Goal: Task Accomplishment & Management: Manage account settings

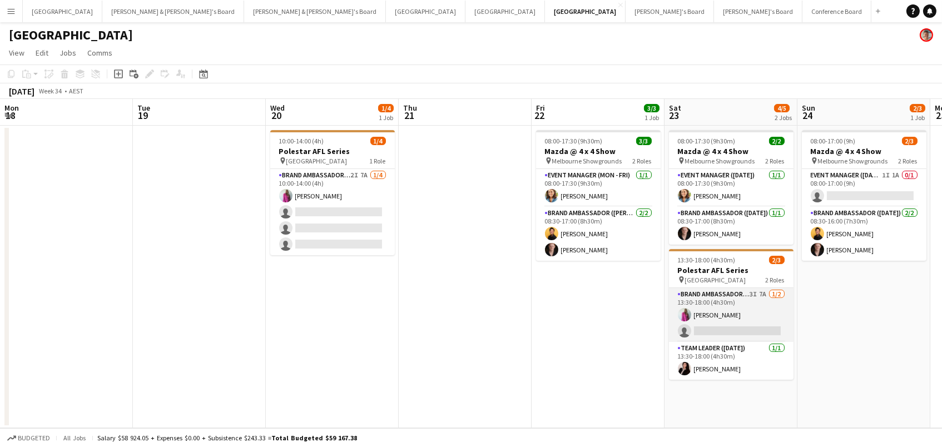
scroll to position [0, 434]
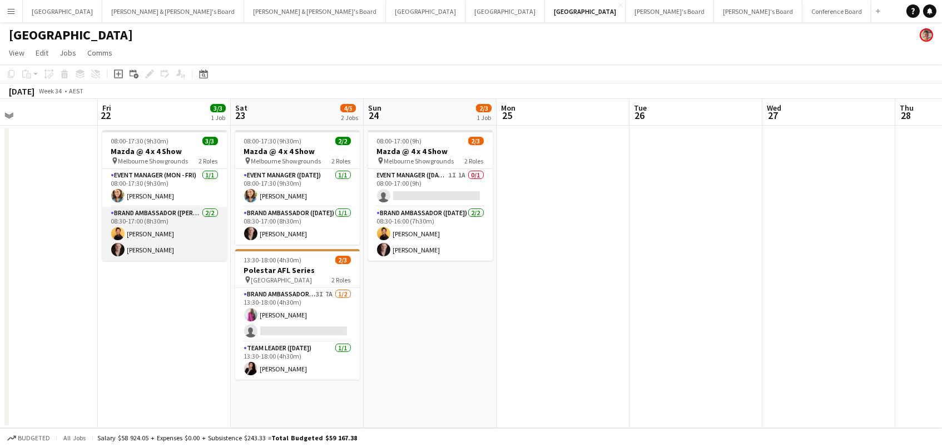
click at [150, 237] on app-card-role "Brand Ambassador (Mon - Fri) 2/2 08:30-17:00 (8h30m) Joseph Obsioma Darcy Ward" at bounding box center [164, 234] width 125 height 54
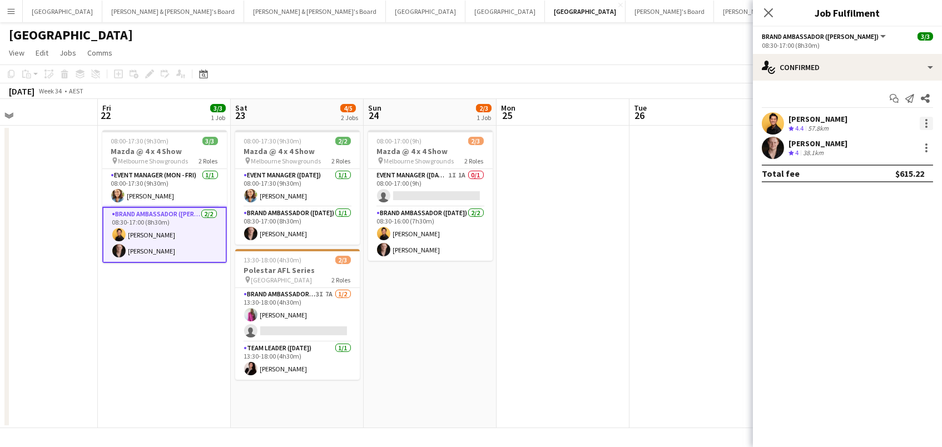
click at [924, 121] on div at bounding box center [925, 123] width 13 height 13
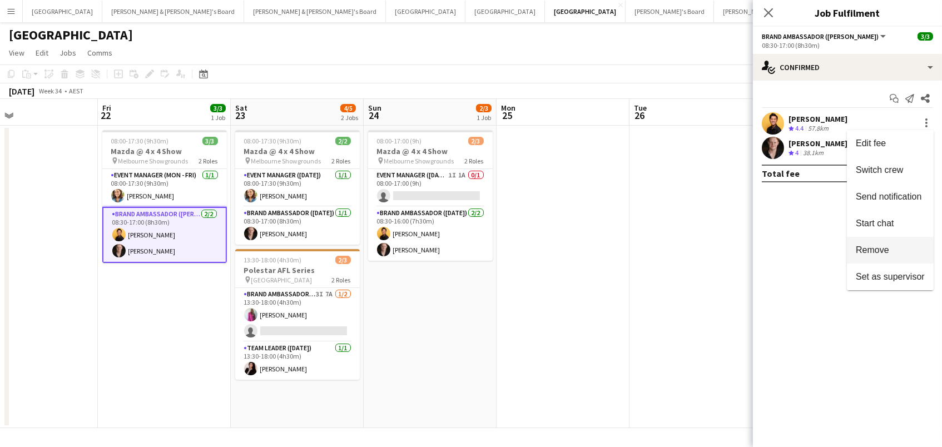
click at [905, 249] on span "Remove" at bounding box center [890, 250] width 69 height 10
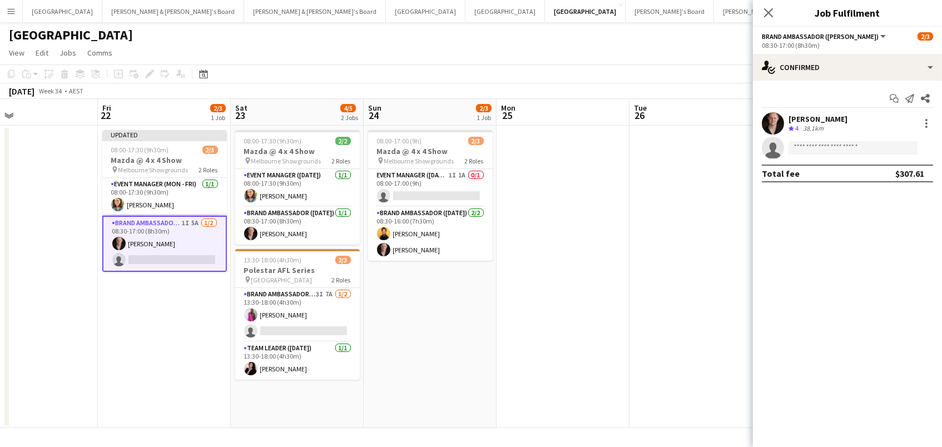
drag, startPoint x: 438, startPoint y: 228, endPoint x: 496, endPoint y: 227, distance: 58.4
click at [438, 228] on app-card-role "Brand Ambassador (Sunday) 2/2 08:30-16:00 (7h30m) Joseph Obsioma Darcy Ward" at bounding box center [430, 234] width 125 height 54
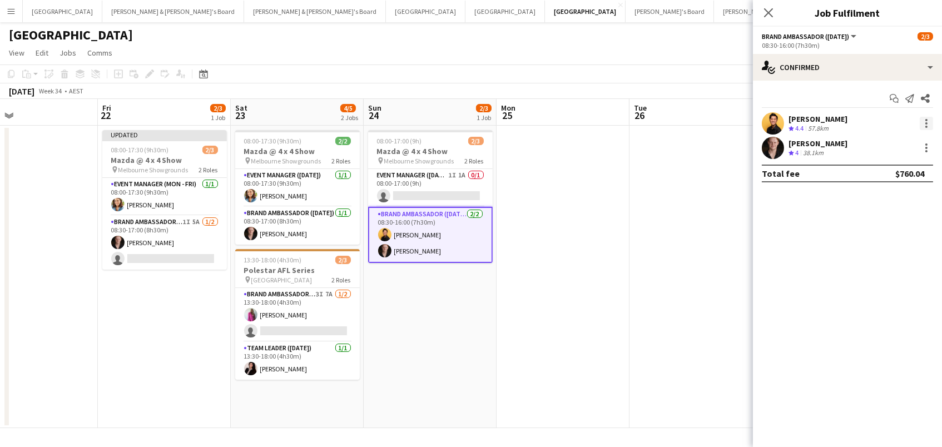
click at [929, 117] on div at bounding box center [925, 123] width 13 height 13
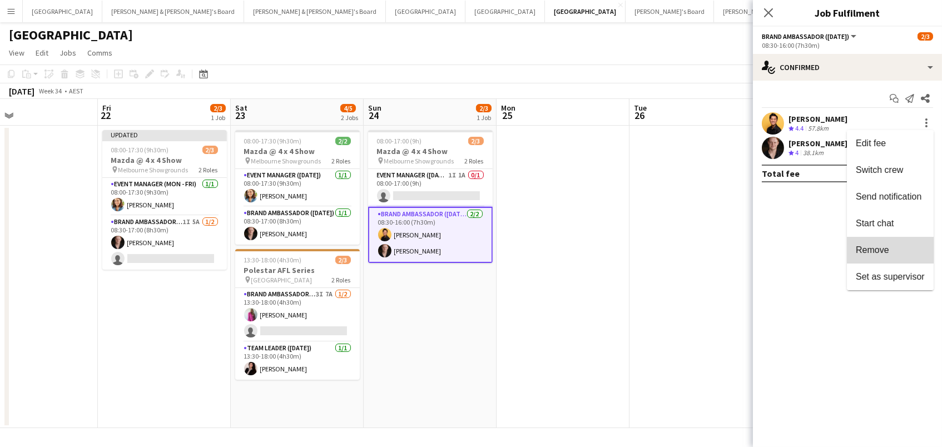
click at [907, 243] on button "Remove" at bounding box center [890, 250] width 87 height 27
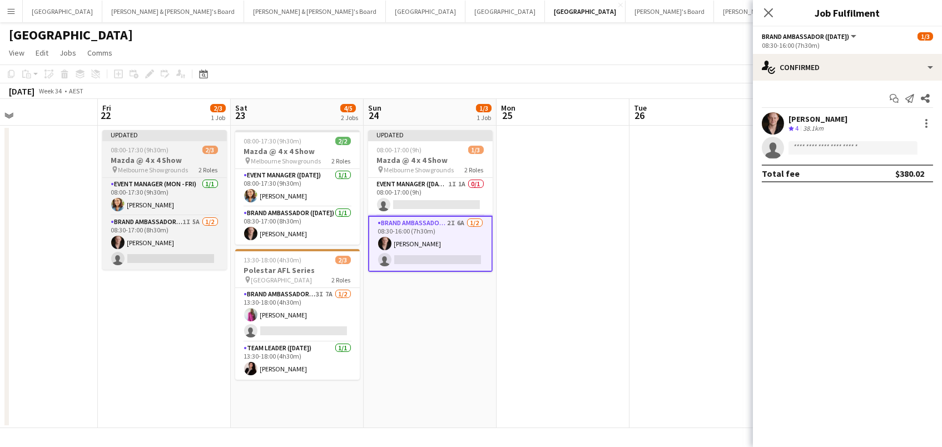
click at [165, 156] on h3 "Mazda @ 4 x 4 Show" at bounding box center [164, 160] width 125 height 10
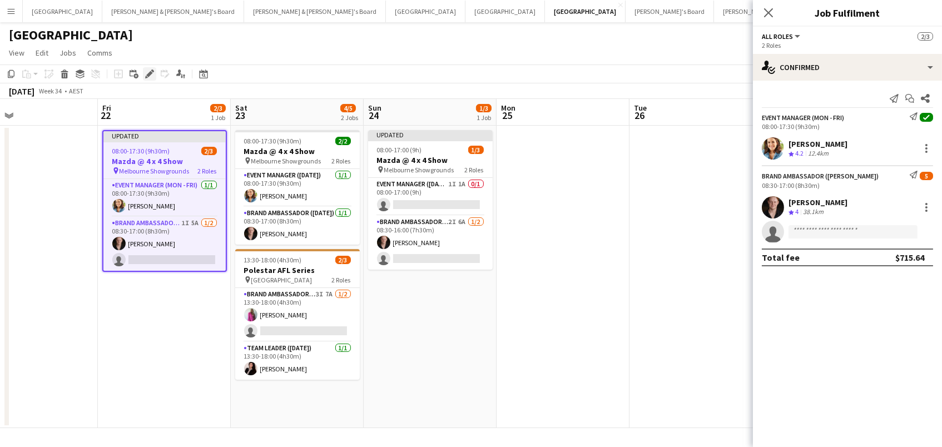
click at [147, 73] on icon at bounding box center [149, 74] width 6 height 6
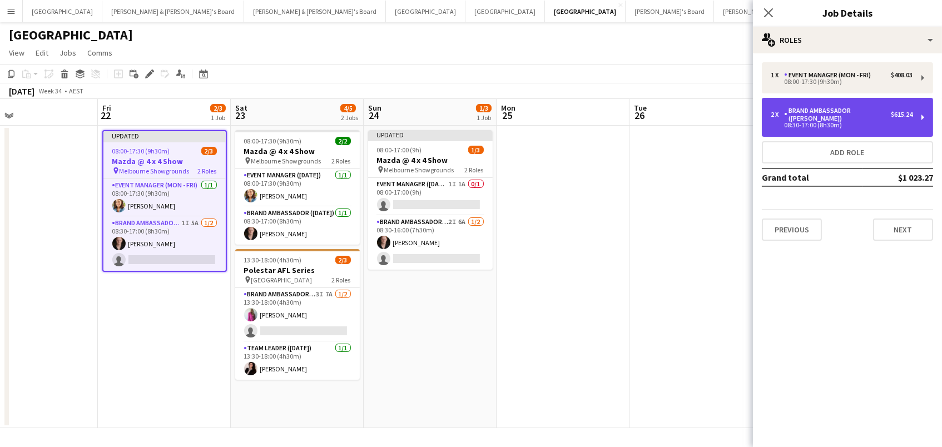
drag, startPoint x: 829, startPoint y: 117, endPoint x: 829, endPoint y: 124, distance: 7.2
click at [829, 122] on div "08:30-17:00 (8h30m)" at bounding box center [841, 125] width 142 height 6
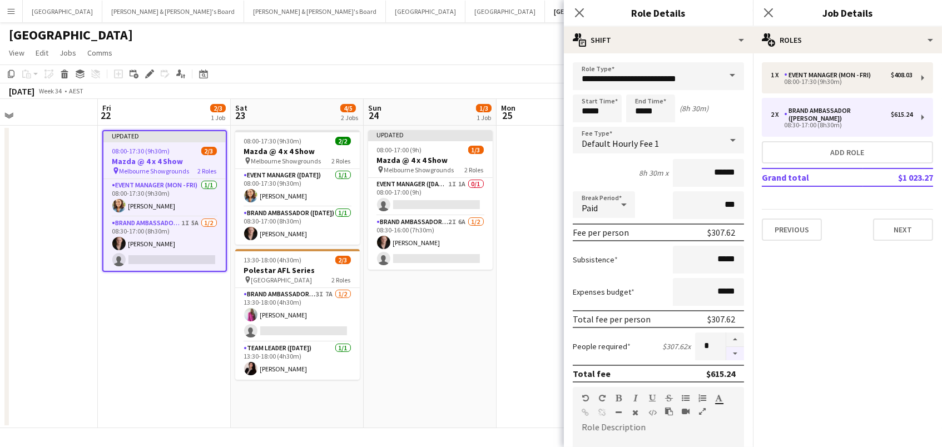
click at [735, 347] on button "button" at bounding box center [735, 354] width 18 height 14
type input "*"
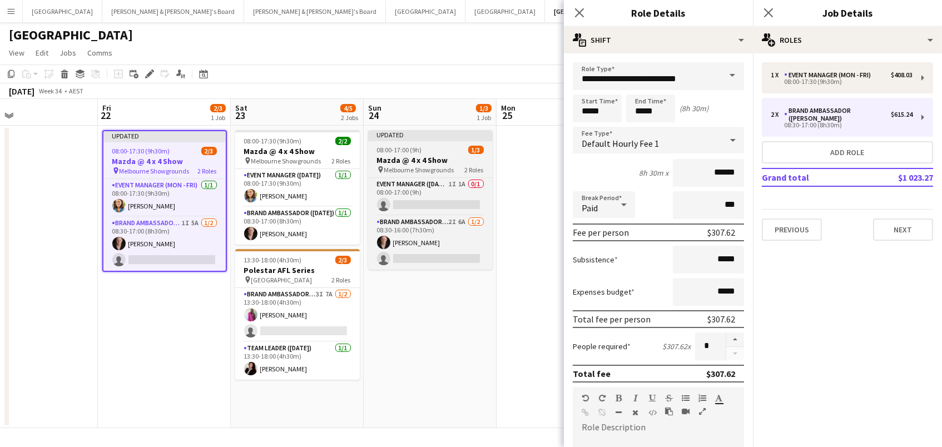
click at [442, 166] on span "Melbourne Showgrounds" at bounding box center [419, 170] width 70 height 8
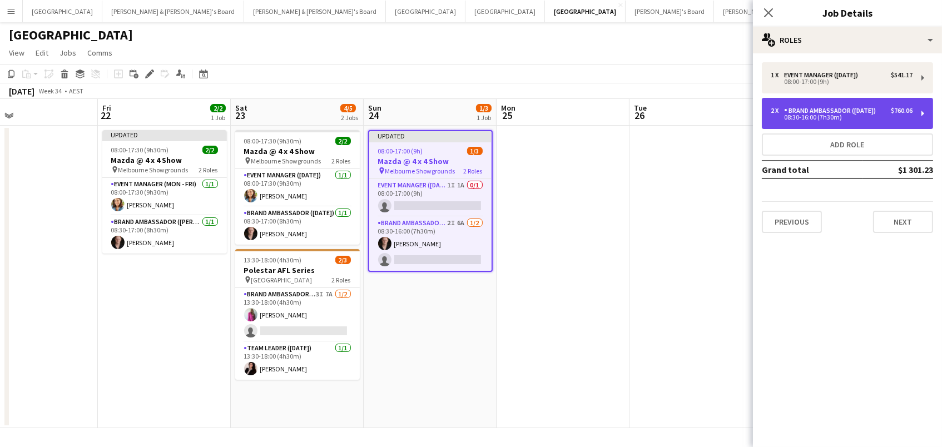
click at [857, 118] on div "08:30-16:00 (7h30m)" at bounding box center [841, 118] width 142 height 6
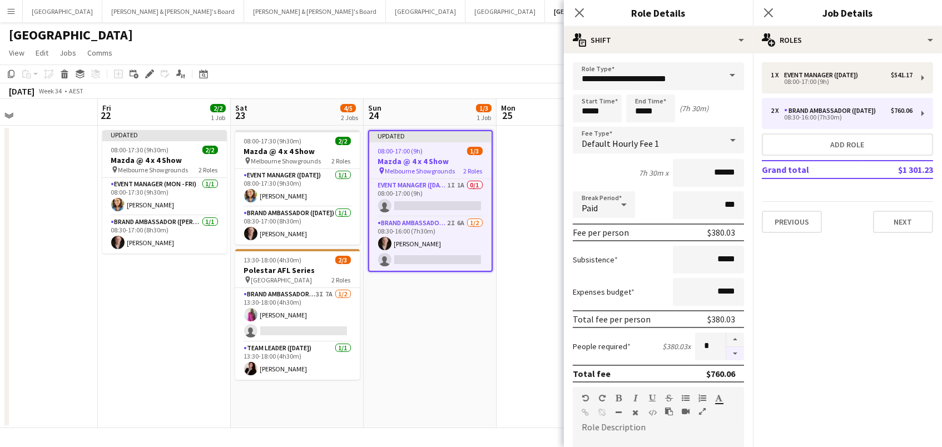
click at [735, 355] on button "button" at bounding box center [735, 354] width 18 height 14
type input "*"
click at [498, 351] on app-date-cell at bounding box center [562, 277] width 133 height 302
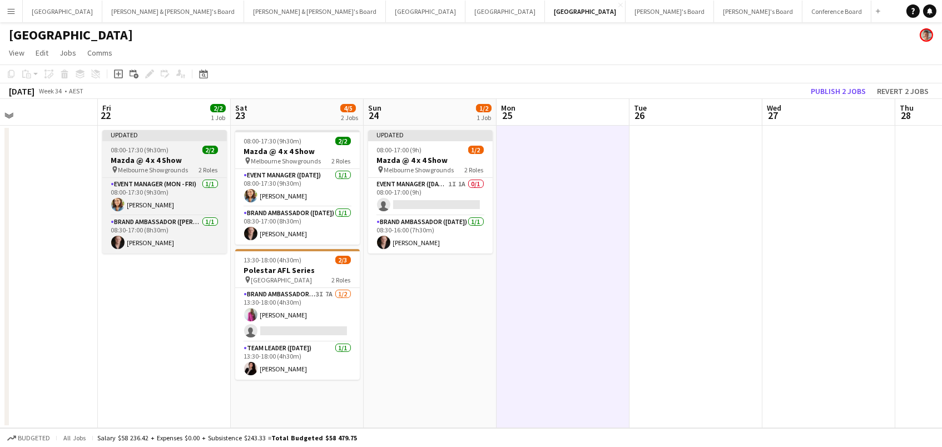
click at [129, 150] on span "08:00-17:30 (9h30m)" at bounding box center [140, 150] width 58 height 8
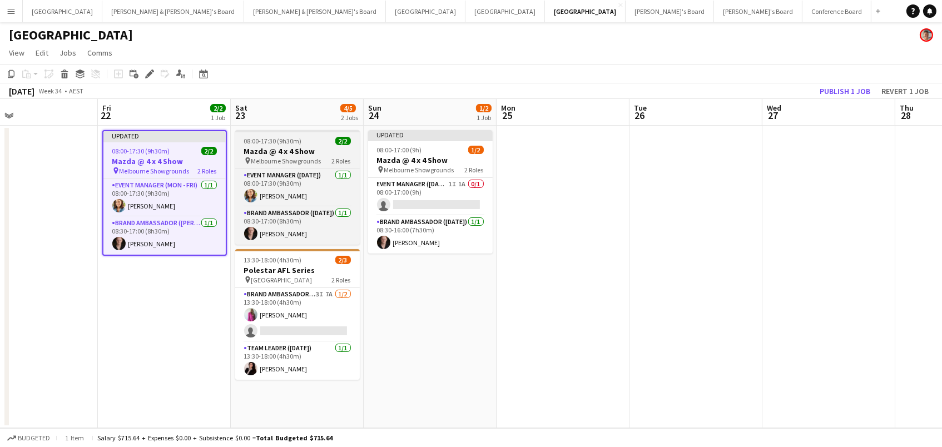
drag, startPoint x: 301, startPoint y: 150, endPoint x: 336, endPoint y: 147, distance: 35.7
click at [301, 150] on h3 "Mazda @ 4 x 4 Show" at bounding box center [297, 151] width 125 height 10
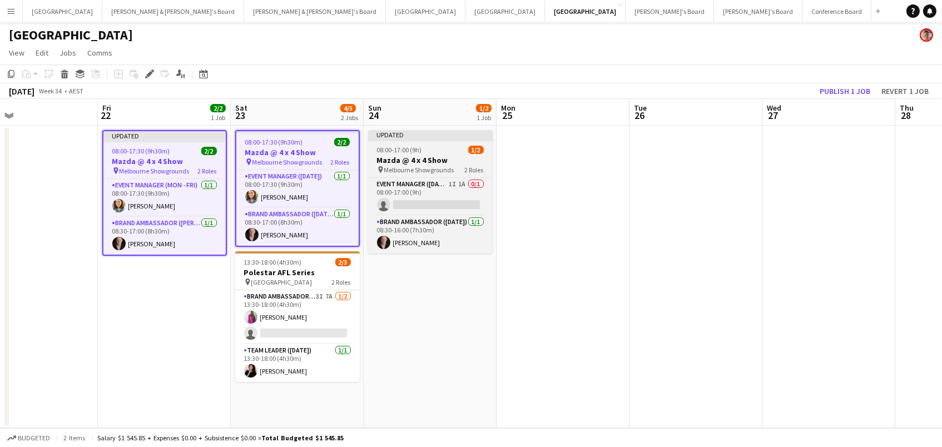
click at [446, 149] on div "08:00-17:00 (9h) 1/2" at bounding box center [430, 150] width 125 height 8
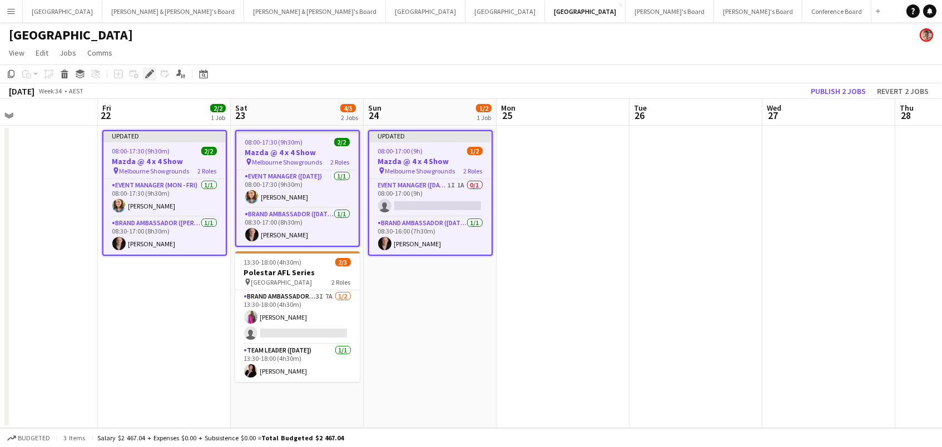
click at [145, 73] on icon "Edit" at bounding box center [149, 73] width 9 height 9
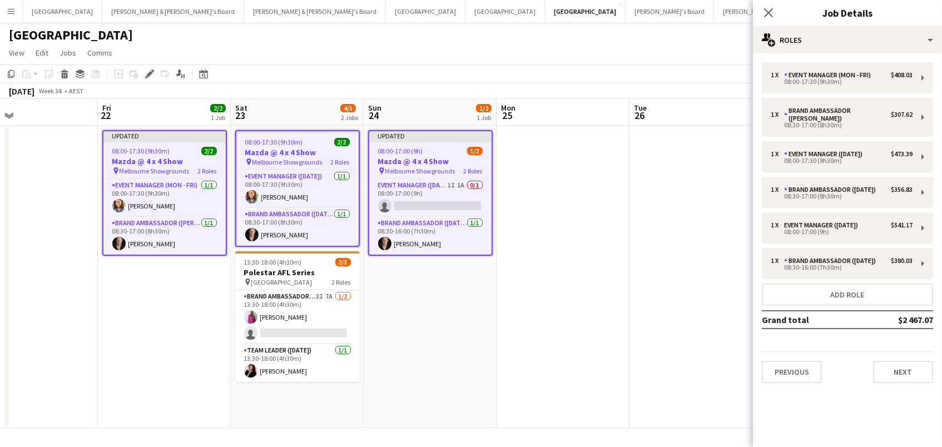
click at [616, 234] on app-date-cell at bounding box center [562, 277] width 133 height 302
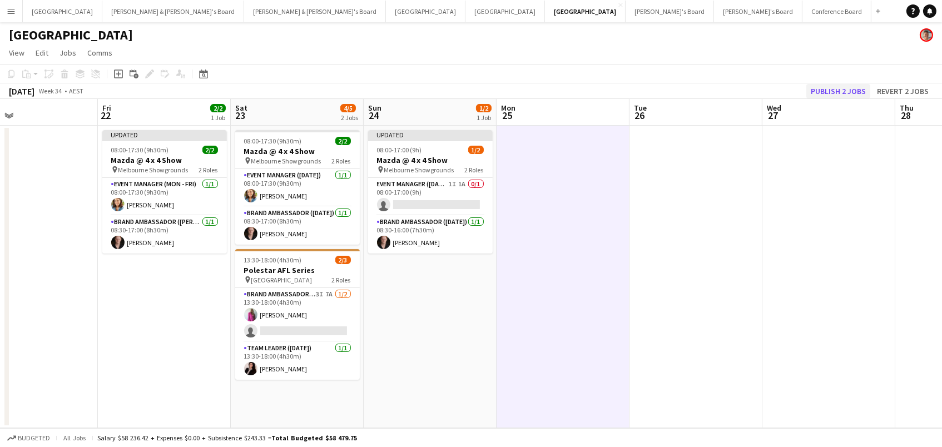
click at [823, 84] on button "Publish 2 jobs" at bounding box center [838, 91] width 64 height 14
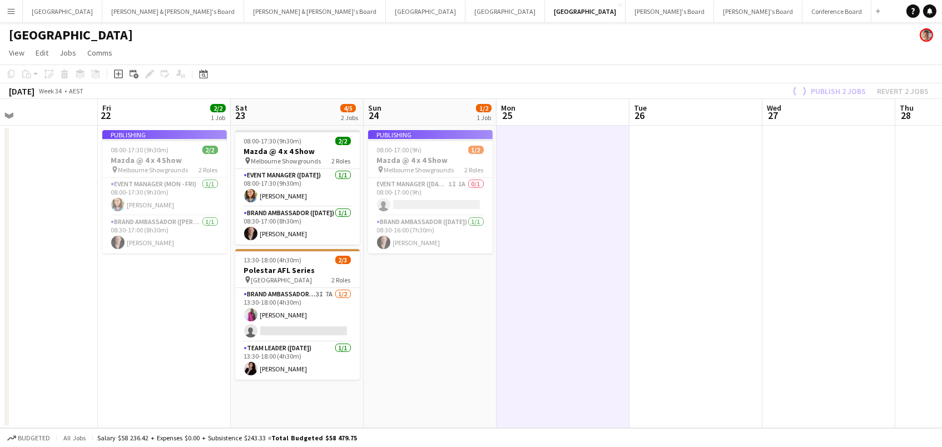
scroll to position [0, 0]
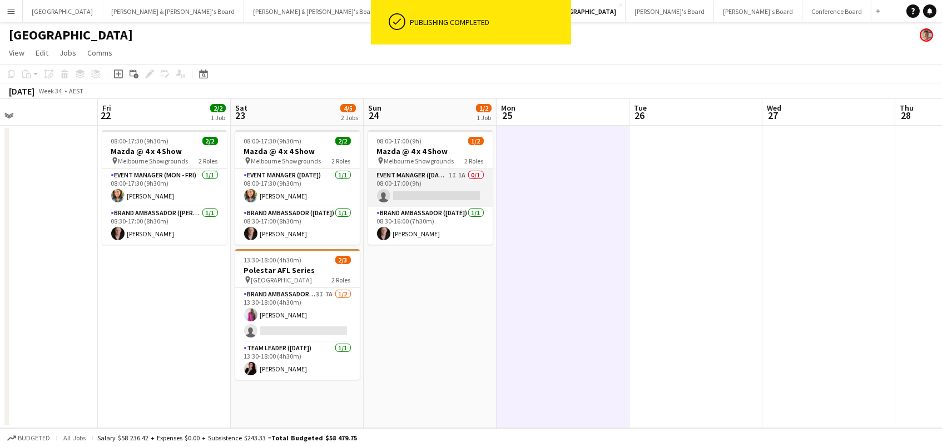
click at [439, 191] on app-card-role "Event Manager (Sunday) 1I 1A 0/1 08:00-17:00 (9h) single-neutral-actions" at bounding box center [430, 188] width 125 height 38
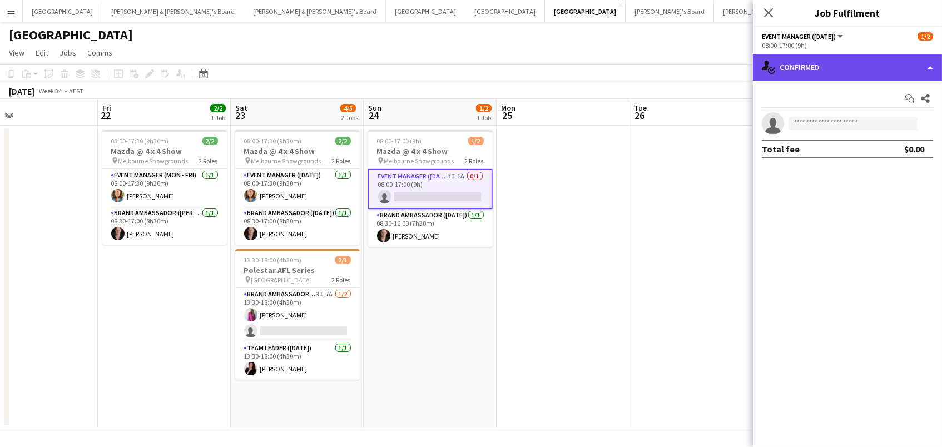
click at [827, 66] on div "single-neutral-actions-check-2 Confirmed" at bounding box center [847, 67] width 189 height 27
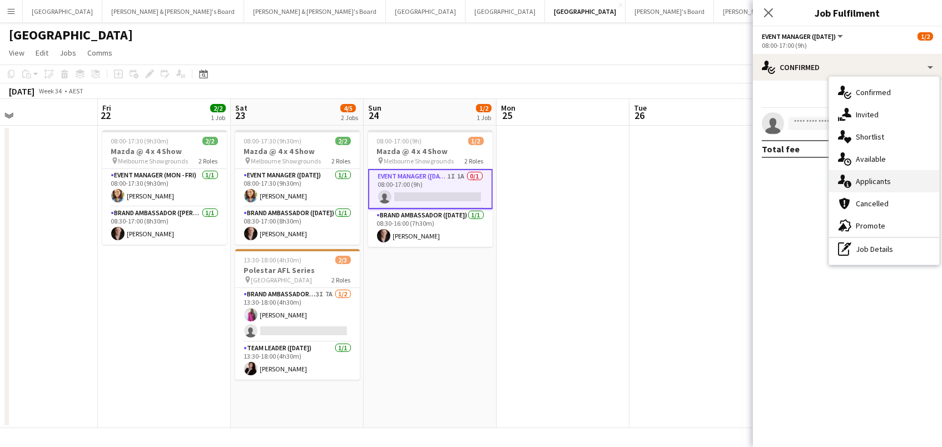
click at [887, 185] on div "single-neutral-actions-information Applicants" at bounding box center [884, 181] width 110 height 22
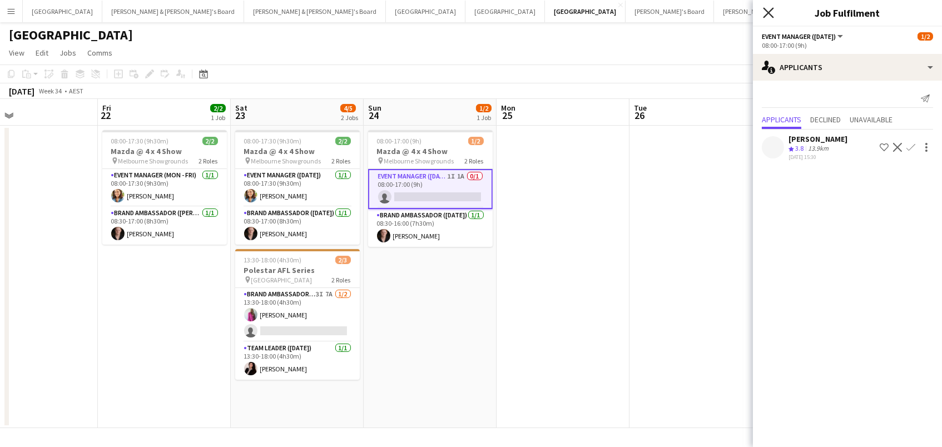
click at [771, 12] on icon "Close pop-in" at bounding box center [768, 12] width 11 height 11
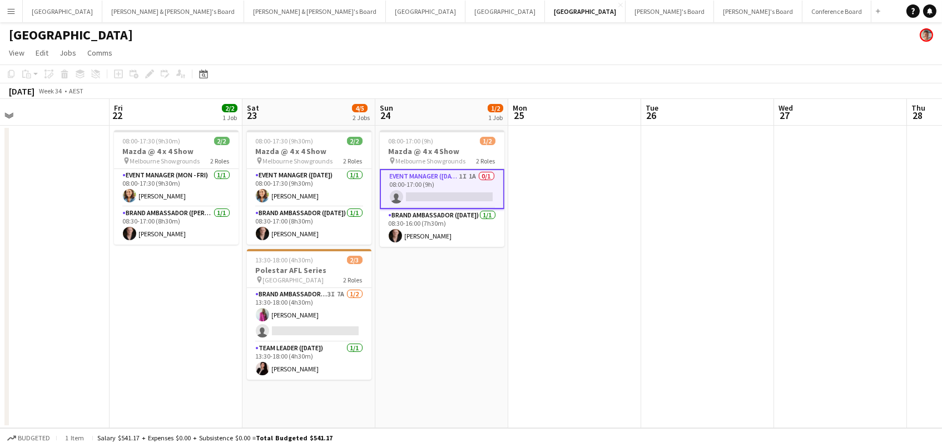
scroll to position [0, 265]
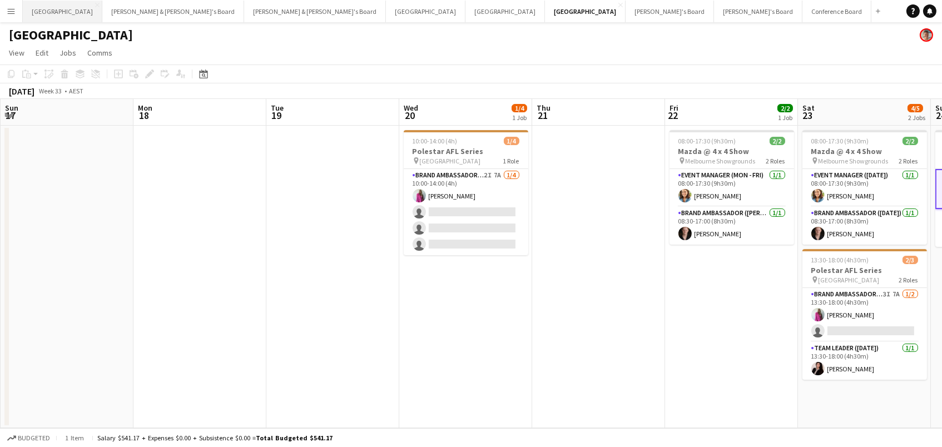
click at [39, 12] on button "Sydney Close" at bounding box center [62, 12] width 79 height 22
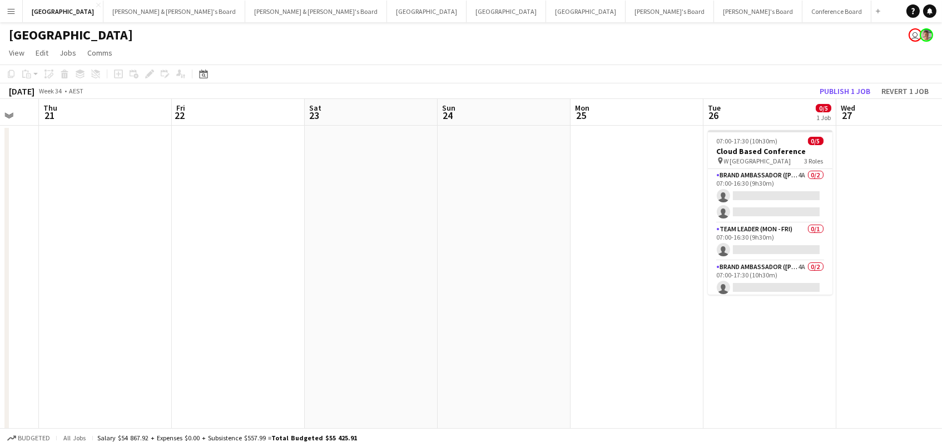
scroll to position [0, 443]
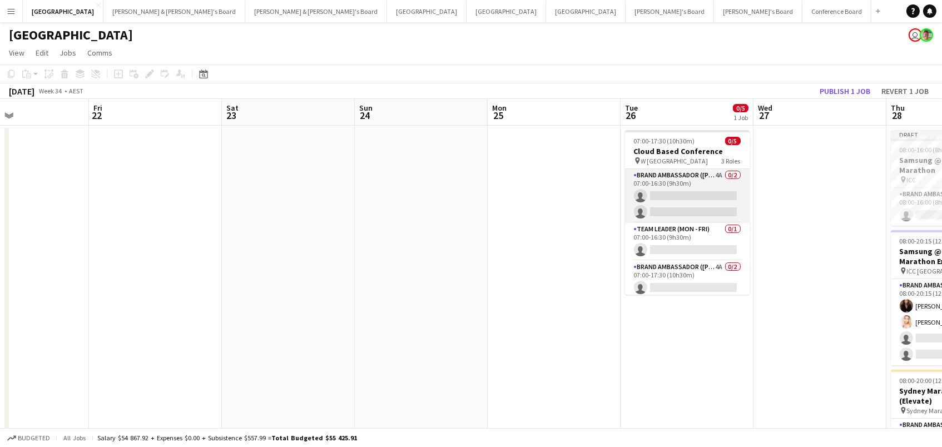
click at [694, 199] on app-card-role "Brand Ambassador (Mon - Fri) 4A 0/2 07:00-16:30 (9h30m) single-neutral-actions …" at bounding box center [687, 196] width 125 height 54
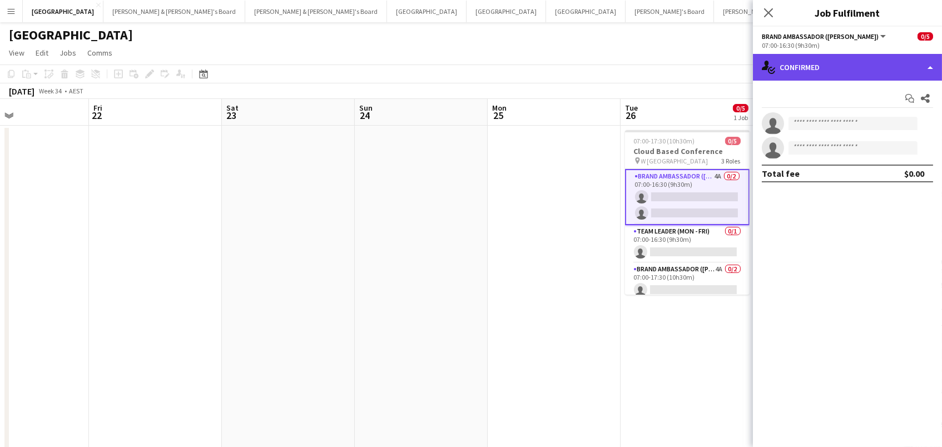
click at [855, 67] on div "single-neutral-actions-check-2 Confirmed" at bounding box center [847, 67] width 189 height 27
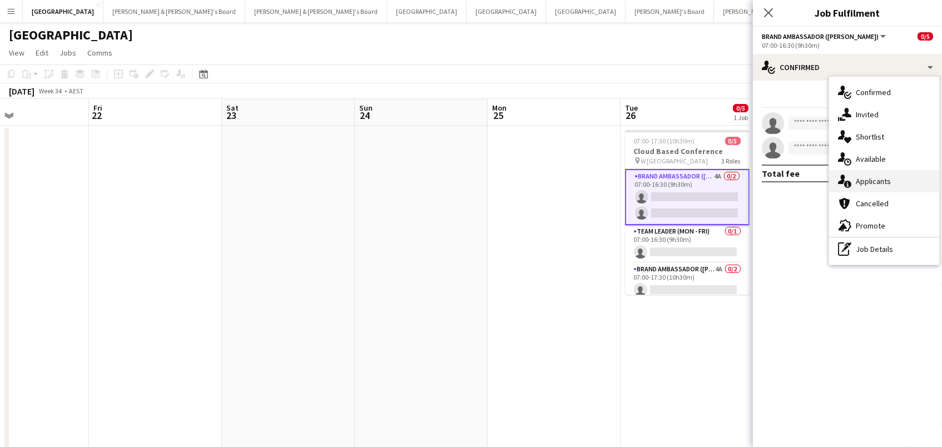
click at [873, 176] on div "single-neutral-actions-information Applicants" at bounding box center [884, 181] width 110 height 22
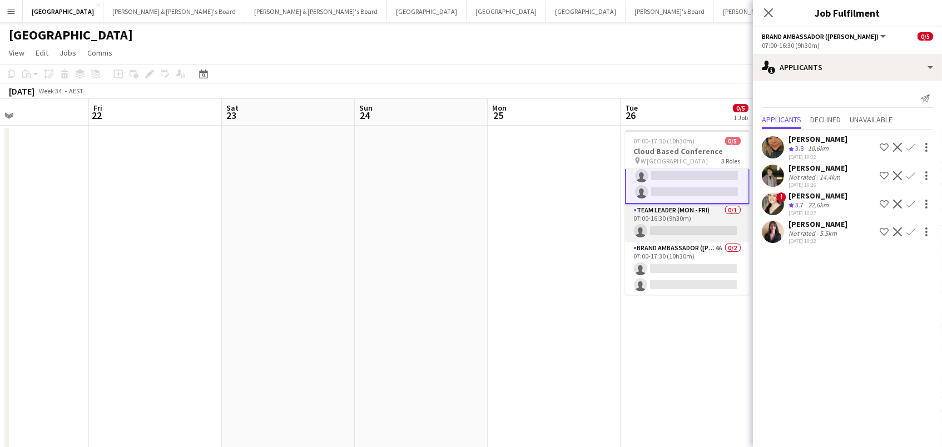
scroll to position [21, 0]
click at [695, 229] on app-card-role "Team Leader (Mon - Fri) 0/1 07:00-16:30 (9h30m) single-neutral-actions" at bounding box center [687, 224] width 125 height 38
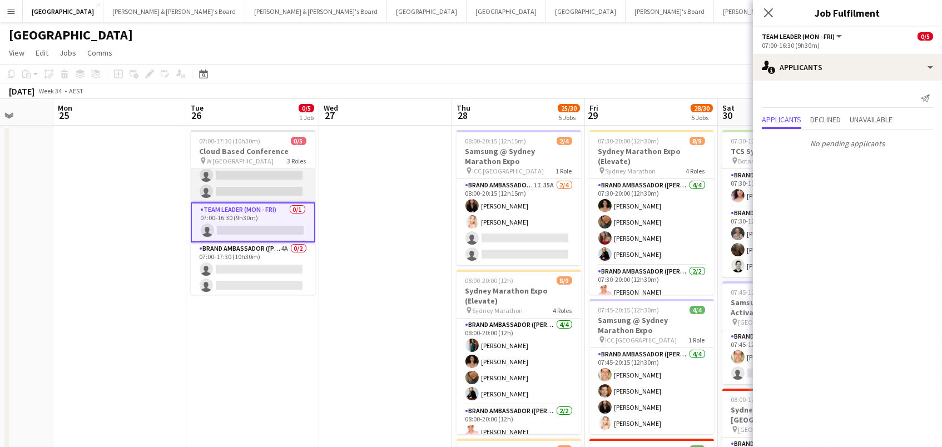
click at [231, 180] on app-card-role "Brand Ambassador (Mon - Fri) 4A 0/2 07:00-16:30 (9h30m) single-neutral-actions …" at bounding box center [253, 175] width 125 height 54
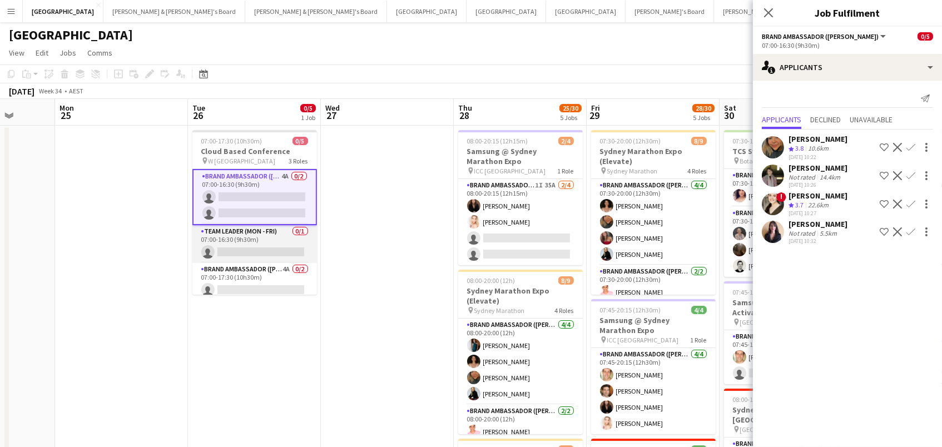
scroll to position [0, 0]
click at [255, 282] on app-card-role "Brand Ambassador (Mon - Fri) 4A 0/2 07:00-17:30 (10h30m) single-neutral-actions…" at bounding box center [254, 290] width 125 height 54
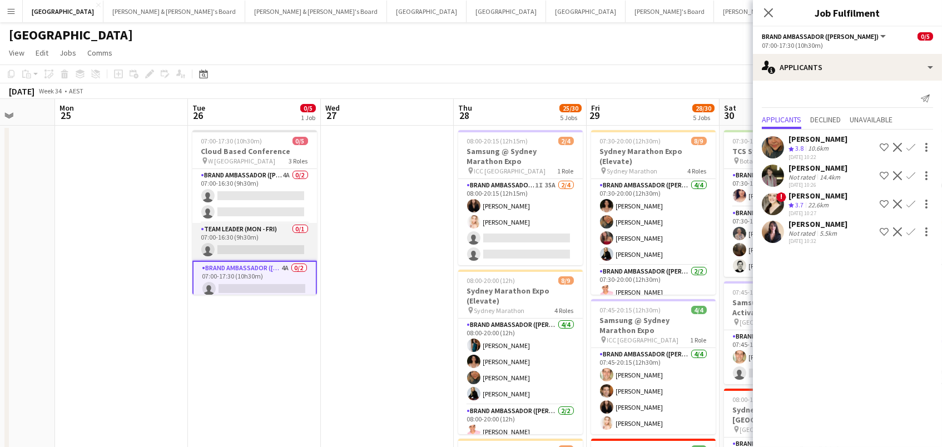
click at [246, 238] on app-card-role "Team Leader (Mon - Fri) 0/1 07:00-16:30 (9h30m) single-neutral-actions" at bounding box center [254, 242] width 125 height 38
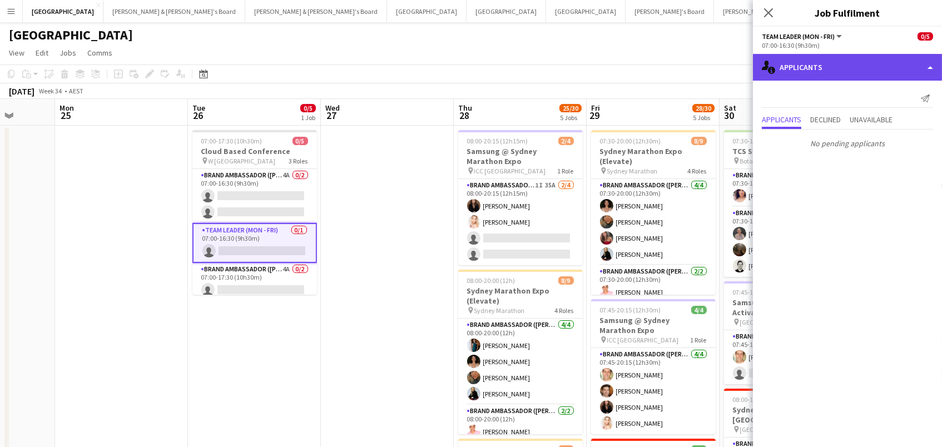
click at [789, 69] on div "single-neutral-actions-information Applicants" at bounding box center [847, 67] width 189 height 27
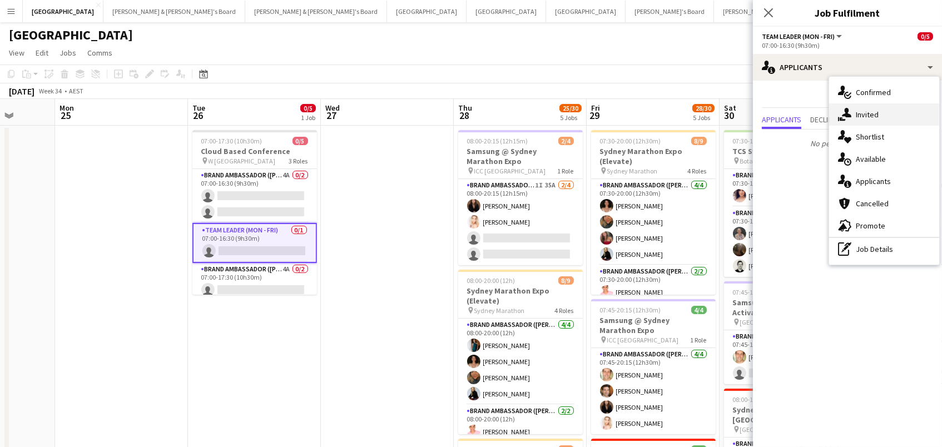
click at [866, 113] on div "single-neutral-actions-share-1 Invited" at bounding box center [884, 114] width 110 height 22
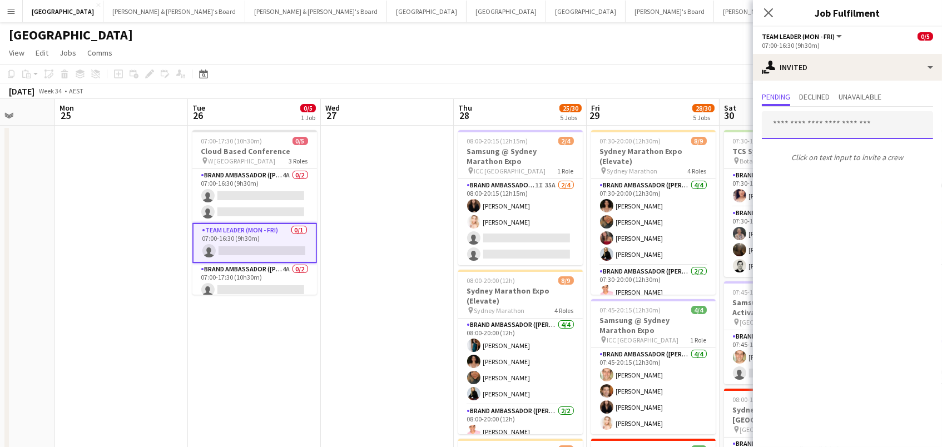
click at [824, 136] on input "text" at bounding box center [847, 125] width 171 height 28
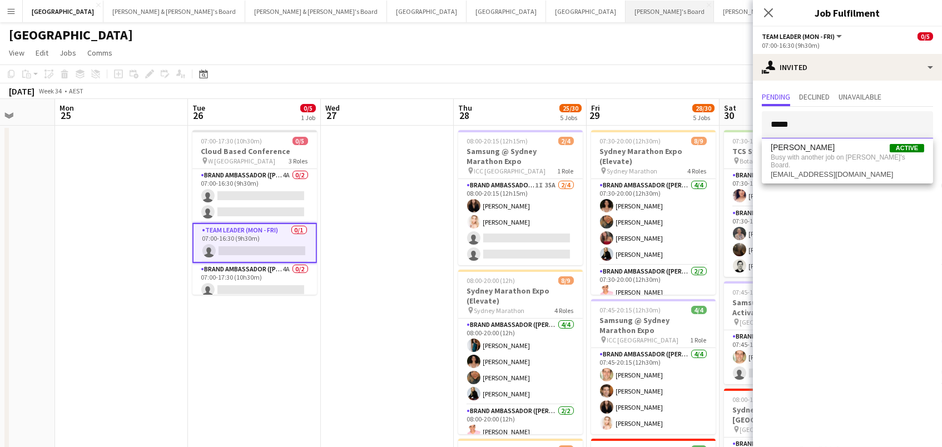
drag, startPoint x: 813, startPoint y: 125, endPoint x: 355, endPoint y: 14, distance: 470.8
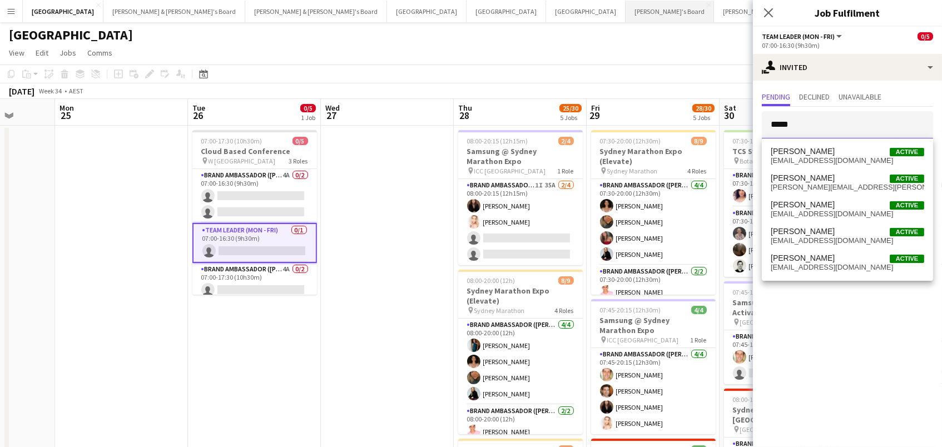
scroll to position [0, 0]
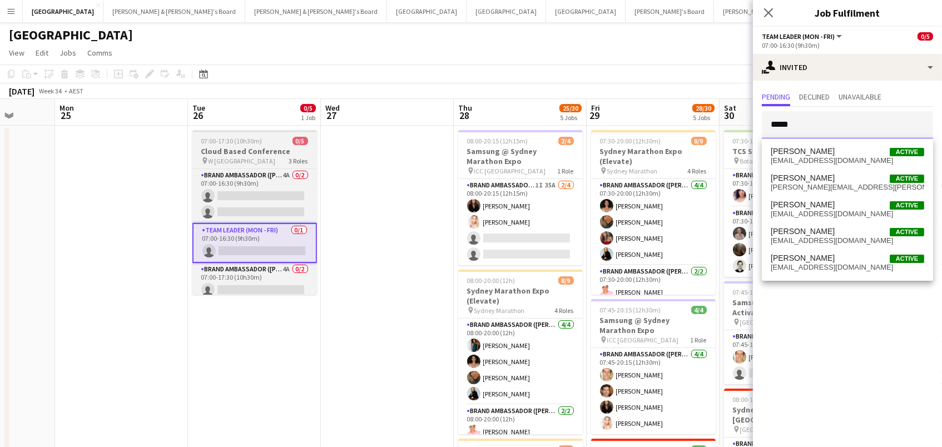
type input "*****"
click at [243, 144] on span "07:00-17:30 (10h30m)" at bounding box center [231, 141] width 61 height 8
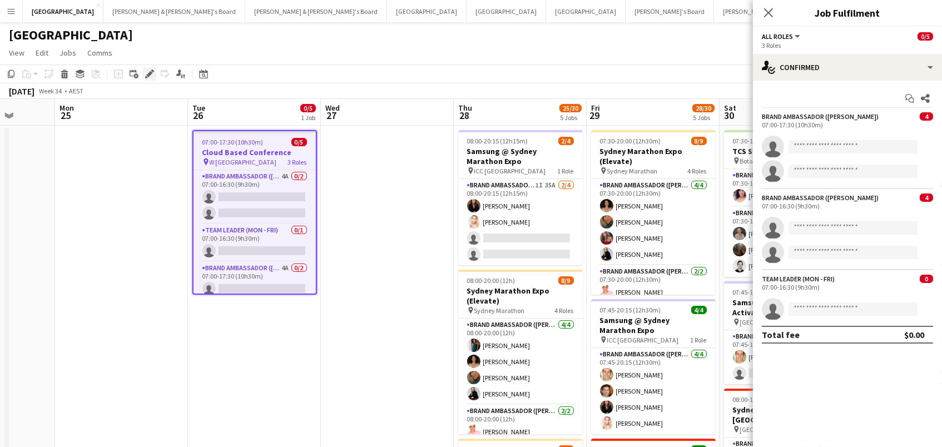
click at [150, 69] on icon "Edit" at bounding box center [149, 73] width 9 height 9
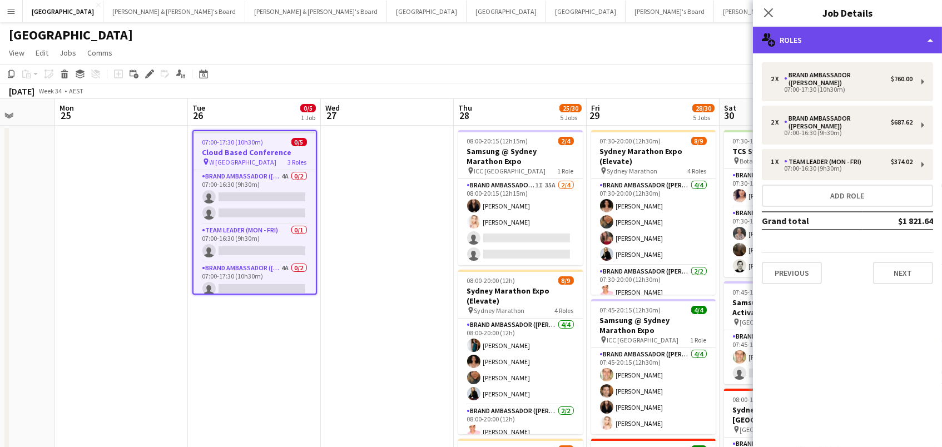
click at [867, 34] on div "multiple-users-add Roles" at bounding box center [847, 40] width 189 height 27
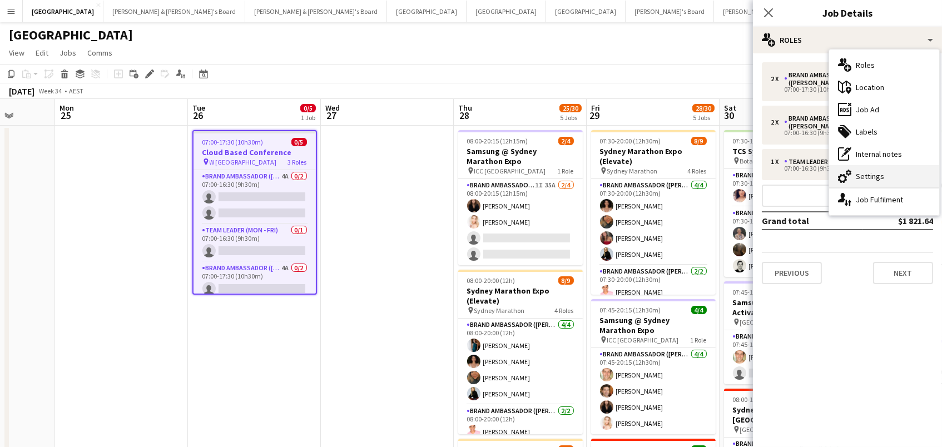
click at [881, 182] on div "cog-double-3 Settings" at bounding box center [884, 176] width 110 height 22
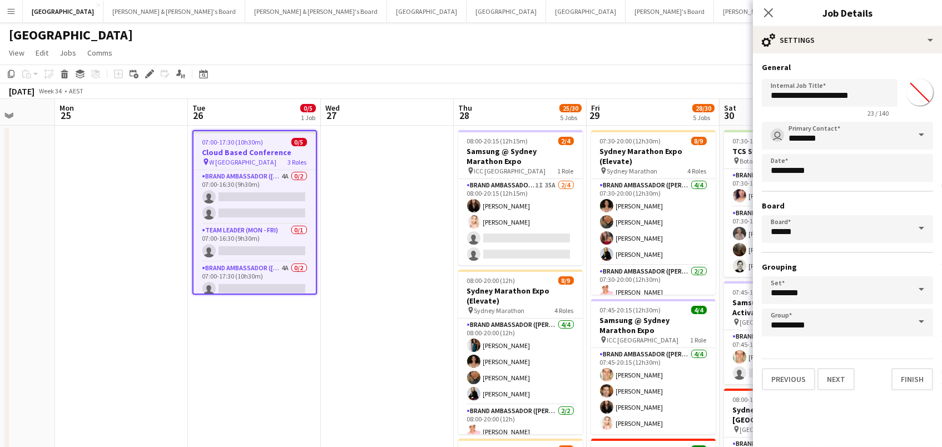
drag, startPoint x: 914, startPoint y: 86, endPoint x: 927, endPoint y: 152, distance: 67.8
click at [914, 86] on input "*******" at bounding box center [919, 92] width 40 height 40
type input "*******"
drag, startPoint x: 664, startPoint y: 84, endPoint x: 658, endPoint y: 82, distance: 5.8
click at [663, 83] on div "August 2025 Week 34 • AEST" at bounding box center [471, 91] width 942 height 16
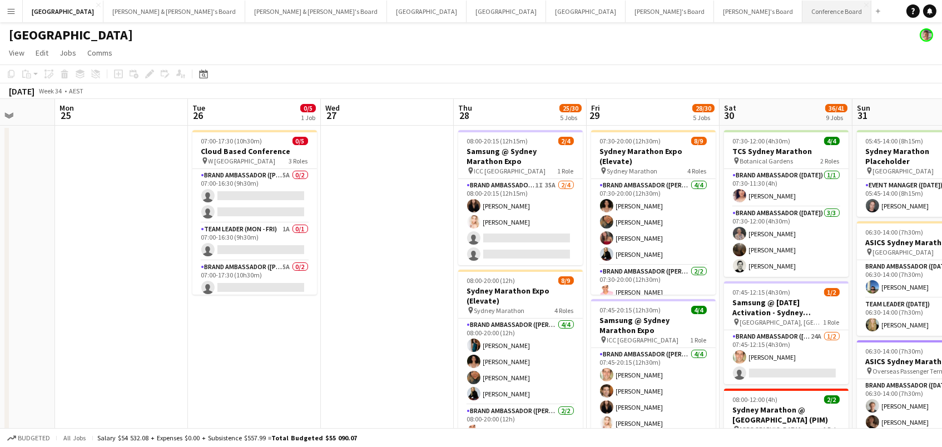
click at [802, 12] on button "Conference Board Close" at bounding box center [836, 12] width 69 height 22
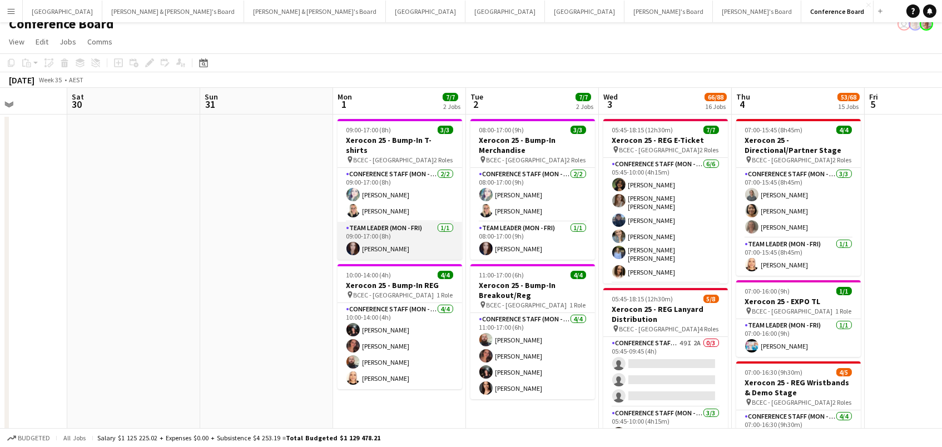
scroll to position [0, 463]
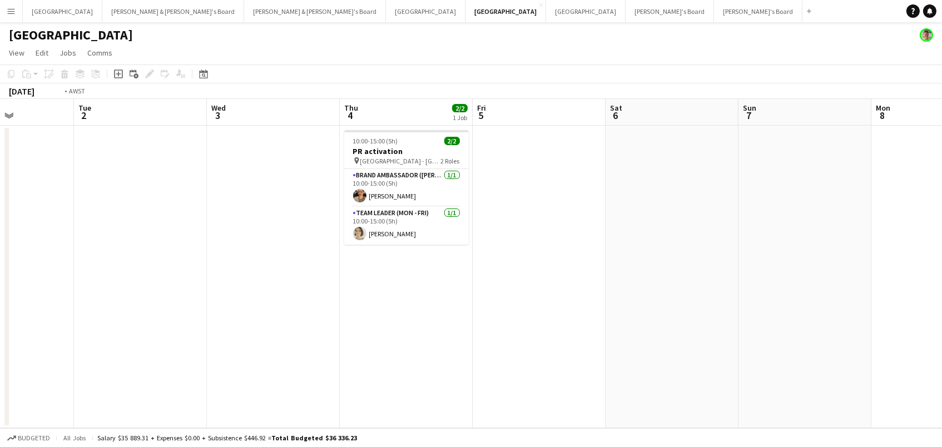
scroll to position [0, 329]
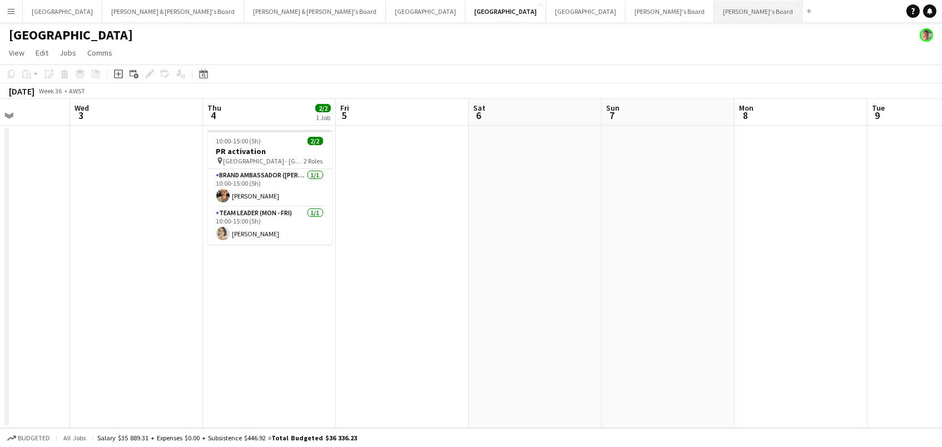
click at [714, 8] on button "[PERSON_NAME]'s Board Close" at bounding box center [758, 12] width 88 height 22
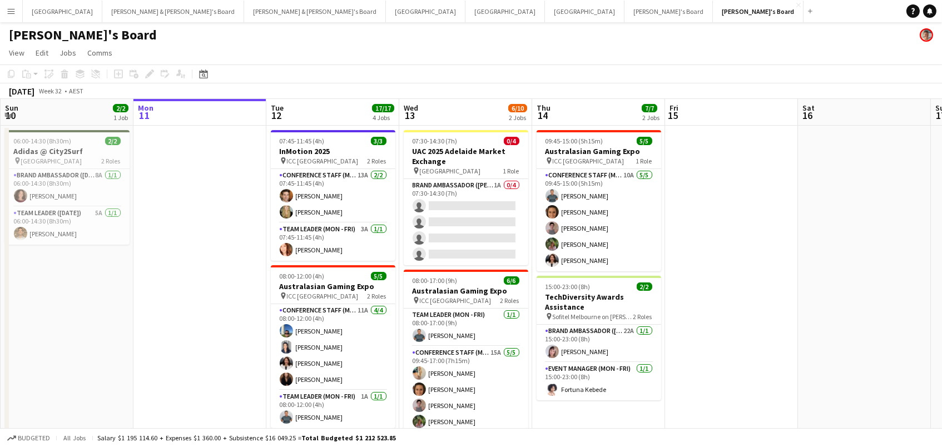
scroll to position [4, 0]
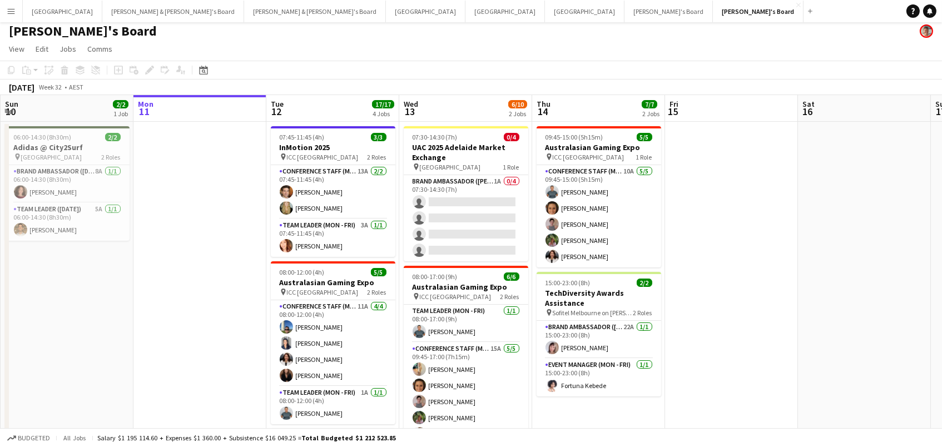
click at [15, 9] on app-icon "Menu" at bounding box center [11, 11] width 9 height 9
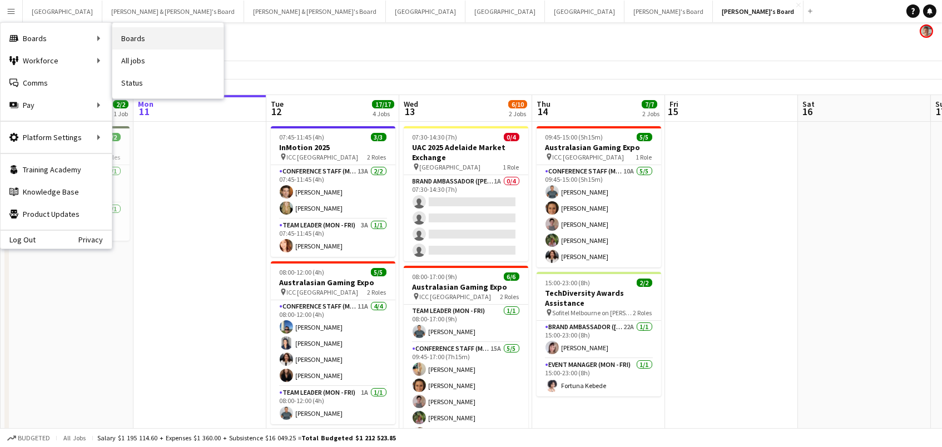
click at [131, 37] on link "Boards" at bounding box center [167, 38] width 111 height 22
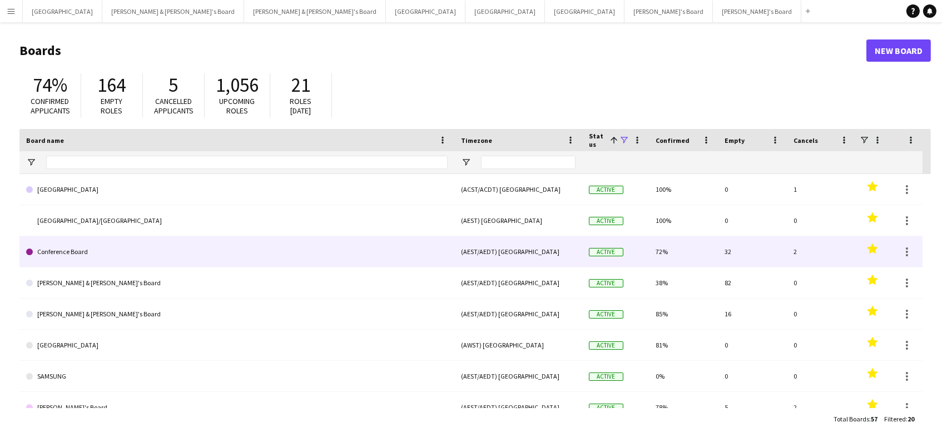
click at [233, 241] on link "Conference Board" at bounding box center [236, 251] width 421 height 31
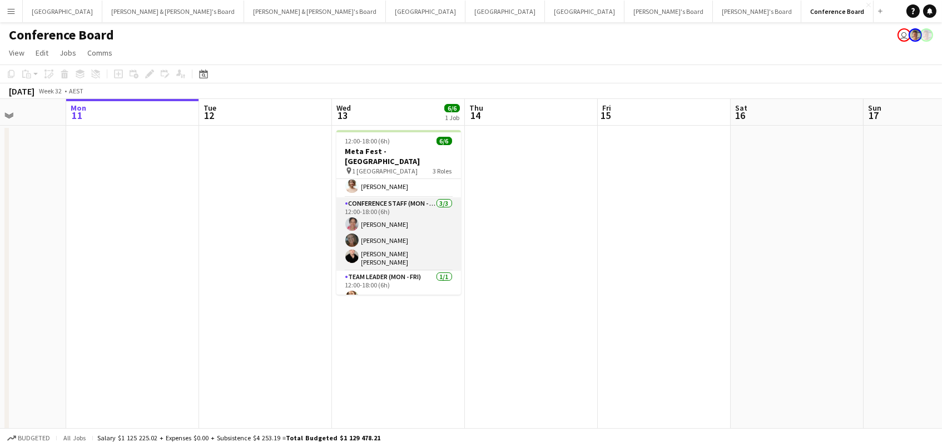
scroll to position [35, 0]
click at [412, 216] on app-card-role "Conference Staff (Mon - Fri) 3/3 12:00-18:00 (6h) Shana Robinson Tara Moyle Cam…" at bounding box center [398, 234] width 125 height 73
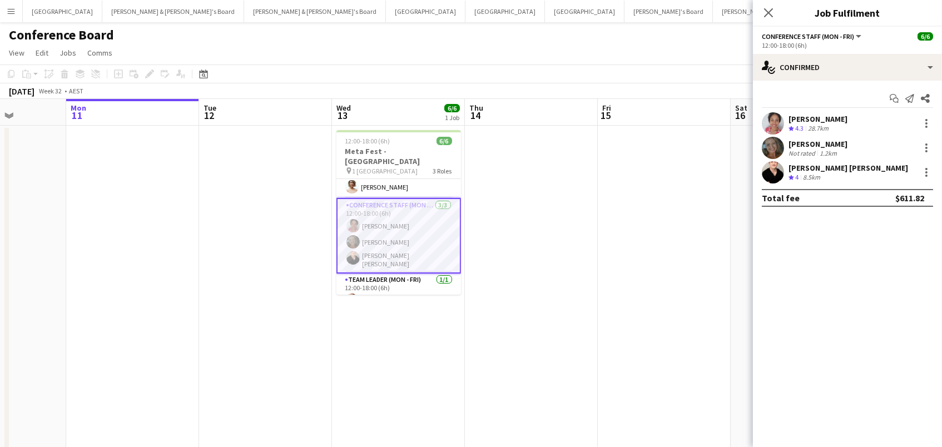
click at [827, 150] on div "1.2km" at bounding box center [828, 153] width 22 height 8
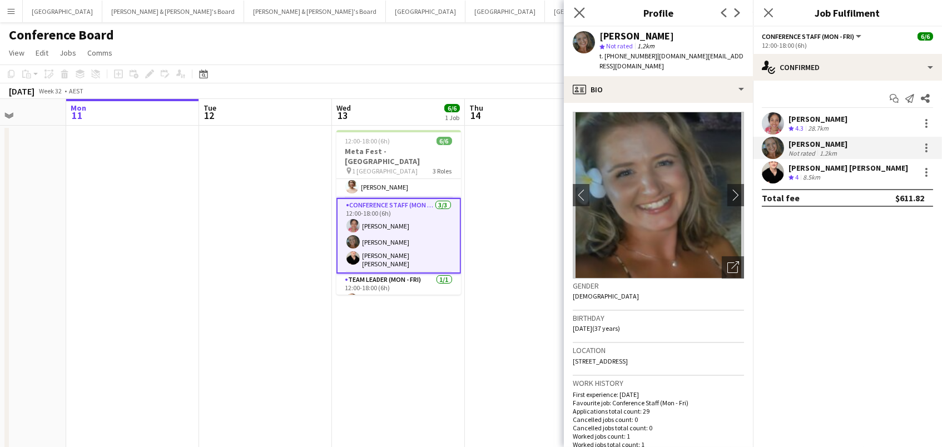
click at [572, 12] on app-icon "Close pop-in" at bounding box center [579, 13] width 16 height 16
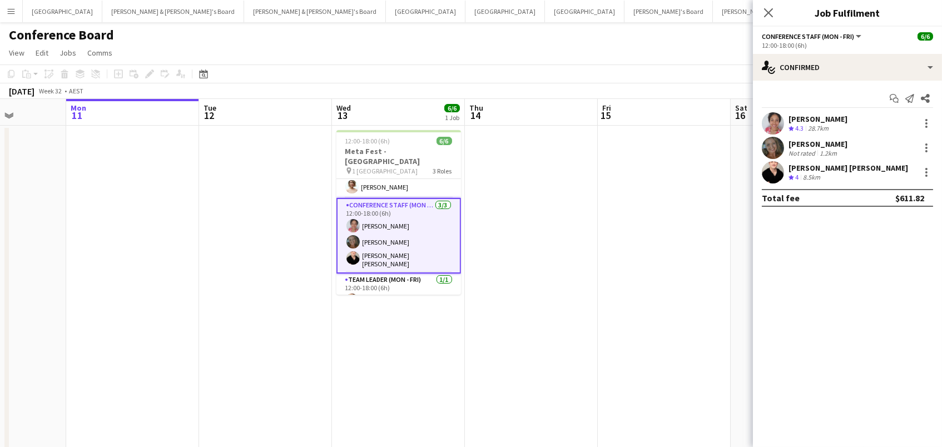
click at [764, 135] on div "Shana Robinson Crew rating 4.3 28.7km Tara Moyle Not rated 1.2km Campbell Brait…" at bounding box center [847, 147] width 189 height 71
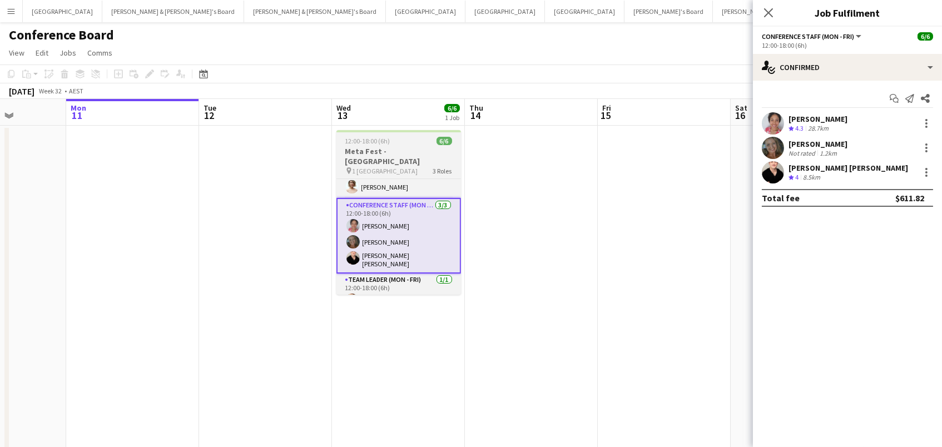
click at [360, 135] on app-job-card "12:00-18:00 (6h) 6/6 Meta Fest - Melbourne pin 1 Hotel Melbourne 3 Roles Confer…" at bounding box center [398, 212] width 125 height 165
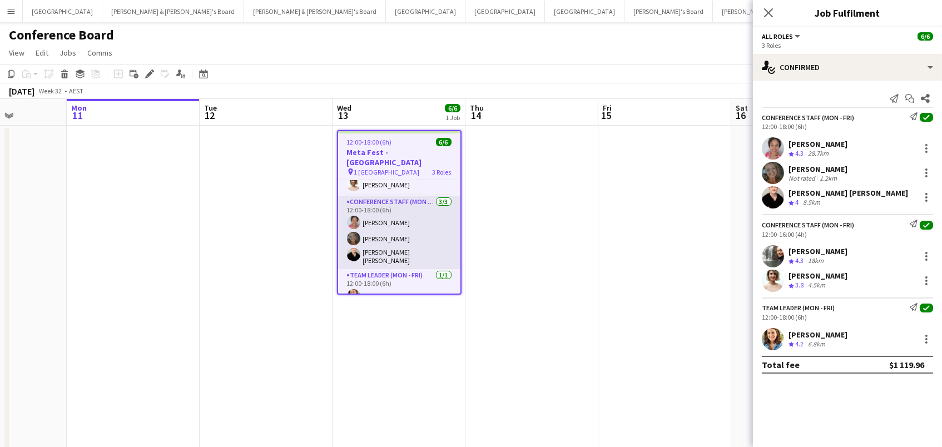
scroll to position [37, 0]
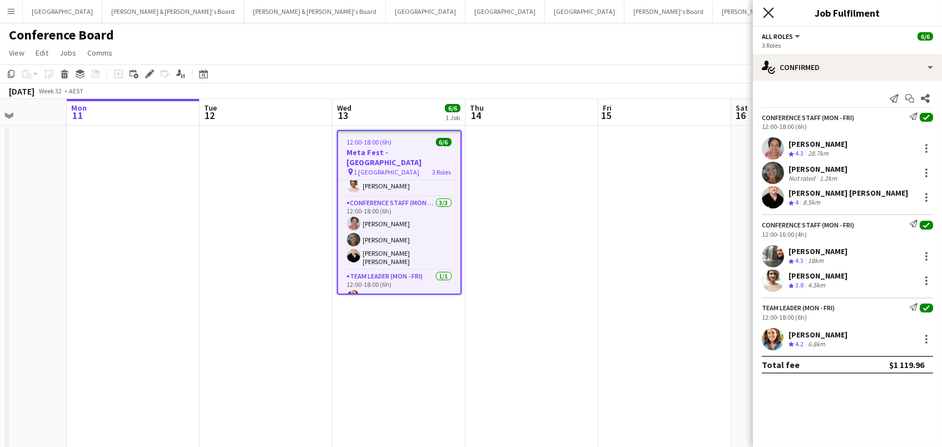
click at [769, 12] on icon "Close pop-in" at bounding box center [768, 12] width 11 height 11
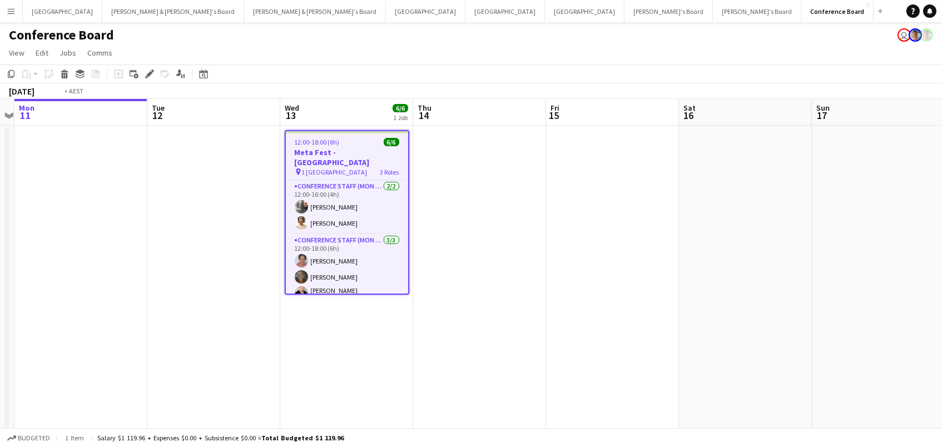
scroll to position [0, 400]
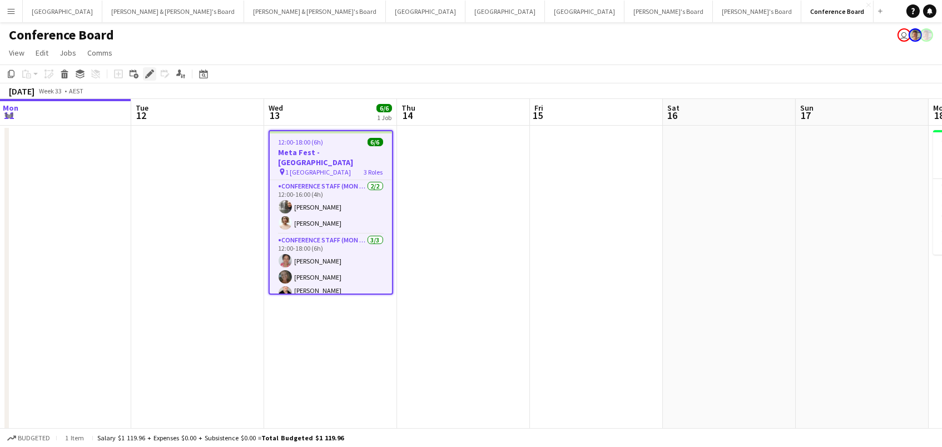
click at [145, 69] on icon "Edit" at bounding box center [149, 73] width 9 height 9
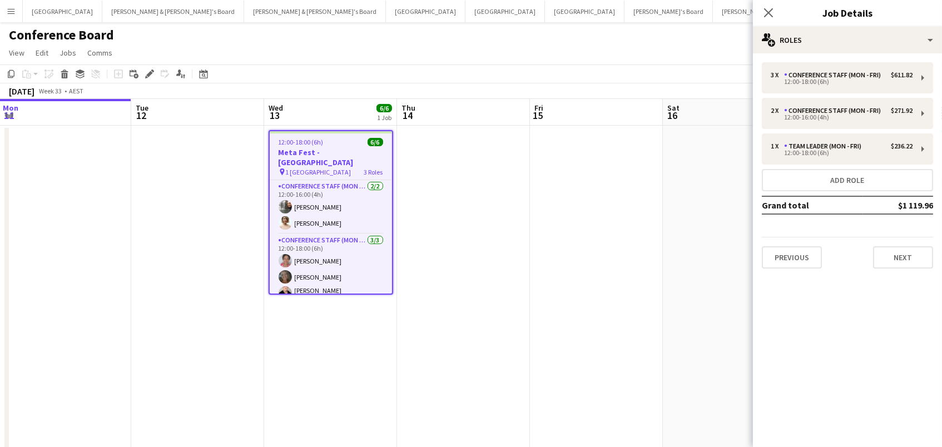
click at [873, 24] on div "Close pop-in Job Details" at bounding box center [847, 13] width 189 height 27
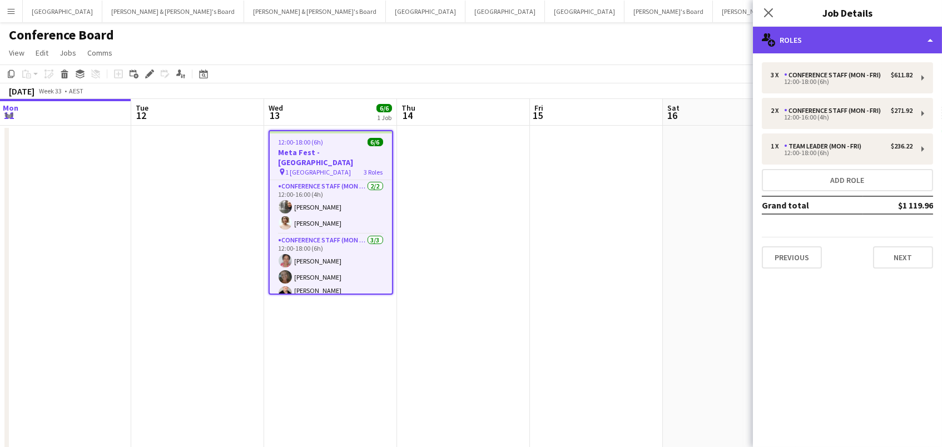
click at [875, 33] on div "multiple-users-add Roles" at bounding box center [847, 40] width 189 height 27
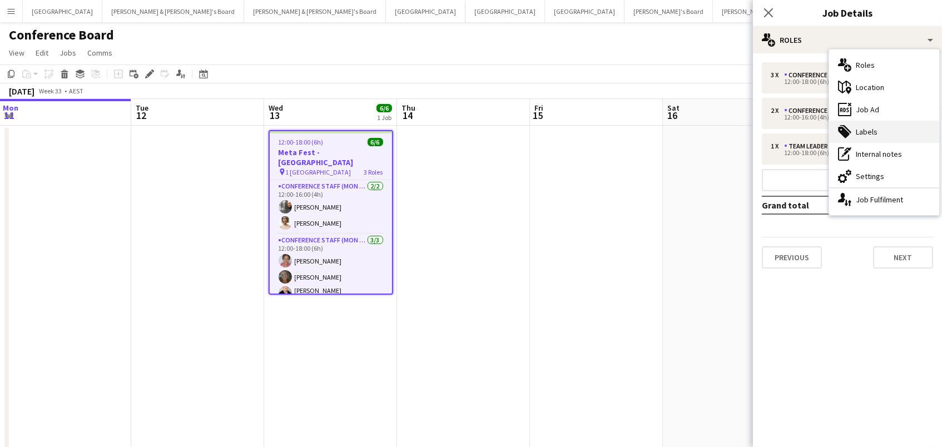
click at [877, 135] on div "tags-double Labels" at bounding box center [884, 132] width 110 height 22
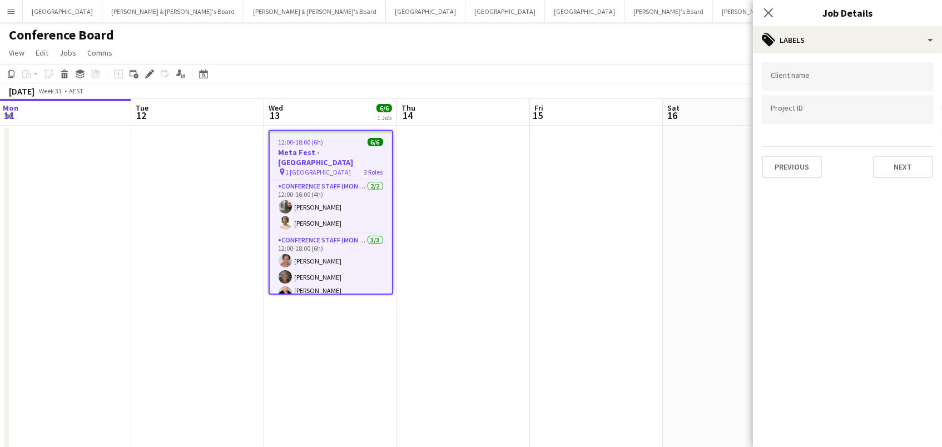
click at [808, 79] on input "Type to search client labels..." at bounding box center [846, 77] width 153 height 10
type input "**********"
click at [860, 108] on div "Our Friends Electric" at bounding box center [847, 110] width 171 height 27
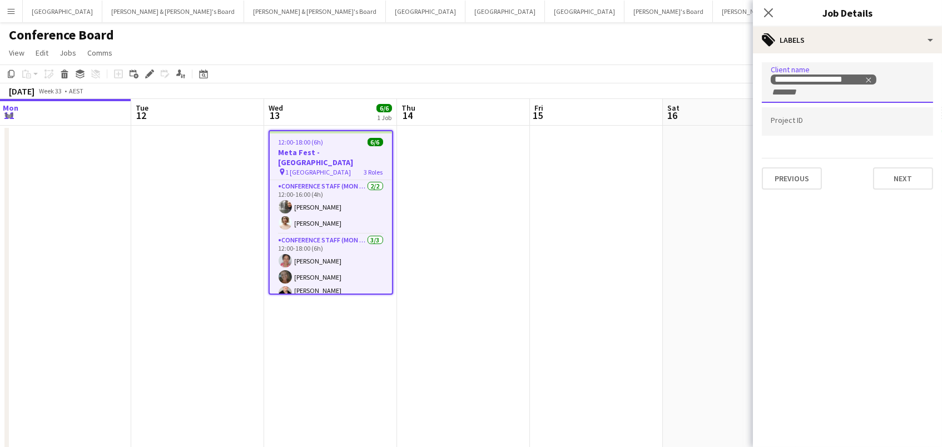
click at [660, 58] on app-page-menu "View Day view expanded Day view collapsed Month view Date picker Jump to [DATE]…" at bounding box center [471, 53] width 942 height 21
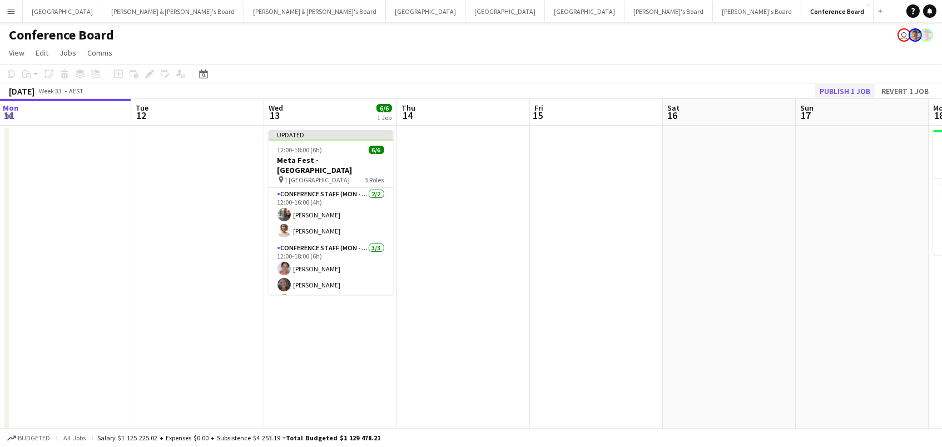
click at [833, 90] on button "Publish 1 job" at bounding box center [844, 91] width 59 height 14
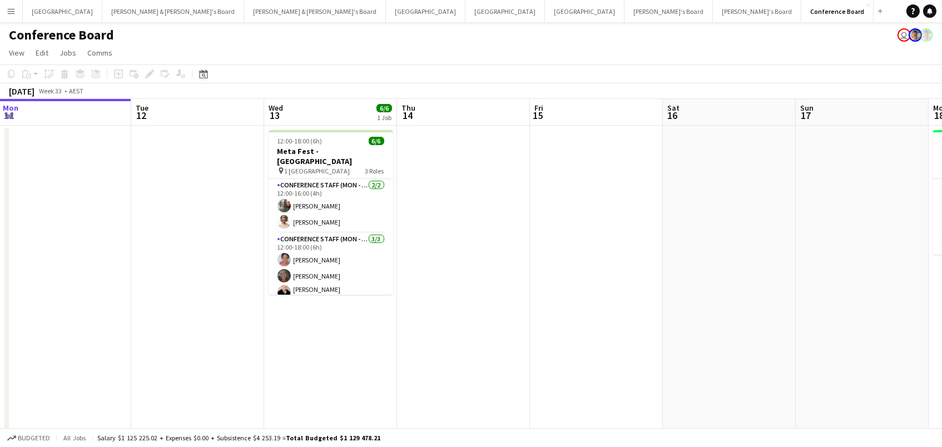
scroll to position [0, 0]
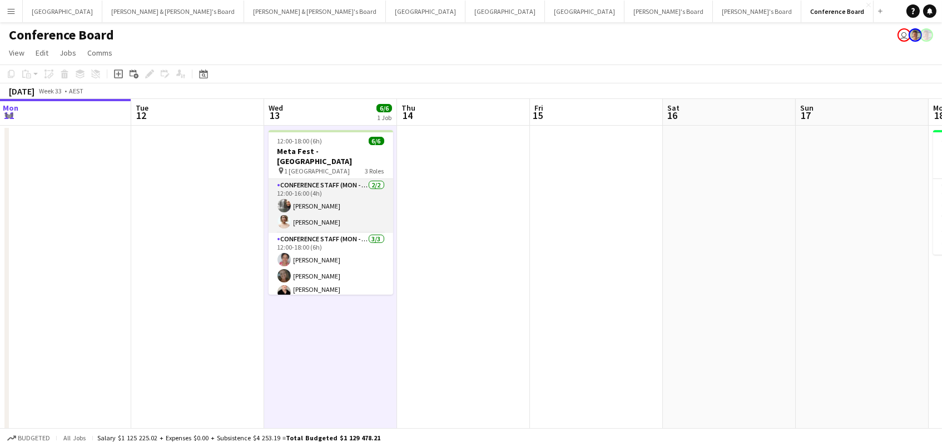
click at [317, 193] on app-card-role "Conference Staff (Mon - Fri) 2/2 12:00-16:00 (4h) Kathryn Farrell Lana Sprajcer" at bounding box center [331, 206] width 125 height 54
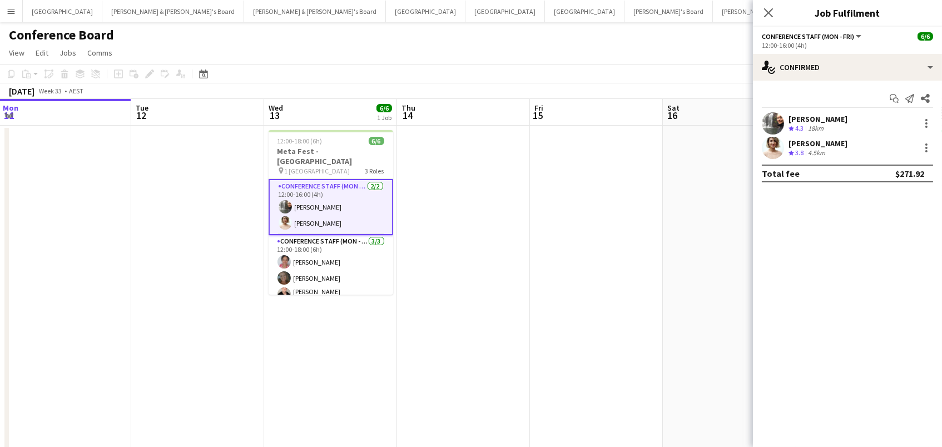
click at [808, 119] on div "[PERSON_NAME]" at bounding box center [817, 119] width 59 height 10
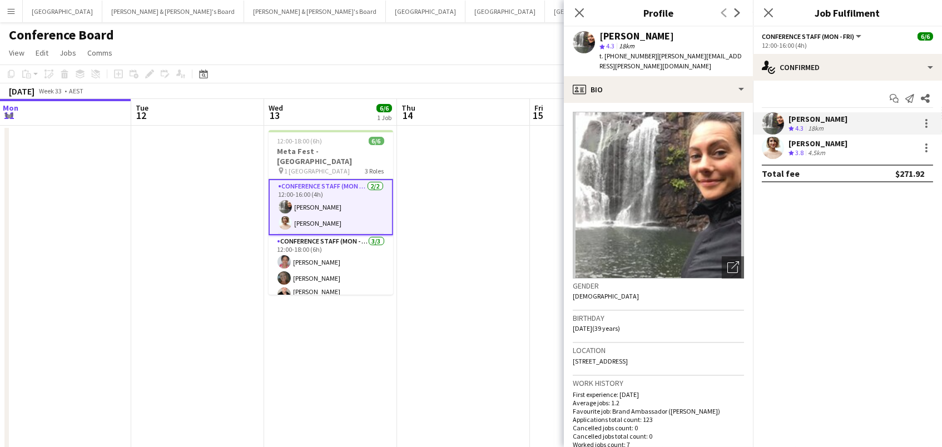
click at [631, 55] on span "t. +610432221045" at bounding box center [628, 56] width 58 height 8
copy span "610432221045"
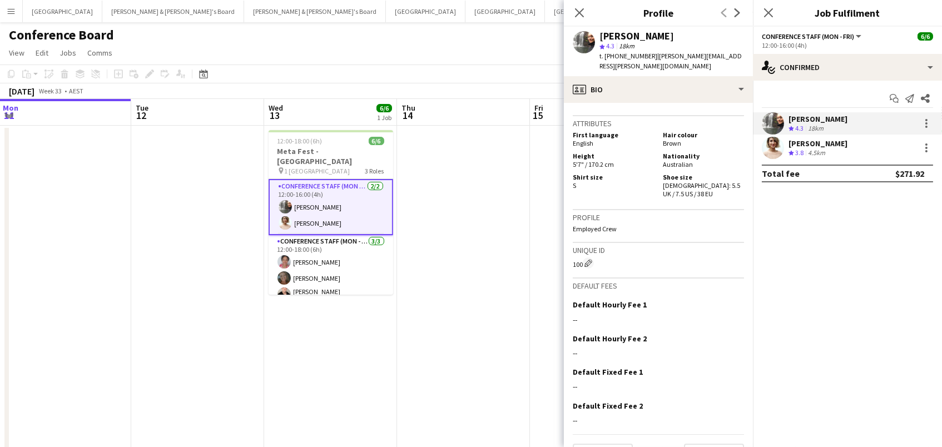
scroll to position [510, 0]
click at [811, 149] on div "4.5km" at bounding box center [817, 152] width 22 height 9
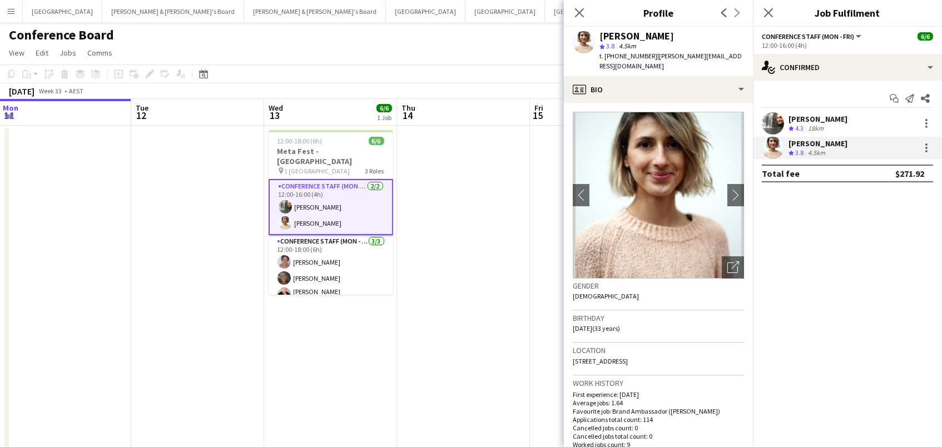
click at [624, 55] on span "t. +610411058353" at bounding box center [628, 56] width 58 height 8
copy span "610411058353"
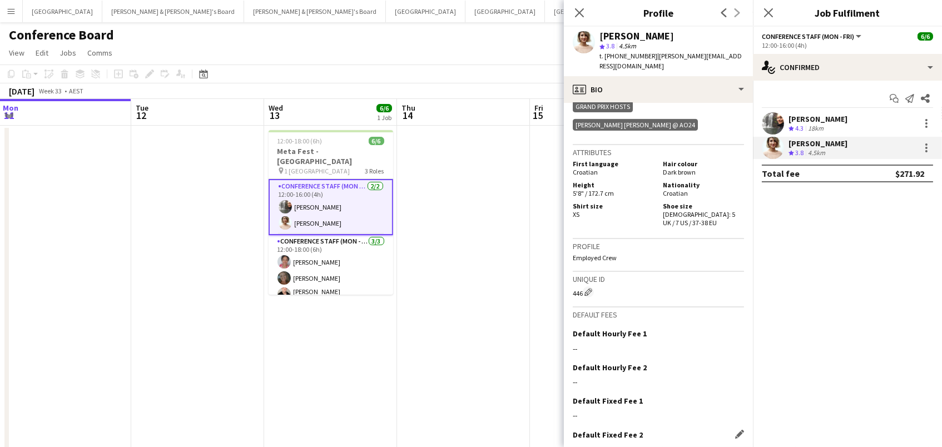
scroll to position [1, 0]
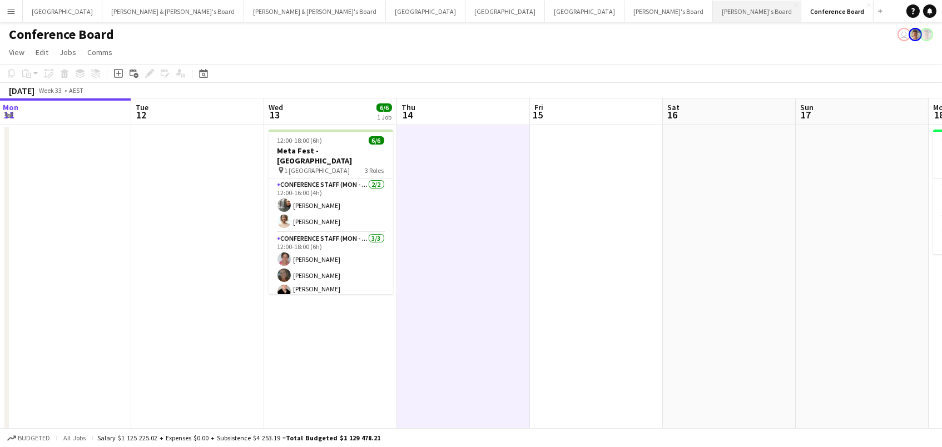
click at [713, 15] on button "Vicky's Board Close" at bounding box center [757, 12] width 88 height 22
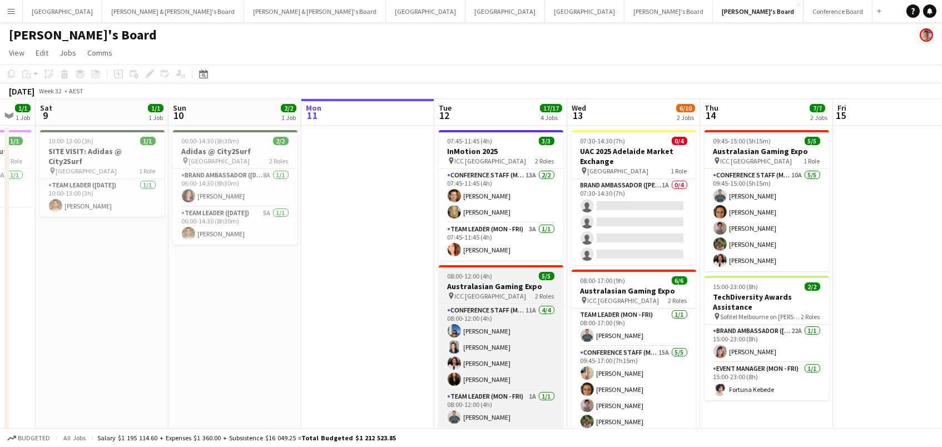
scroll to position [0, 307]
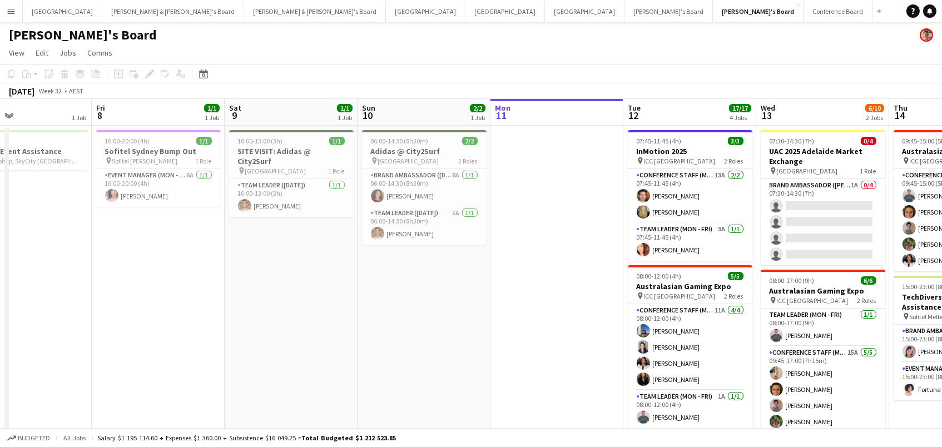
click at [575, 178] on app-date-cell at bounding box center [556, 449] width 133 height 646
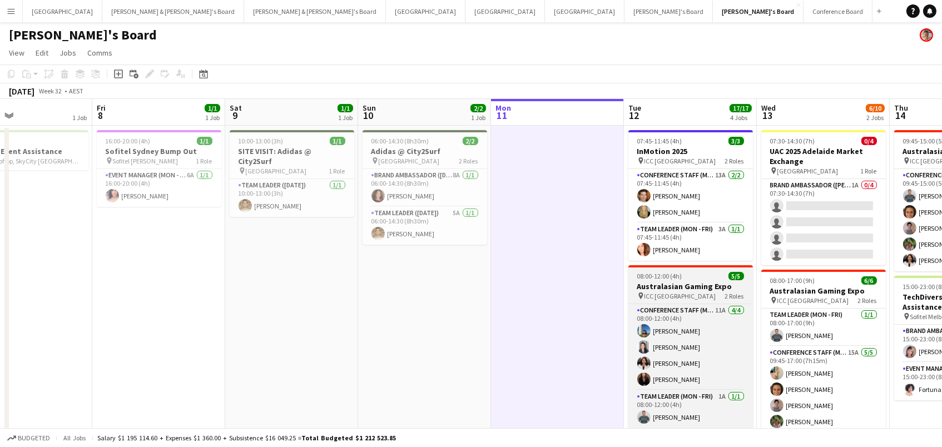
click at [705, 287] on h3 "Australasian Gaming Expo" at bounding box center [690, 286] width 125 height 10
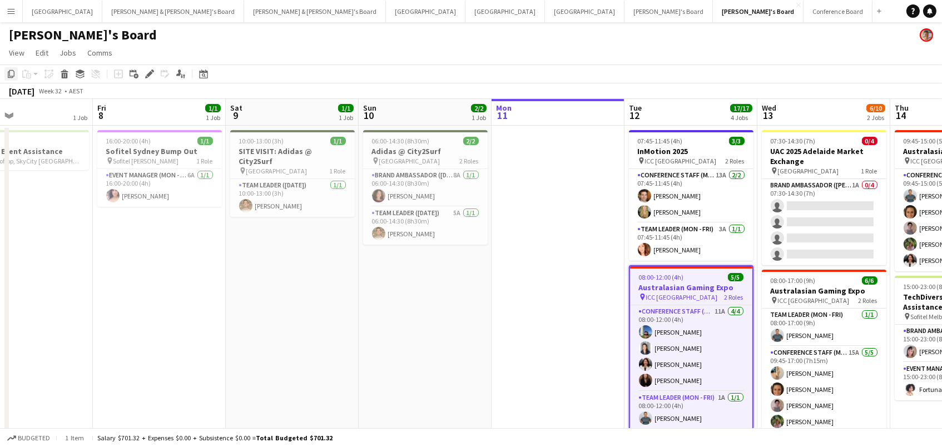
click at [12, 73] on icon "Copy" at bounding box center [11, 73] width 9 height 9
click at [550, 158] on app-date-cell at bounding box center [557, 449] width 133 height 646
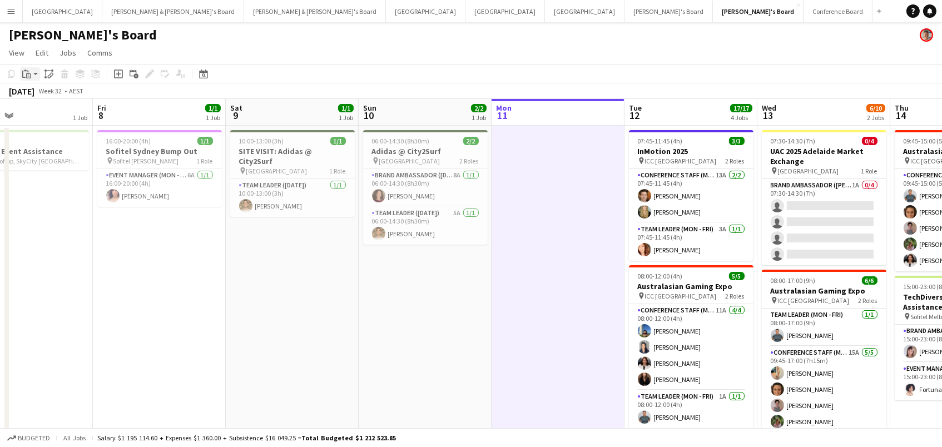
click at [28, 76] on icon at bounding box center [29, 76] width 2 height 1
click at [53, 88] on div "Paste Command V Paste with crew Command Shift V" at bounding box center [73, 105] width 107 height 48
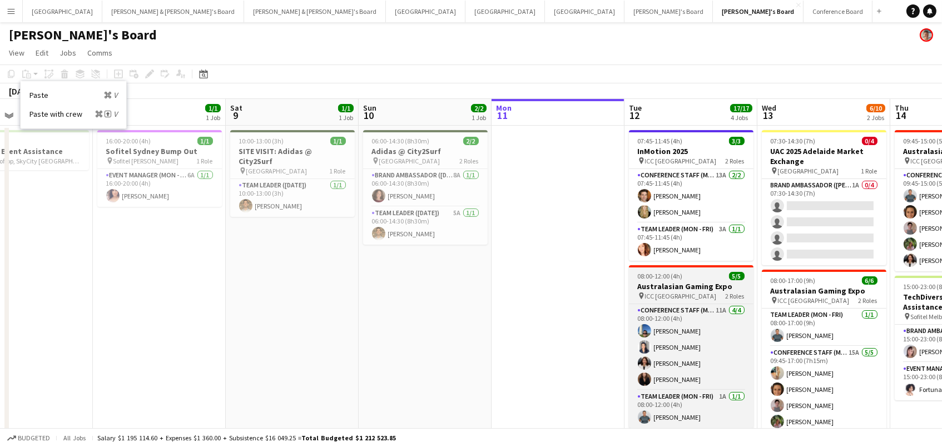
click at [687, 281] on h3 "Australasian Gaming Expo" at bounding box center [691, 286] width 125 height 10
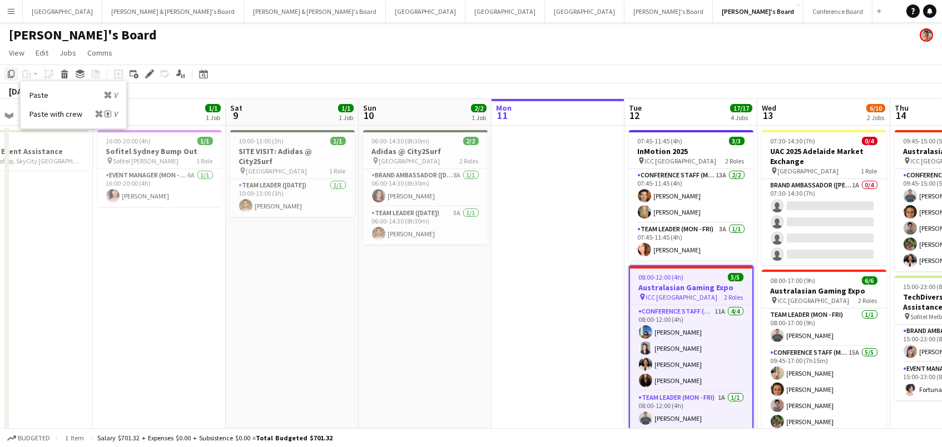
click at [11, 77] on icon at bounding box center [11, 74] width 7 height 8
click at [510, 141] on app-date-cell at bounding box center [558, 449] width 133 height 646
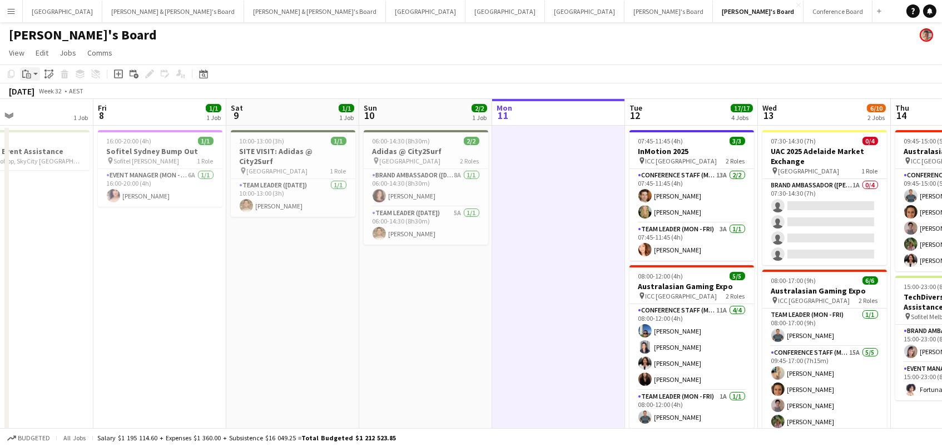
click at [30, 73] on icon at bounding box center [28, 75] width 5 height 5
click at [49, 96] on link "Paste Command V" at bounding box center [73, 95] width 88 height 10
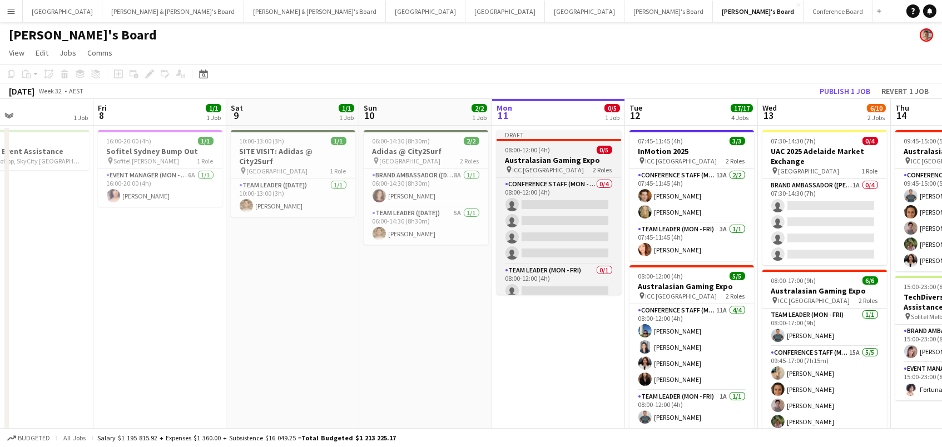
click at [541, 146] on span "08:00-12:00 (4h)" at bounding box center [527, 150] width 45 height 8
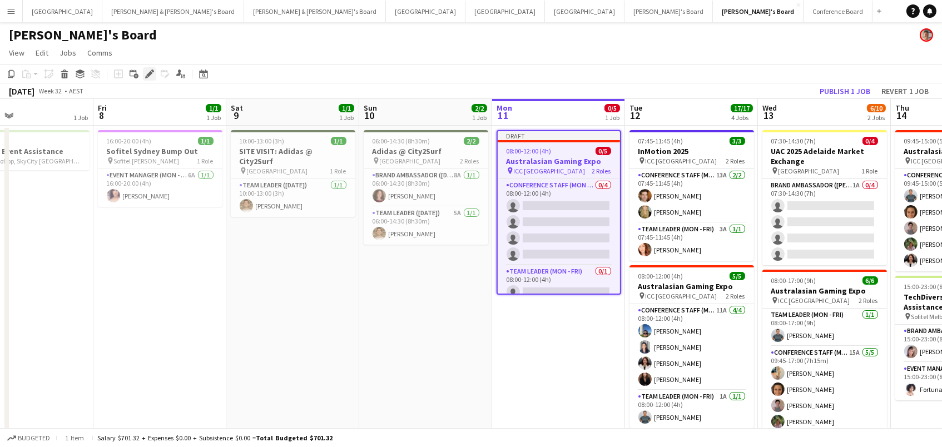
click at [146, 72] on icon "Edit" at bounding box center [149, 73] width 9 height 9
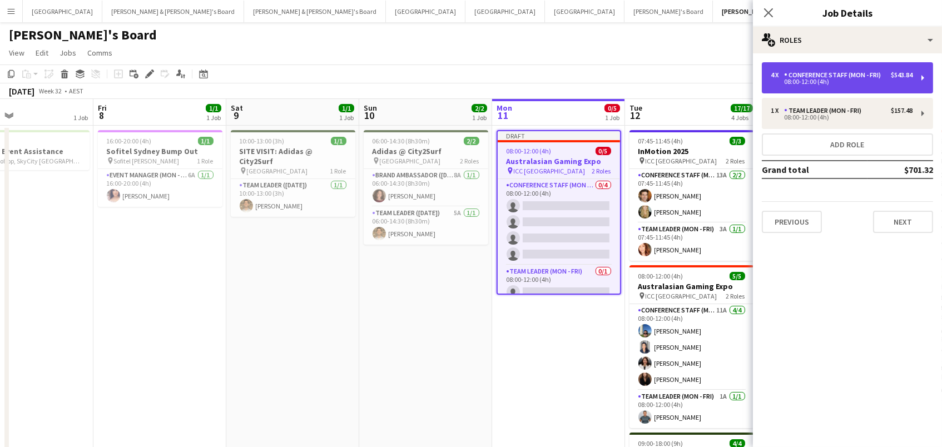
click at [926, 72] on div "4 x Conference Staff (Mon - Fri) $543.84 08:00-12:00 (4h)" at bounding box center [847, 77] width 171 height 31
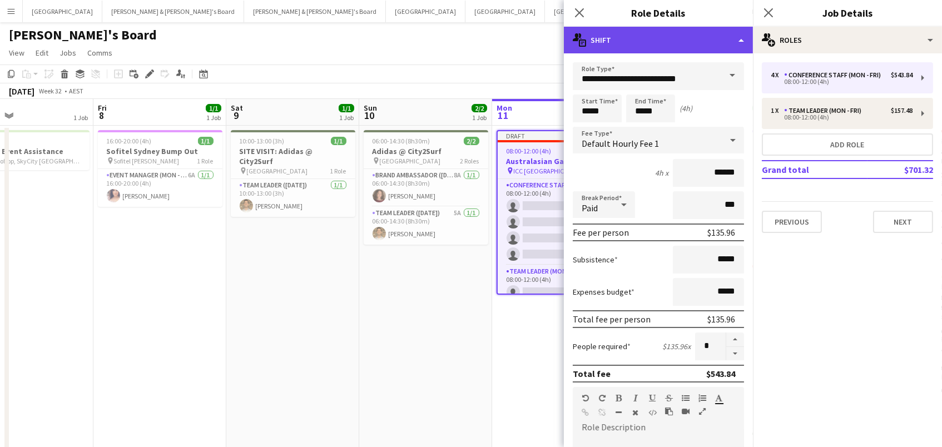
click at [714, 32] on div "multiple-actions-text Shift" at bounding box center [658, 40] width 189 height 27
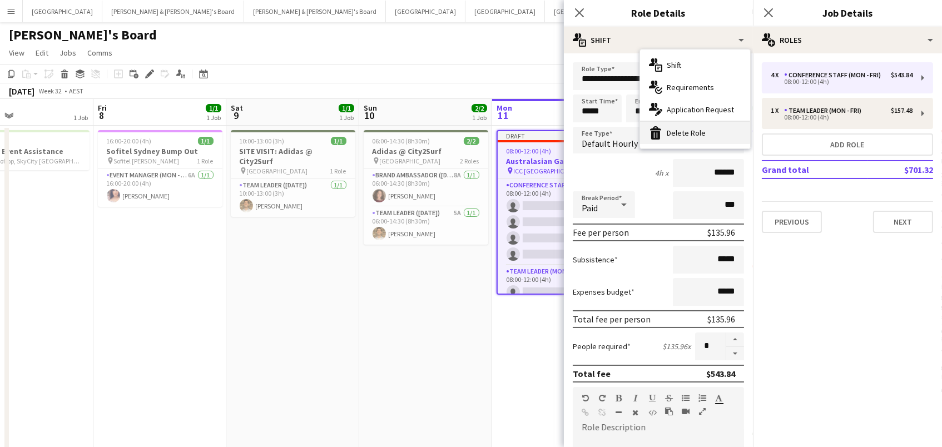
click at [715, 125] on div "bin-2 Delete Role" at bounding box center [695, 133] width 110 height 22
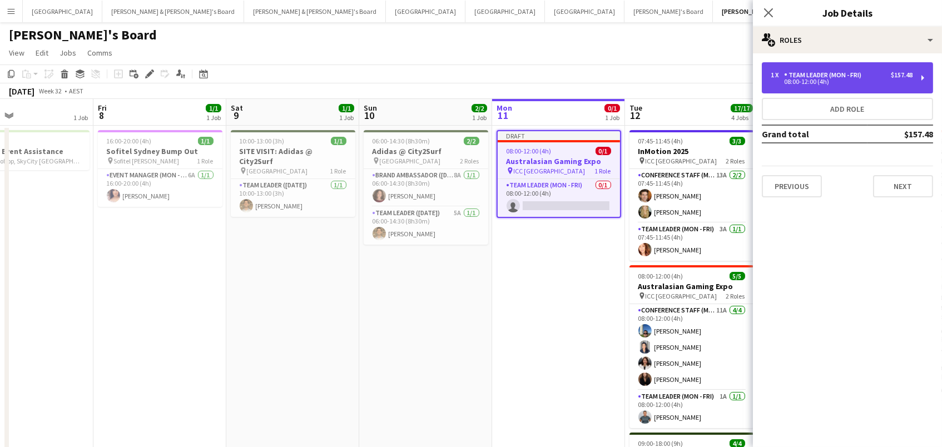
click at [833, 78] on div "Team Leader (Mon - Fri)" at bounding box center [825, 75] width 82 height 8
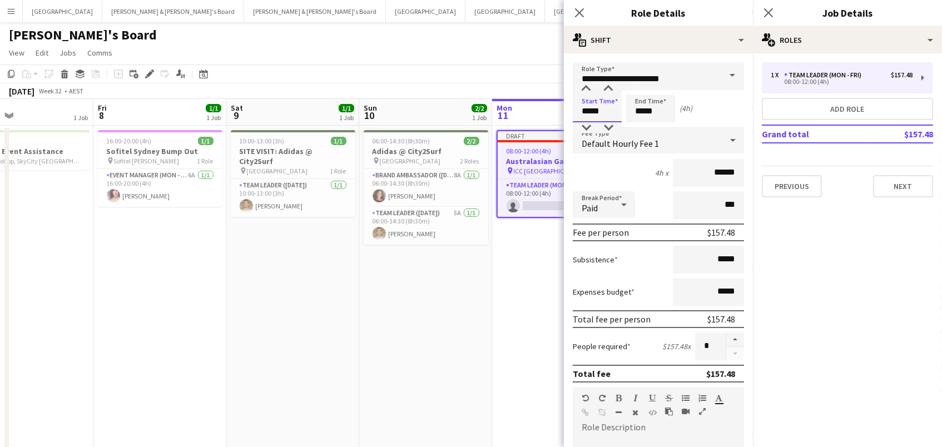
click at [584, 106] on input "*****" at bounding box center [597, 109] width 49 height 28
click at [585, 88] on div at bounding box center [586, 88] width 22 height 11
type input "*****"
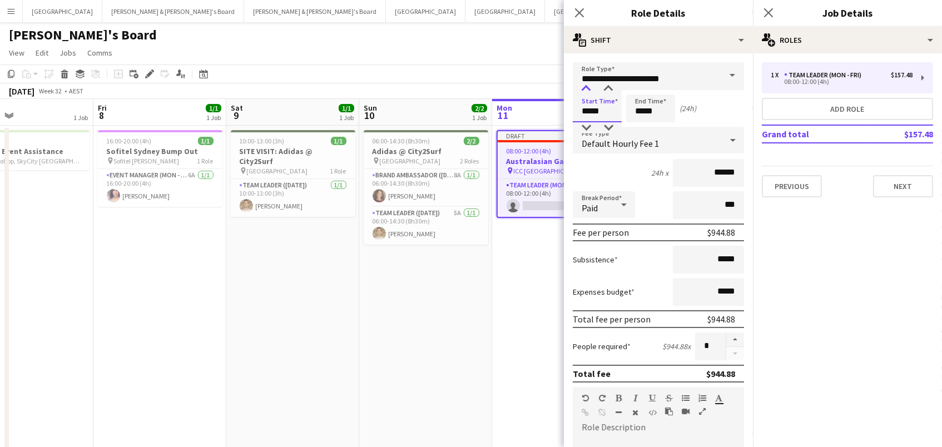
click at [585, 88] on div at bounding box center [586, 88] width 22 height 11
click at [640, 110] on input "*****" at bounding box center [650, 109] width 49 height 28
click at [638, 90] on div at bounding box center [639, 88] width 22 height 11
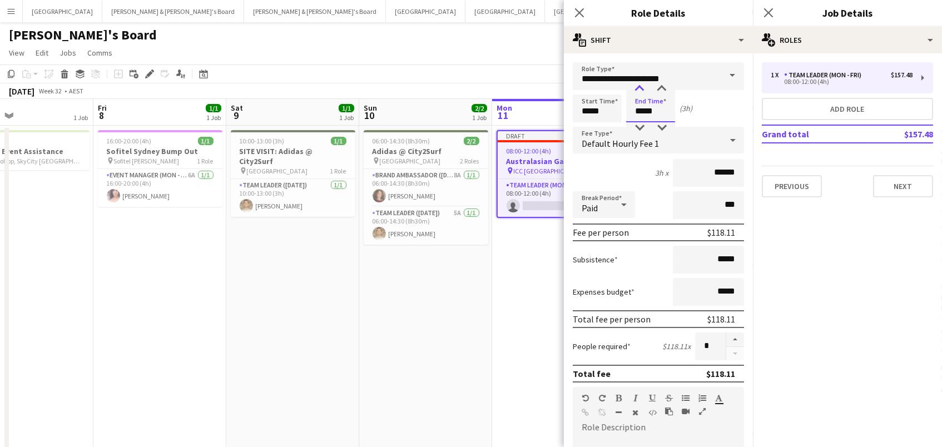
click at [638, 90] on div at bounding box center [639, 88] width 22 height 11
type input "*****"
click at [638, 90] on div at bounding box center [639, 88] width 22 height 11
click at [588, 87] on input "**********" at bounding box center [658, 76] width 171 height 28
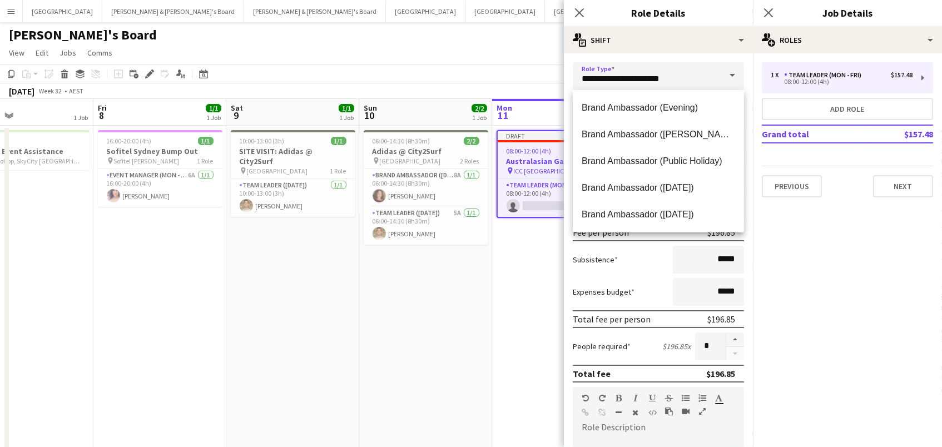
click at [521, 79] on app-toolbar "Copy Paste Paste Command V Paste with crew Command Shift V Paste linked Job [GE…" at bounding box center [471, 73] width 942 height 19
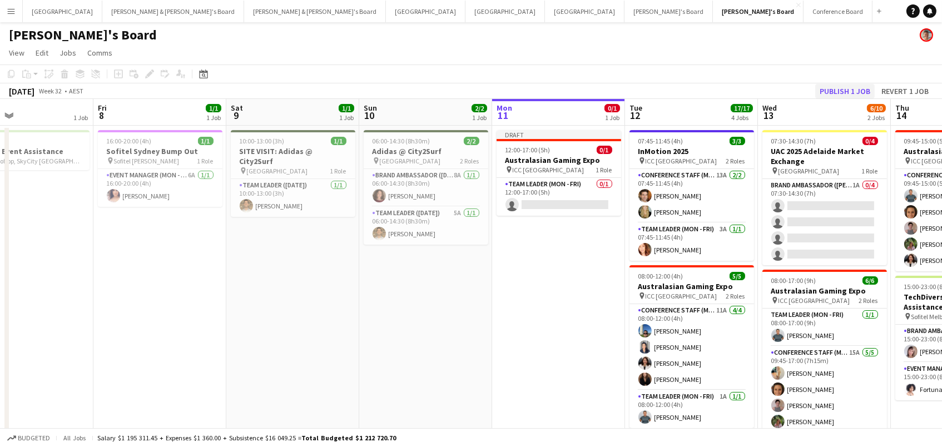
click at [832, 87] on button "Publish 1 job" at bounding box center [844, 91] width 59 height 14
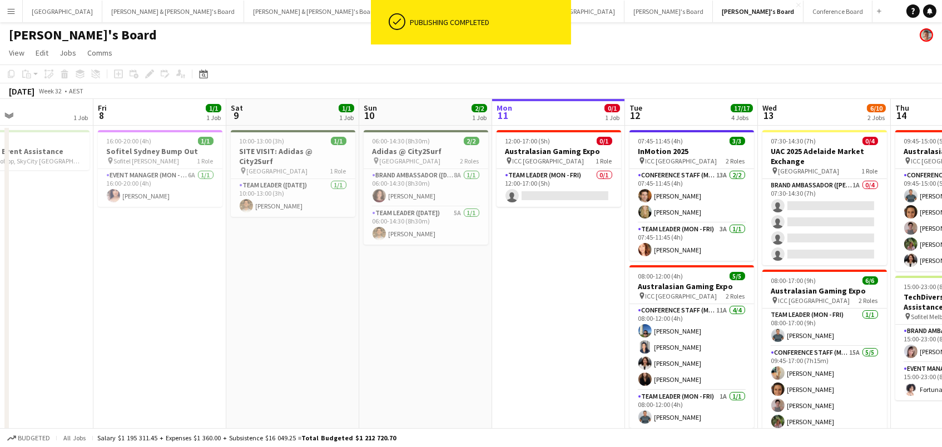
click at [563, 192] on app-card-role "Team Leader (Mon - Fri) 0/1 12:00-17:00 (5h) single-neutral-actions" at bounding box center [558, 188] width 125 height 38
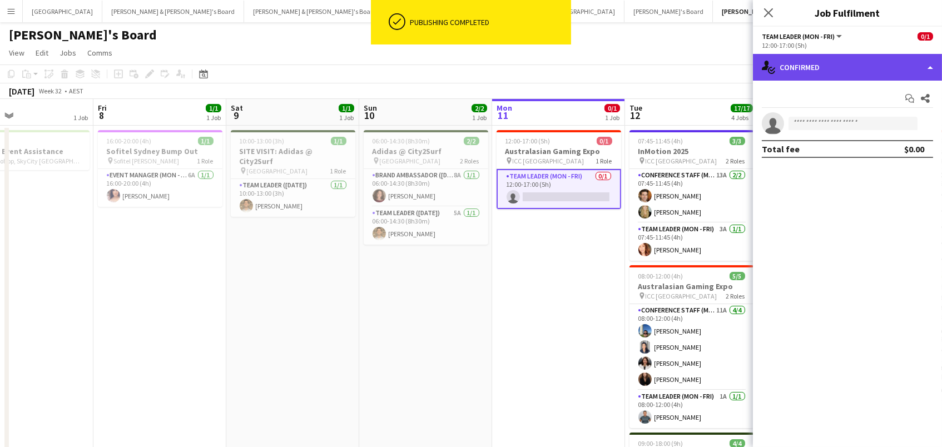
click at [816, 72] on div "single-neutral-actions-check-2 Confirmed" at bounding box center [847, 67] width 189 height 27
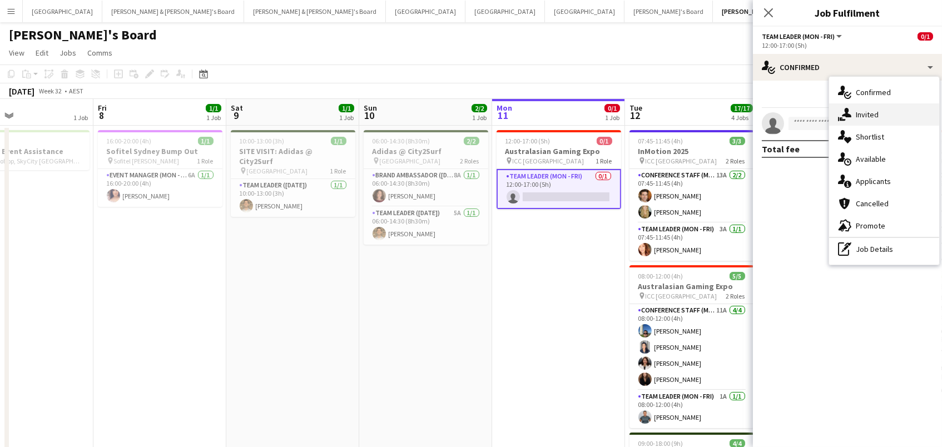
click at [853, 105] on div "single-neutral-actions-share-1 Invited" at bounding box center [884, 114] width 110 height 22
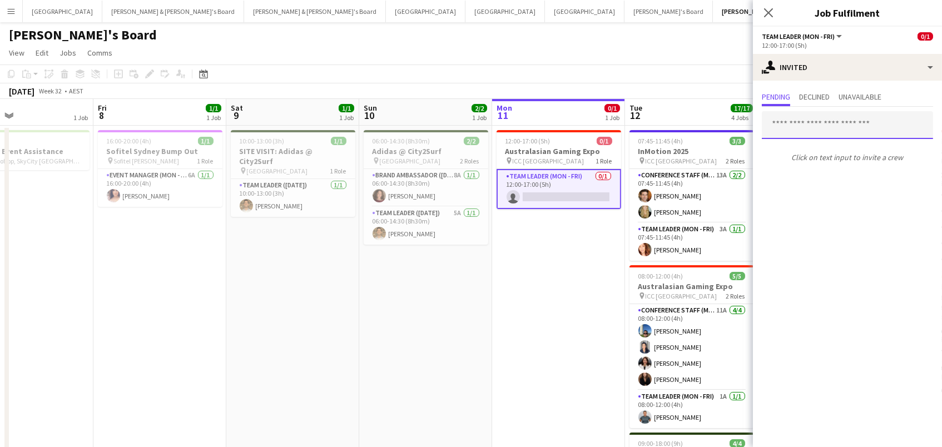
click at [838, 119] on input "text" at bounding box center [847, 125] width 171 height 28
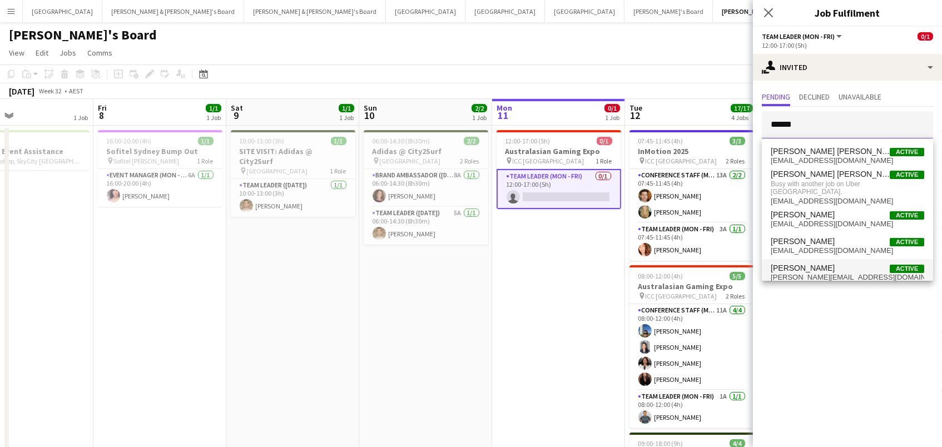
scroll to position [0, 0]
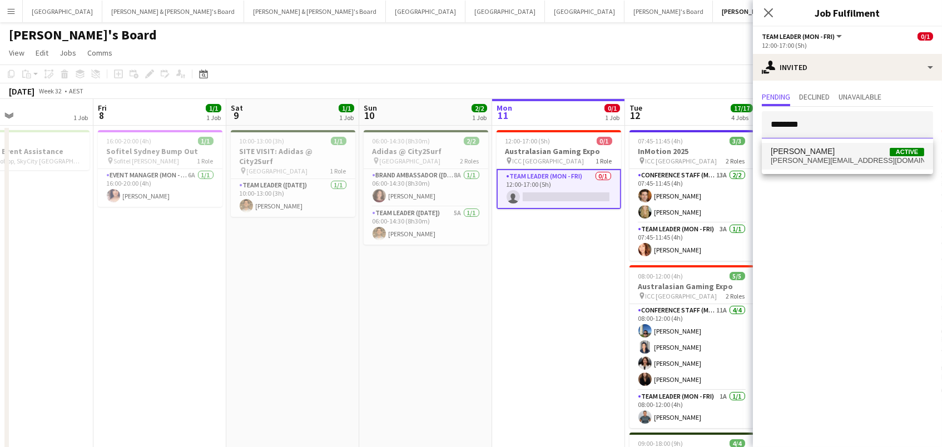
type input "********"
click at [877, 158] on span "m.ranford@gmail.com" at bounding box center [846, 160] width 153 height 9
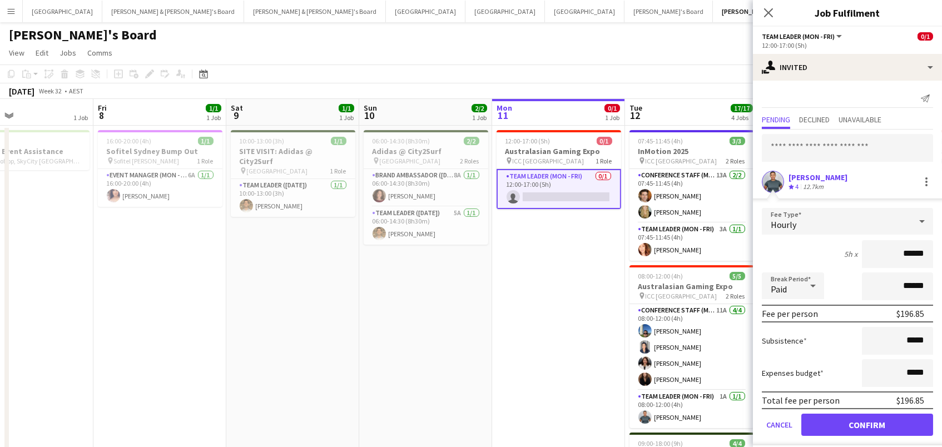
click at [867, 423] on button "Confirm" at bounding box center [867, 425] width 132 height 22
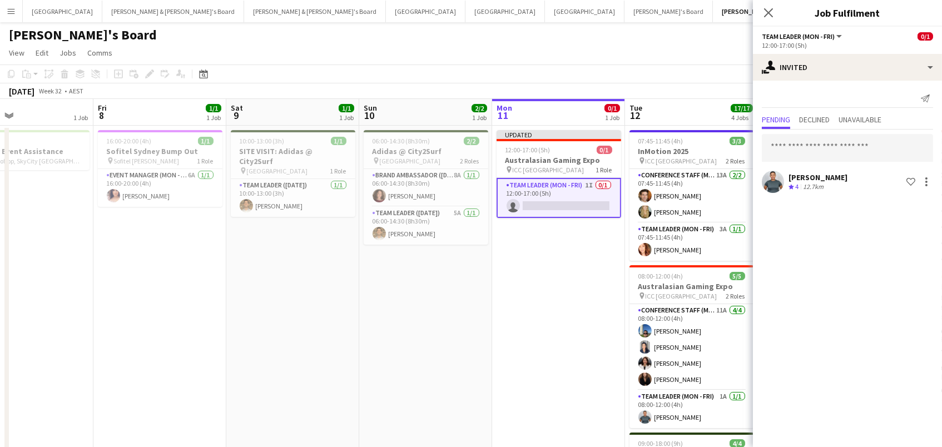
click at [703, 73] on app-toolbar "Copy Paste Paste Command V Paste with crew Command Shift V Paste linked Job [GE…" at bounding box center [471, 73] width 942 height 19
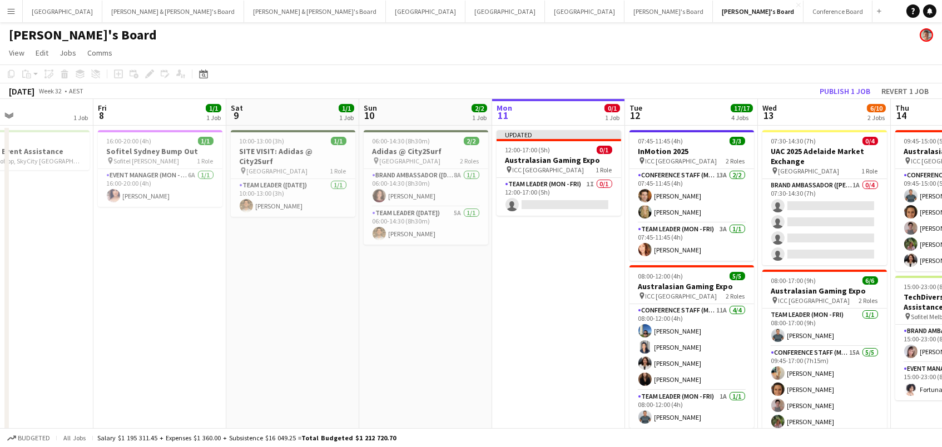
scroll to position [2, 0]
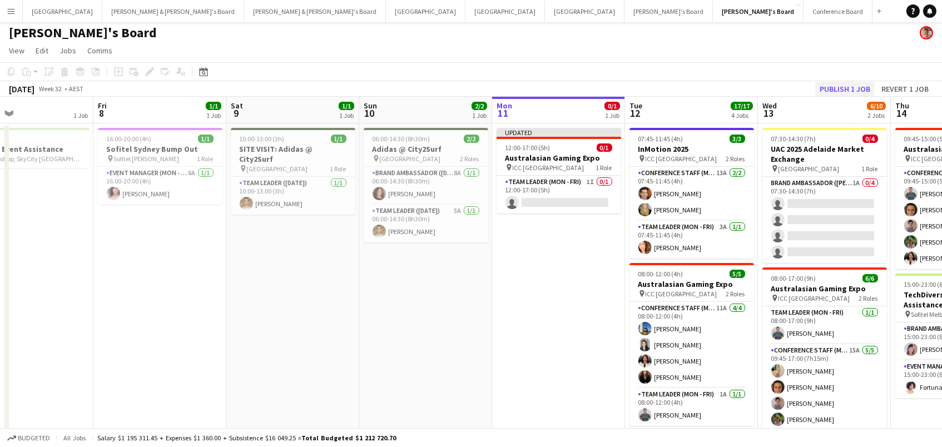
click at [850, 84] on button "Publish 1 job" at bounding box center [844, 89] width 59 height 14
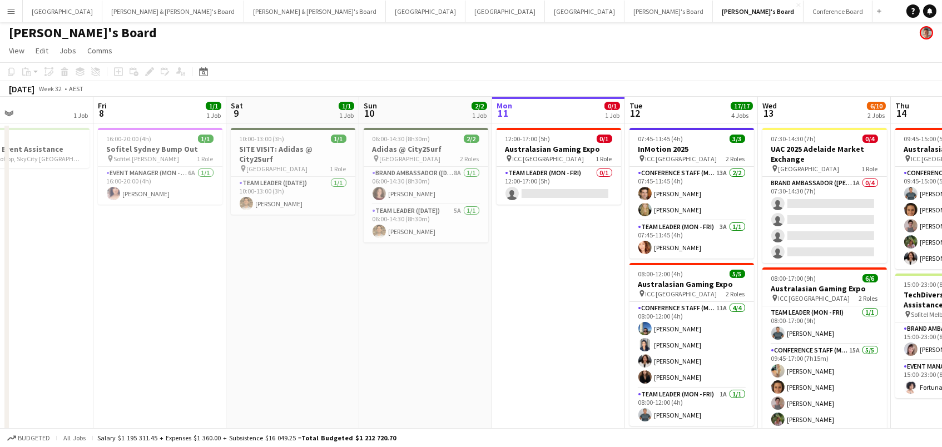
click at [8, 9] on app-icon "Menu" at bounding box center [11, 11] width 9 height 9
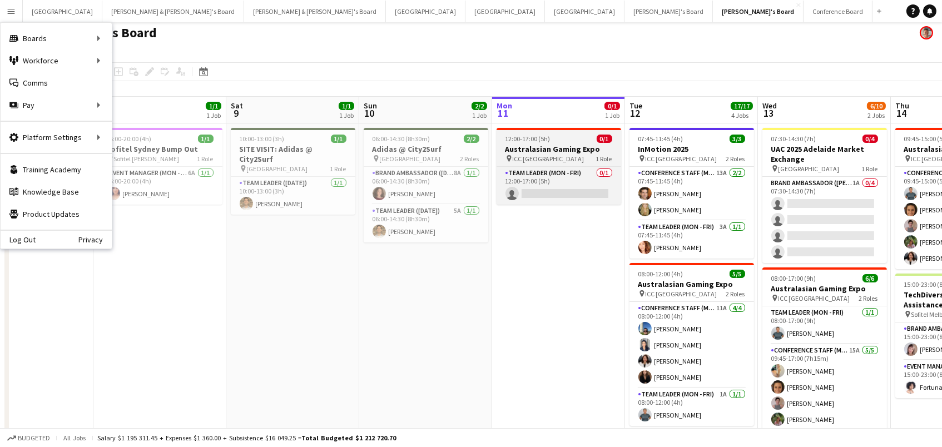
click at [550, 139] on div "12:00-17:00 (5h) 0/1" at bounding box center [558, 139] width 125 height 8
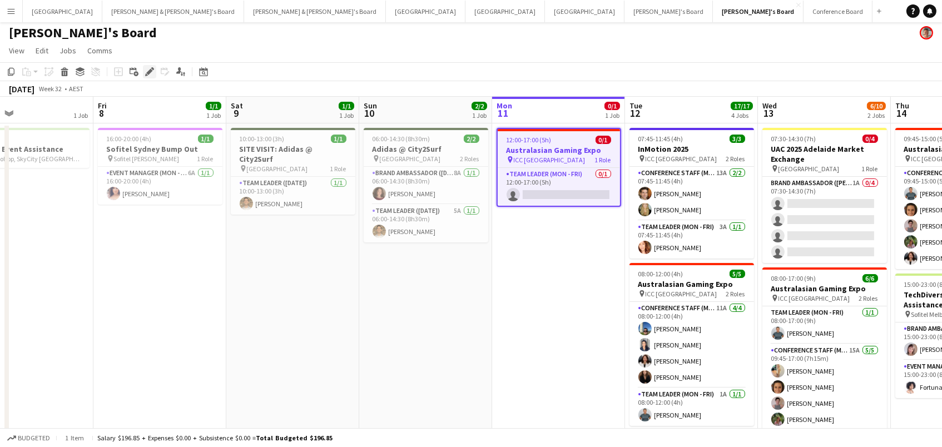
click at [143, 69] on div "Edit" at bounding box center [149, 71] width 13 height 13
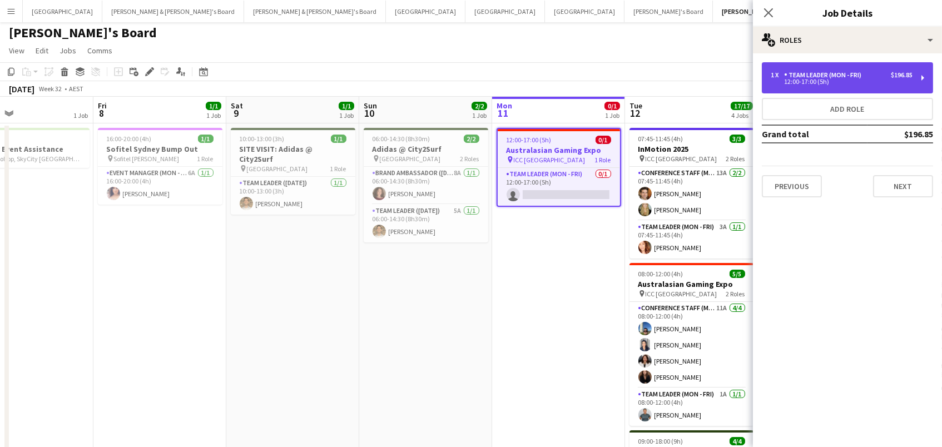
click at [851, 86] on div "1 x Team Leader (Mon - Fri) $196.85 12:00-17:00 (5h)" at bounding box center [847, 77] width 171 height 31
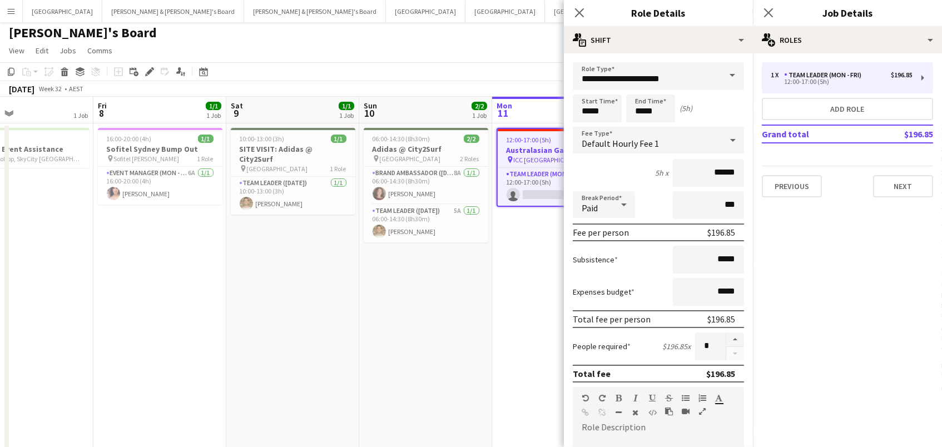
click at [517, 334] on app-date-cell "12:00-17:00 (5h) 0/1 Australasian Gaming Expo pin ICC Sydney 1 Role Team Leader…" at bounding box center [558, 446] width 133 height 646
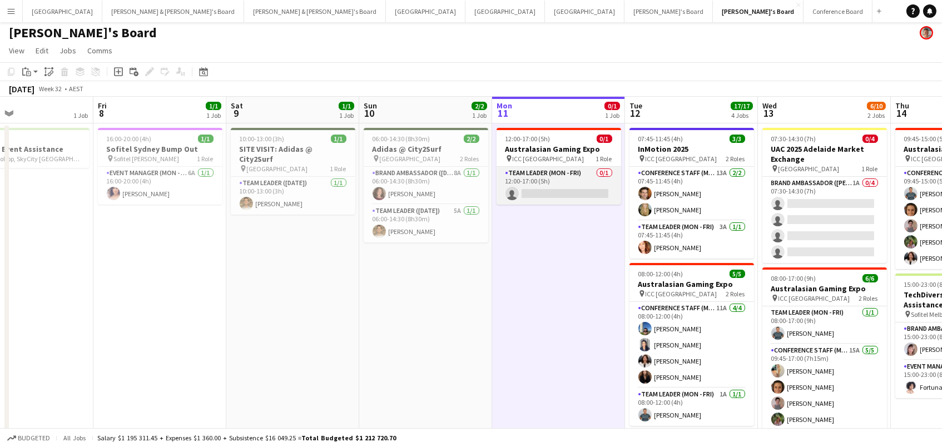
click at [550, 183] on app-card-role "Team Leader (Mon - Fri) 0/1 12:00-17:00 (5h) single-neutral-actions" at bounding box center [558, 186] width 125 height 38
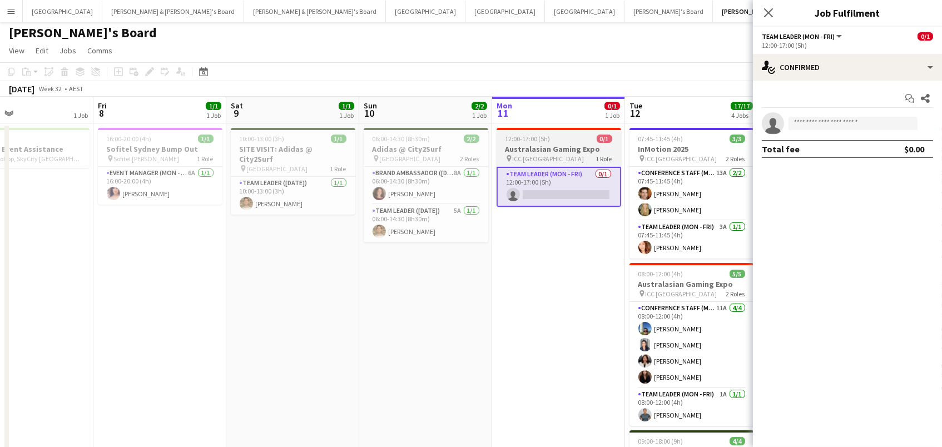
drag, startPoint x: 553, startPoint y: 131, endPoint x: 506, endPoint y: 127, distance: 46.3
click at [553, 131] on app-job-card "12:00-17:00 (5h) 0/1 Australasian Gaming Expo pin ICC Sydney 1 Role Team Leader…" at bounding box center [558, 167] width 125 height 79
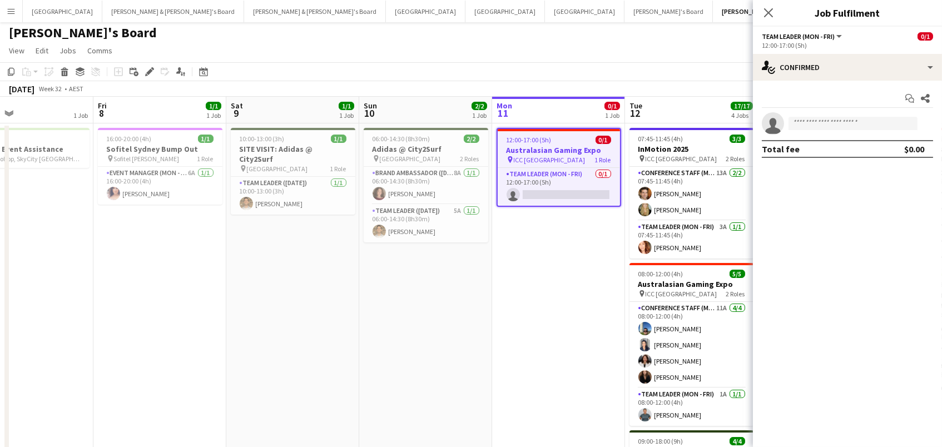
scroll to position [0, 305]
click at [136, 73] on icon at bounding box center [135, 74] width 5 height 5
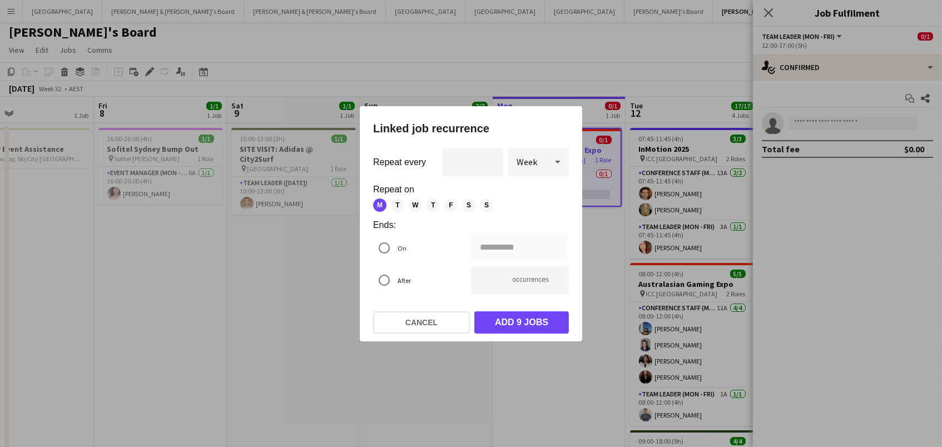
scroll to position [0, 0]
click at [443, 325] on button "Cancel" at bounding box center [421, 322] width 97 height 22
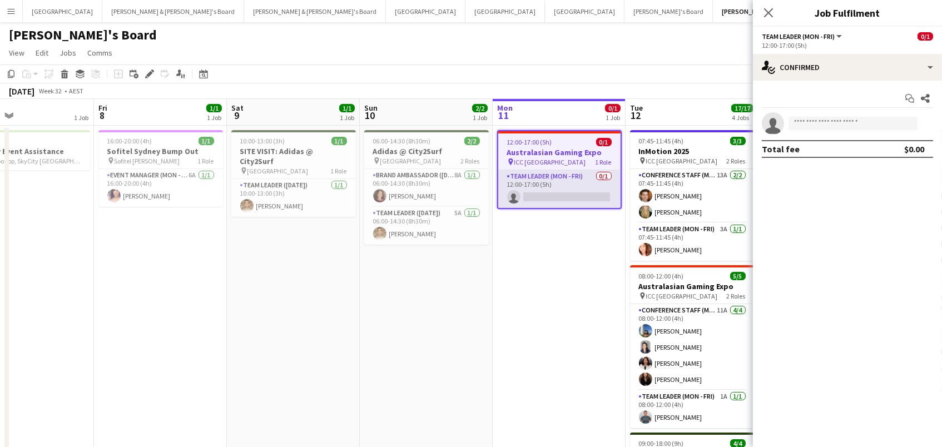
scroll to position [2, 0]
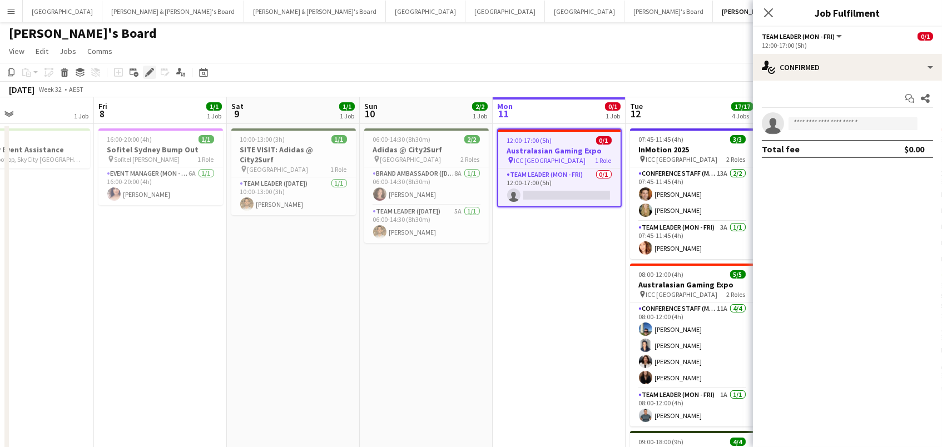
click at [149, 76] on icon "Edit" at bounding box center [149, 72] width 9 height 9
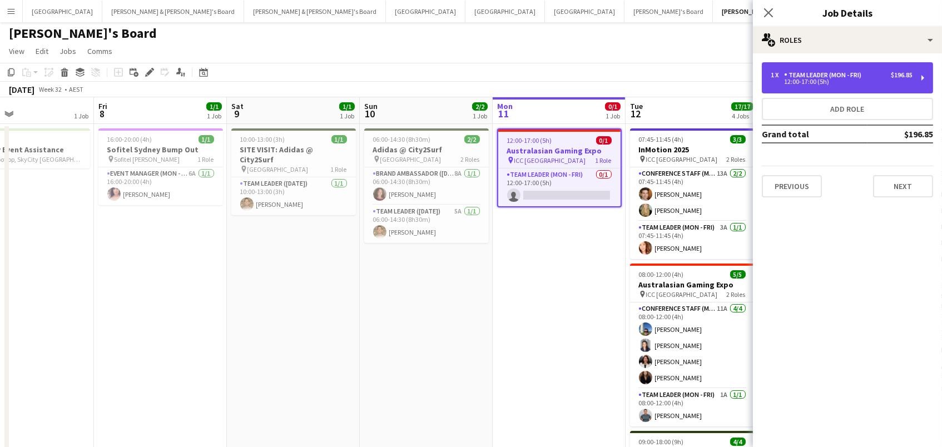
click at [786, 69] on div "1 x Team Leader (Mon - Fri) $196.85 12:00-17:00 (5h)" at bounding box center [847, 77] width 171 height 31
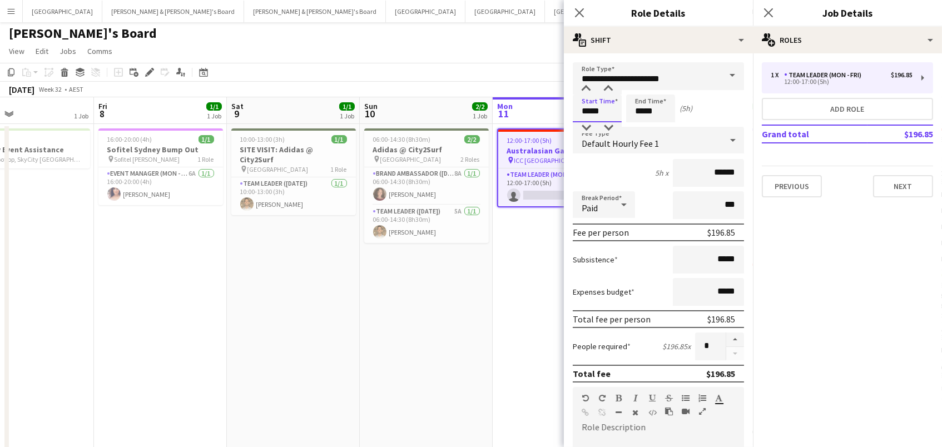
click at [585, 108] on input "*****" at bounding box center [597, 109] width 49 height 28
type input "*****"
click at [587, 125] on div at bounding box center [586, 127] width 22 height 11
click at [473, 43] on app-page-menu "View Day view expanded Day view collapsed Month view Date picker Jump to [DATE]…" at bounding box center [471, 52] width 942 height 21
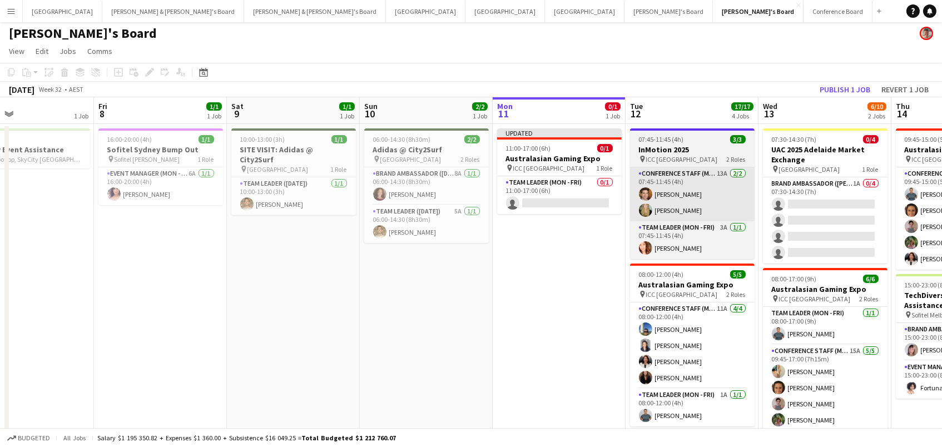
drag, startPoint x: 822, startPoint y: 87, endPoint x: 634, endPoint y: 207, distance: 222.2
click at [818, 87] on button "Publish 1 job" at bounding box center [844, 89] width 59 height 14
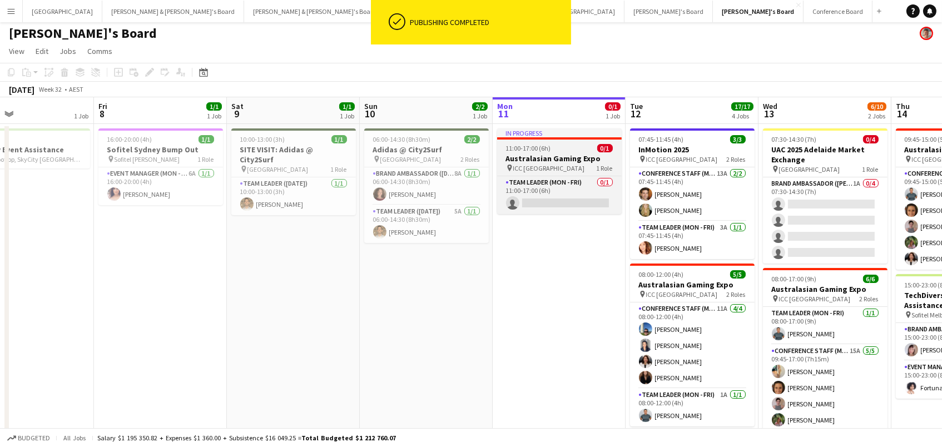
click at [592, 191] on app-job-card "In progress 11:00-17:00 (6h) 0/1 Australasian Gaming Expo pin ICC Sydney 1 Role…" at bounding box center [559, 171] width 125 height 86
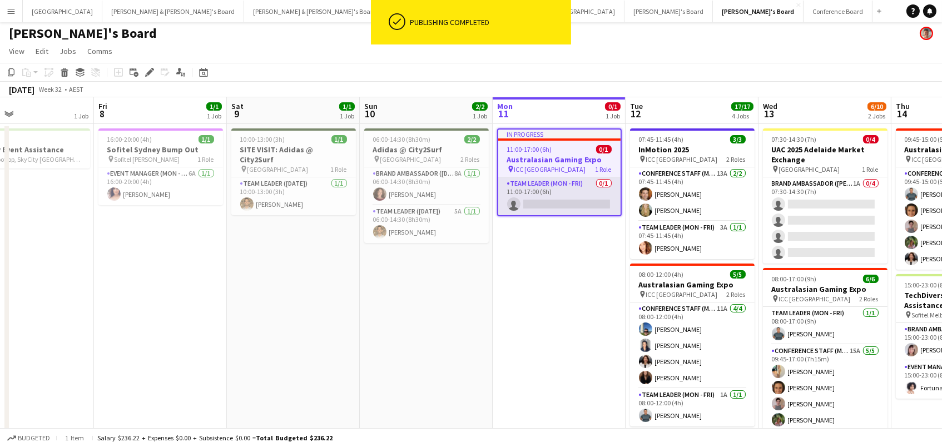
click at [557, 195] on app-card-role "Team Leader (Mon - Fri) 0/1 11:00-17:00 (6h) single-neutral-actions" at bounding box center [559, 196] width 122 height 38
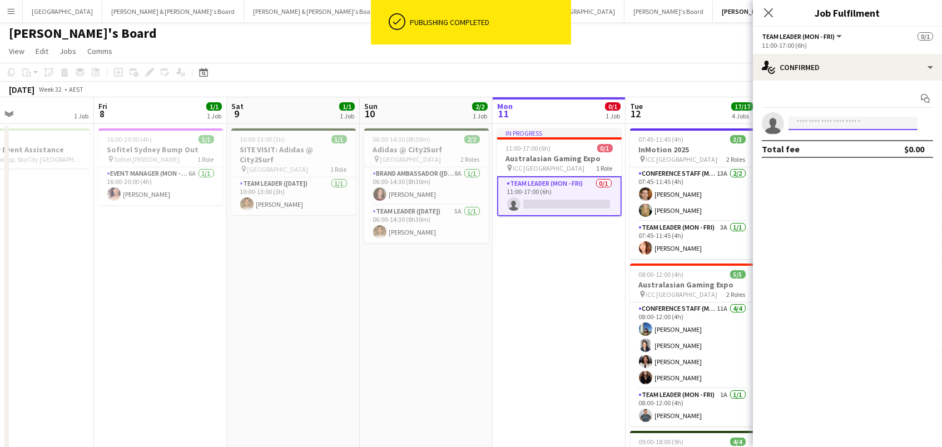
click at [811, 122] on input at bounding box center [852, 123] width 129 height 13
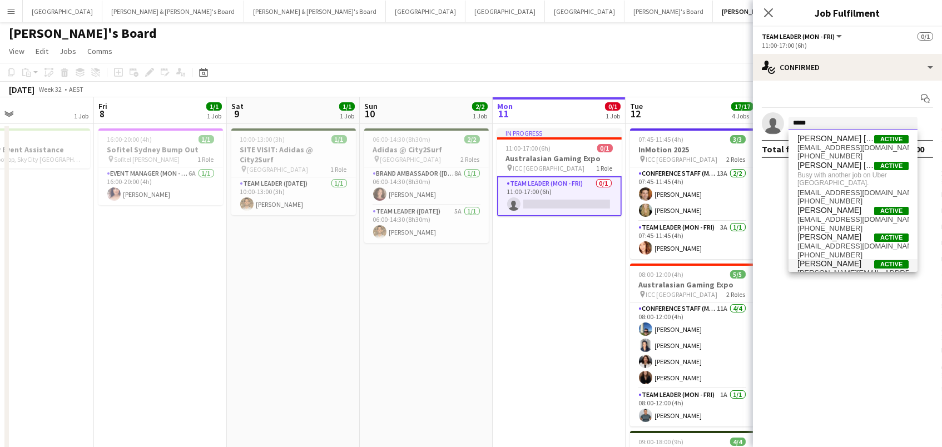
type input "*****"
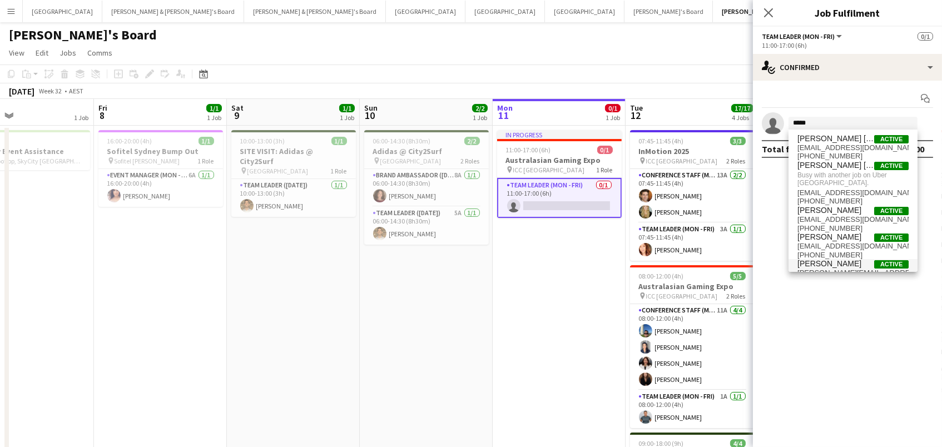
click at [821, 265] on span "[PERSON_NAME]" at bounding box center [829, 263] width 64 height 9
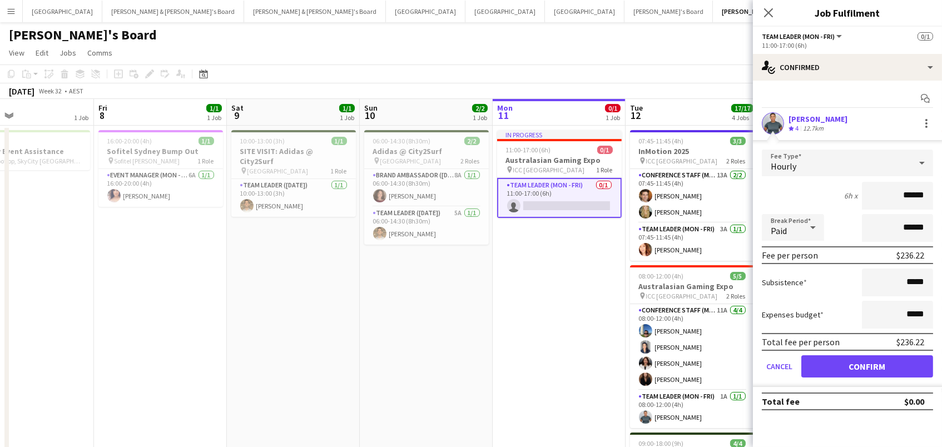
click at [821, 360] on button "Confirm" at bounding box center [867, 366] width 132 height 22
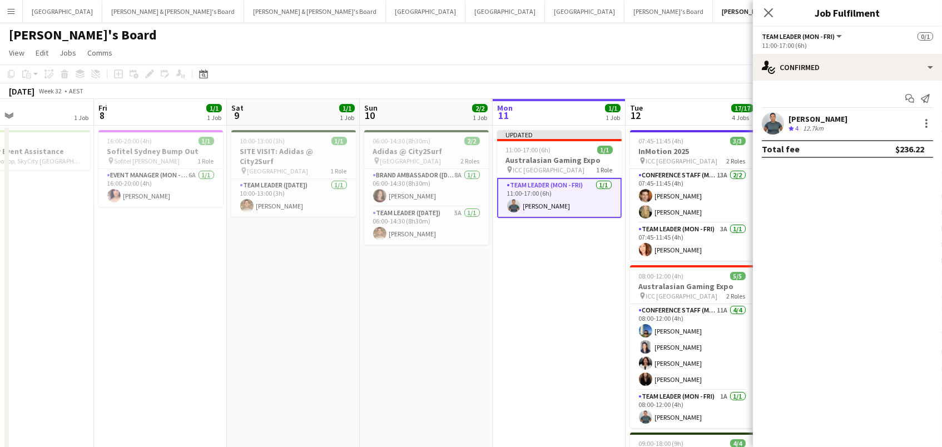
drag, startPoint x: 618, startPoint y: 71, endPoint x: 643, endPoint y: 79, distance: 26.6
click at [618, 71] on app-toolbar "Copy Paste Paste Command V Paste with crew Command Shift V Paste linked Job [GE…" at bounding box center [471, 73] width 942 height 19
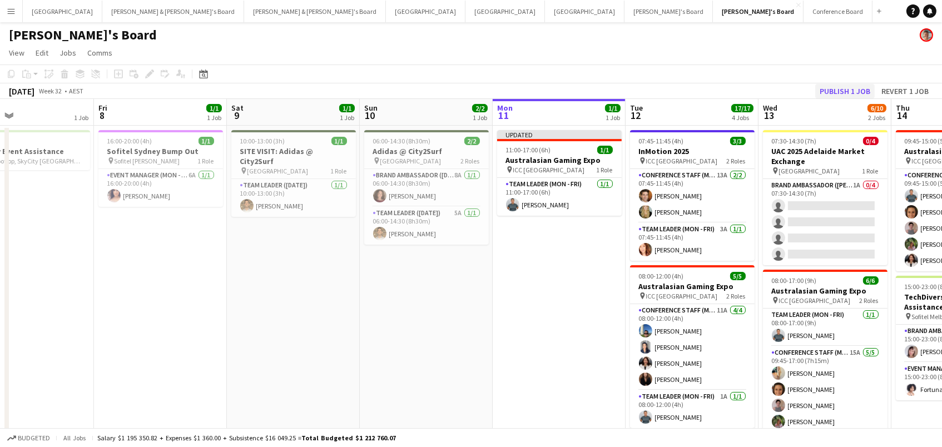
click at [831, 93] on button "Publish 1 job" at bounding box center [844, 91] width 59 height 14
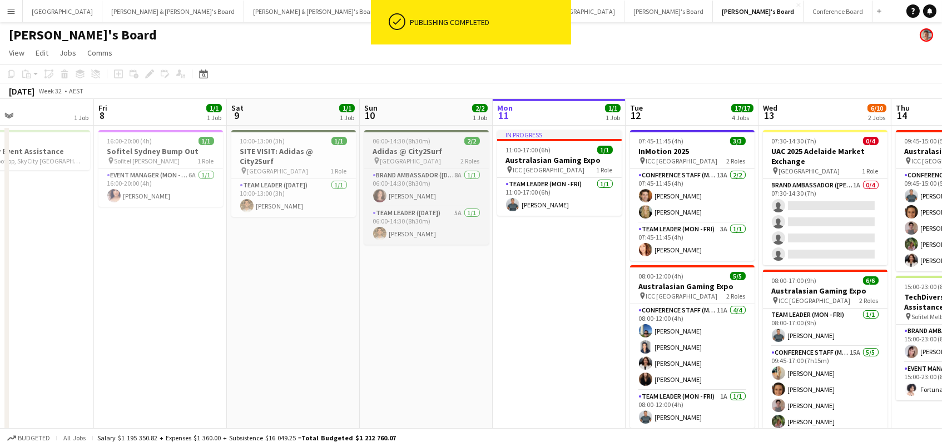
drag, startPoint x: 550, startPoint y: 156, endPoint x: 417, endPoint y: 142, distance: 133.0
click at [550, 156] on h3 "Australasian Gaming Expo" at bounding box center [559, 160] width 125 height 10
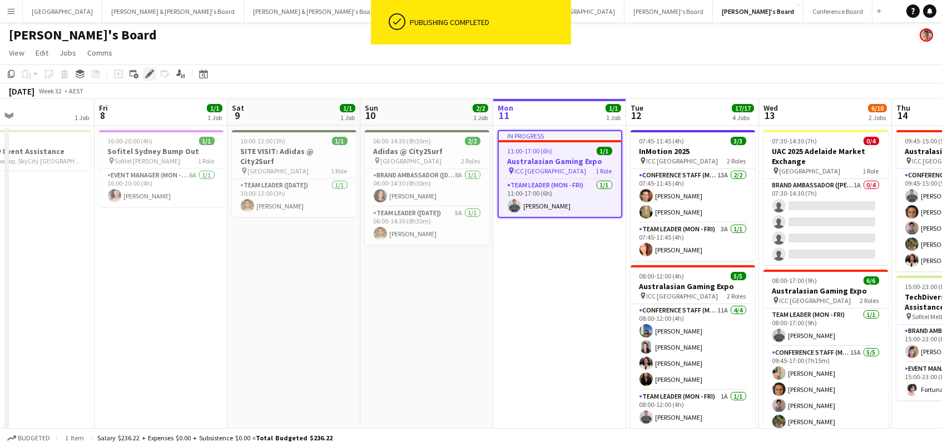
click at [147, 72] on icon "Edit" at bounding box center [149, 73] width 9 height 9
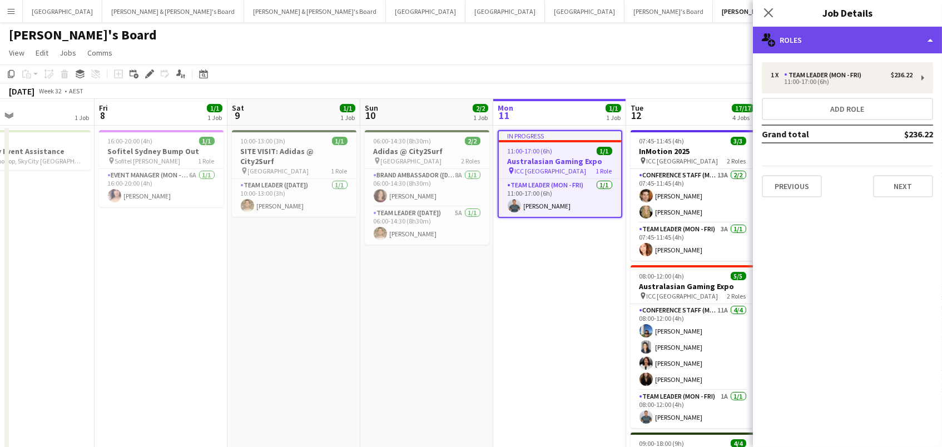
drag, startPoint x: 861, startPoint y: 31, endPoint x: 873, endPoint y: 46, distance: 19.8
click at [861, 31] on div "multiple-users-add Roles" at bounding box center [847, 40] width 189 height 27
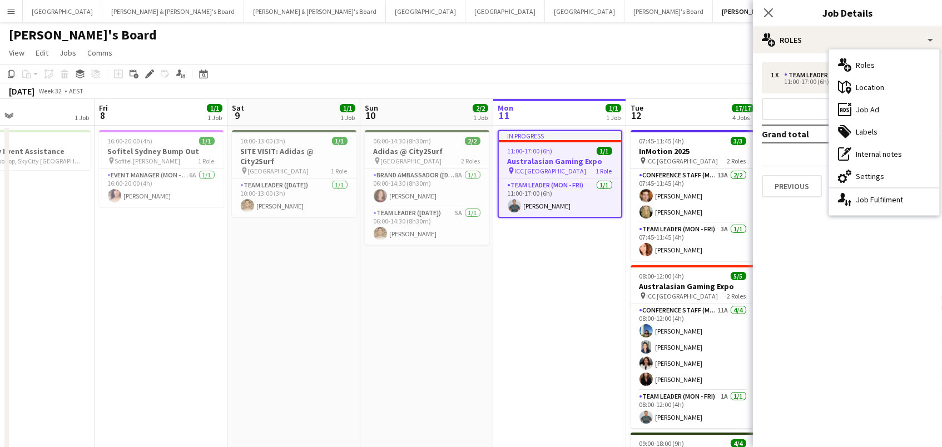
click at [896, 108] on div "ads-window Job Ad" at bounding box center [884, 109] width 110 height 22
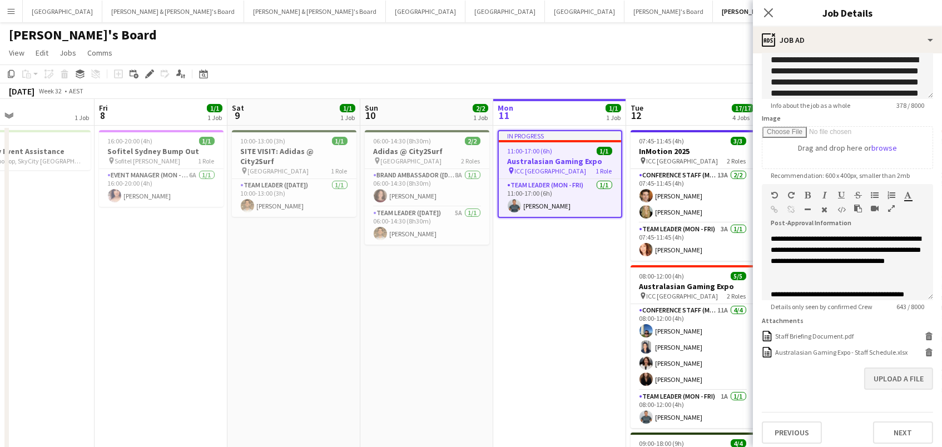
scroll to position [121, 0]
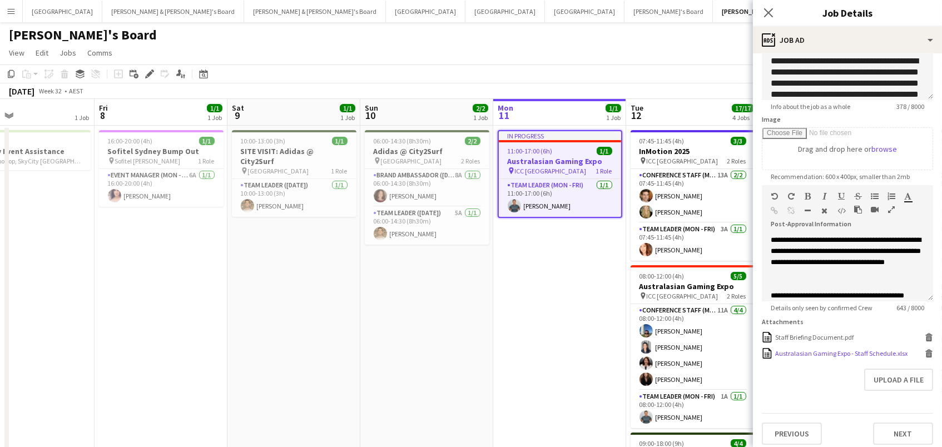
click at [924, 349] on icon "Delete" at bounding box center [928, 353] width 8 height 8
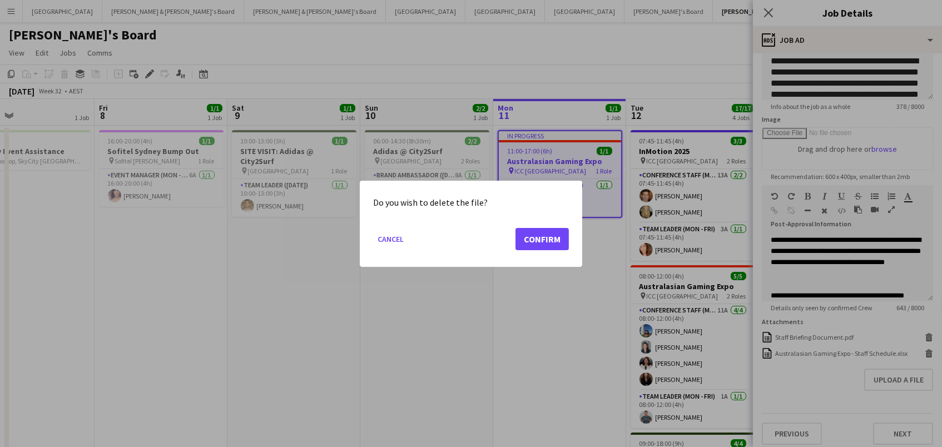
click at [546, 237] on button "Confirm" at bounding box center [541, 238] width 53 height 22
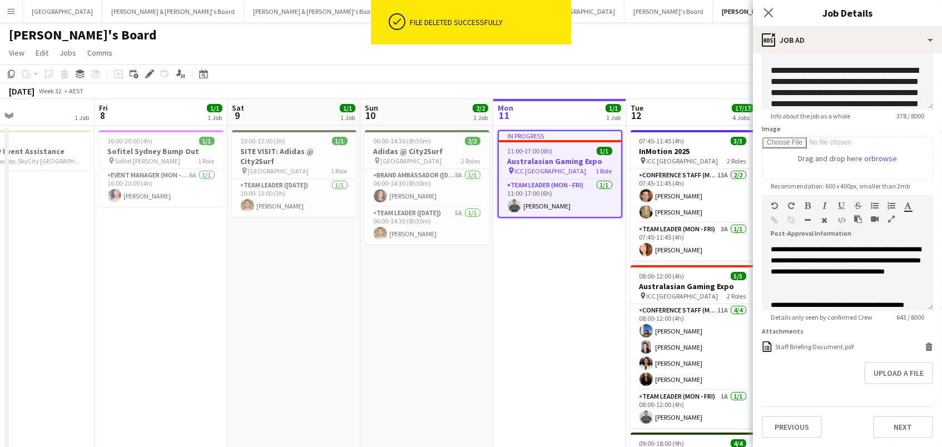
scroll to position [105, 0]
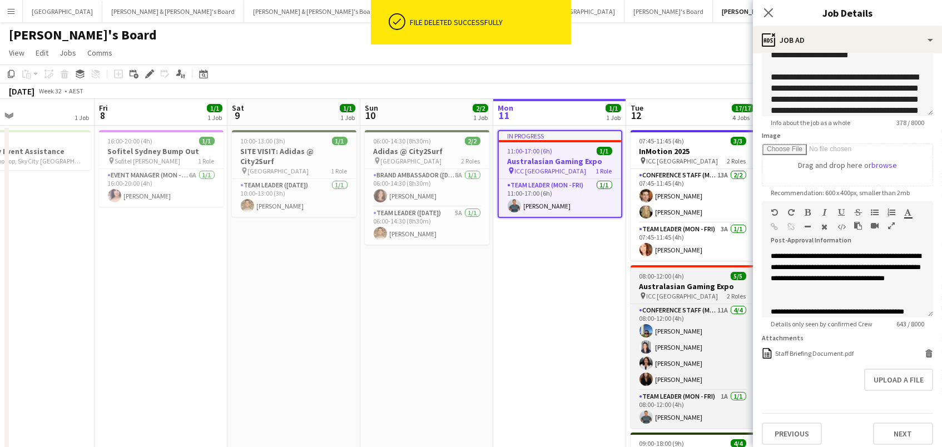
click at [688, 275] on div "08:00-12:00 (4h) 5/5" at bounding box center [692, 276] width 125 height 8
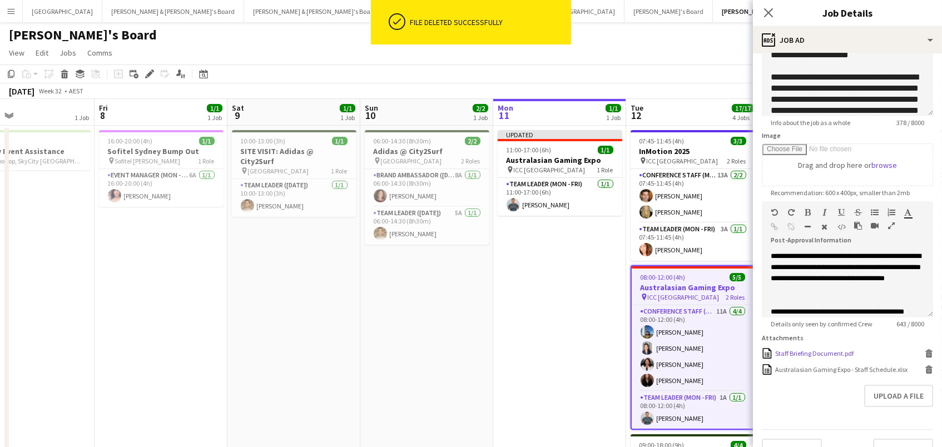
click at [929, 349] on icon "Delete" at bounding box center [928, 353] width 8 height 8
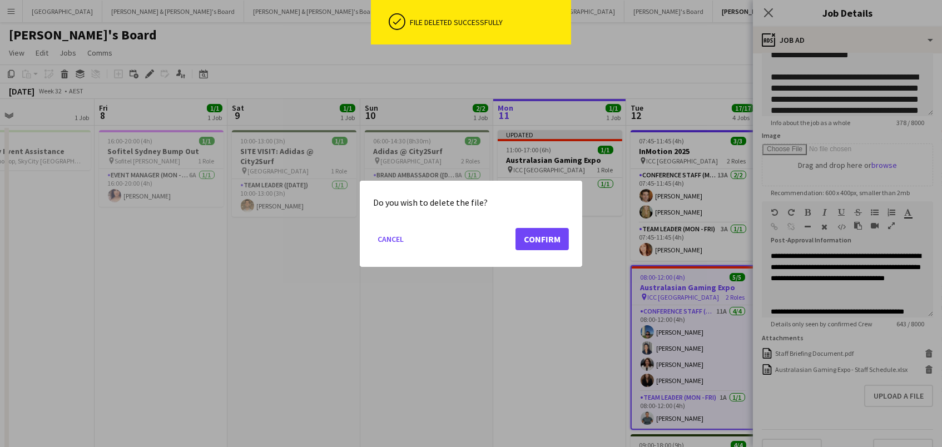
click at [542, 236] on button "Confirm" at bounding box center [541, 238] width 53 height 22
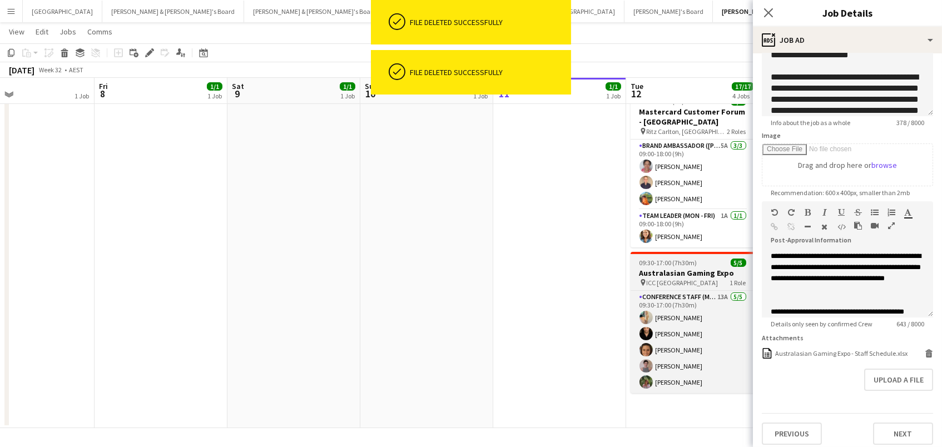
click at [669, 282] on span "ICC [GEOGRAPHIC_DATA]" at bounding box center [683, 283] width 72 height 8
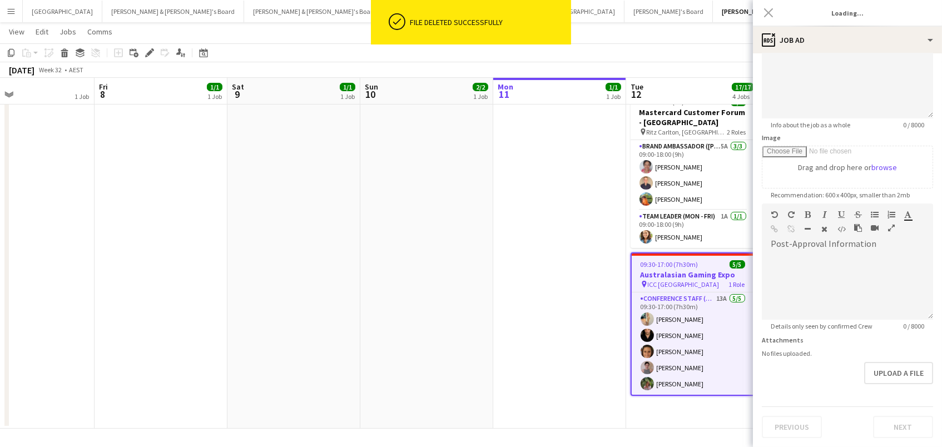
scroll to position [96, 0]
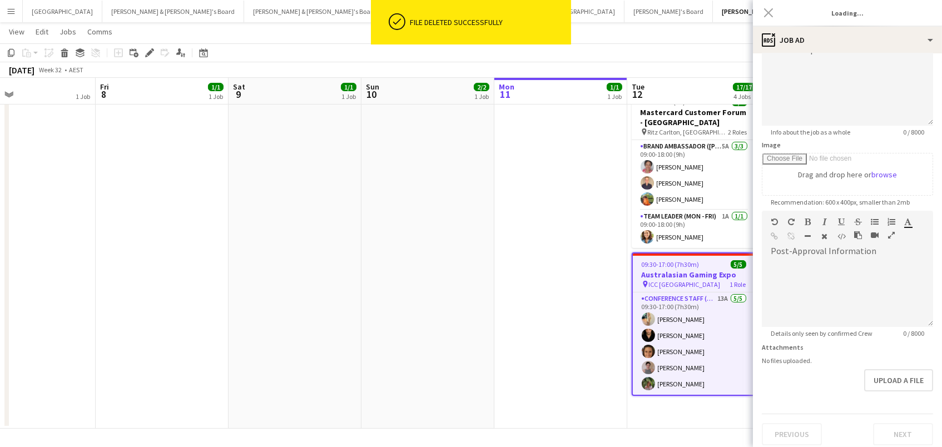
type input "**********"
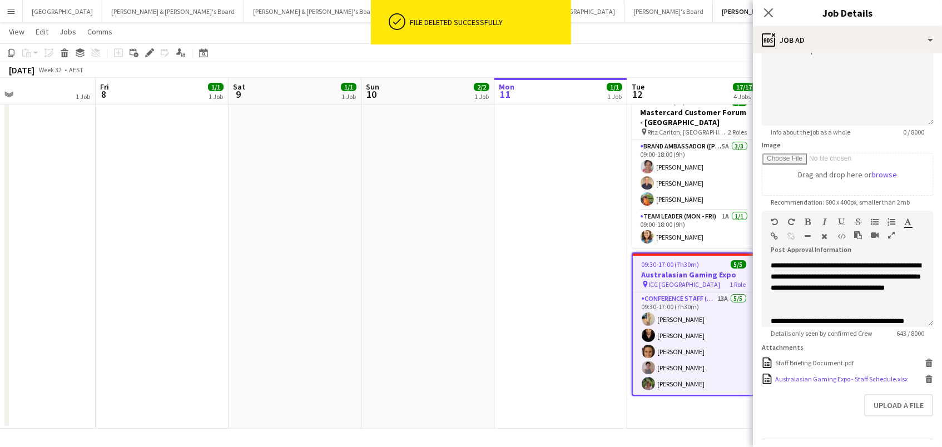
click at [929, 375] on icon "Delete" at bounding box center [928, 379] width 8 height 8
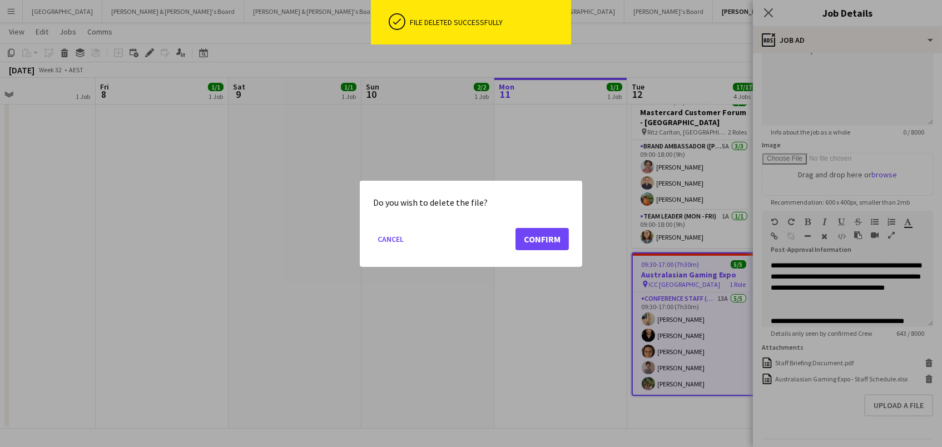
click at [535, 242] on button "Confirm" at bounding box center [541, 238] width 53 height 22
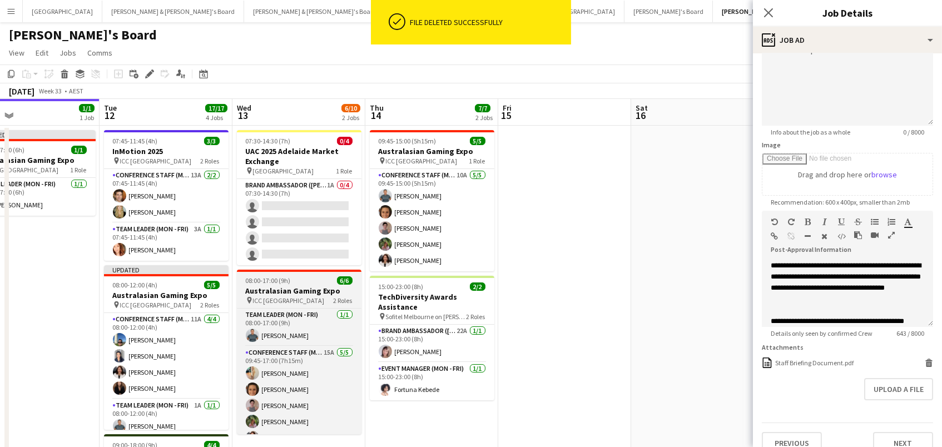
click at [341, 288] on h3 "Australasian Gaming Expo" at bounding box center [299, 291] width 125 height 10
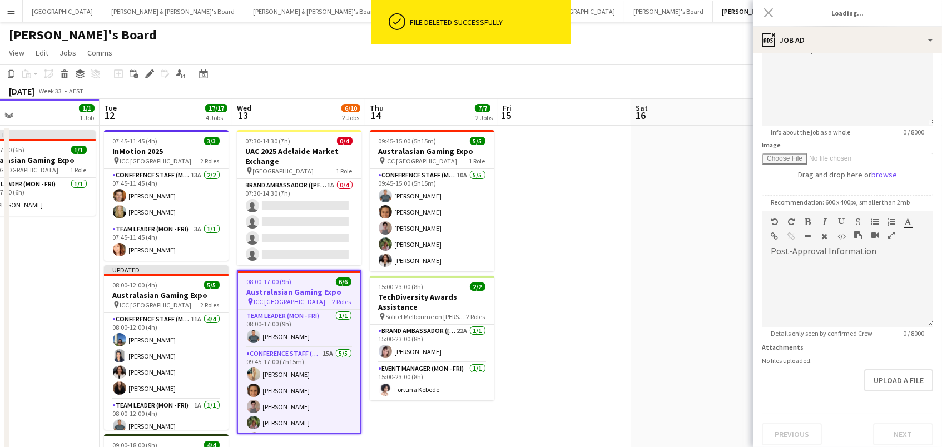
type input "**********"
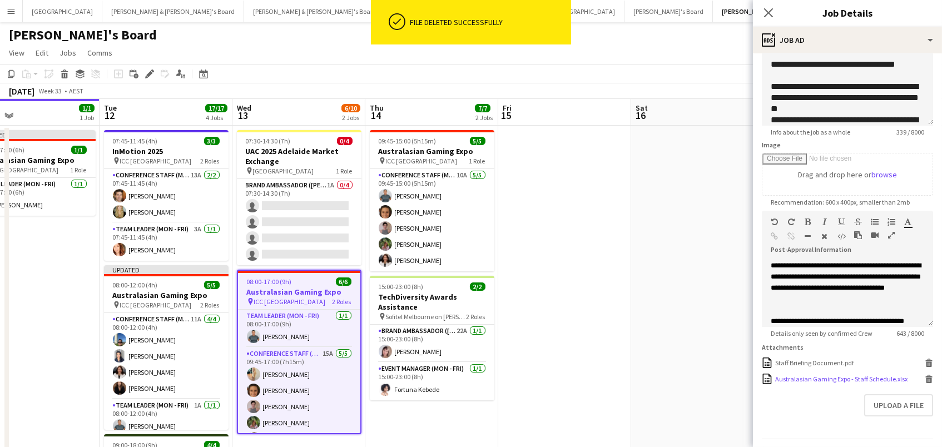
click at [929, 375] on icon "Delete" at bounding box center [928, 379] width 8 height 8
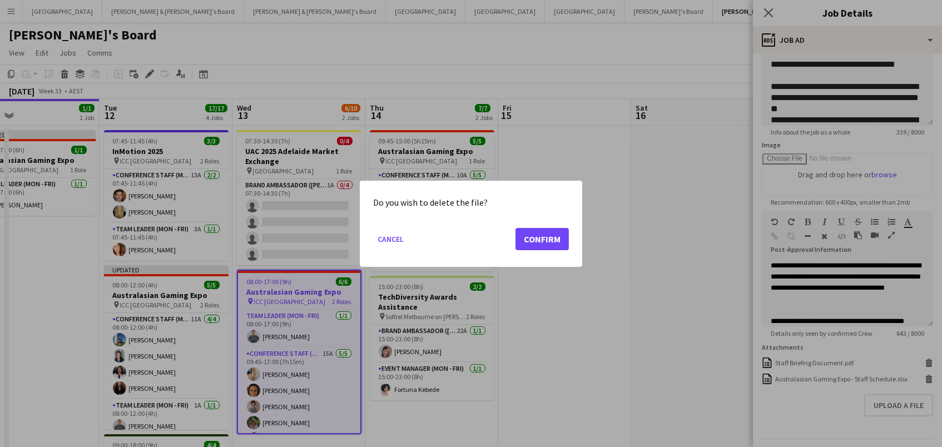
click at [530, 236] on button "Confirm" at bounding box center [541, 238] width 53 height 22
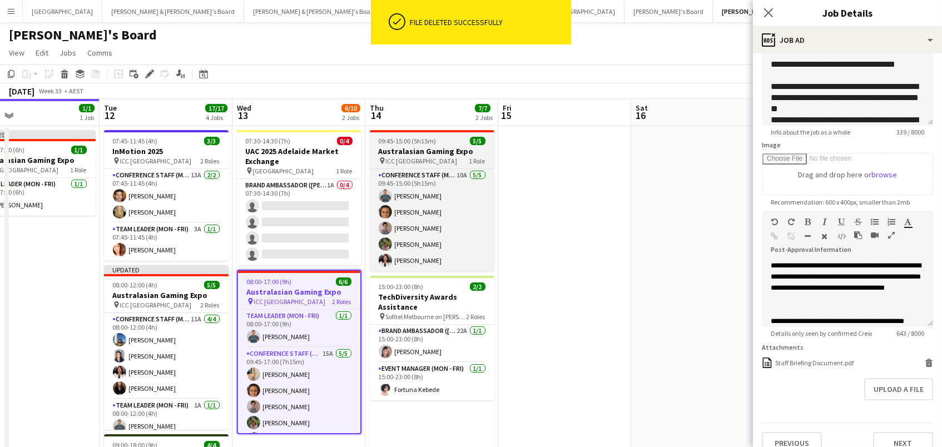
click at [425, 151] on h3 "Australasian Gaming Expo" at bounding box center [432, 151] width 125 height 10
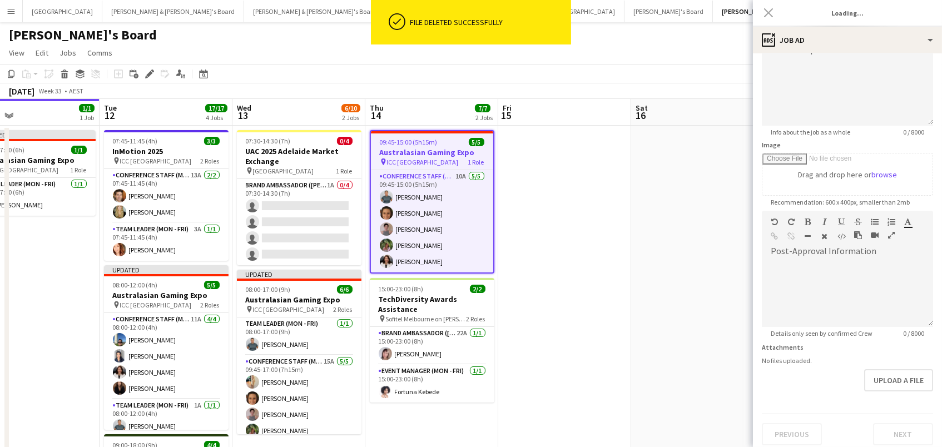
type input "**********"
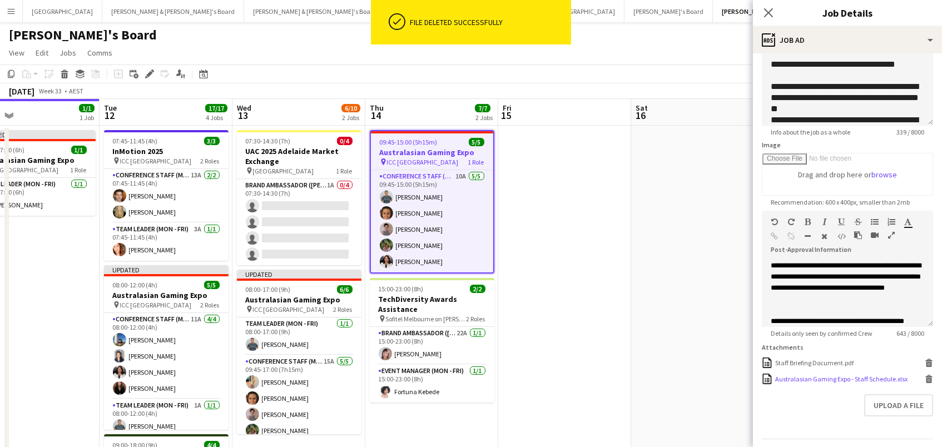
click at [928, 378] on icon at bounding box center [929, 380] width 6 height 5
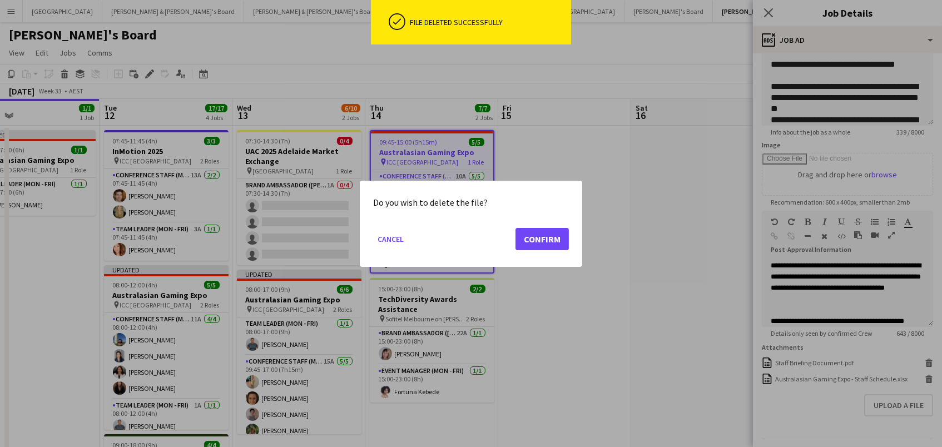
click at [541, 242] on button "Confirm" at bounding box center [541, 238] width 53 height 22
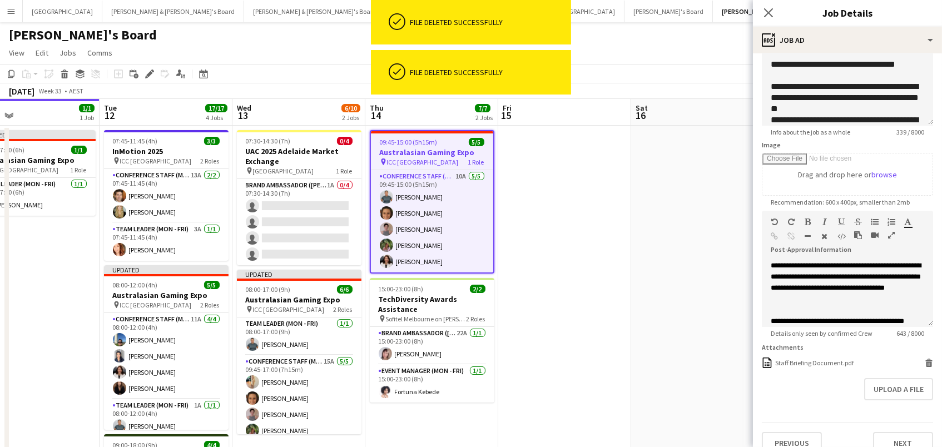
click at [540, 242] on app-date-cell at bounding box center [564, 449] width 133 height 646
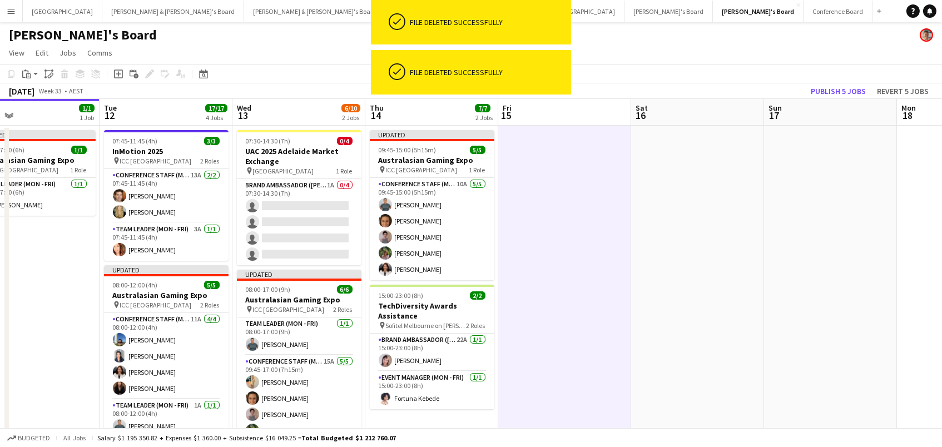
click at [840, 91] on button "Publish 5 jobs" at bounding box center [838, 91] width 64 height 14
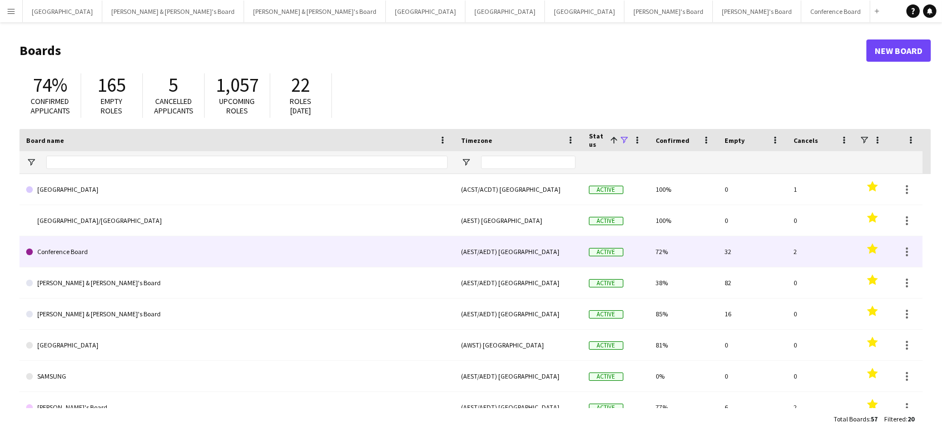
click at [172, 247] on link "Conference Board" at bounding box center [236, 251] width 421 height 31
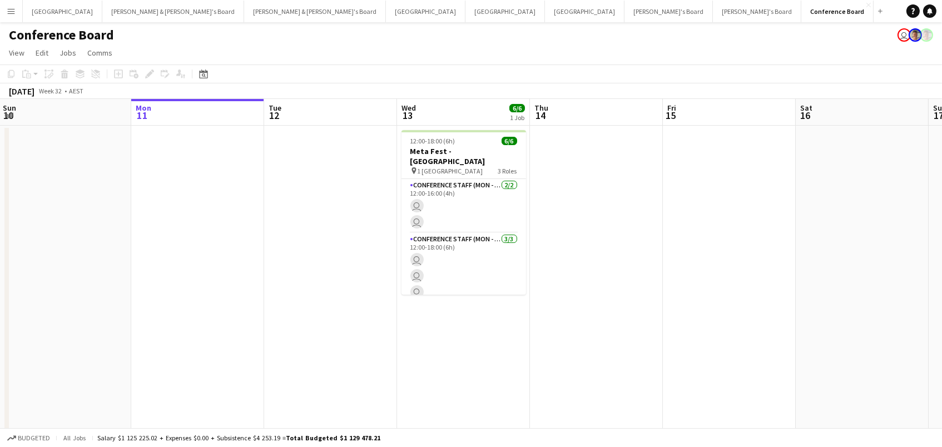
scroll to position [0, 269]
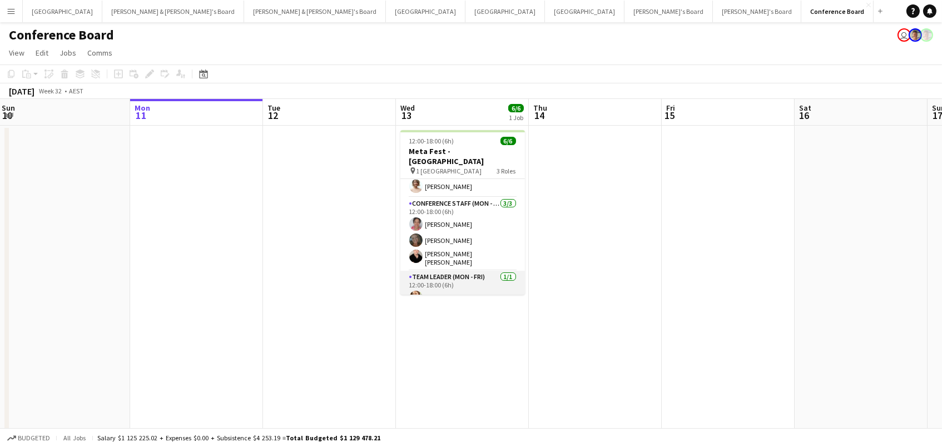
click at [485, 277] on app-card-role "Team Leader (Mon - Fri) 1/1 12:00-18:00 (6h) Chloe Gavin" at bounding box center [462, 290] width 125 height 38
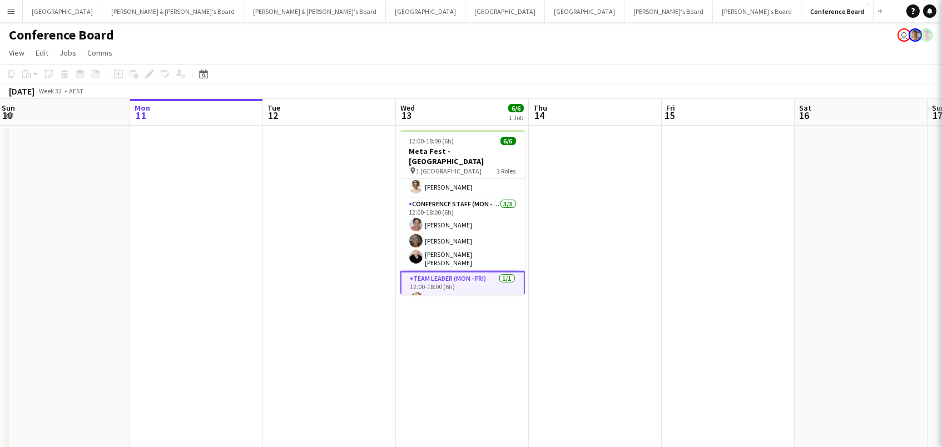
scroll to position [0, 268]
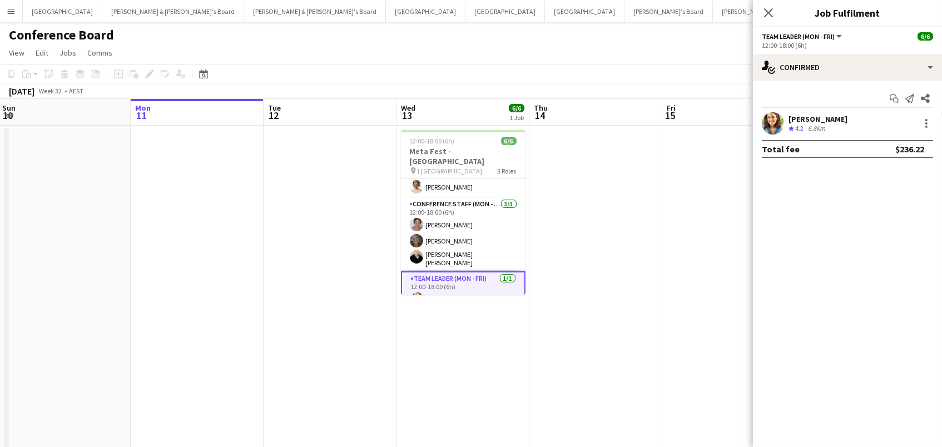
click at [799, 114] on div "[PERSON_NAME]" at bounding box center [817, 119] width 59 height 10
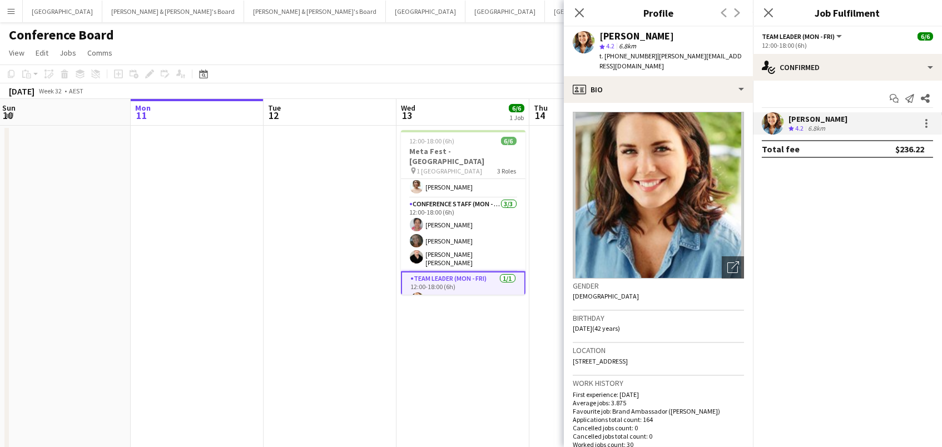
click at [614, 54] on span "t. +61411735563" at bounding box center [628, 56] width 58 height 8
copy span "61411735563"
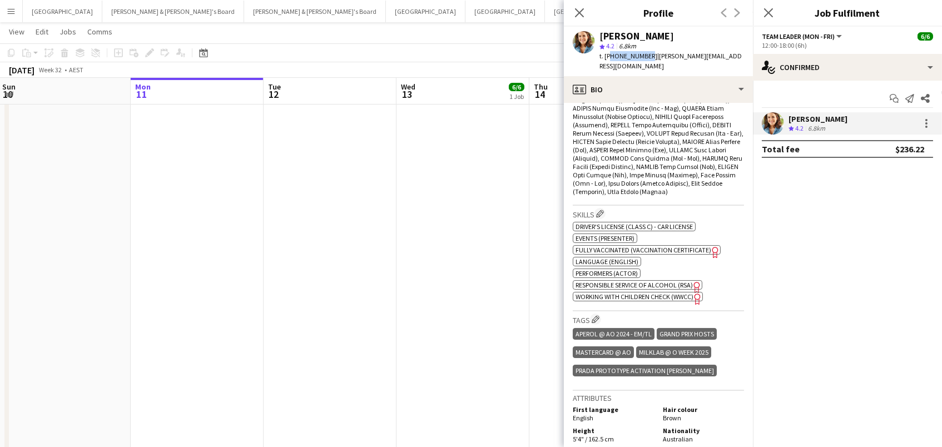
scroll to position [540, 0]
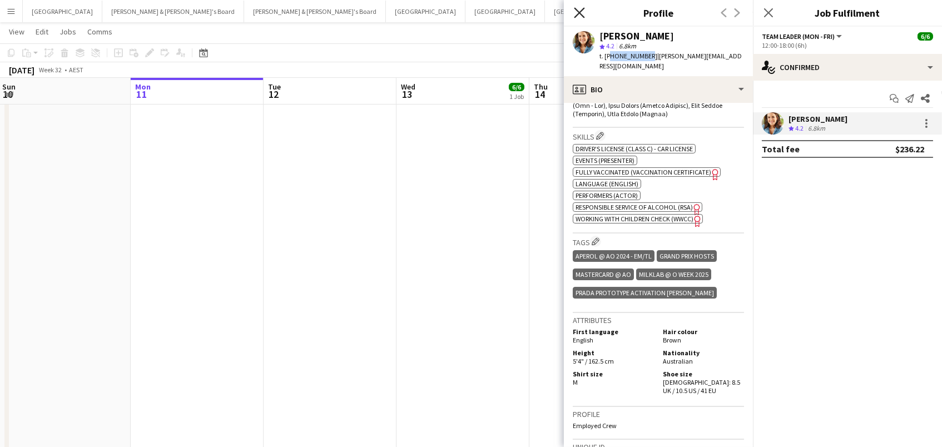
click at [576, 9] on icon "Close pop-in" at bounding box center [579, 12] width 11 height 11
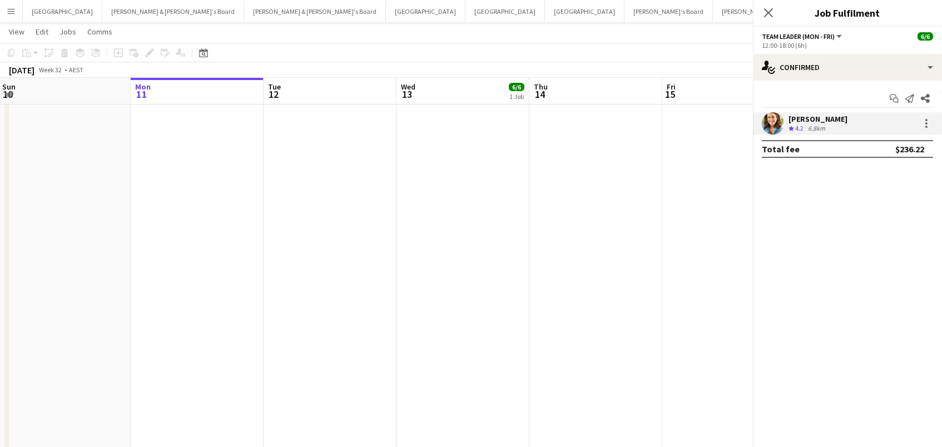
click at [941, 9] on icon "Close pop-in" at bounding box center [957, 12] width 11 height 11
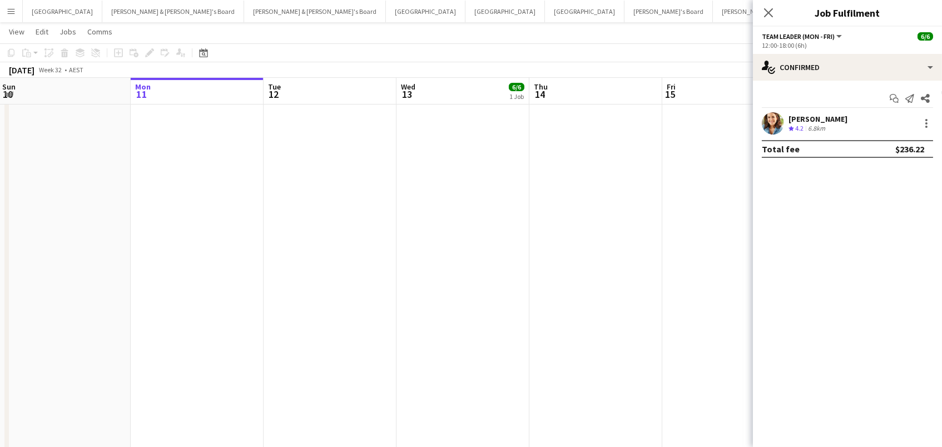
drag, startPoint x: 765, startPoint y: 9, endPoint x: 471, endPoint y: 1, distance: 294.2
click at [765, 9] on icon "Close pop-in" at bounding box center [768, 12] width 9 height 9
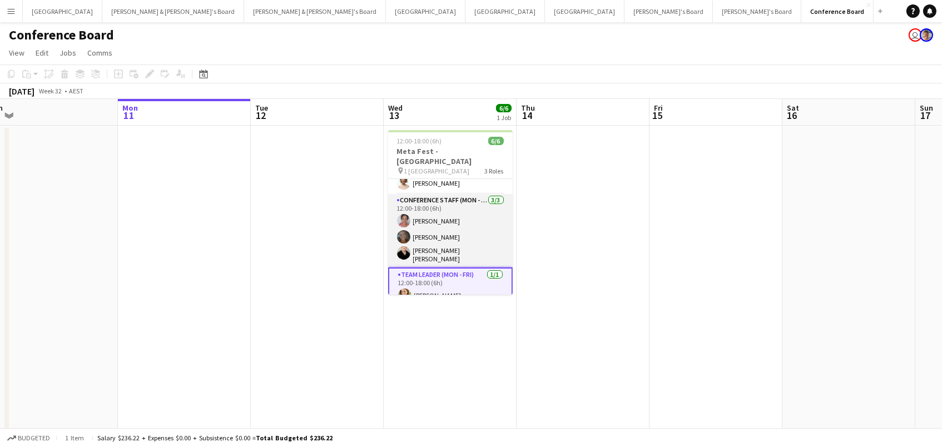
scroll to position [37, 0]
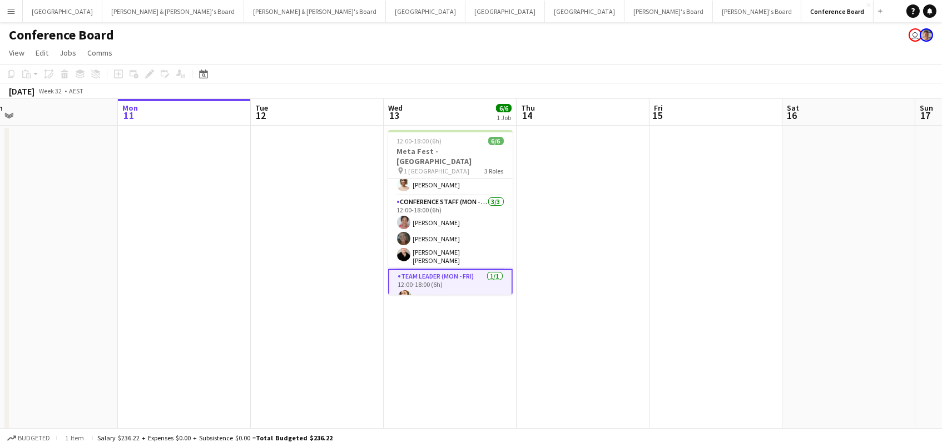
drag, startPoint x: 424, startPoint y: 136, endPoint x: 328, endPoint y: 125, distance: 96.8
click at [423, 137] on span "12:00-18:00 (6h)" at bounding box center [419, 141] width 45 height 8
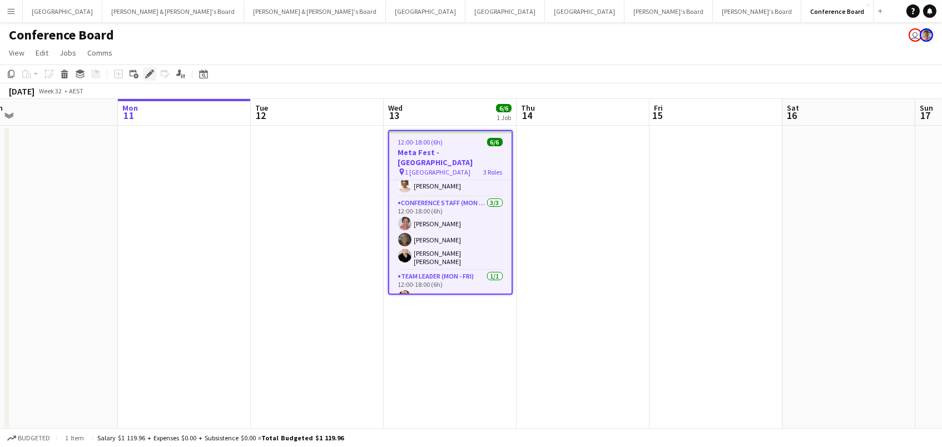
click at [150, 72] on icon at bounding box center [149, 74] width 6 height 6
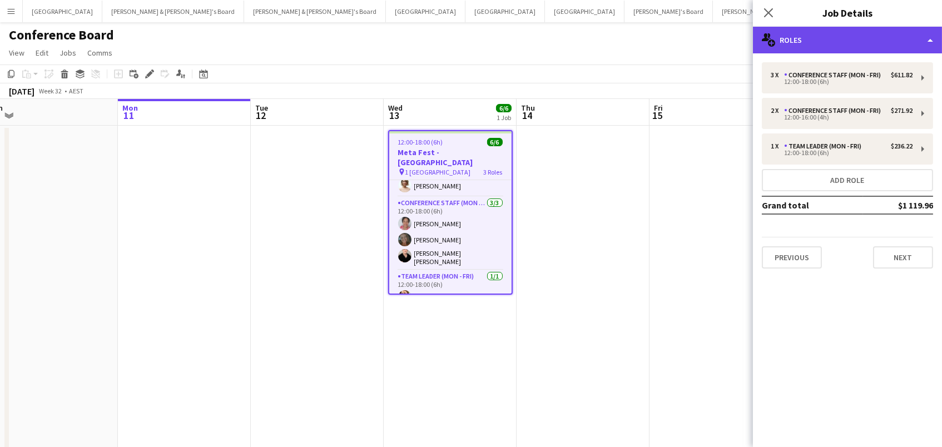
click at [879, 33] on div "multiple-users-add Roles" at bounding box center [847, 40] width 189 height 27
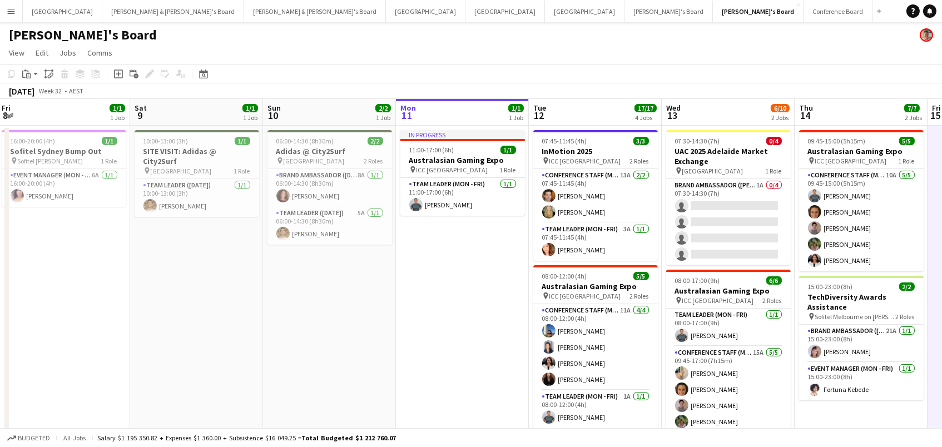
scroll to position [0, 405]
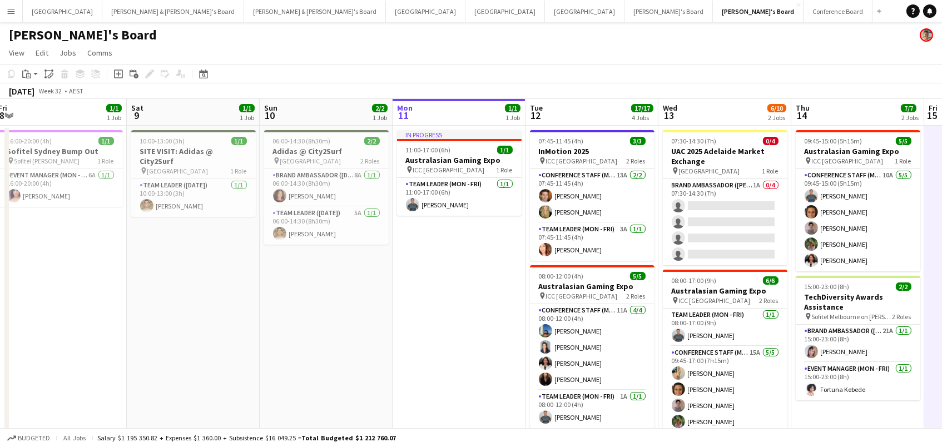
click at [12, 13] on app-icon "Menu" at bounding box center [11, 11] width 9 height 9
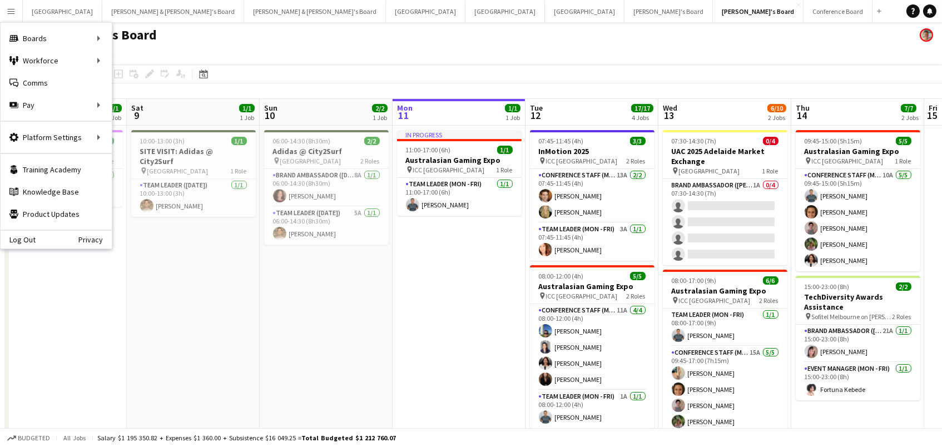
click at [264, 283] on app-date-cell "06:00-14:30 (8h30m) 2/2 Adidas @ City2Surf pin Bondi Beach 2 Roles Brand Ambass…" at bounding box center [326, 449] width 133 height 646
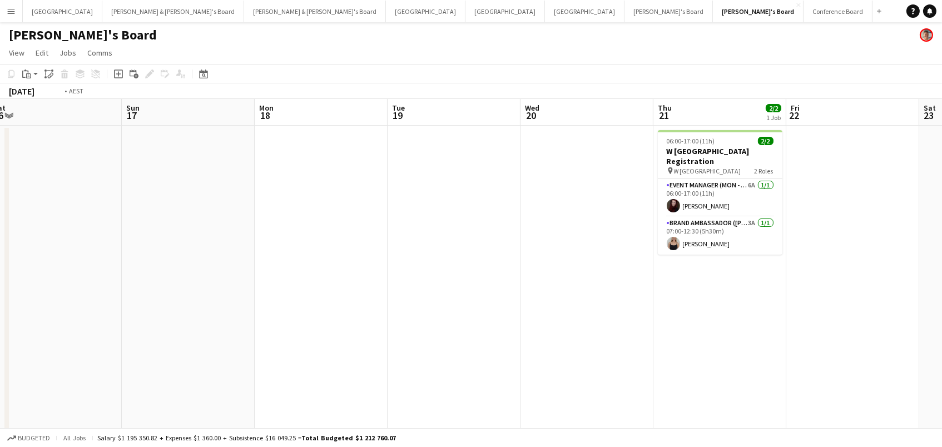
scroll to position [0, 420]
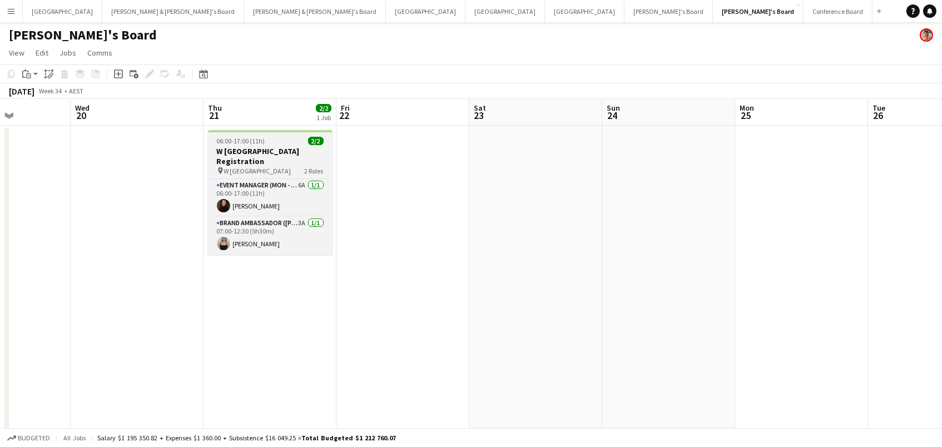
click at [275, 148] on h3 "W Brisbane Registration" at bounding box center [270, 156] width 125 height 20
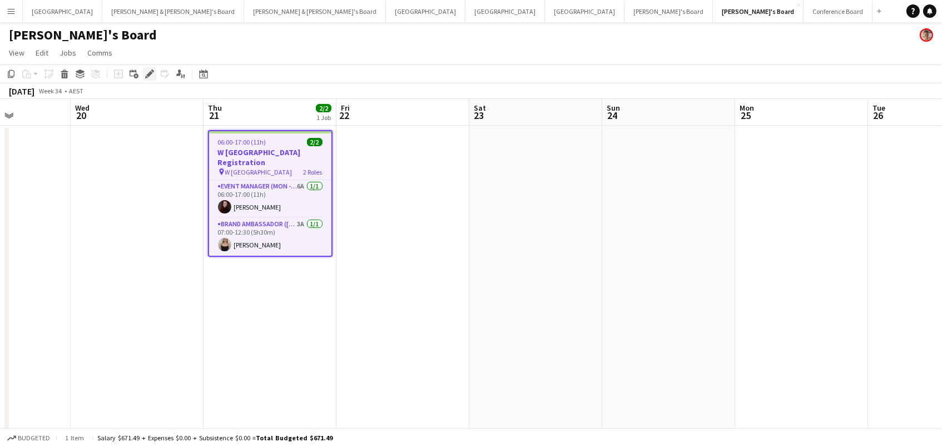
click at [148, 72] on icon at bounding box center [149, 74] width 6 height 6
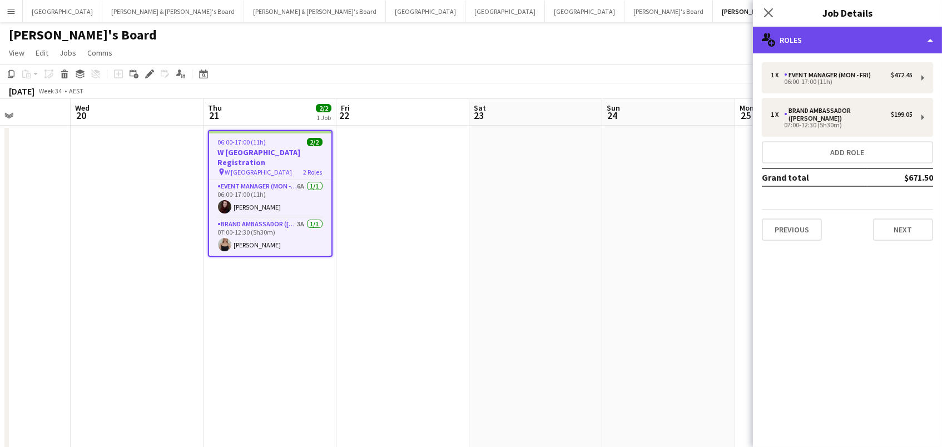
click at [792, 44] on div "multiple-users-add Roles" at bounding box center [847, 40] width 189 height 27
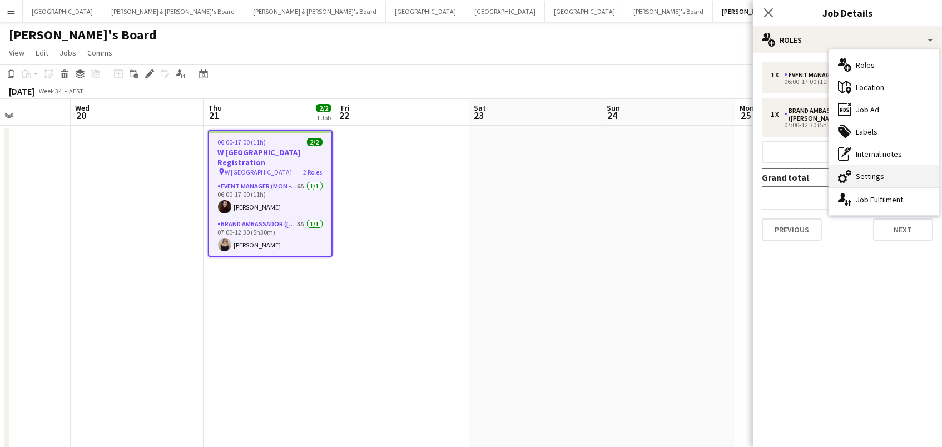
click at [843, 185] on div "cog-double-3 Settings" at bounding box center [884, 176] width 110 height 22
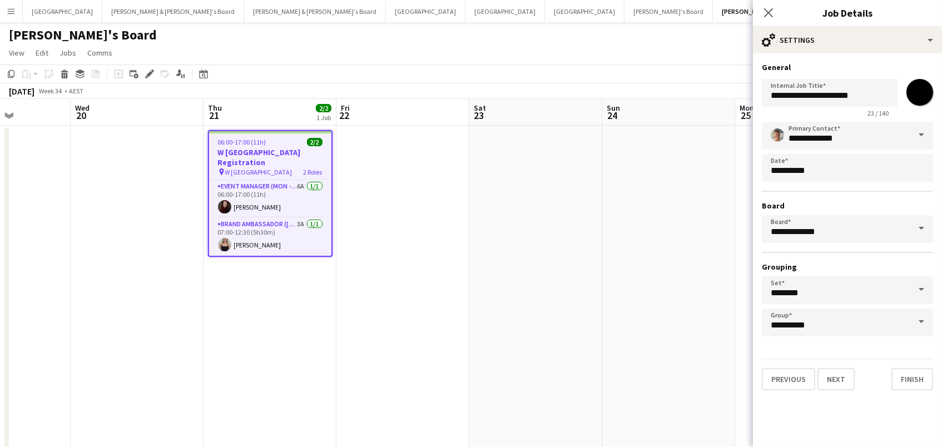
click at [924, 96] on input "*******" at bounding box center [919, 92] width 40 height 40
type input "*******"
click at [643, 175] on app-date-cell at bounding box center [668, 449] width 133 height 646
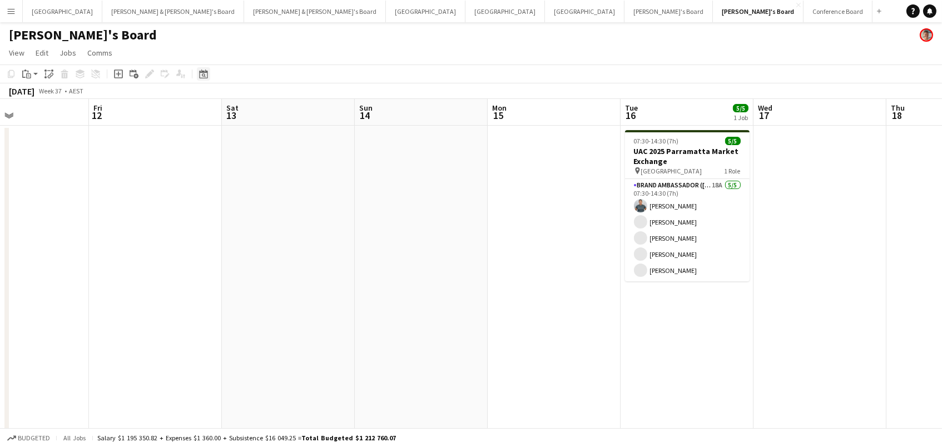
scroll to position [0, 0]
click at [199, 71] on icon at bounding box center [203, 73] width 8 height 9
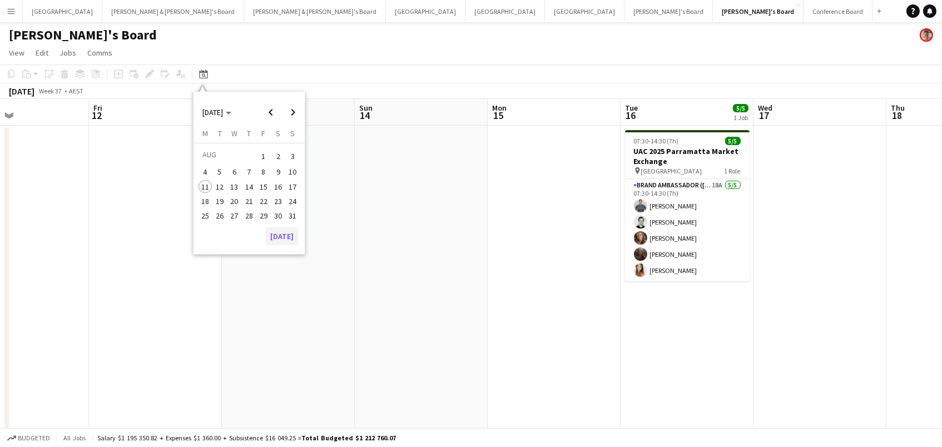
click at [284, 234] on button "[DATE]" at bounding box center [282, 236] width 32 height 18
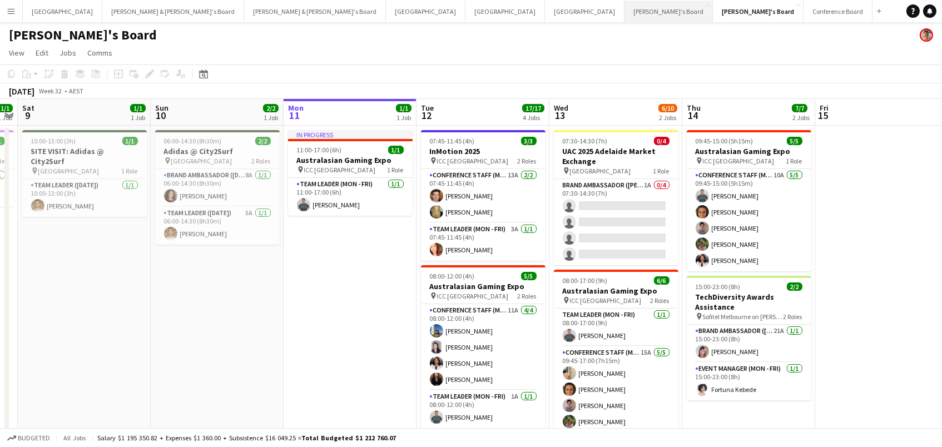
click at [624, 9] on button "Tennille's Board Close" at bounding box center [668, 12] width 88 height 22
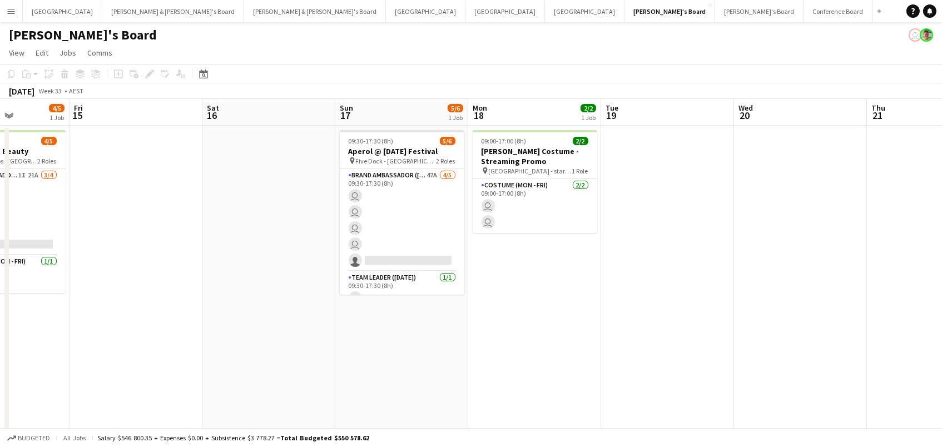
scroll to position [0, 284]
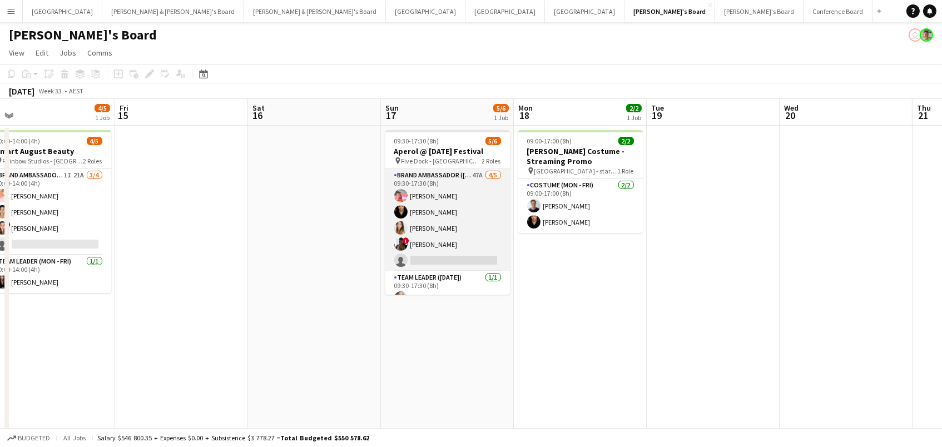
click at [429, 206] on app-card-role "Brand Ambassador (Sunday) 47A 4/5 09:30-17:30 (8h) Michelle Cefai Gianluca John…" at bounding box center [447, 220] width 125 height 102
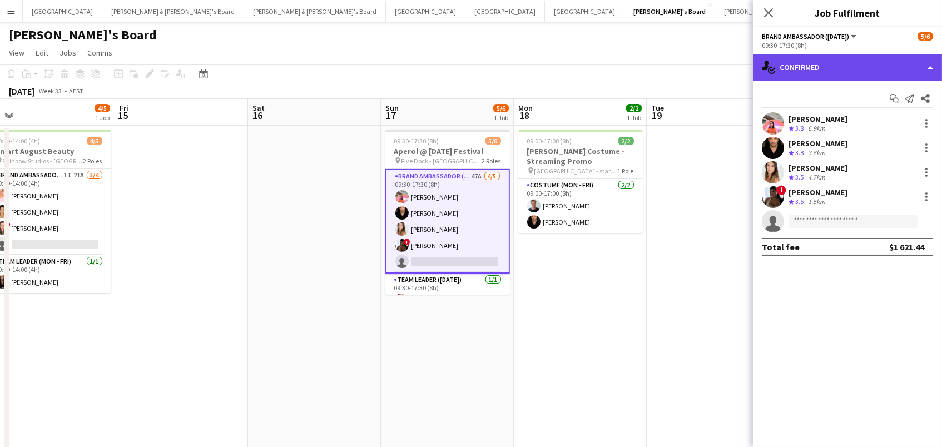
click at [877, 72] on div "single-neutral-actions-check-2 Confirmed" at bounding box center [847, 67] width 189 height 27
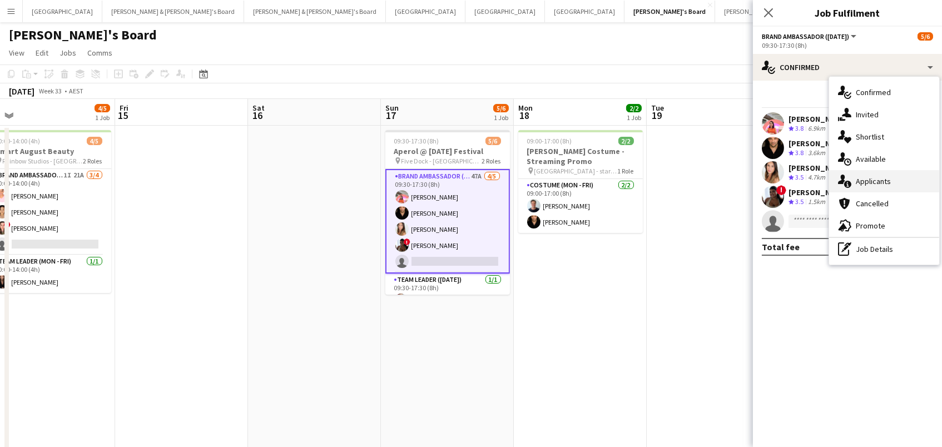
click at [902, 176] on div "single-neutral-actions-information Applicants" at bounding box center [884, 181] width 110 height 22
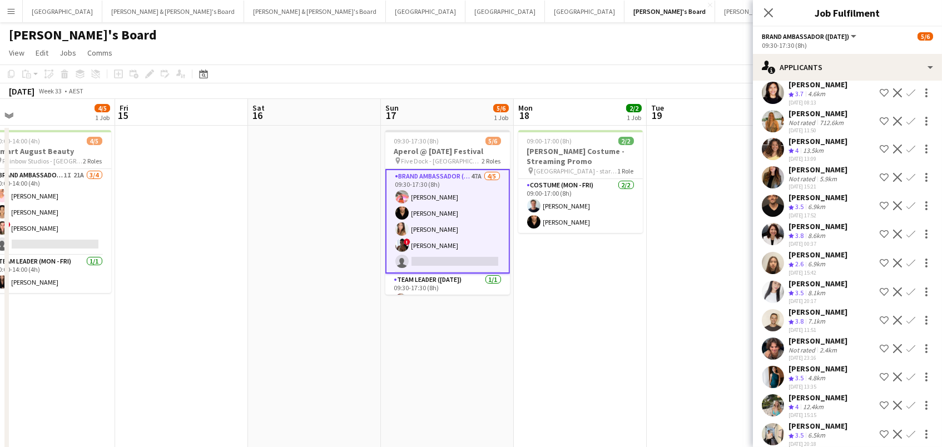
scroll to position [889, 0]
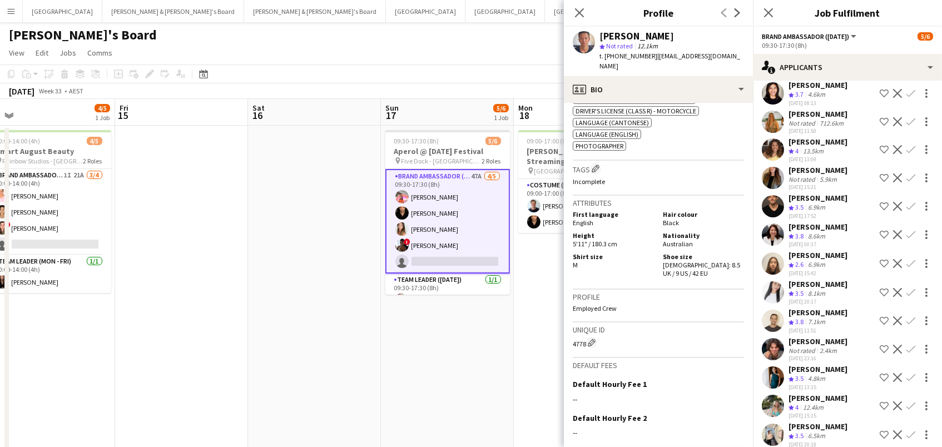
scroll to position [654, 0]
click at [784, 222] on div "Marina Dietz Crew rating 3.8 8.6km 08-08-2025 00:37 Shortlist crew Decline Conf…" at bounding box center [847, 235] width 189 height 27
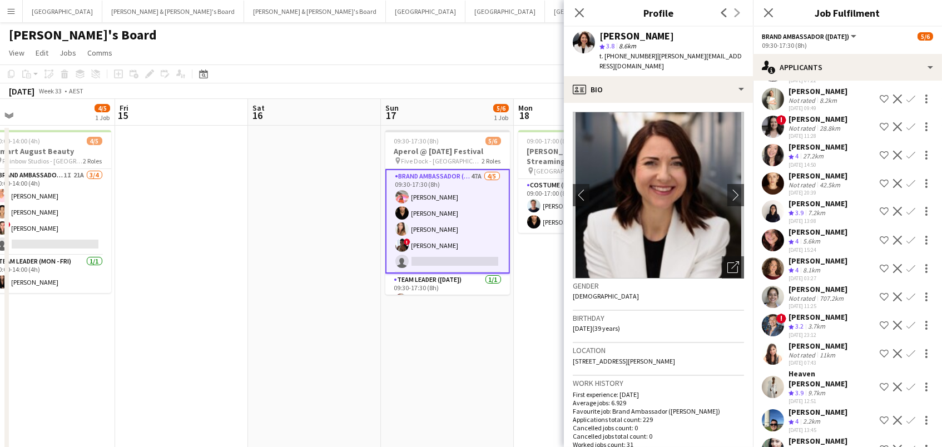
scroll to position [157, 0]
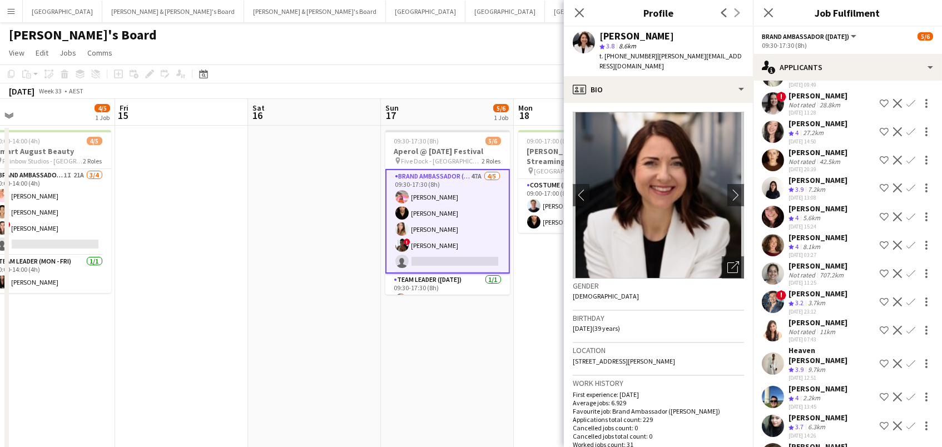
click at [822, 271] on div "707.2km" at bounding box center [831, 275] width 28 height 8
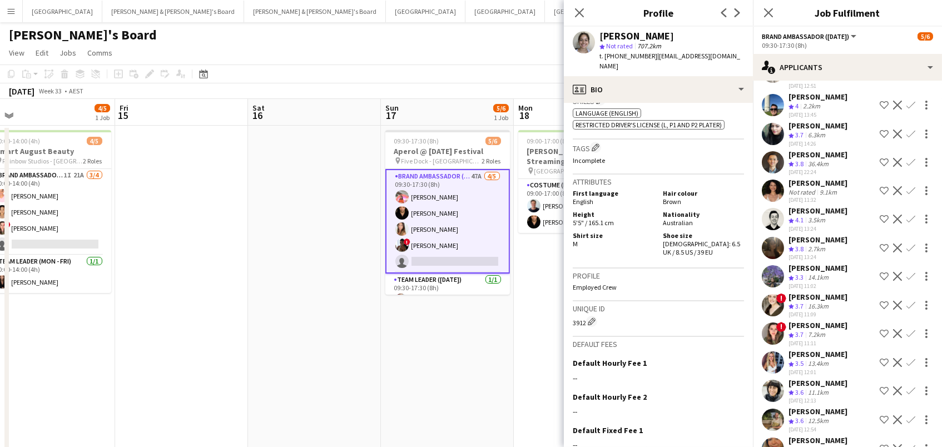
scroll to position [303, 0]
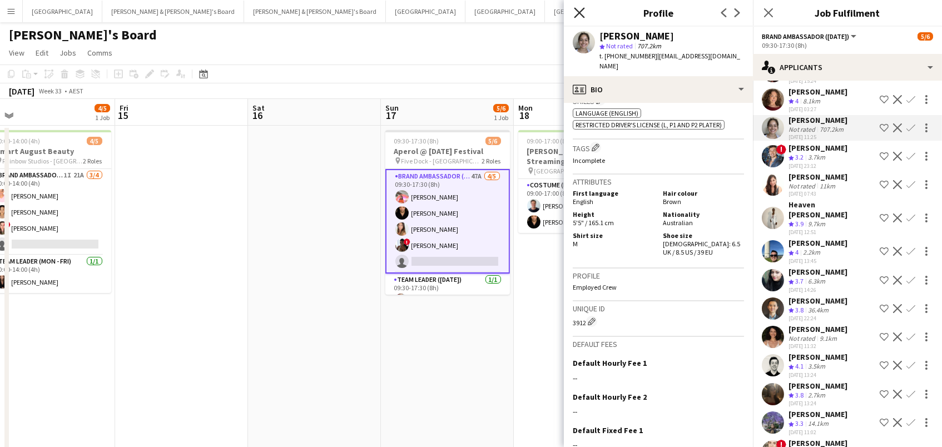
click at [581, 12] on icon "Close pop-in" at bounding box center [579, 12] width 11 height 11
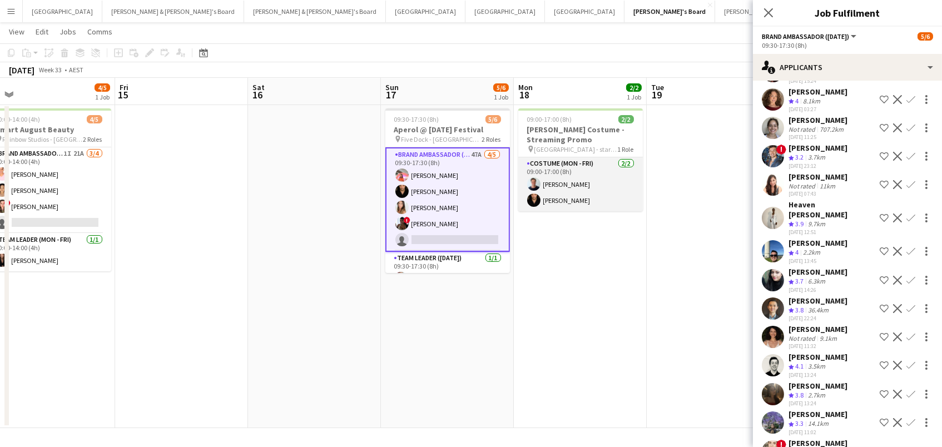
scroll to position [21, 0]
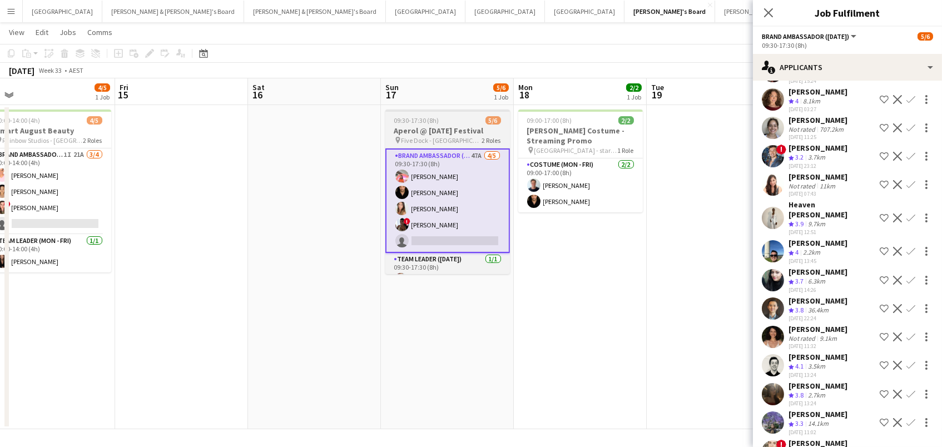
click at [446, 130] on h3 "Aperol @ Ferragosto Festival" at bounding box center [447, 131] width 125 height 10
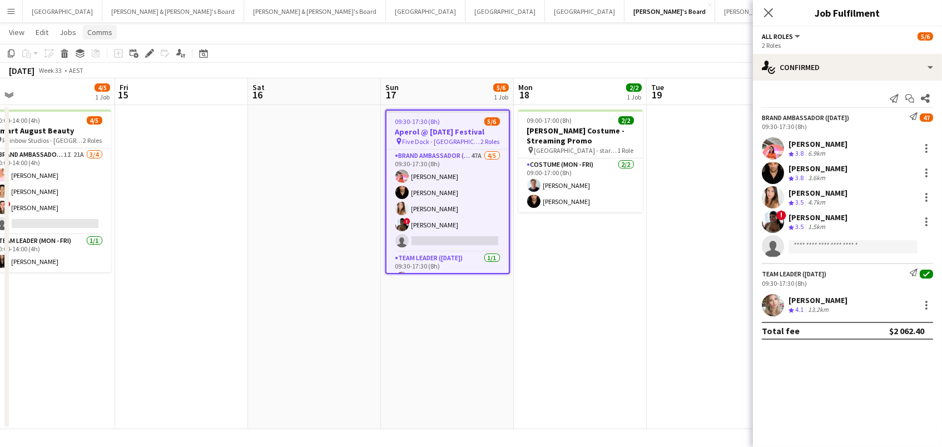
scroll to position [20, 0]
click at [149, 52] on icon at bounding box center [149, 54] width 6 height 6
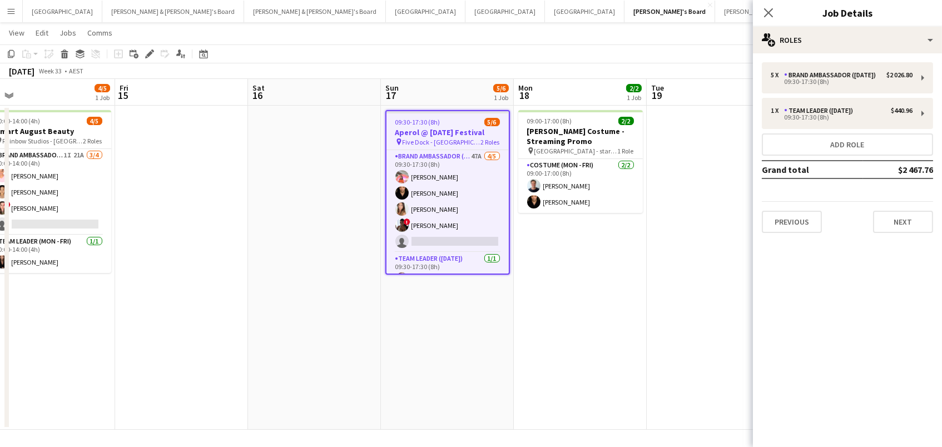
click at [710, 40] on app-page-menu "View Day view expanded Day view collapsed Month view Date picker Jump to today …" at bounding box center [471, 33] width 942 height 21
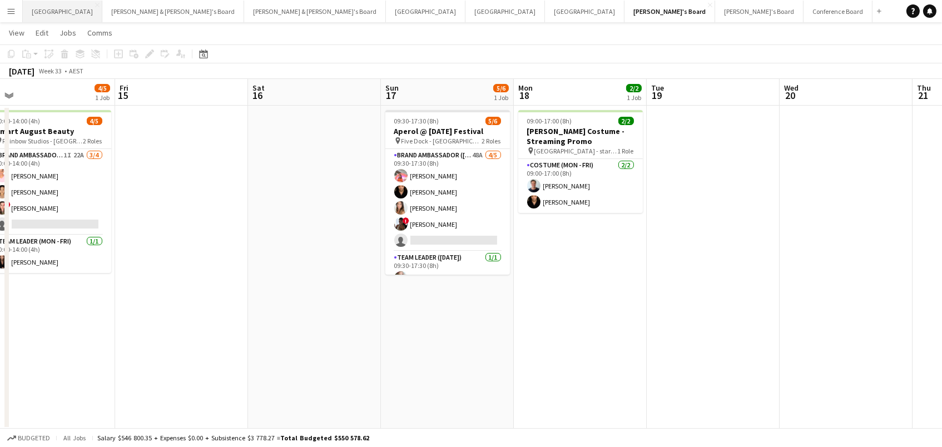
click at [47, 16] on button "Sydney Close" at bounding box center [62, 12] width 79 height 22
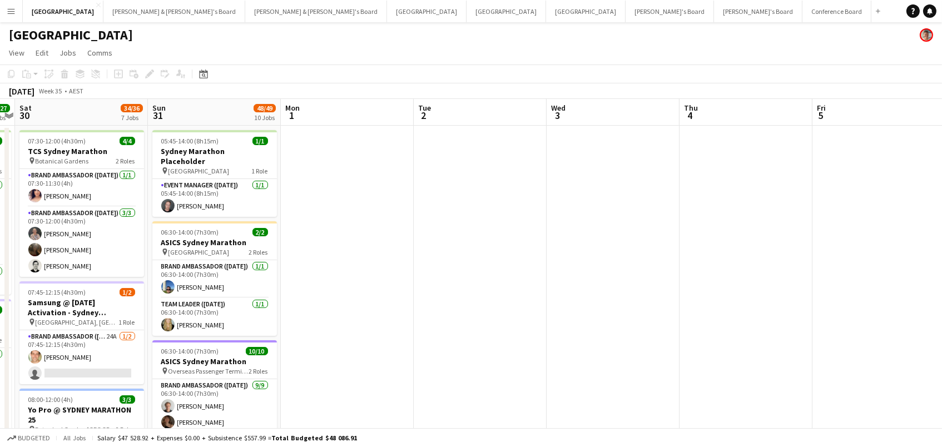
scroll to position [0, 251]
click at [714, 7] on button "Vicky's Board Close" at bounding box center [758, 12] width 88 height 22
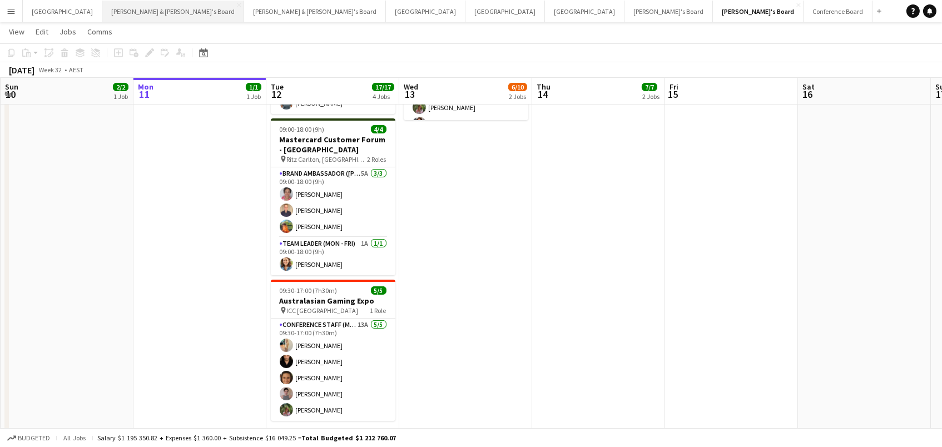
scroll to position [312, 0]
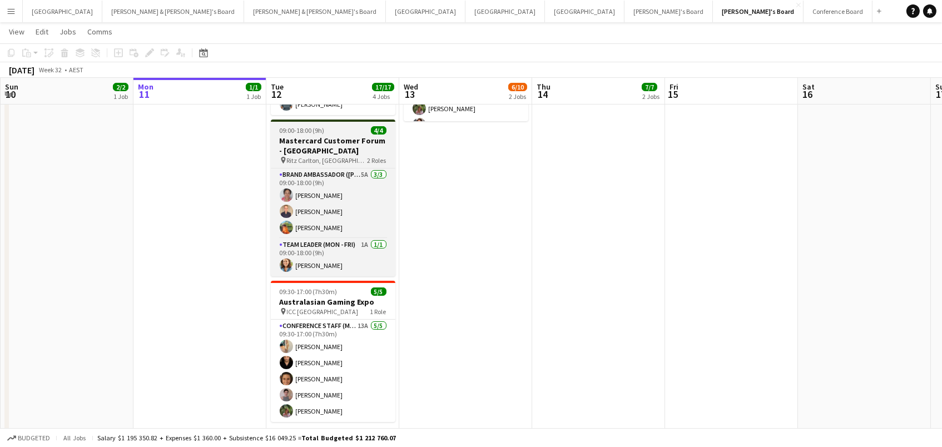
click at [331, 147] on h3 "Mastercard Customer Forum - Melbourne" at bounding box center [333, 146] width 125 height 20
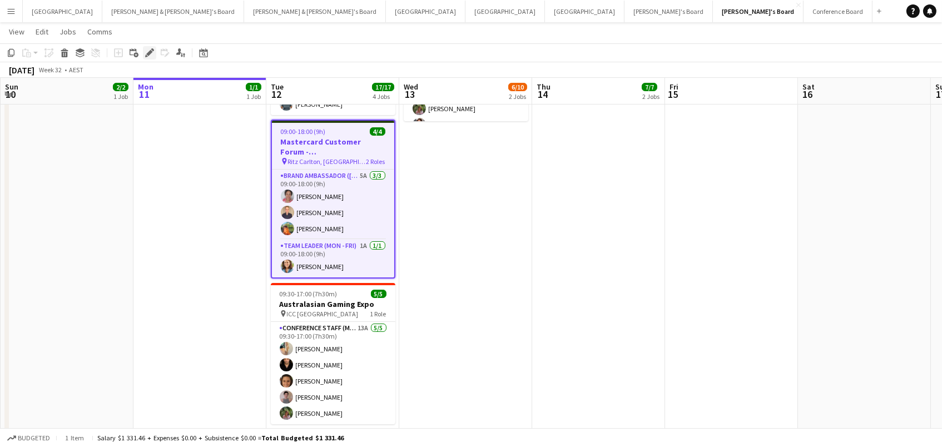
click at [148, 49] on icon "Edit" at bounding box center [149, 52] width 9 height 9
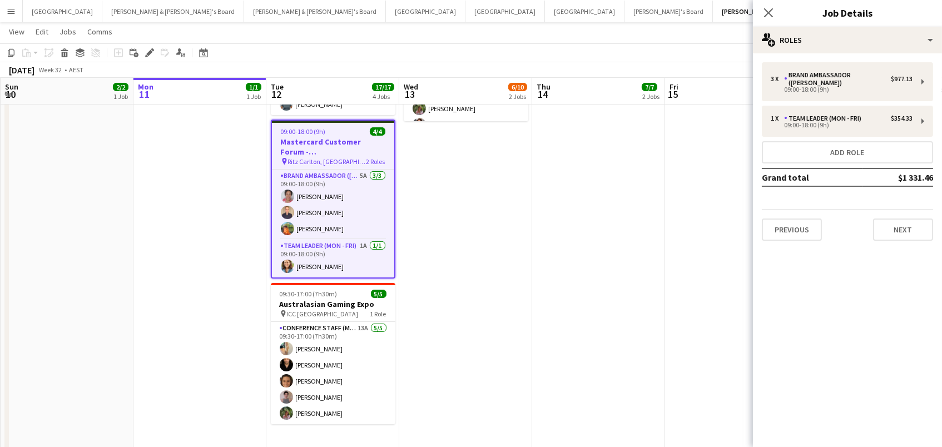
drag, startPoint x: 494, startPoint y: 288, endPoint x: 438, endPoint y: 283, distance: 56.9
click at [494, 288] on app-date-cell "07:30-14:30 (7h) 0/4 UAC 2025 Adelaide Market Exchange pin Adelaide Convention …" at bounding box center [465, 136] width 133 height 646
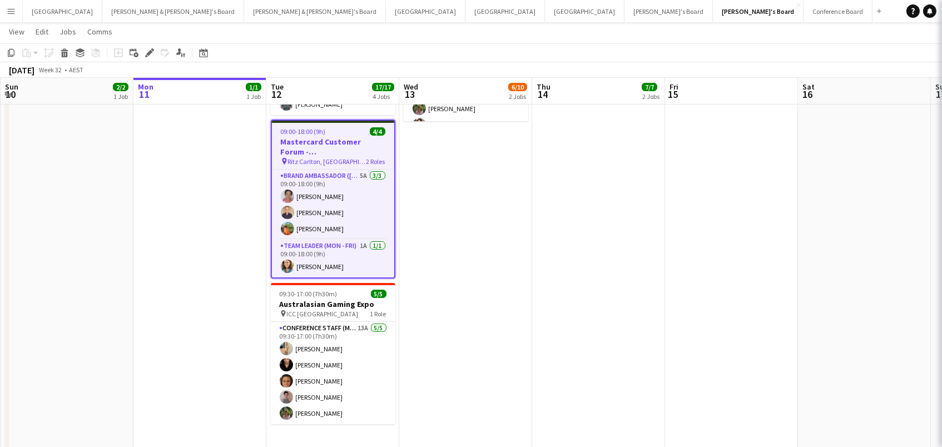
scroll to position [0, 265]
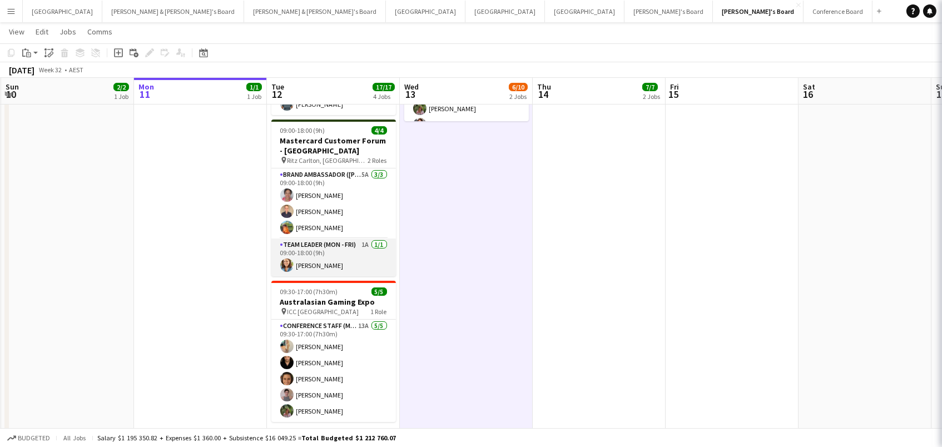
click at [350, 258] on app-card-role "Team Leader (Mon - Fri) 1A 1/1 09:00-18:00 (9h) Chloe Gavin" at bounding box center [333, 257] width 125 height 38
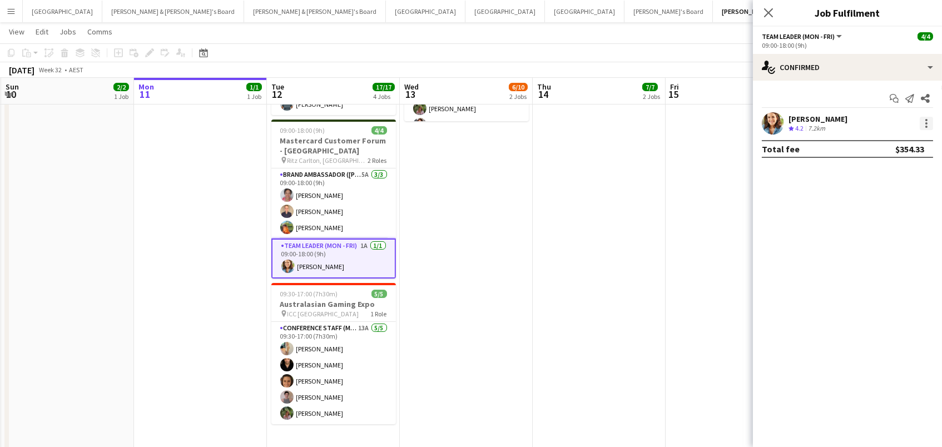
click at [921, 122] on div at bounding box center [925, 123] width 13 height 13
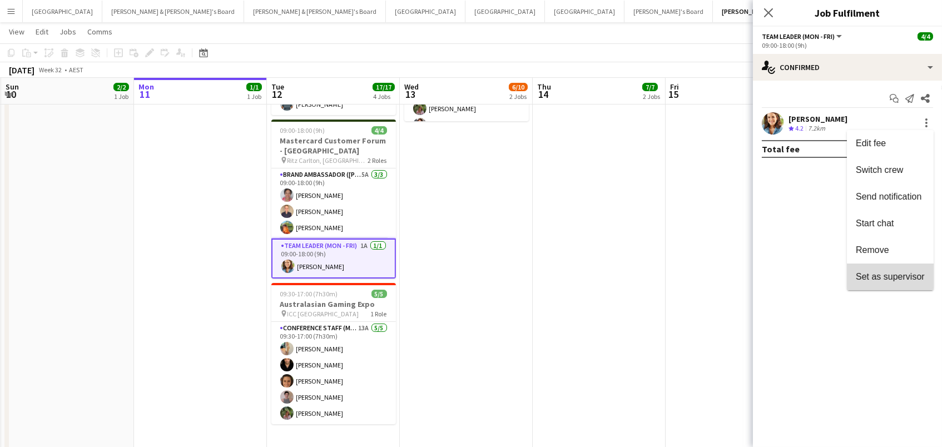
click at [864, 267] on button "Set as supervisor" at bounding box center [890, 277] width 87 height 27
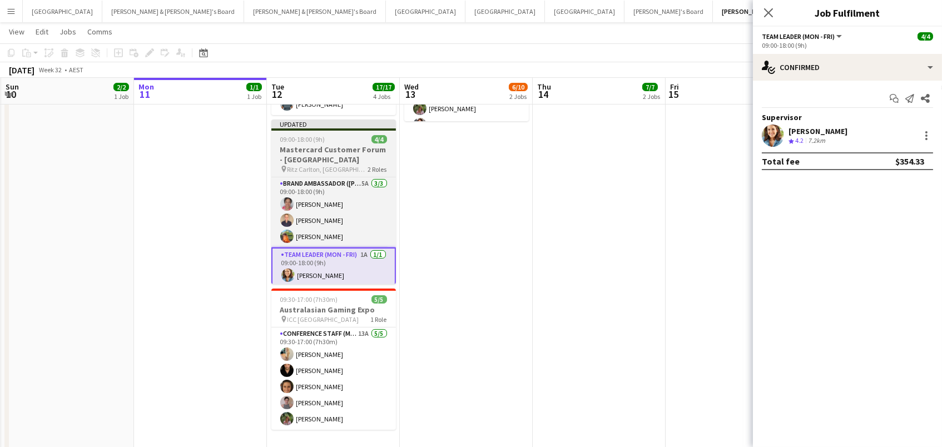
click at [314, 140] on span "09:00-18:00 (9h)" at bounding box center [302, 139] width 45 height 8
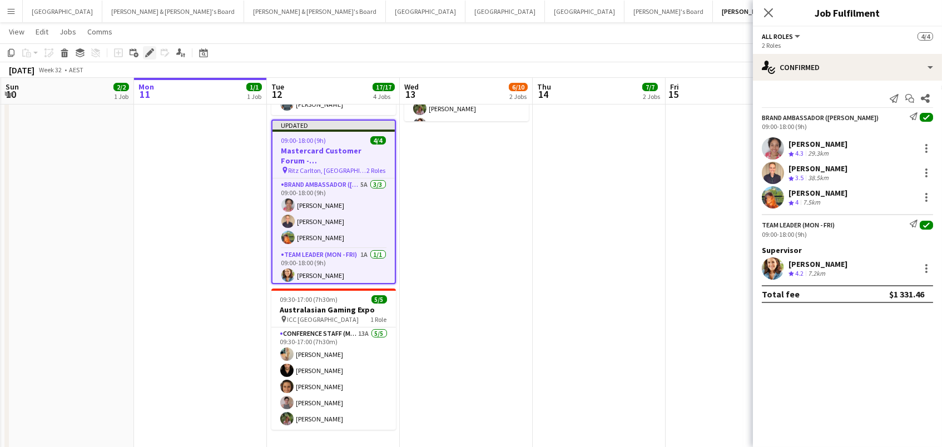
click at [148, 49] on icon "Edit" at bounding box center [149, 52] width 9 height 9
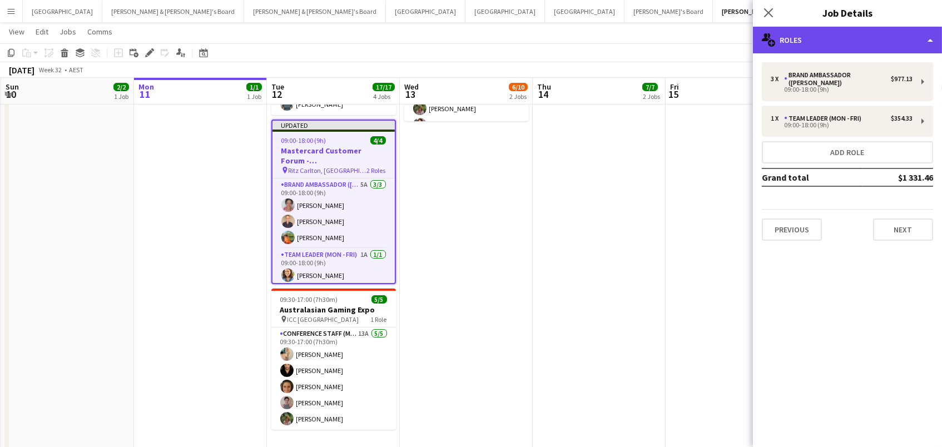
click at [888, 43] on div "multiple-users-add Roles" at bounding box center [847, 40] width 189 height 27
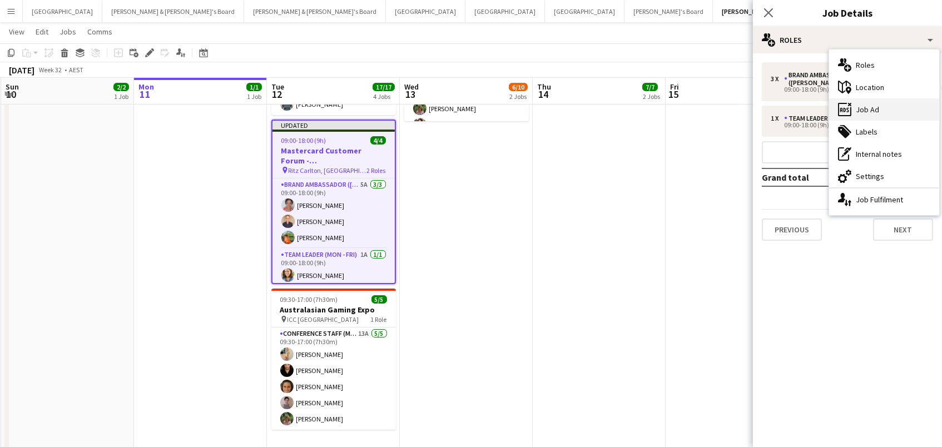
click at [895, 112] on div "ads-window Job Ad" at bounding box center [884, 109] width 110 height 22
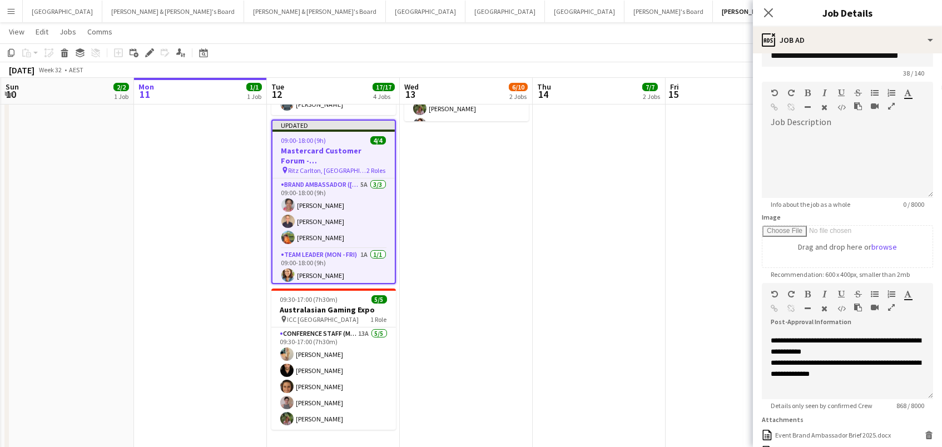
scroll to position [27, 0]
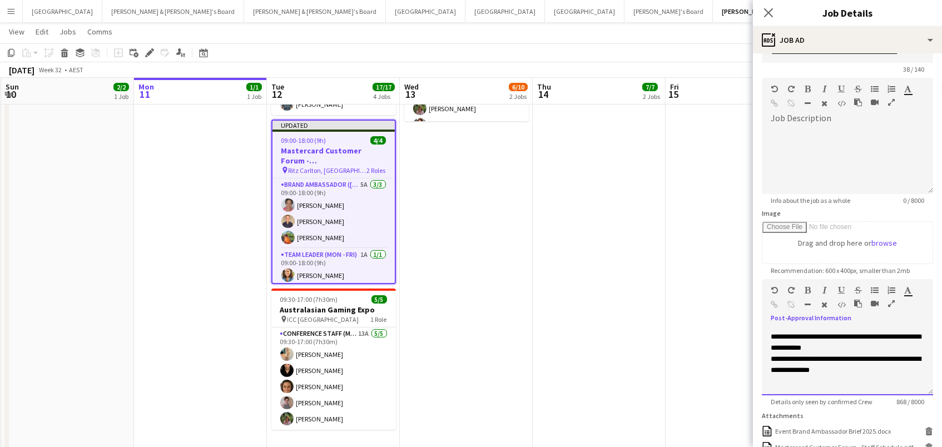
click at [873, 376] on div "**********" at bounding box center [846, 331] width 153 height 111
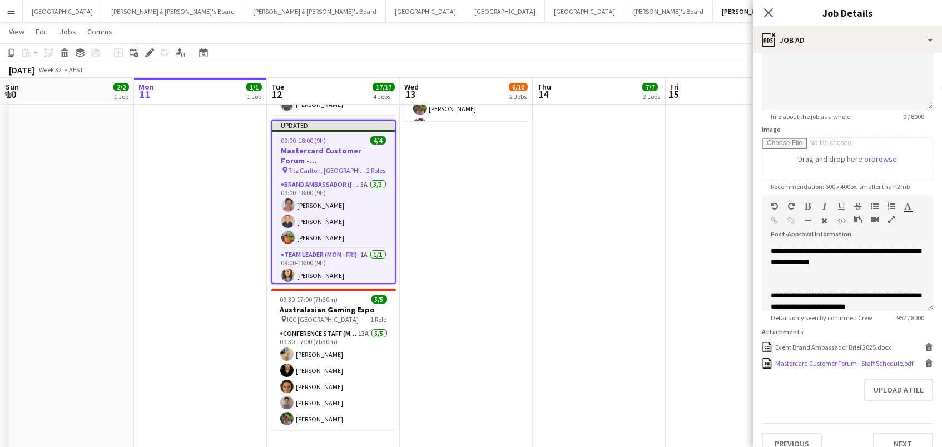
click at [923, 358] on div "Mastercard Customer Forum - Staff Schedule.pdf Mastercard Customer Forum - Staf…" at bounding box center [847, 363] width 171 height 11
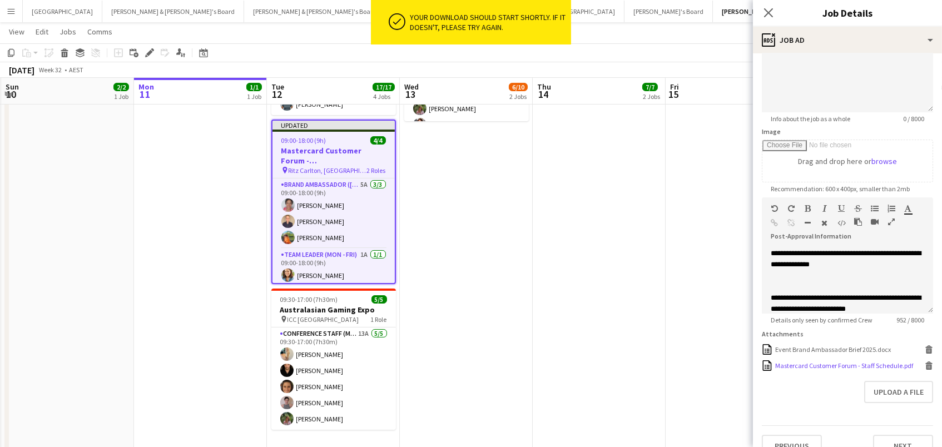
click at [928, 361] on icon at bounding box center [928, 362] width 7 height 3
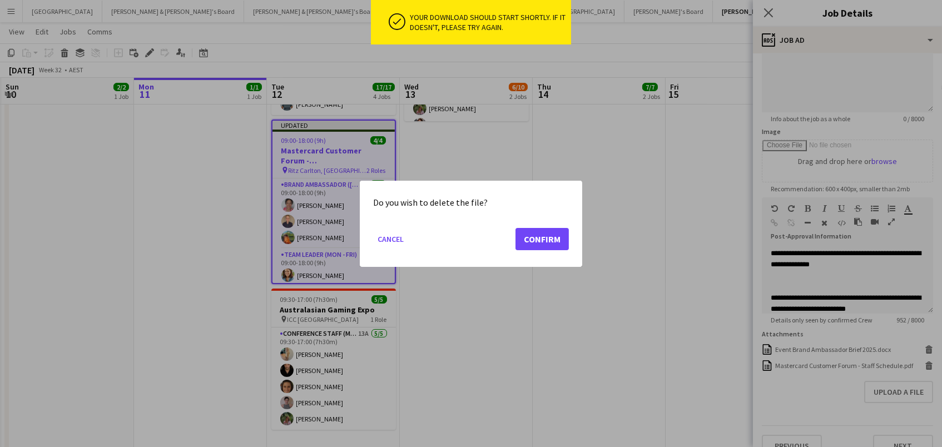
click at [676, 266] on div at bounding box center [471, 223] width 942 height 447
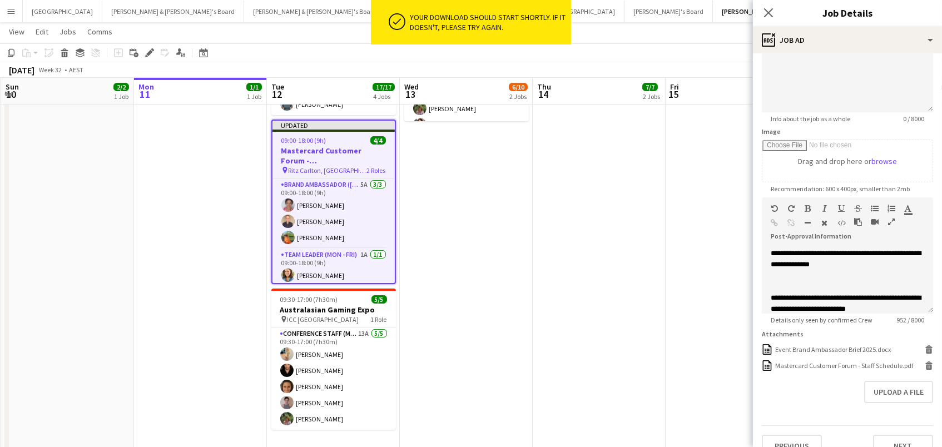
scroll to position [311, 0]
click at [769, 8] on icon "Close pop-in" at bounding box center [768, 12] width 11 height 11
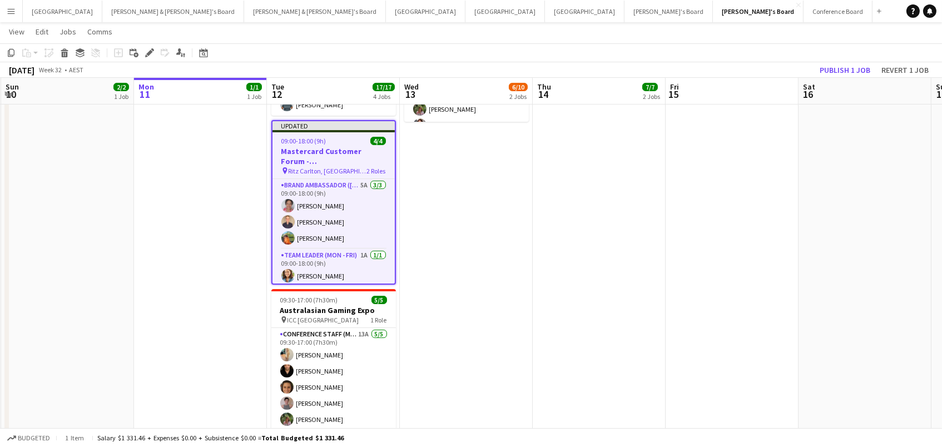
click at [836, 60] on app-toolbar "Copy Paste Paste Command V Paste with crew Command Shift V Paste linked Job Del…" at bounding box center [471, 52] width 942 height 19
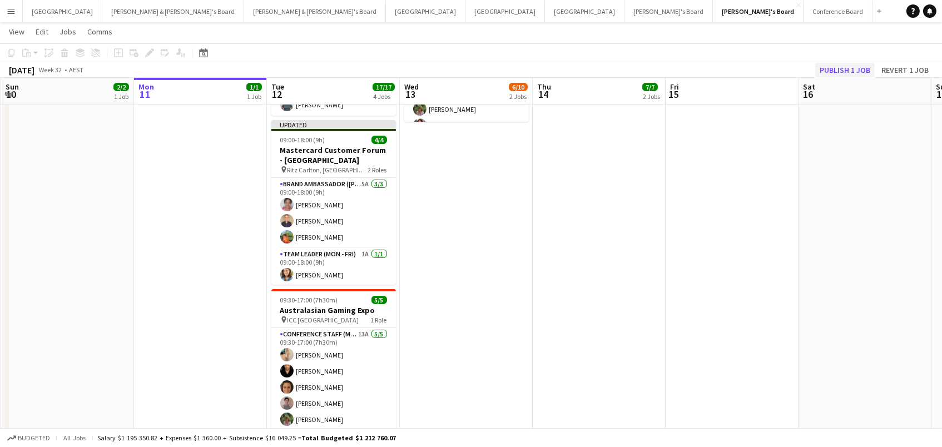
click at [833, 65] on button "Publish 1 job" at bounding box center [844, 70] width 59 height 14
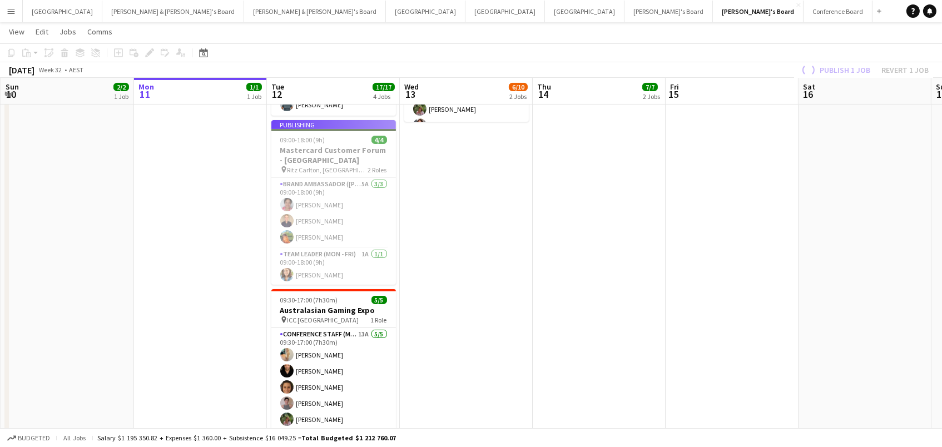
click at [339, 158] on app-job-card "Publishing 09:00-18:00 (9h) 4/4 Mastercard Customer Forum - Melbourne pin Ritz …" at bounding box center [333, 202] width 125 height 165
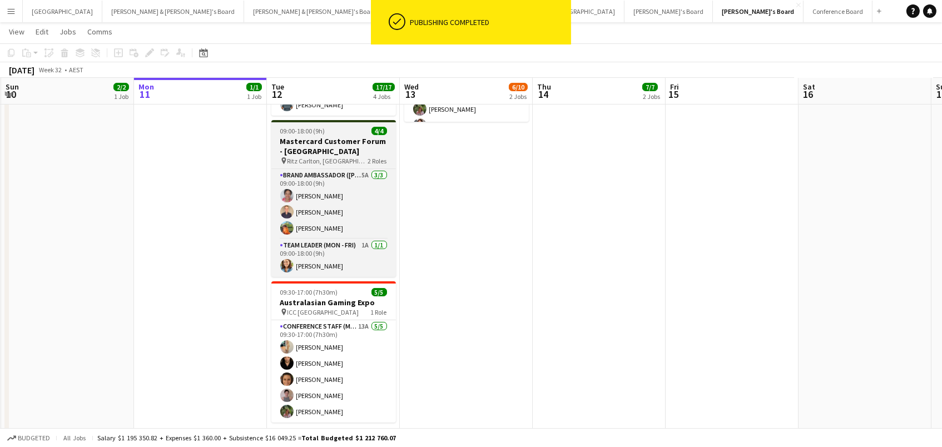
click at [317, 153] on h3 "Mastercard Customer Forum - Melbourne" at bounding box center [333, 146] width 125 height 20
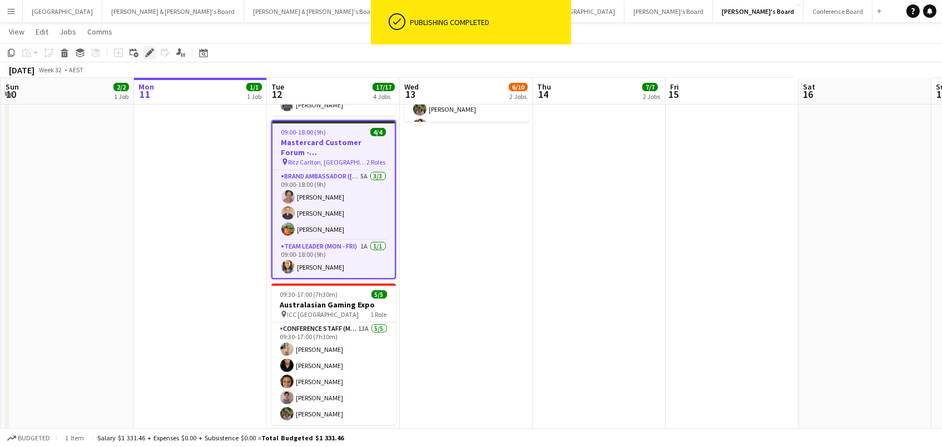
click at [149, 49] on icon "Edit" at bounding box center [149, 52] width 9 height 9
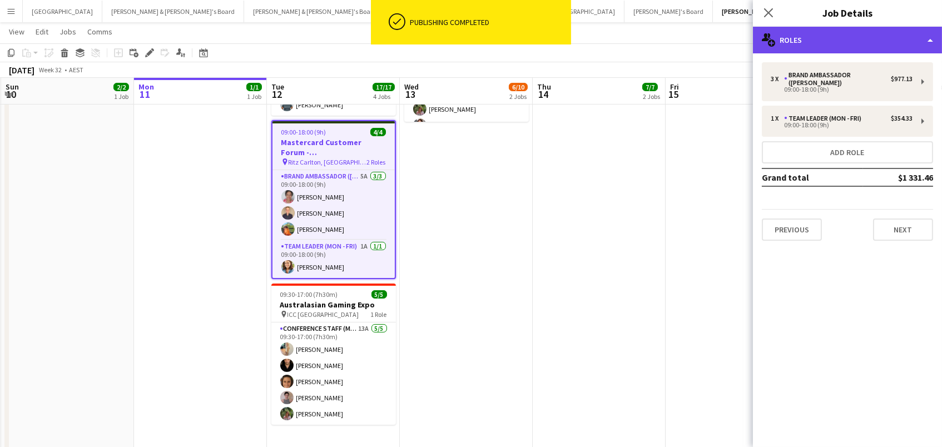
click at [781, 43] on div "multiple-users-add Roles" at bounding box center [847, 40] width 189 height 27
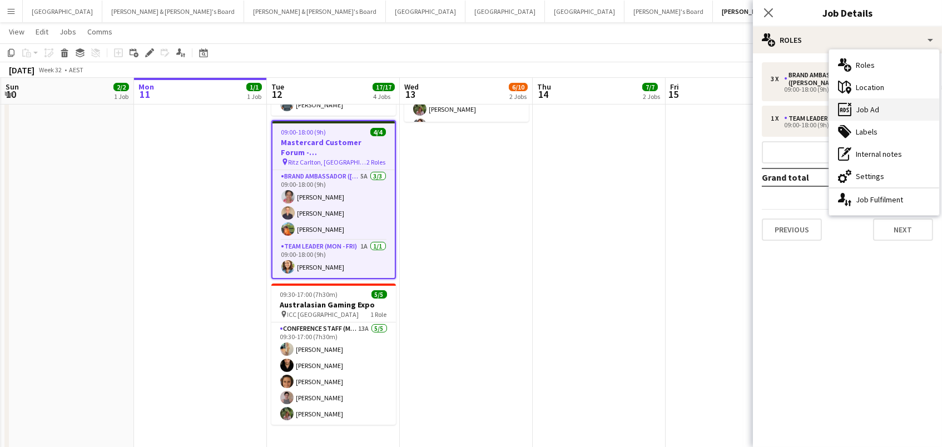
click at [873, 113] on div "ads-window Job Ad" at bounding box center [884, 109] width 110 height 22
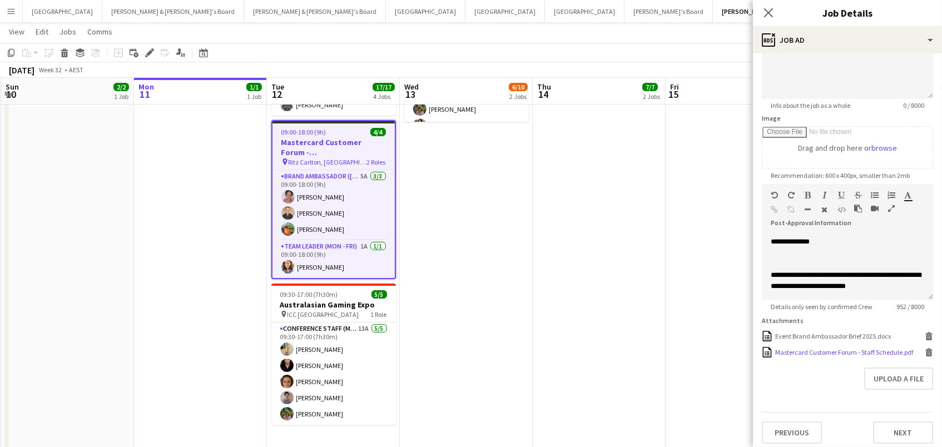
scroll to position [121, 0]
click at [927, 349] on icon at bounding box center [928, 350] width 7 height 3
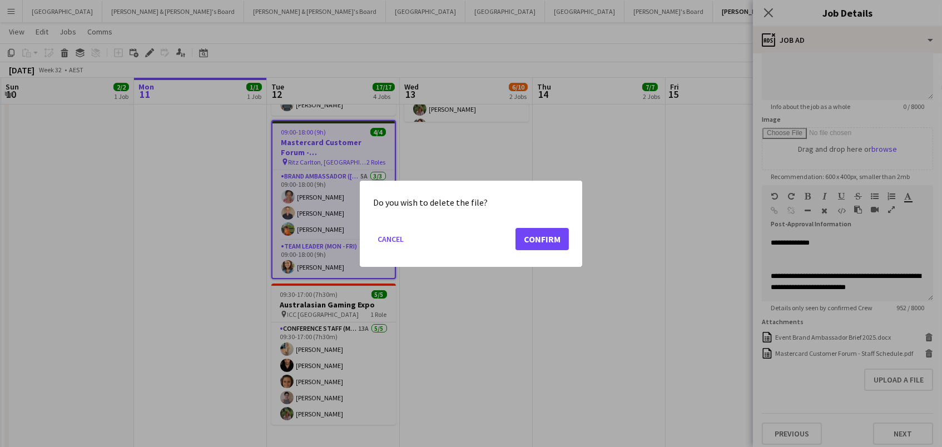
click at [538, 231] on button "Confirm" at bounding box center [541, 238] width 53 height 22
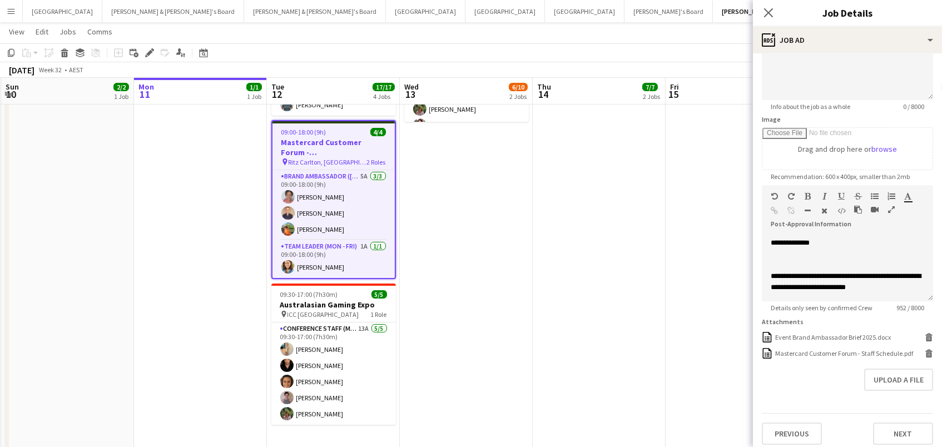
scroll to position [105, 0]
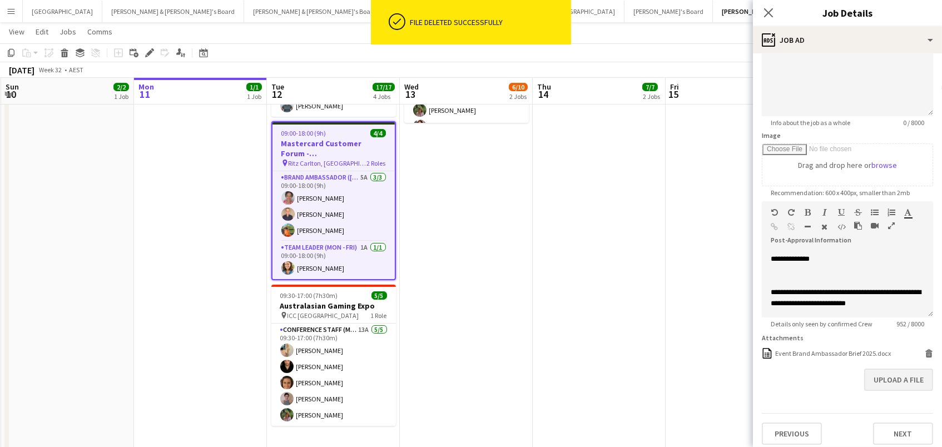
click at [909, 372] on button "Upload a file" at bounding box center [898, 380] width 69 height 22
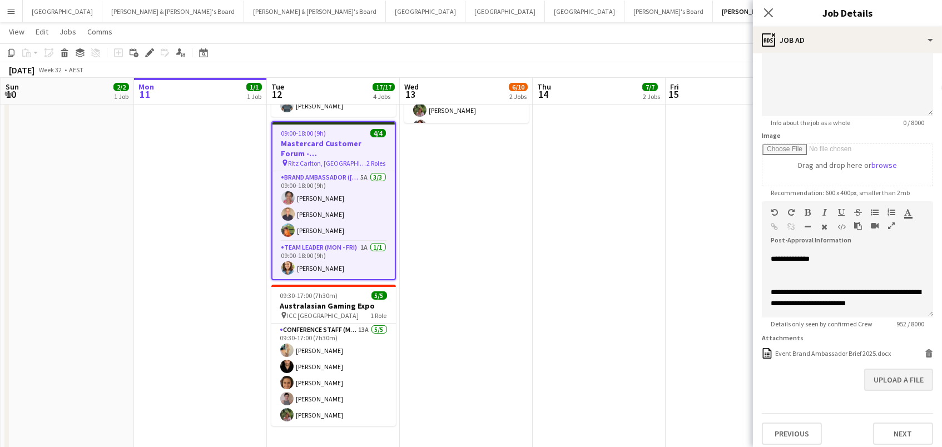
click at [892, 377] on button "Upload a file" at bounding box center [898, 380] width 69 height 22
click at [687, 316] on app-date-cell at bounding box center [731, 137] width 133 height 646
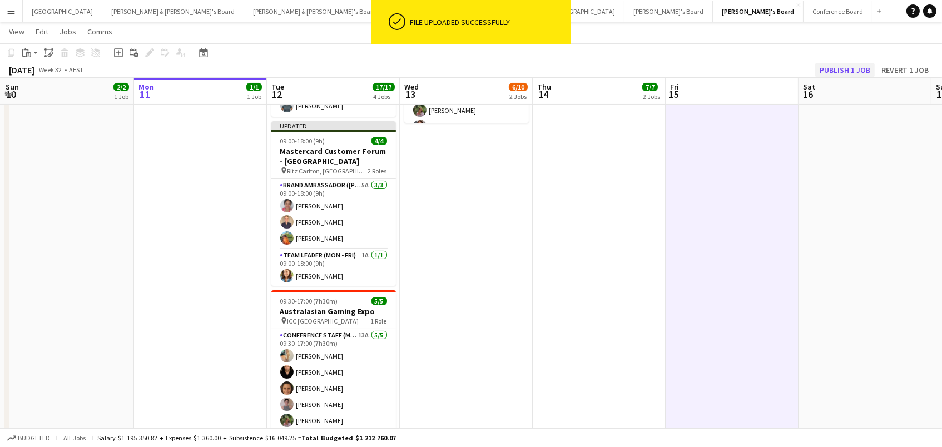
click at [835, 69] on button "Publish 1 job" at bounding box center [844, 70] width 59 height 14
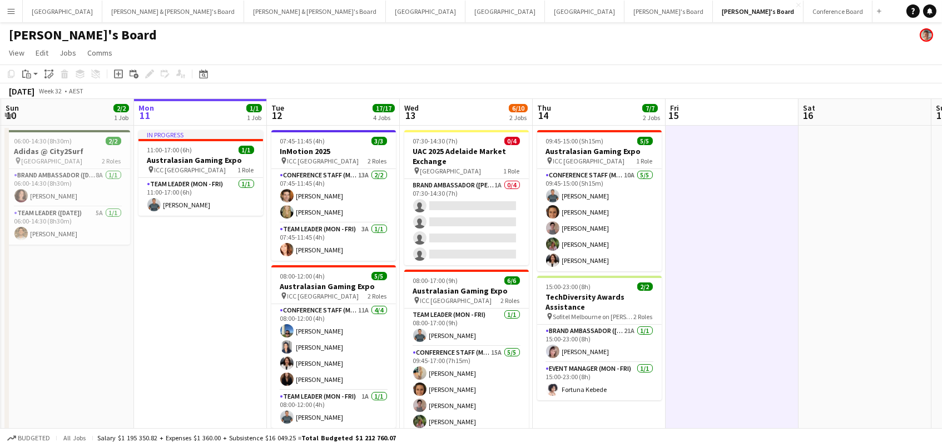
scroll to position [0, 0]
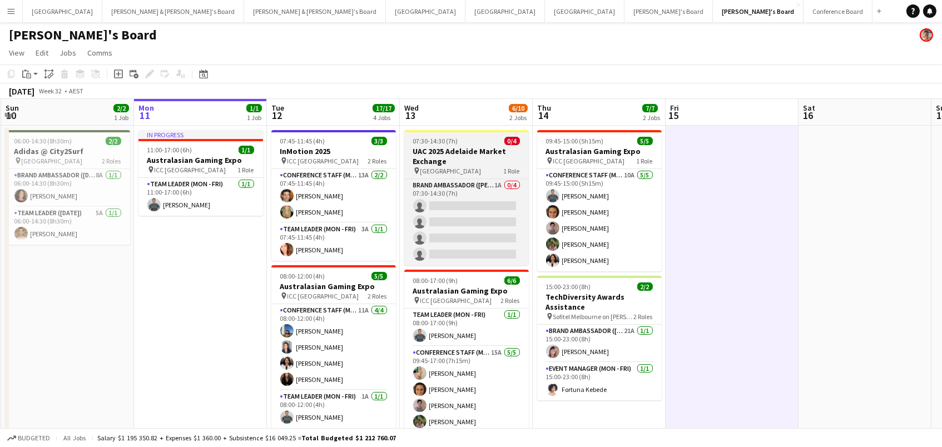
click at [436, 150] on h3 "UAC 2025 Adelaide Market Exchange" at bounding box center [466, 156] width 125 height 20
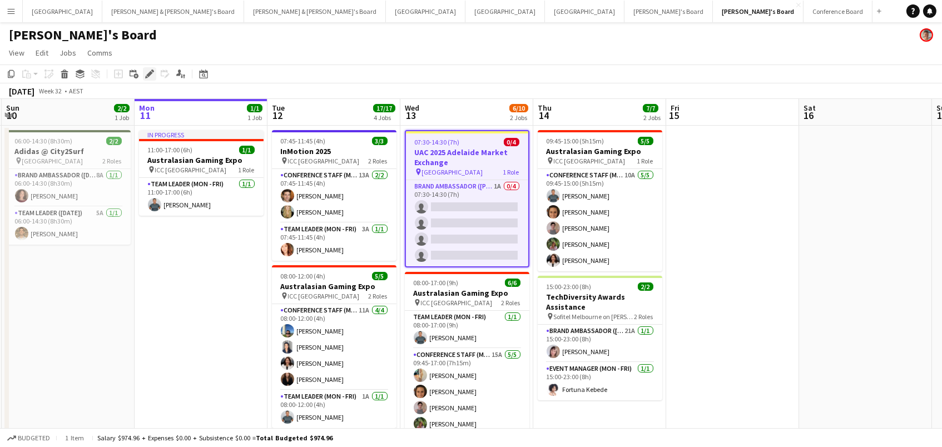
click at [148, 71] on icon "Edit" at bounding box center [149, 73] width 9 height 9
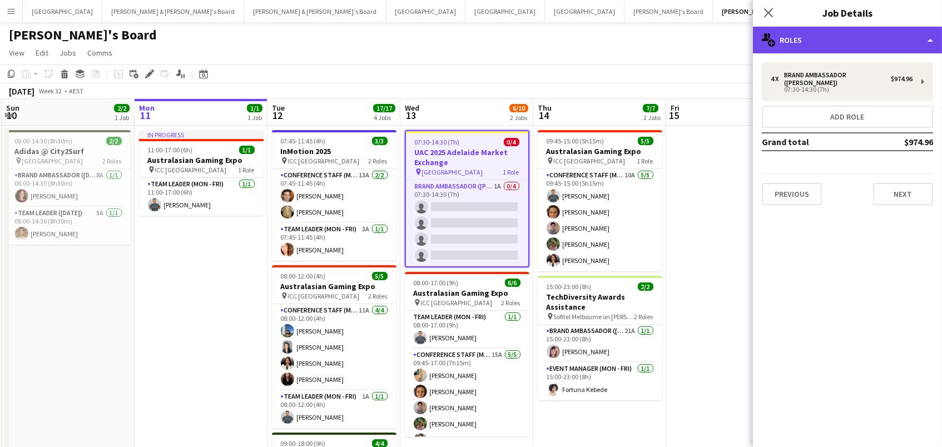
click at [788, 42] on div "multiple-users-add Roles" at bounding box center [847, 40] width 189 height 27
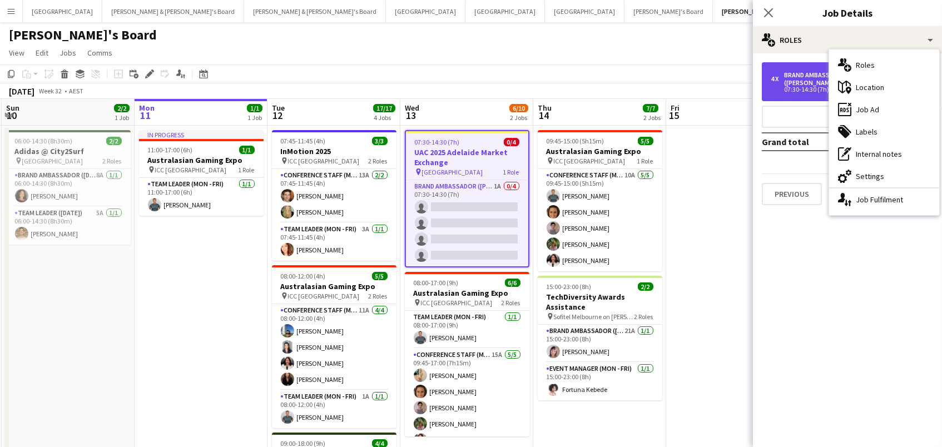
click at [803, 69] on div "4 x Brand Ambassador (Mon - Fri) $974.96 07:30-14:30 (7h)" at bounding box center [847, 81] width 171 height 39
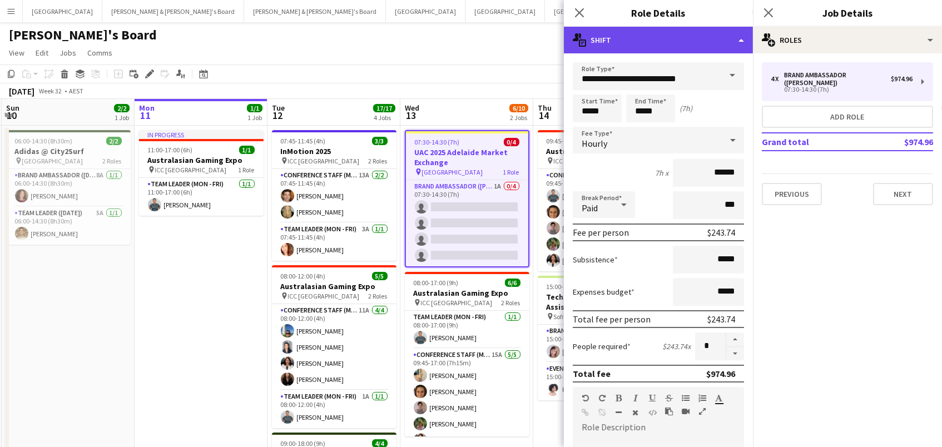
click at [721, 42] on div "multiple-actions-text Shift" at bounding box center [658, 40] width 189 height 27
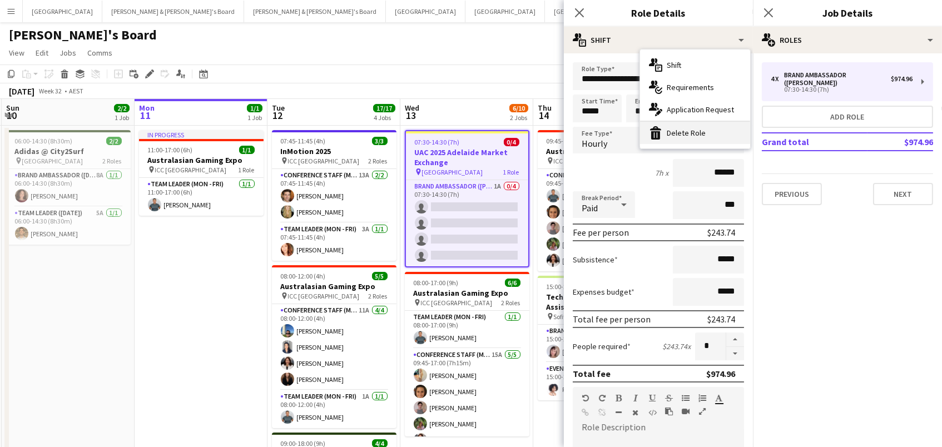
click at [716, 138] on div "bin-2 Delete Role" at bounding box center [695, 133] width 110 height 22
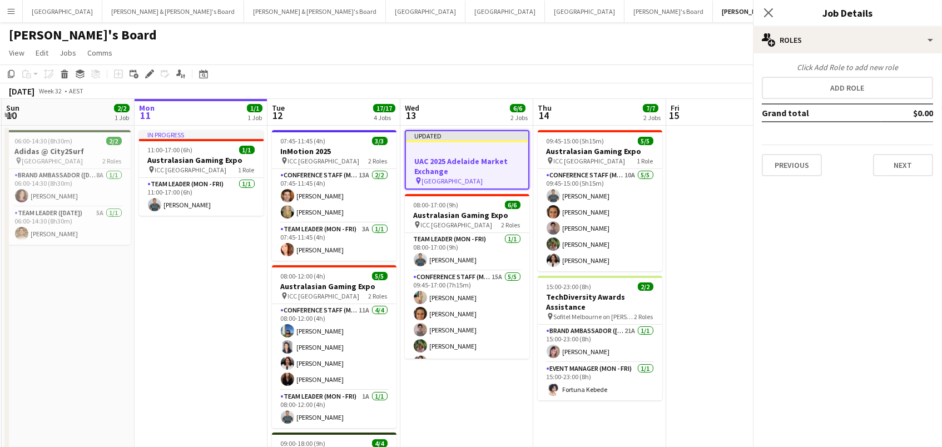
click at [583, 76] on app-toolbar "Copy Paste Paste Command V Paste with crew Command Shift V Paste linked Job Del…" at bounding box center [471, 73] width 942 height 19
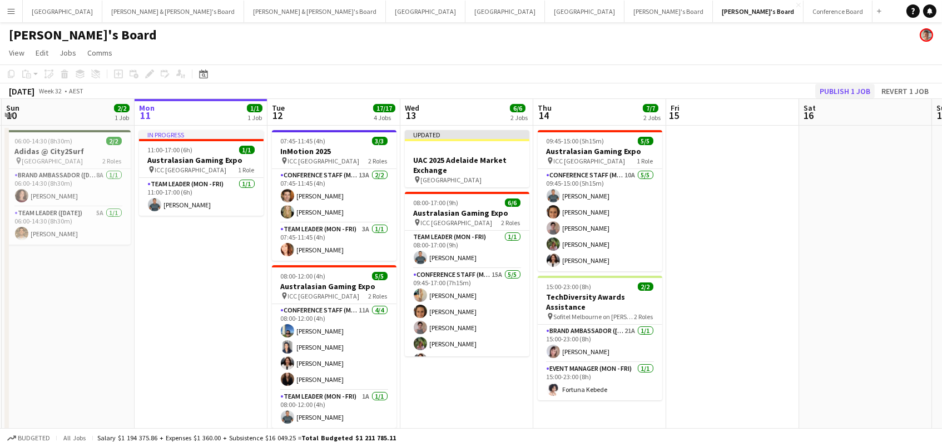
click at [829, 91] on button "Publish 1 job" at bounding box center [844, 91] width 59 height 14
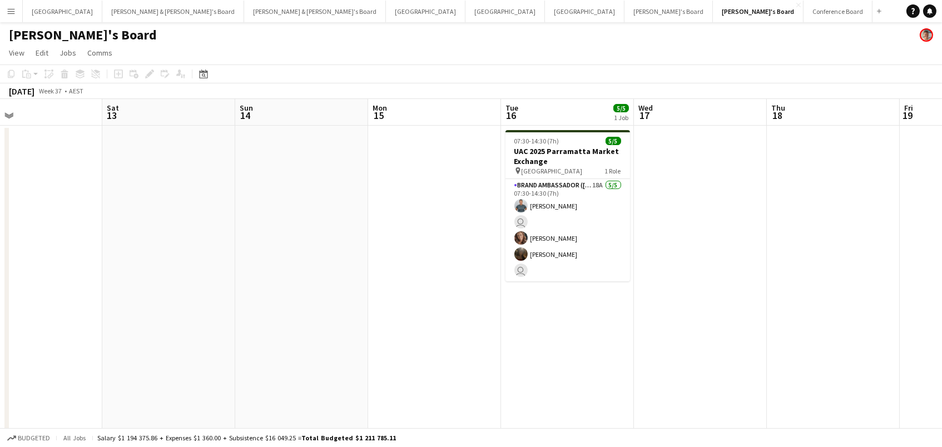
scroll to position [0, 430]
click at [26, 13] on button "Sydney Close" at bounding box center [62, 12] width 79 height 22
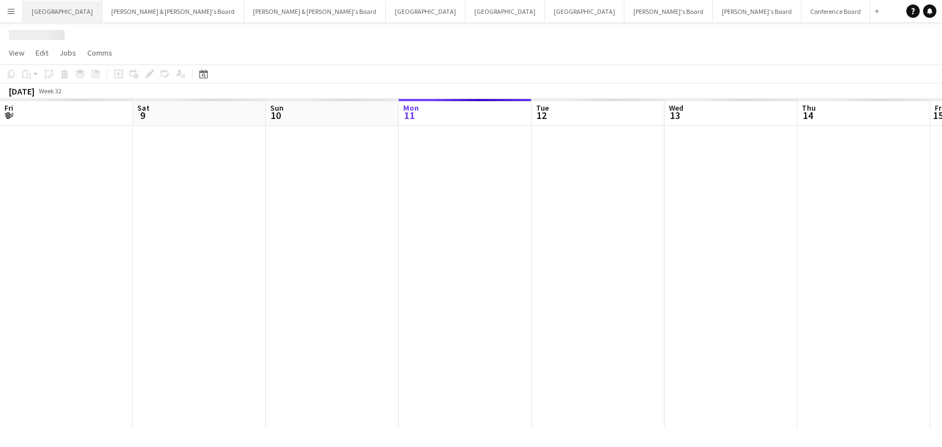
scroll to position [0, 265]
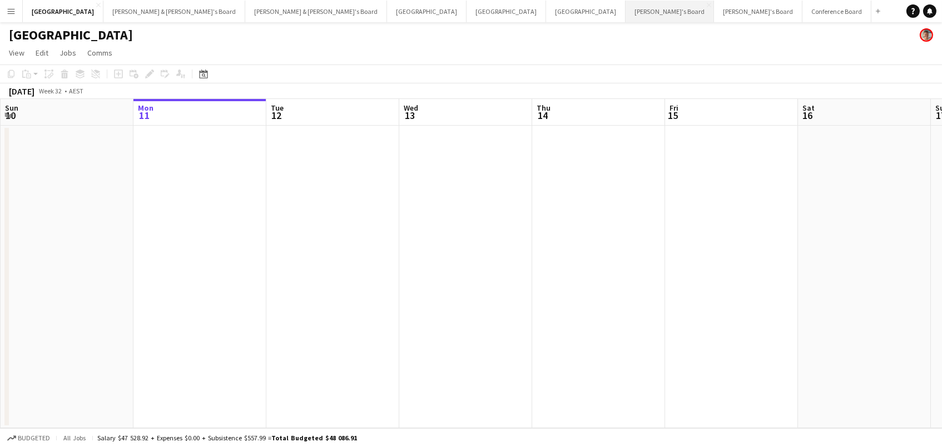
click at [625, 17] on button "Tennille's Board Close" at bounding box center [669, 12] width 88 height 22
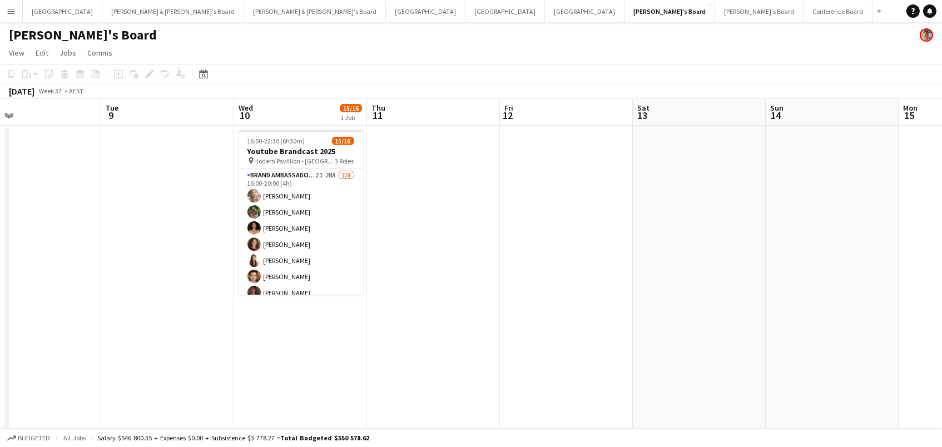
scroll to position [0, 395]
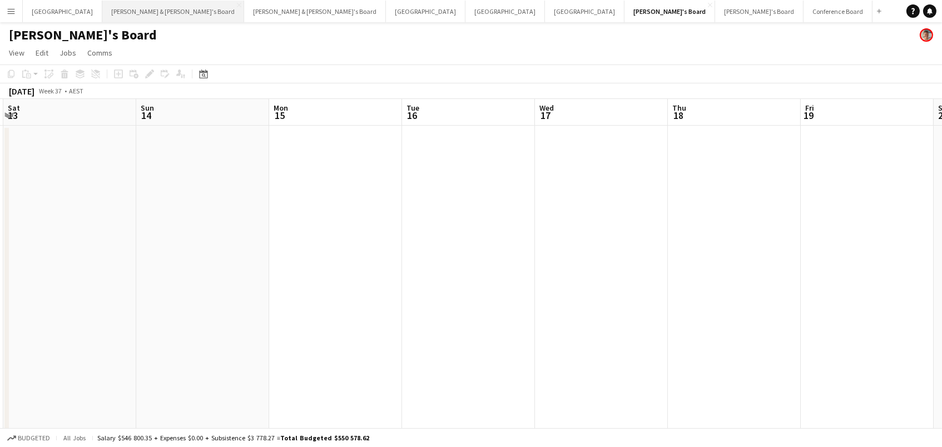
click at [102, 9] on button "[PERSON_NAME] & [PERSON_NAME]'s Board Close" at bounding box center [173, 12] width 142 height 22
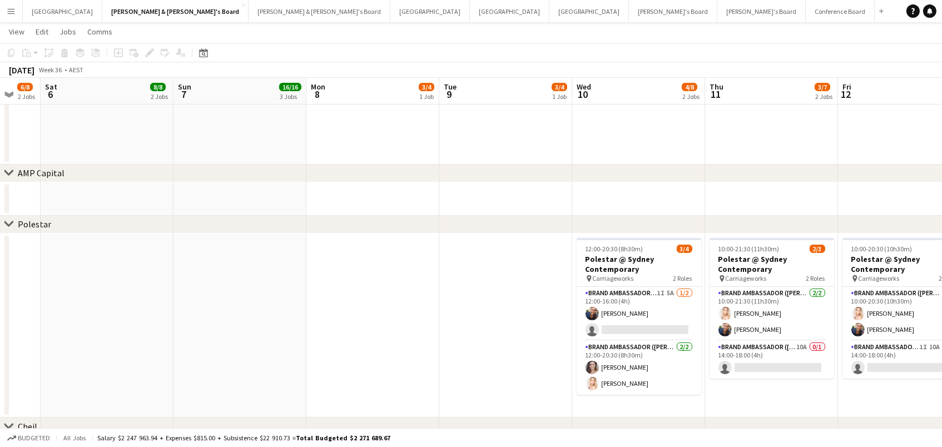
scroll to position [0, 380]
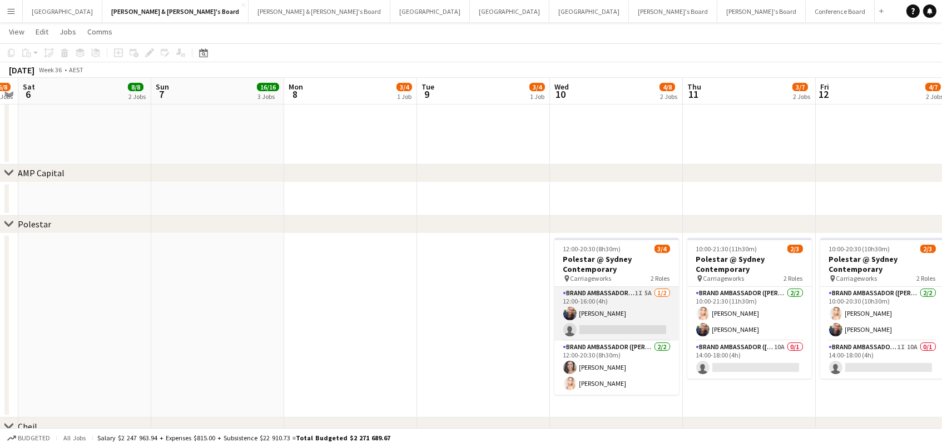
click at [590, 300] on app-card-role "Brand Ambassador (Mon - Fri) 1I 5A 1/2 12:00-16:00 (4h) Luke Reeves single-neut…" at bounding box center [616, 314] width 125 height 54
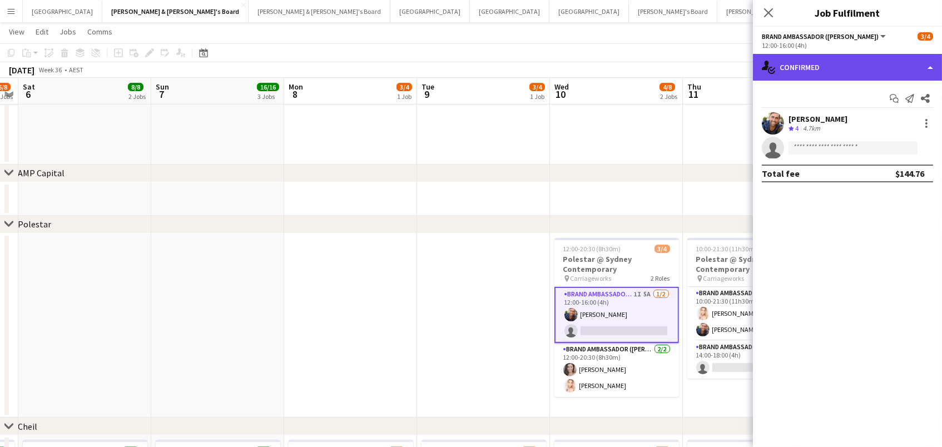
click at [840, 66] on div "single-neutral-actions-check-2 Confirmed" at bounding box center [847, 67] width 189 height 27
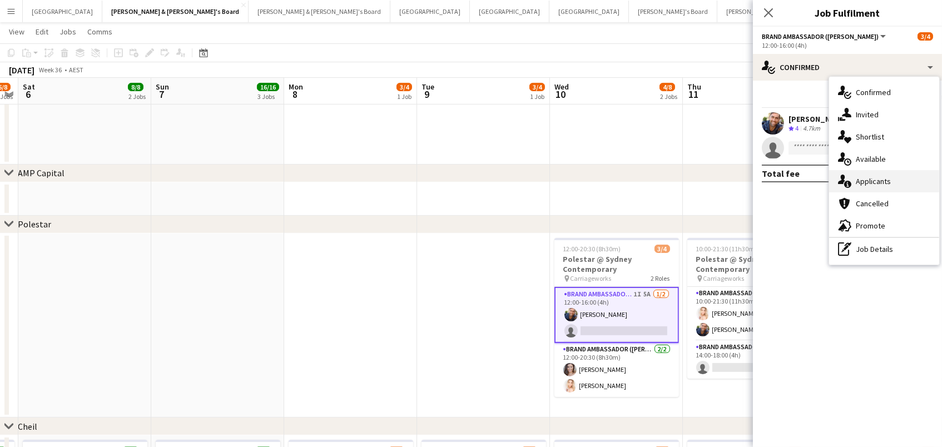
click at [872, 175] on div "single-neutral-actions-information Applicants" at bounding box center [884, 181] width 110 height 22
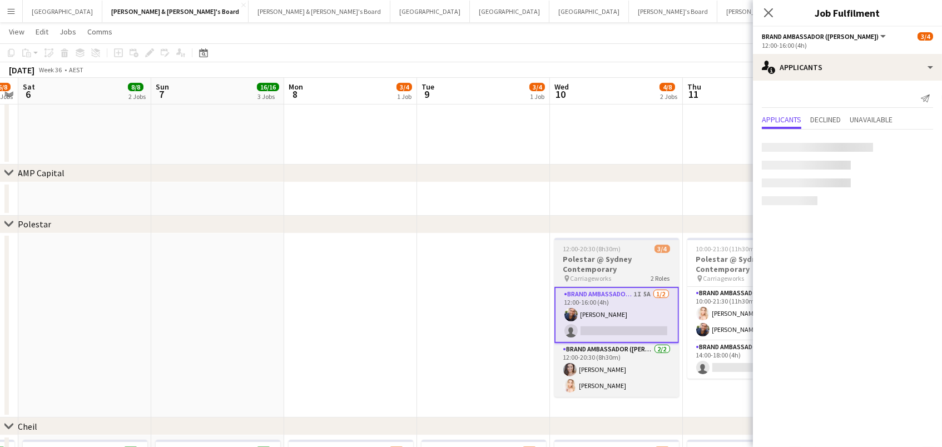
scroll to position [0, 517]
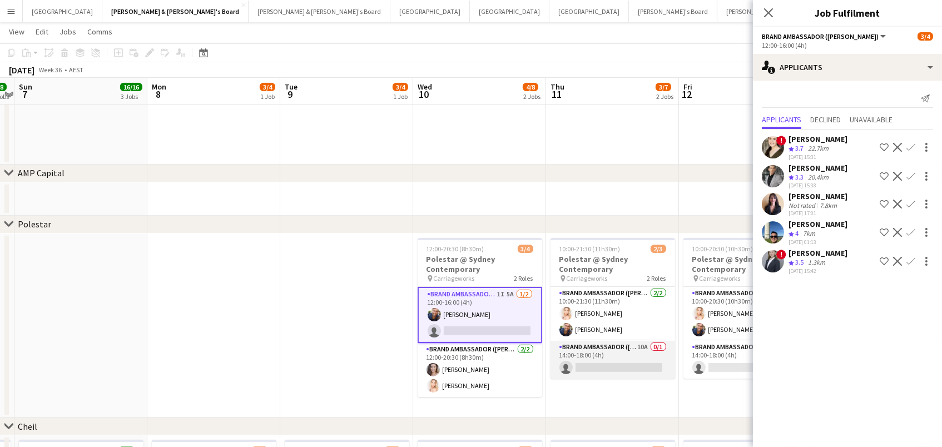
click at [604, 350] on app-card-role "Brand Ambassador (Mon - Fri) 10A 0/1 14:00-18:00 (4h) single-neutral-actions" at bounding box center [612, 360] width 125 height 38
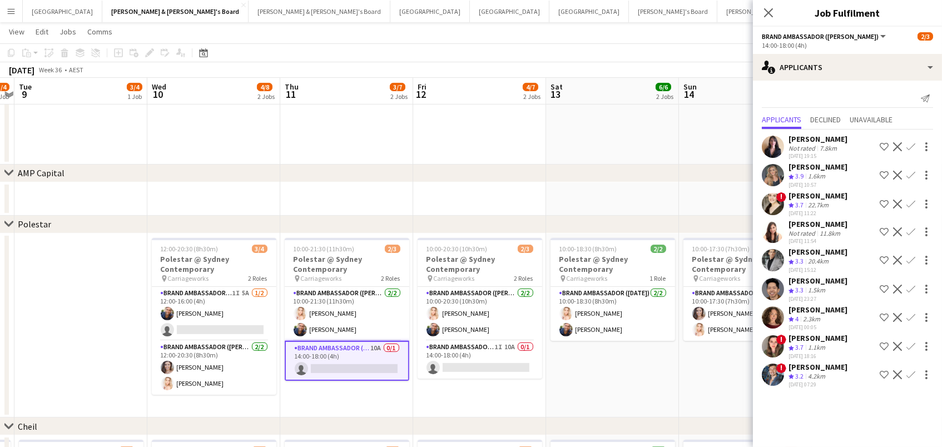
scroll to position [0, 334]
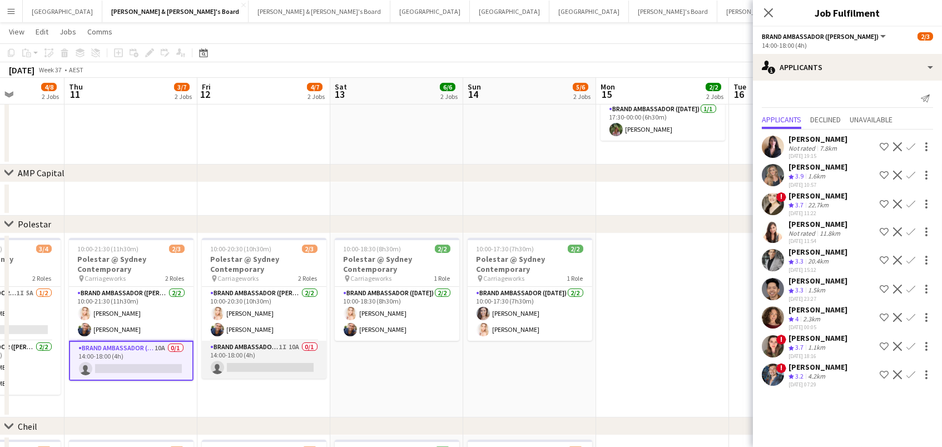
click at [276, 361] on app-card-role "Brand Ambassador (Mon - Fri) 1I 10A 0/1 14:00-18:00 (4h) single-neutral-actions" at bounding box center [264, 360] width 125 height 38
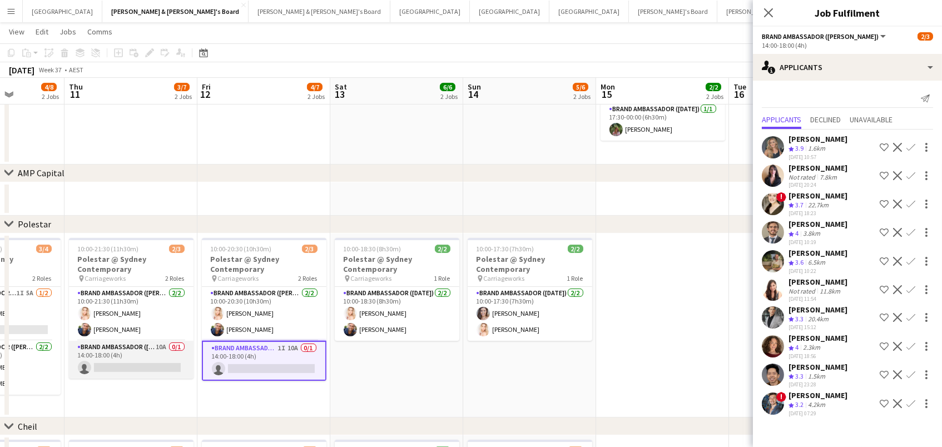
click at [171, 362] on app-card-role "Brand Ambassador (Mon - Fri) 10A 0/1 14:00-18:00 (4h) single-neutral-actions" at bounding box center [131, 360] width 125 height 38
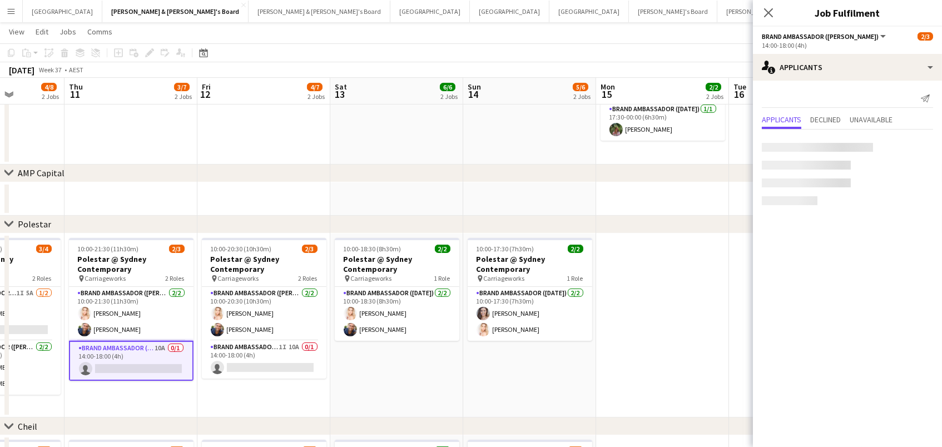
scroll to position [0, 334]
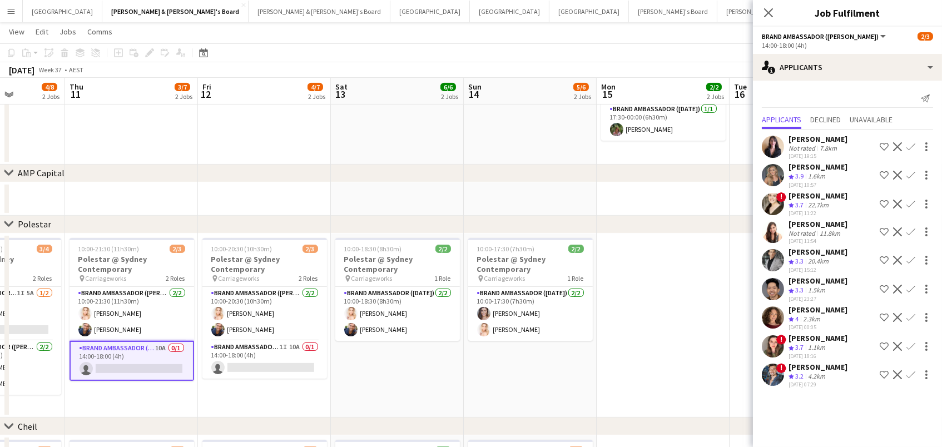
click at [779, 316] on app-user-avatar at bounding box center [773, 317] width 22 height 22
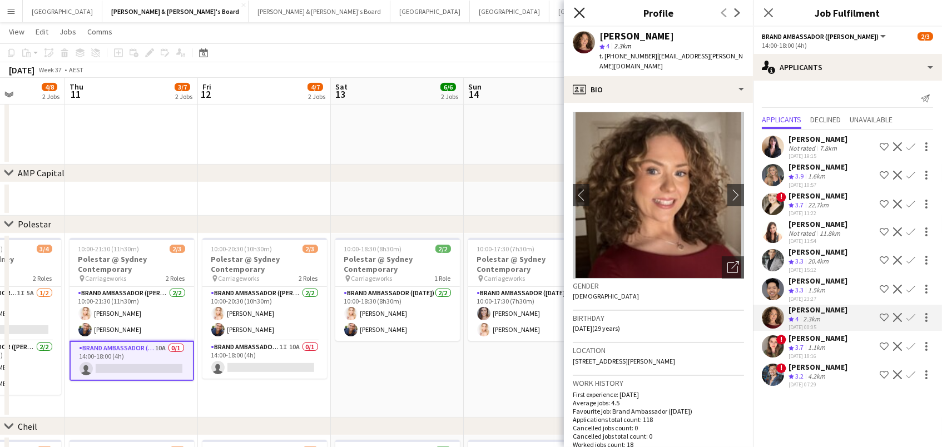
click at [581, 16] on icon at bounding box center [579, 12] width 11 height 11
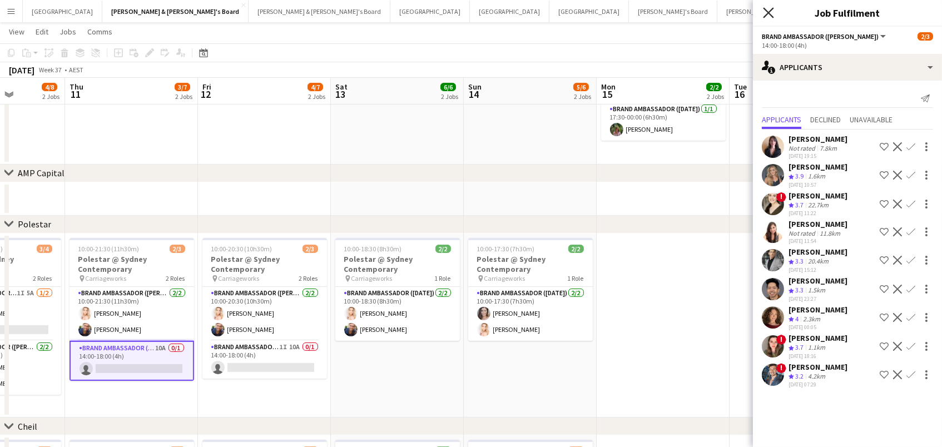
click at [767, 8] on icon "Close pop-in" at bounding box center [768, 12] width 11 height 11
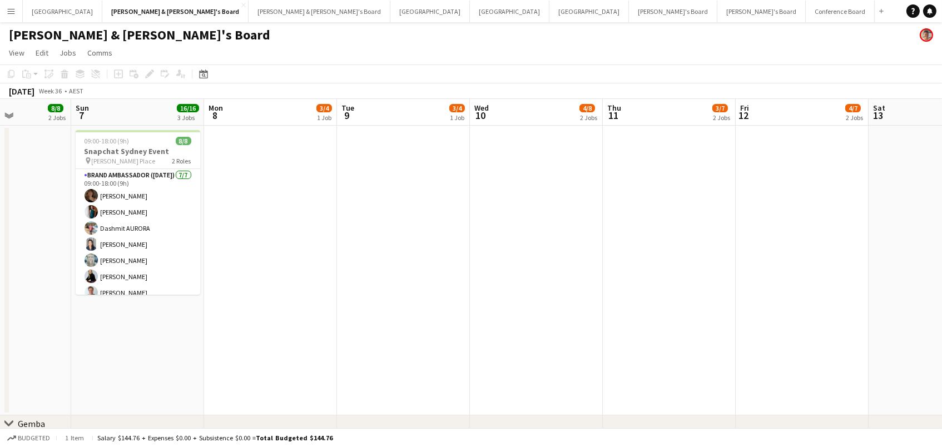
scroll to position [0, 0]
click at [470, 16] on button "Perth Close" at bounding box center [509, 12] width 79 height 22
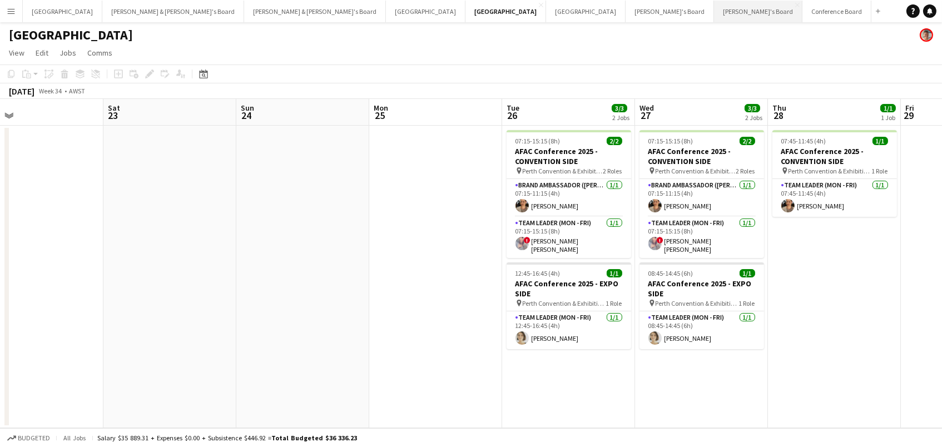
click at [714, 15] on button "Vicky's Board Close" at bounding box center [758, 12] width 88 height 22
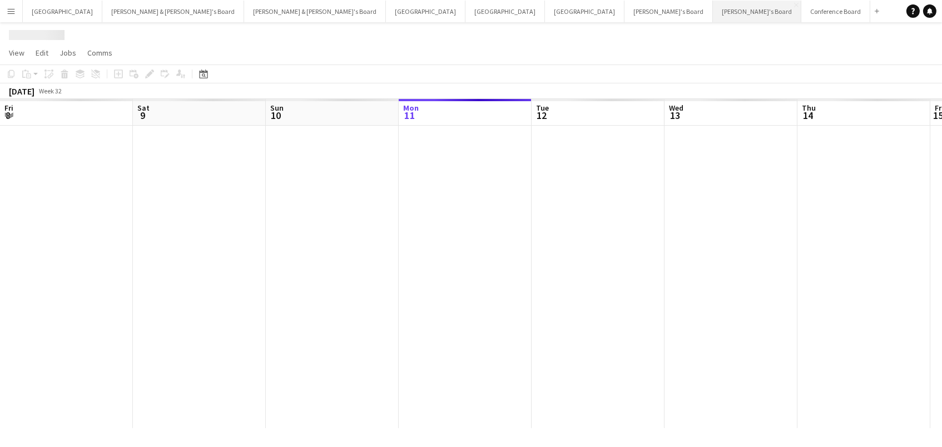
scroll to position [0, 265]
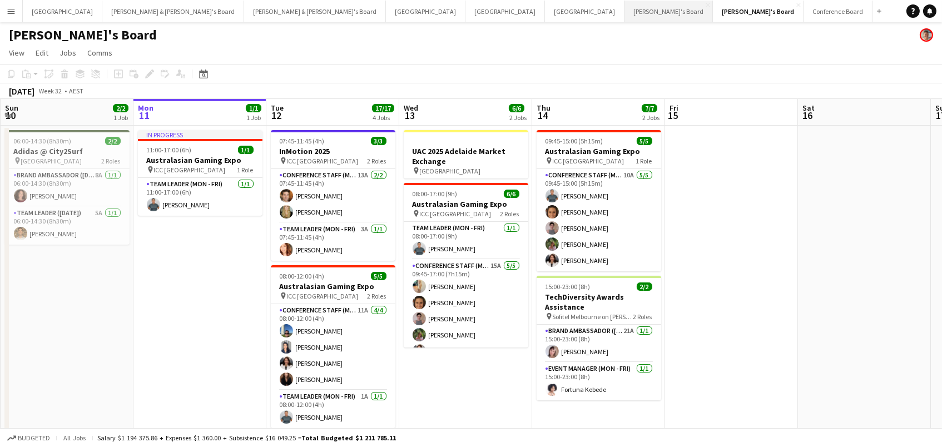
click at [624, 17] on button "Tennille's Board Close" at bounding box center [668, 12] width 88 height 22
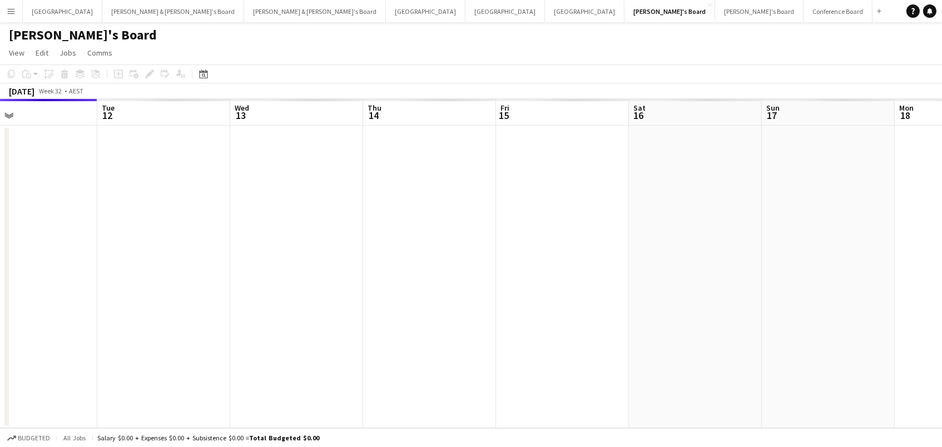
scroll to position [0, 318]
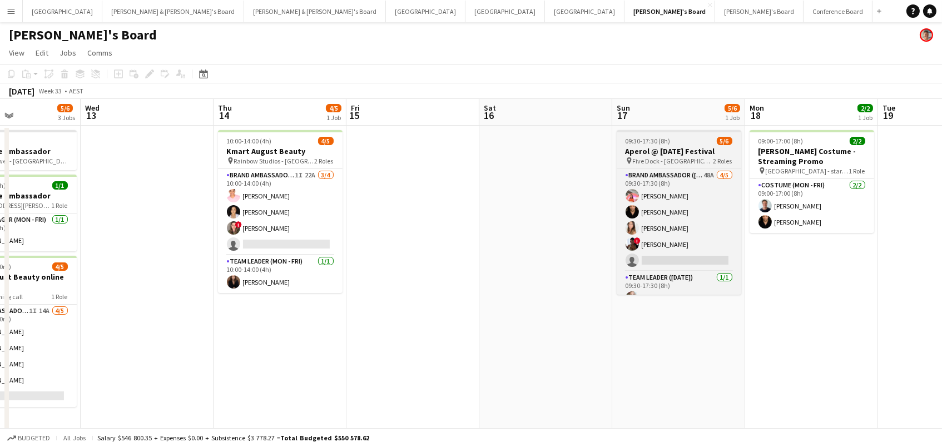
click at [684, 151] on h3 "Aperol @ Ferragosto Festival" at bounding box center [679, 151] width 125 height 10
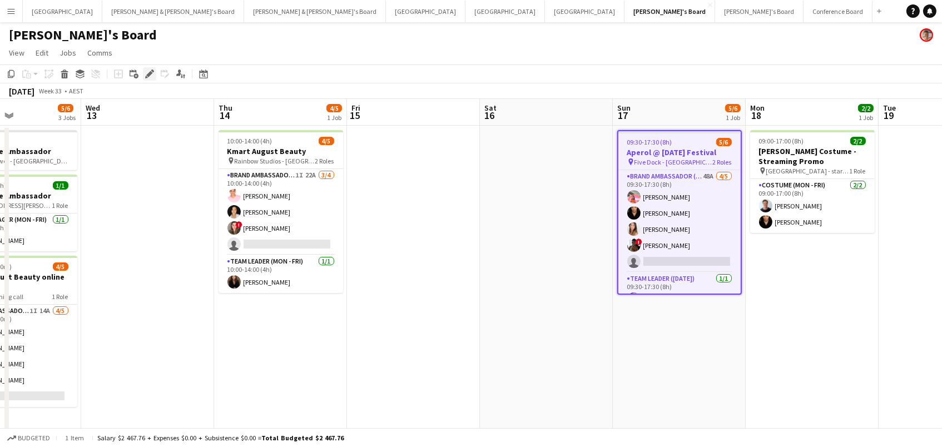
click at [145, 72] on icon "Edit" at bounding box center [149, 73] width 9 height 9
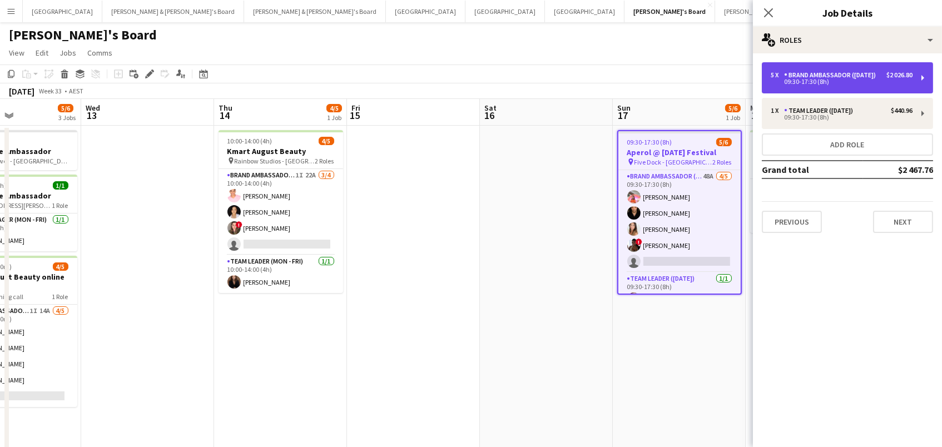
click at [804, 79] on div "09:30-17:30 (8h)" at bounding box center [841, 82] width 142 height 6
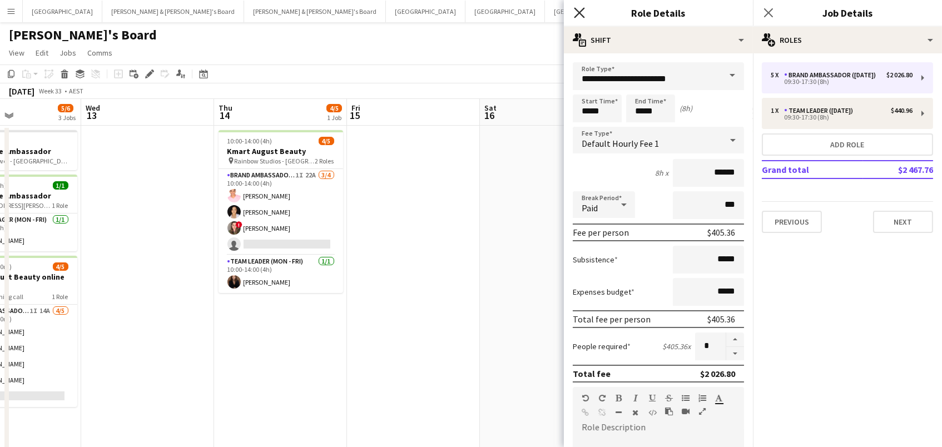
click at [580, 13] on icon "Close pop-in" at bounding box center [579, 12] width 11 height 11
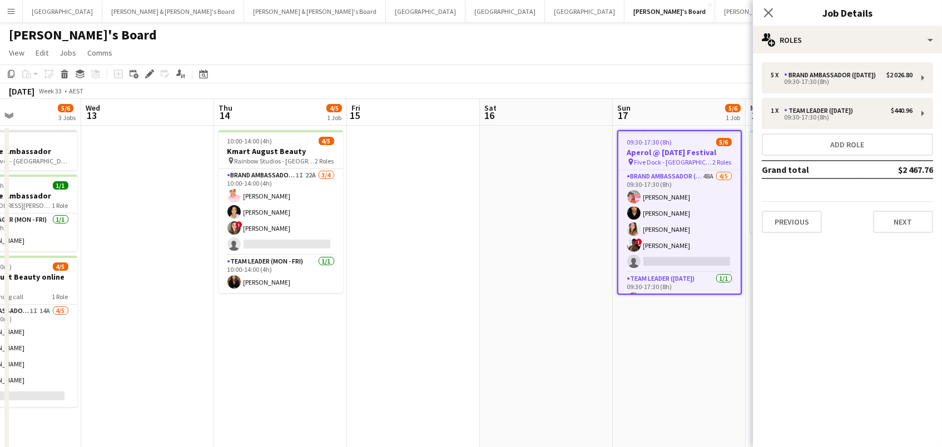
click at [575, 238] on app-date-cell at bounding box center [546, 288] width 133 height 324
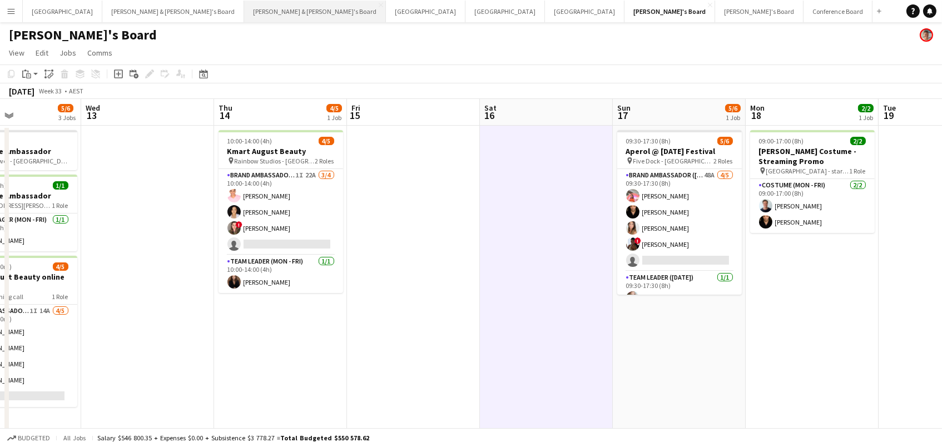
click at [244, 13] on button "James & Arrence's Board Close" at bounding box center [315, 12] width 142 height 22
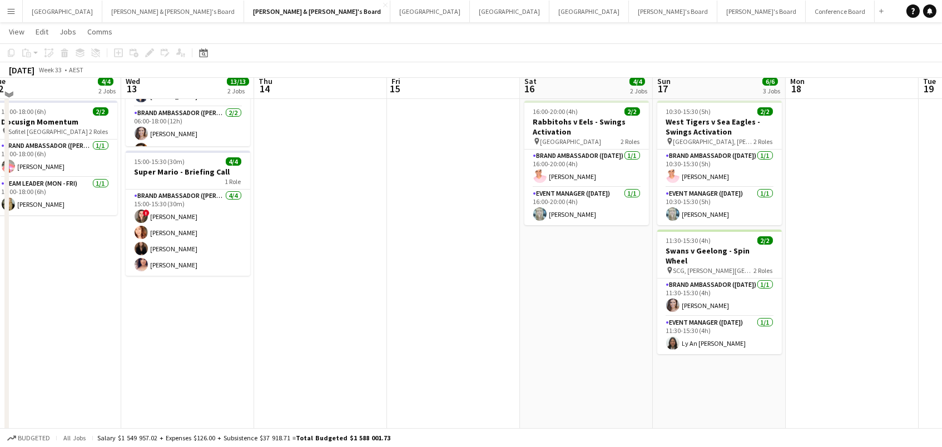
scroll to position [150, 0]
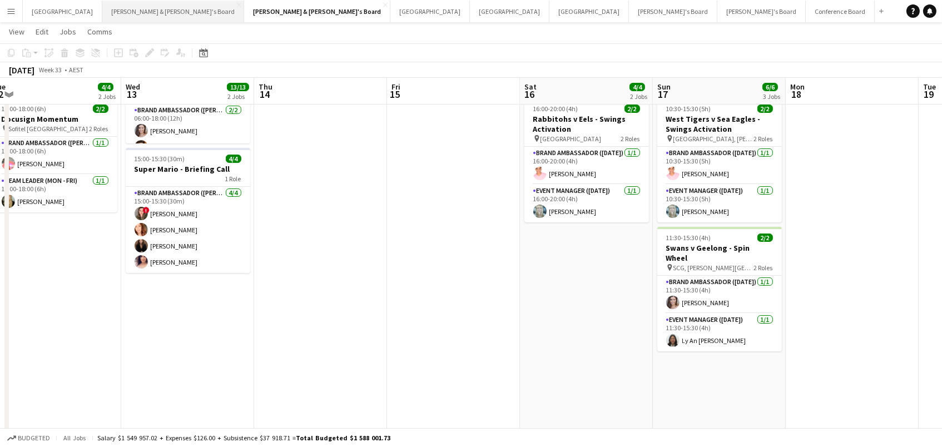
click at [116, 8] on button "[PERSON_NAME] & [PERSON_NAME]'s Board Close" at bounding box center [173, 12] width 142 height 22
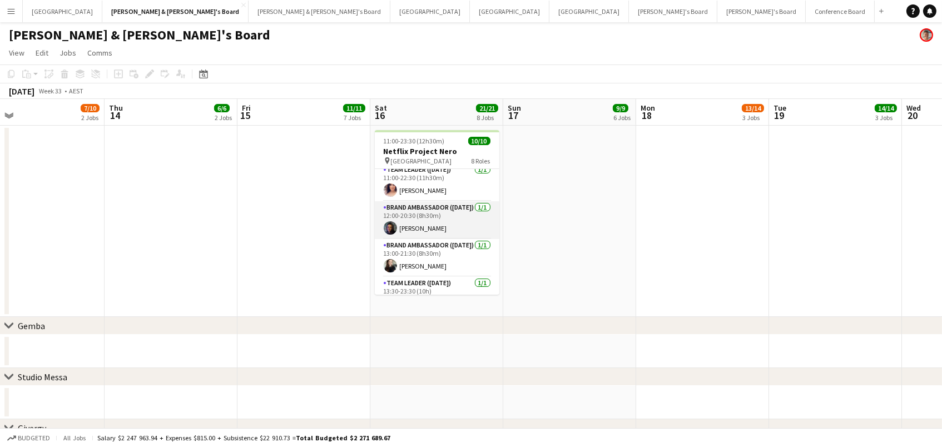
scroll to position [64, 0]
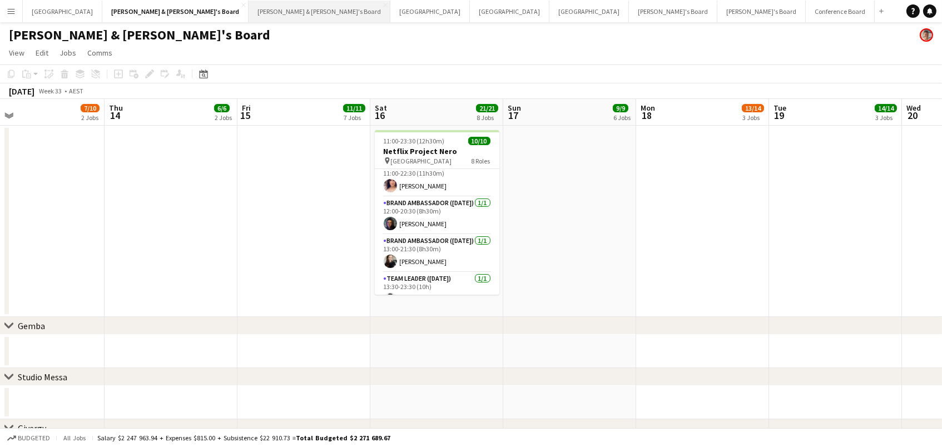
click at [248, 9] on button "James & Arrence's Board Close" at bounding box center [319, 12] width 142 height 22
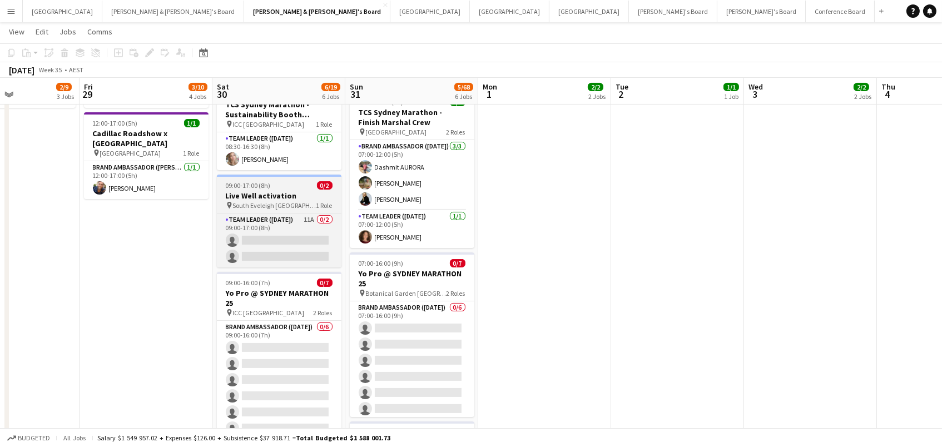
click at [290, 195] on h3 "Live Well activation" at bounding box center [279, 196] width 125 height 10
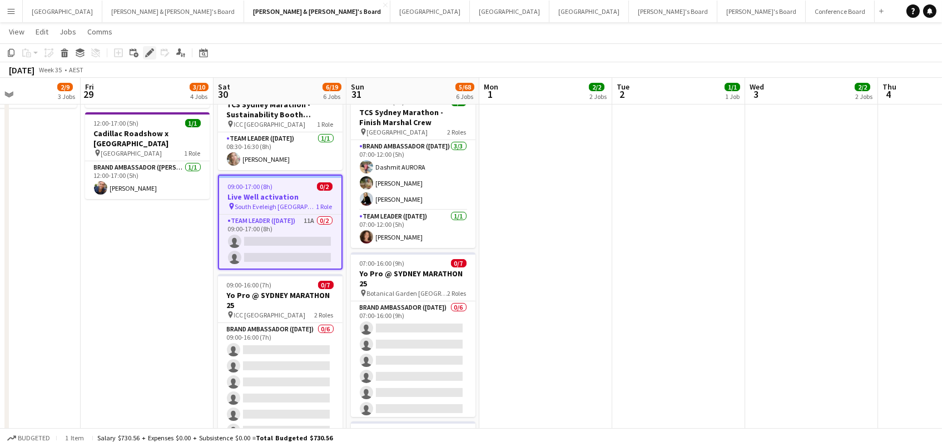
click at [147, 54] on icon at bounding box center [149, 53] width 6 height 6
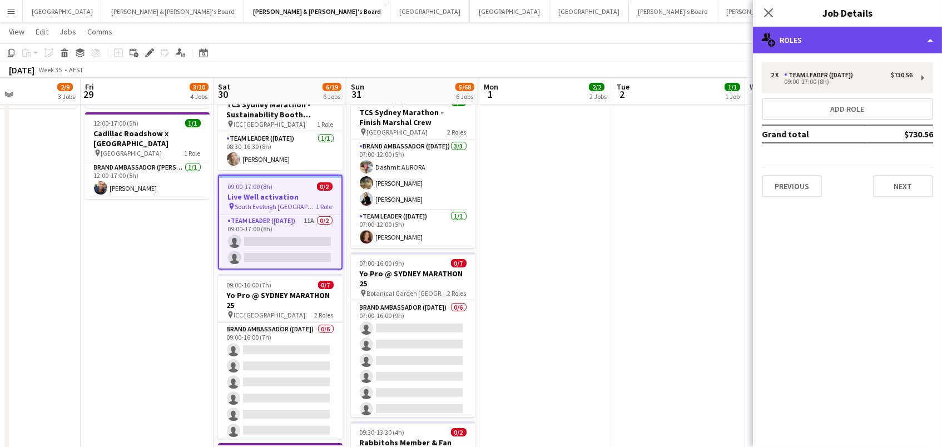
click at [862, 32] on div "multiple-users-add Roles" at bounding box center [847, 40] width 189 height 27
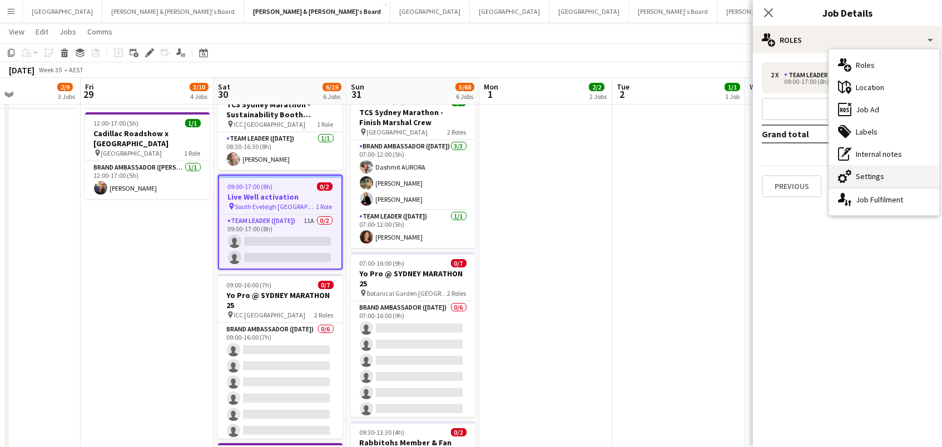
click at [862, 176] on div "cog-double-3 Settings" at bounding box center [884, 176] width 110 height 22
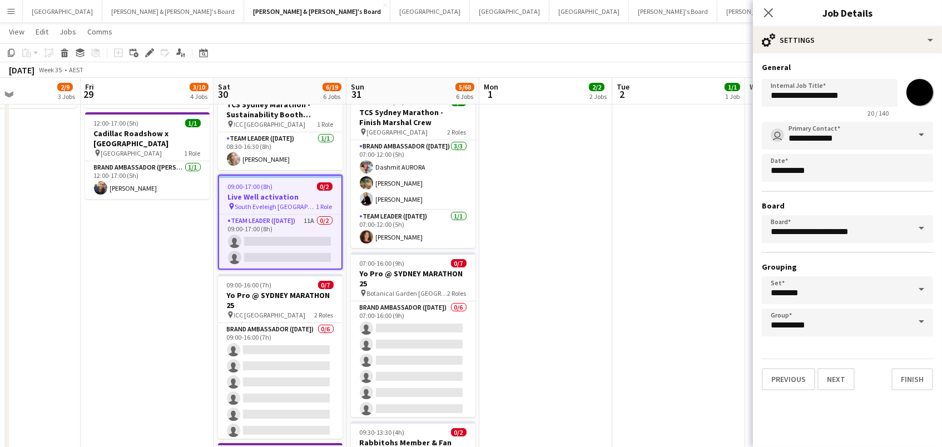
click at [924, 94] on input "*******" at bounding box center [919, 92] width 40 height 40
type input "*******"
click at [694, 180] on app-date-cell "12:00-16:00 (4h) 1/1 Cadillac Roadshow x Sydney Airport pin Sydney Airport 1 Ro…" at bounding box center [678, 210] width 133 height 906
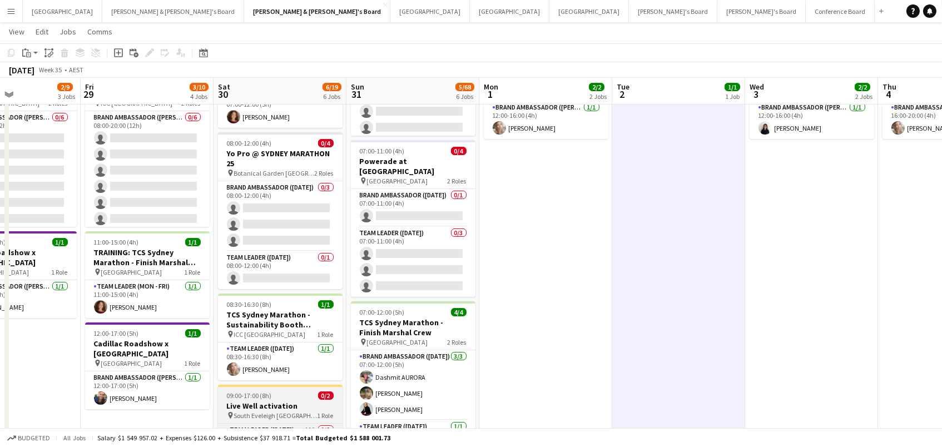
click at [297, 411] on div "pin South Eveleigh Sydney 1 Role" at bounding box center [280, 415] width 125 height 9
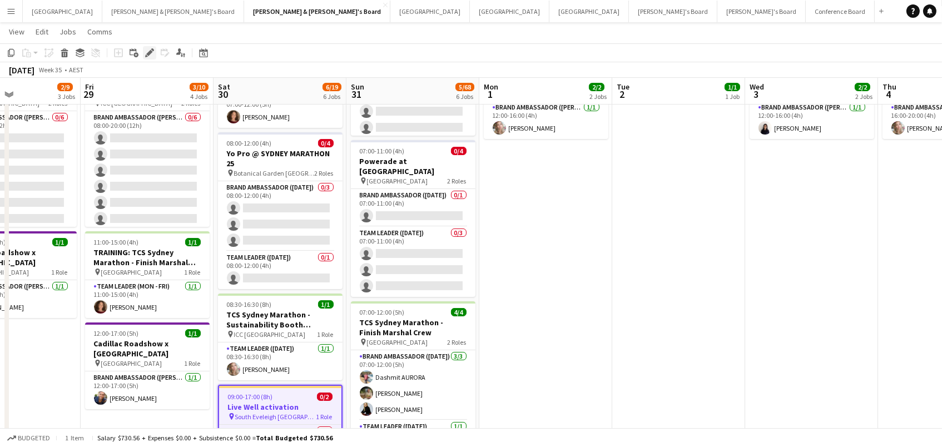
click at [146, 55] on icon "Edit" at bounding box center [149, 52] width 9 height 9
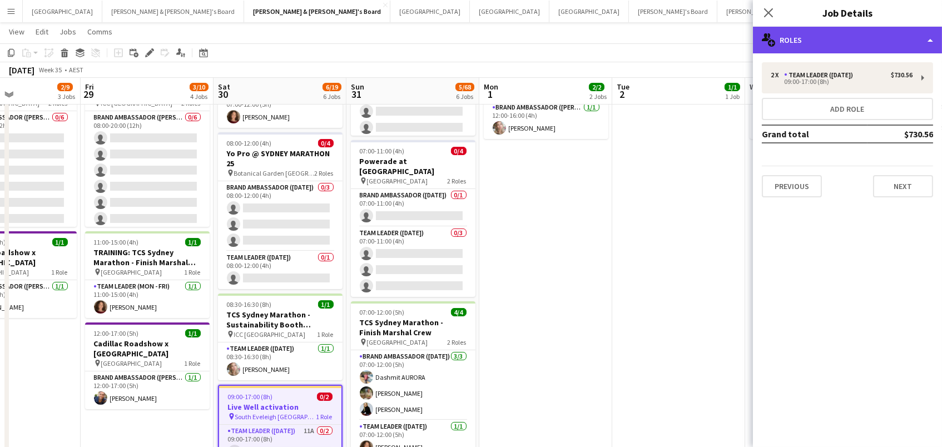
click at [879, 40] on div "multiple-users-add Roles" at bounding box center [847, 40] width 189 height 27
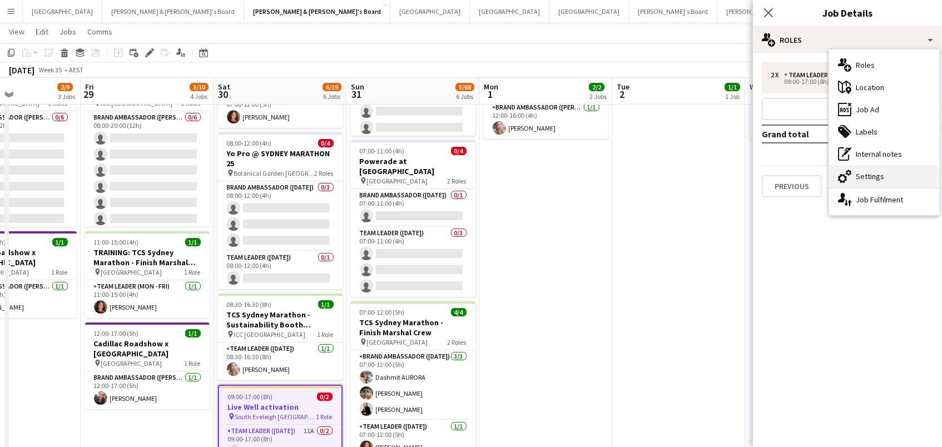
click at [884, 177] on div "cog-double-3 Settings" at bounding box center [884, 176] width 110 height 22
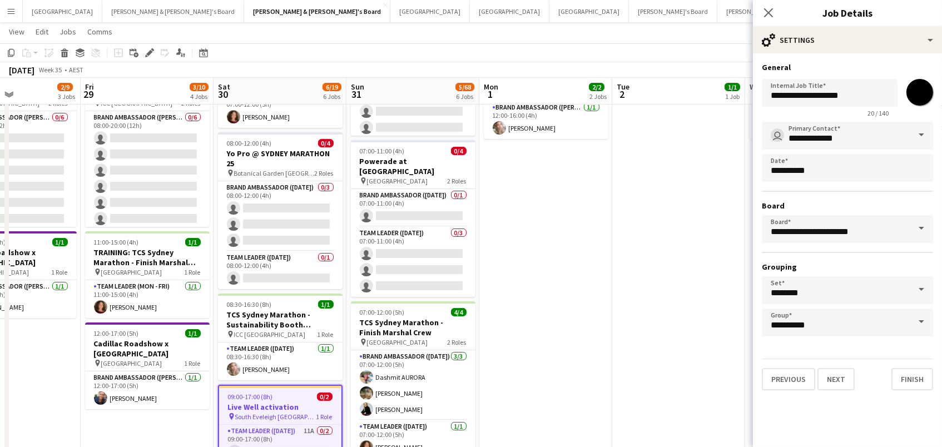
click at [929, 99] on input "*******" at bounding box center [919, 92] width 40 height 40
type input "*******"
click at [698, 162] on app-date-cell "12:00-16:00 (4h) 1/1 Cadillac Roadshow x Sydney Airport pin Sydney Airport 1 Ro…" at bounding box center [678, 420] width 133 height 906
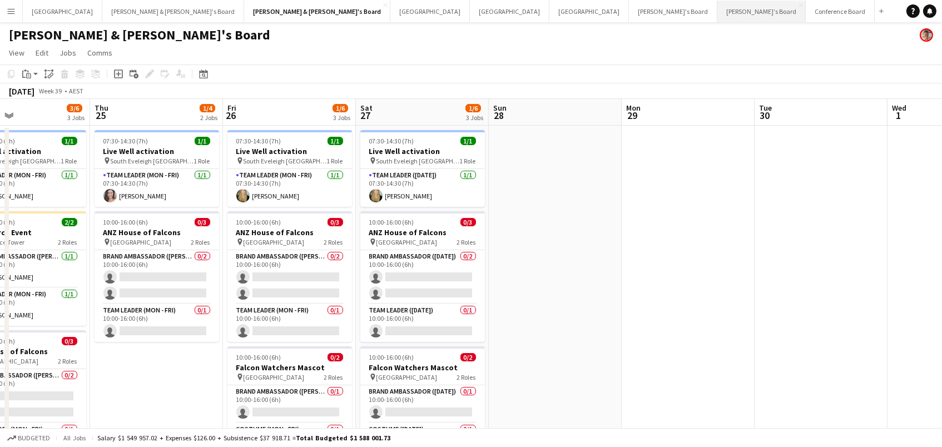
click at [717, 13] on button "Vicky's Board Close" at bounding box center [761, 12] width 88 height 22
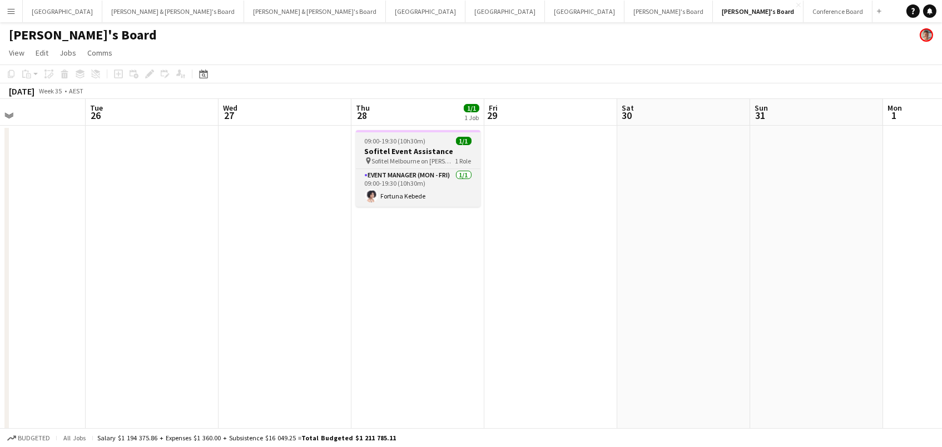
drag, startPoint x: 408, startPoint y: 148, endPoint x: 388, endPoint y: 147, distance: 20.0
click at [407, 148] on h3 "Sofitel Event Assistance" at bounding box center [418, 151] width 125 height 10
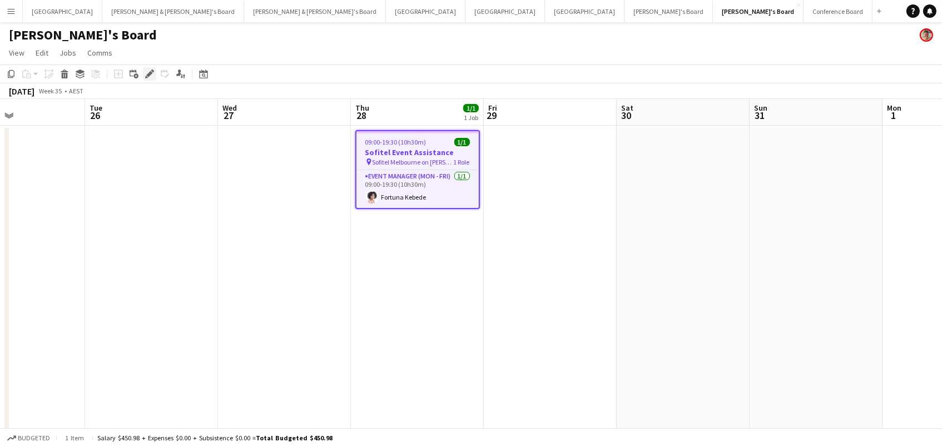
click at [145, 73] on icon "Edit" at bounding box center [149, 73] width 9 height 9
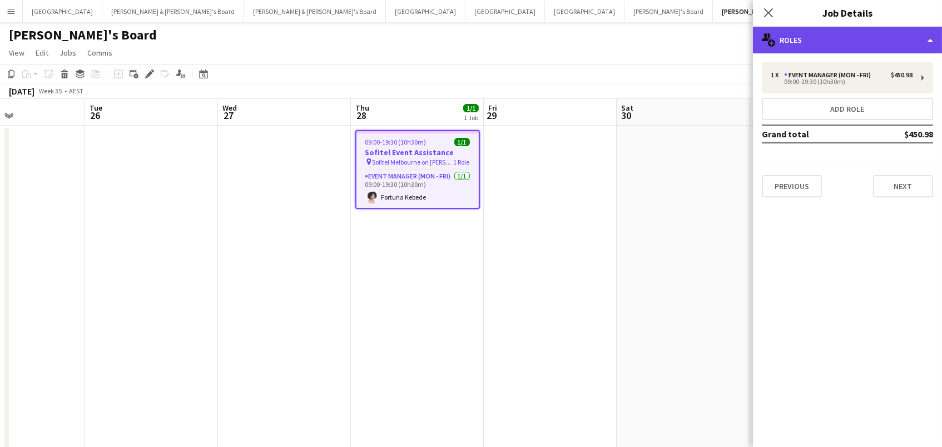
click at [789, 42] on div "multiple-users-add Roles" at bounding box center [847, 40] width 189 height 27
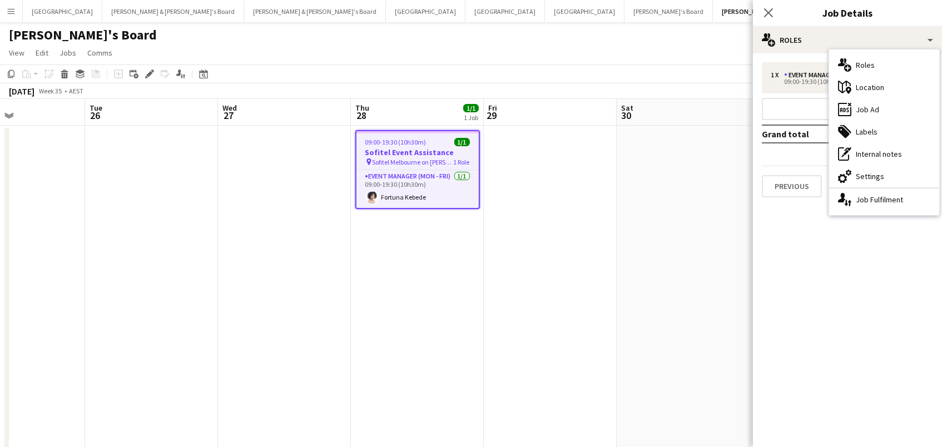
click at [862, 175] on div "cog-double-3 Settings" at bounding box center [884, 176] width 110 height 22
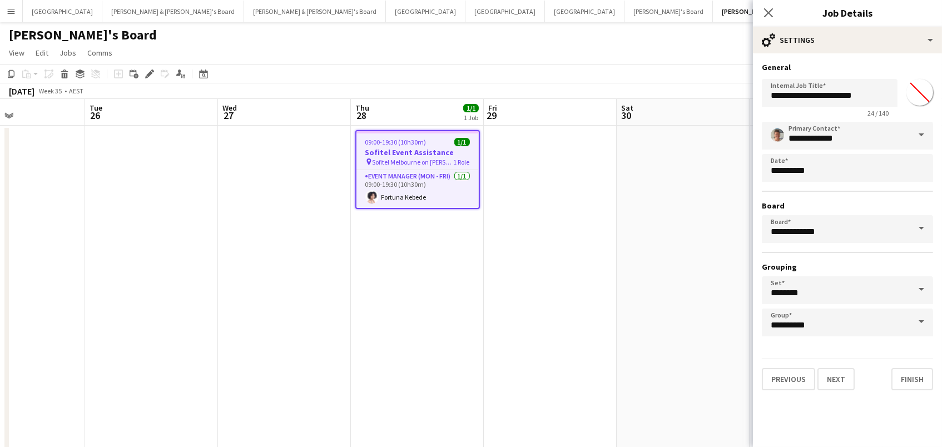
click at [927, 93] on input "*******" at bounding box center [919, 92] width 40 height 40
type input "*******"
click at [614, 61] on app-page-menu "View Day view expanded Day view collapsed Month view Date picker Jump to today …" at bounding box center [471, 53] width 942 height 21
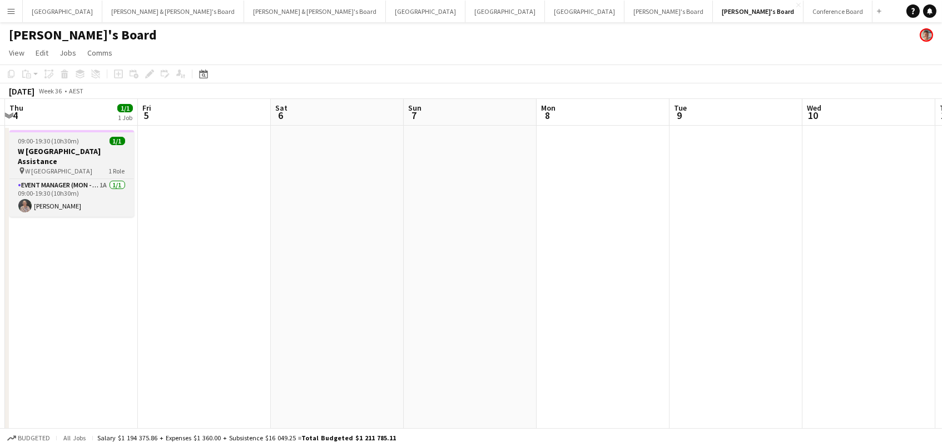
click at [77, 141] on div "09:00-19:30 (10h30m) 1/1" at bounding box center [71, 141] width 125 height 8
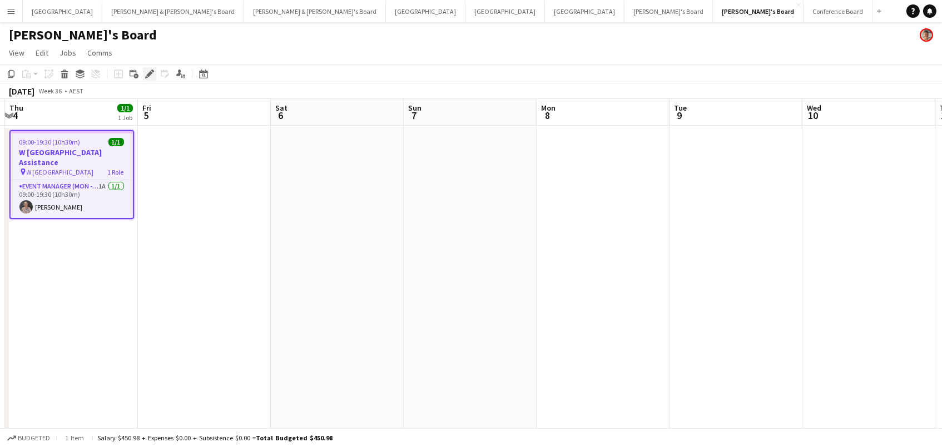
click at [147, 76] on icon at bounding box center [149, 74] width 6 height 6
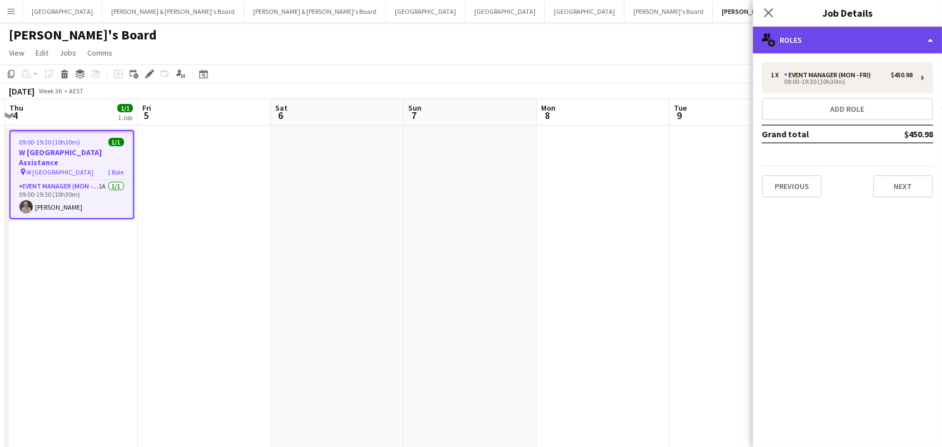
click at [798, 47] on div "multiple-users-add Roles" at bounding box center [847, 40] width 189 height 27
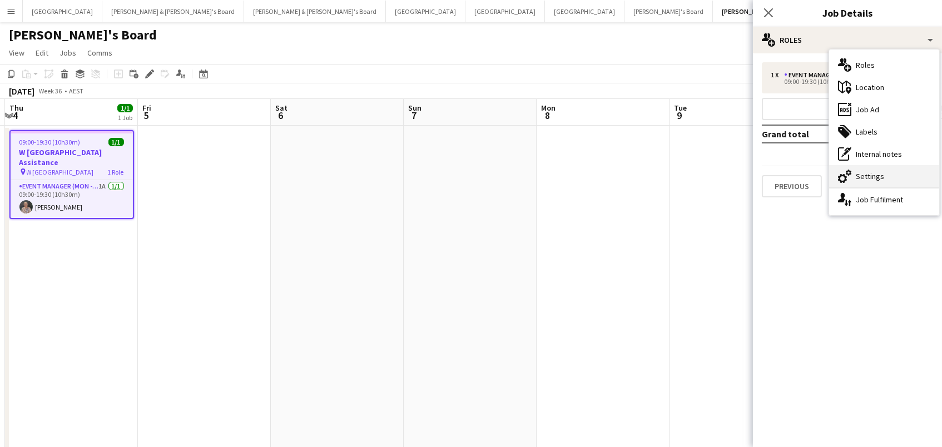
click at [888, 169] on div "cog-double-3 Settings" at bounding box center [884, 176] width 110 height 22
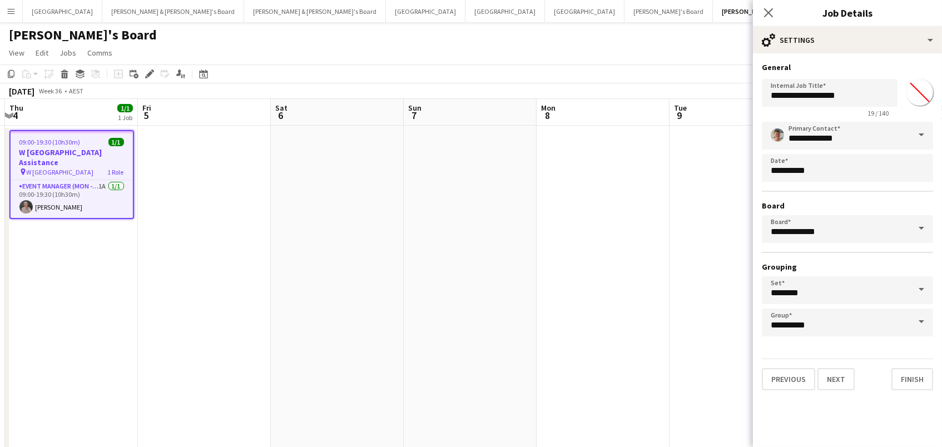
click at [914, 88] on input "*******" at bounding box center [919, 92] width 40 height 40
type input "*******"
click at [624, 177] on app-date-cell at bounding box center [602, 449] width 133 height 646
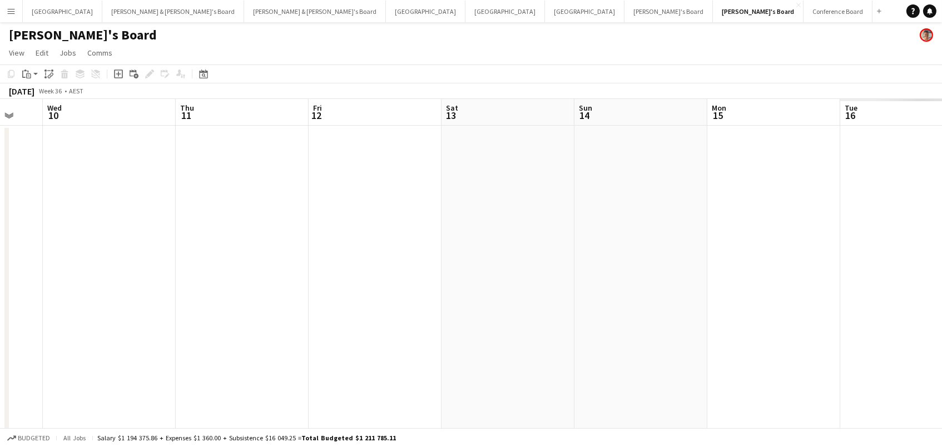
scroll to position [0, 445]
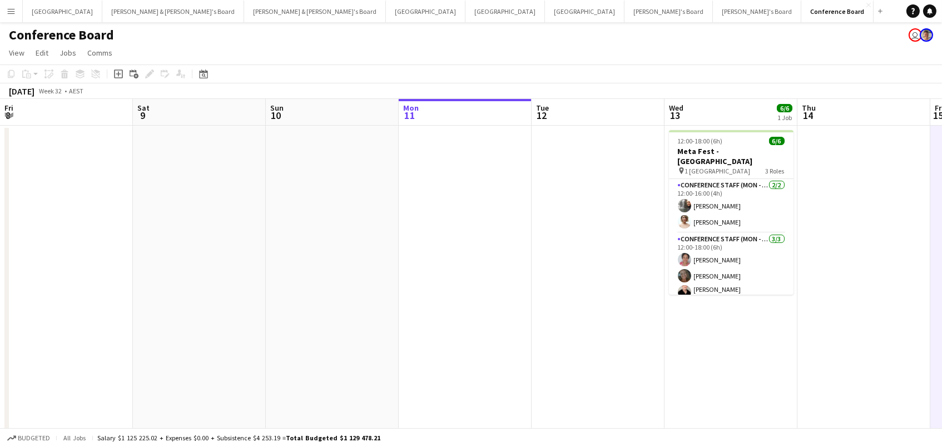
scroll to position [35, 0]
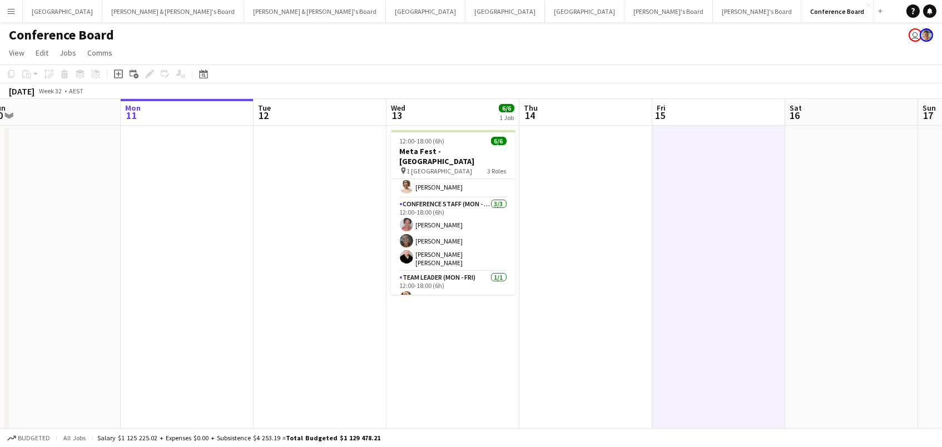
click at [7, 12] on app-icon "Menu" at bounding box center [11, 11] width 9 height 9
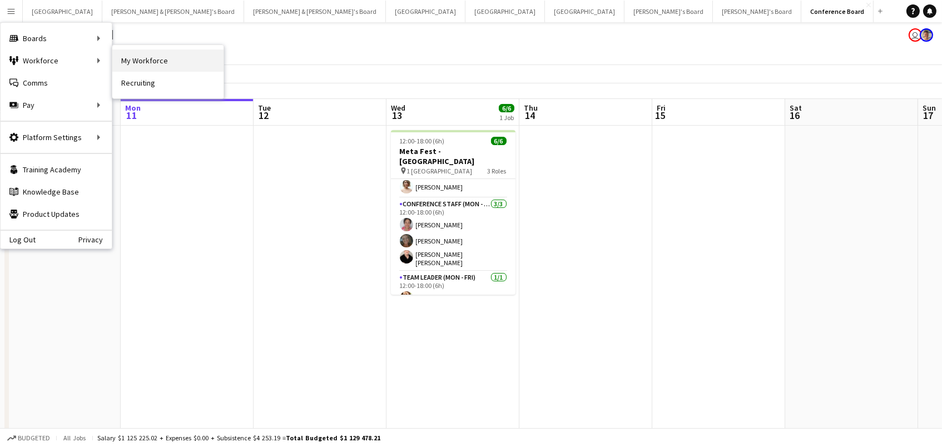
click at [147, 61] on link "My Workforce" at bounding box center [167, 60] width 111 height 22
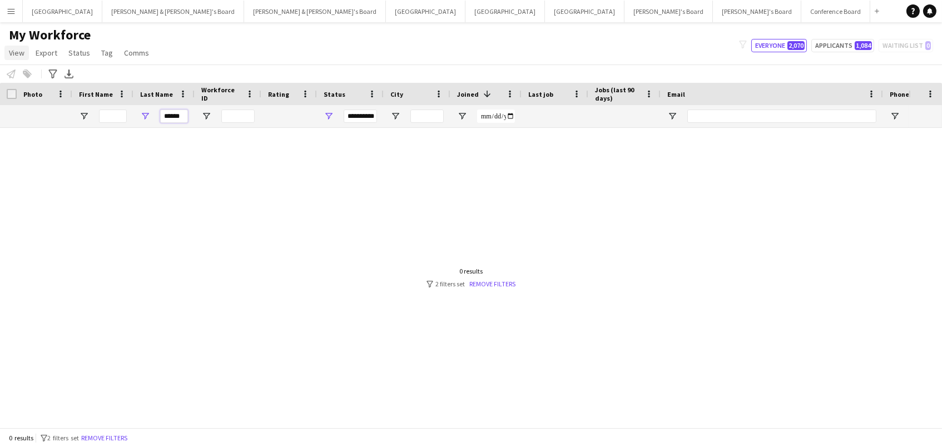
drag, startPoint x: 183, startPoint y: 120, endPoint x: 26, endPoint y: 52, distance: 170.6
click at [26, 52] on main "My Workforce View Views Default view New view Update view Delete view Edit name…" at bounding box center [471, 227] width 942 height 410
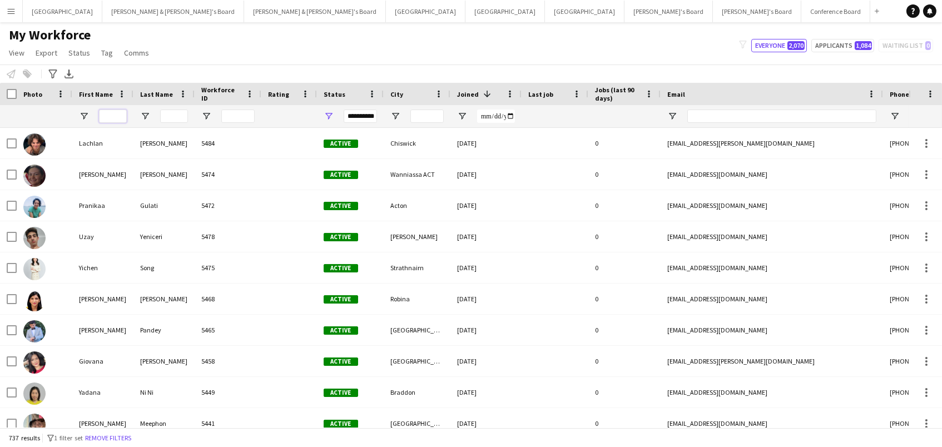
click at [105, 120] on input "First Name Filter Input" at bounding box center [113, 116] width 28 height 13
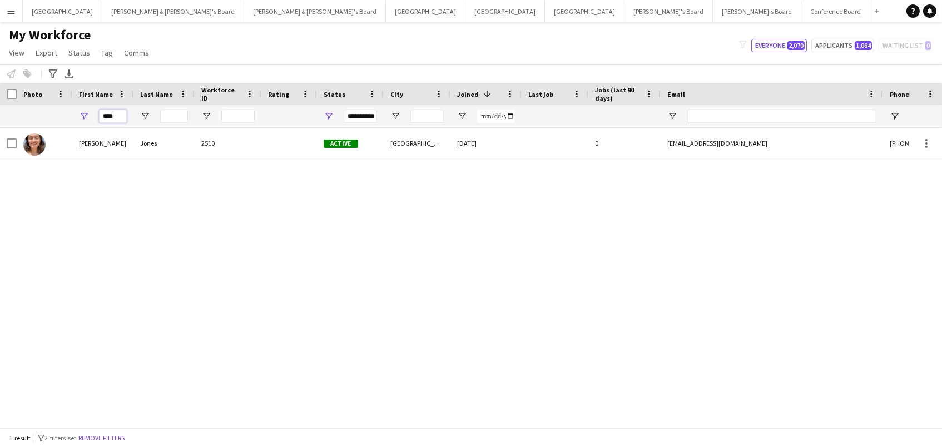
type input "****"
drag, startPoint x: 136, startPoint y: 128, endPoint x: 141, endPoint y: 156, distance: 28.2
click at [141, 156] on div "Jones" at bounding box center [163, 143] width 61 height 31
click at [140, 142] on div "Jones" at bounding box center [163, 143] width 61 height 31
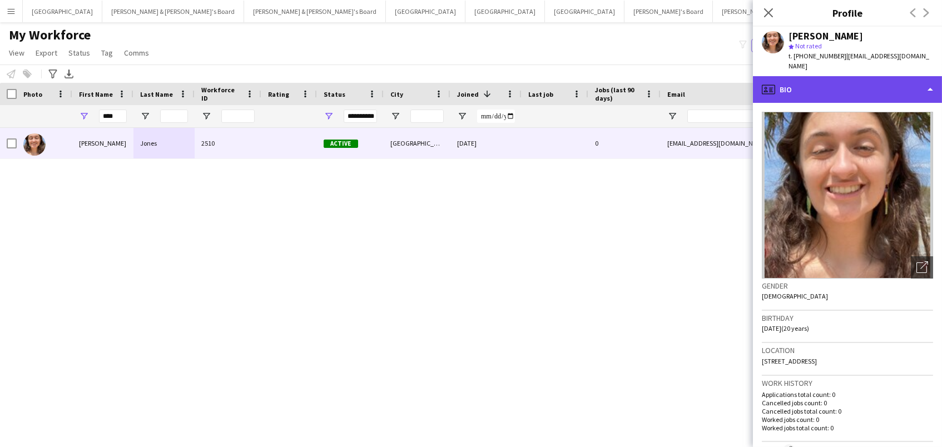
click at [834, 76] on div "profile Bio" at bounding box center [847, 89] width 189 height 27
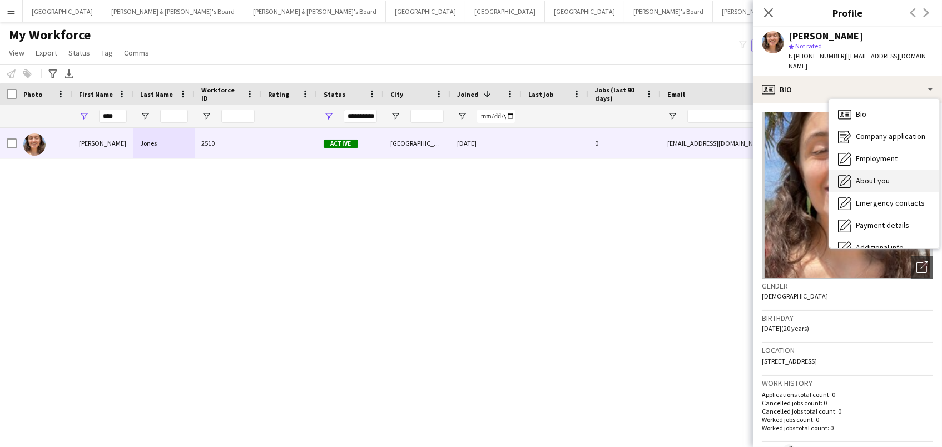
click at [872, 177] on div "About you About you" at bounding box center [884, 181] width 110 height 22
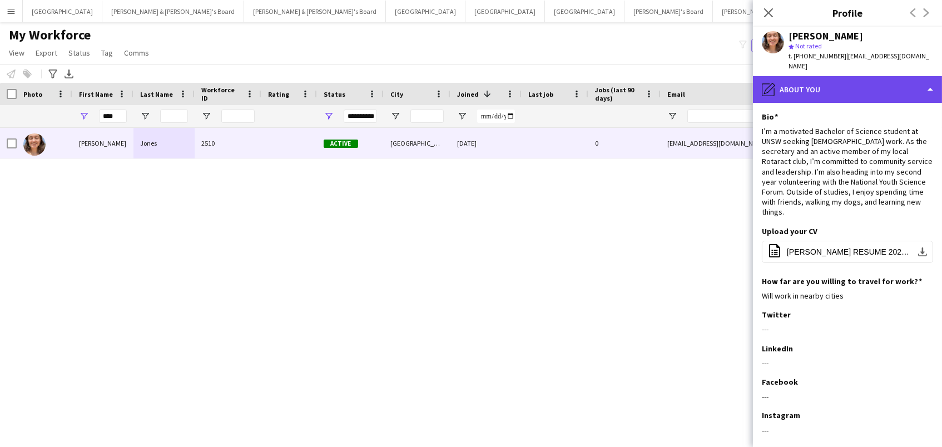
click at [809, 76] on div "pencil4 About you" at bounding box center [847, 89] width 189 height 27
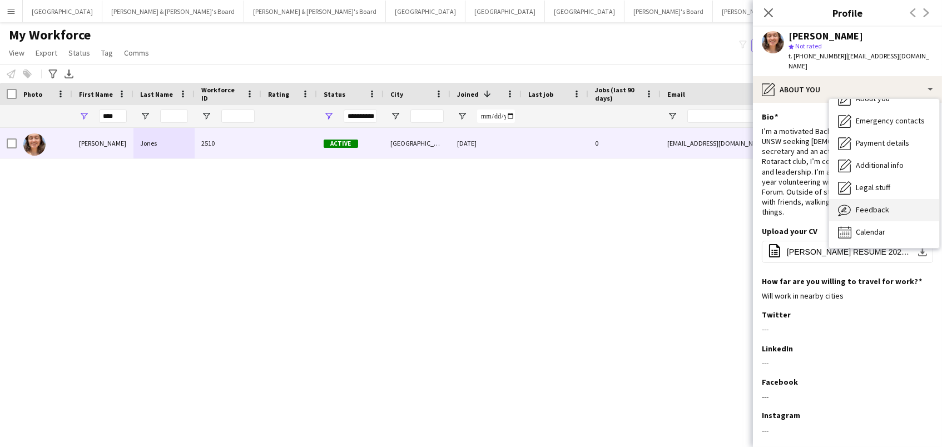
scroll to position [82, 0]
click at [890, 200] on div "Feedback Feedback" at bounding box center [884, 211] width 110 height 22
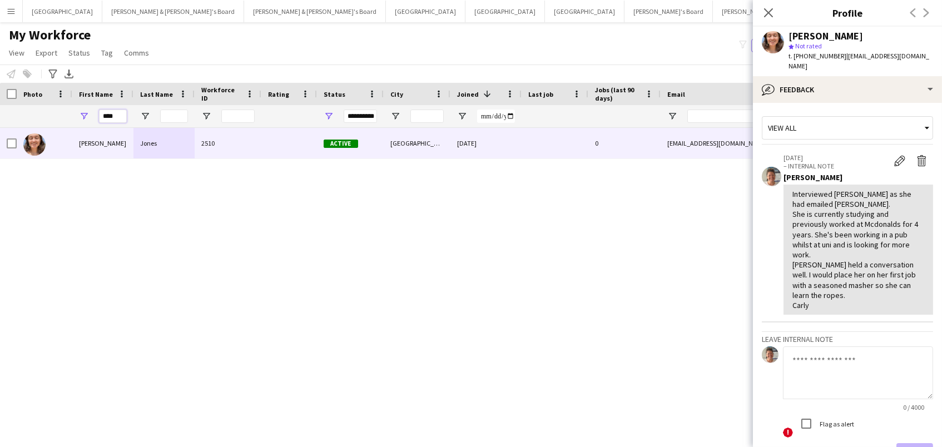
drag, startPoint x: 117, startPoint y: 118, endPoint x: 75, endPoint y: 108, distance: 42.9
click at [82, 112] on div "****" at bounding box center [102, 116] width 61 height 22
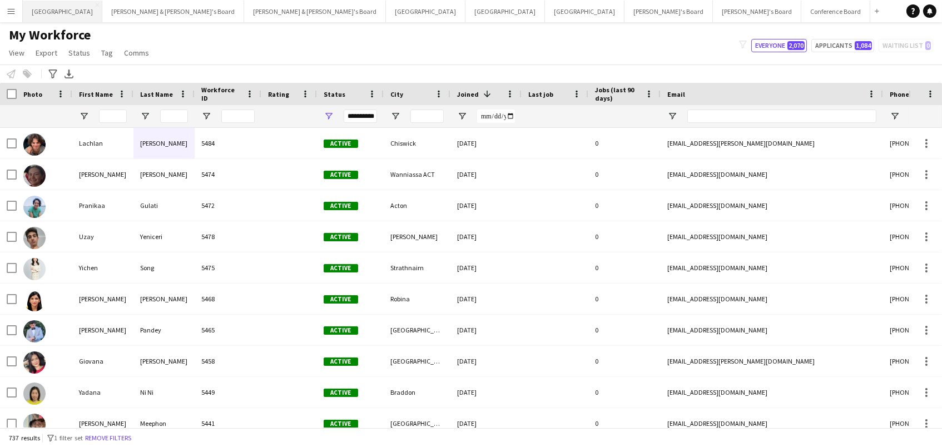
click at [39, 10] on button "Sydney Close" at bounding box center [62, 12] width 79 height 22
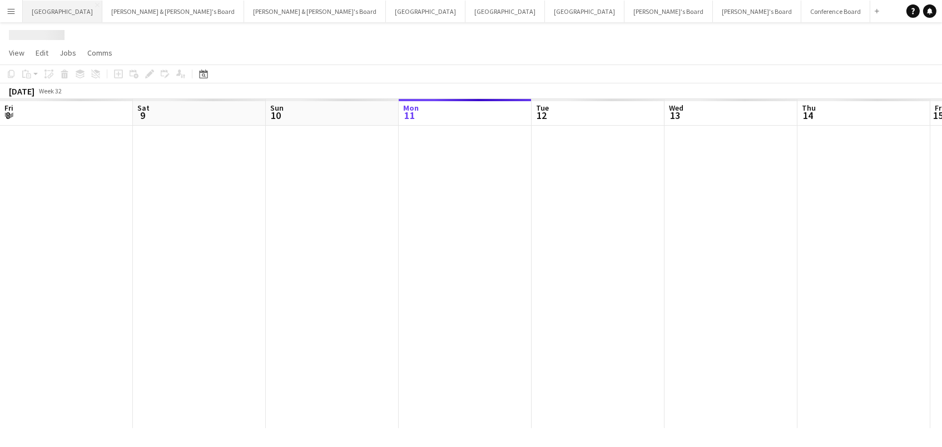
scroll to position [0, 265]
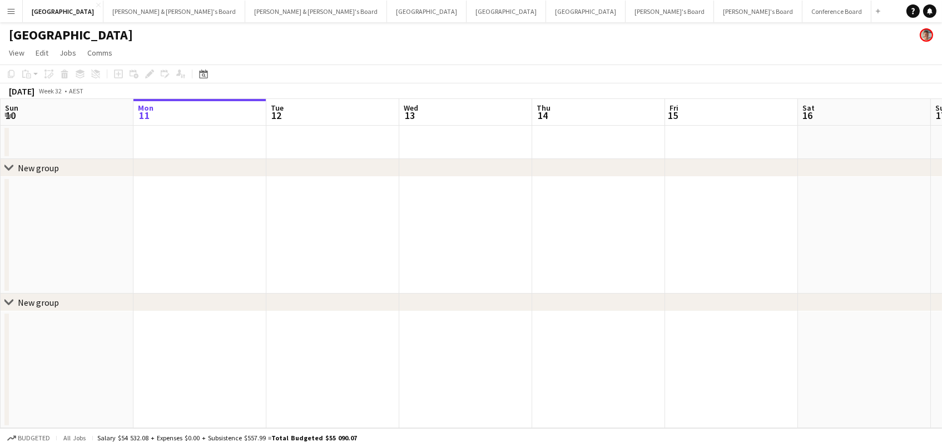
click at [13, 9] on app-icon "Menu" at bounding box center [11, 11] width 9 height 9
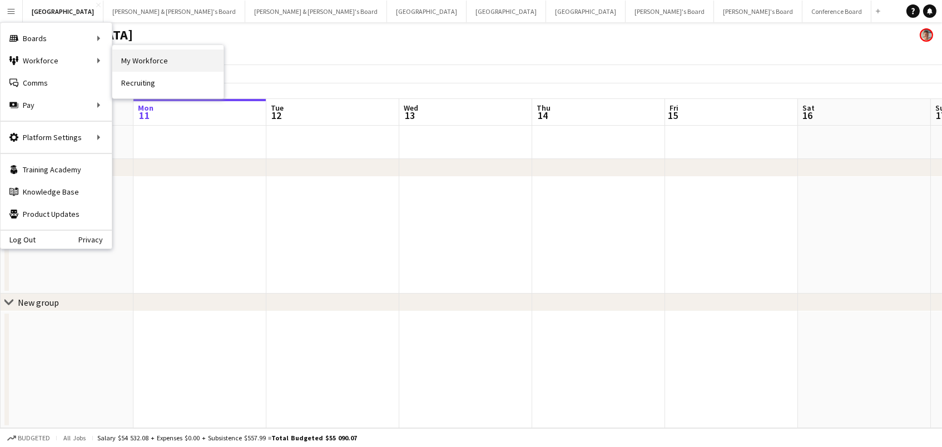
click at [130, 66] on link "My Workforce" at bounding box center [167, 60] width 111 height 22
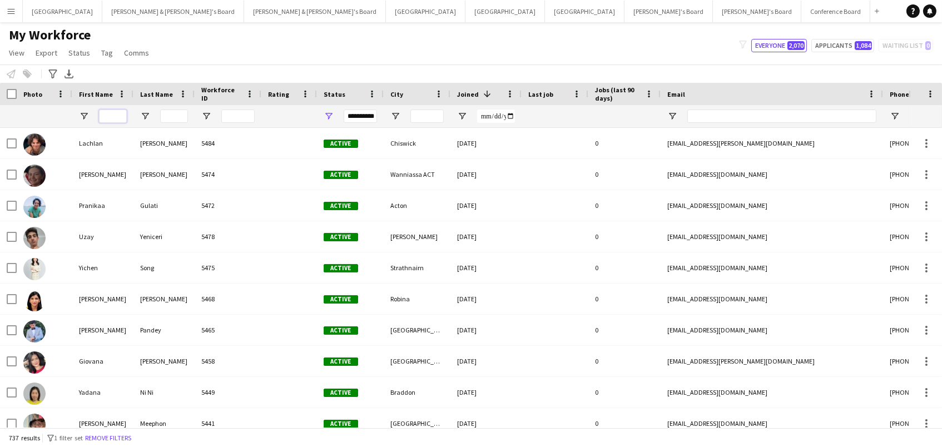
click at [107, 118] on input "First Name Filter Input" at bounding box center [113, 116] width 28 height 13
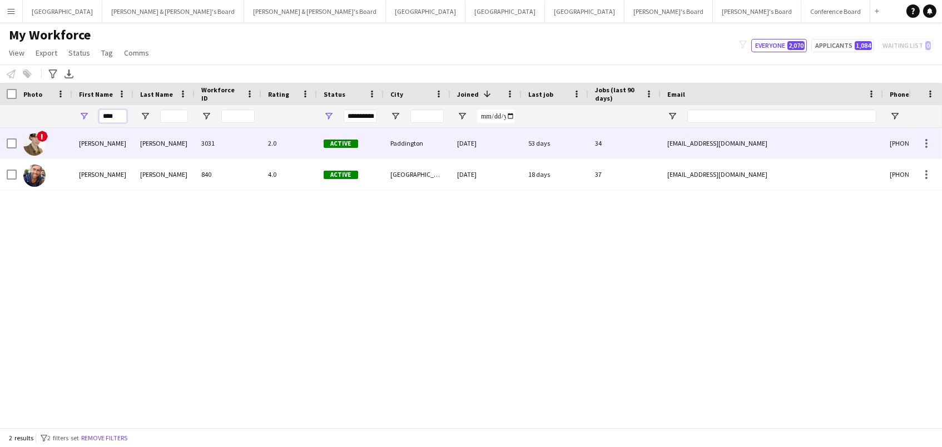
type input "****"
drag, startPoint x: 120, startPoint y: 138, endPoint x: 53, endPoint y: 77, distance: 90.5
click at [53, 77] on icon at bounding box center [52, 73] width 8 height 9
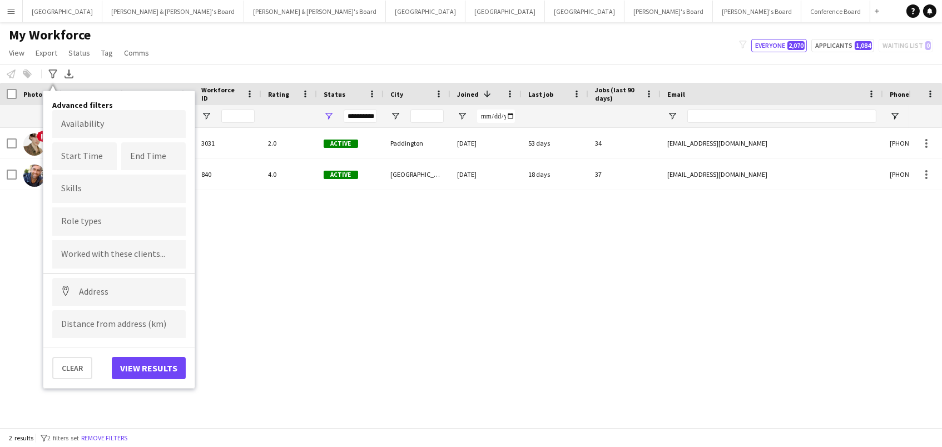
click at [168, 69] on div "Notify workforce Add to tag Select at least one crew to tag him or her. Advance…" at bounding box center [471, 73] width 942 height 18
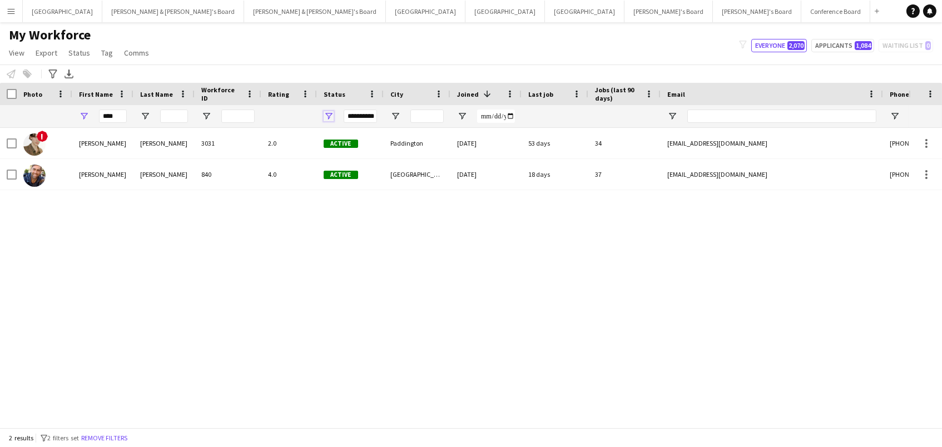
click at [327, 115] on span "Open Filter Menu" at bounding box center [329, 116] width 10 height 10
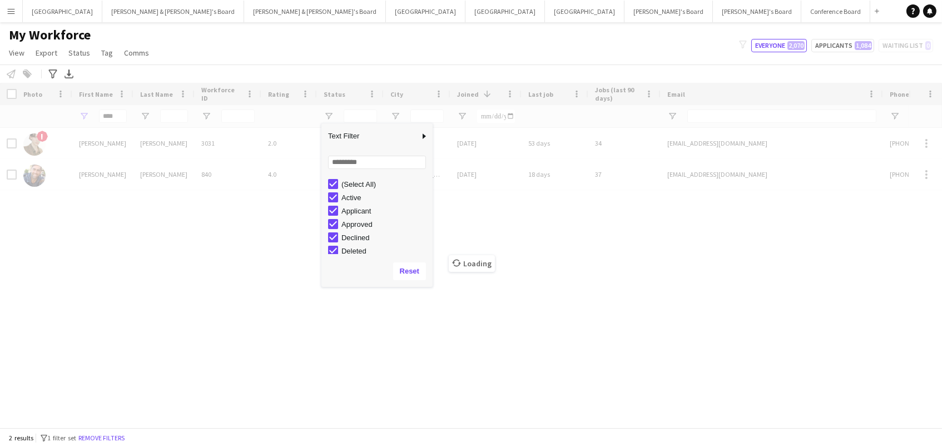
click at [353, 57] on div "My Workforce View Views Default view New view Update view Delete view Edit name…" at bounding box center [471, 46] width 942 height 38
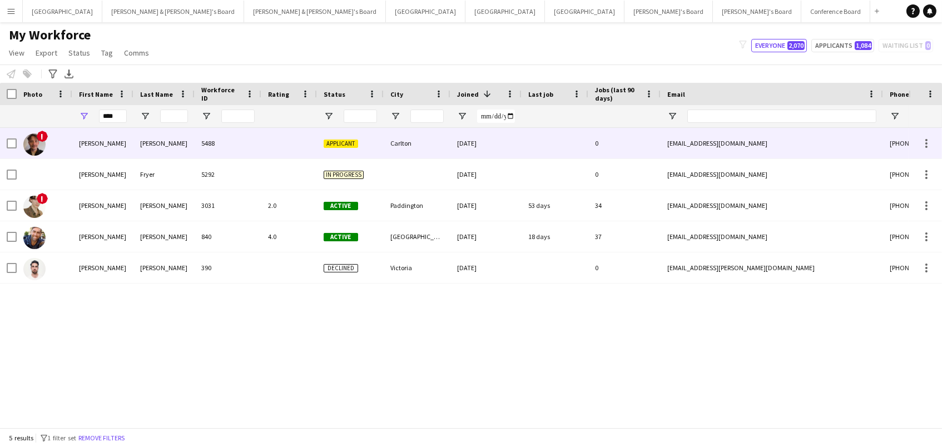
click at [171, 138] on div "[PERSON_NAME]" at bounding box center [163, 143] width 61 height 31
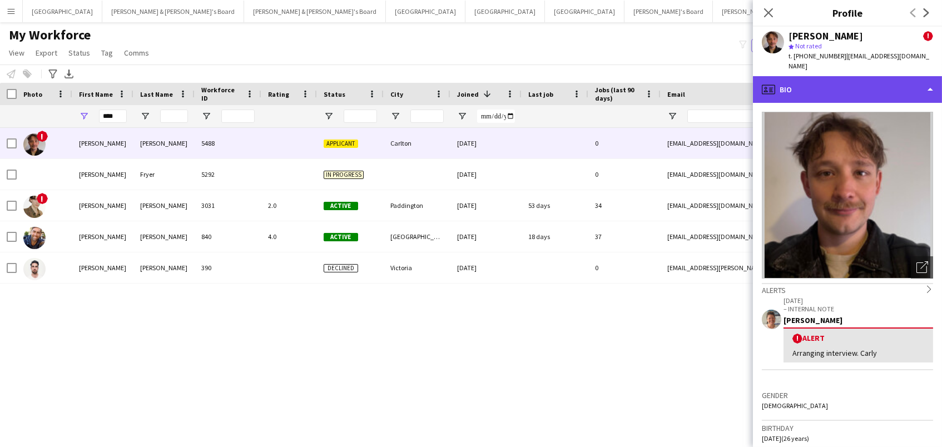
click at [865, 76] on div "profile Bio" at bounding box center [847, 89] width 189 height 27
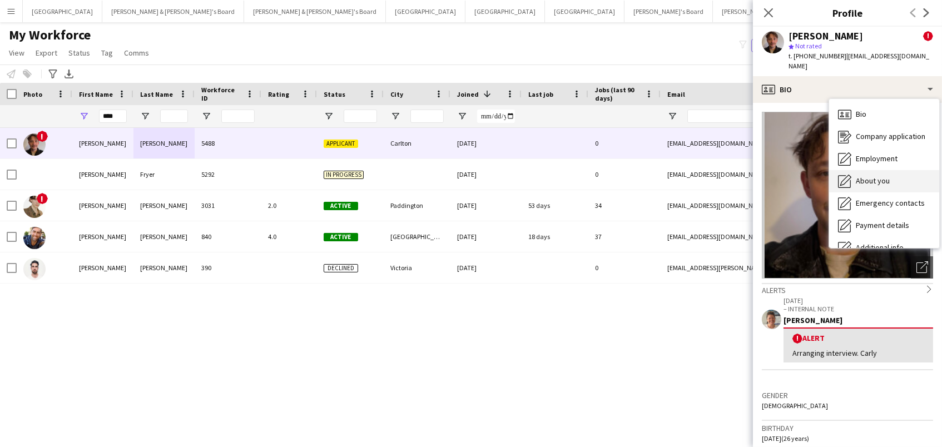
click at [880, 176] on span "About you" at bounding box center [873, 181] width 34 height 10
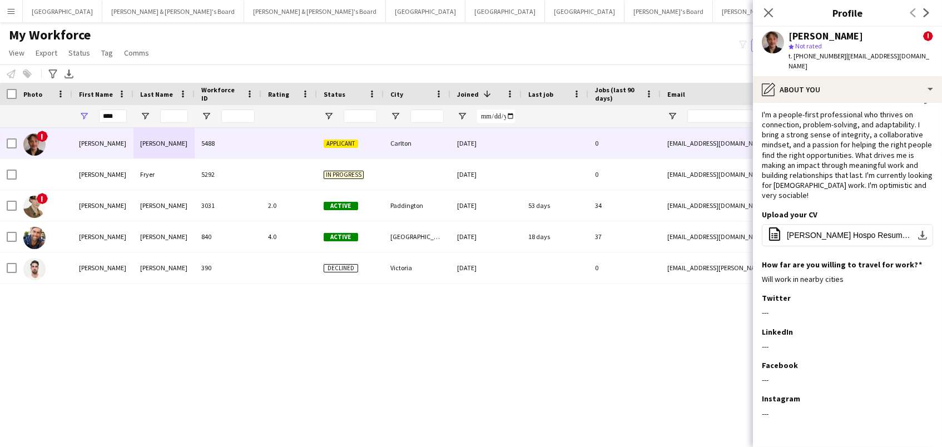
scroll to position [16, 0]
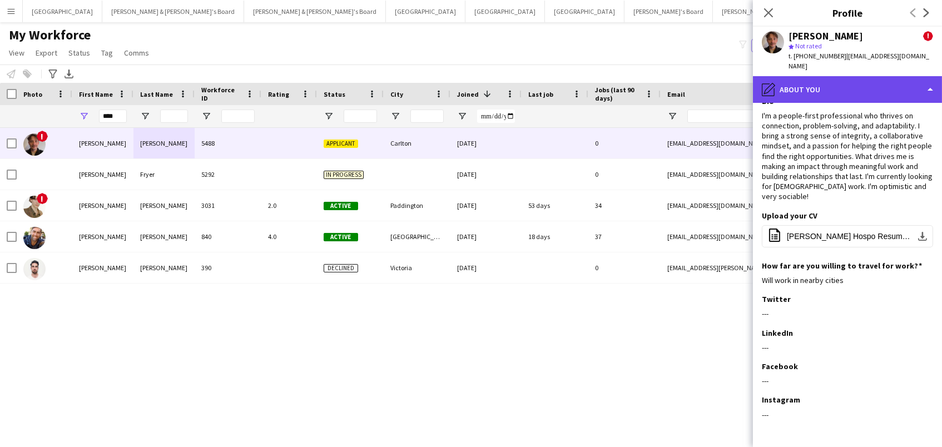
click at [828, 76] on div "pencil4 About you" at bounding box center [847, 89] width 189 height 27
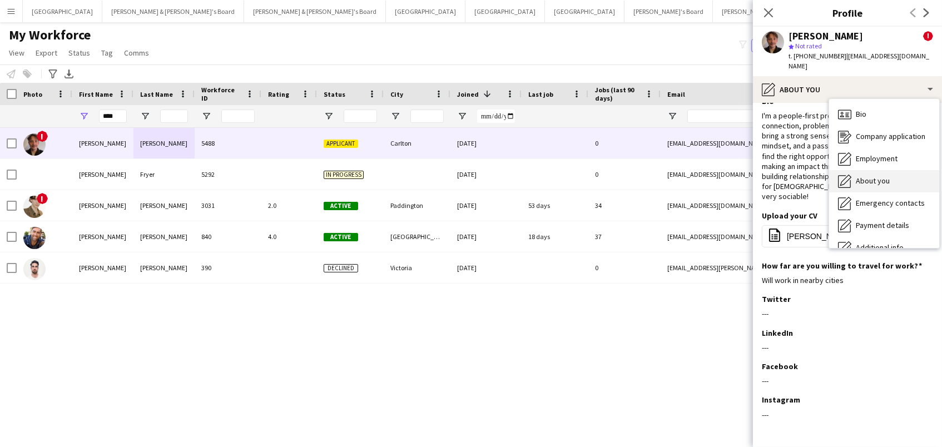
click at [862, 170] on div "About you About you" at bounding box center [884, 181] width 110 height 22
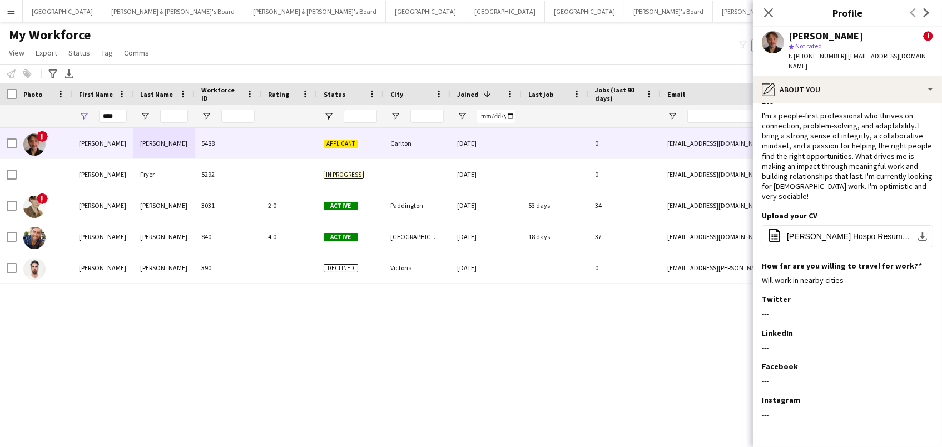
scroll to position [0, 0]
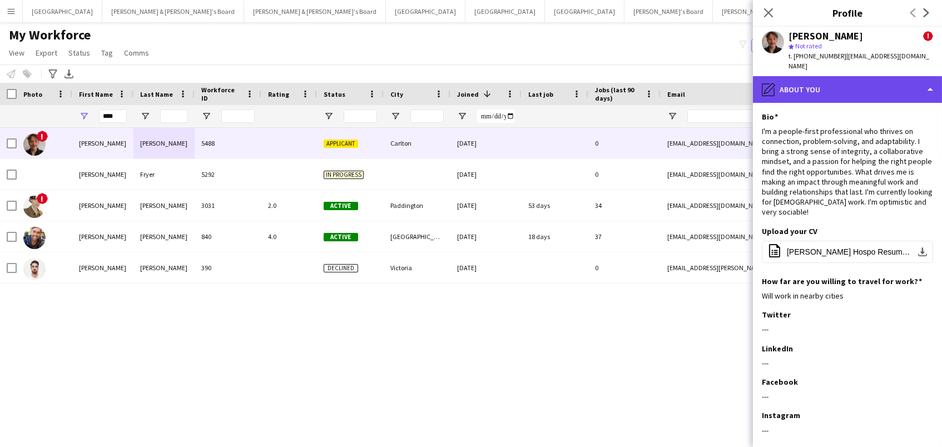
click at [851, 79] on div "pencil4 About you" at bounding box center [847, 89] width 189 height 27
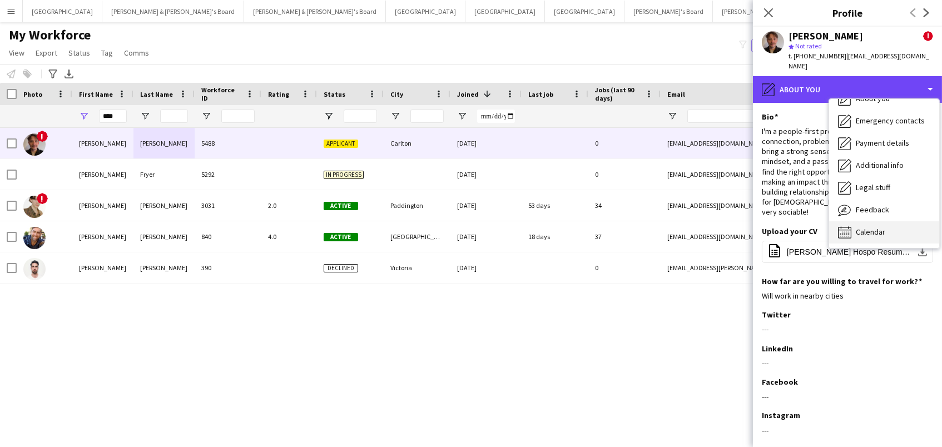
scroll to position [82, 0]
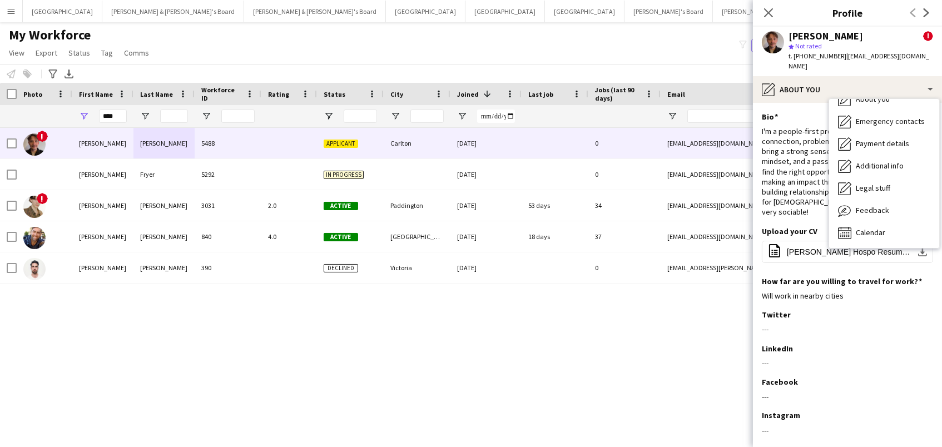
click at [879, 236] on div "Bio Bio Company application Company application Employment Employment About you…" at bounding box center [884, 173] width 110 height 149
click at [877, 229] on div "Calendar Calendar" at bounding box center [884, 233] width 110 height 22
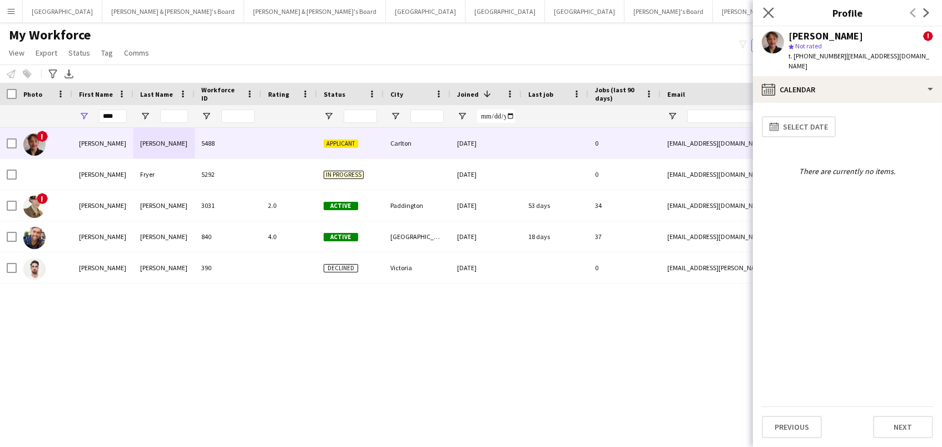
click at [773, 16] on app-icon "Close pop-in" at bounding box center [768, 13] width 16 height 16
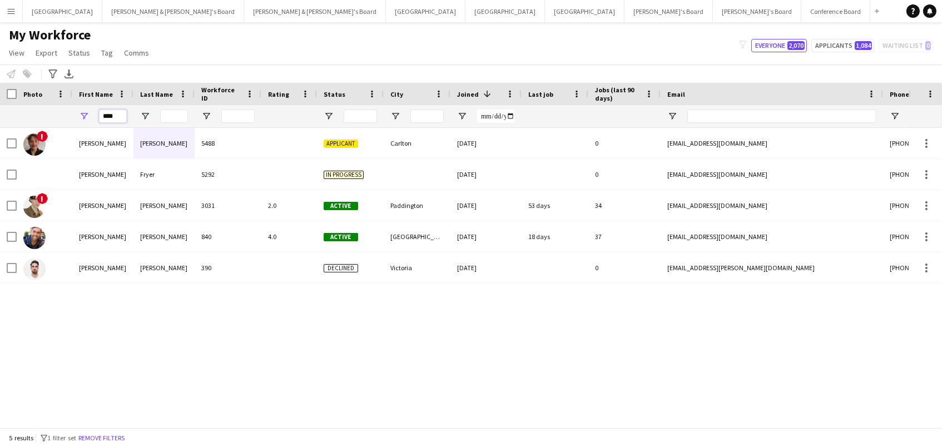
drag, startPoint x: 122, startPoint y: 121, endPoint x: 0, endPoint y: 63, distance: 134.5
click at [0, 66] on main "My Workforce View Views Default view New view Update view Delete view Edit name…" at bounding box center [471, 227] width 942 height 410
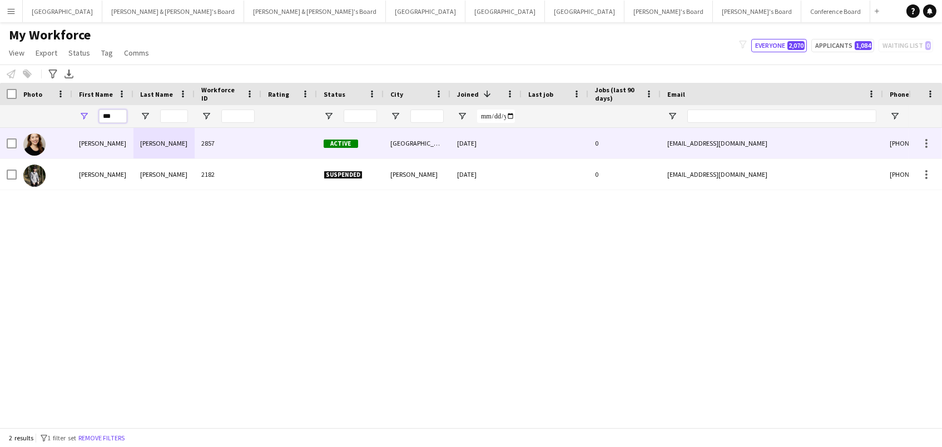
type input "***"
click at [110, 142] on div "[PERSON_NAME]" at bounding box center [102, 143] width 61 height 31
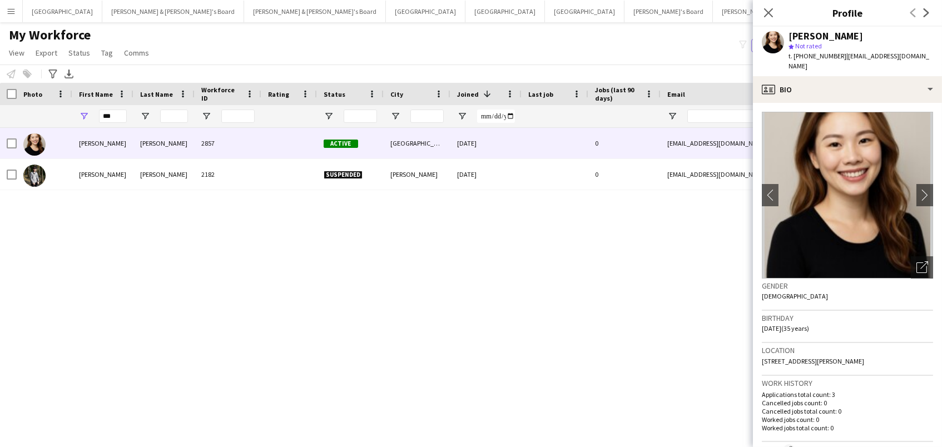
scroll to position [0, 0]
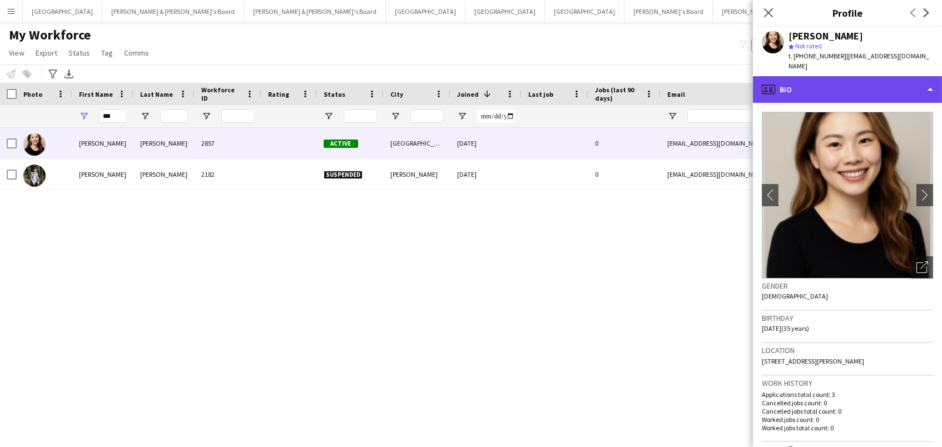
click at [844, 83] on div "profile Bio" at bounding box center [847, 89] width 189 height 27
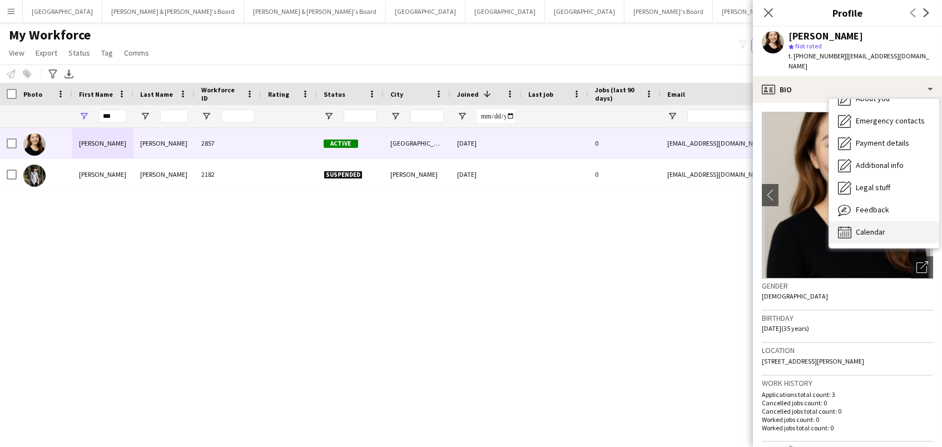
scroll to position [82, 0]
click at [868, 228] on div "Calendar Calendar" at bounding box center [884, 233] width 110 height 22
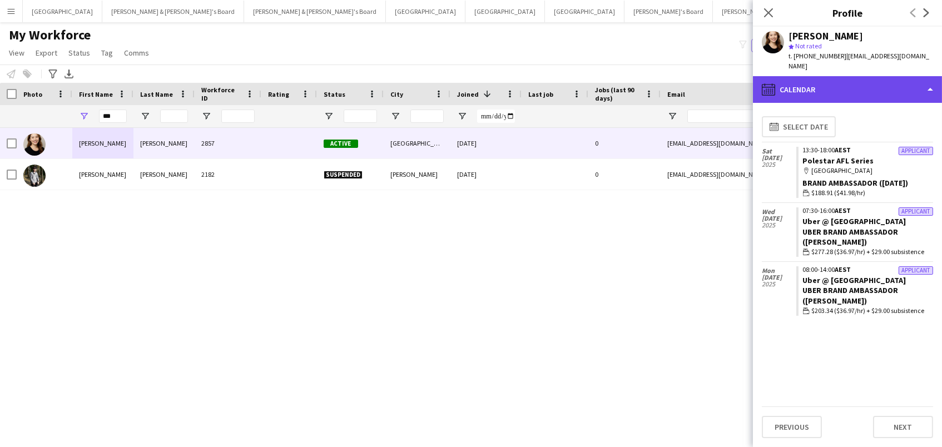
click at [799, 76] on div "calendar-full Calendar" at bounding box center [847, 89] width 189 height 27
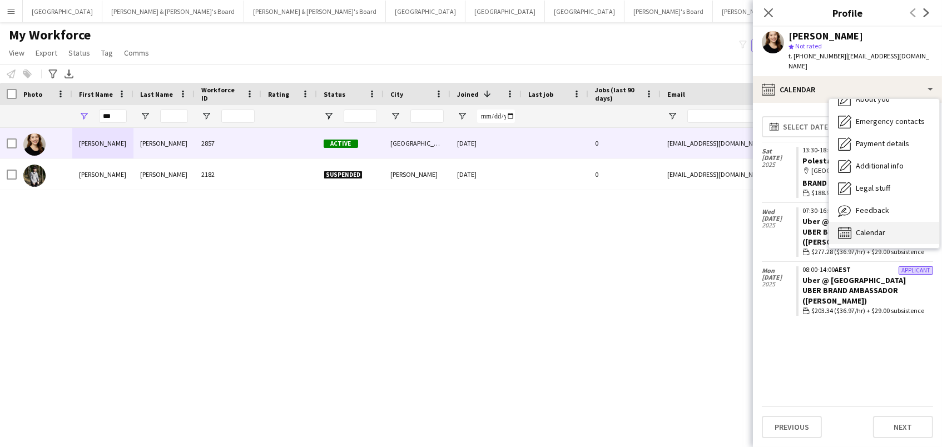
click at [878, 227] on span "Calendar" at bounding box center [870, 232] width 29 height 10
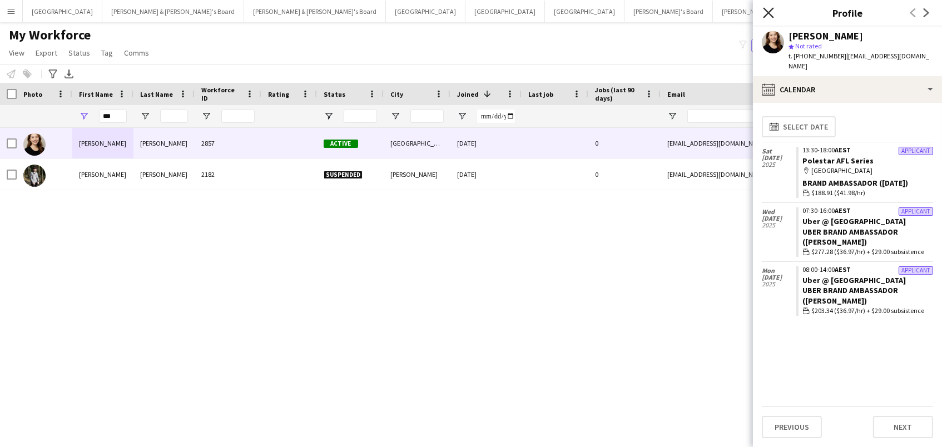
click at [772, 8] on icon "Close pop-in" at bounding box center [768, 12] width 11 height 11
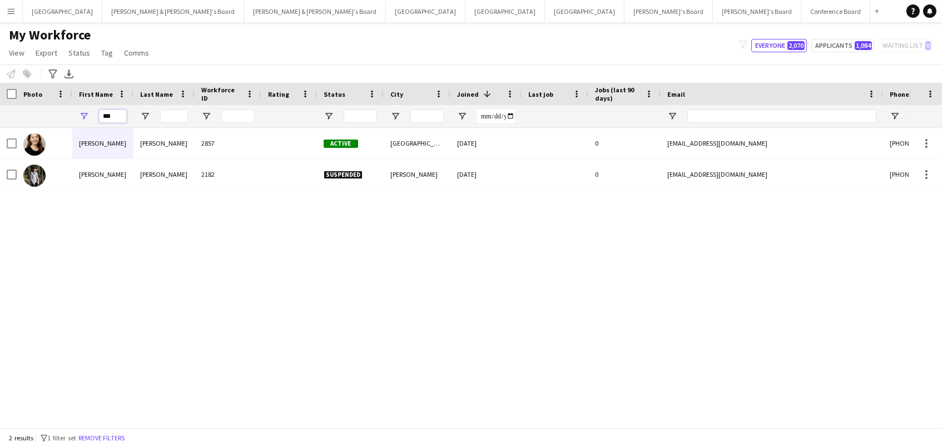
drag, startPoint x: 113, startPoint y: 115, endPoint x: 0, endPoint y: 110, distance: 113.5
click at [0, 110] on div "***" at bounding box center [605, 116] width 1210 height 22
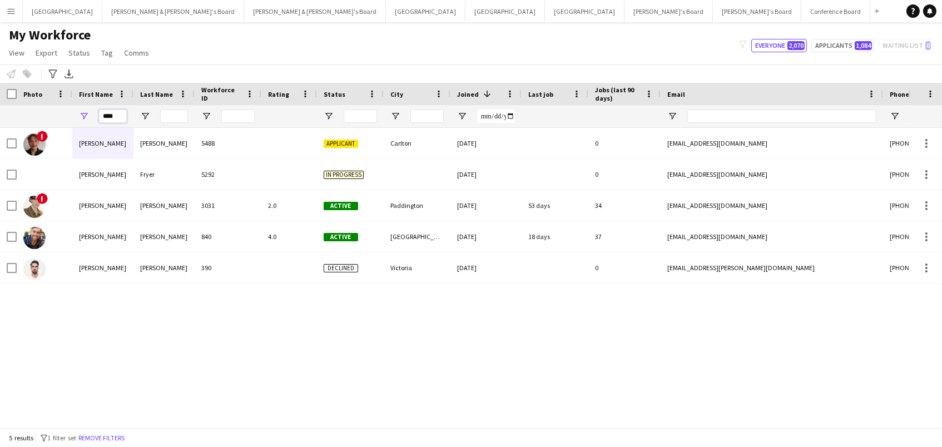
type input "****"
drag, startPoint x: 0, startPoint y: 110, endPoint x: 240, endPoint y: 135, distance: 241.5
click at [240, 135] on div "5488" at bounding box center [228, 143] width 67 height 31
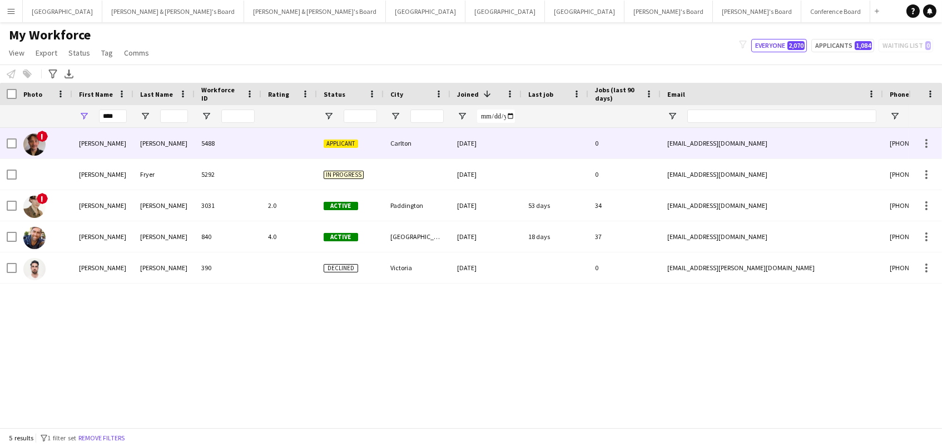
click at [769, 151] on div "lukecbritton@gmail.com" at bounding box center [771, 143] width 222 height 31
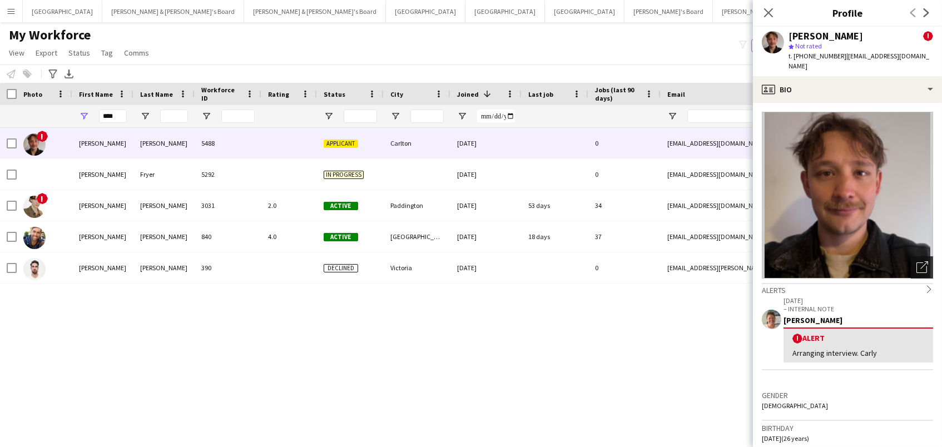
click at [922, 261] on icon "Open photos pop-in" at bounding box center [922, 267] width 12 height 12
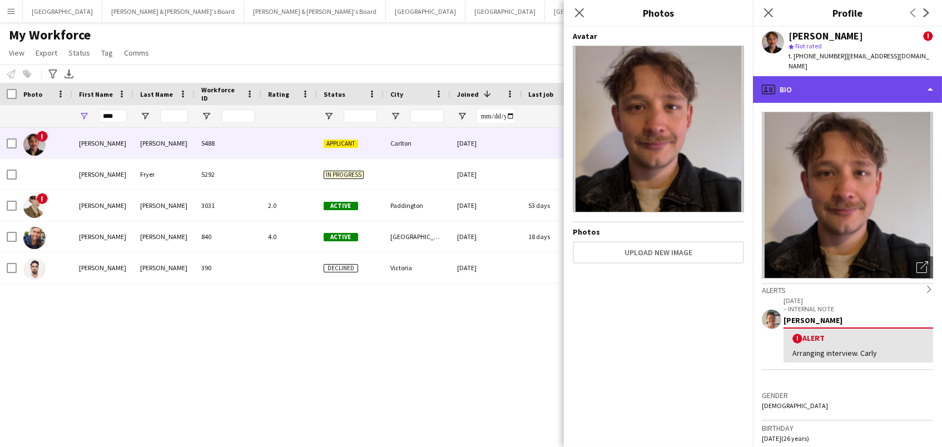
click at [794, 76] on div "profile Bio" at bounding box center [847, 89] width 189 height 27
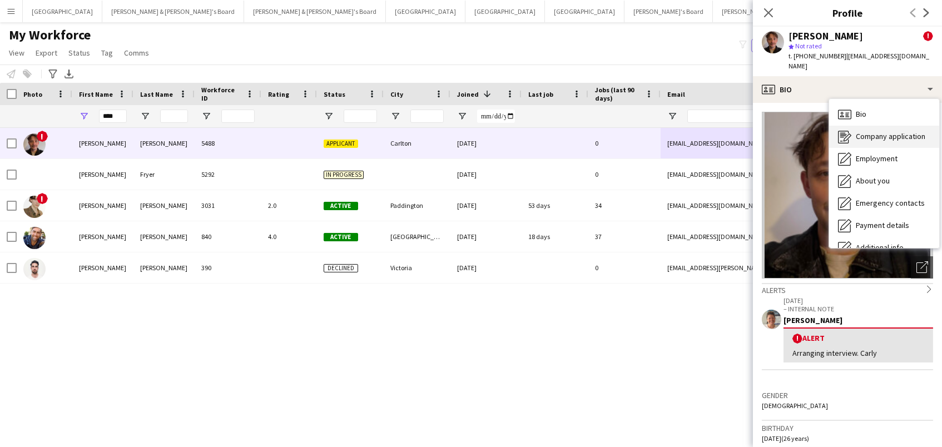
click at [846, 133] on icon at bounding box center [847, 137] width 8 height 8
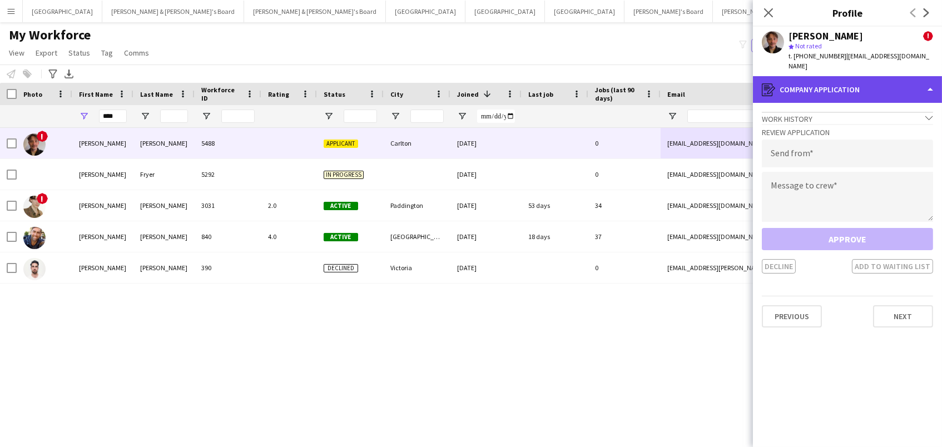
click at [825, 86] on div "register Company application" at bounding box center [847, 89] width 189 height 27
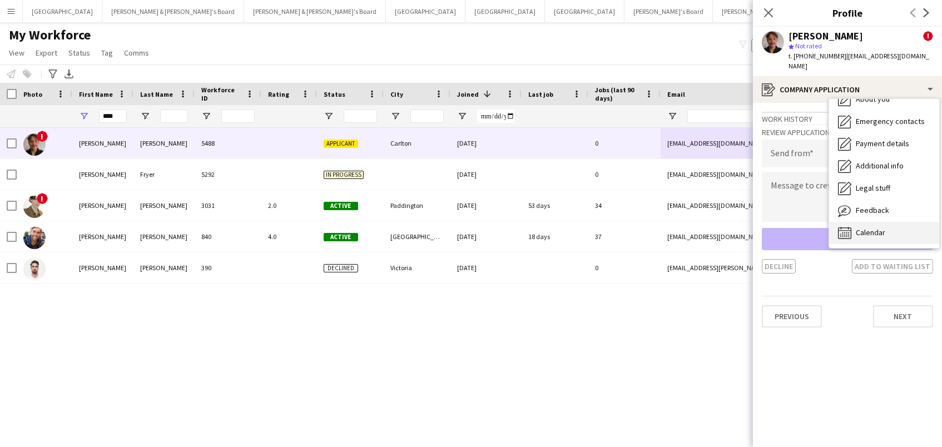
click at [866, 228] on div "Calendar Calendar" at bounding box center [884, 233] width 110 height 22
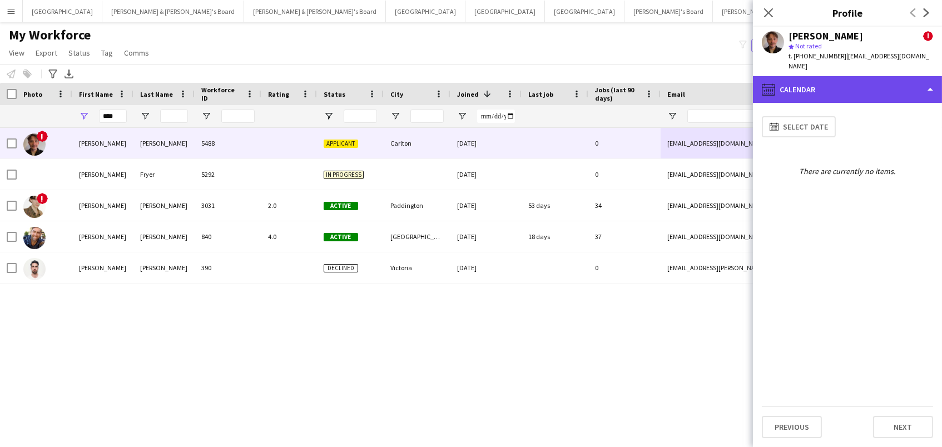
click at [865, 76] on div "calendar-full Calendar" at bounding box center [847, 89] width 189 height 27
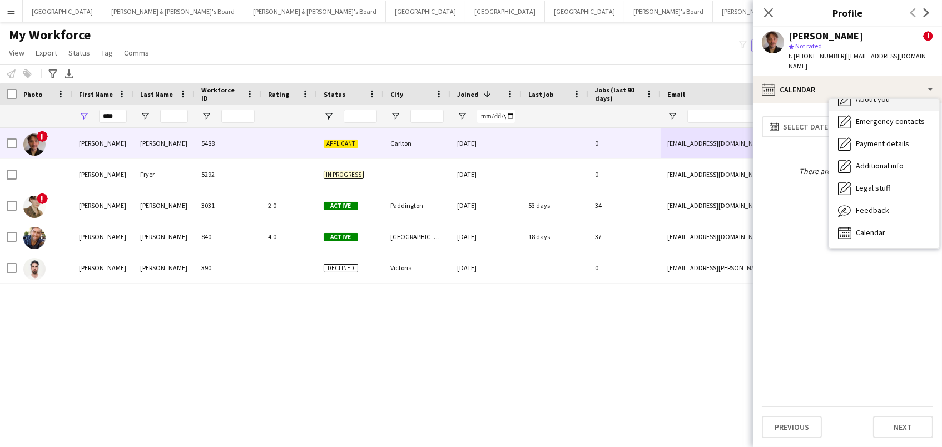
click at [864, 95] on div "About you About you" at bounding box center [884, 99] width 110 height 22
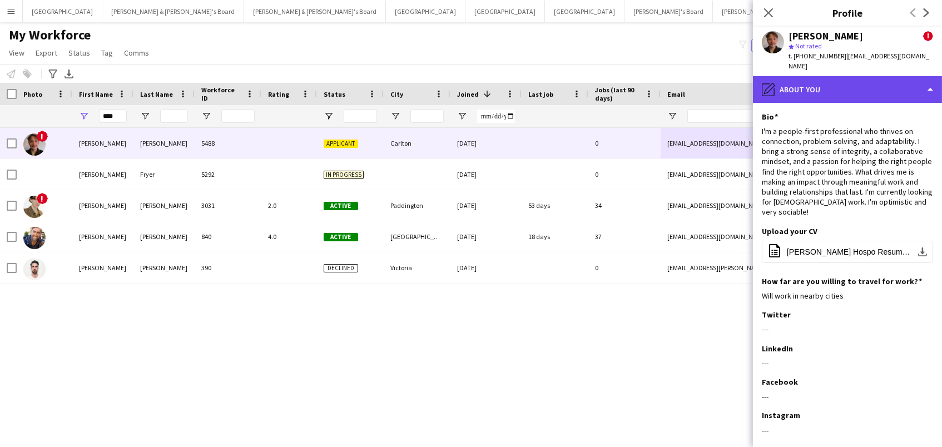
click at [862, 91] on div "pencil4 About you" at bounding box center [847, 89] width 189 height 27
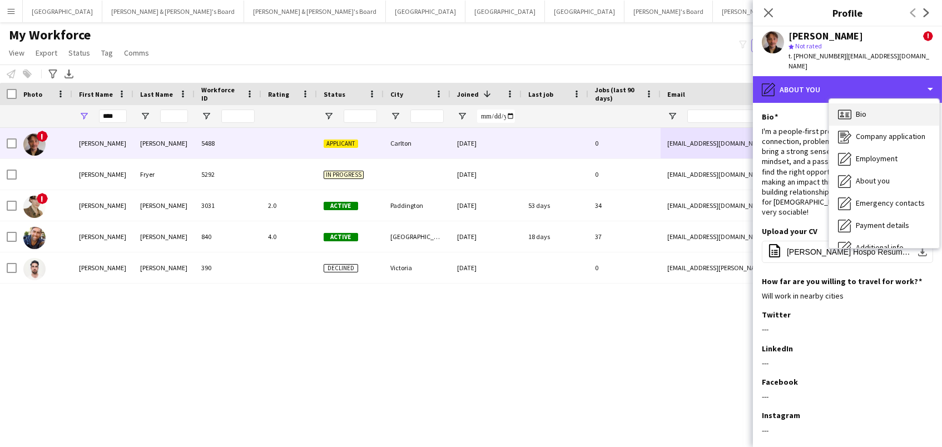
scroll to position [0, 0]
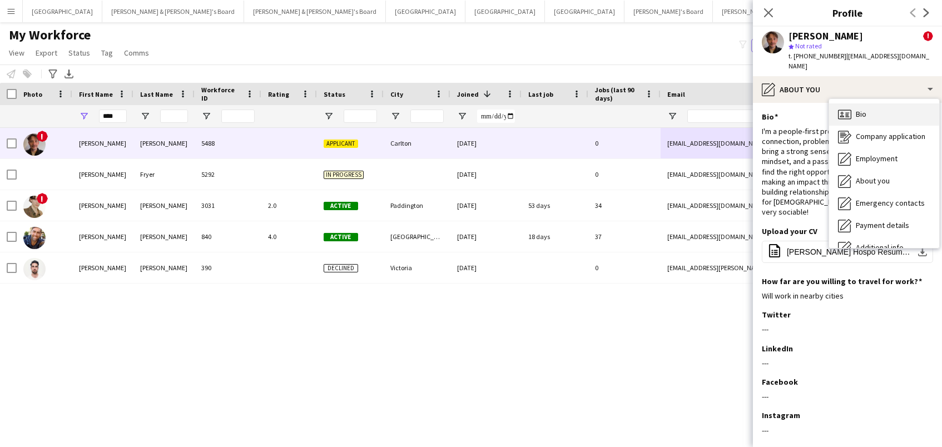
click at [853, 106] on div "Bio Bio" at bounding box center [884, 114] width 110 height 22
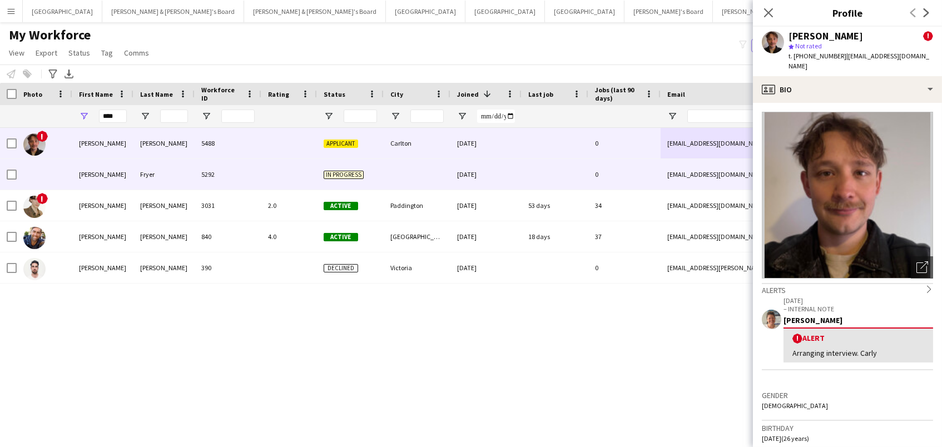
click at [57, 178] on div at bounding box center [45, 174] width 56 height 31
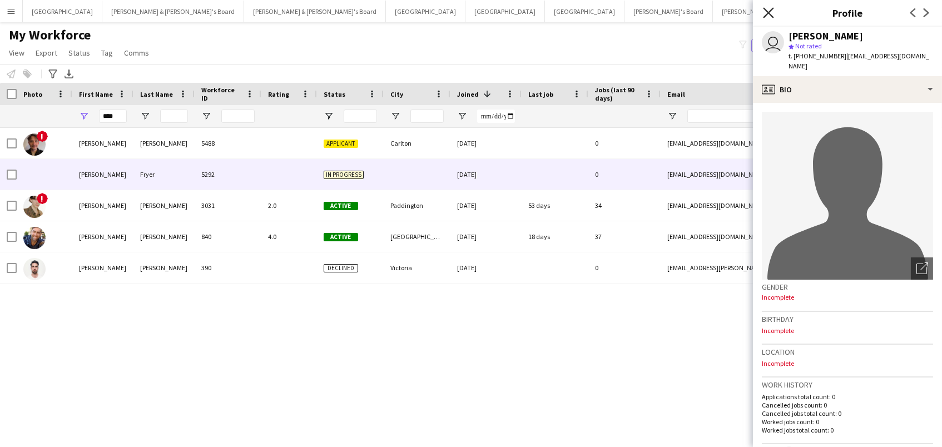
click at [764, 12] on icon "Close pop-in" at bounding box center [768, 12] width 11 height 11
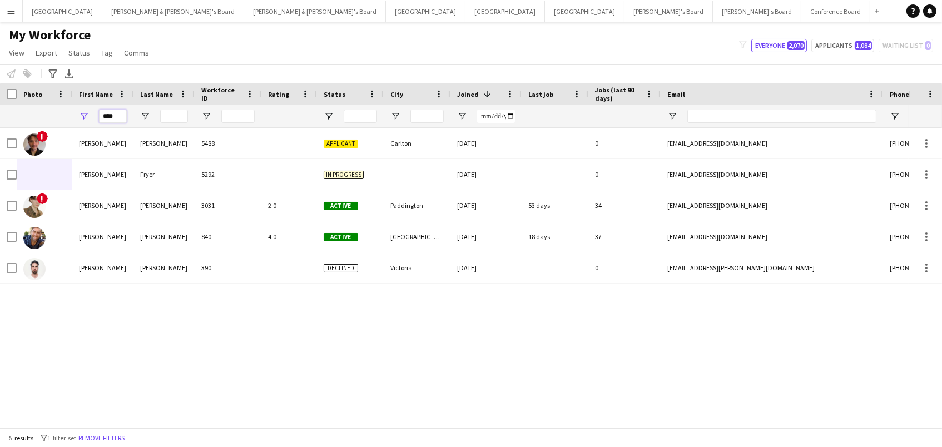
drag, startPoint x: 116, startPoint y: 120, endPoint x: 82, endPoint y: 101, distance: 38.3
click at [82, 101] on div "Workforce Details Photo First Name 1" at bounding box center [605, 105] width 1210 height 45
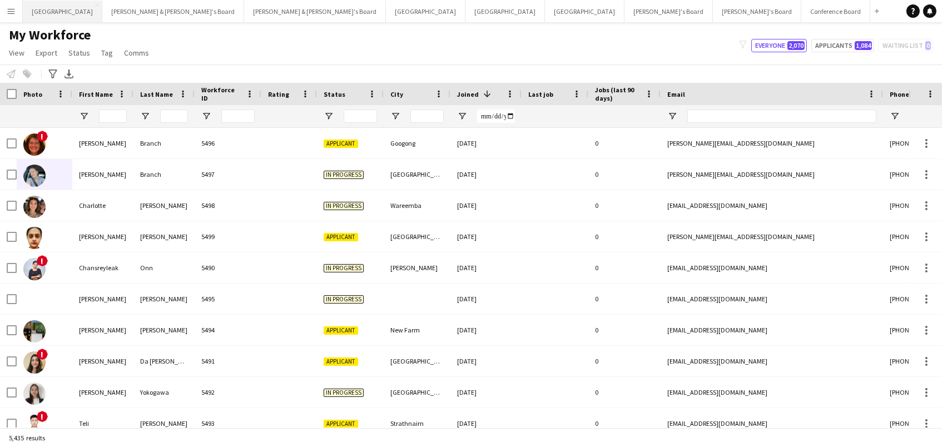
click at [35, 12] on button "Sydney Close" at bounding box center [62, 12] width 79 height 22
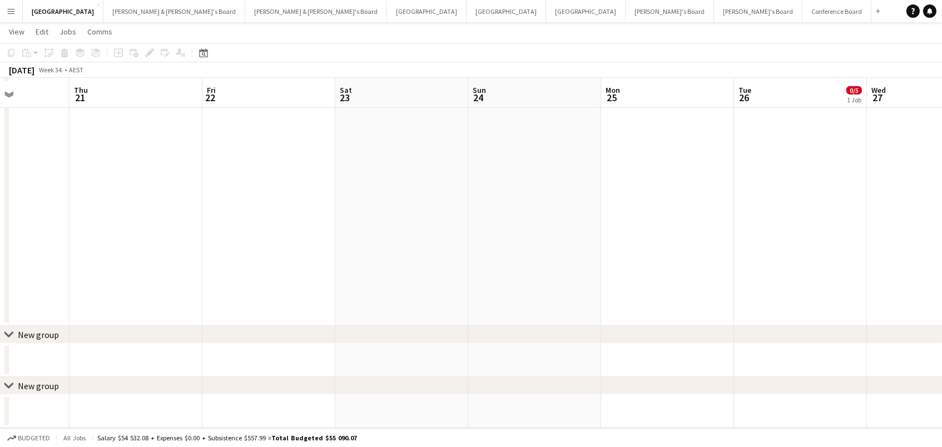
scroll to position [1128, 0]
click at [21, 329] on div "chevron-right New group" at bounding box center [471, 335] width 942 height 18
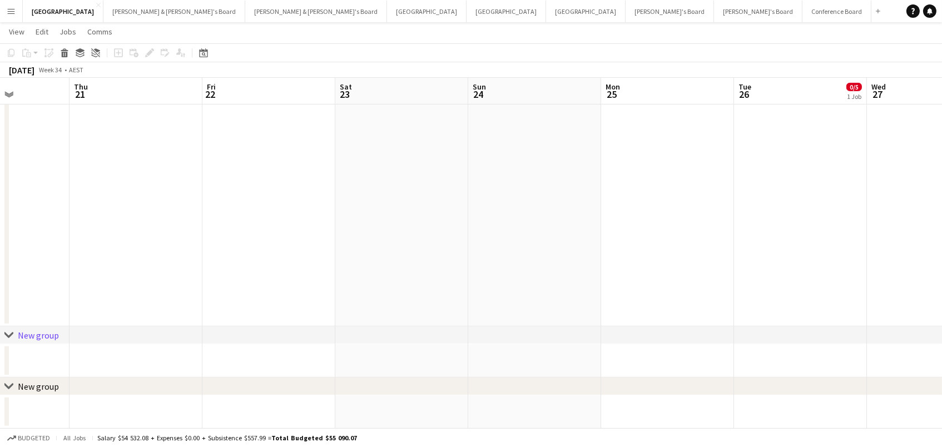
click at [12, 335] on icon "chevron-right" at bounding box center [8, 335] width 9 height 9
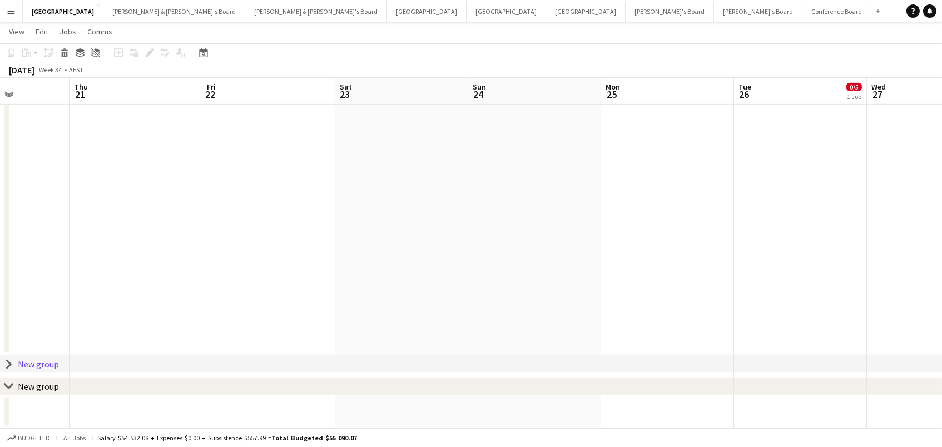
click at [6, 362] on icon "chevron-right" at bounding box center [8, 364] width 9 height 9
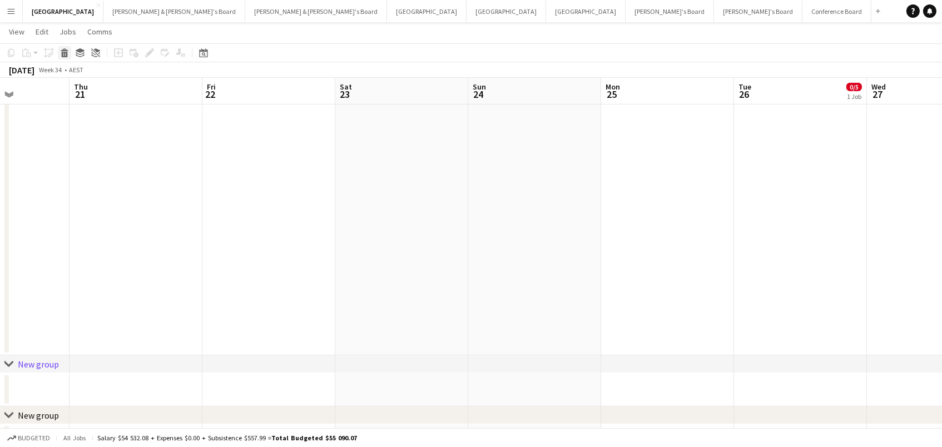
click at [66, 53] on icon at bounding box center [65, 55] width 6 height 6
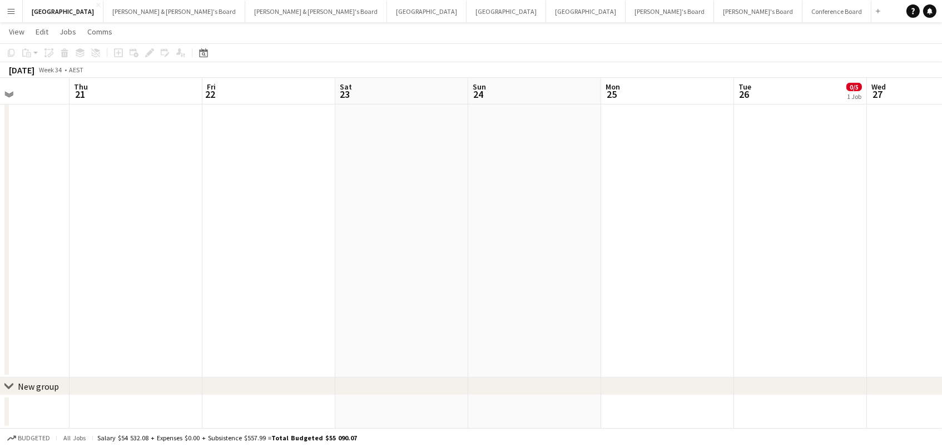
click at [34, 384] on div "New group" at bounding box center [38, 386] width 41 height 11
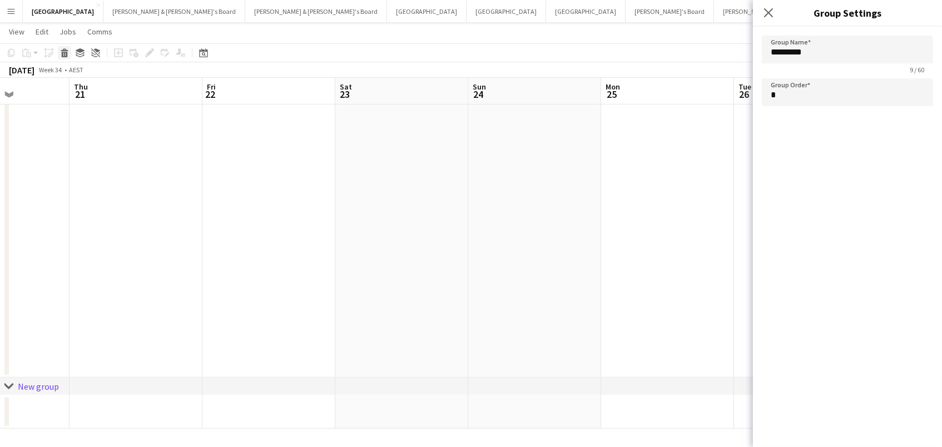
click at [64, 53] on icon at bounding box center [65, 55] width 6 height 6
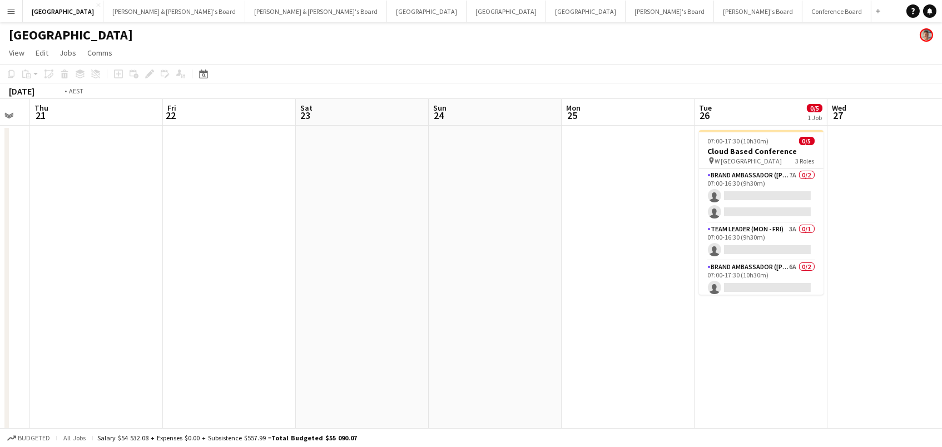
scroll to position [0, 405]
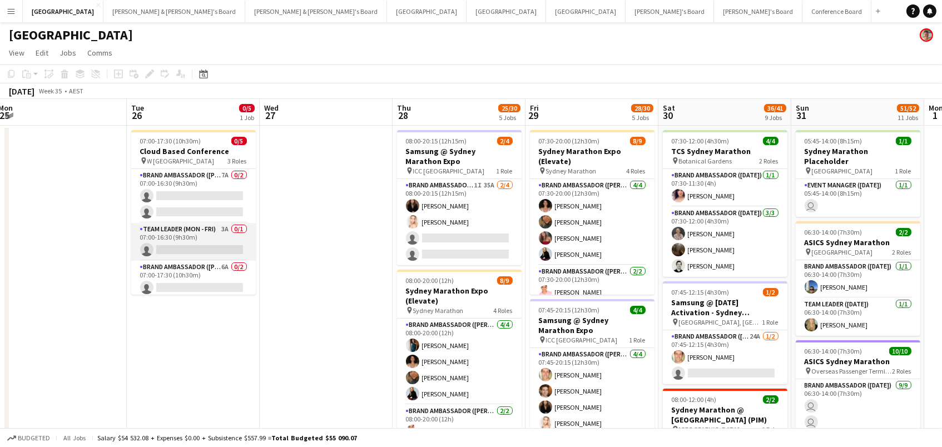
click at [205, 235] on app-card-role "Team Leader (Mon - Fri) 3A 0/1 07:00-16:30 (9h30m) single-neutral-actions" at bounding box center [193, 242] width 125 height 38
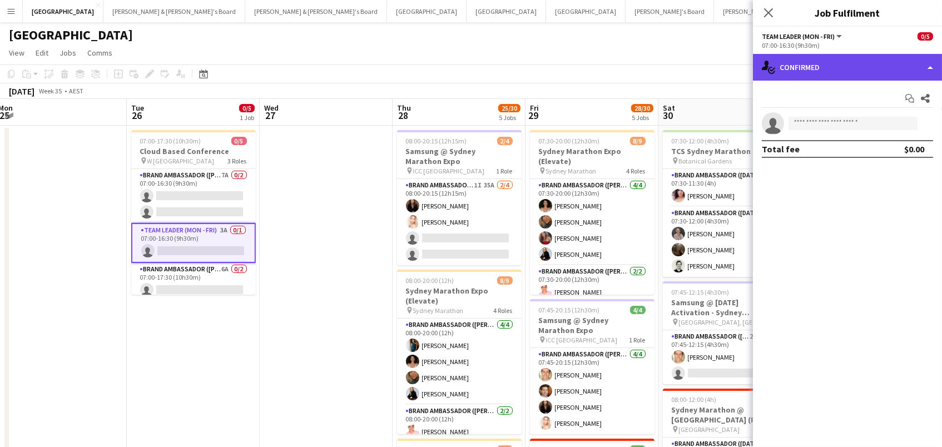
click at [834, 63] on div "single-neutral-actions-check-2 Confirmed" at bounding box center [847, 67] width 189 height 27
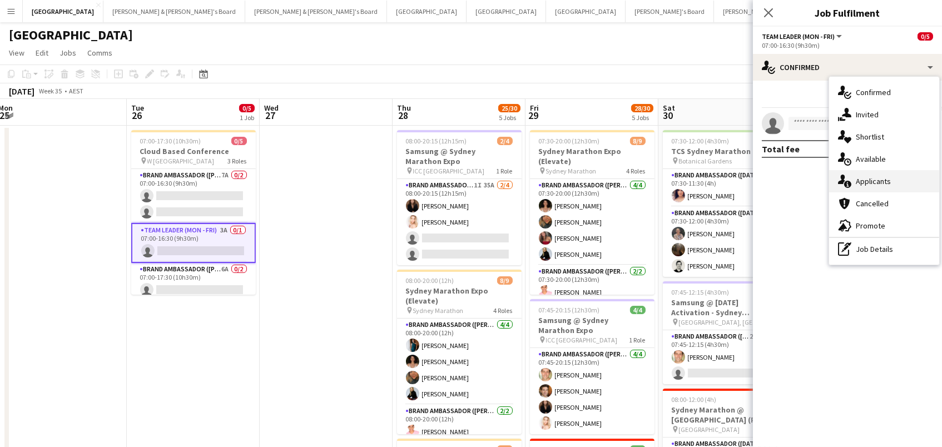
click at [858, 182] on div "single-neutral-actions-information Applicants" at bounding box center [884, 181] width 110 height 22
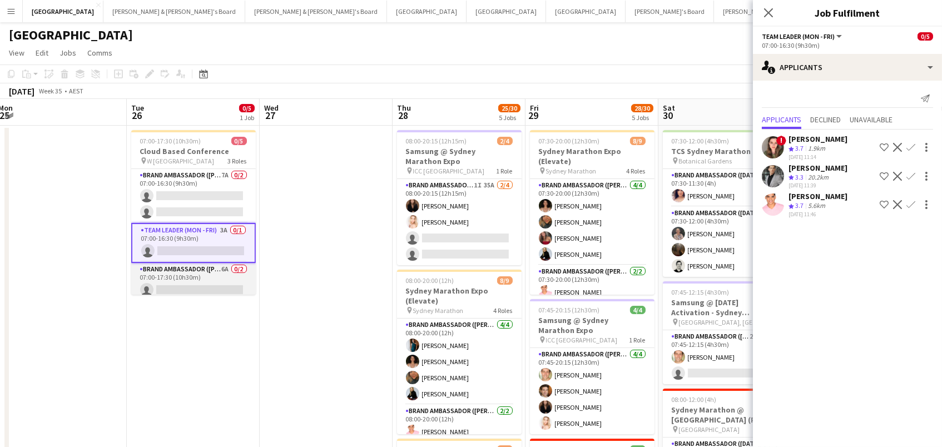
click at [179, 276] on app-card-role "Brand Ambassador (Mon - Fri) 6A 0/2 07:00-17:30 (10h30m) single-neutral-actions…" at bounding box center [193, 290] width 125 height 54
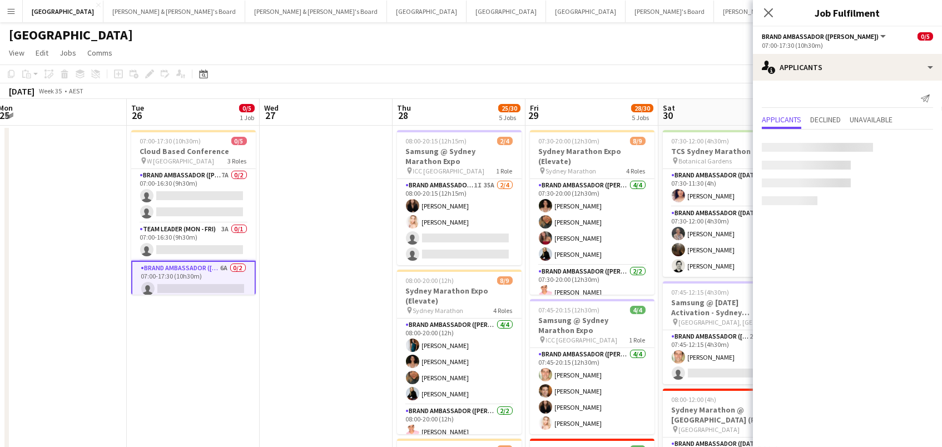
scroll to position [0, 404]
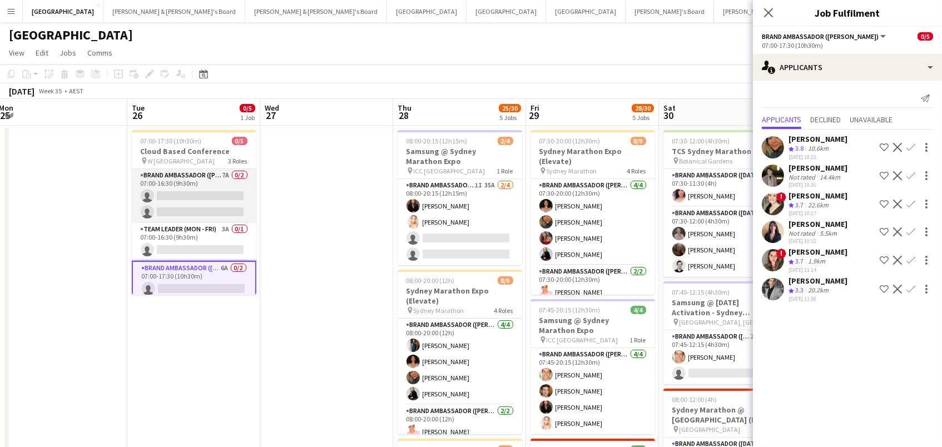
click at [204, 191] on app-card-role "Brand Ambassador (Mon - Fri) 7A 0/2 07:00-16:30 (9h30m) single-neutral-actions …" at bounding box center [194, 196] width 125 height 54
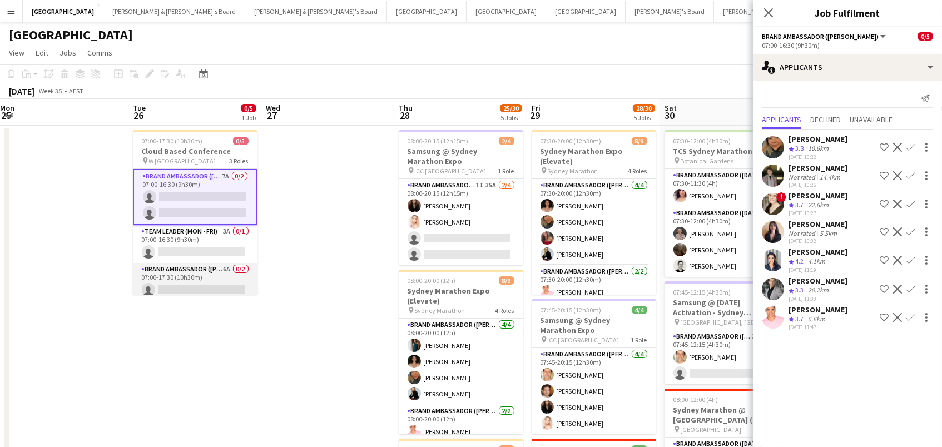
click at [170, 282] on app-card-role "Brand Ambassador (Mon - Fri) 6A 0/2 07:00-17:30 (10h30m) single-neutral-actions…" at bounding box center [195, 290] width 125 height 54
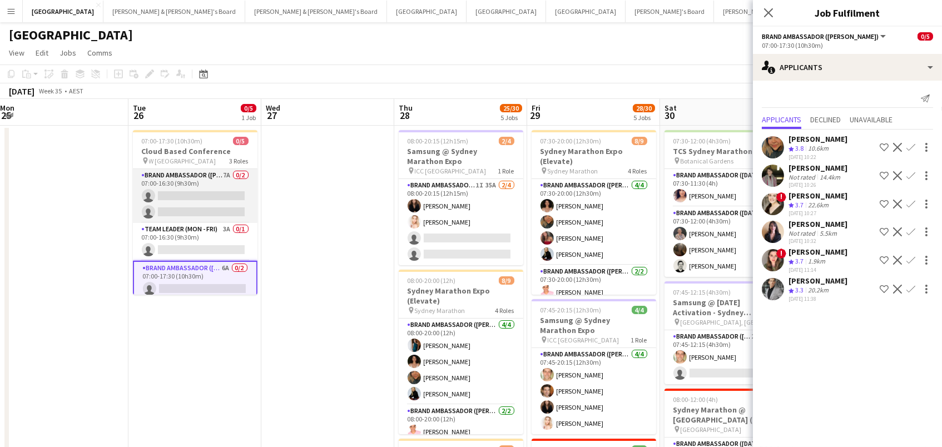
scroll to position [0, 402]
click at [183, 198] on app-card-role "Brand Ambassador (Mon - Fri) 7A 0/2 07:00-16:30 (9h30m) single-neutral-actions …" at bounding box center [195, 196] width 125 height 54
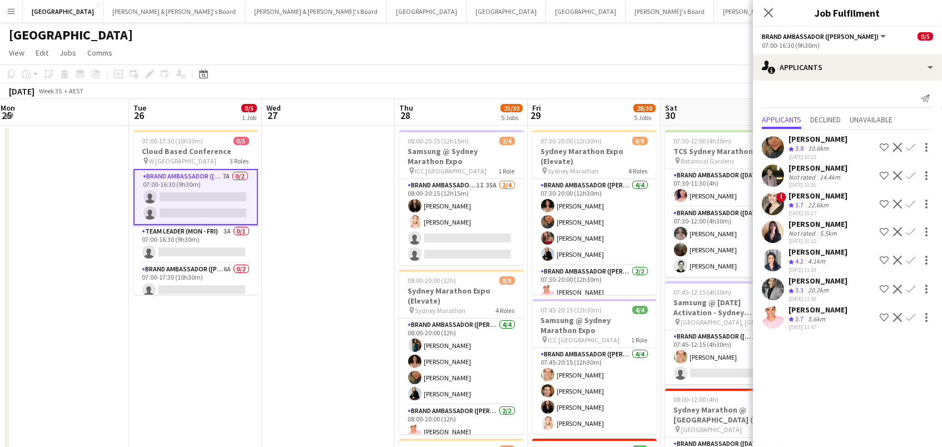
click at [909, 265] on app-icon "Confirm" at bounding box center [910, 260] width 9 height 9
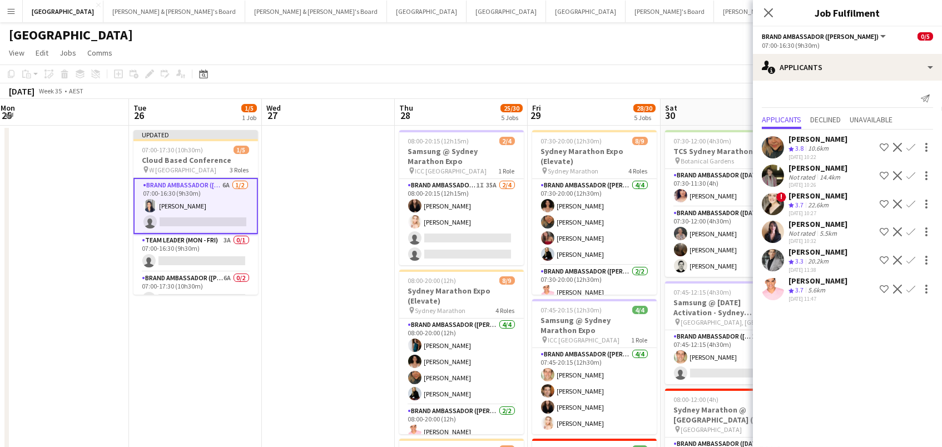
click at [727, 68] on app-toolbar "Copy Paste Paste Command V Paste with crew Command Shift V Paste linked Job Del…" at bounding box center [471, 73] width 942 height 19
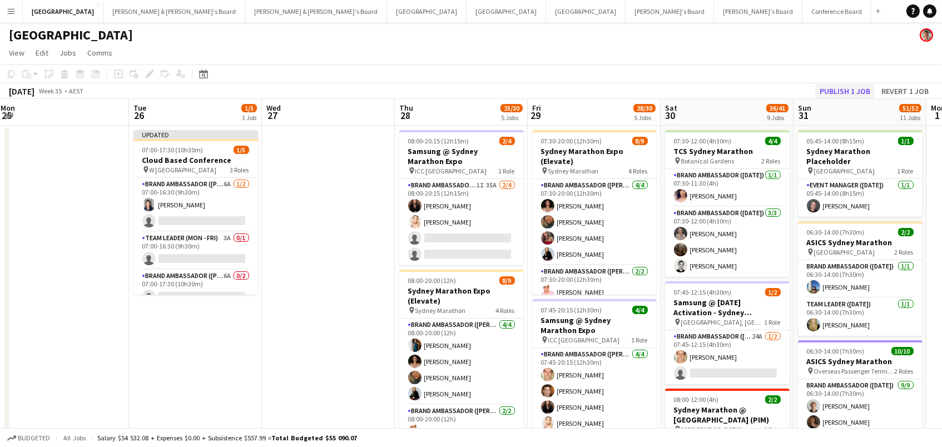
click at [856, 90] on button "Publish 1 job" at bounding box center [844, 91] width 59 height 14
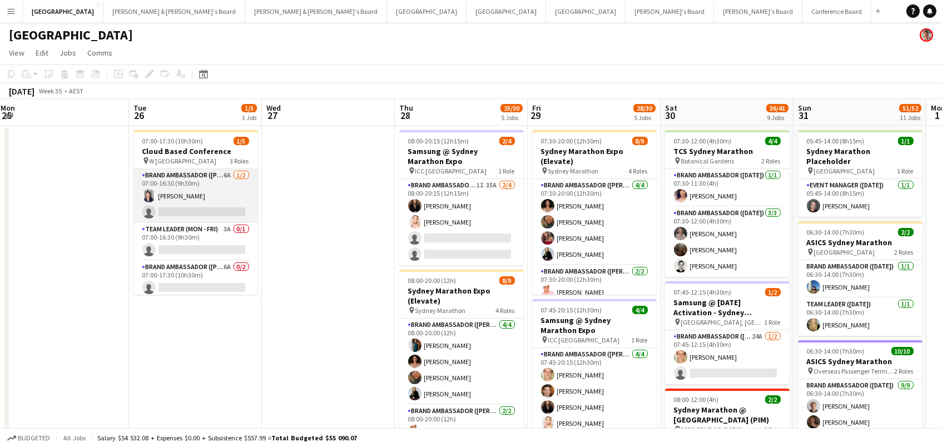
scroll to position [0, 0]
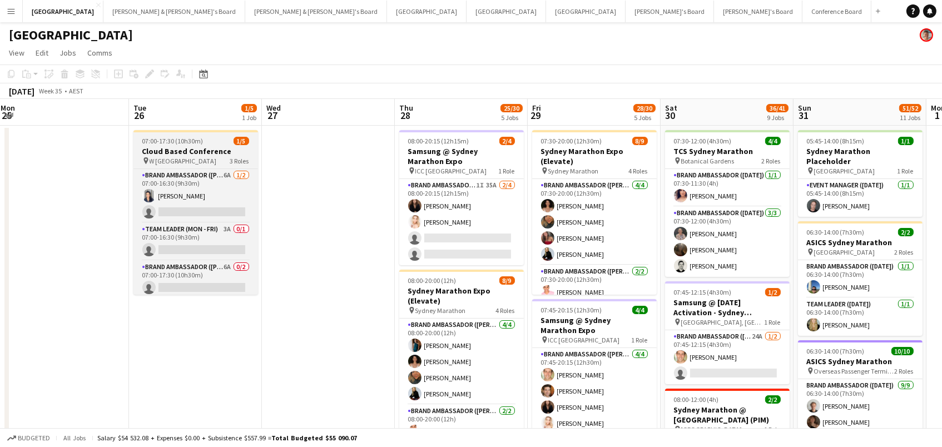
click at [182, 147] on h3 "Cloud Based Conference" at bounding box center [195, 151] width 125 height 10
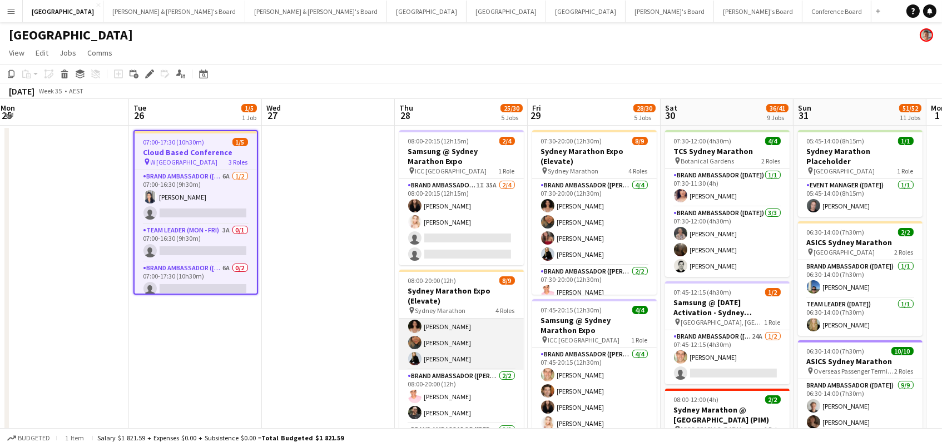
scroll to position [34, 0]
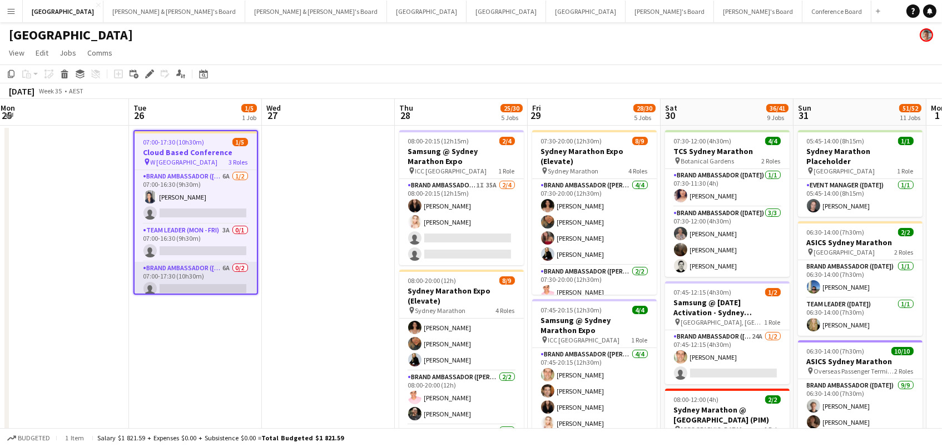
click at [191, 284] on app-card-role "Brand Ambassador (Mon - Fri) 6A 0/2 07:00-17:30 (10h30m) single-neutral-actions…" at bounding box center [196, 289] width 122 height 54
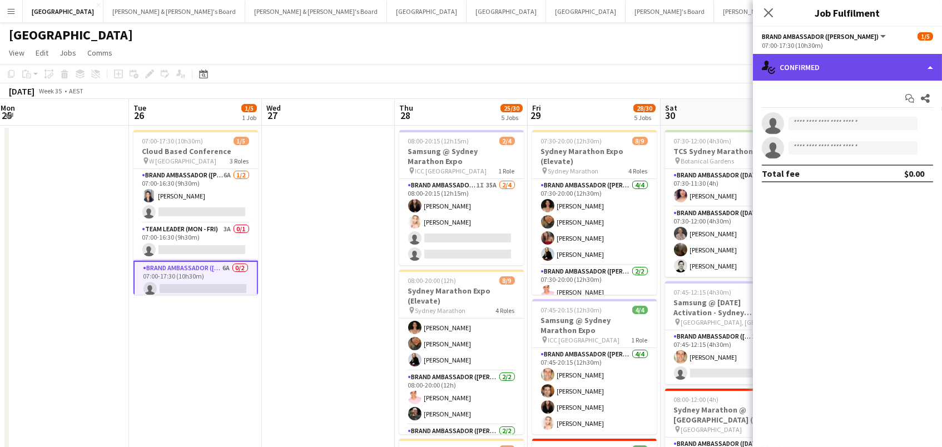
click at [842, 66] on div "single-neutral-actions-check-2 Confirmed" at bounding box center [847, 67] width 189 height 27
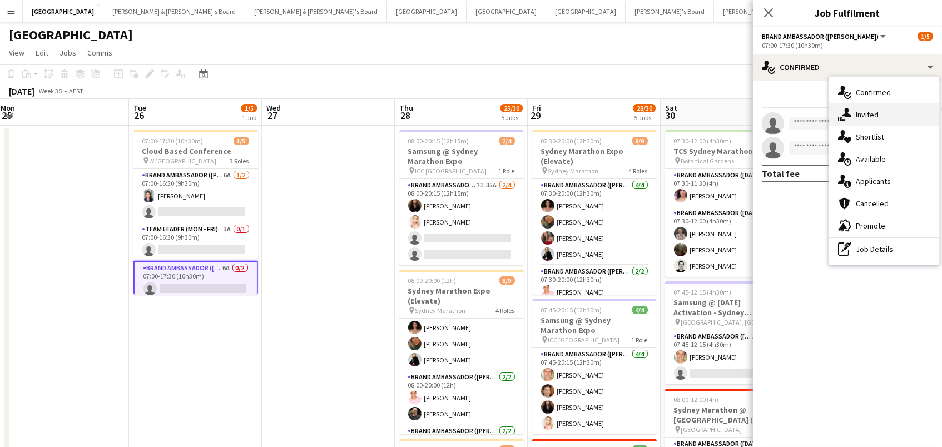
click at [855, 119] on div "single-neutral-actions-share-1 Invited" at bounding box center [884, 114] width 110 height 22
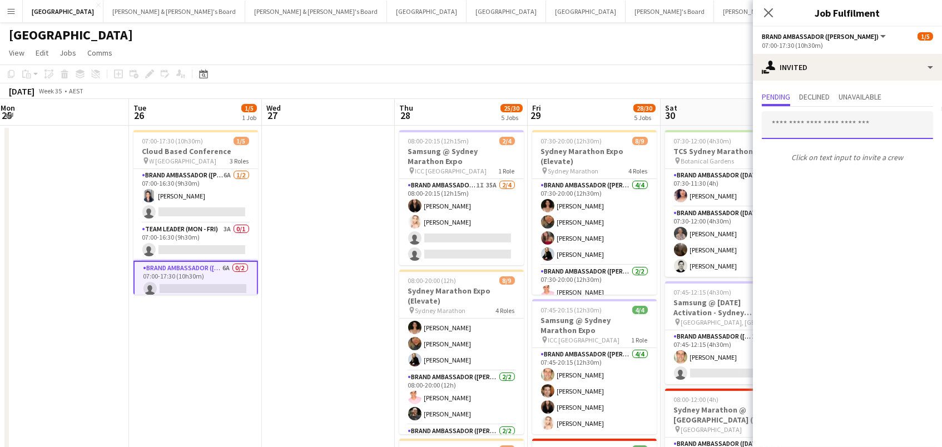
click at [776, 129] on input "text" at bounding box center [847, 125] width 171 height 28
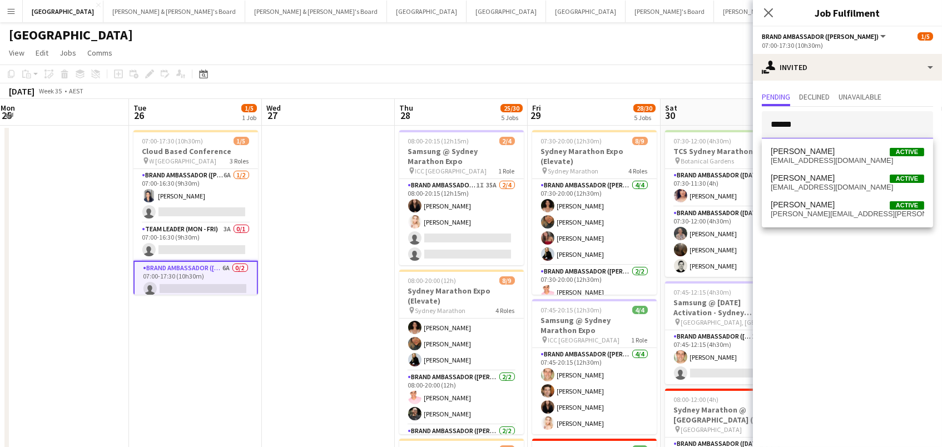
type input "******"
drag, startPoint x: 817, startPoint y: 140, endPoint x: 831, endPoint y: 210, distance: 71.9
click at [831, 210] on span "isabel.macmaster@gmail.com" at bounding box center [846, 214] width 153 height 9
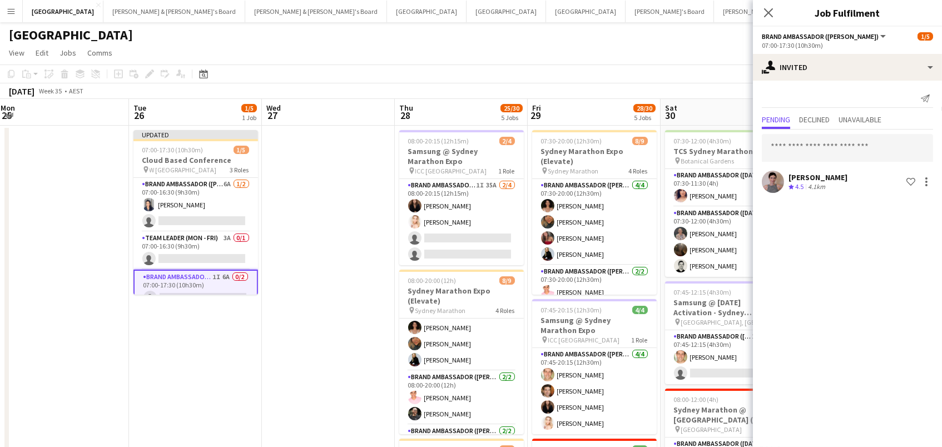
click at [617, 69] on app-toolbar "Copy Paste Paste Command V Paste with crew Command Shift V Paste linked Job Del…" at bounding box center [471, 73] width 942 height 19
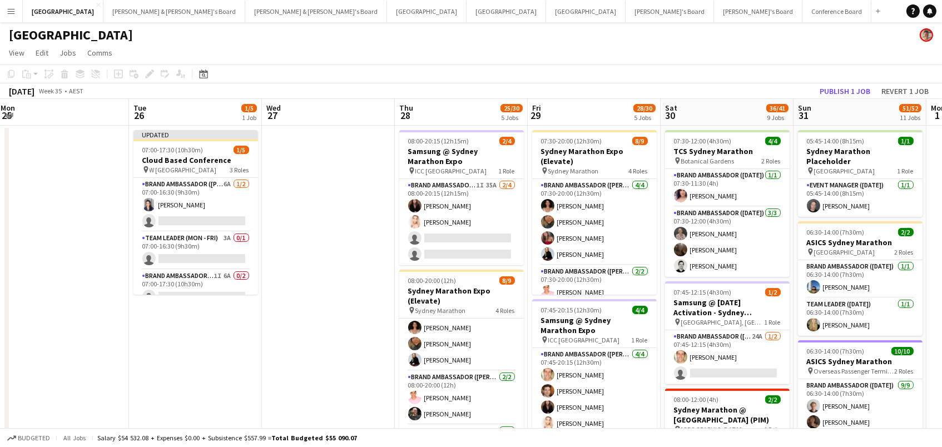
drag, startPoint x: 854, startPoint y: 87, endPoint x: 649, endPoint y: 107, distance: 205.5
click at [853, 87] on button "Publish 1 job" at bounding box center [844, 91] width 59 height 14
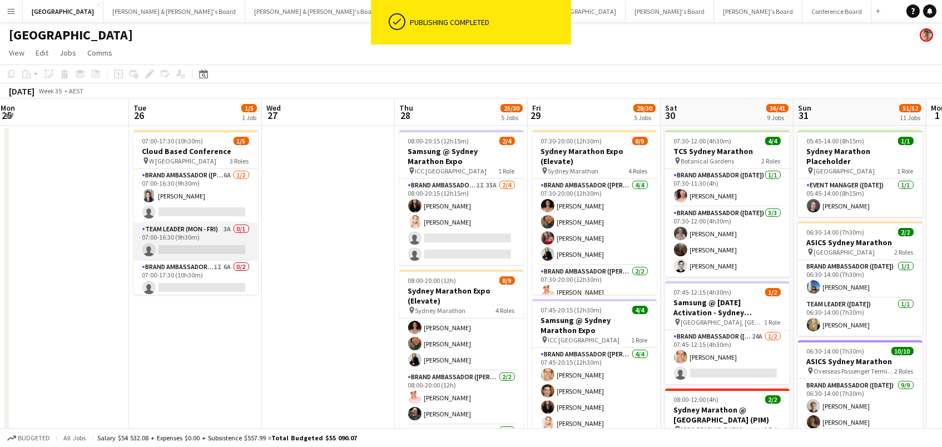
click at [208, 246] on app-card-role "Team Leader (Mon - Fri) 3A 0/1 07:00-16:30 (9h30m) single-neutral-actions" at bounding box center [195, 242] width 125 height 38
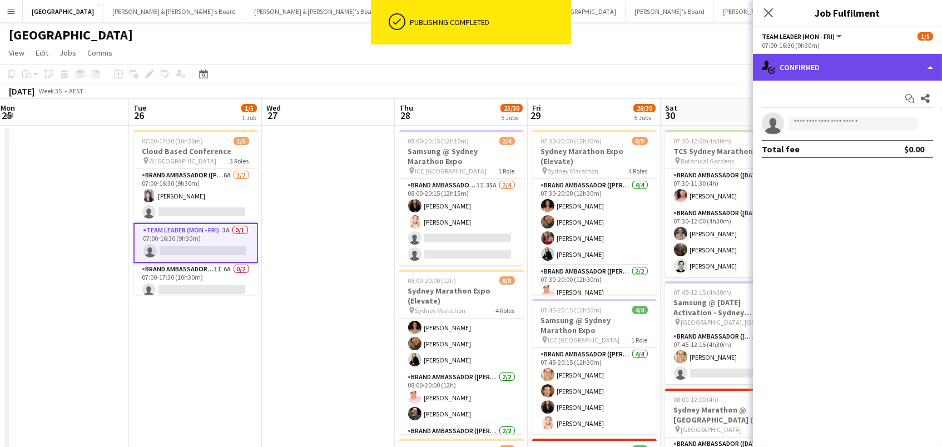
click at [842, 65] on div "single-neutral-actions-check-2 Confirmed" at bounding box center [847, 67] width 189 height 27
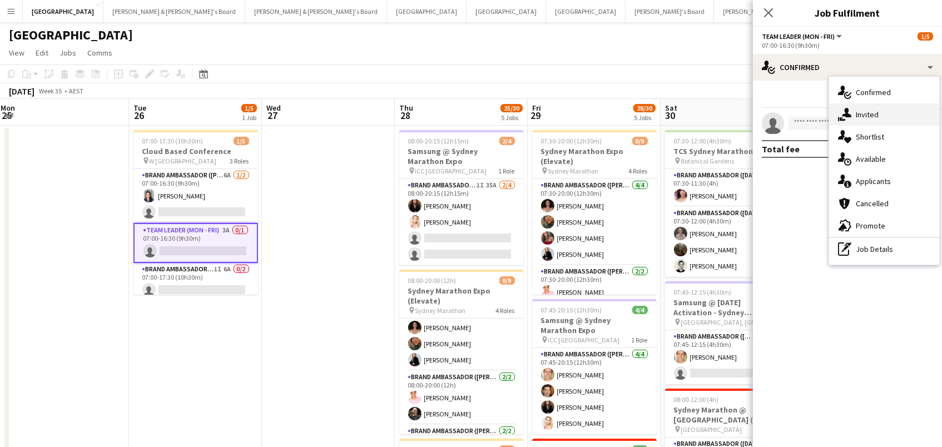
click at [862, 116] on div "single-neutral-actions-share-1 Invited" at bounding box center [884, 114] width 110 height 22
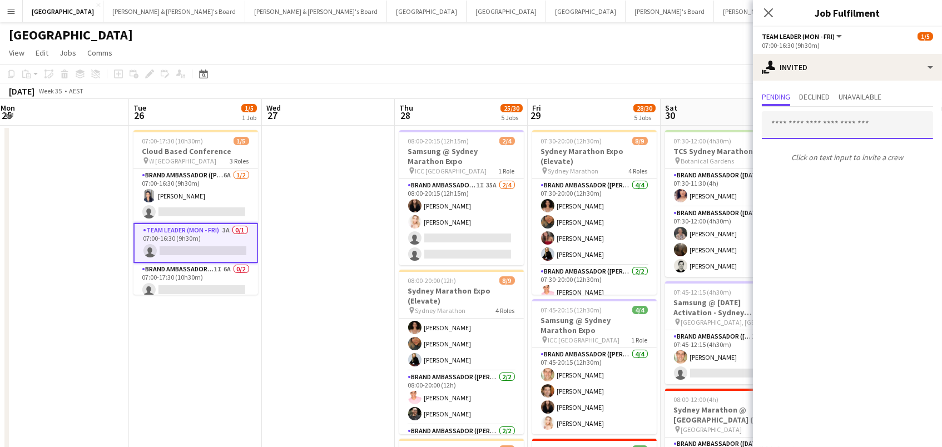
click at [914, 117] on input "text" at bounding box center [847, 125] width 171 height 28
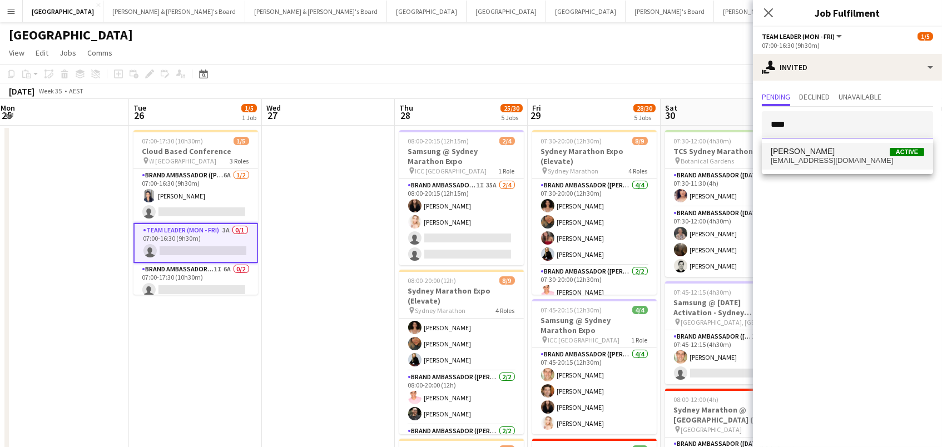
scroll to position [1, 0]
type input "****"
click at [892, 157] on span "katziekidz@icloud.com" at bounding box center [846, 160] width 153 height 9
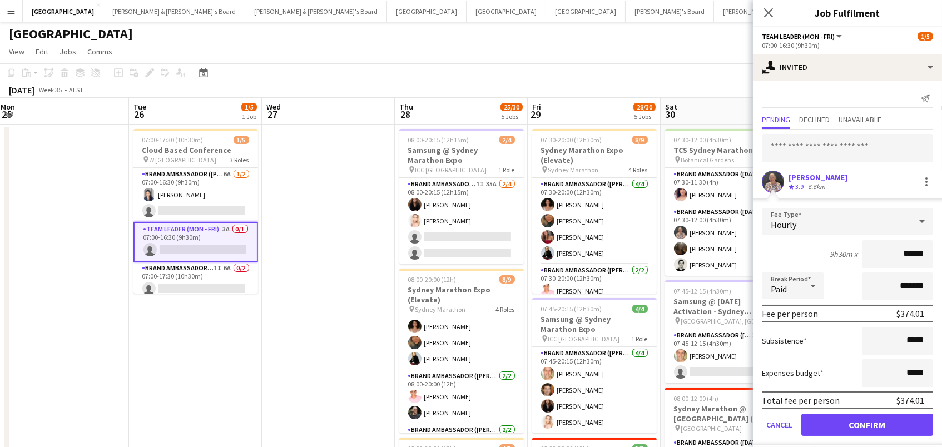
click at [867, 423] on button "Confirm" at bounding box center [867, 425] width 132 height 22
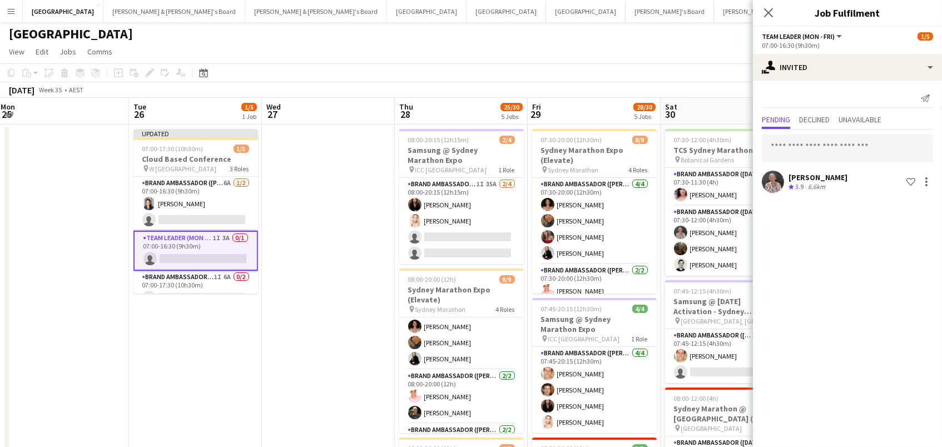
click at [661, 60] on app-page-menu "View Day view expanded Day view collapsed Month view Date picker Jump to today …" at bounding box center [471, 52] width 942 height 21
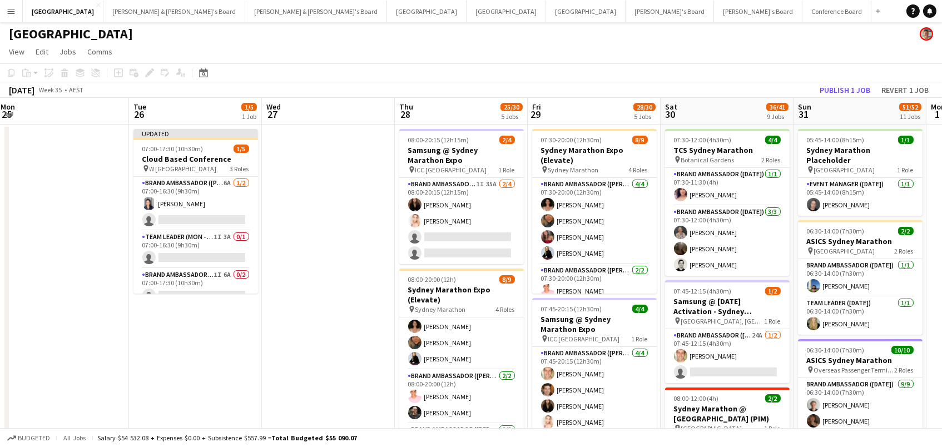
click at [835, 87] on button "Publish 1 job" at bounding box center [844, 90] width 59 height 14
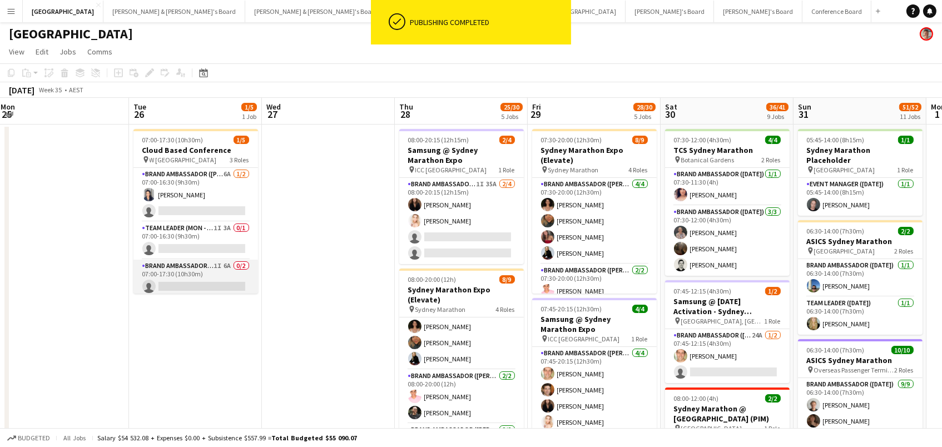
click at [197, 286] on app-card-role "Brand Ambassador (Mon - Fri) 1I 6A 0/2 07:00-17:30 (10h30m) single-neutral-acti…" at bounding box center [195, 287] width 125 height 54
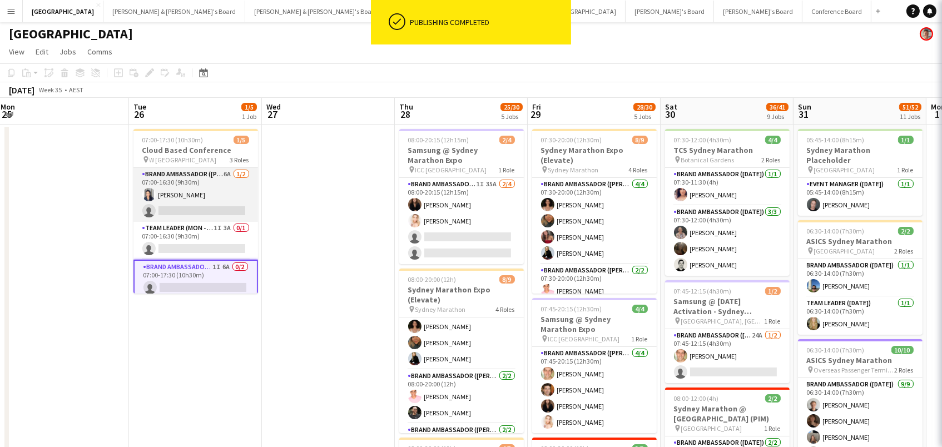
click at [206, 185] on app-card-role "Brand Ambassador (Mon - Fri) 6A 1/2 07:00-16:30 (9h30m) Vanessa Flauzino single…" at bounding box center [195, 195] width 125 height 54
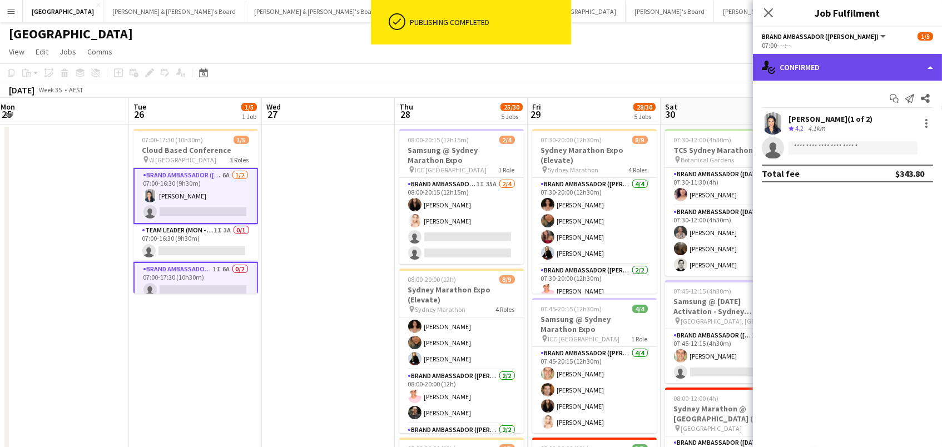
click at [880, 69] on div "single-neutral-actions-check-2 Confirmed" at bounding box center [847, 67] width 189 height 27
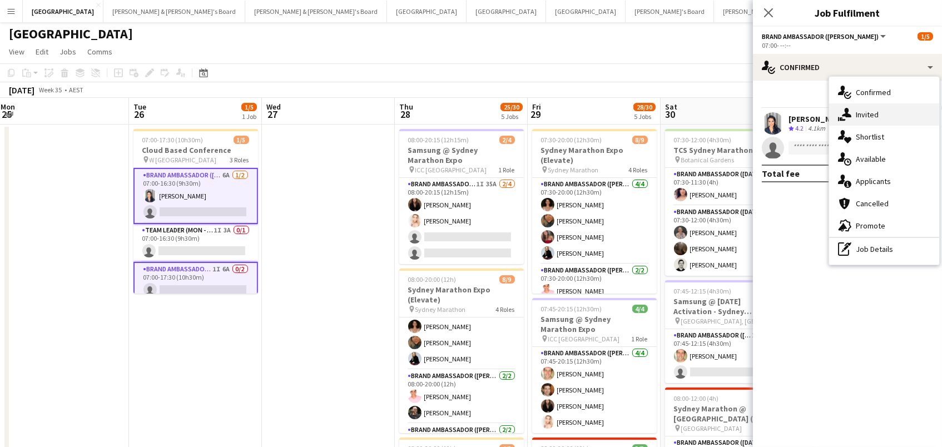
click at [880, 112] on div "single-neutral-actions-share-1 Invited" at bounding box center [884, 114] width 110 height 22
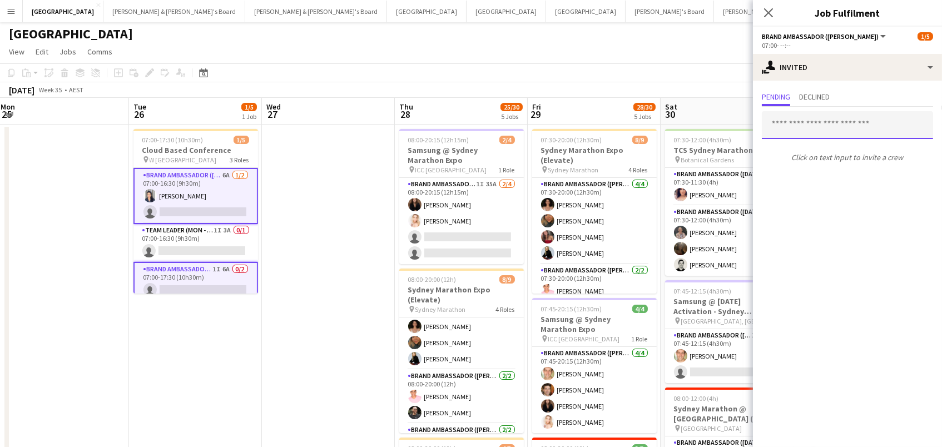
click at [822, 125] on input "text" at bounding box center [847, 125] width 171 height 28
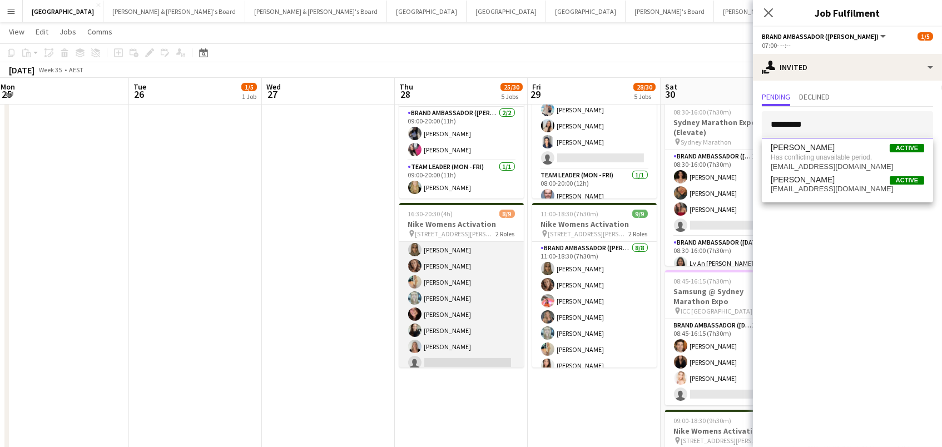
scroll to position [19, 0]
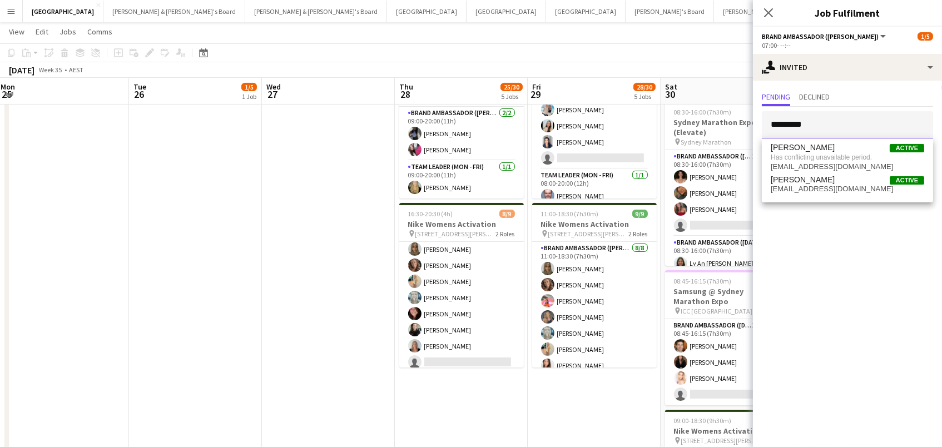
drag, startPoint x: 814, startPoint y: 124, endPoint x: 458, endPoint y: 58, distance: 362.3
click at [458, 58] on body "Menu Boards Boards Boards All jobs Status Workforce Workforce My Workforce Recr…" at bounding box center [471, 339] width 942 height 1757
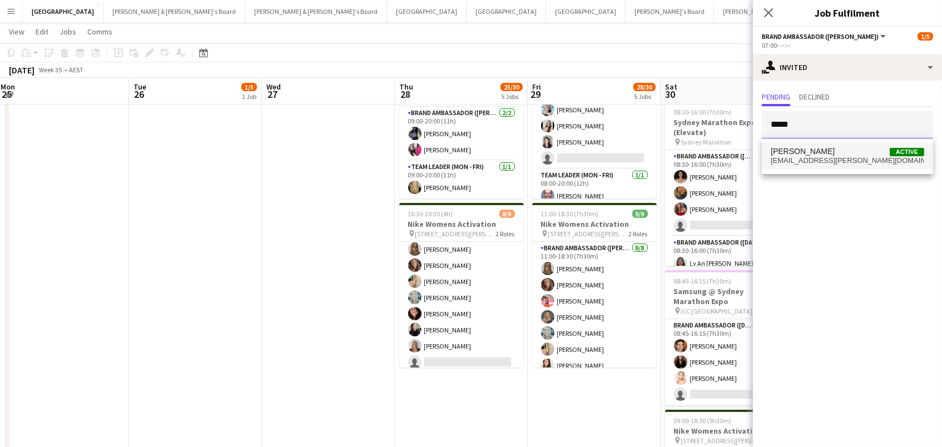
type input "*****"
click at [862, 152] on span "Brittany Smith Active" at bounding box center [846, 151] width 153 height 9
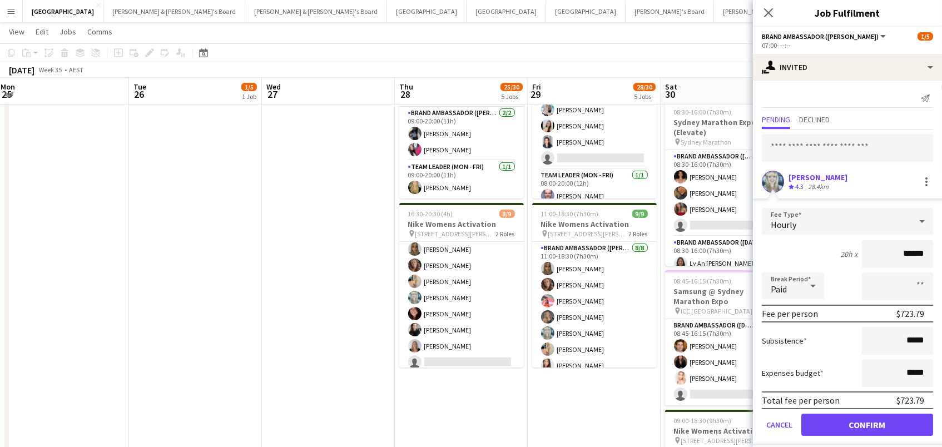
click at [867, 423] on button "Confirm" at bounding box center [867, 425] width 132 height 22
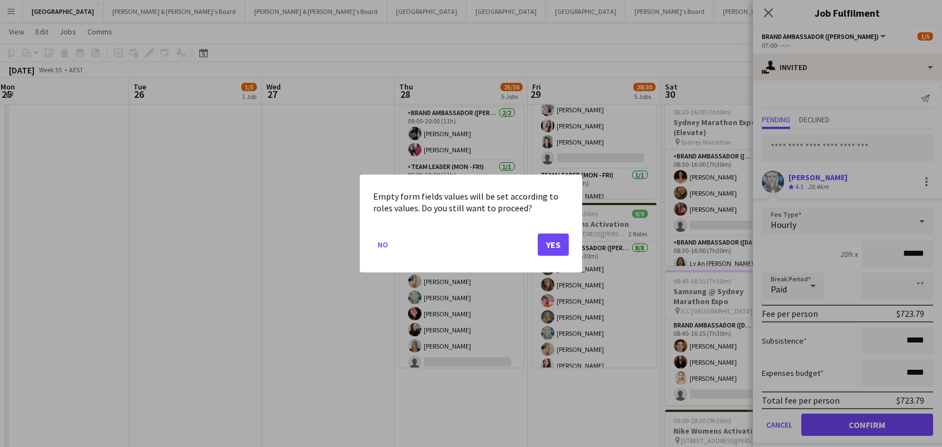
scroll to position [0, 0]
click at [548, 238] on button "Yes" at bounding box center [553, 244] width 31 height 22
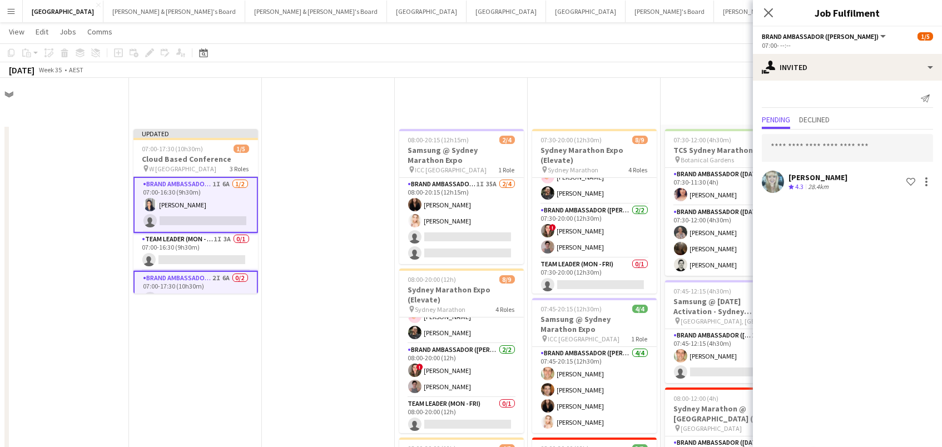
scroll to position [538, 0]
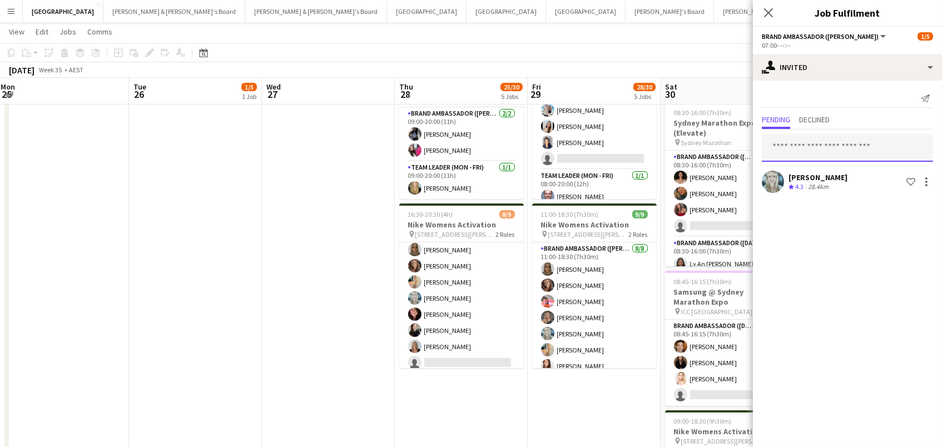
click at [833, 147] on input "text" at bounding box center [847, 148] width 171 height 28
type input "******"
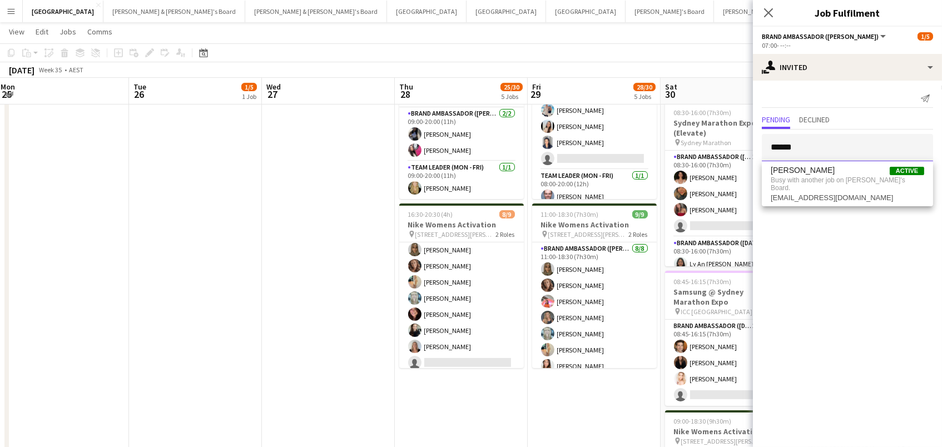
drag, startPoint x: 540, startPoint y: 102, endPoint x: 491, endPoint y: 96, distance: 49.3
click at [491, 96] on body "Menu Boards Boards Boards All jobs Status Workforce Workforce My Workforce Recr…" at bounding box center [471, 340] width 942 height 1757
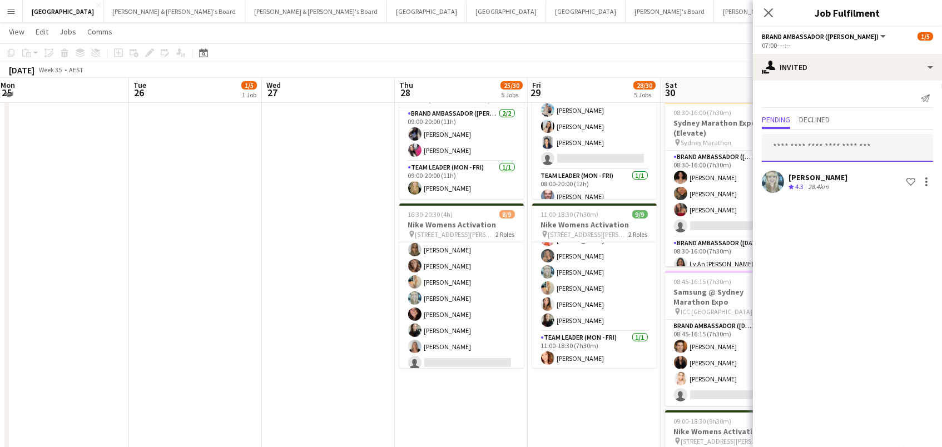
scroll to position [536, 0]
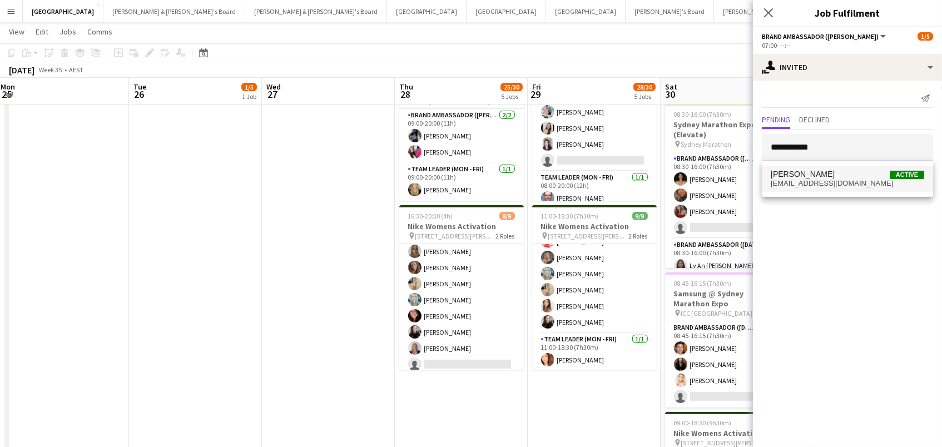
type input "**********"
click at [828, 180] on span "kimclifton01@gmail.com" at bounding box center [846, 183] width 153 height 9
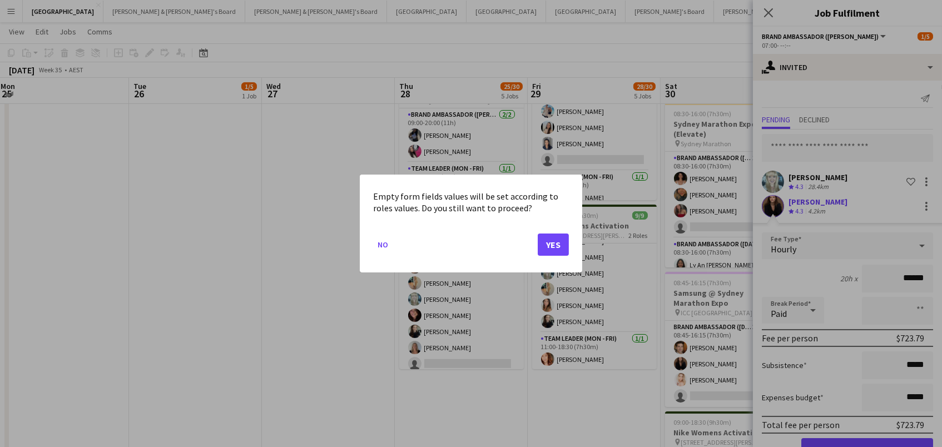
scroll to position [0, 0]
click at [536, 247] on mat-dialog-actions "No Yes" at bounding box center [471, 248] width 196 height 47
click at [551, 244] on button "Yes" at bounding box center [553, 244] width 31 height 22
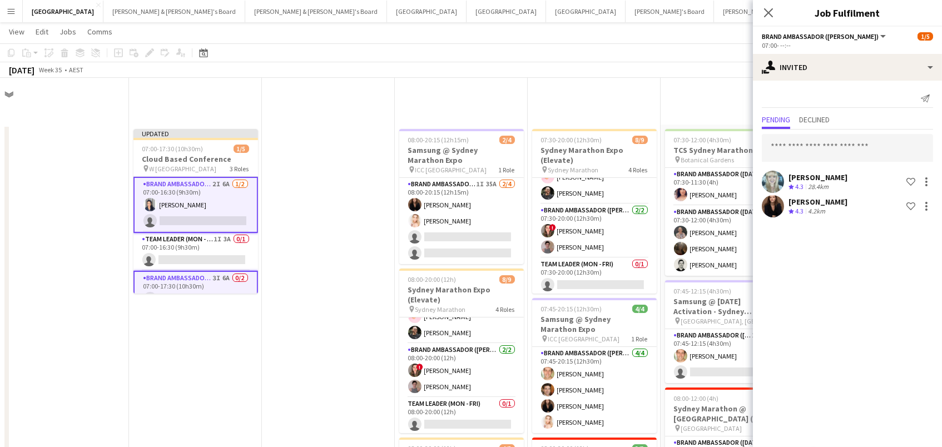
scroll to position [536, 0]
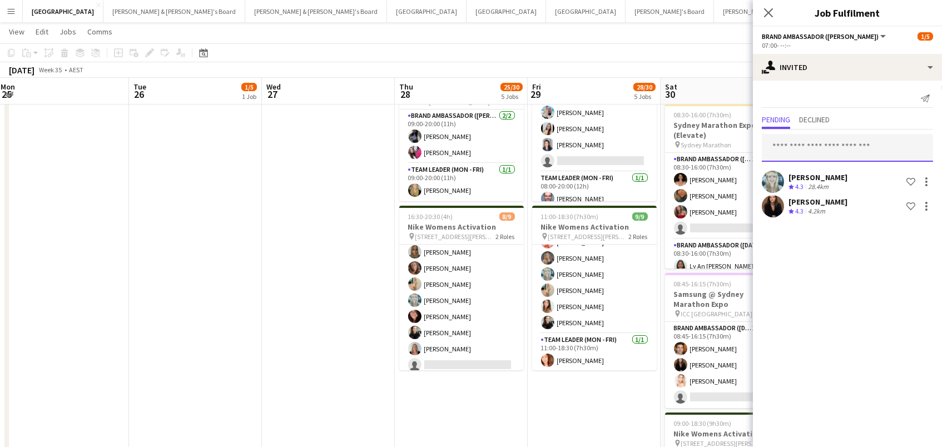
click at [823, 147] on input "text" at bounding box center [847, 148] width 171 height 28
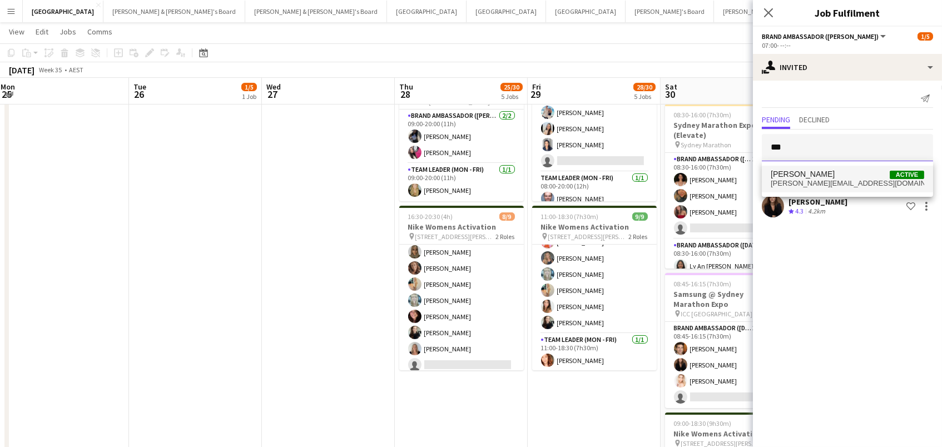
type input "***"
click at [857, 177] on span "Mel Goh Active" at bounding box center [846, 174] width 153 height 9
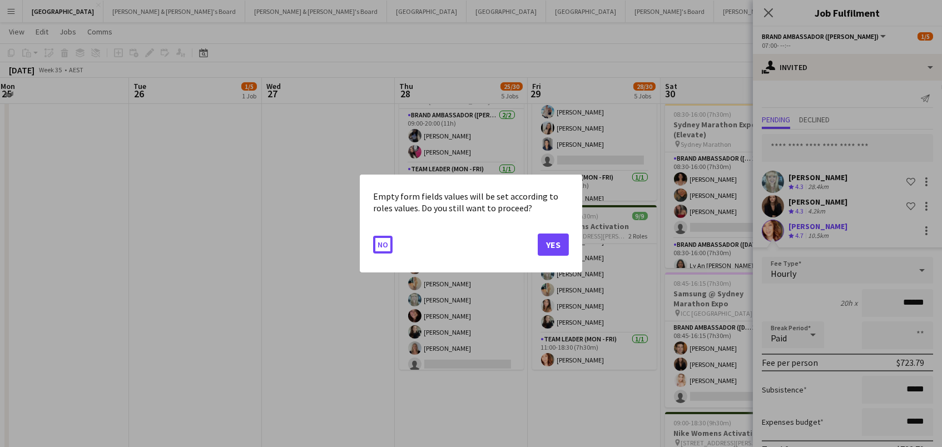
scroll to position [0, 0]
click at [543, 243] on button "Yes" at bounding box center [553, 244] width 31 height 22
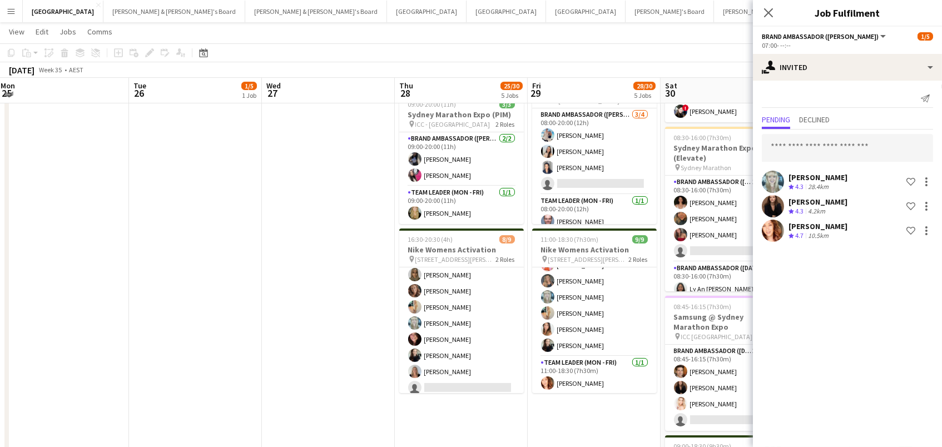
scroll to position [512, 0]
click at [575, 51] on app-toolbar "Copy Paste Paste Command V Paste with crew Command Shift V Paste linked Job Del…" at bounding box center [471, 52] width 942 height 19
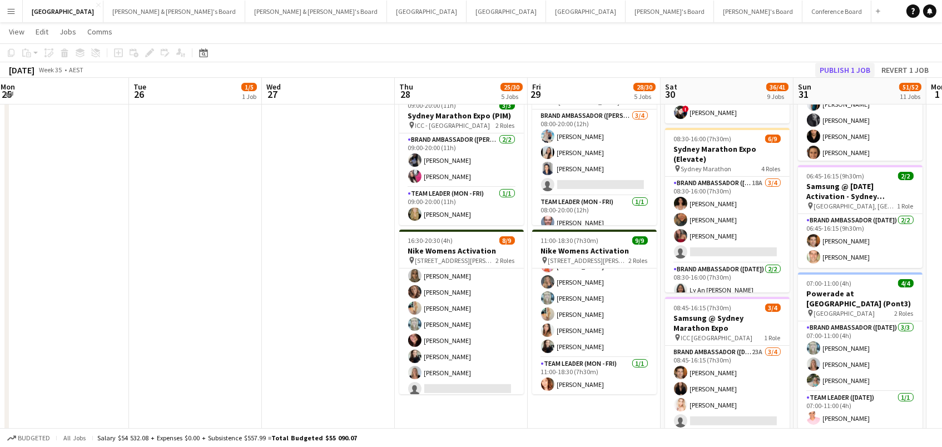
click at [865, 68] on button "Publish 1 job" at bounding box center [844, 70] width 59 height 14
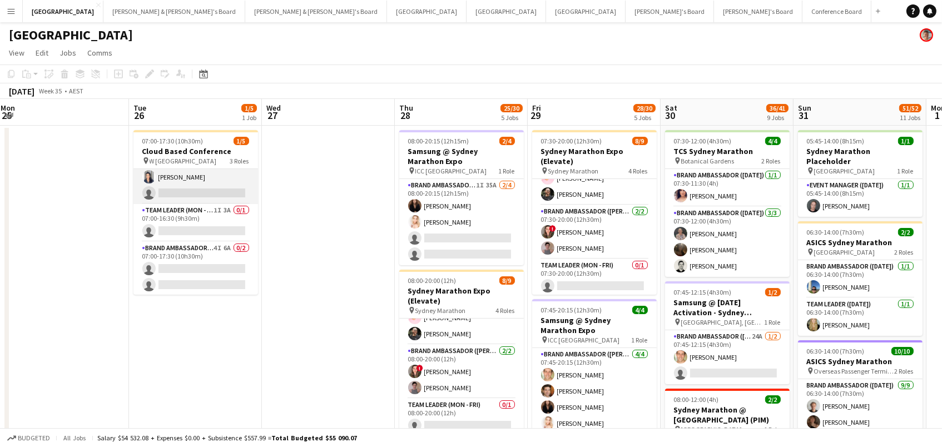
scroll to position [-1, 0]
click at [191, 198] on app-card-role "Brand Ambassador (Mon - Fri) 3I 6A 1/2 07:00-16:30 (9h30m) Vanessa Flauzino sin…" at bounding box center [195, 177] width 125 height 54
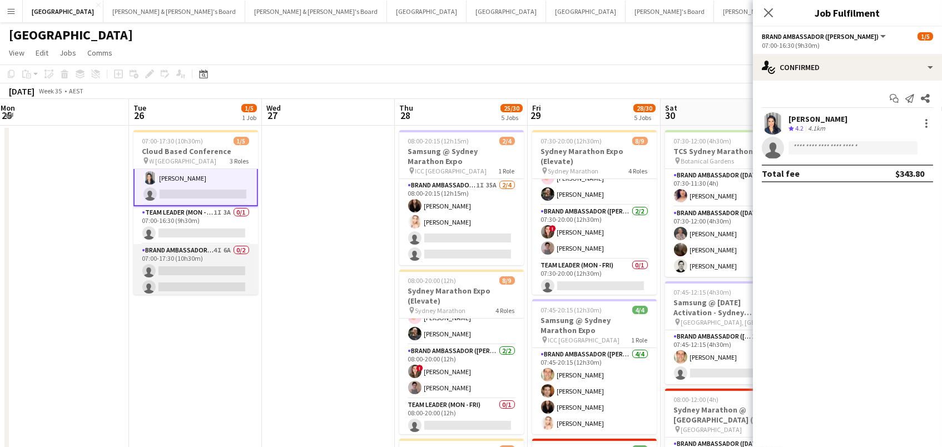
click at [197, 269] on app-card-role "Brand Ambassador (Mon - Fri) 4I 6A 0/2 07:00-17:30 (10h30m) single-neutral-acti…" at bounding box center [195, 271] width 125 height 54
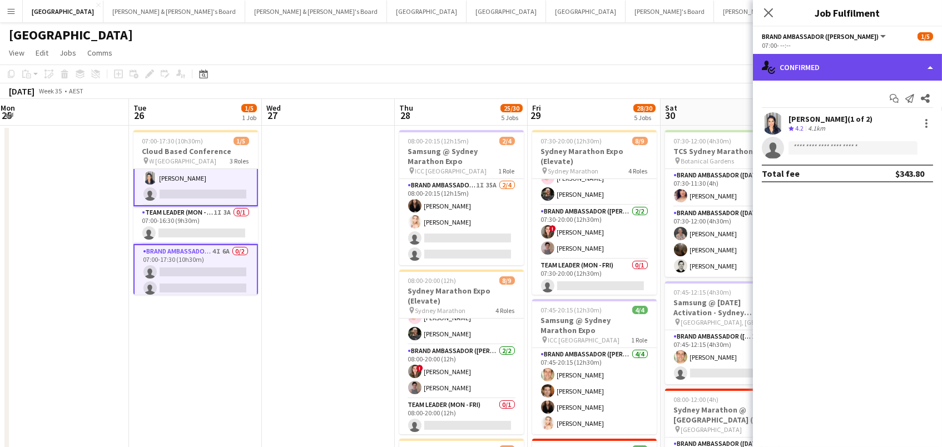
click at [827, 76] on div "single-neutral-actions-check-2 Confirmed" at bounding box center [847, 67] width 189 height 27
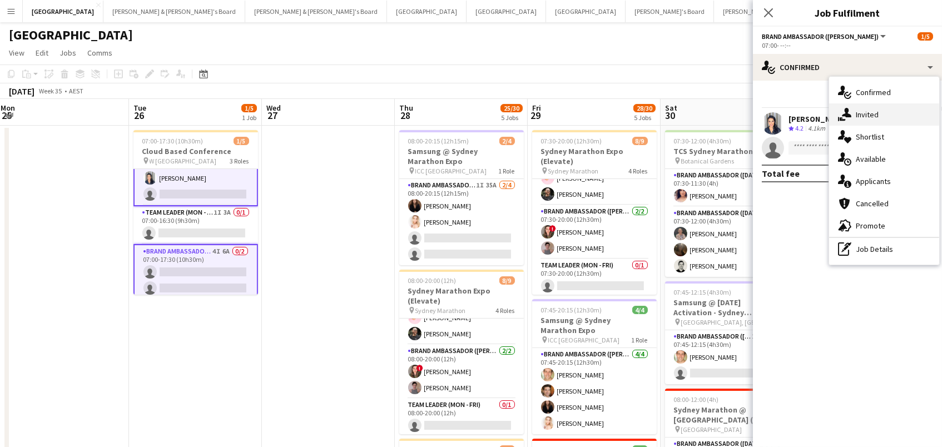
click at [850, 113] on icon "single-neutral-actions-share-1" at bounding box center [844, 114] width 13 height 13
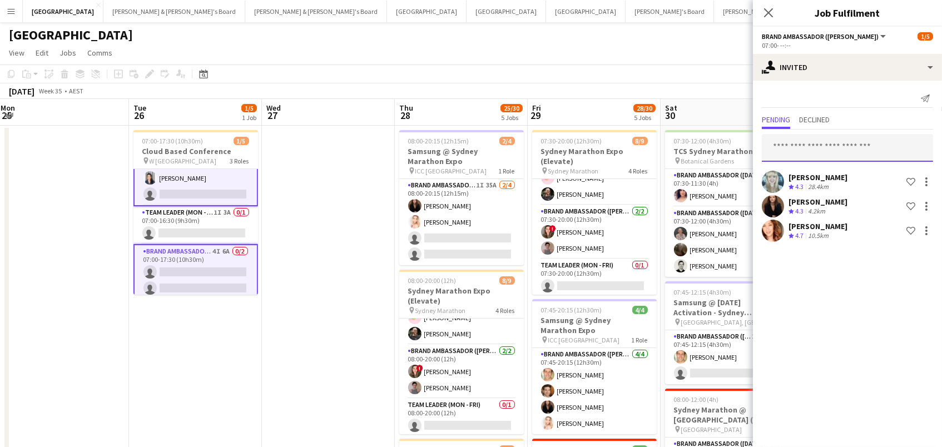
click at [829, 146] on input "text" at bounding box center [847, 148] width 171 height 28
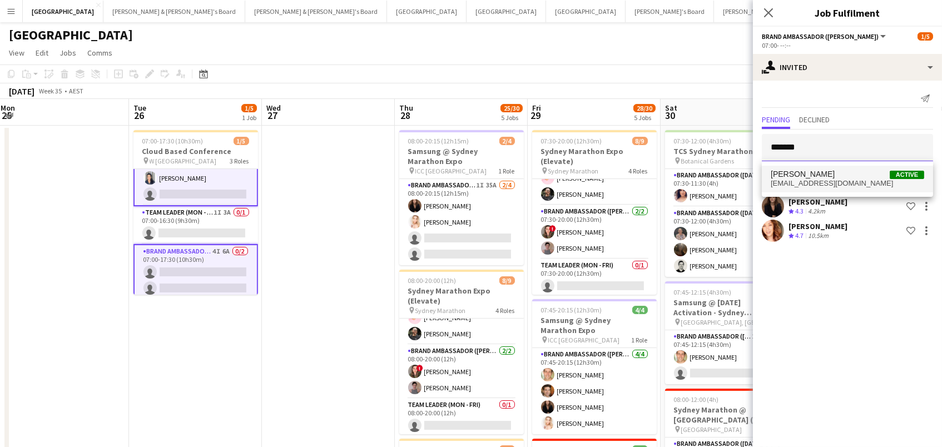
scroll to position [0, 1]
type input "*******"
click at [843, 184] on span "alexmansell30@gmail.com" at bounding box center [846, 183] width 153 height 9
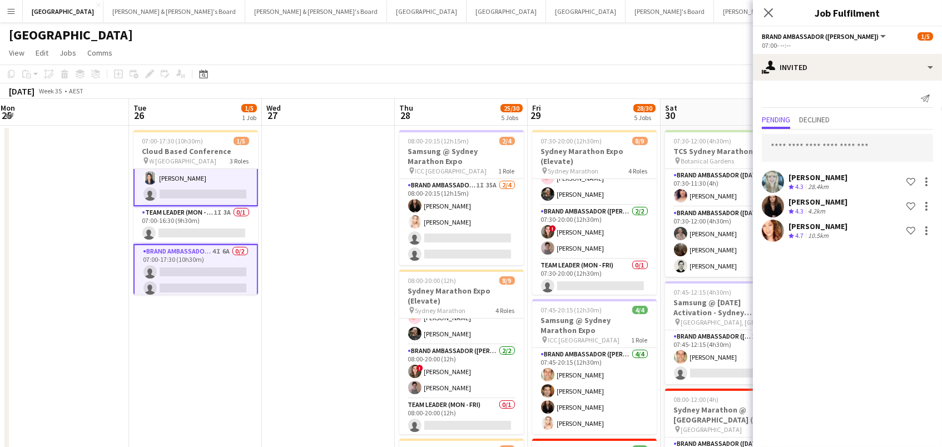
scroll to position [0, 0]
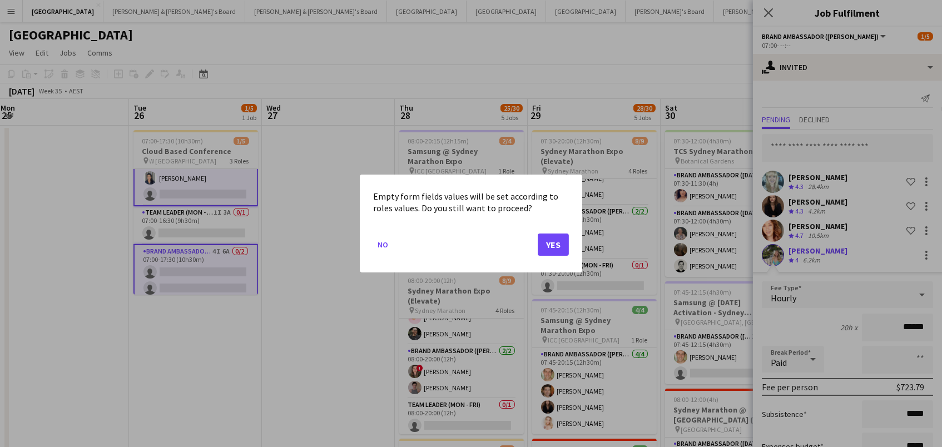
click at [553, 246] on button "Yes" at bounding box center [553, 244] width 31 height 22
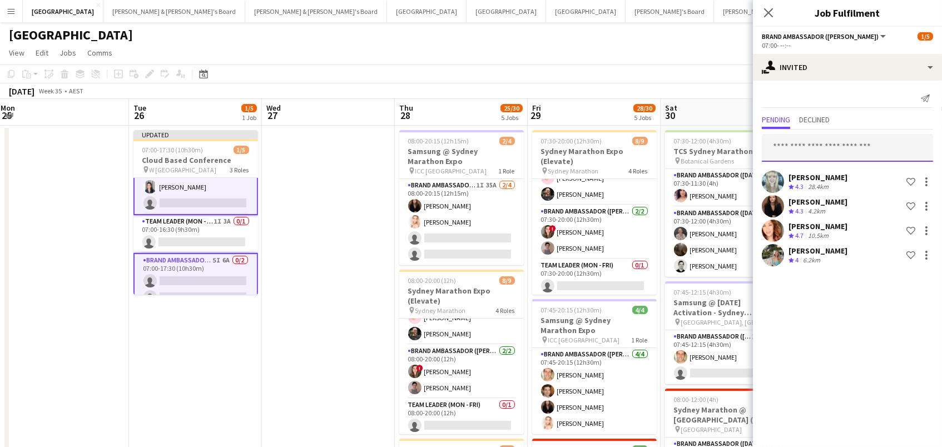
click at [802, 145] on input "text" at bounding box center [847, 148] width 171 height 28
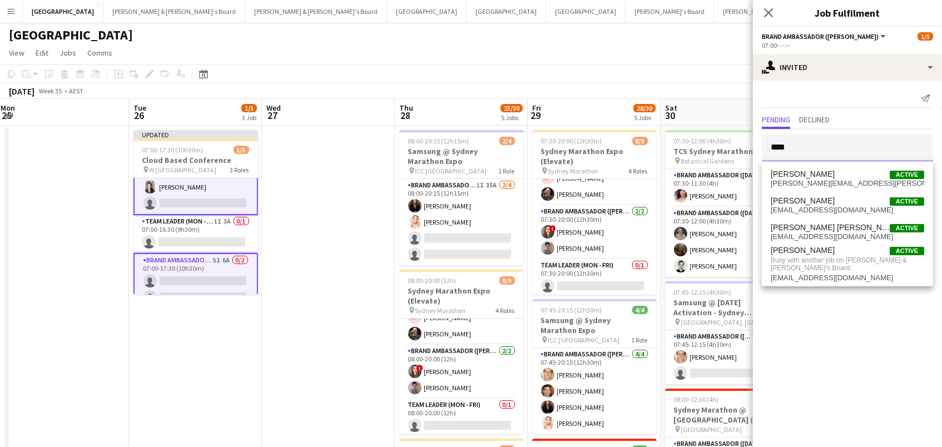
type input "****"
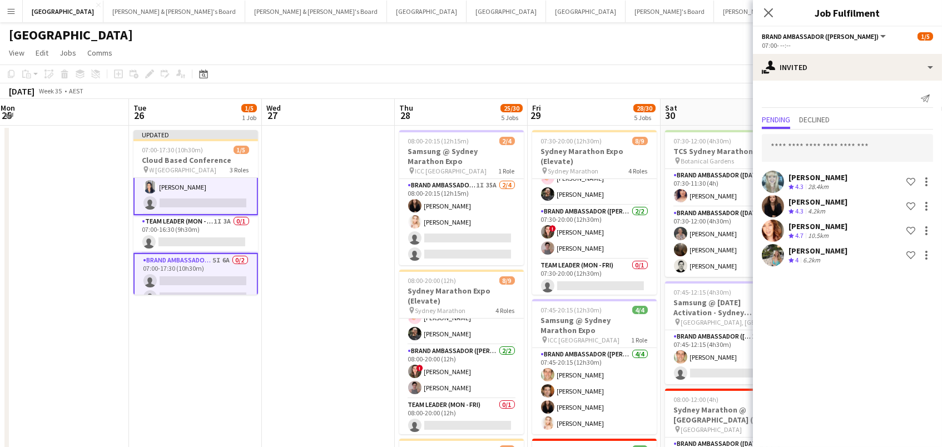
click at [747, 84] on div "August 2025 Week 35 • AEST Publish 1 job Revert 1 job" at bounding box center [471, 91] width 942 height 16
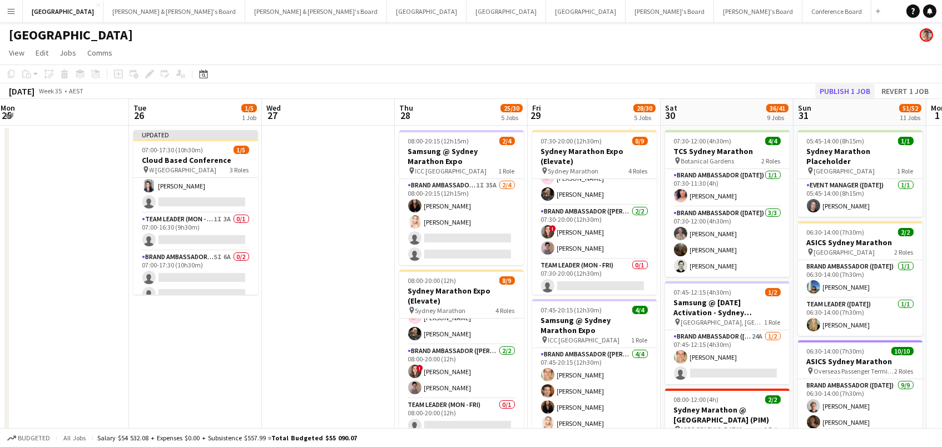
click at [846, 94] on button "Publish 1 job" at bounding box center [844, 91] width 59 height 14
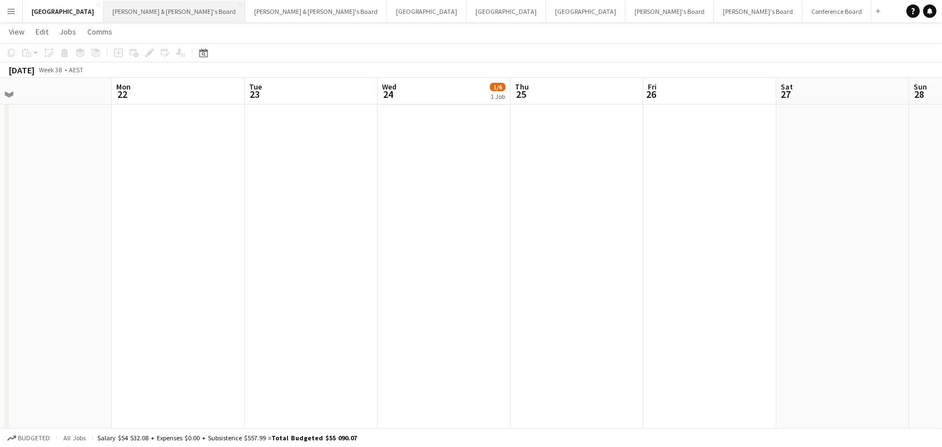
scroll to position [0, 286]
click at [802, 13] on button "Conference Board Close" at bounding box center [836, 12] width 69 height 22
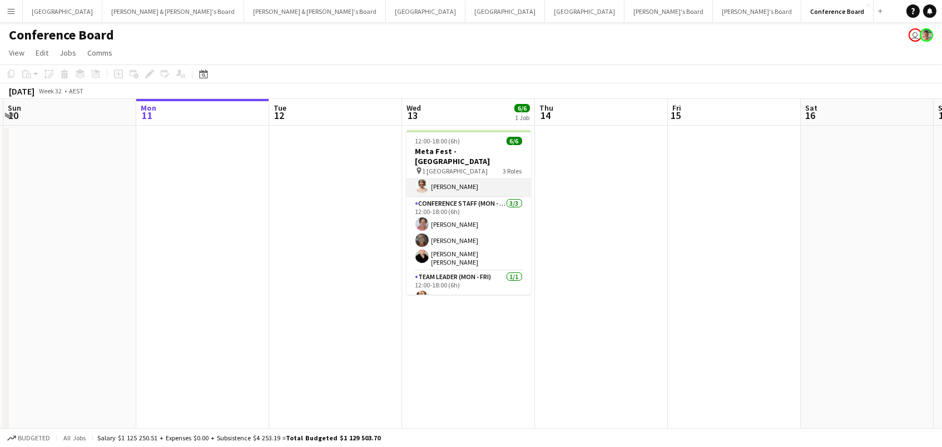
scroll to position [35, 0]
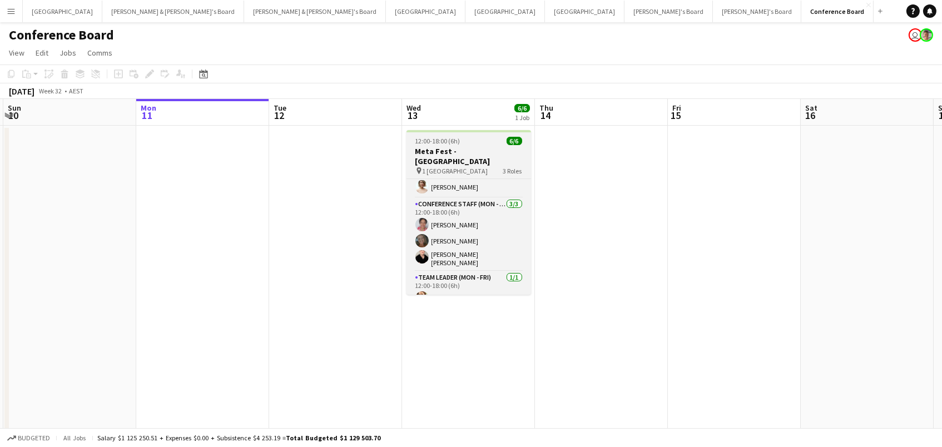
click at [431, 143] on span "12:00-18:00 (6h)" at bounding box center [437, 141] width 45 height 8
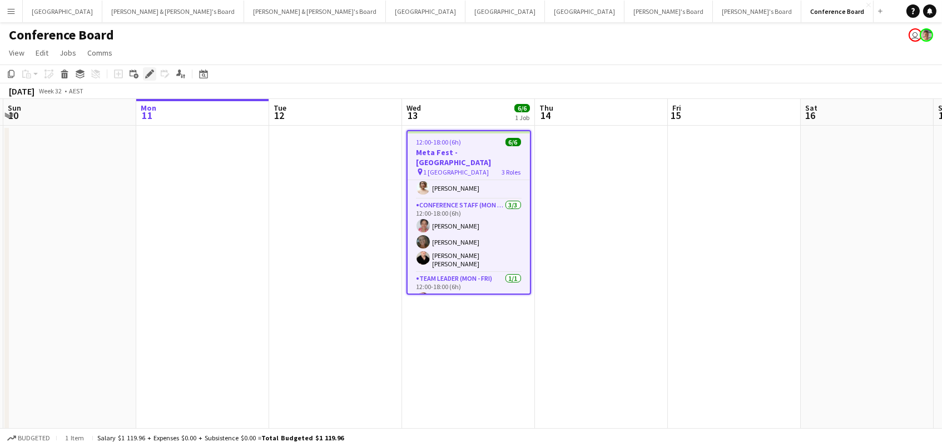
click at [143, 73] on div "Edit" at bounding box center [149, 73] width 13 height 13
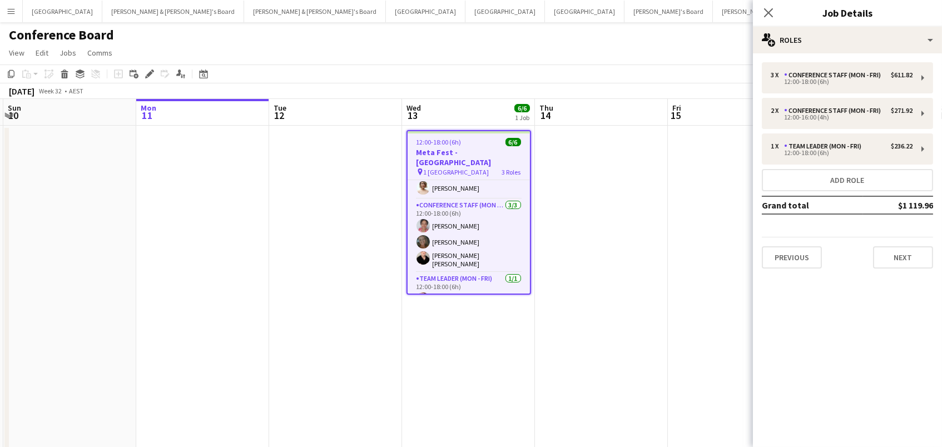
drag, startPoint x: 336, startPoint y: 185, endPoint x: 326, endPoint y: 139, distance: 46.6
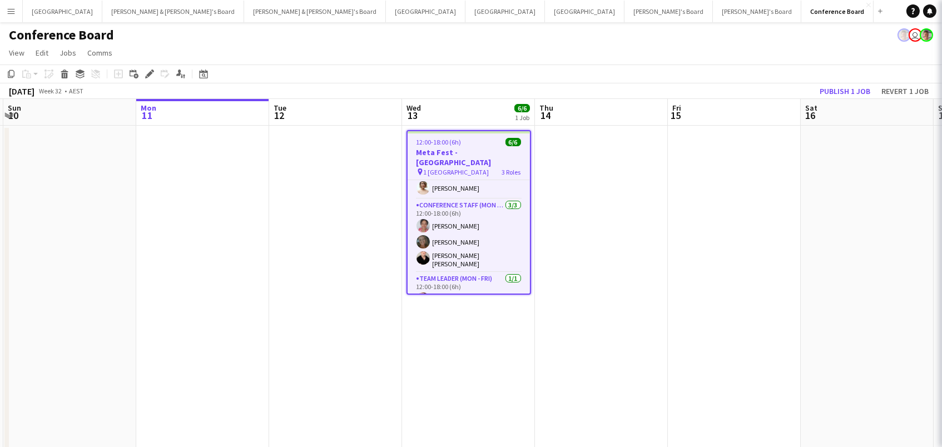
scroll to position [0, 262]
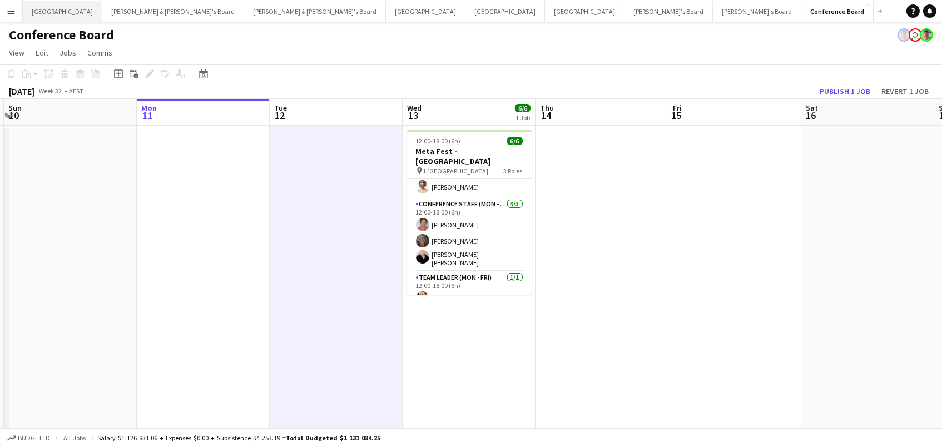
click at [36, 18] on button "Sydney Close" at bounding box center [62, 12] width 79 height 22
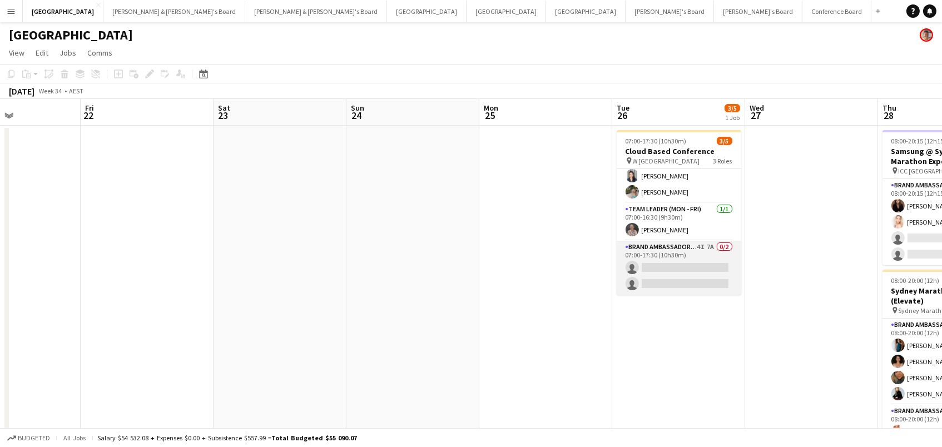
scroll to position [19, 0]
click at [699, 261] on app-card-role "Brand Ambassador (Mon - Fri) 4I 7A 0/2 07:00-17:30 (10h30m) single-neutral-acti…" at bounding box center [679, 269] width 125 height 54
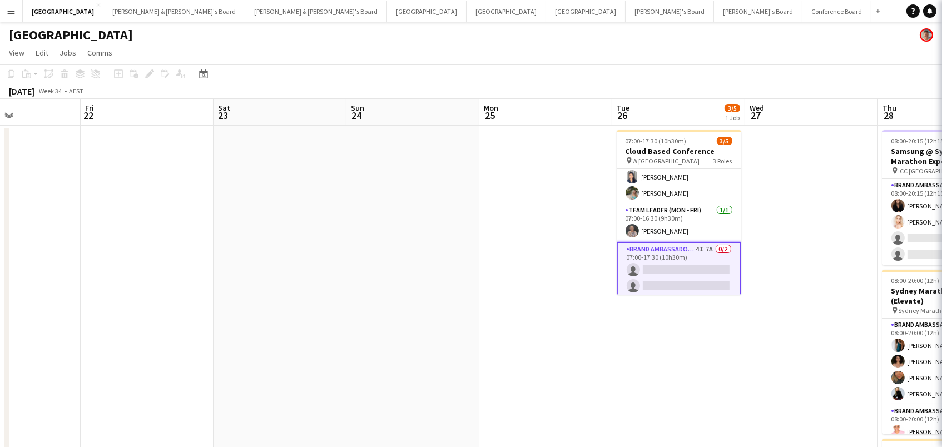
scroll to position [0, 317]
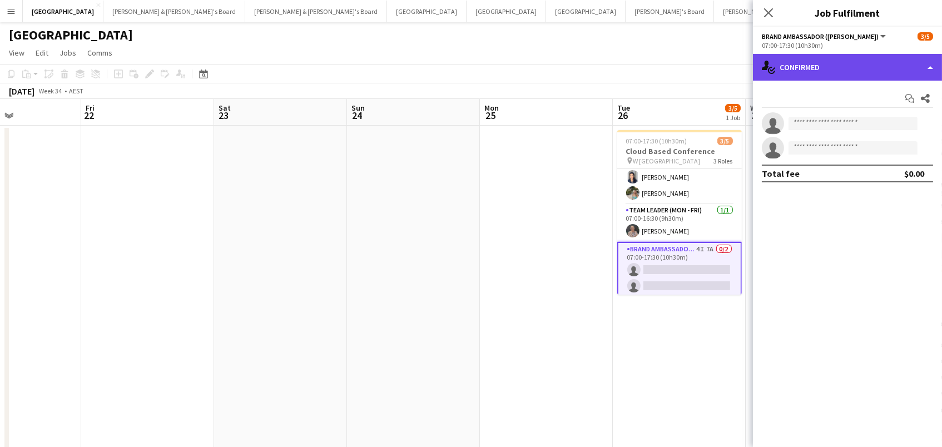
click at [821, 62] on div "single-neutral-actions-check-2 Confirmed" at bounding box center [847, 67] width 189 height 27
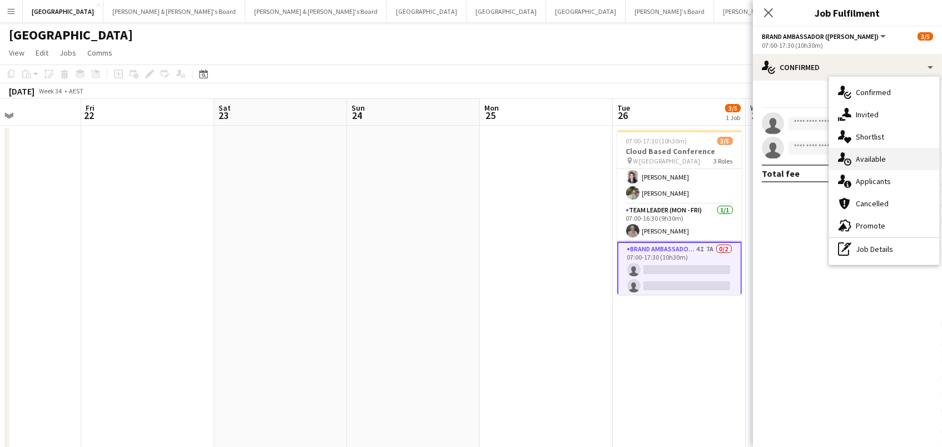
click at [880, 158] on div "single-neutral-actions-upload Available" at bounding box center [884, 159] width 110 height 22
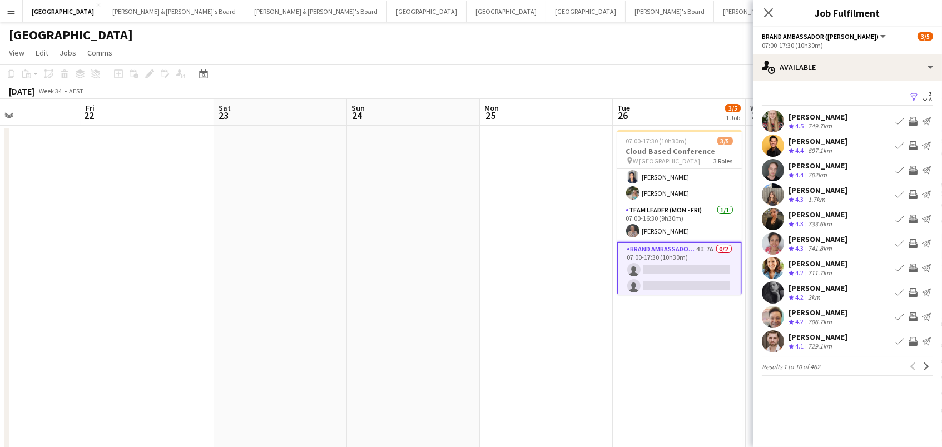
click at [910, 96] on app-icon "Filter" at bounding box center [913, 97] width 9 height 11
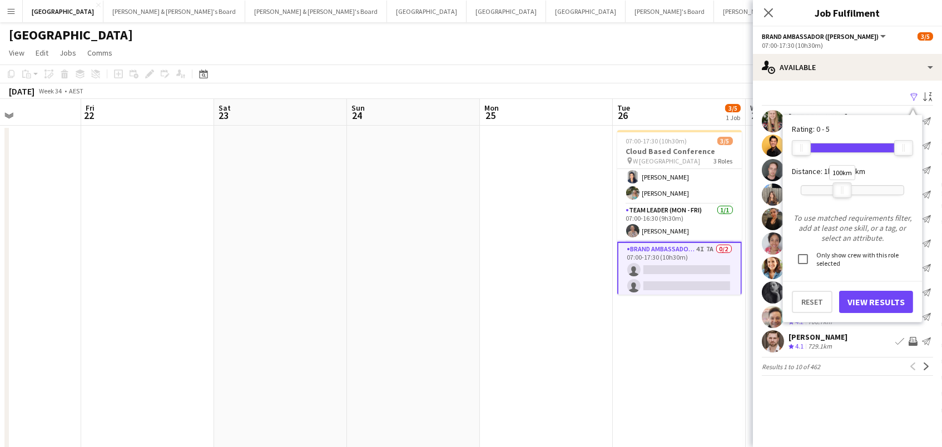
drag, startPoint x: 895, startPoint y: 195, endPoint x: 839, endPoint y: 195, distance: 55.6
click at [839, 195] on div "100km" at bounding box center [842, 190] width 19 height 16
click at [881, 302] on button "View Results" at bounding box center [876, 302] width 74 height 22
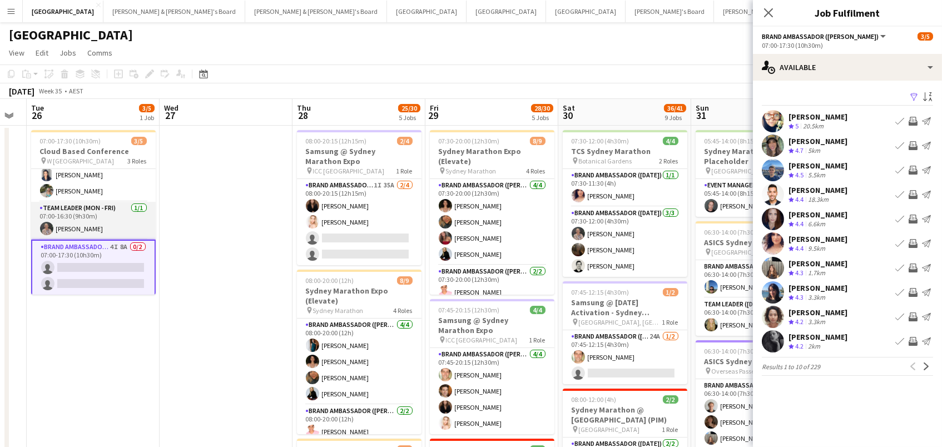
scroll to position [21, 0]
click at [131, 261] on app-card-role "Brand Ambassador (Mon - Fri) 4I 8A 0/2 07:00-17:30 (10h30m) single-neutral-acti…" at bounding box center [93, 268] width 125 height 56
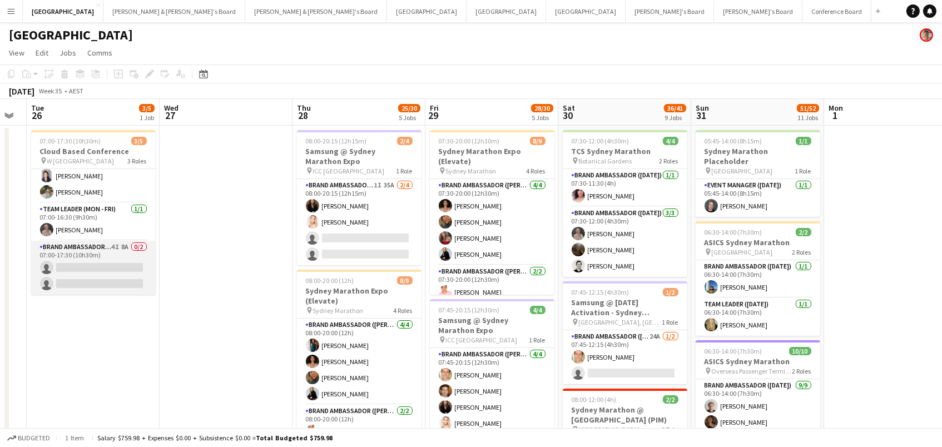
scroll to position [19, 0]
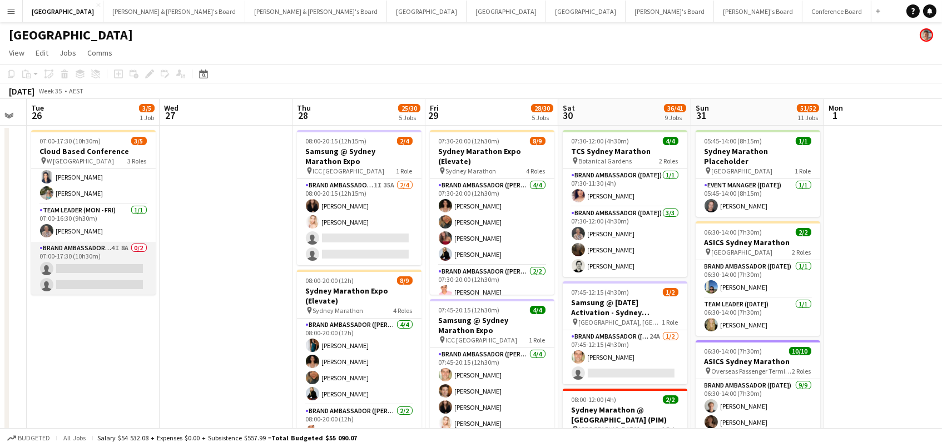
click at [131, 261] on app-card-role "Brand Ambassador (Mon - Fri) 4I 8A 0/2 07:00-17:30 (10h30m) single-neutral-acti…" at bounding box center [93, 269] width 125 height 54
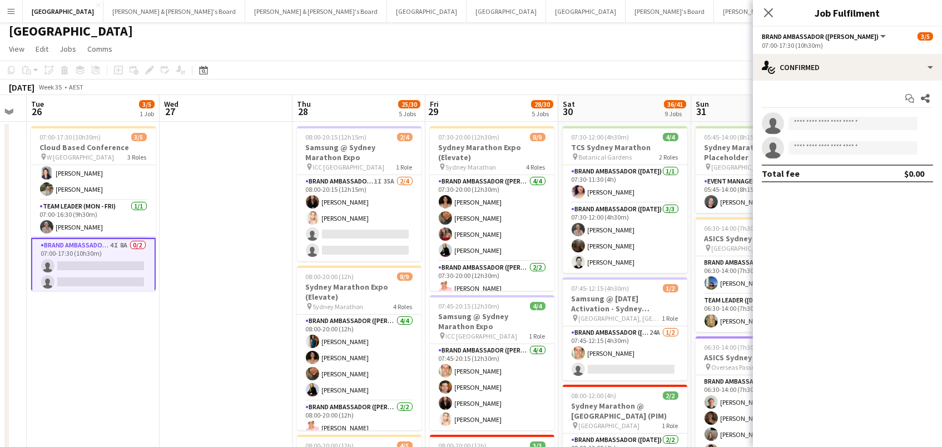
click at [891, 51] on app-options-switcher "Brand Ambassador (Mon - Fri) All roles Brand Ambassador (Mon - Fri) 3/5 07:00-1…" at bounding box center [847, 40] width 189 height 27
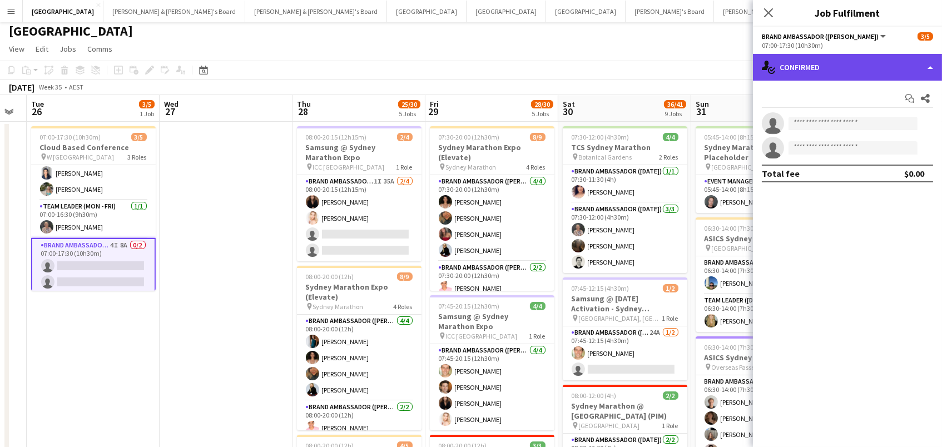
click at [809, 71] on div "single-neutral-actions-check-2 Confirmed" at bounding box center [847, 67] width 189 height 27
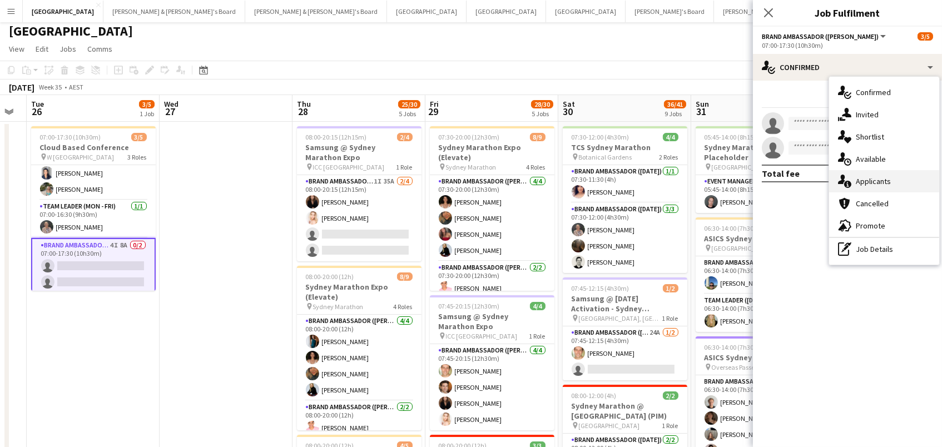
click at [884, 183] on div "single-neutral-actions-information Applicants" at bounding box center [884, 181] width 110 height 22
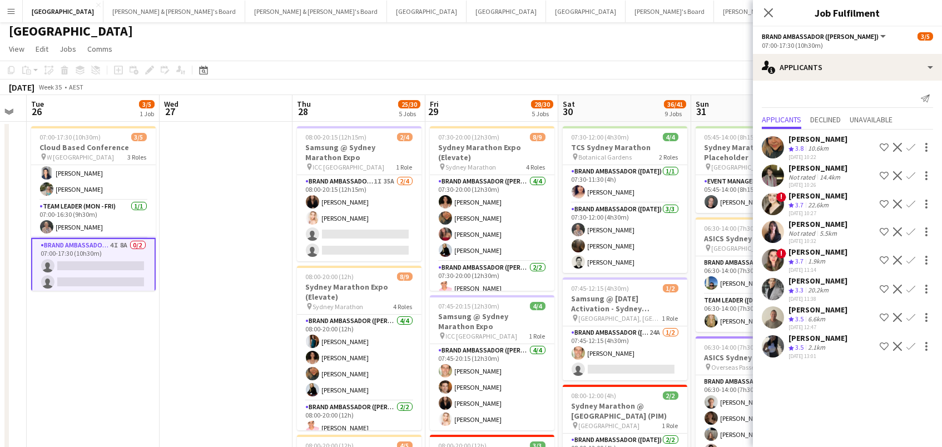
click at [813, 430] on mat-expansion-panel "users2 Applicants Send notification Applicants Declined Unavailable Roberta Rod…" at bounding box center [847, 264] width 189 height 366
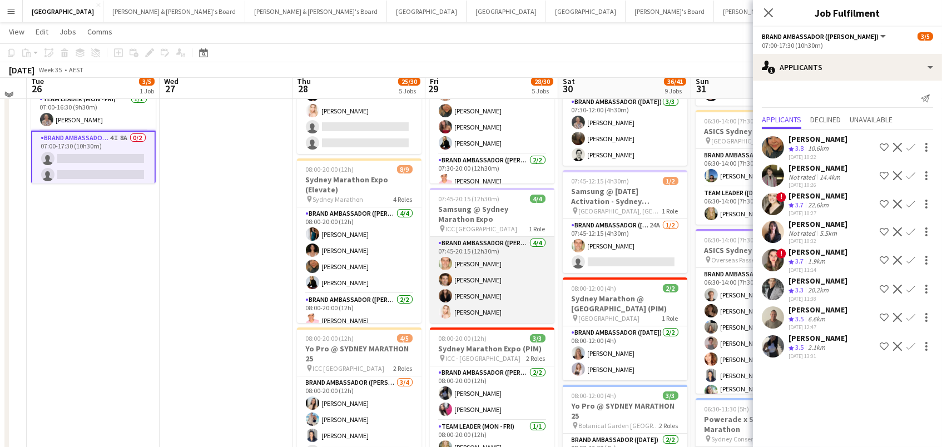
scroll to position [113, 0]
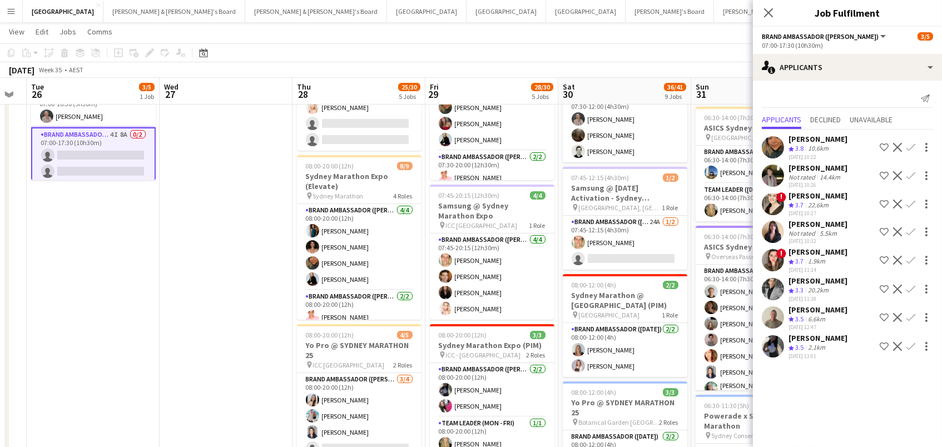
click at [123, 160] on app-card-role "Brand Ambassador (Mon - Fri) 4I 8A 0/2 07:00-17:30 (10h30m) single-neutral-acti…" at bounding box center [93, 155] width 125 height 56
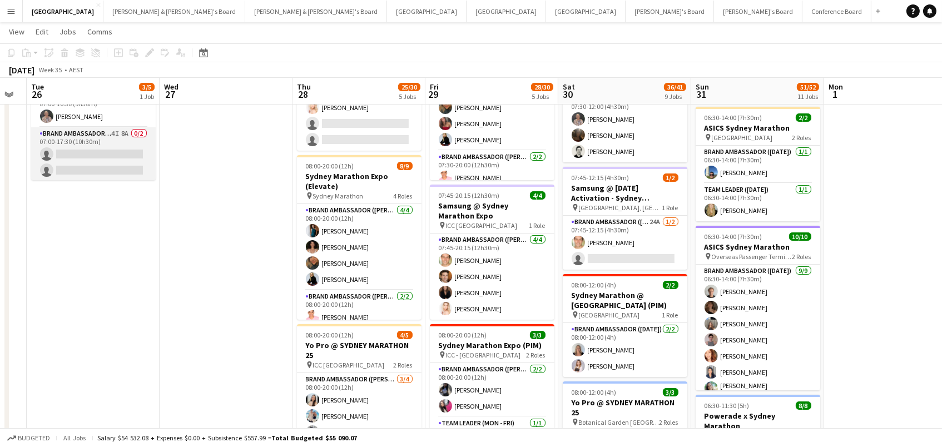
click at [62, 158] on app-card-role "Brand Ambassador (Mon - Fri) 4I 8A 0/2 07:00-17:30 (10h30m) single-neutral-acti…" at bounding box center [93, 154] width 125 height 54
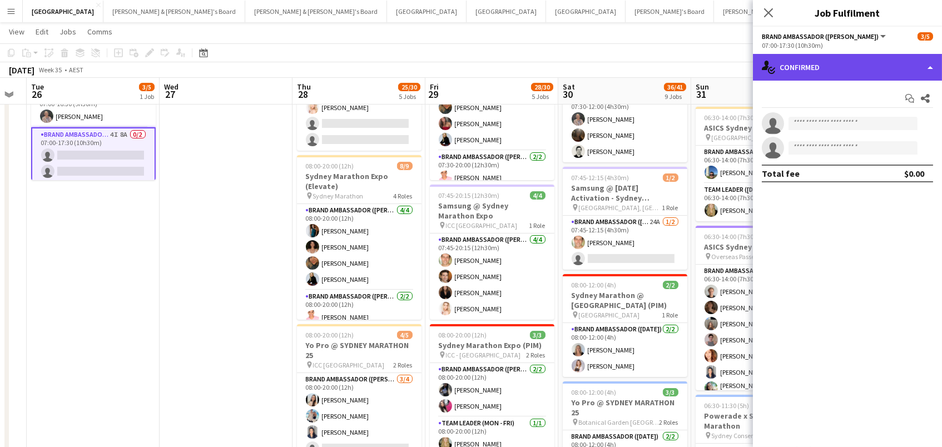
click at [838, 71] on div "single-neutral-actions-check-2 Confirmed" at bounding box center [847, 67] width 189 height 27
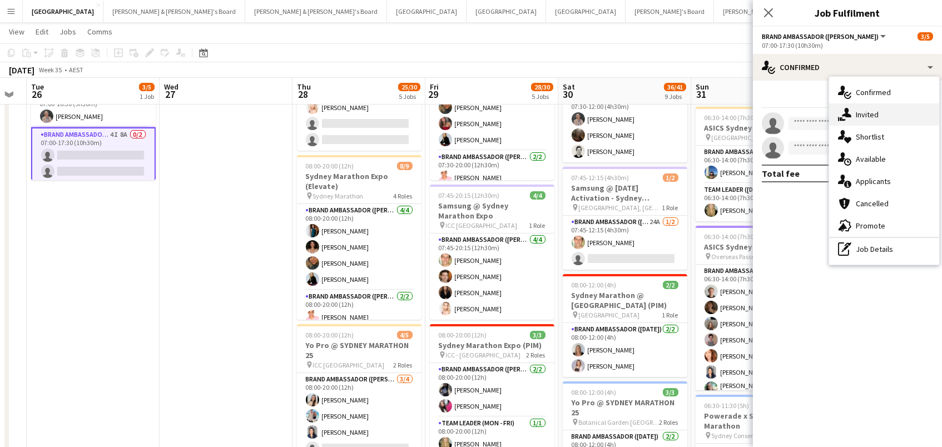
click at [883, 116] on div "single-neutral-actions-share-1 Invited" at bounding box center [884, 114] width 110 height 22
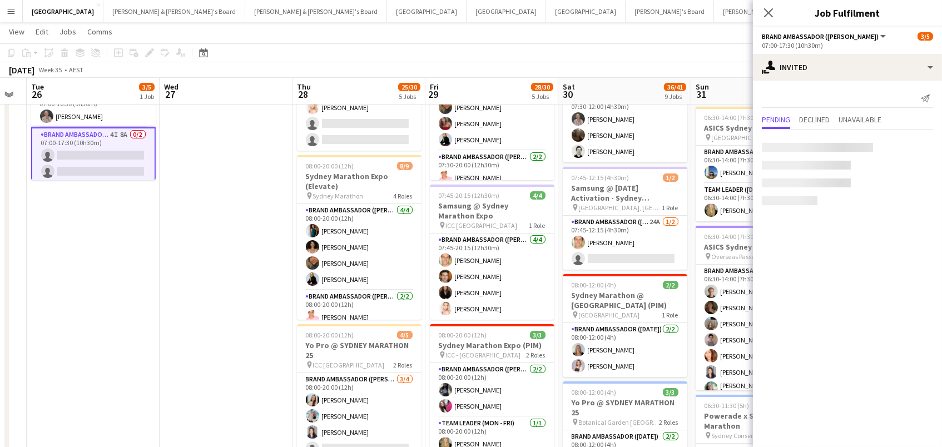
scroll to position [115, 0]
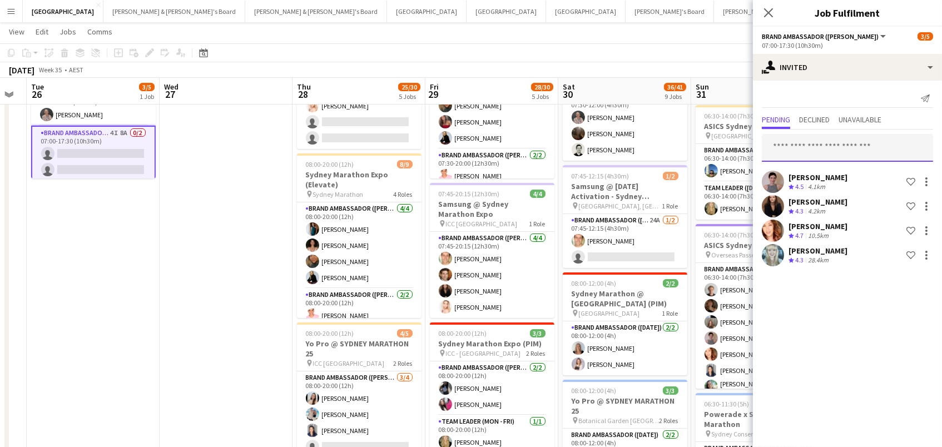
click at [842, 151] on input "text" at bounding box center [847, 148] width 171 height 28
type input "*****"
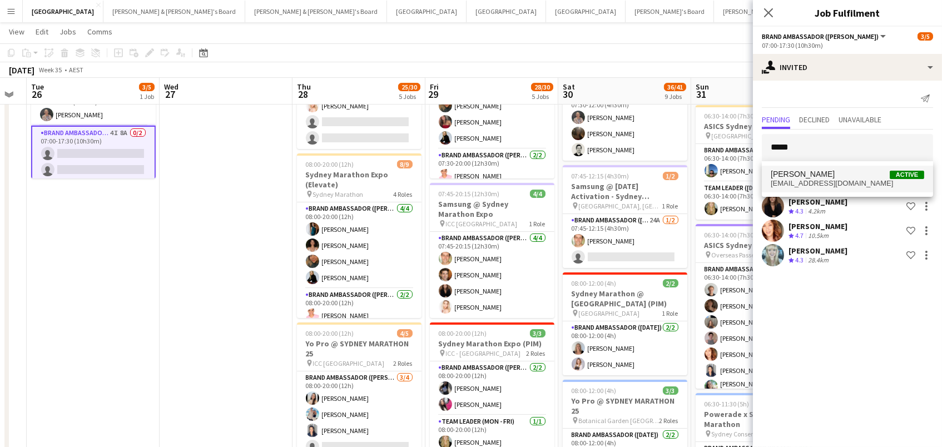
drag, startPoint x: 896, startPoint y: 125, endPoint x: 816, endPoint y: 175, distance: 94.9
click at [816, 175] on span "[PERSON_NAME]" at bounding box center [802, 174] width 64 height 9
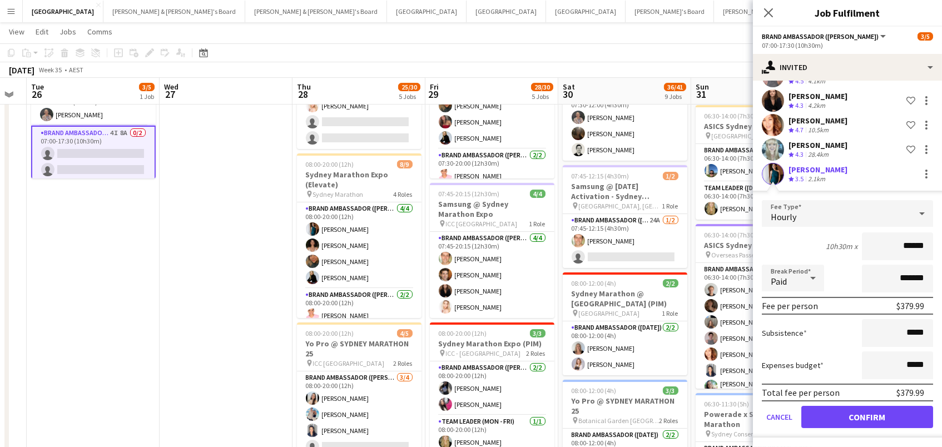
scroll to position [105, 0]
click at [851, 415] on button "Confirm" at bounding box center [867, 417] width 132 height 22
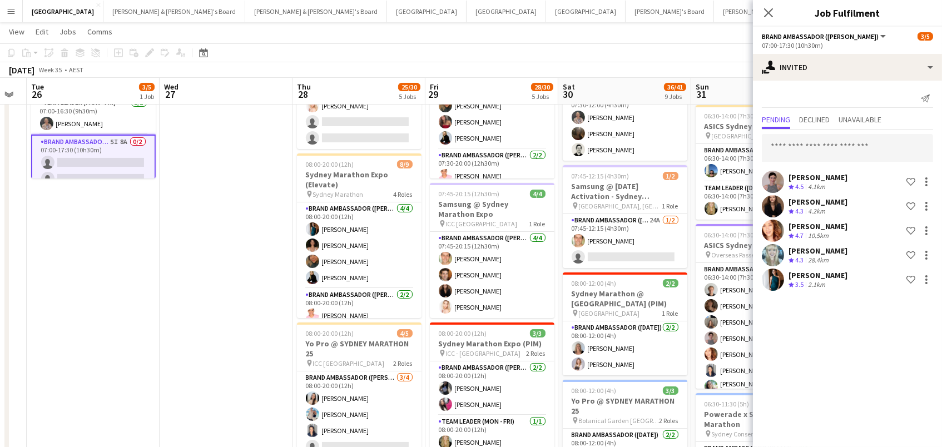
click at [727, 51] on app-toolbar "Copy Paste Paste Command V Paste with crew Command Shift V Paste linked Job Del…" at bounding box center [471, 52] width 942 height 19
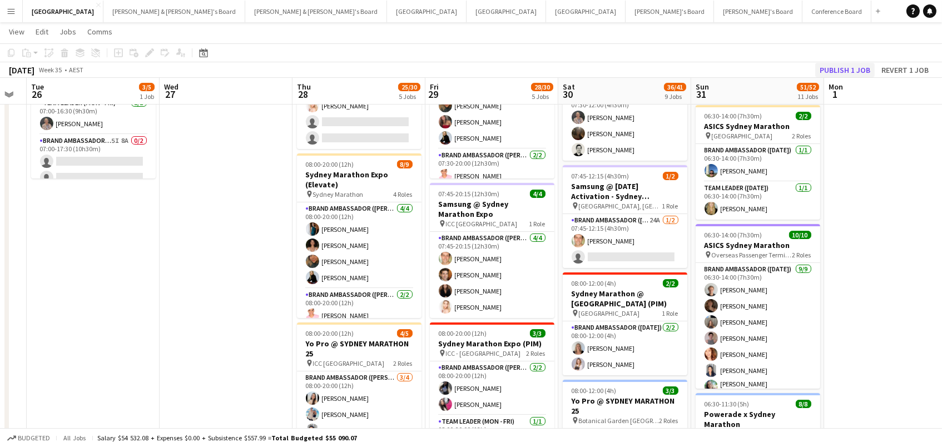
click at [836, 74] on button "Publish 1 job" at bounding box center [844, 70] width 59 height 14
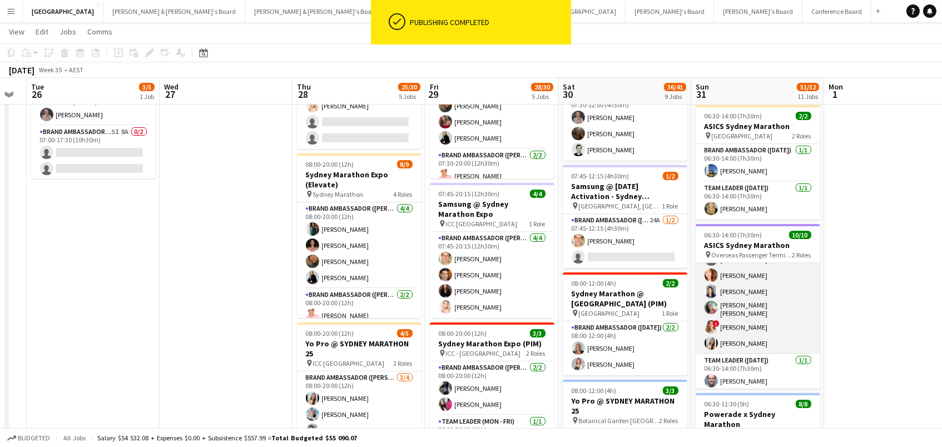
scroll to position [78, 0]
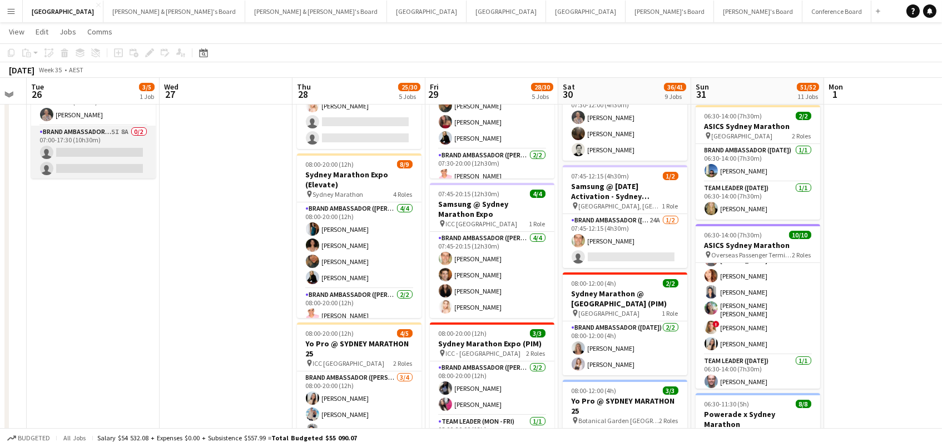
click at [65, 144] on app-card-role "Brand Ambassador (Mon - Fri) 5I 8A 0/2 07:00-17:30 (10h30m) single-neutral-acti…" at bounding box center [93, 153] width 125 height 54
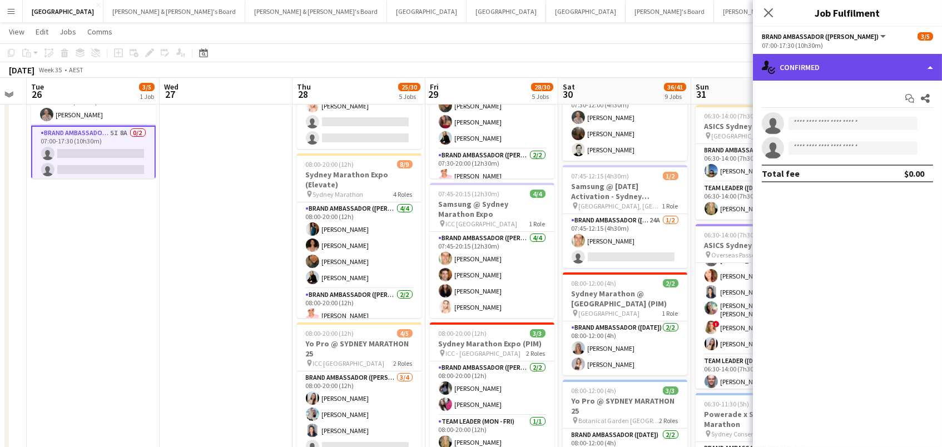
click at [802, 71] on div "single-neutral-actions-check-2 Confirmed" at bounding box center [847, 67] width 189 height 27
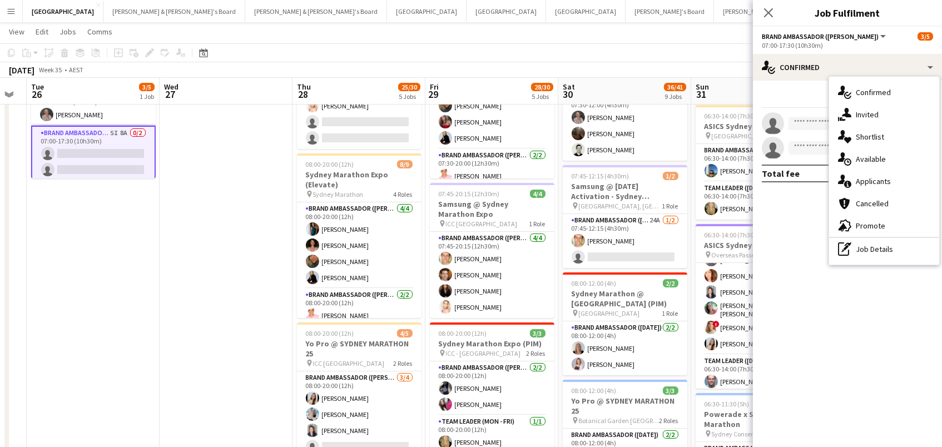
drag, startPoint x: 844, startPoint y: 108, endPoint x: 836, endPoint y: 121, distance: 14.8
click at [844, 109] on icon "single-neutral-actions-share-1" at bounding box center [844, 114] width 13 height 13
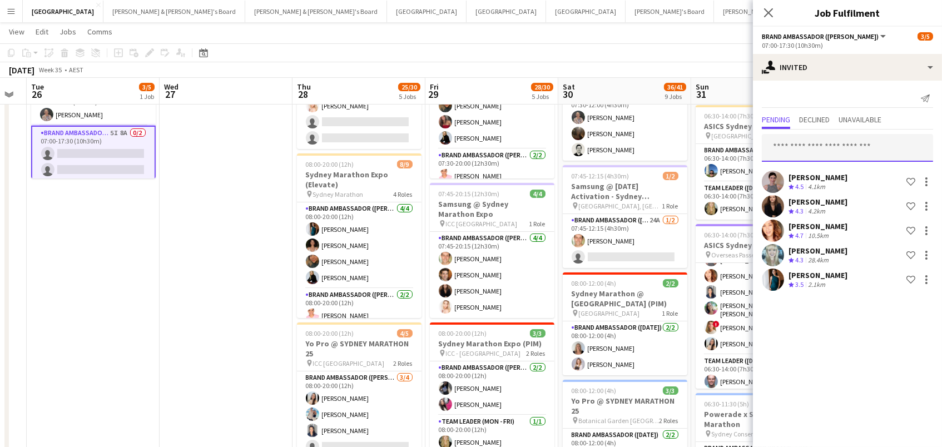
click at [822, 149] on input "text" at bounding box center [847, 148] width 171 height 28
type input "***"
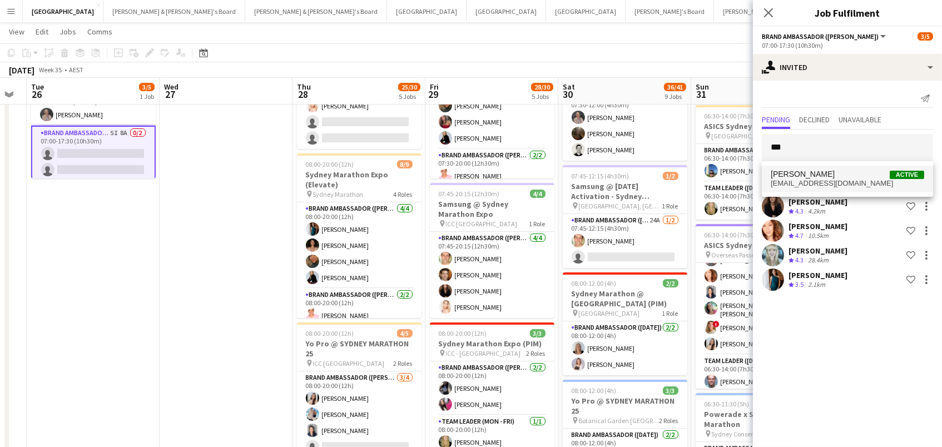
drag, startPoint x: 826, startPoint y: 149, endPoint x: 822, endPoint y: 184, distance: 35.2
click at [822, 184] on span "michellecefai@gmail.com" at bounding box center [846, 183] width 153 height 9
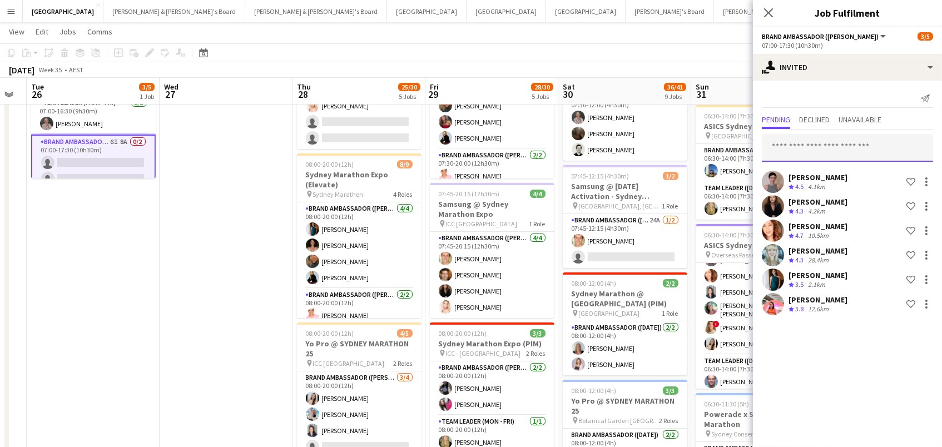
click at [792, 139] on input "text" at bounding box center [847, 148] width 171 height 28
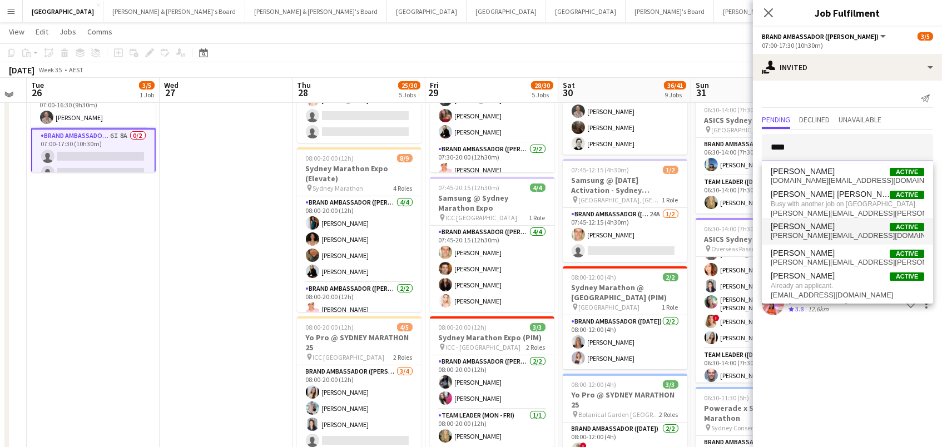
scroll to position [121, 0]
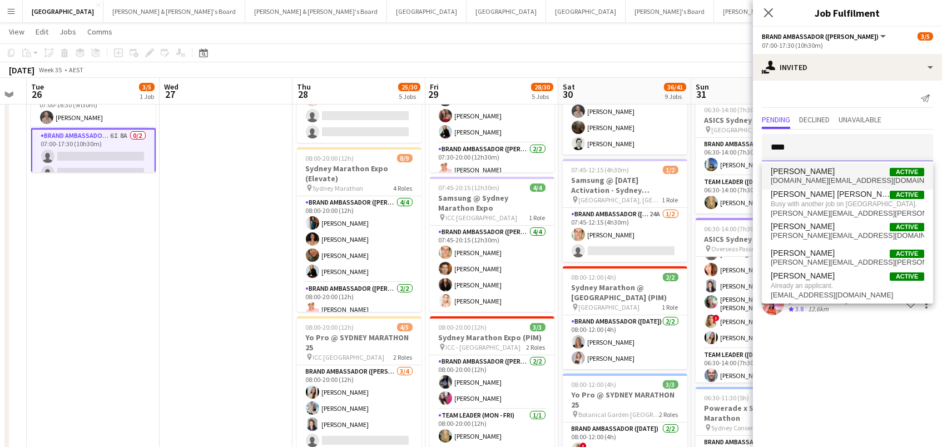
type input "****"
click at [824, 175] on span "Jessica Amancio Fudimura" at bounding box center [802, 171] width 64 height 9
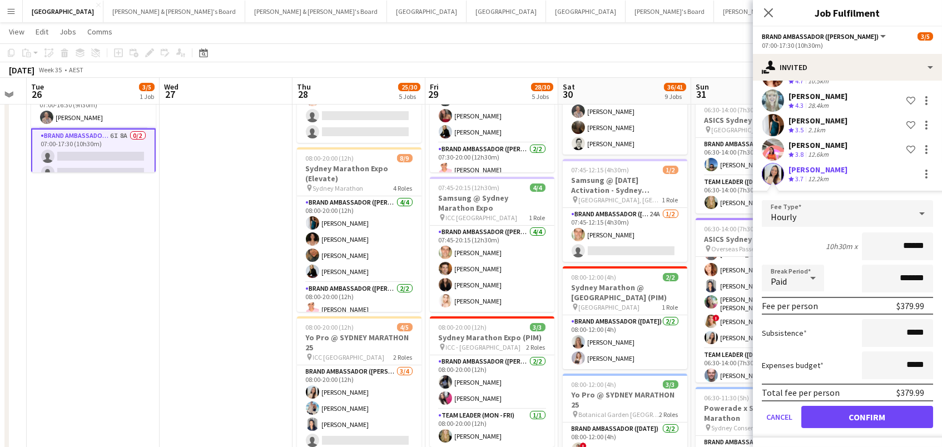
scroll to position [153, 0]
click at [874, 414] on button "Confirm" at bounding box center [867, 418] width 132 height 22
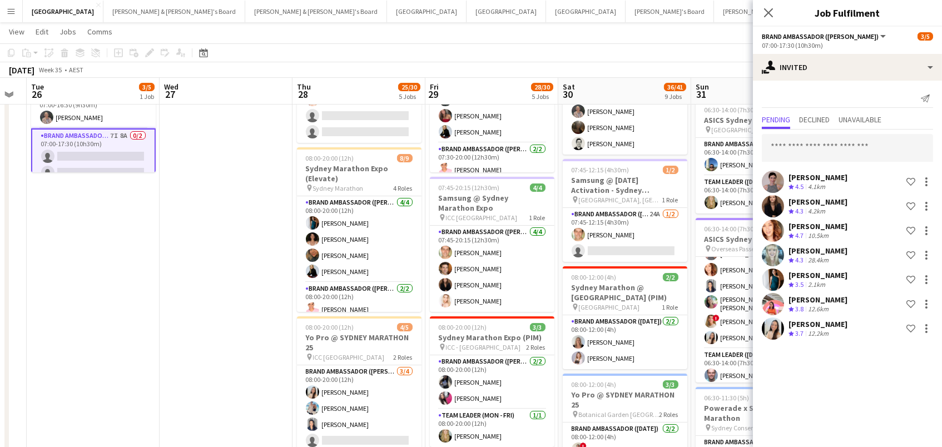
click at [614, 46] on app-toolbar "Copy Paste Paste Command V Paste with crew Command Shift V Paste linked Job Del…" at bounding box center [471, 52] width 942 height 19
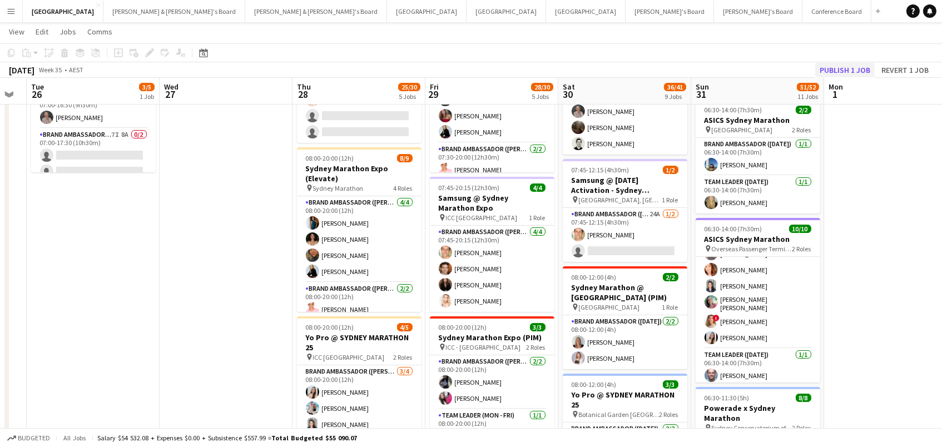
click at [857, 71] on button "Publish 1 job" at bounding box center [844, 70] width 59 height 14
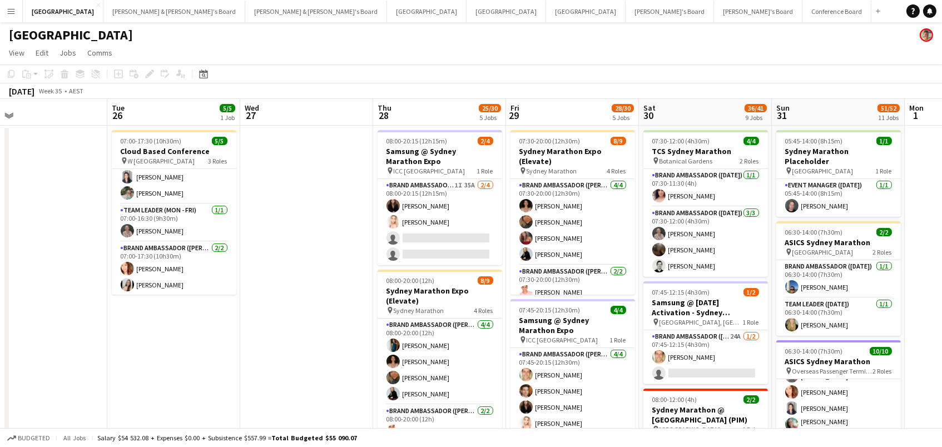
scroll to position [0, 287]
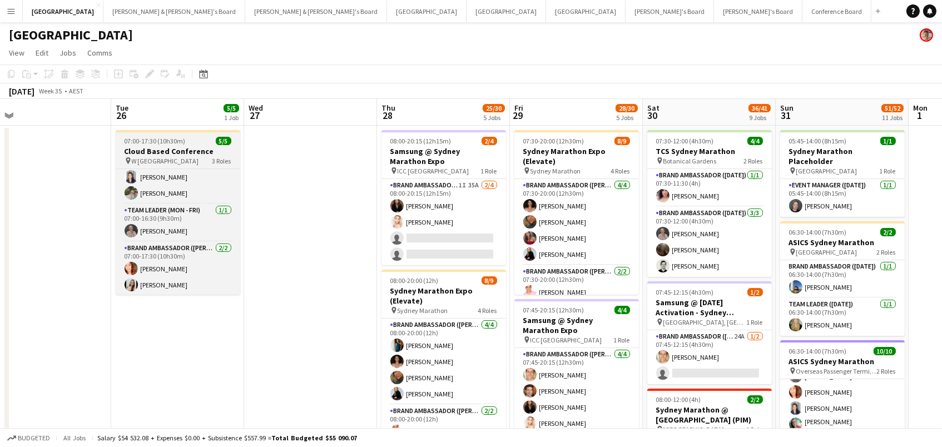
click at [155, 157] on span "W Hotel Sydney" at bounding box center [165, 161] width 67 height 8
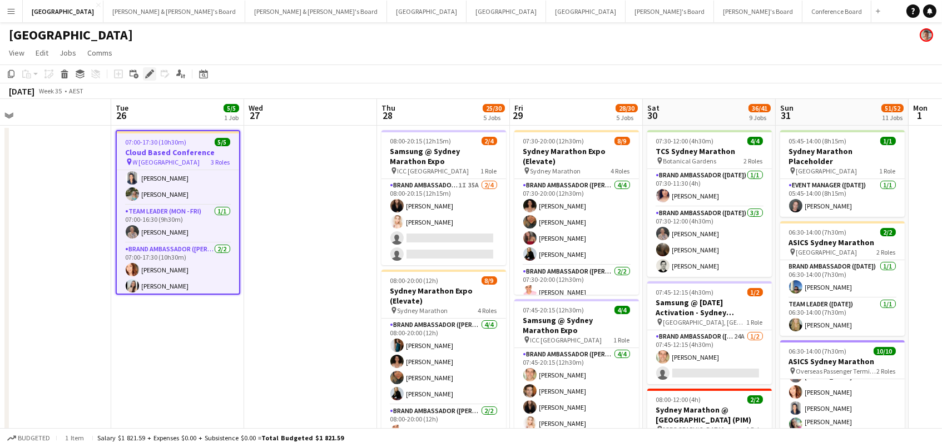
click at [149, 79] on div "Edit" at bounding box center [149, 73] width 13 height 13
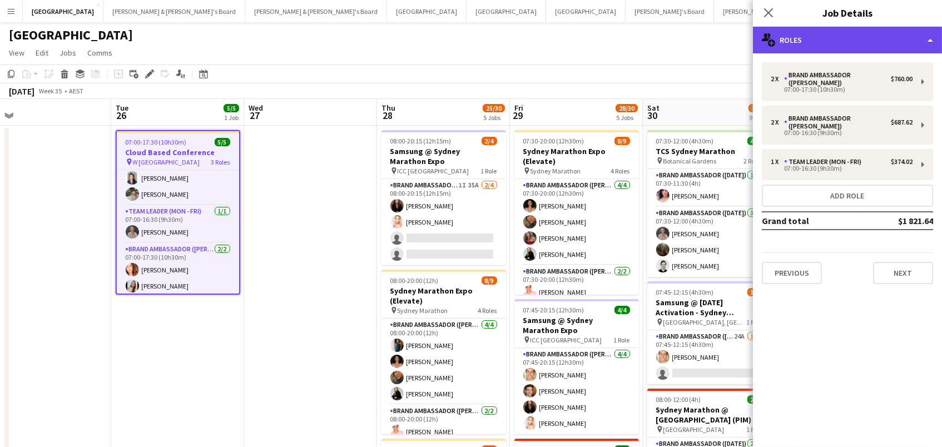
click at [879, 36] on div "multiple-users-add Roles" at bounding box center [847, 40] width 189 height 27
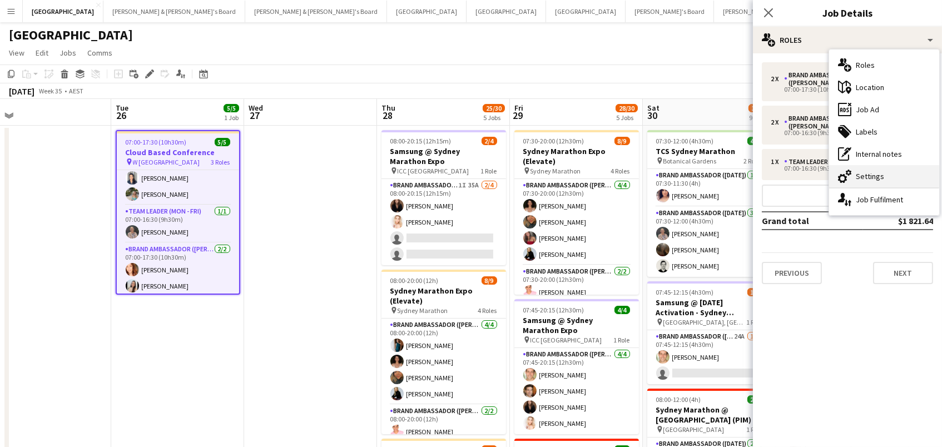
click at [903, 181] on div "cog-double-3 Settings" at bounding box center [884, 176] width 110 height 22
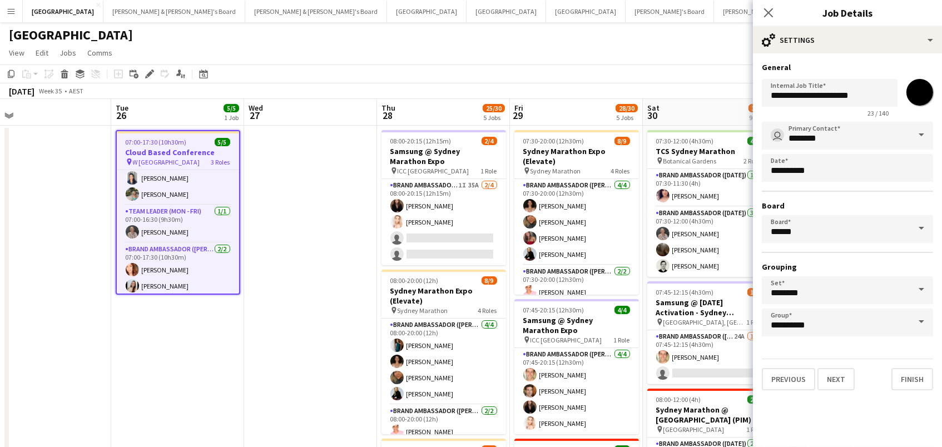
click at [927, 88] on input "*******" at bounding box center [919, 92] width 40 height 40
type input "*******"
click at [732, 76] on app-toolbar "Copy Paste Paste Command V Paste with crew Command Shift V Paste linked Job Del…" at bounding box center [471, 73] width 942 height 19
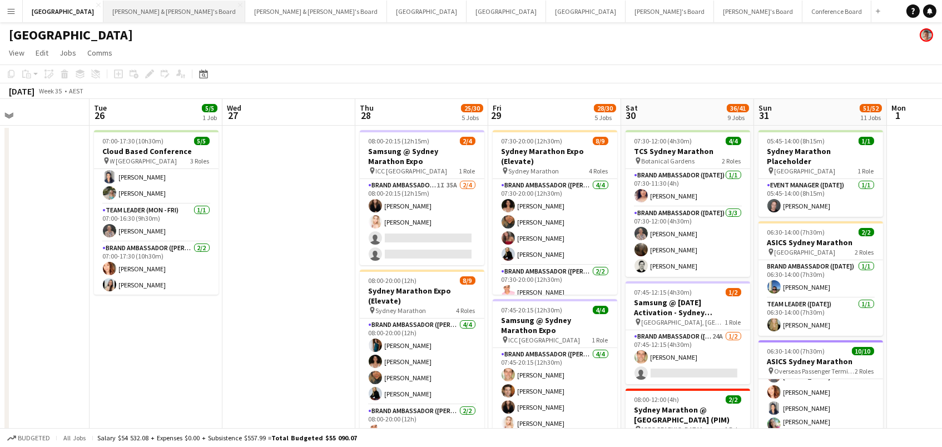
scroll to position [0, 0]
click at [103, 9] on button "[PERSON_NAME] & [PERSON_NAME]'s Board Close" at bounding box center [174, 12] width 142 height 22
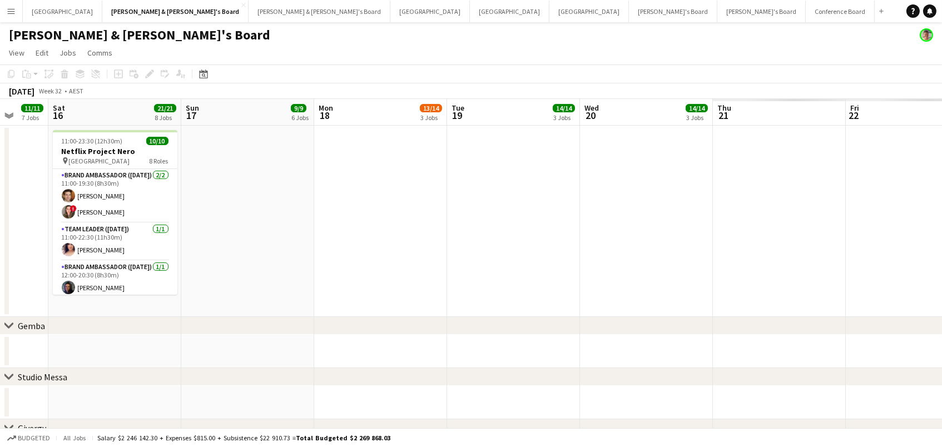
scroll to position [0, 404]
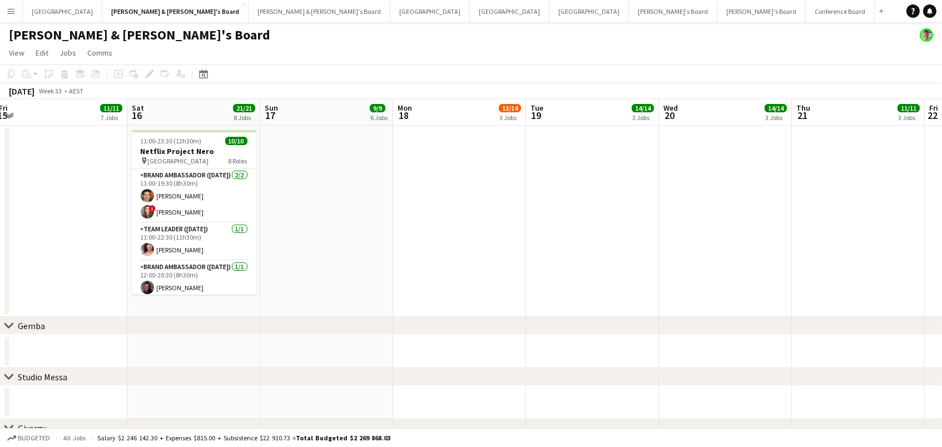
click at [12, 16] on button "Menu" at bounding box center [11, 11] width 22 height 22
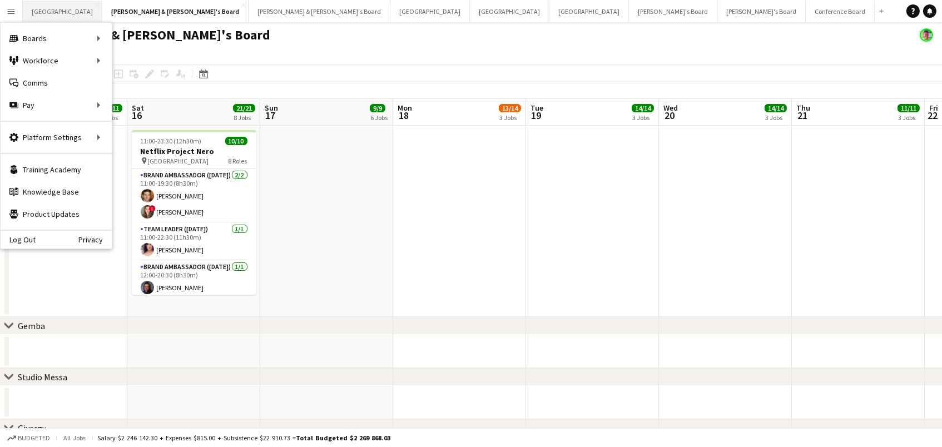
click at [43, 8] on button "Sydney Close" at bounding box center [62, 12] width 79 height 22
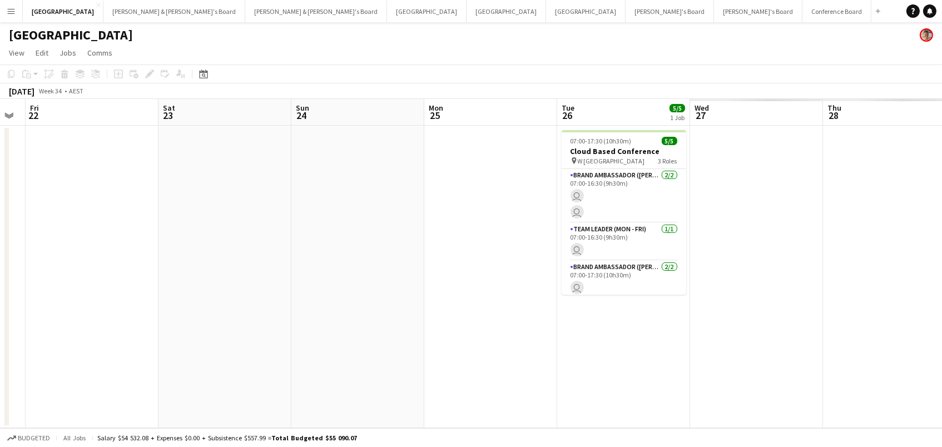
scroll to position [0, 329]
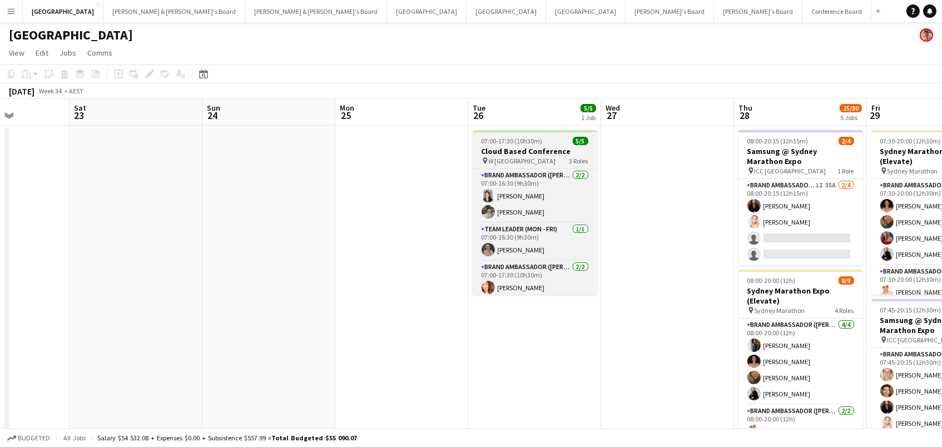
click at [514, 146] on h3 "Cloud Based Conference" at bounding box center [535, 151] width 125 height 10
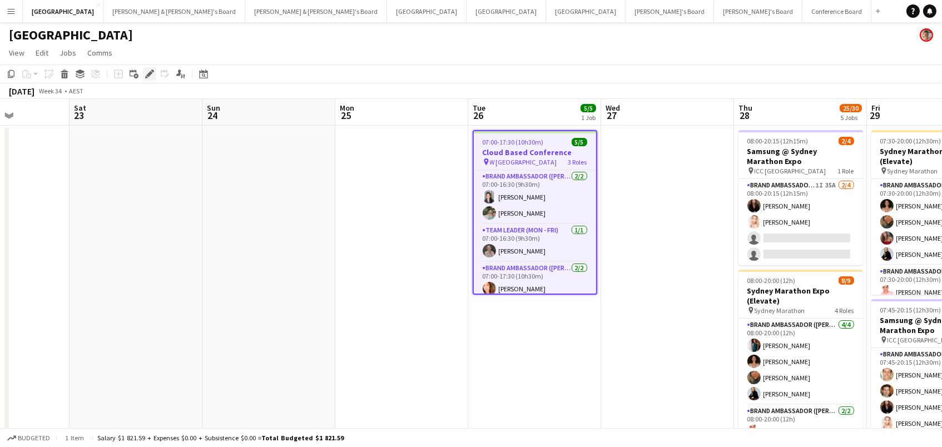
click at [146, 77] on icon at bounding box center [146, 77] width 3 height 3
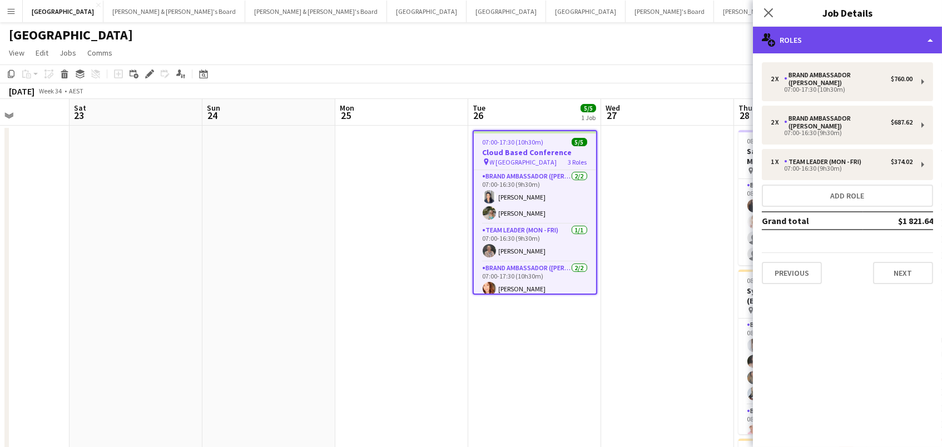
click at [775, 44] on div "multiple-users-add Roles" at bounding box center [847, 40] width 189 height 27
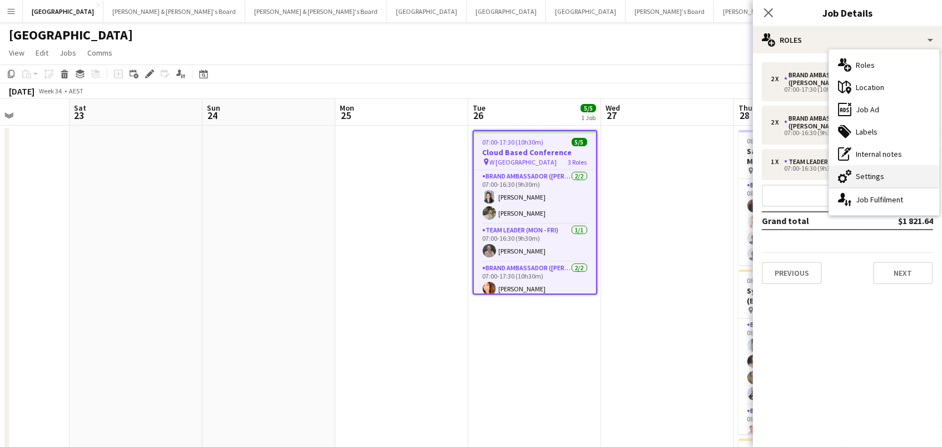
click at [869, 180] on div "cog-double-3 Settings" at bounding box center [884, 176] width 110 height 22
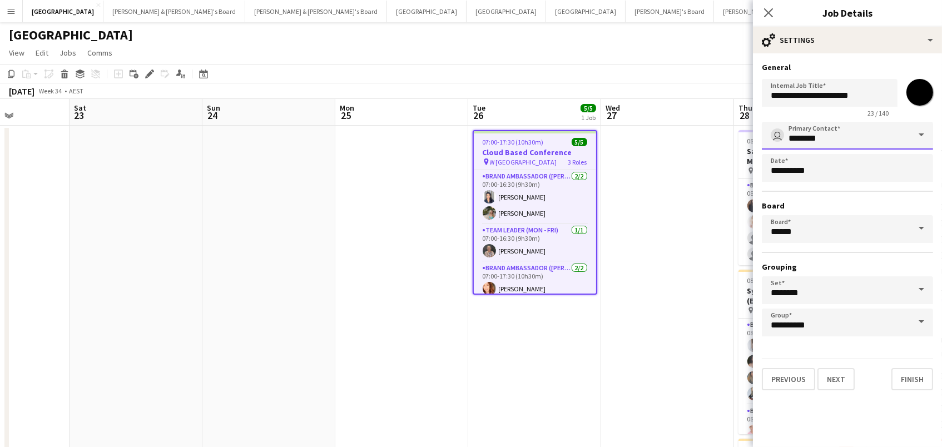
click at [893, 135] on input "********" at bounding box center [847, 136] width 171 height 28
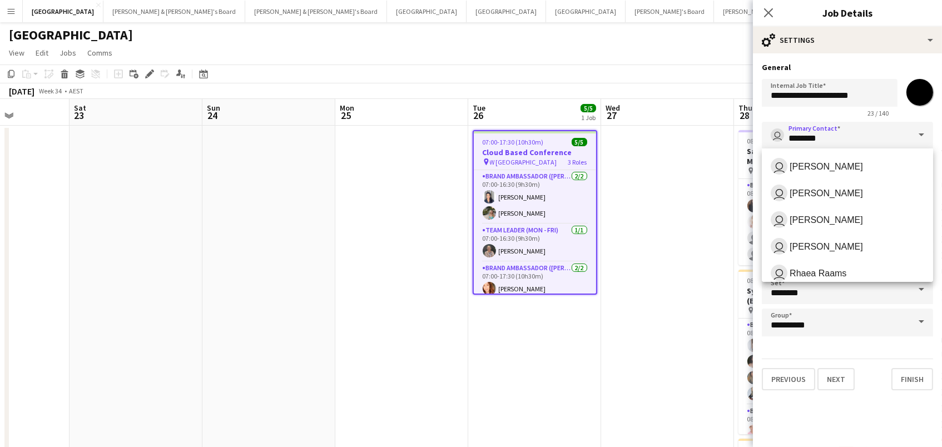
click at [874, 114] on span "23 / 140" at bounding box center [877, 113] width 39 height 8
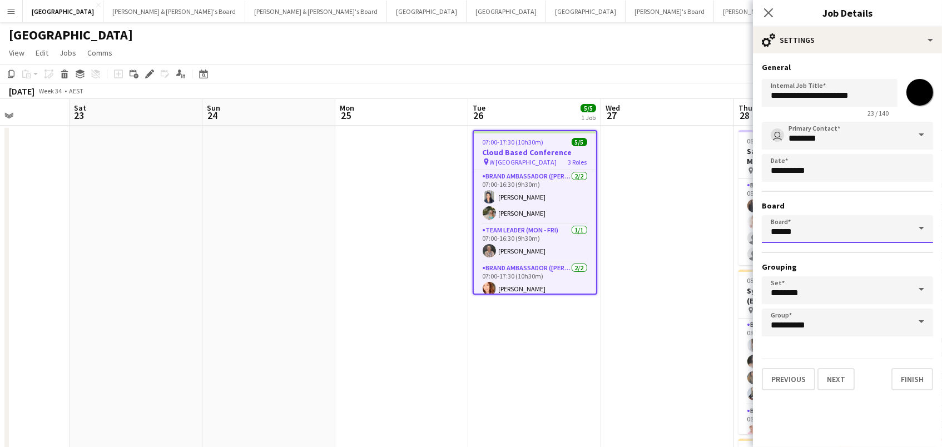
click at [788, 236] on input "******" at bounding box center [847, 229] width 171 height 28
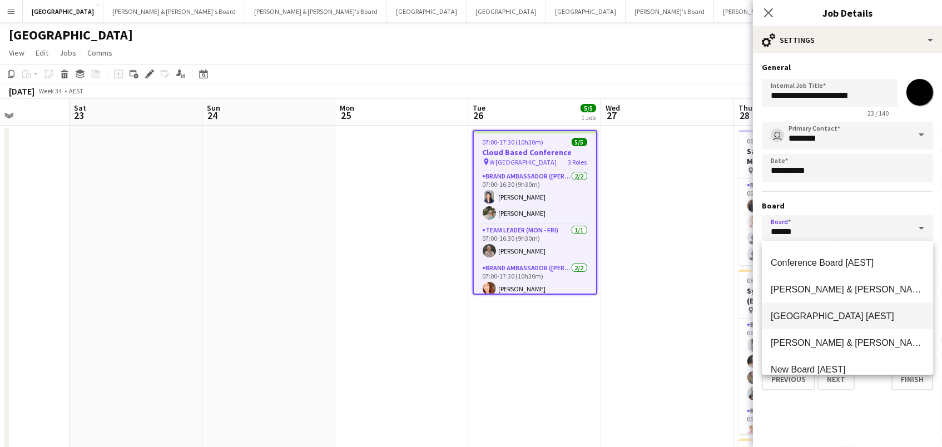
scroll to position [80, 0]
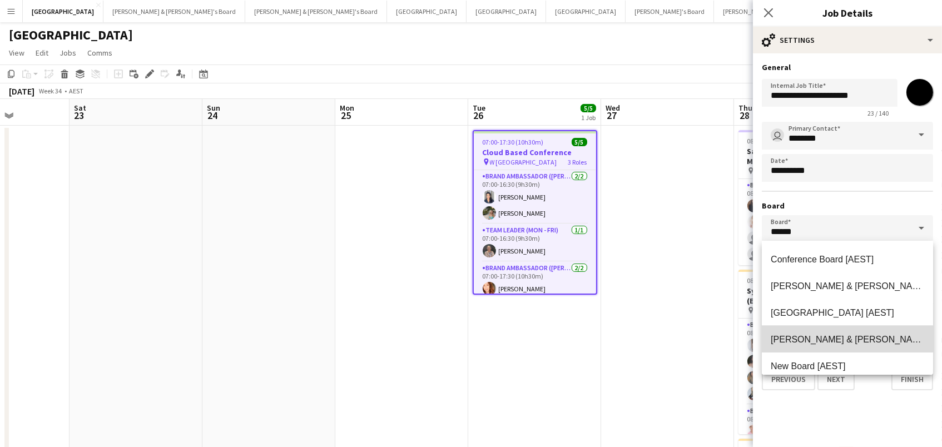
click at [812, 345] on mat-option "Neil & Jenny's Board [AEST]" at bounding box center [847, 339] width 171 height 27
type input "**********"
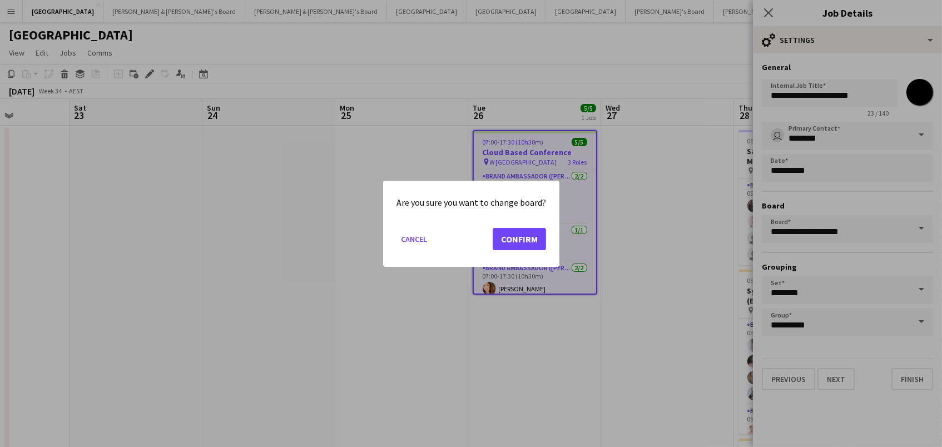
click at [514, 229] on button "Confirm" at bounding box center [519, 238] width 53 height 22
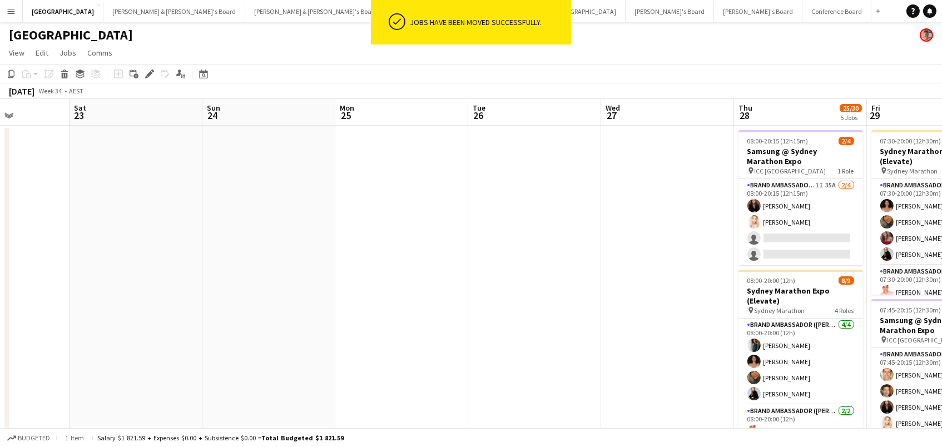
click at [223, 38] on div "[GEOGRAPHIC_DATA]" at bounding box center [471, 32] width 942 height 21
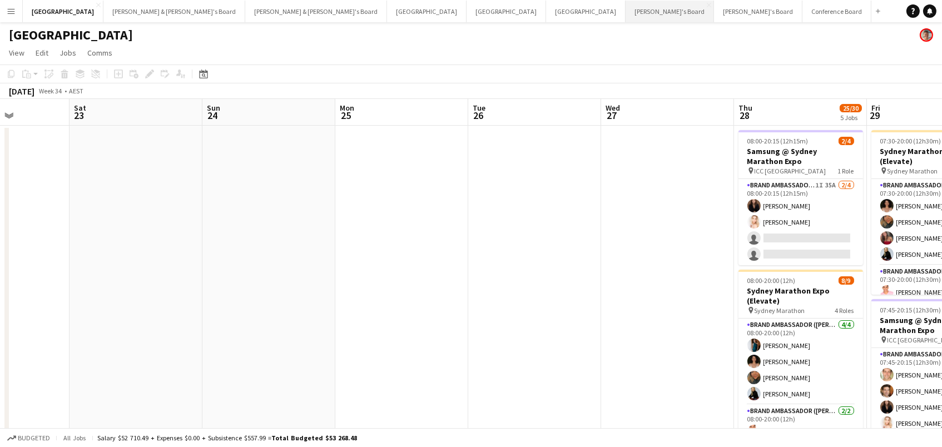
click at [625, 14] on button "Tennille's Board Close" at bounding box center [669, 12] width 88 height 22
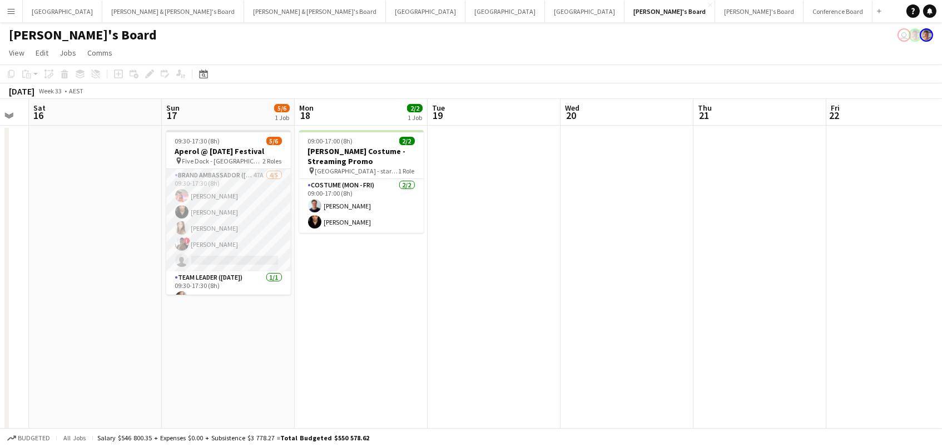
scroll to position [13, 0]
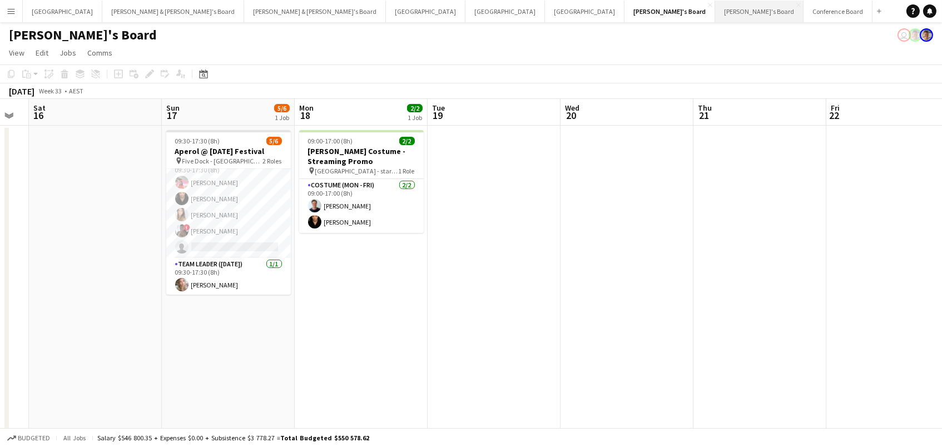
click at [715, 10] on button "Vicky's Board Close" at bounding box center [759, 12] width 88 height 22
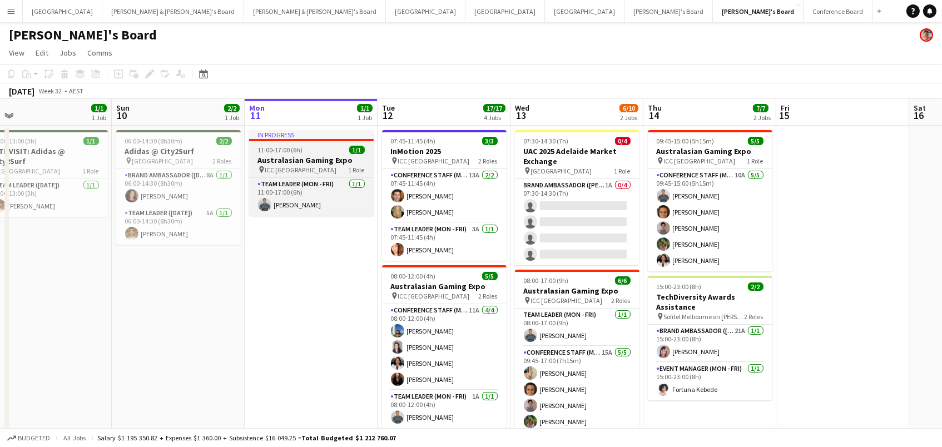
click at [310, 164] on h3 "Australasian Gaming Expo" at bounding box center [311, 160] width 125 height 10
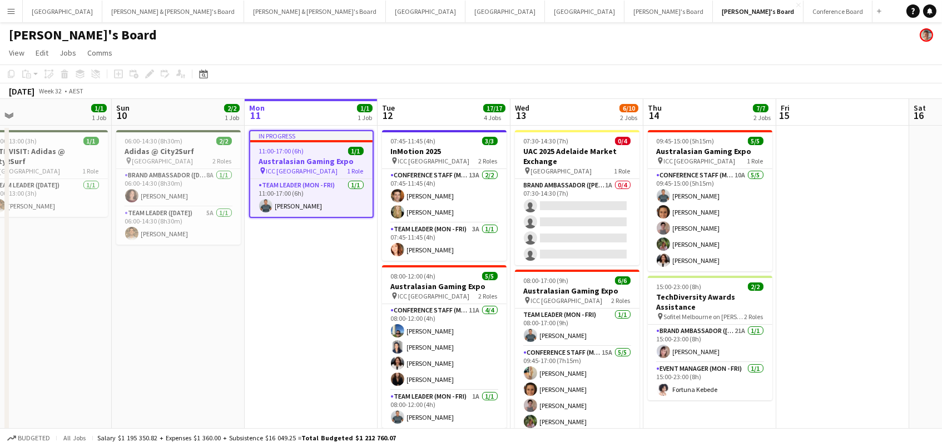
scroll to position [0, 551]
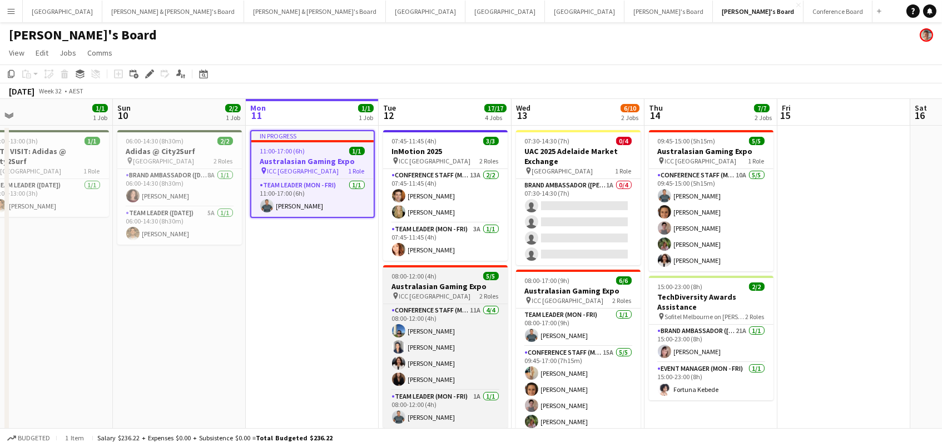
click at [400, 275] on span "08:00-12:00 (4h)" at bounding box center [414, 276] width 45 height 8
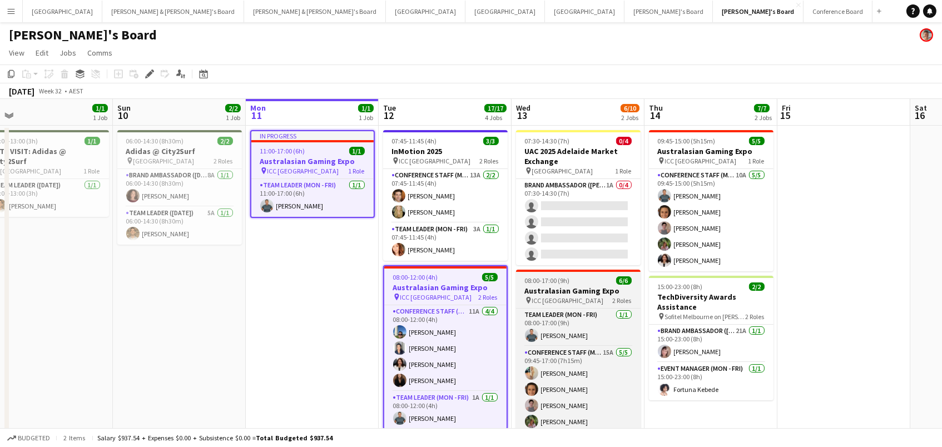
click at [554, 291] on h3 "Australasian Gaming Expo" at bounding box center [578, 291] width 125 height 10
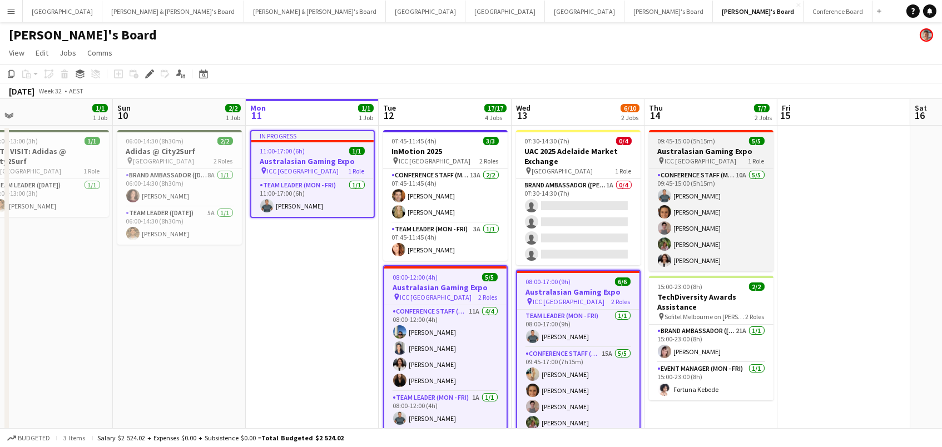
click at [659, 146] on h3 "Australasian Gaming Expo" at bounding box center [711, 151] width 125 height 10
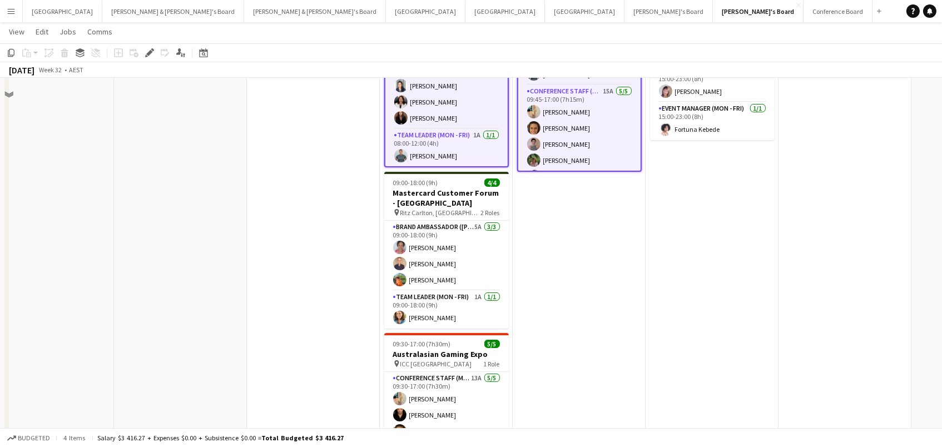
scroll to position [271, 0]
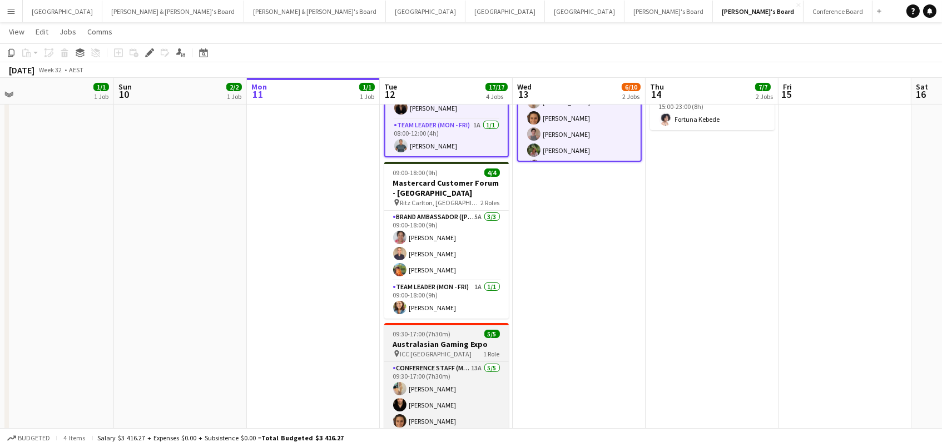
click at [459, 340] on h3 "Australasian Gaming Expo" at bounding box center [446, 344] width 125 height 10
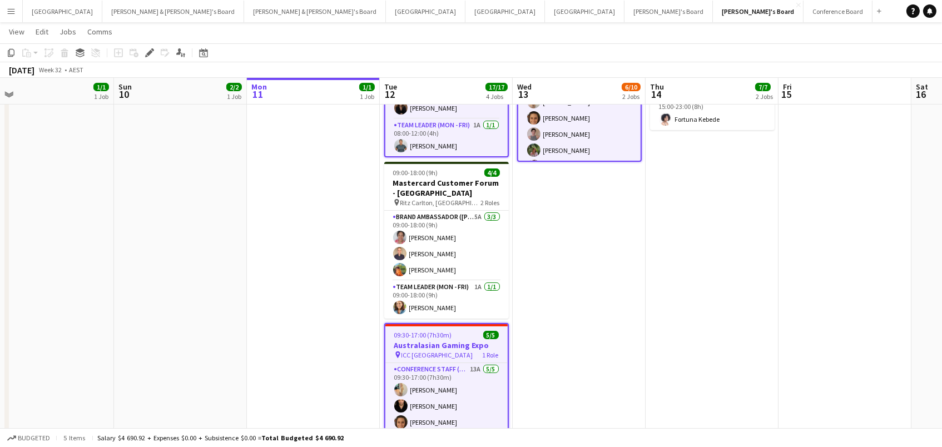
click at [337, 269] on app-date-cell "In progress 11:00-17:00 (6h) 1/1 Australasian Gaming Expo pin ICC Sydney 1 Role…" at bounding box center [313, 176] width 133 height 646
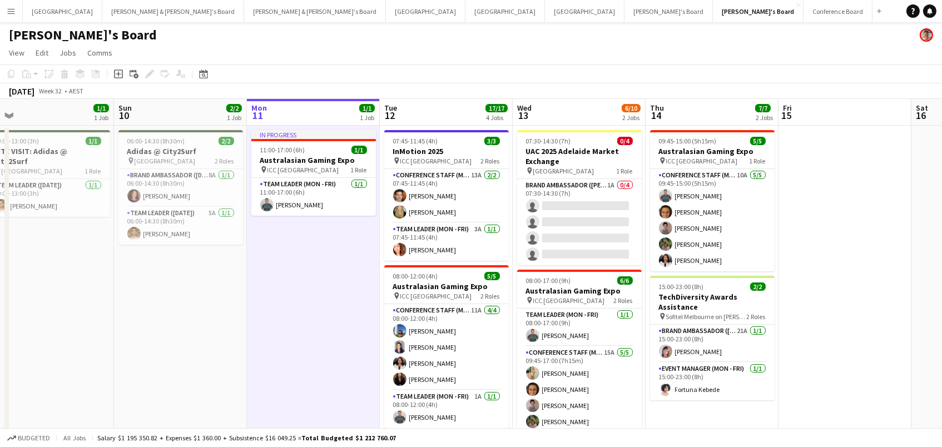
scroll to position [0, 0]
click at [624, 14] on button "Tennille's Board Close" at bounding box center [668, 12] width 88 height 22
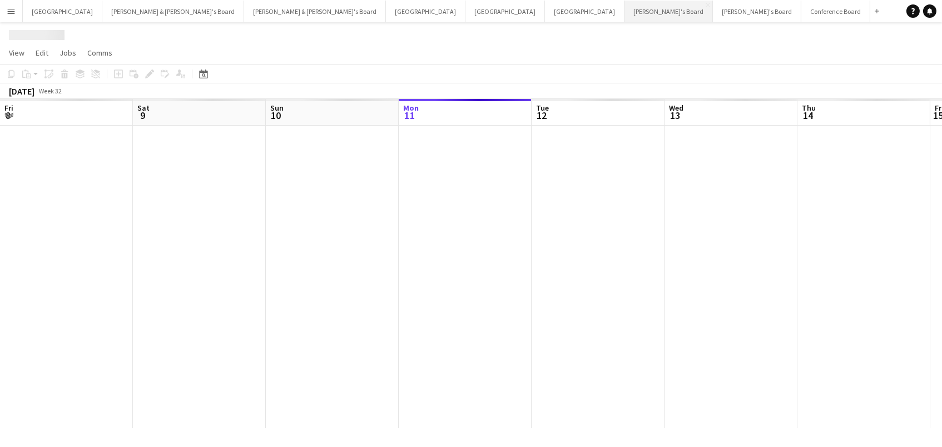
scroll to position [0, 265]
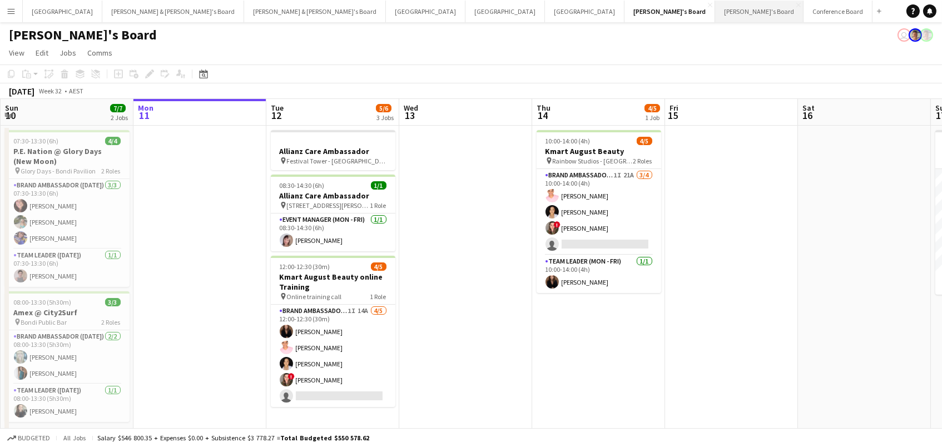
click at [715, 16] on button "Vicky's Board Close" at bounding box center [759, 12] width 88 height 22
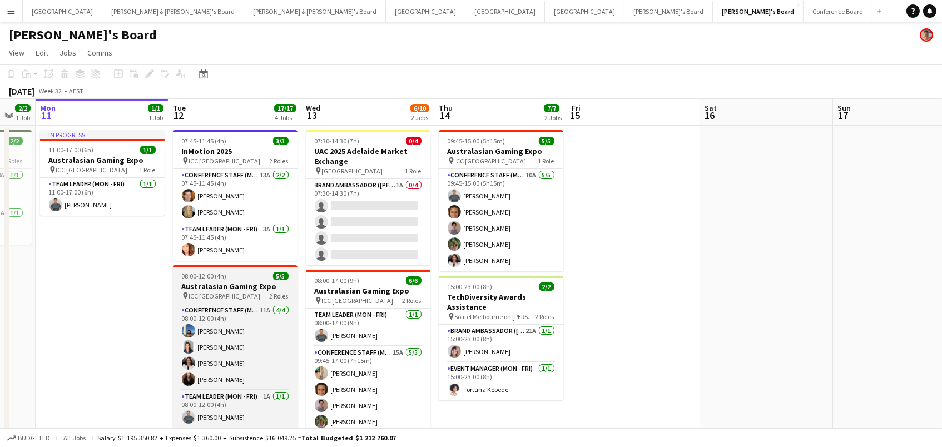
drag, startPoint x: 205, startPoint y: 281, endPoint x: 255, endPoint y: 285, distance: 50.2
click at [207, 281] on h3 "Australasian Gaming Expo" at bounding box center [235, 286] width 125 height 10
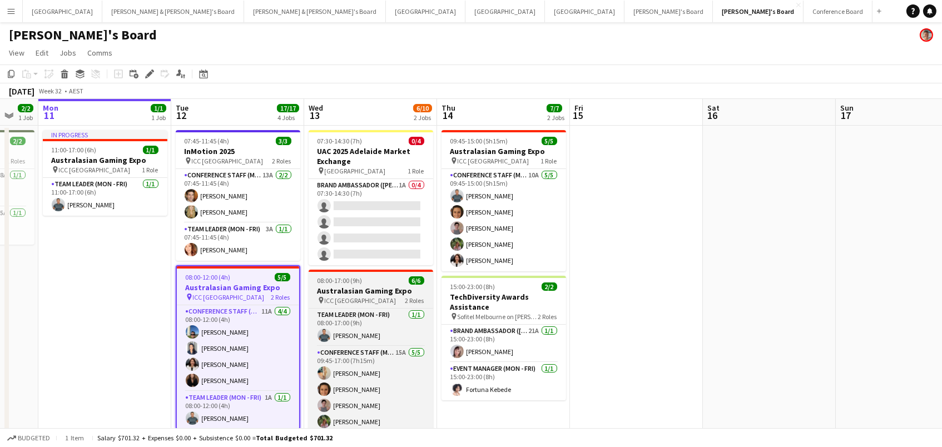
click at [344, 291] on h3 "Australasian Gaming Expo" at bounding box center [371, 291] width 125 height 10
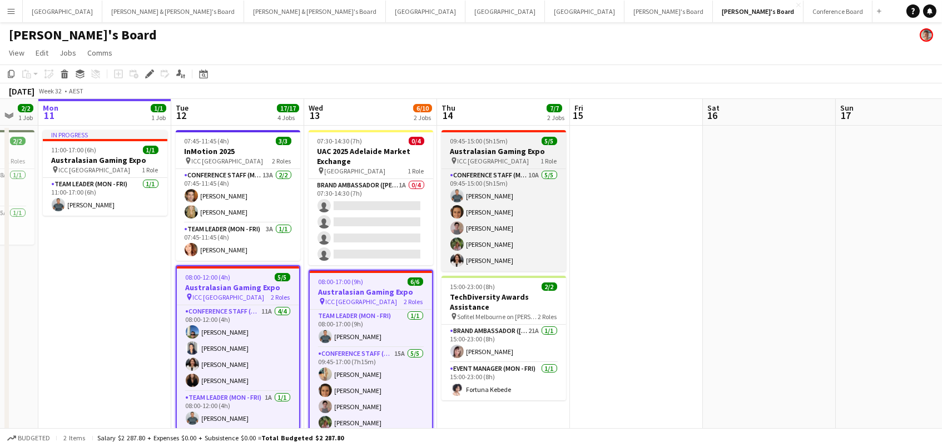
click at [516, 157] on div "pin ICC Sydney 1 Role" at bounding box center [503, 160] width 125 height 9
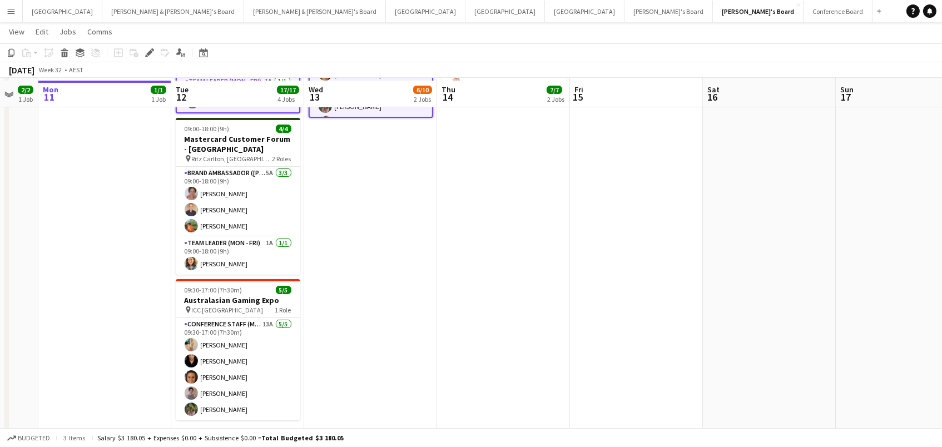
scroll to position [318, 0]
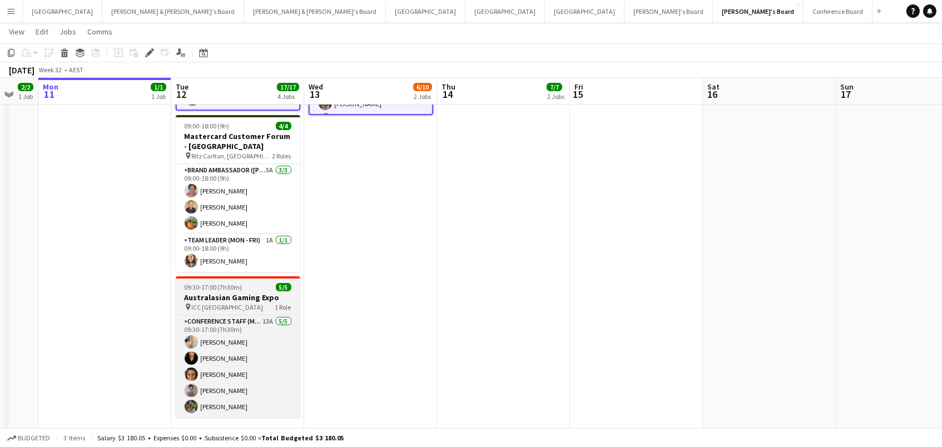
click at [257, 287] on div "09:30-17:00 (7h30m) 5/5" at bounding box center [238, 287] width 125 height 8
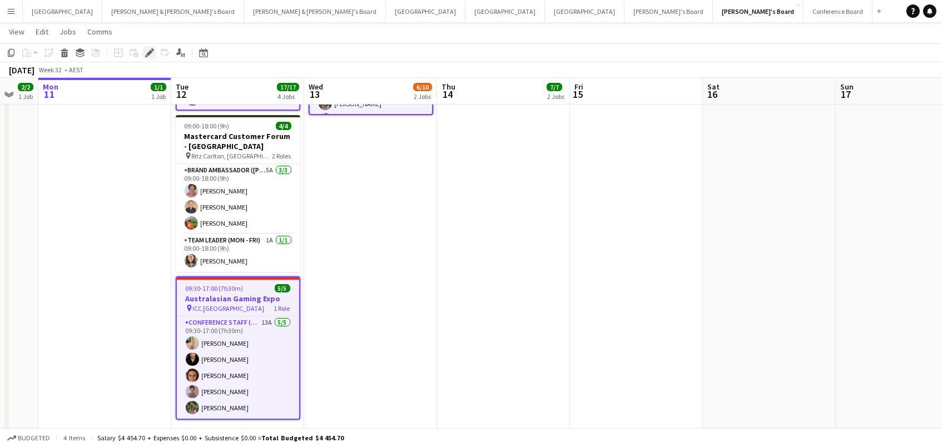
click at [146, 51] on icon "Edit" at bounding box center [149, 52] width 9 height 9
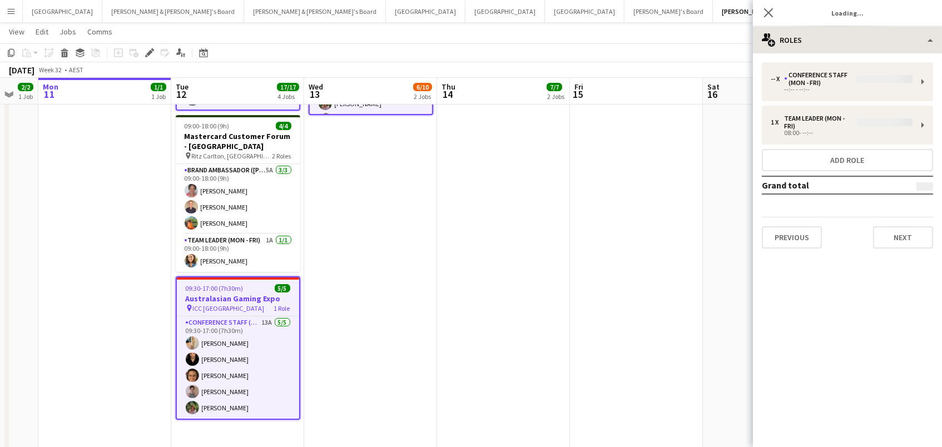
type input "**********"
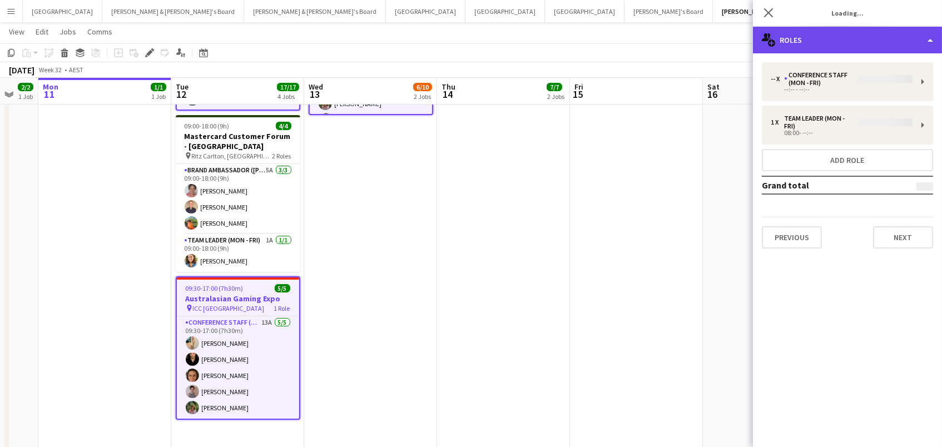
click at [852, 35] on div "multiple-users-add Roles" at bounding box center [847, 40] width 189 height 27
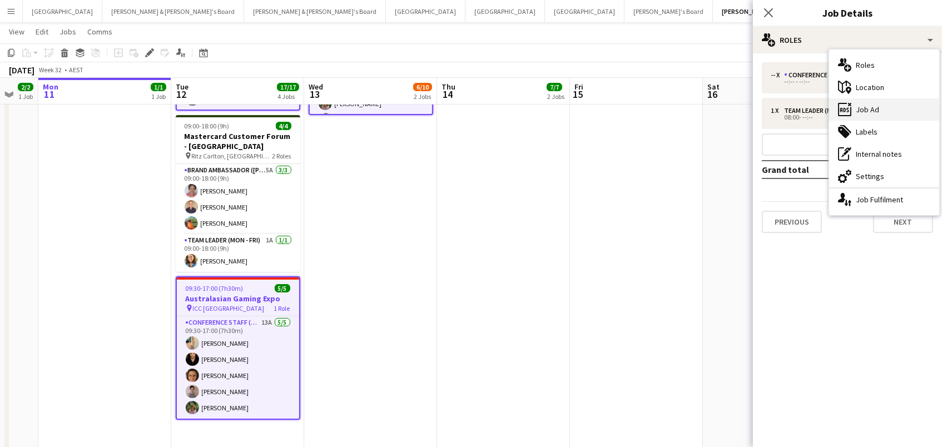
click at [890, 105] on div "ads-window Job Ad" at bounding box center [884, 109] width 110 height 22
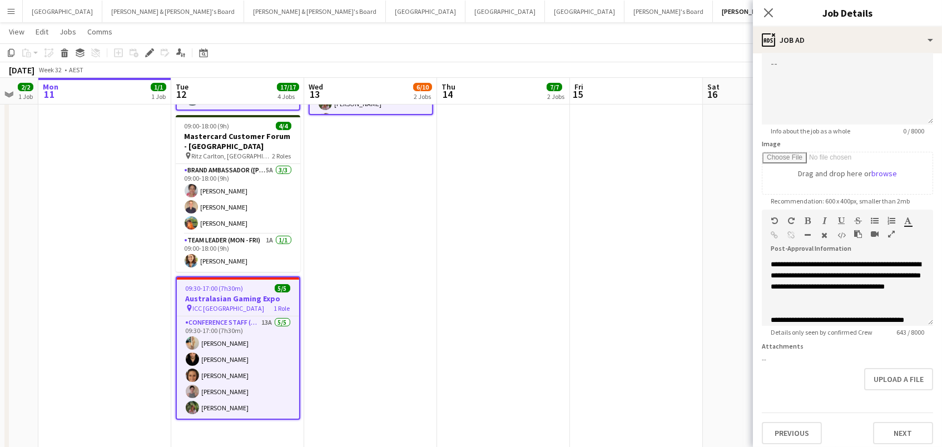
scroll to position [96, 0]
click at [878, 379] on button "Upload a file" at bounding box center [898, 380] width 69 height 22
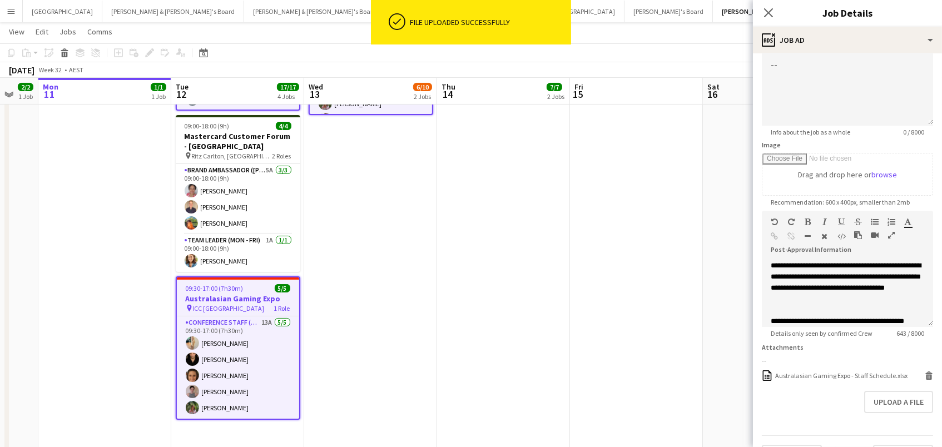
click at [620, 195] on app-date-cell at bounding box center [636, 130] width 133 height 646
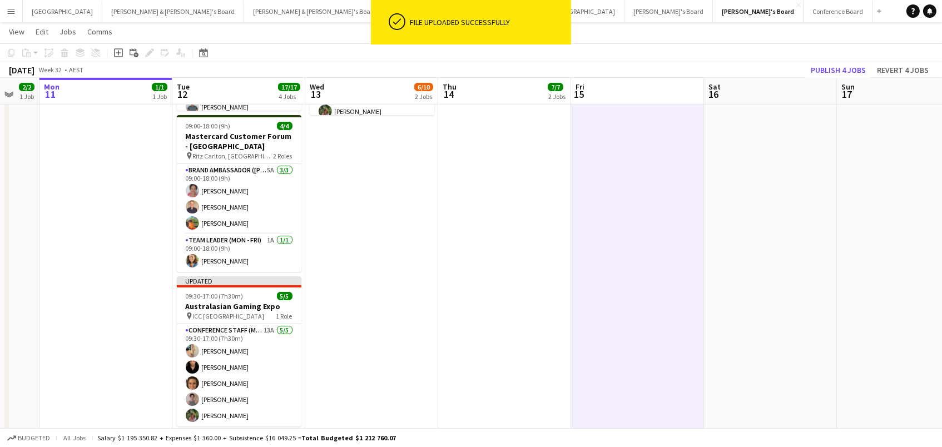
drag, startPoint x: 836, startPoint y: 69, endPoint x: 813, endPoint y: 226, distance: 159.0
click at [836, 69] on button "Publish 4 jobs" at bounding box center [838, 70] width 64 height 14
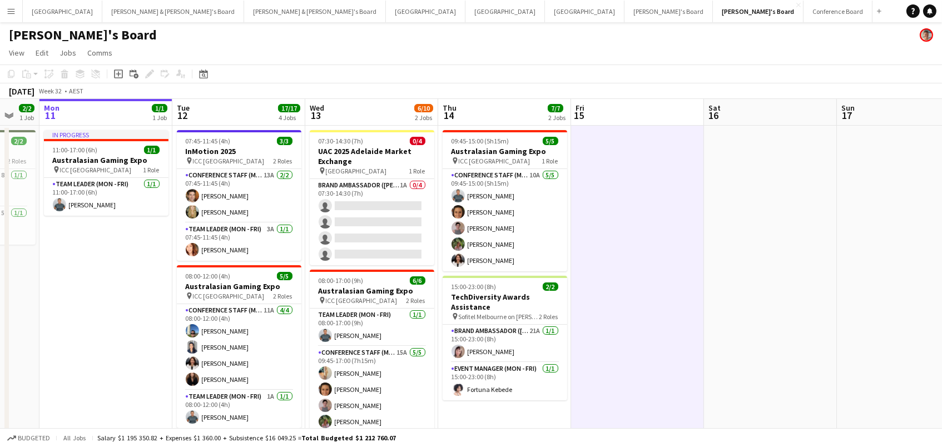
scroll to position [0, 0]
click at [51, 11] on button "Sydney Close" at bounding box center [62, 12] width 79 height 22
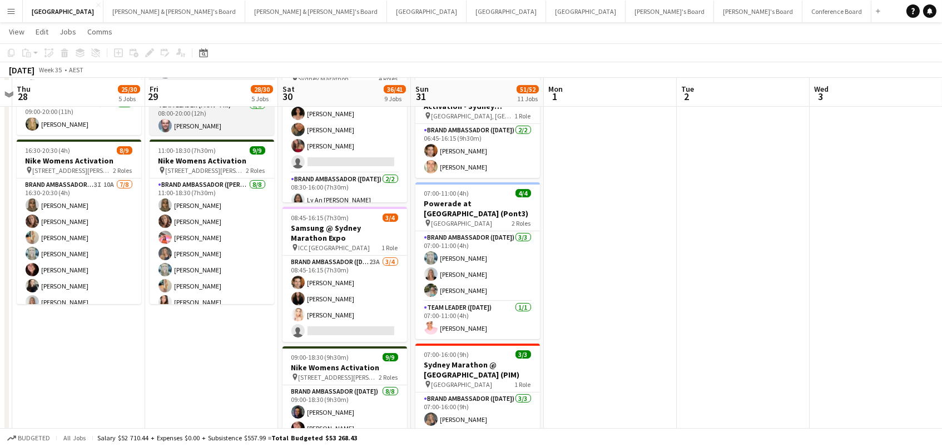
scroll to position [604, 0]
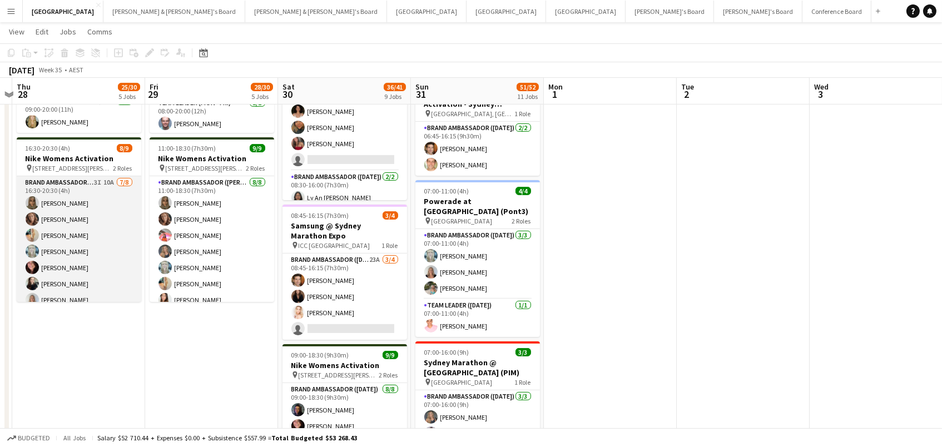
click at [107, 190] on app-card-role "Brand Ambassador (Mon - Fri) 3I 10A 7/8 16:30-20:30 (4h) Zoya Naqvi Rachel Zapp…" at bounding box center [79, 251] width 125 height 151
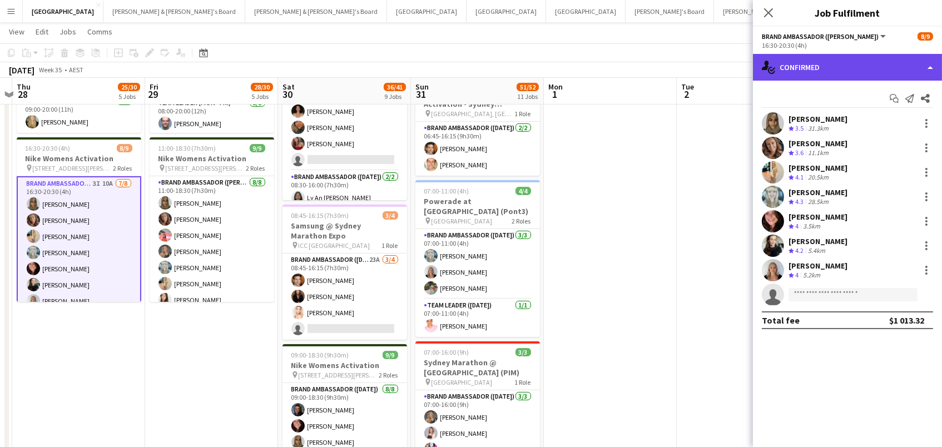
click at [875, 61] on div "single-neutral-actions-check-2 Confirmed" at bounding box center [847, 67] width 189 height 27
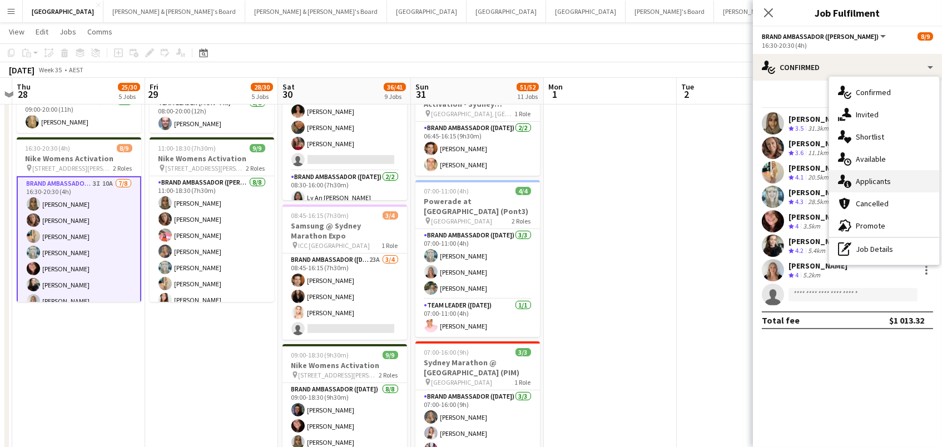
click at [883, 180] on div "single-neutral-actions-information Applicants" at bounding box center [884, 181] width 110 height 22
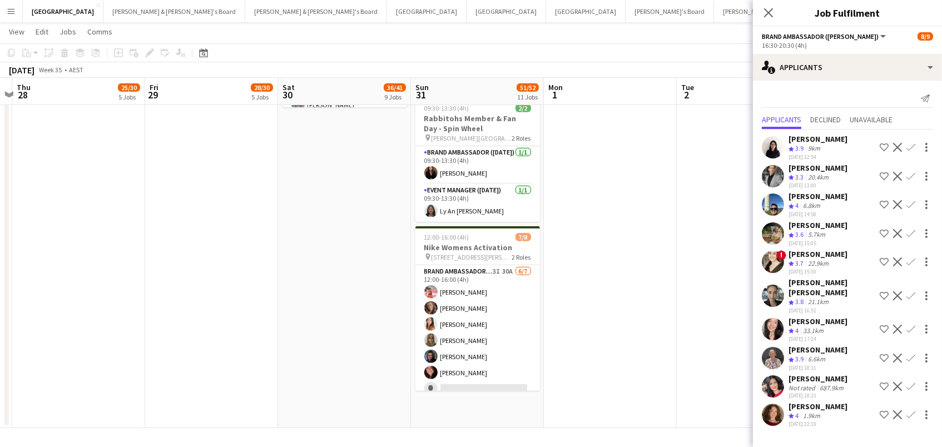
scroll to position [1309, 0]
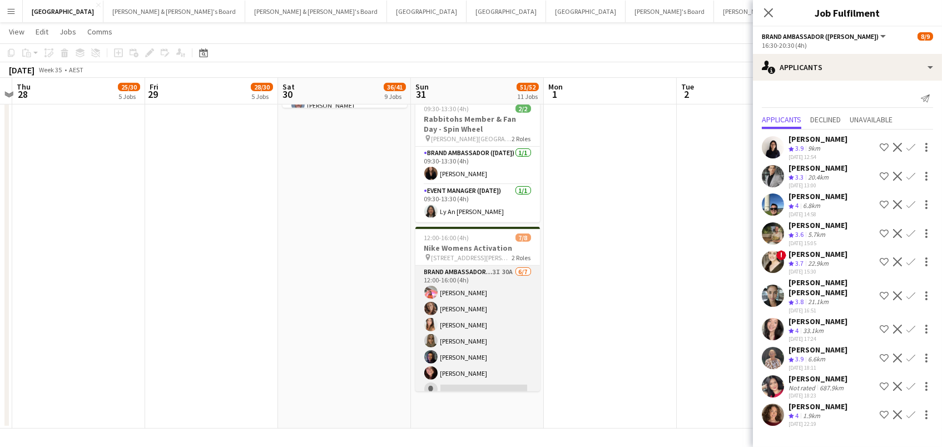
click at [485, 299] on app-card-role "Brand Ambassador (Sunday) 3I 30A 6/7 12:00-16:00 (4h) Michelle Cefai Rachel Zap…" at bounding box center [477, 333] width 125 height 135
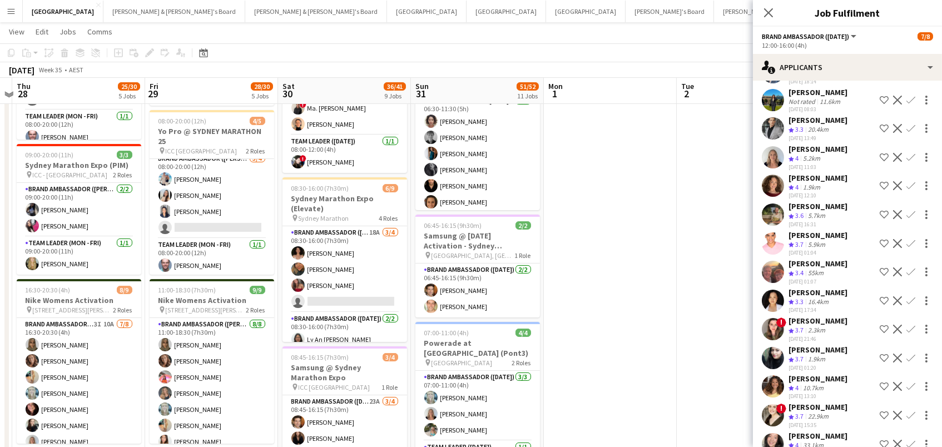
scroll to position [462, 0]
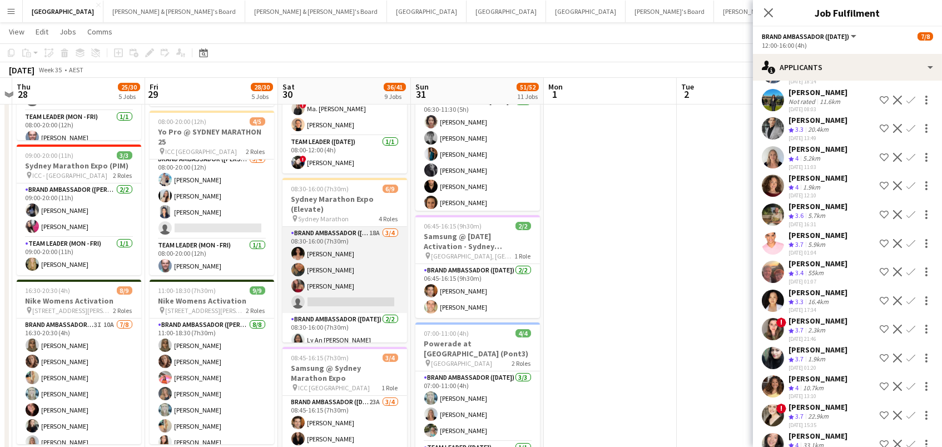
click at [335, 264] on app-card-role "Brand Ambassador (Saturday) 18A 3/4 08:30-16:00 (7h30m) Patricia Mora Roberta R…" at bounding box center [344, 270] width 125 height 86
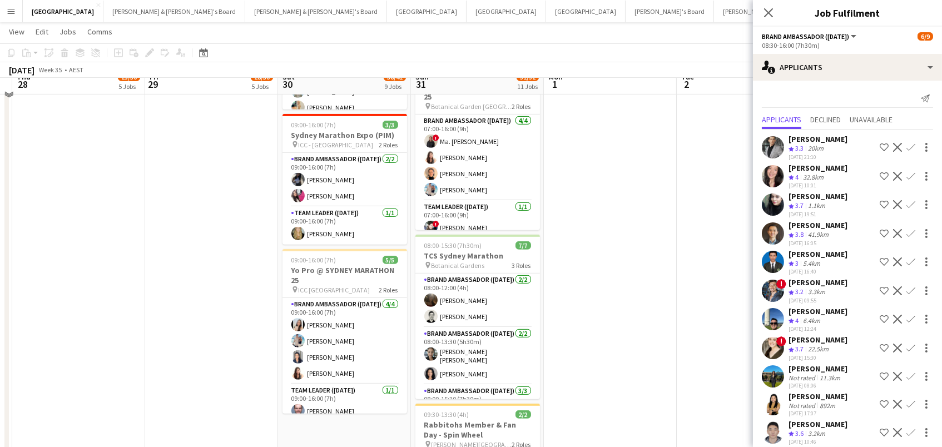
scroll to position [1007, 0]
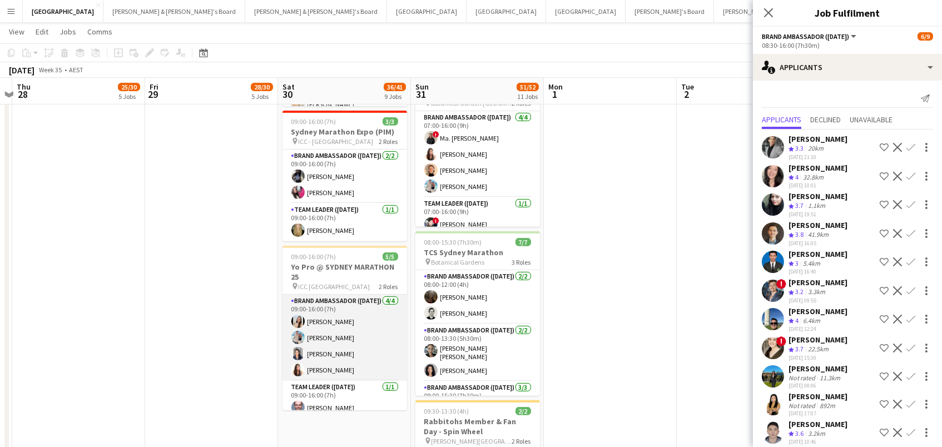
click at [316, 310] on app-card-role "Brand Ambassador (Saturday) 4/4 09:00-16:00 (7h) Jessica Amancio Fudimura Anton…" at bounding box center [344, 338] width 125 height 86
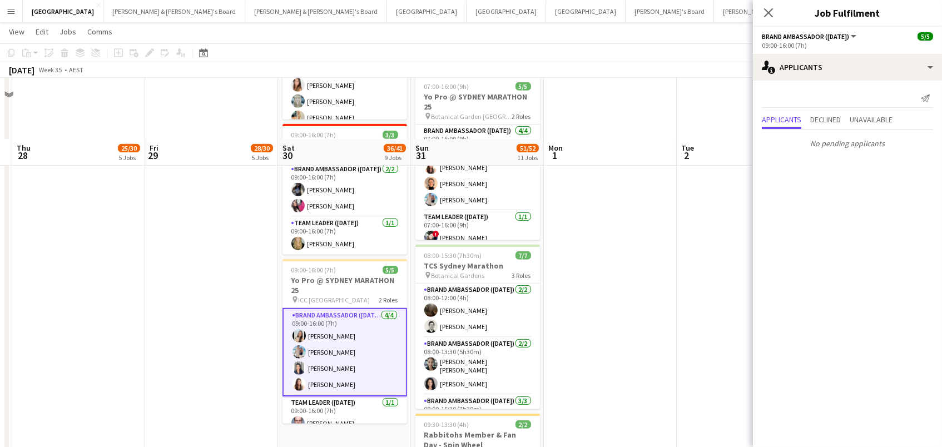
scroll to position [1086, 0]
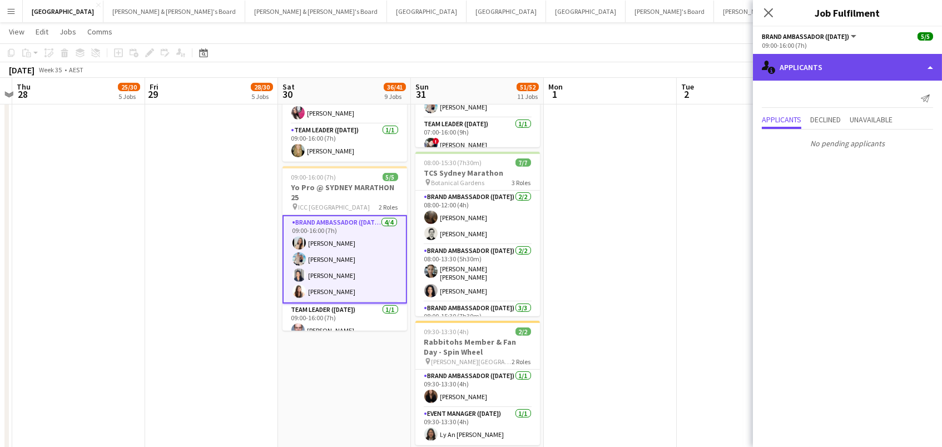
click at [817, 73] on div "single-neutral-actions-information Applicants" at bounding box center [847, 67] width 189 height 27
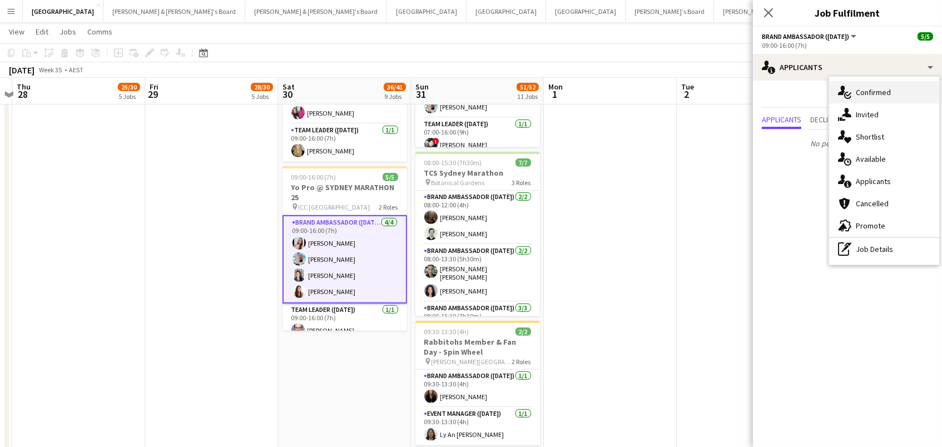
click at [858, 96] on div "single-neutral-actions-check-2 Confirmed" at bounding box center [884, 92] width 110 height 22
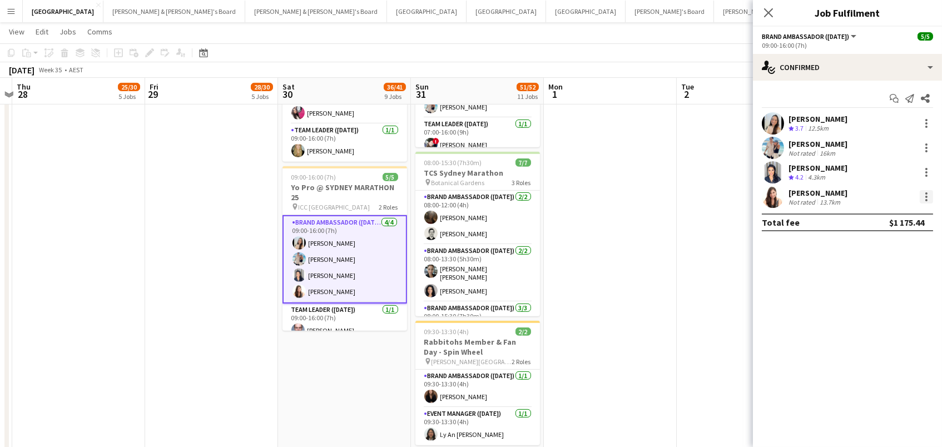
click at [926, 196] on div at bounding box center [926, 197] width 2 height 2
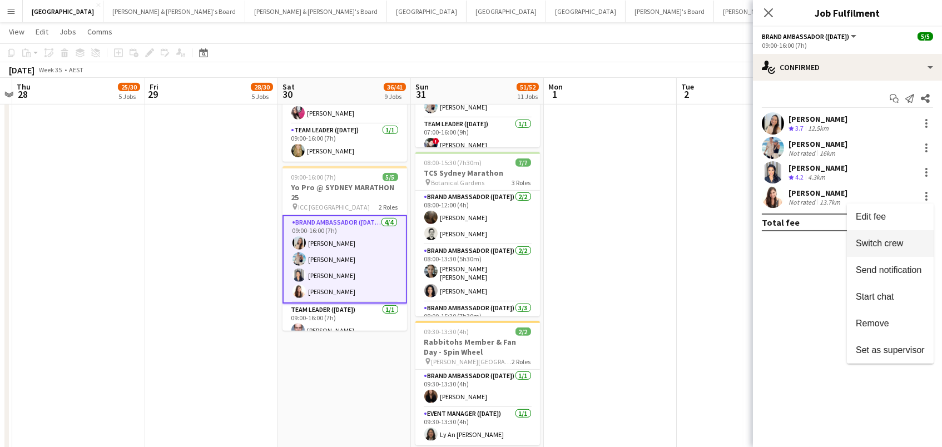
click at [891, 239] on span "Switch crew" at bounding box center [879, 242] width 47 height 9
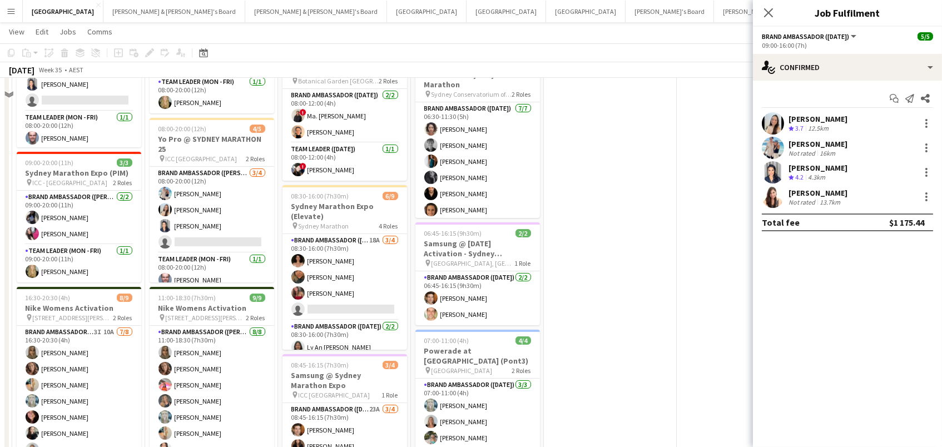
scroll to position [399, 0]
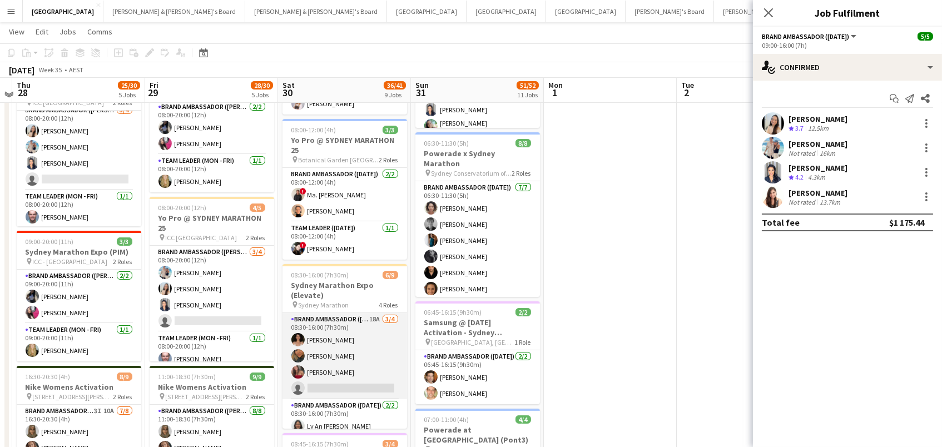
click at [350, 341] on app-card-role "Brand Ambassador (Saturday) 18A 3/4 08:30-16:00 (7h30m) Patricia Mora Roberta R…" at bounding box center [344, 356] width 125 height 86
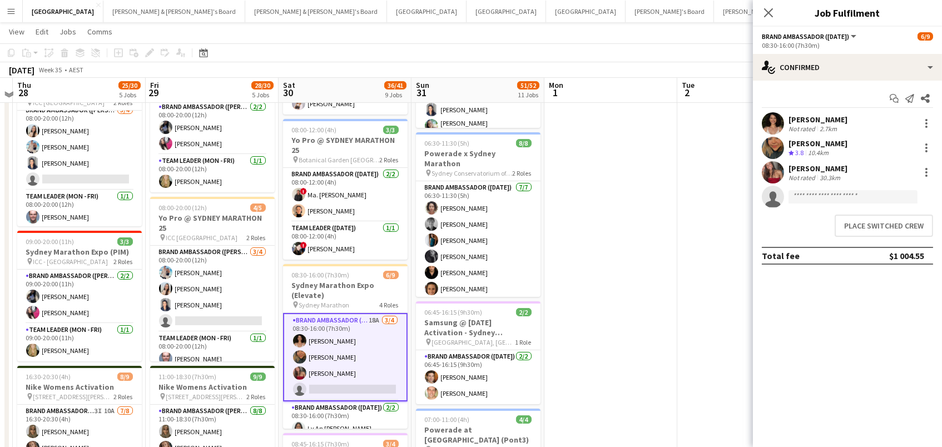
click at [844, 236] on div "Place switched crew" at bounding box center [847, 225] width 189 height 31
click at [844, 233] on button "Place switched crew" at bounding box center [883, 226] width 98 height 22
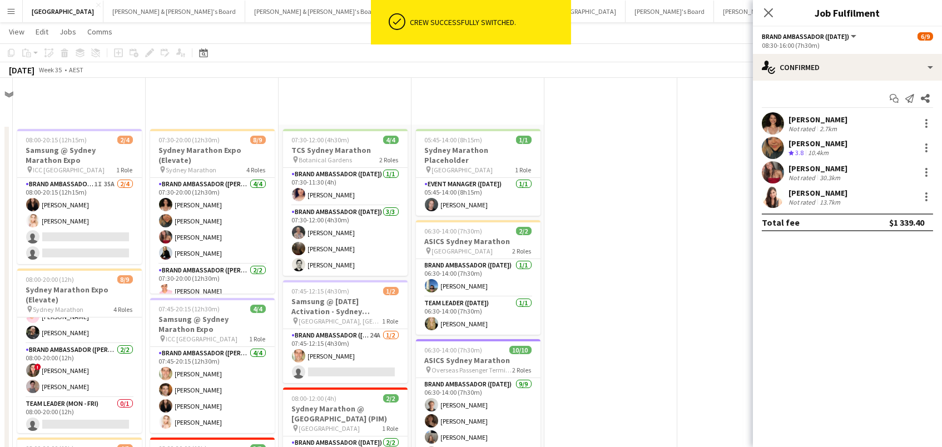
scroll to position [399, 0]
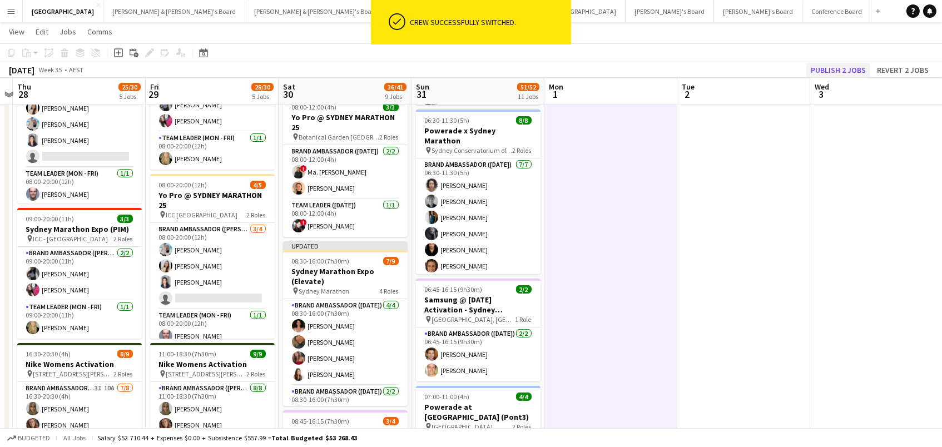
click at [844, 69] on button "Publish 2 jobs" at bounding box center [838, 70] width 64 height 14
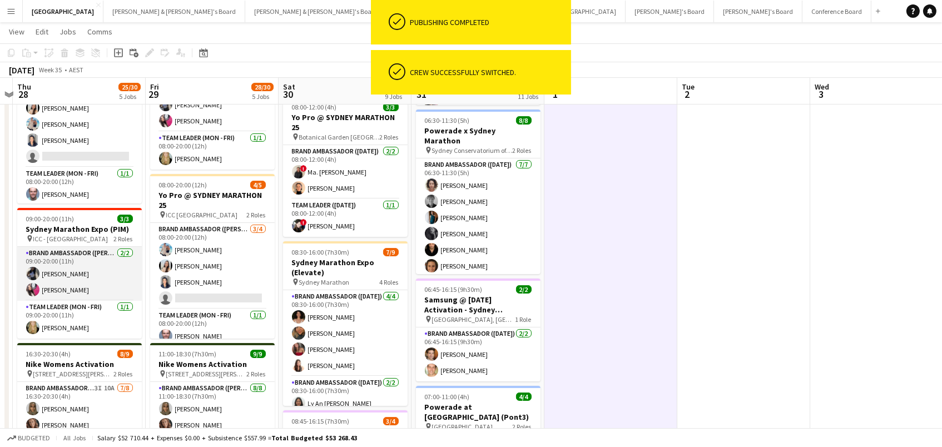
click at [71, 282] on app-card-role "Brand Ambassador (Mon - Fri) 2/2 09:00-20:00 (11h) Lorella Yang Daiana Scherer" at bounding box center [79, 274] width 125 height 54
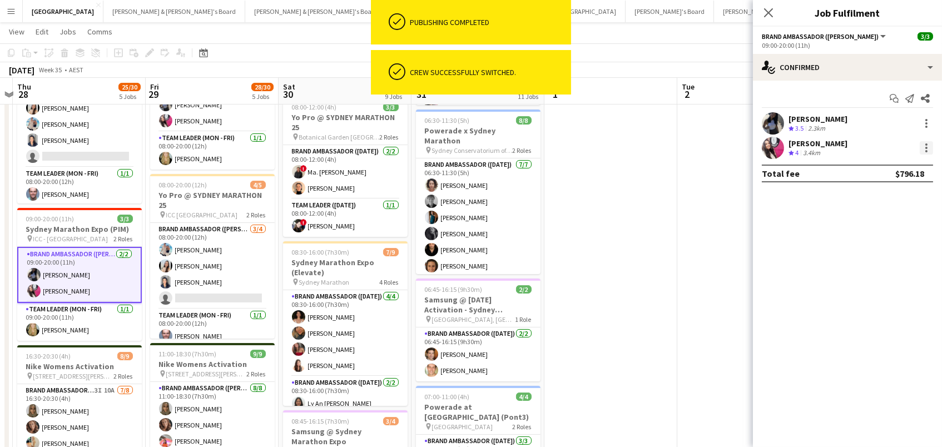
click at [927, 150] on div at bounding box center [926, 151] width 2 height 2
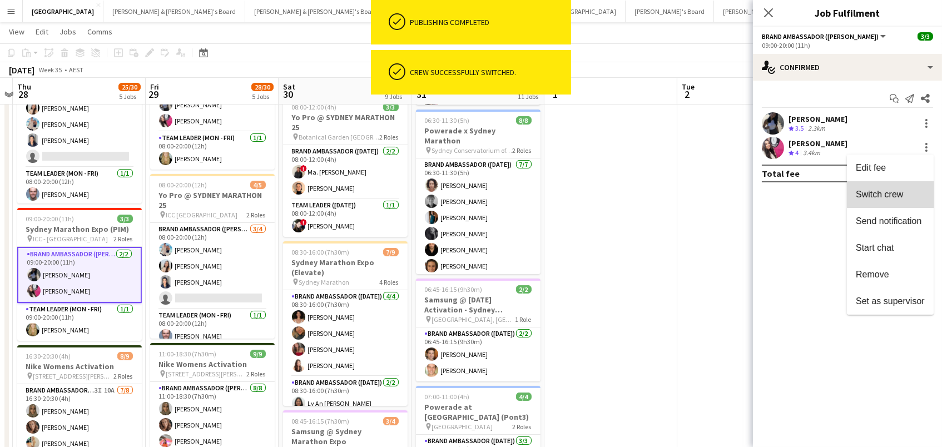
click at [898, 183] on button "Switch crew" at bounding box center [890, 194] width 87 height 27
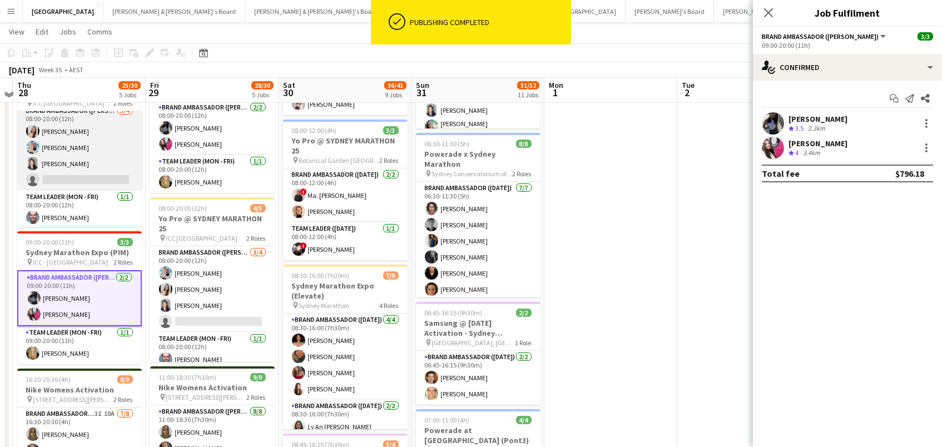
click at [113, 138] on app-card-role "Brand Ambassador (Mon - Fri) 3/4 08:00-20:00 (12h) Jessica Amancio Fudimura Ant…" at bounding box center [79, 148] width 125 height 86
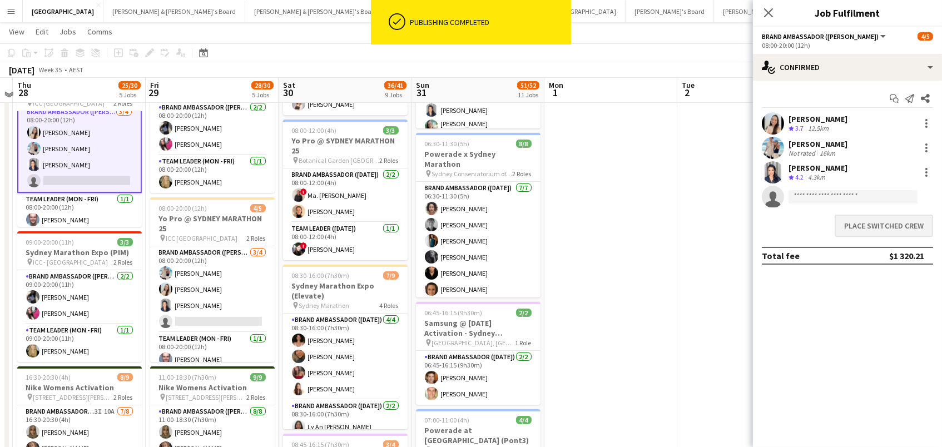
click at [897, 218] on button "Place switched crew" at bounding box center [883, 226] width 98 height 22
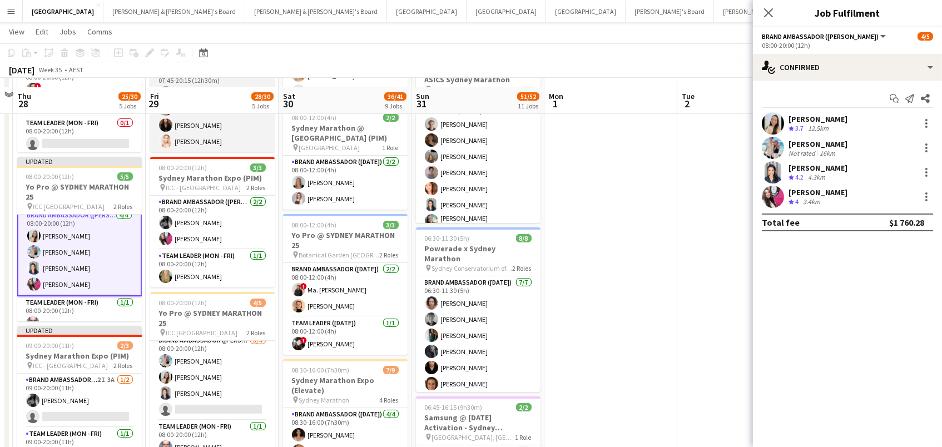
scroll to position [301, 0]
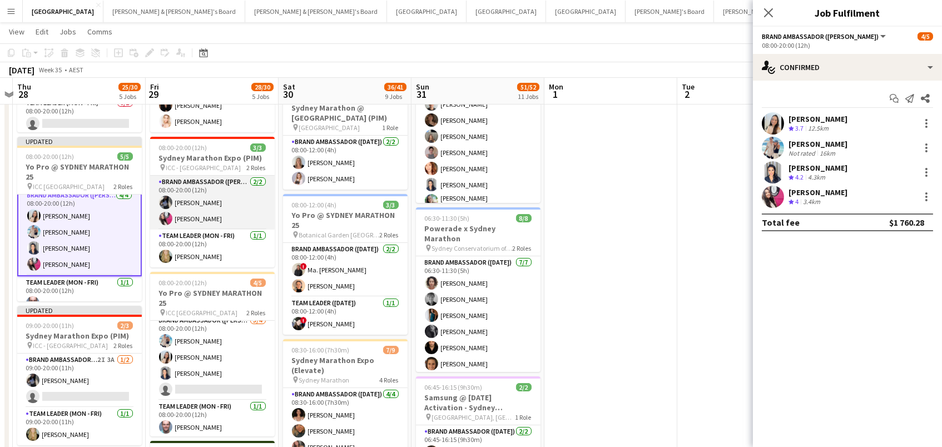
click at [201, 216] on app-card-role "Brand Ambassador (Mon - Fri) 2/2 08:00-20:00 (12h) Lorella Yang Daiana Scherer" at bounding box center [212, 203] width 125 height 54
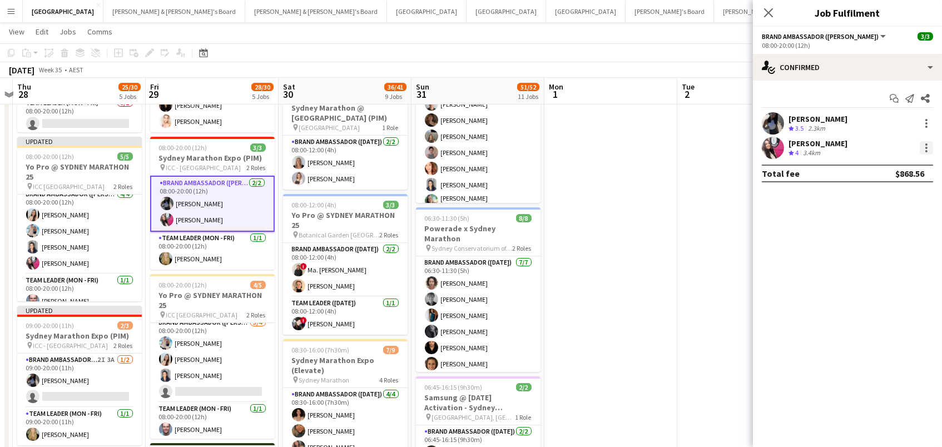
click at [929, 147] on div at bounding box center [925, 147] width 13 height 13
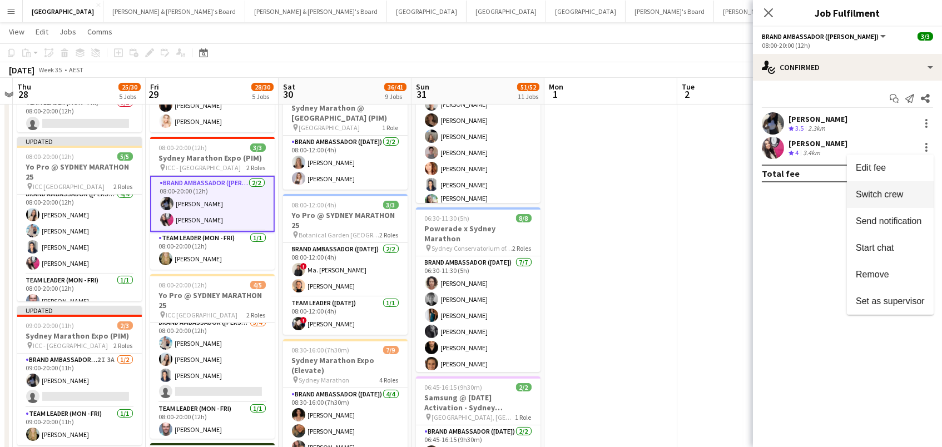
click at [897, 191] on span "Switch crew" at bounding box center [879, 194] width 47 height 9
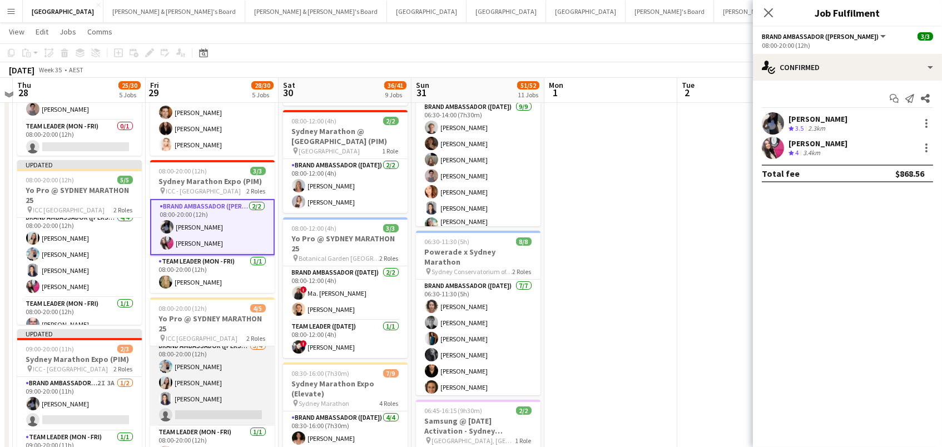
click at [204, 360] on app-card-role "Brand Ambassador (Mon - Fri) 3/4 08:00-20:00 (12h) Antonio Rogers Jessica Amanc…" at bounding box center [212, 383] width 125 height 86
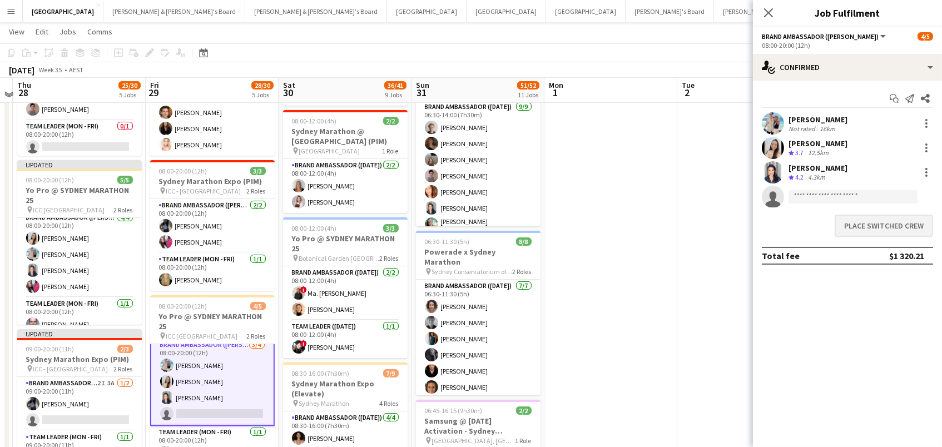
click at [864, 227] on button "Place switched crew" at bounding box center [883, 226] width 98 height 22
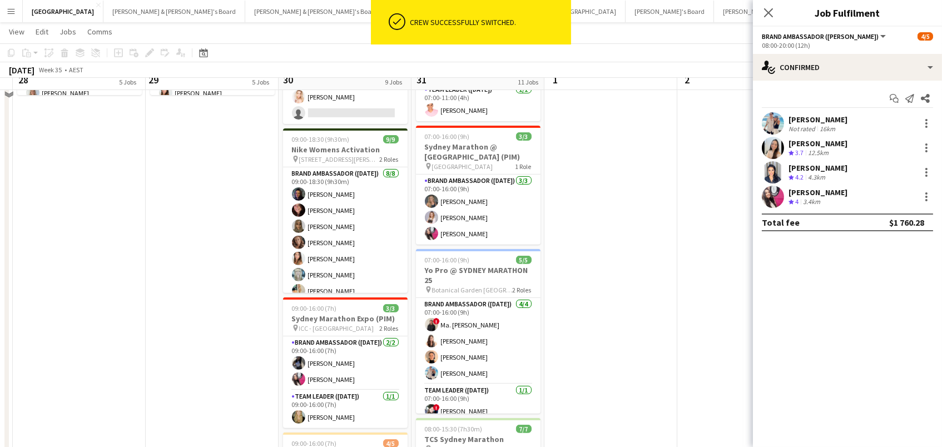
scroll to position [825, 0]
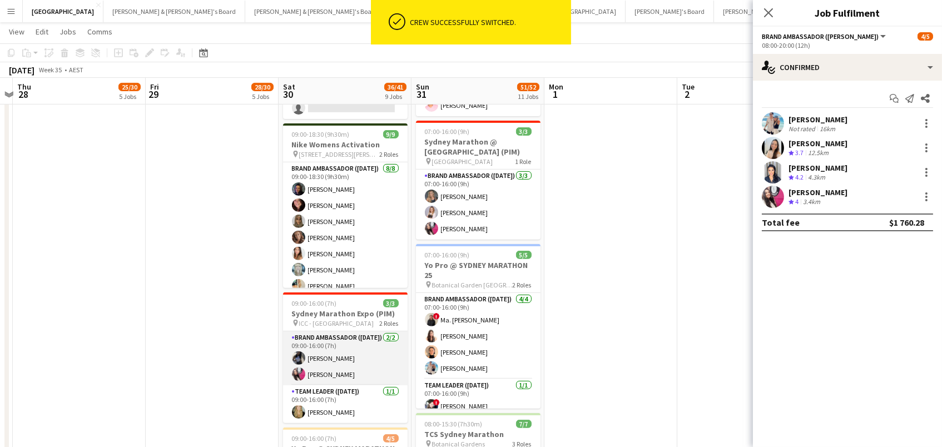
click at [313, 362] on app-card-role "Brand Ambassador (Saturday) 2/2 09:00-16:00 (7h) Lorella Yang Daiana Scherer" at bounding box center [345, 358] width 125 height 54
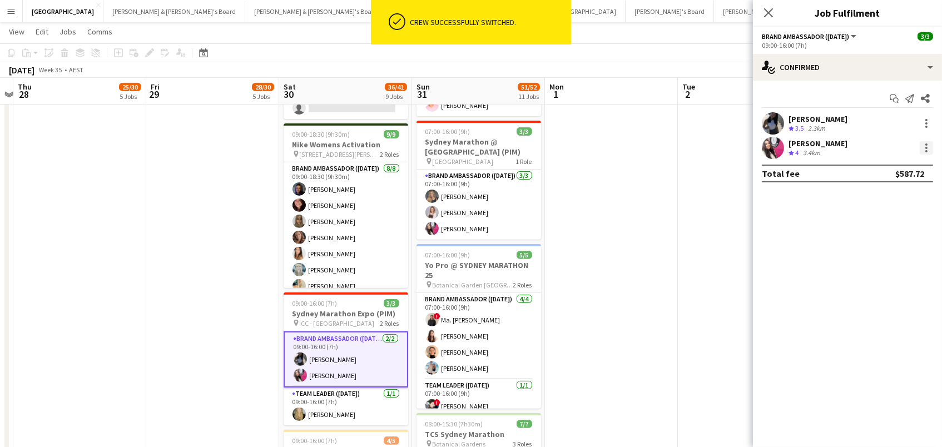
click at [927, 146] on div at bounding box center [925, 147] width 13 height 13
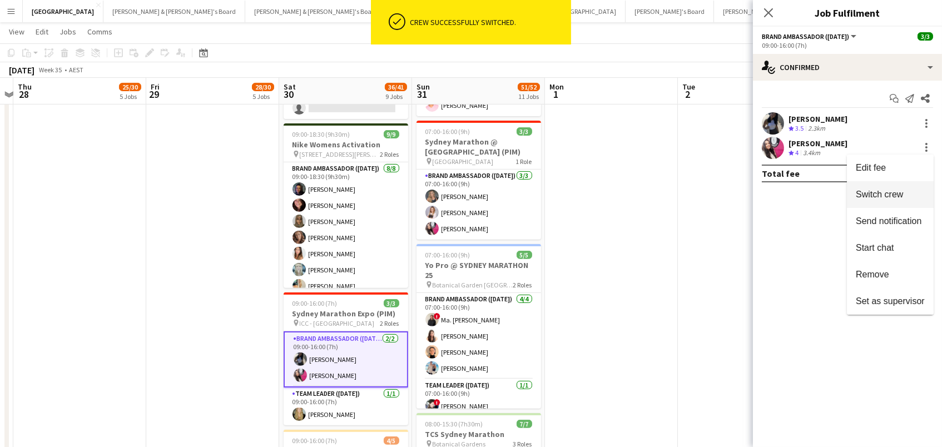
click at [899, 192] on span "Switch crew" at bounding box center [879, 194] width 47 height 9
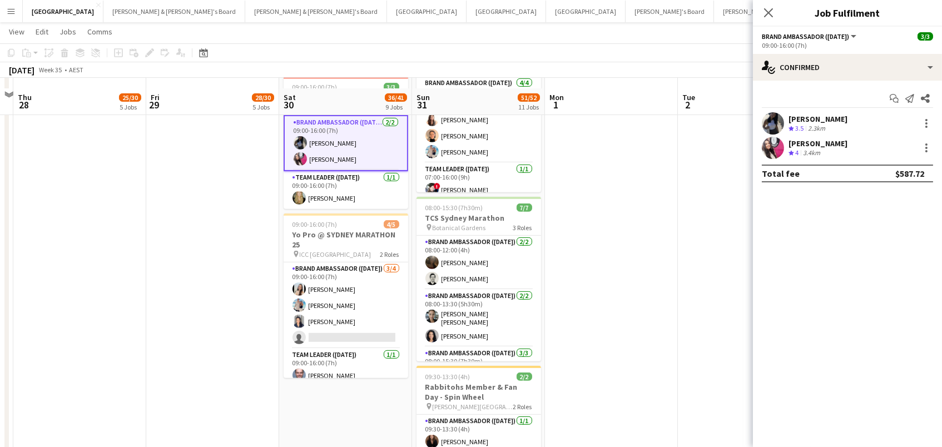
scroll to position [1107, 0]
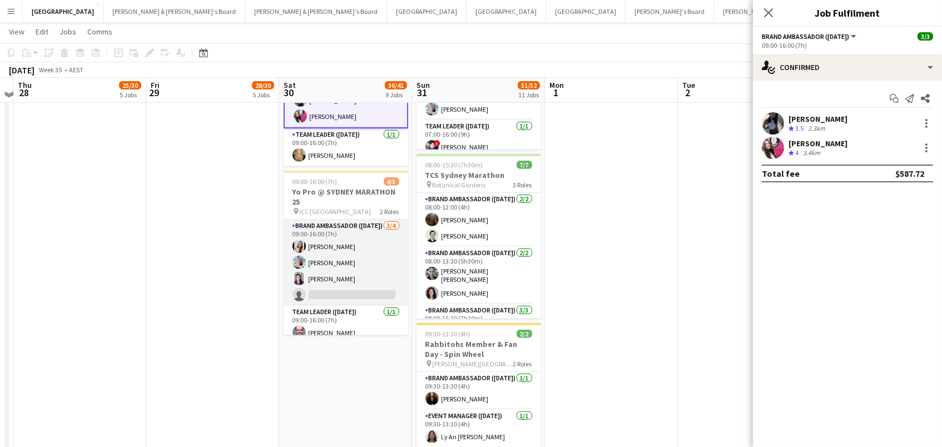
click at [342, 240] on app-card-role "Brand Ambassador (Saturday) 3/4 09:00-16:00 (7h) Jessica Amancio Fudimura Anton…" at bounding box center [346, 263] width 125 height 86
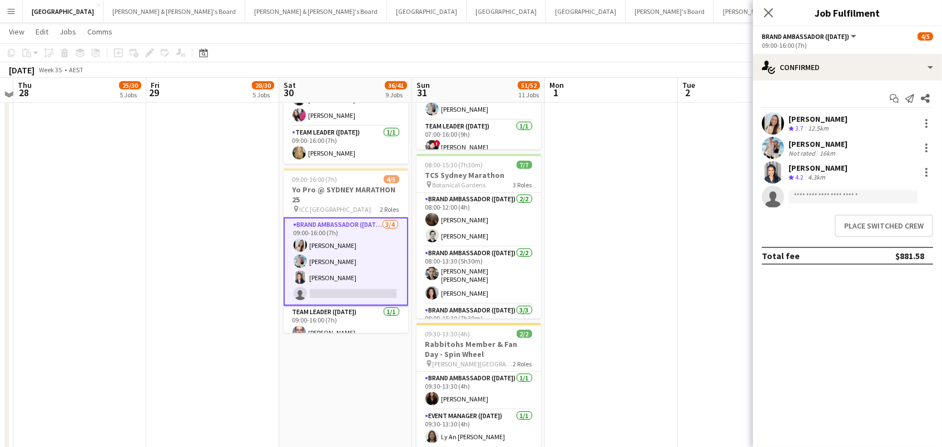
scroll to position [0, 251]
click at [868, 232] on button "Place switched crew" at bounding box center [883, 226] width 98 height 22
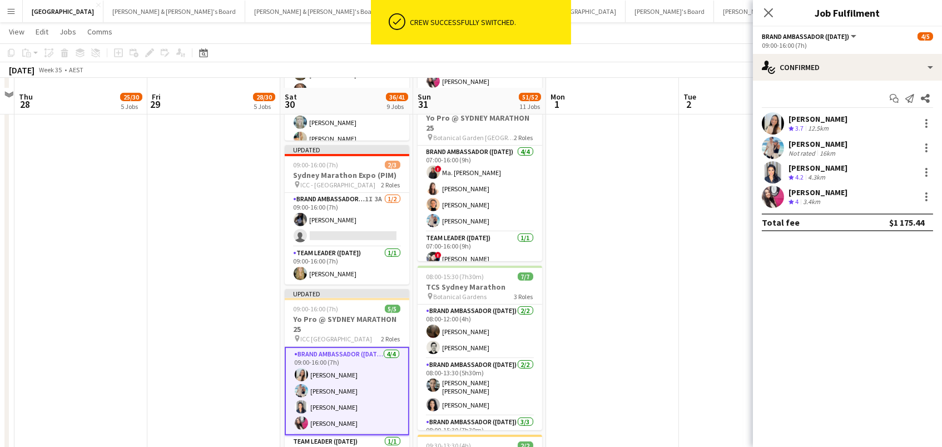
scroll to position [1035, 0]
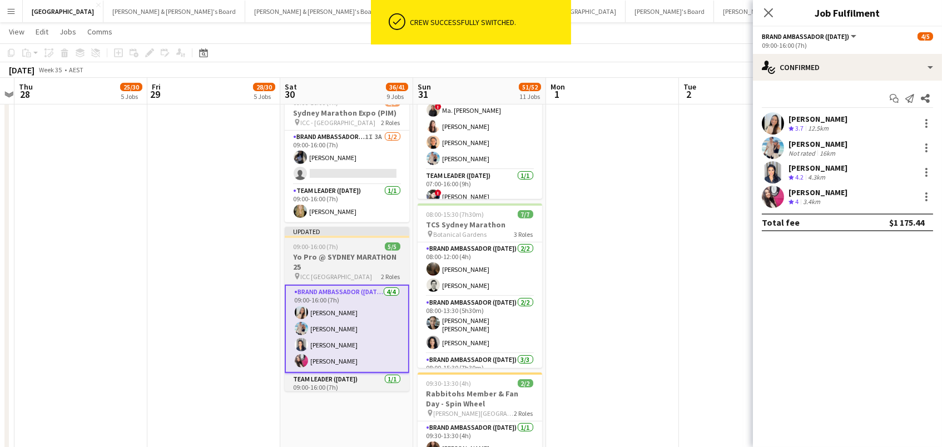
click at [326, 254] on h3 "Yo Pro @ SYDNEY MARATHON 25" at bounding box center [347, 262] width 125 height 20
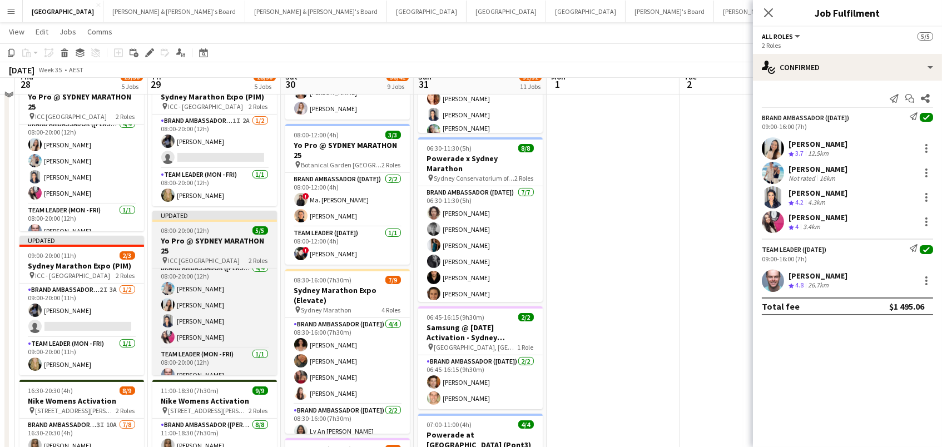
scroll to position [356, 0]
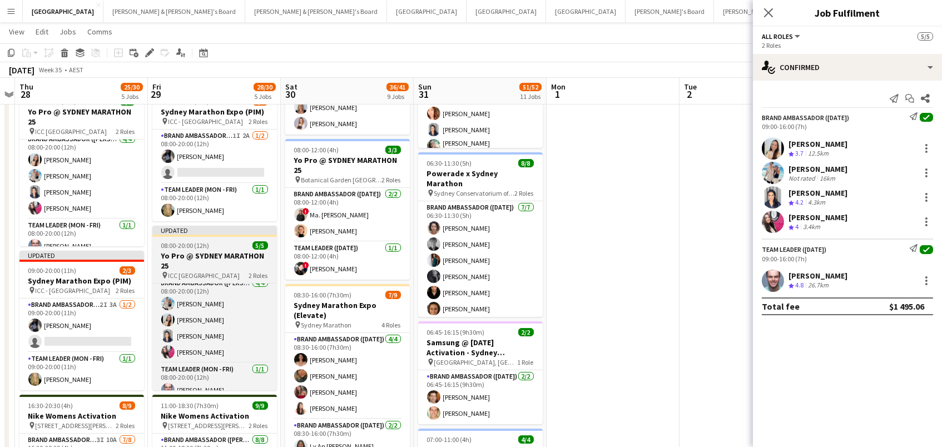
click at [217, 262] on h3 "Yo Pro @ SYDNEY MARATHON 25" at bounding box center [214, 261] width 125 height 20
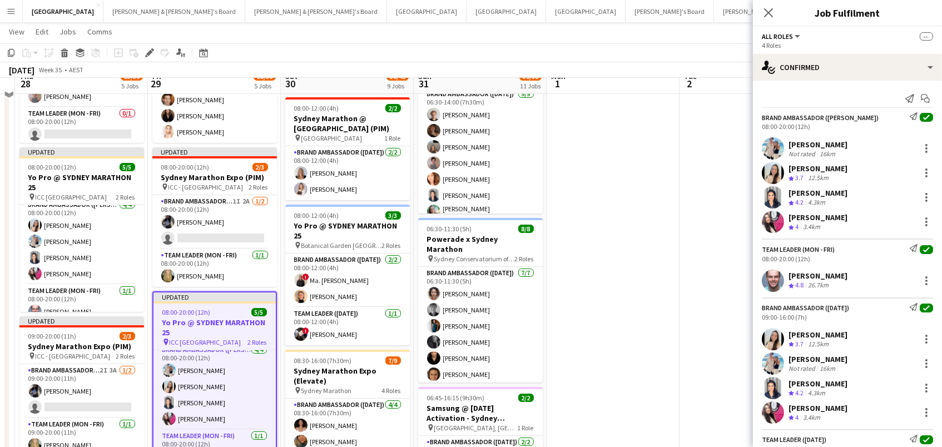
scroll to position [267, 0]
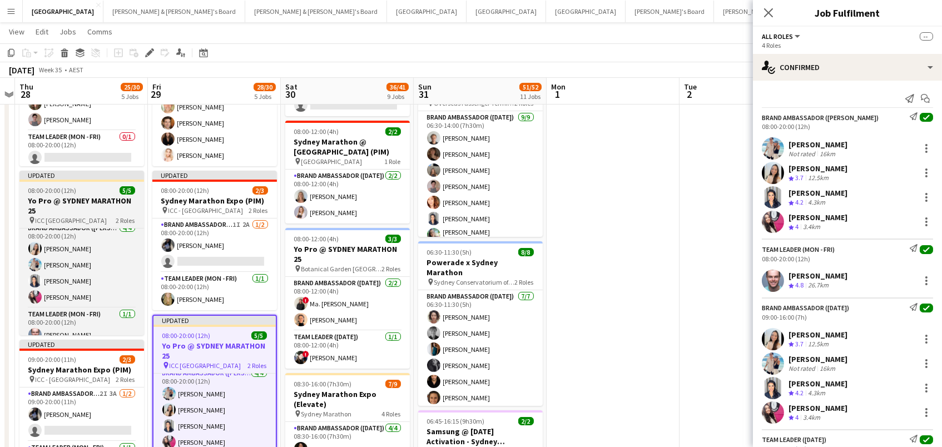
click at [44, 210] on h3 "Yo Pro @ SYDNEY MARATHON 25" at bounding box center [81, 206] width 125 height 20
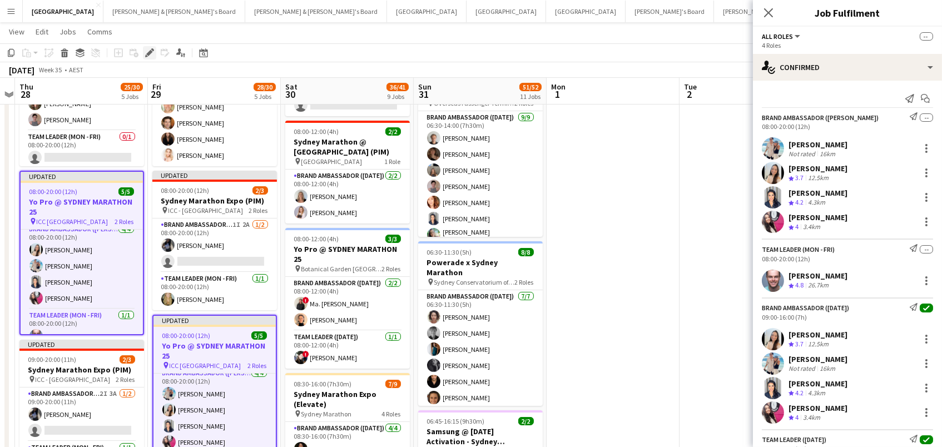
click at [151, 49] on icon at bounding box center [152, 49] width 3 height 3
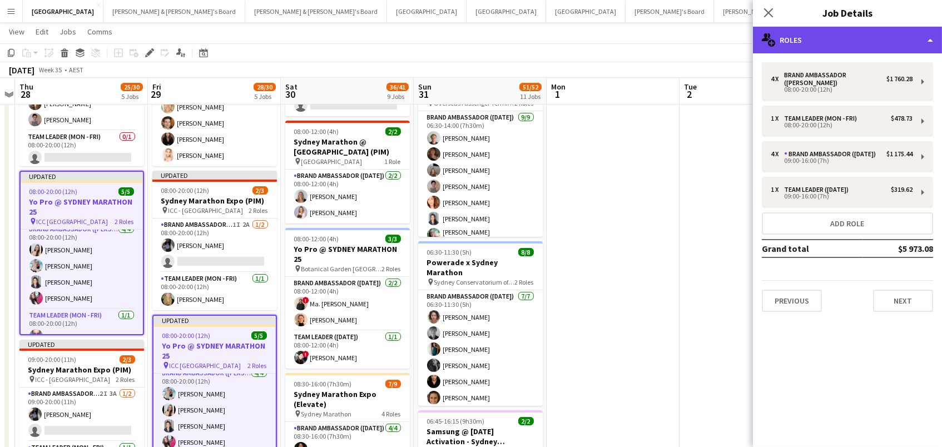
click at [861, 46] on div "multiple-users-add Roles" at bounding box center [847, 40] width 189 height 27
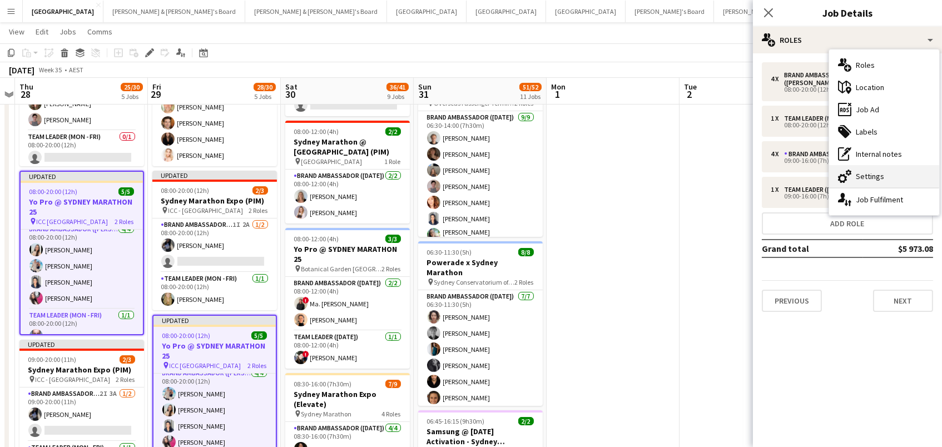
click at [891, 171] on div "cog-double-3 Settings" at bounding box center [884, 176] width 110 height 22
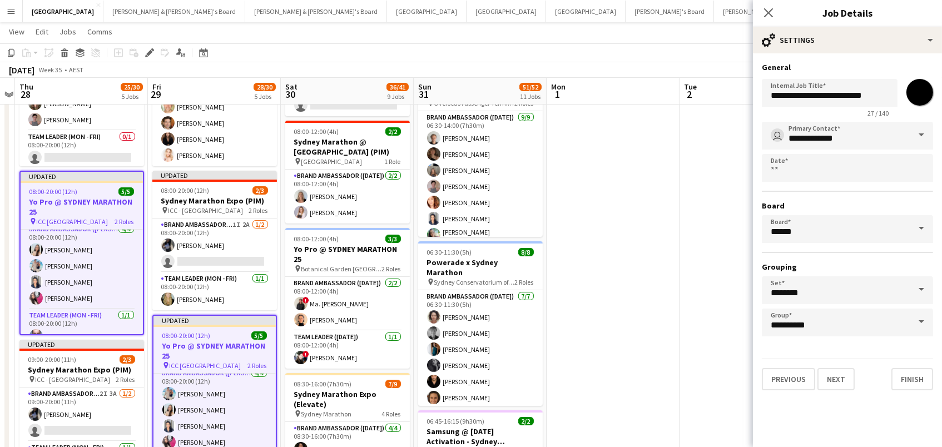
click at [922, 95] on input "*******" at bounding box center [919, 92] width 40 height 40
type input "*******"
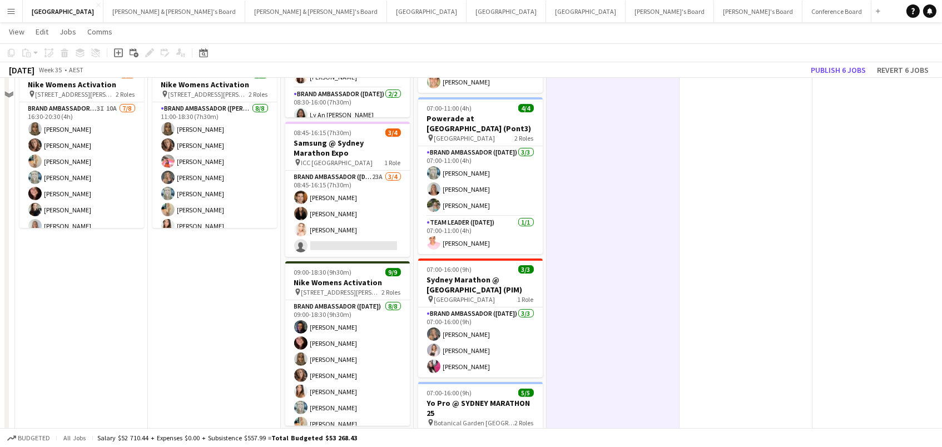
scroll to position [713, 0]
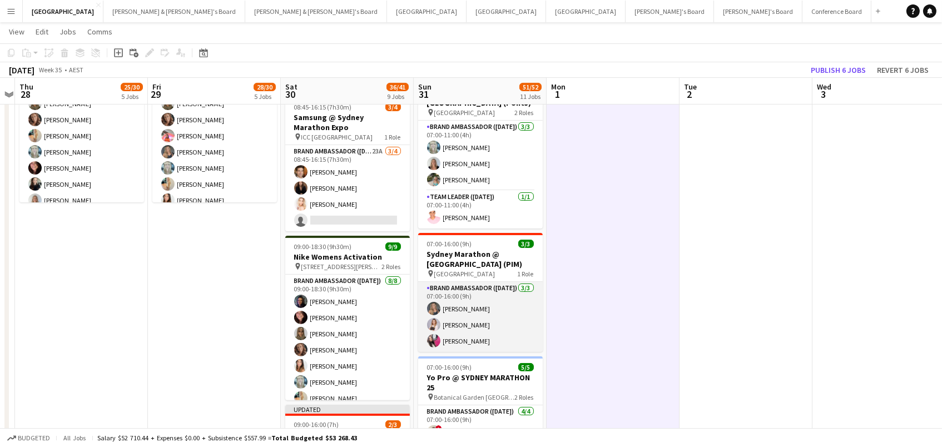
click at [486, 312] on app-card-role "Brand Ambassador (Sunday) 3/3 07:00-16:00 (9h) Gemma Taylor Laura Kislat Daiana…" at bounding box center [480, 317] width 125 height 70
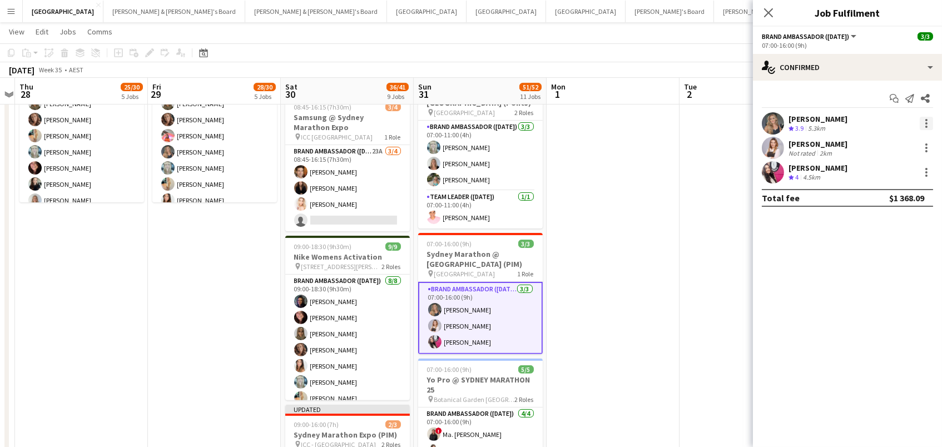
click at [928, 125] on div at bounding box center [925, 123] width 13 height 13
click at [908, 249] on span "Remove" at bounding box center [890, 250] width 69 height 10
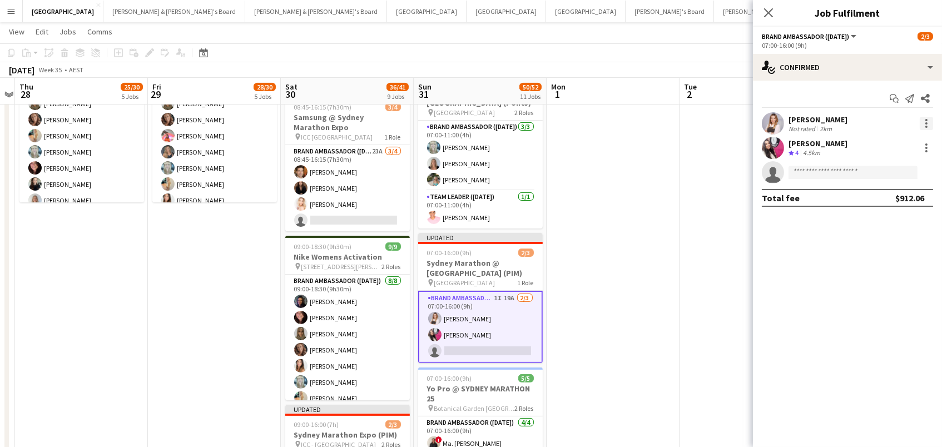
click at [928, 120] on div at bounding box center [925, 123] width 13 height 13
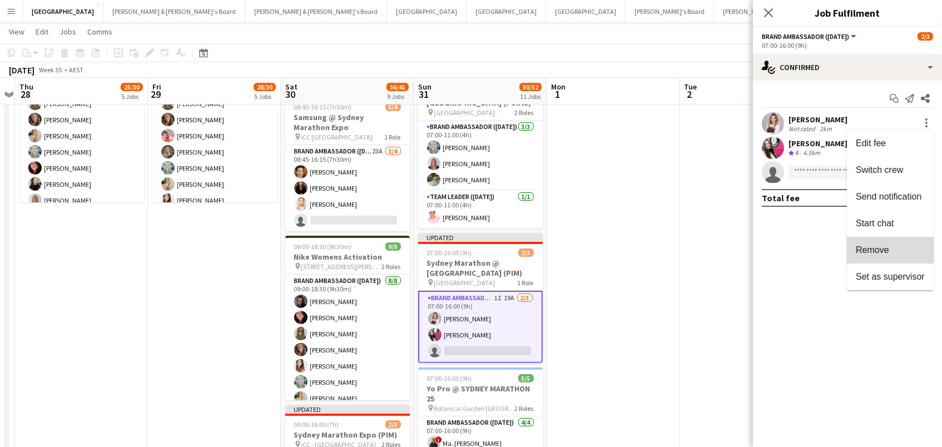
click at [901, 256] on button "Remove" at bounding box center [890, 250] width 87 height 27
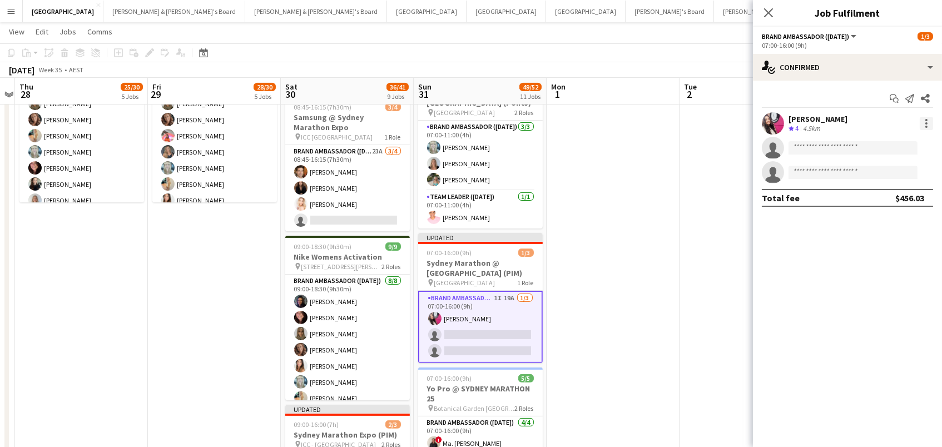
click at [927, 123] on div at bounding box center [926, 123] width 2 height 2
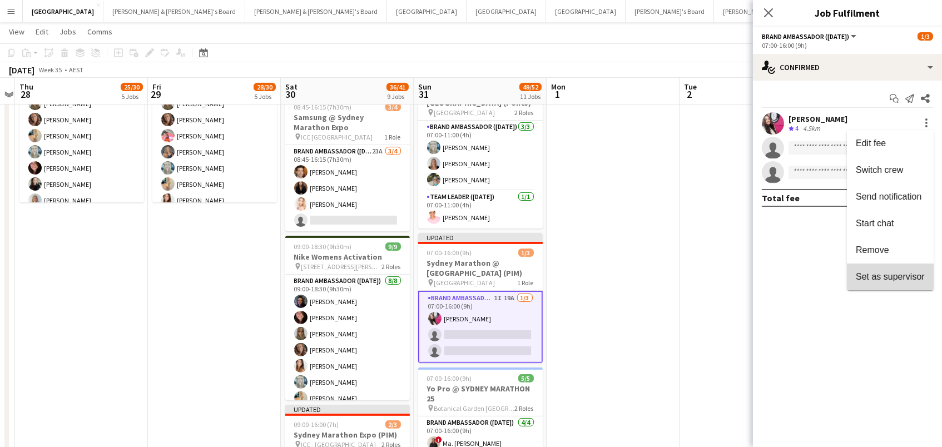
click at [881, 264] on button "Set as supervisor" at bounding box center [890, 277] width 87 height 27
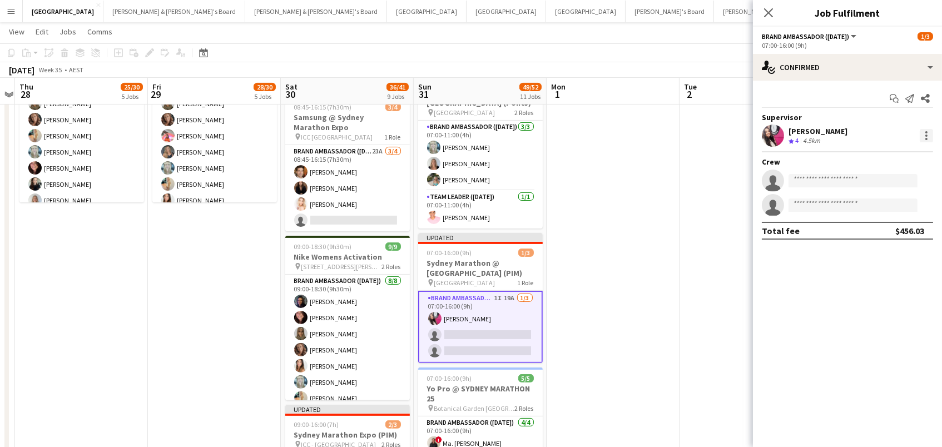
click at [924, 135] on div at bounding box center [925, 135] width 13 height 13
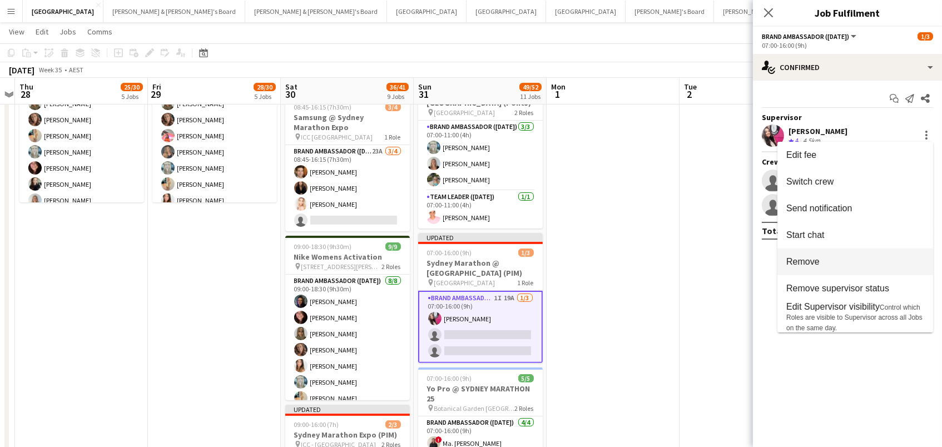
click at [849, 266] on span "Remove" at bounding box center [855, 262] width 138 height 10
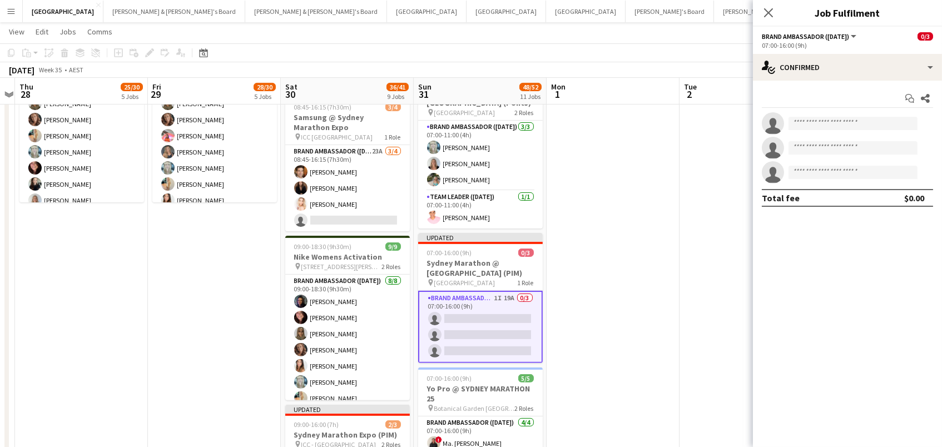
click at [645, 271] on app-date-cell at bounding box center [612, 218] width 133 height 1613
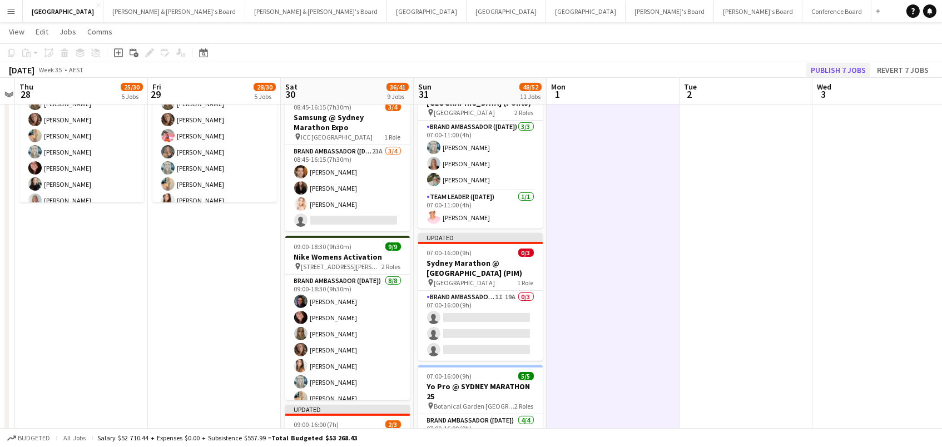
click at [831, 73] on button "Publish 7 jobs" at bounding box center [838, 70] width 64 height 14
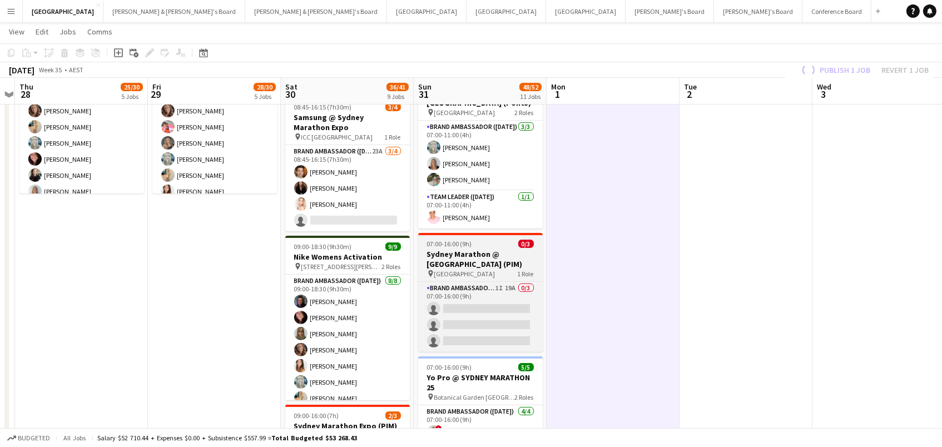
click at [497, 249] on h3 "Sydney Marathon @ Royal Botanical Garden (PIM)" at bounding box center [480, 259] width 125 height 20
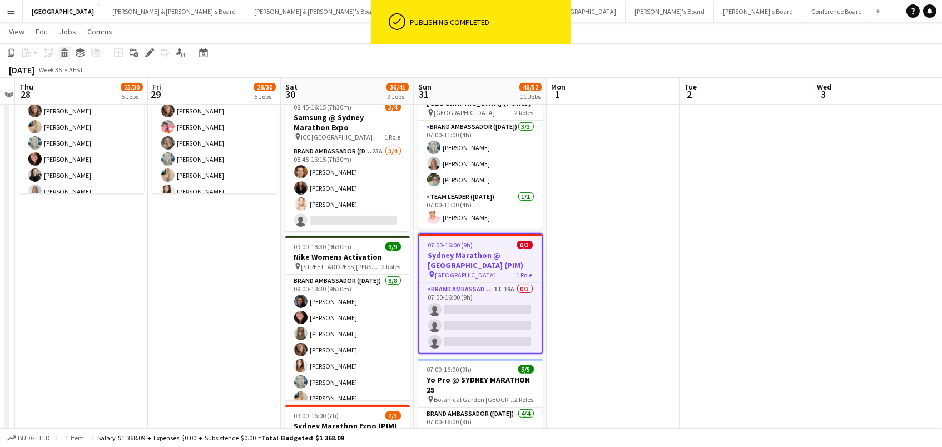
click at [60, 54] on icon "Delete" at bounding box center [64, 52] width 9 height 9
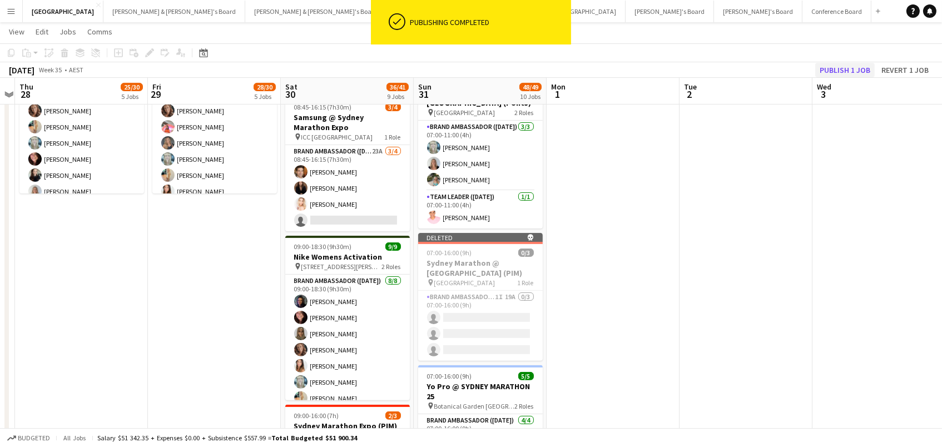
click at [861, 64] on button "Publish 1 job" at bounding box center [844, 70] width 59 height 14
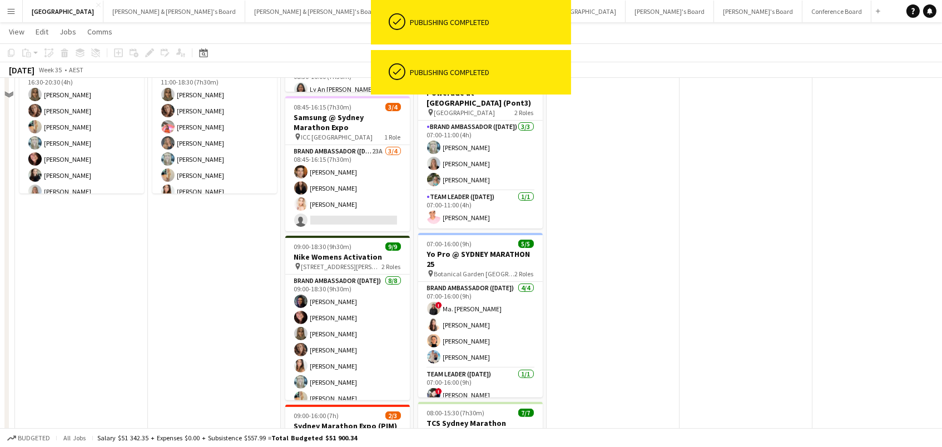
scroll to position [387, 0]
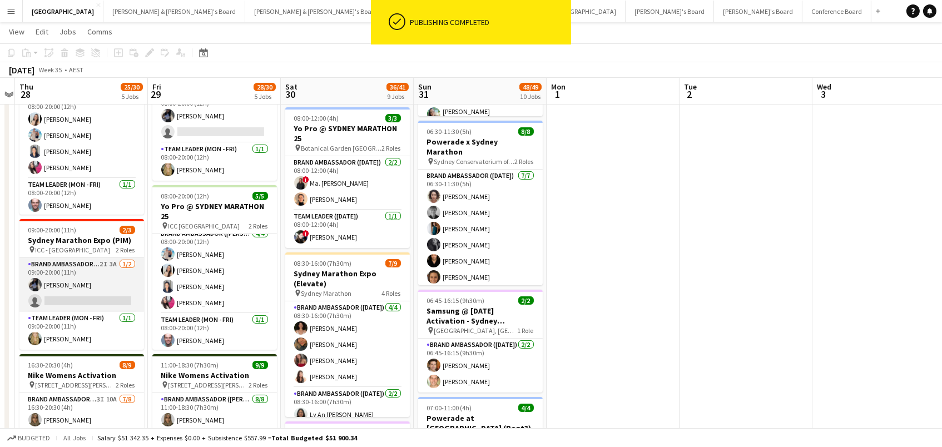
click at [106, 288] on app-card-role "Brand Ambassador (Mon - Fri) 2I 3A 1/2 09:00-20:00 (11h) Lorella Yang single-ne…" at bounding box center [81, 285] width 125 height 54
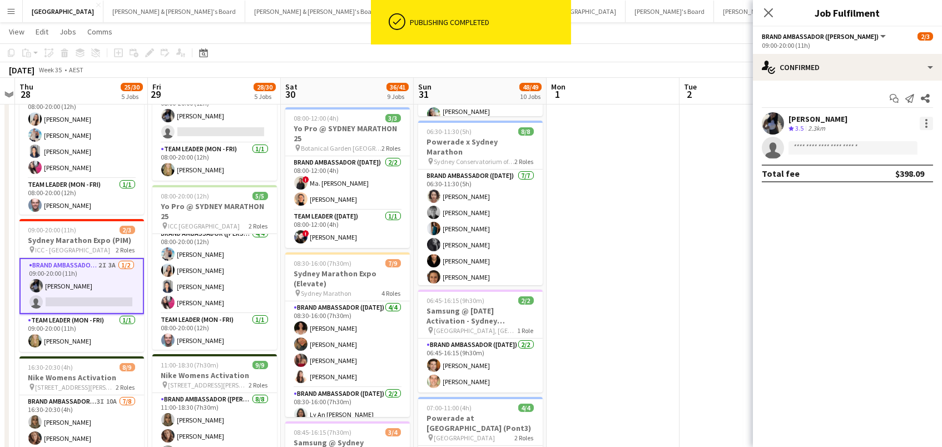
click at [925, 126] on div at bounding box center [926, 127] width 2 height 2
click at [896, 168] on span "Switch crew" at bounding box center [879, 169] width 47 height 9
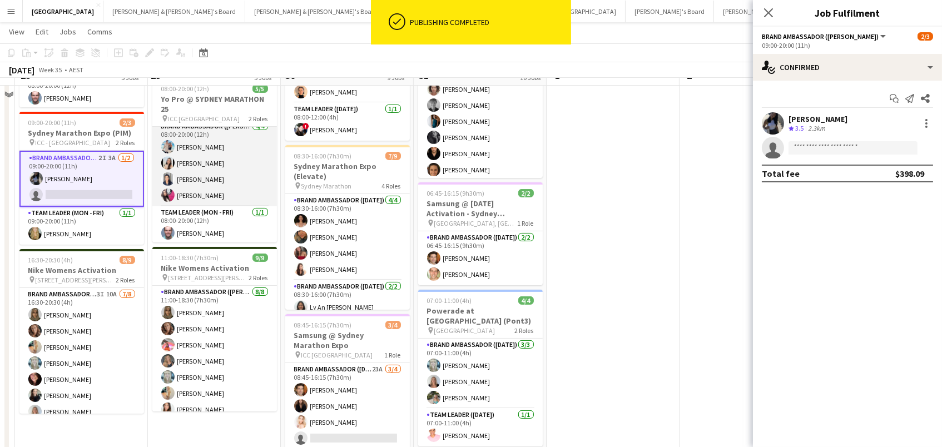
scroll to position [523, 0]
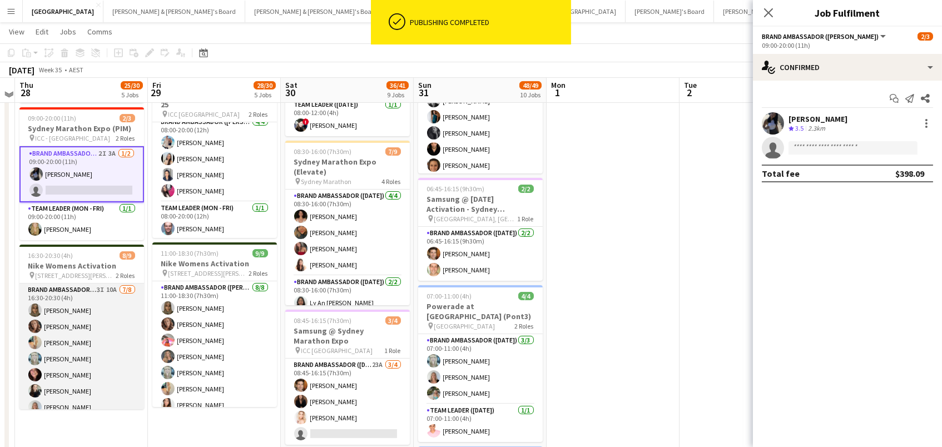
click at [96, 350] on app-card-role "Brand Ambassador (Mon - Fri) 3I 10A 7/8 16:30-20:30 (4h) Zoya Naqvi Rachel Zapp…" at bounding box center [81, 359] width 125 height 151
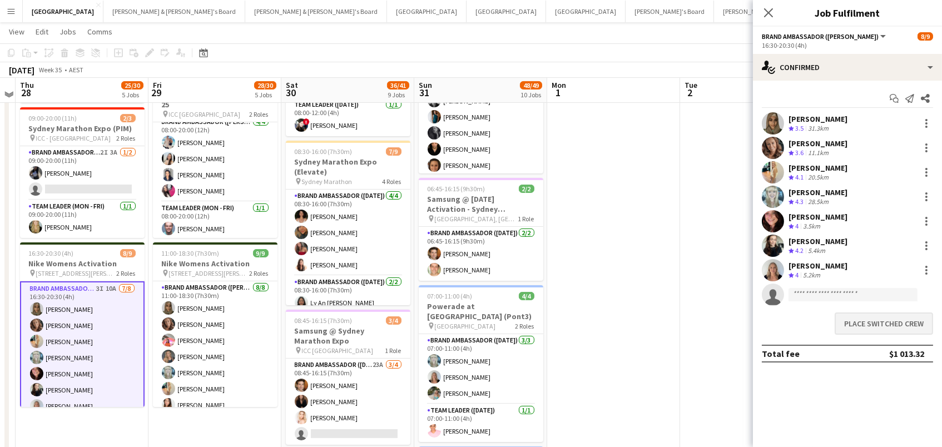
click at [876, 326] on button "Place switched crew" at bounding box center [883, 323] width 98 height 22
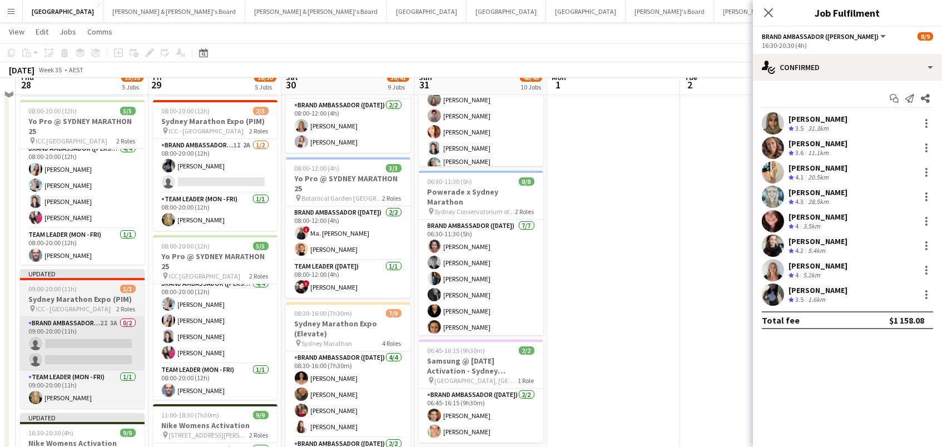
scroll to position [351, 0]
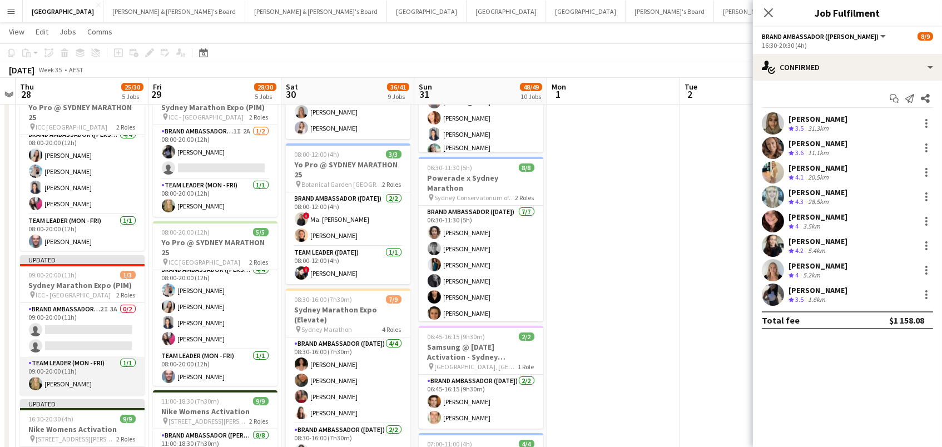
click at [82, 372] on app-card-role "Team Leader (Mon - Fri) 1/1 09:00-20:00 (11h) Amber Davis" at bounding box center [82, 376] width 125 height 38
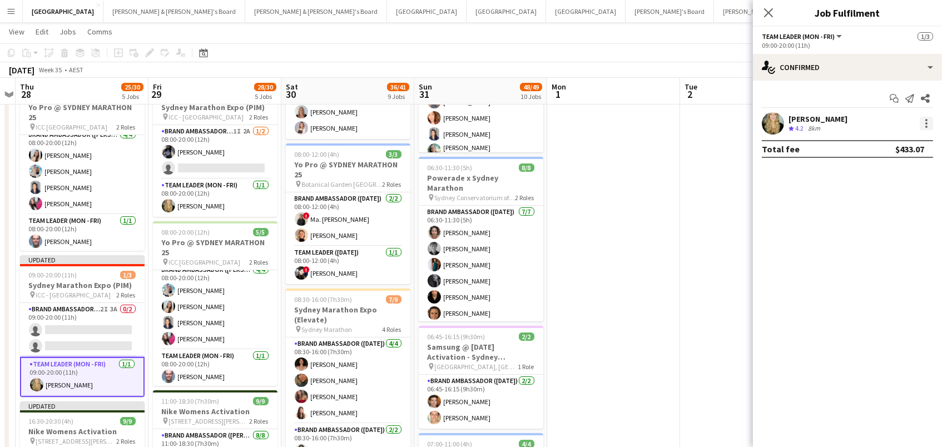
click at [927, 122] on div at bounding box center [926, 123] width 2 height 2
click at [911, 168] on span "Switch crew" at bounding box center [890, 170] width 69 height 10
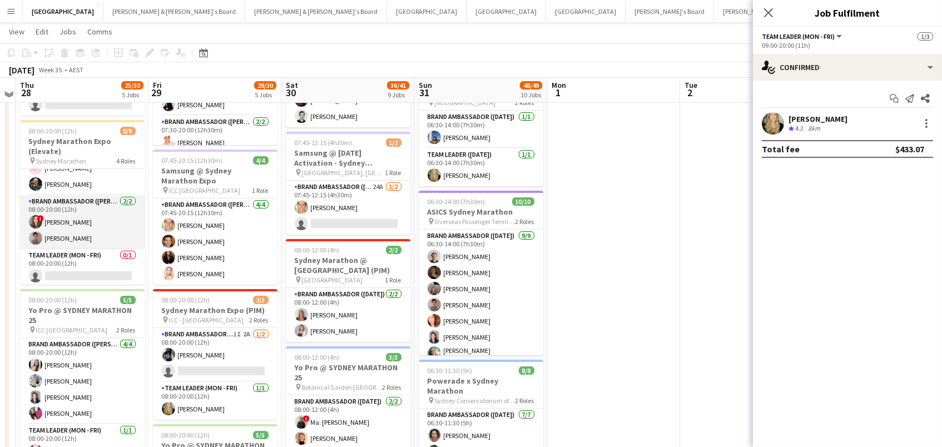
scroll to position [110, 0]
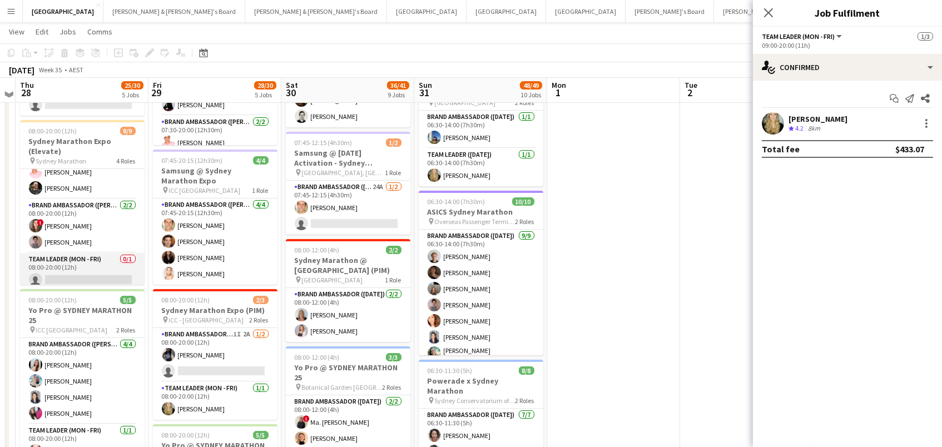
click at [71, 258] on app-card-role "Team Leader (Mon - Fri) 0/1 08:00-20:00 (12h) single-neutral-actions" at bounding box center [82, 272] width 125 height 38
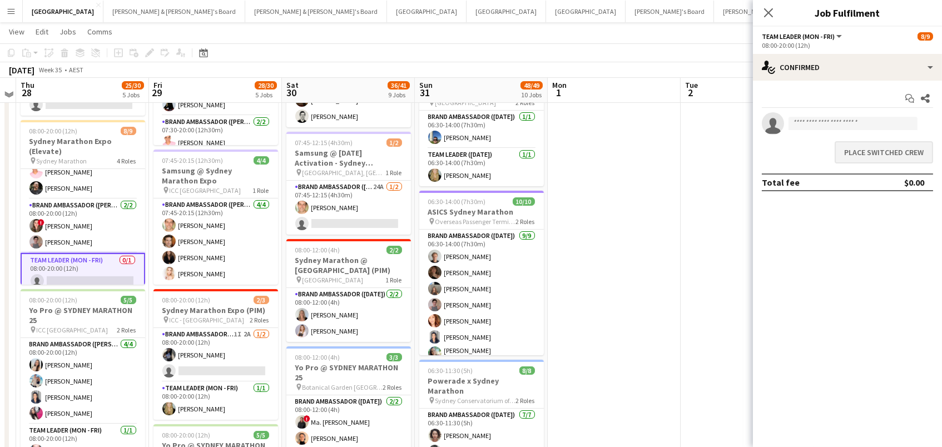
click at [883, 154] on button "Place switched crew" at bounding box center [883, 152] width 98 height 22
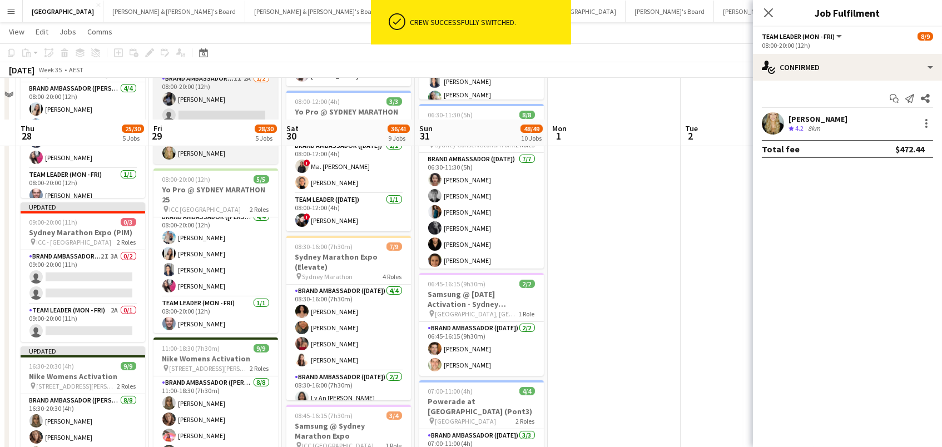
scroll to position [446, 0]
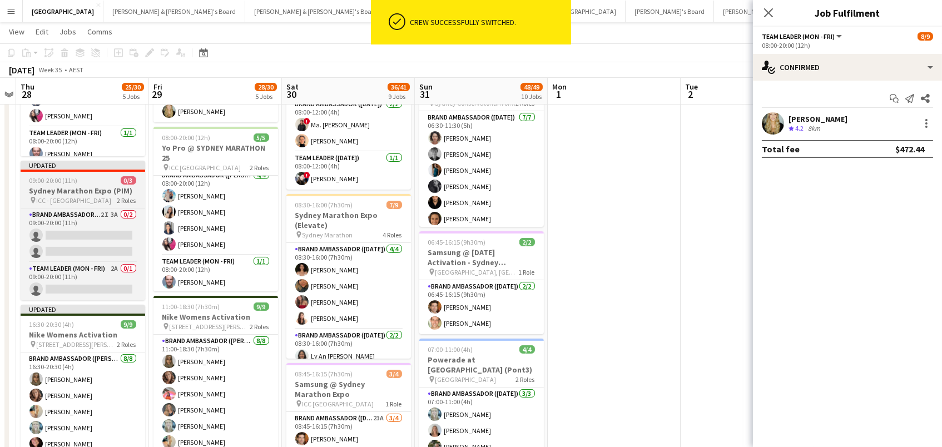
click at [101, 196] on div "pin ICC - Sydney 2 Roles" at bounding box center [83, 200] width 125 height 9
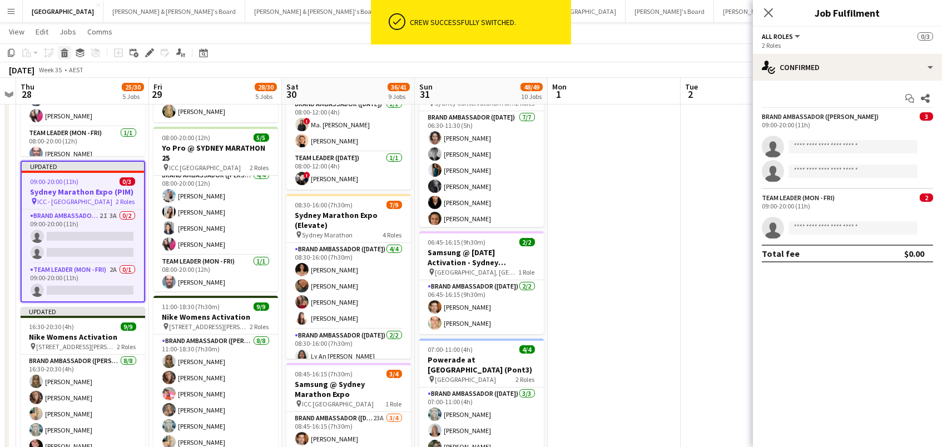
click at [62, 52] on icon at bounding box center [65, 55] width 6 height 6
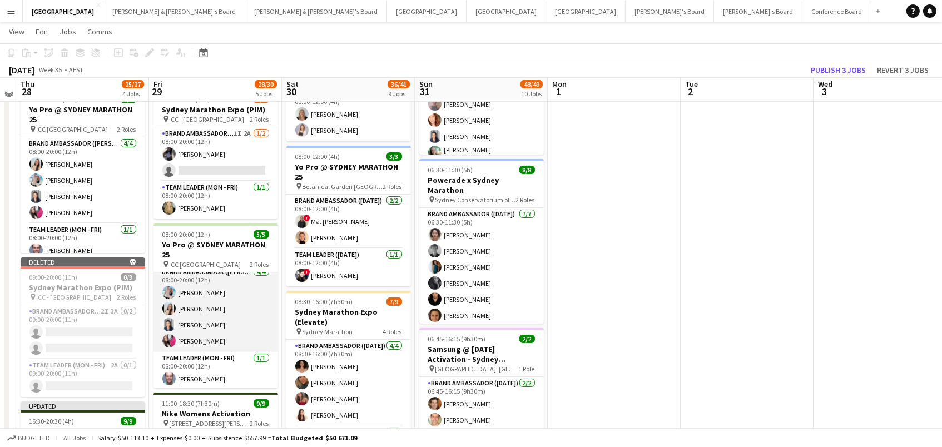
scroll to position [346, 0]
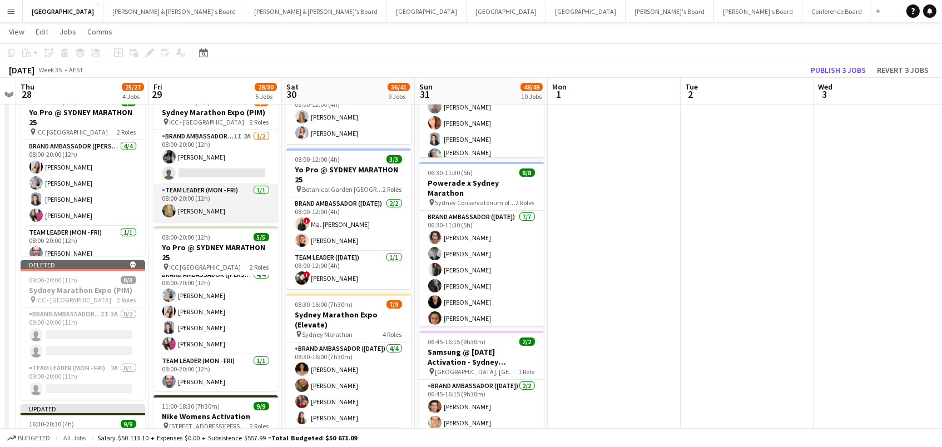
click at [247, 202] on app-card-role "Team Leader (Mon - Fri) 1/1 08:00-20:00 (12h) Amber Davis" at bounding box center [215, 203] width 125 height 38
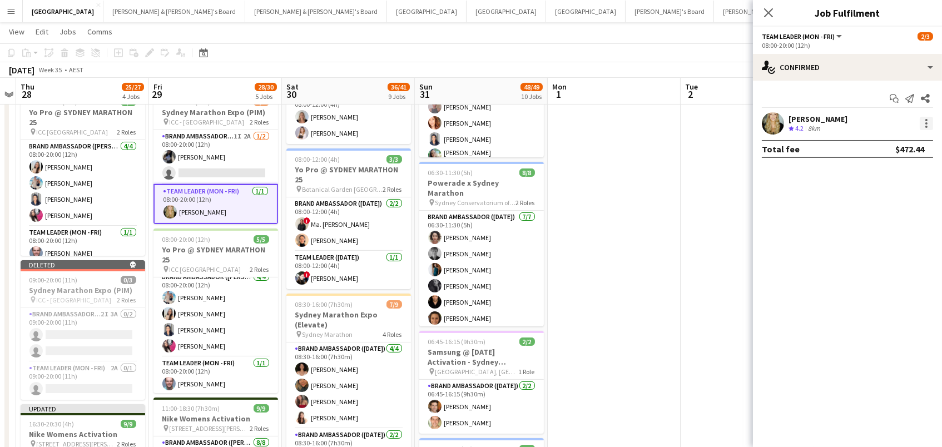
click at [927, 122] on div at bounding box center [926, 123] width 2 height 2
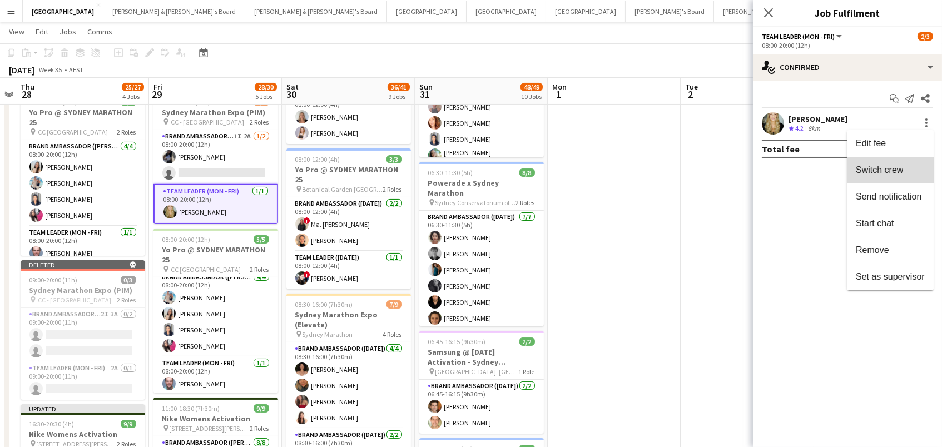
click at [896, 163] on button "Switch crew" at bounding box center [890, 170] width 87 height 27
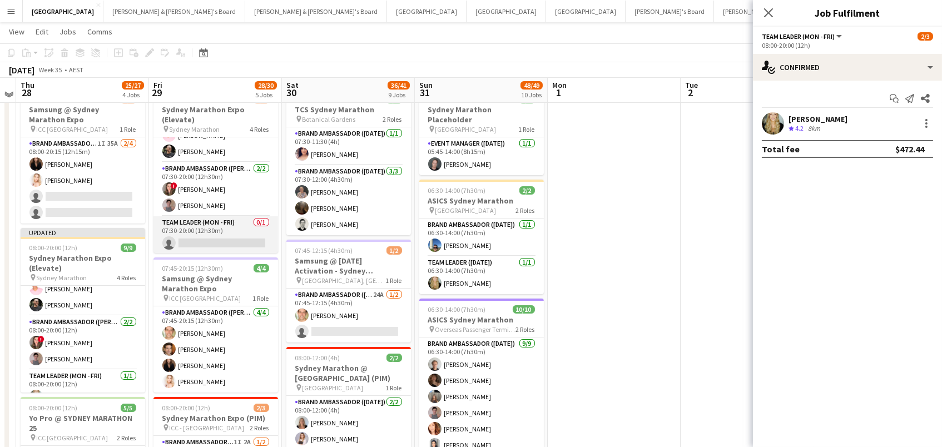
scroll to position [0, 0]
click at [242, 223] on app-card-role "Team Leader (Mon - Fri) 0/1 07:30-20:00 (12h30m) single-neutral-actions" at bounding box center [215, 236] width 125 height 38
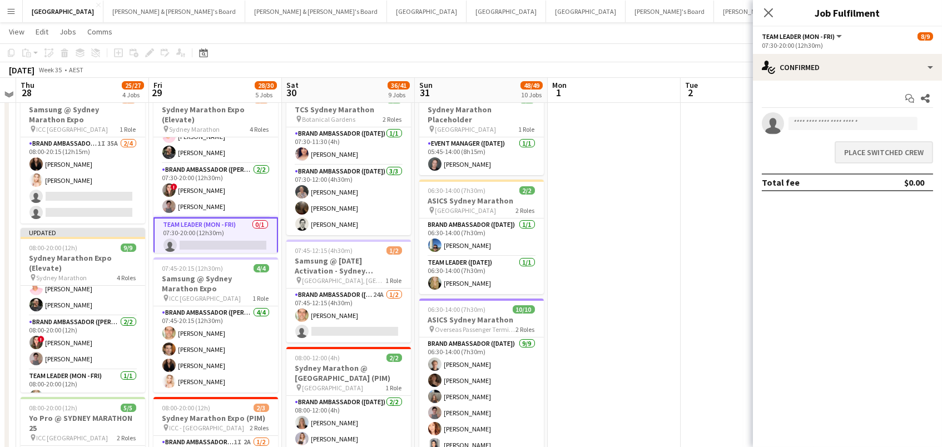
click at [862, 160] on button "Place switched crew" at bounding box center [883, 152] width 98 height 22
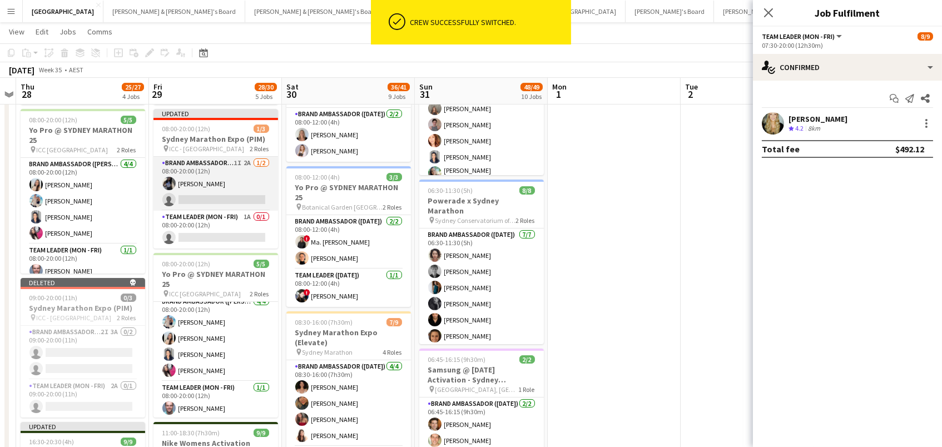
click at [190, 166] on app-card-role "Brand Ambassador (Mon - Fri) 1I 2A 1/2 08:00-20:00 (12h) Lorella Yang single-ne…" at bounding box center [215, 184] width 125 height 54
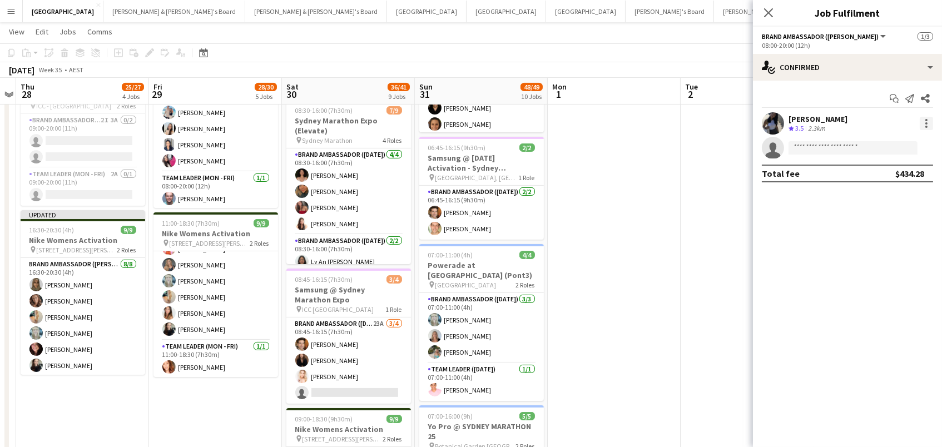
click at [925, 123] on div at bounding box center [926, 123] width 2 height 2
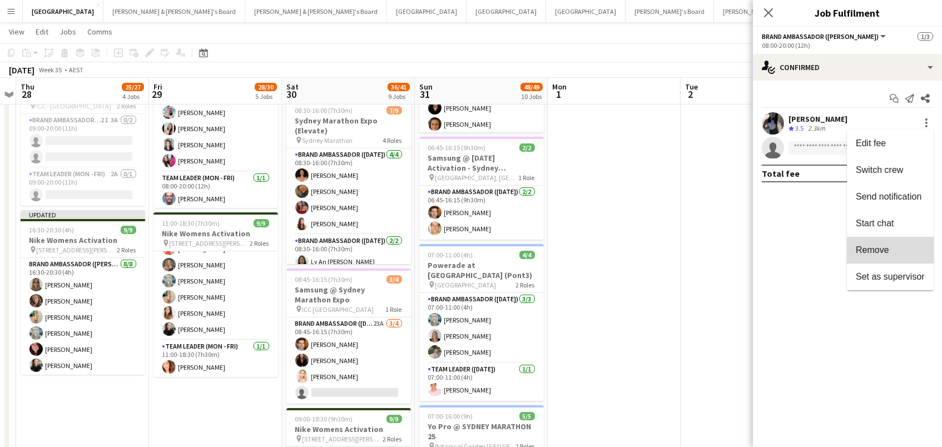
click at [862, 245] on span "Remove" at bounding box center [872, 249] width 33 height 9
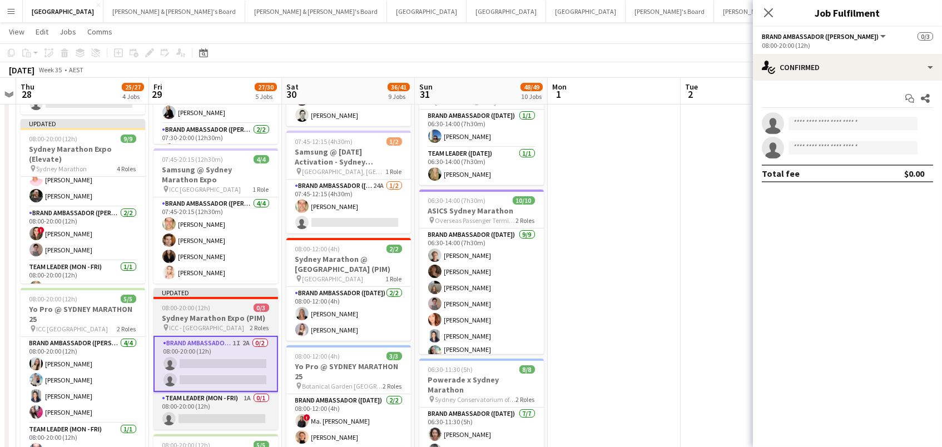
click at [217, 306] on div "08:00-20:00 (12h) 0/3" at bounding box center [215, 308] width 125 height 8
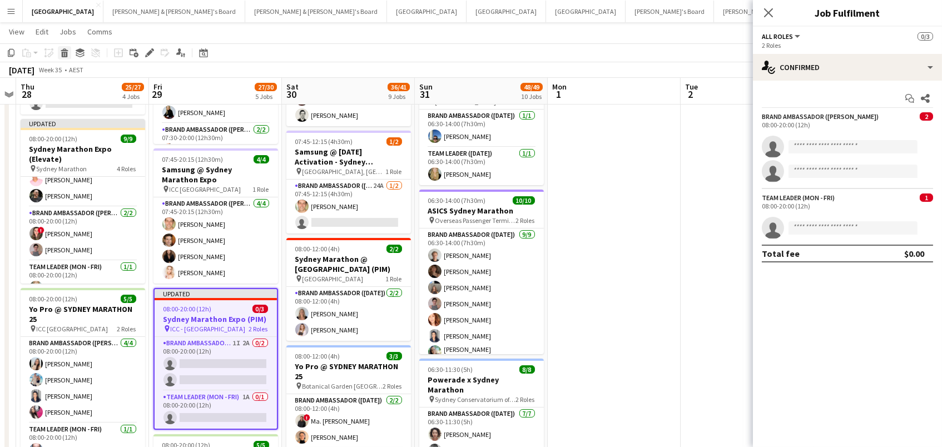
click at [63, 57] on div "Delete" at bounding box center [64, 52] width 13 height 13
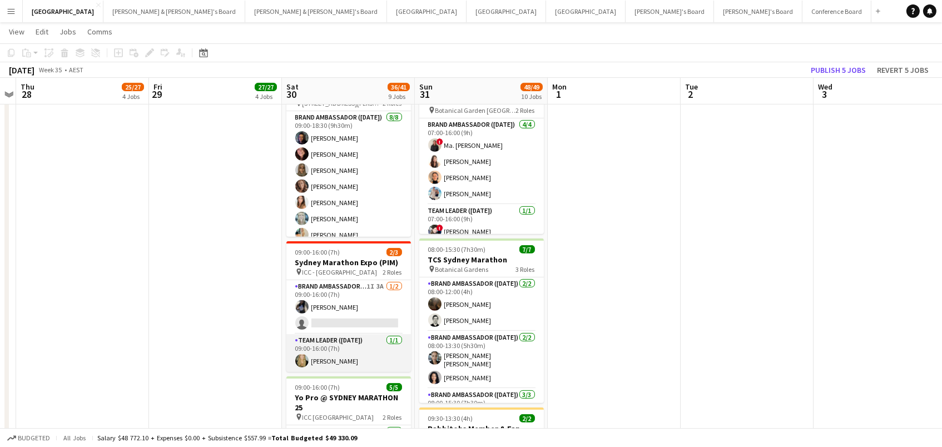
click at [324, 357] on app-card-role "Team Leader (Saturday) 1/1 09:00-16:00 (7h) Amber Davis" at bounding box center [348, 353] width 125 height 38
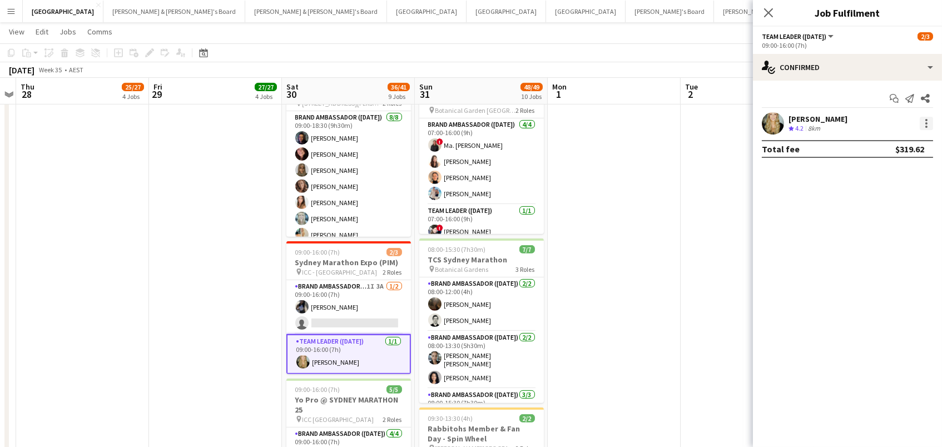
click at [926, 123] on div at bounding box center [926, 123] width 2 height 2
click at [892, 168] on span "Switch crew" at bounding box center [879, 169] width 47 height 9
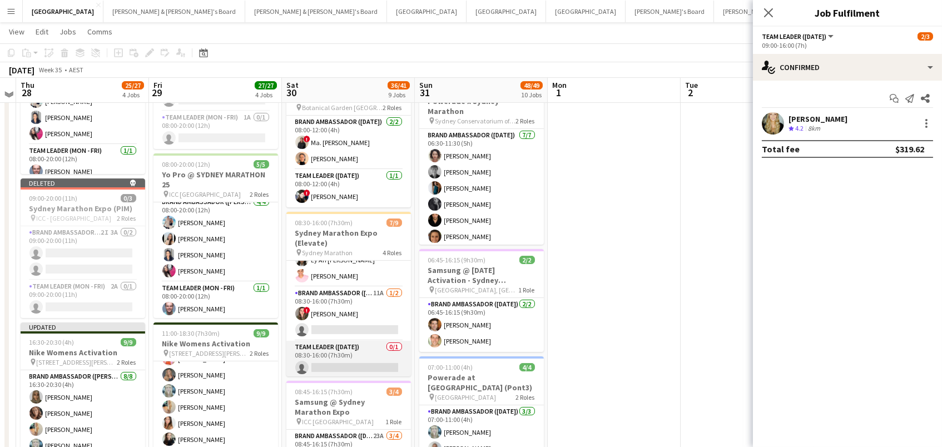
click at [357, 355] on app-card-role "Team Leader (Saturday) 0/1 08:30-16:00 (7h30m) single-neutral-actions" at bounding box center [348, 360] width 125 height 38
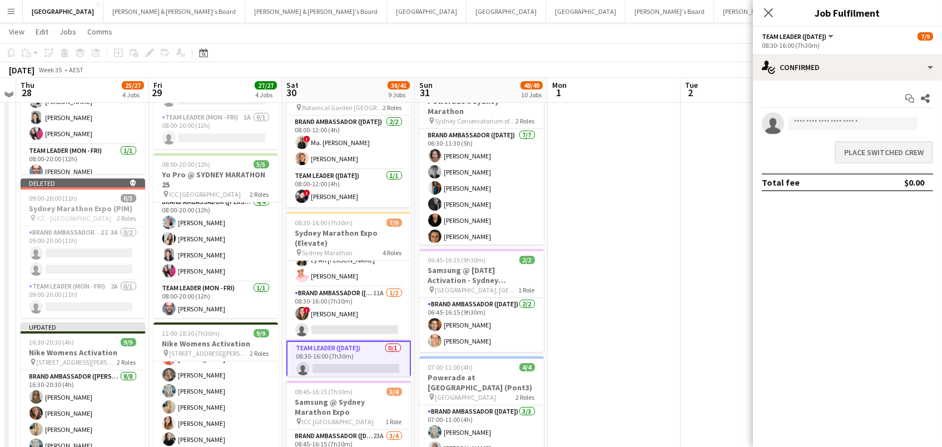
click at [905, 147] on button "Place switched crew" at bounding box center [883, 152] width 98 height 22
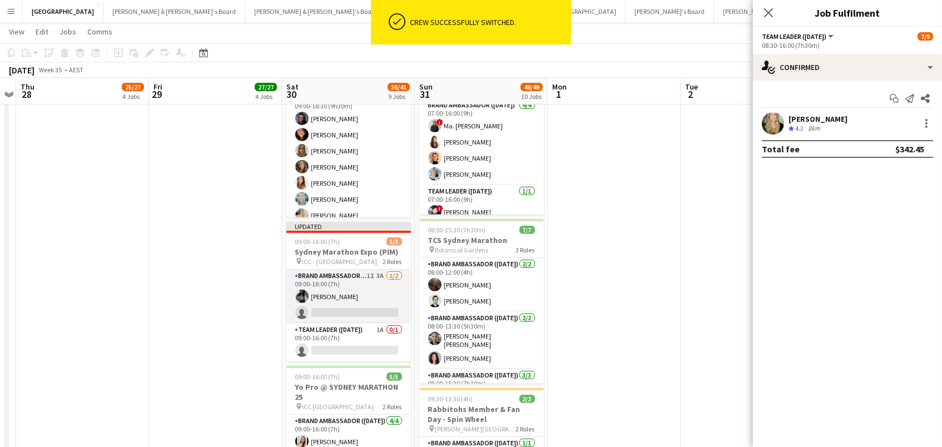
click at [335, 290] on app-card-role "Brand Ambassador (Saturday) 1I 3A 1/2 09:00-16:00 (7h) Lorella Yang single-neut…" at bounding box center [348, 297] width 125 height 54
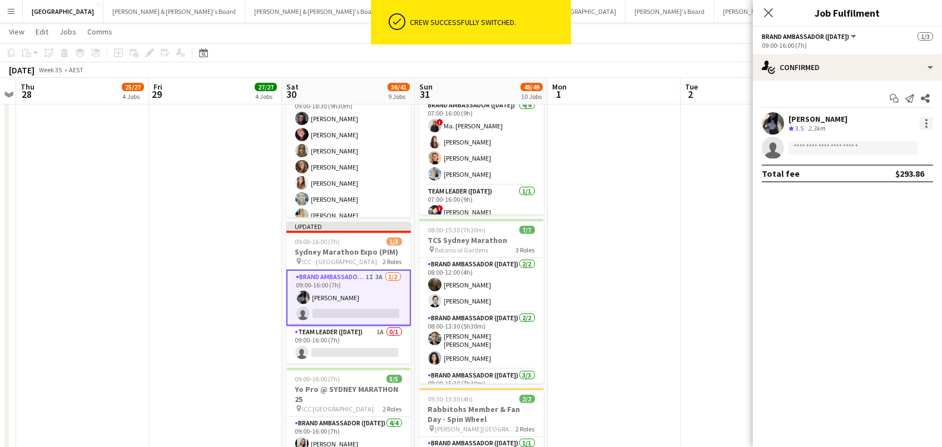
click at [921, 124] on div at bounding box center [925, 123] width 13 height 13
click at [893, 162] on button "Switch crew" at bounding box center [890, 170] width 87 height 27
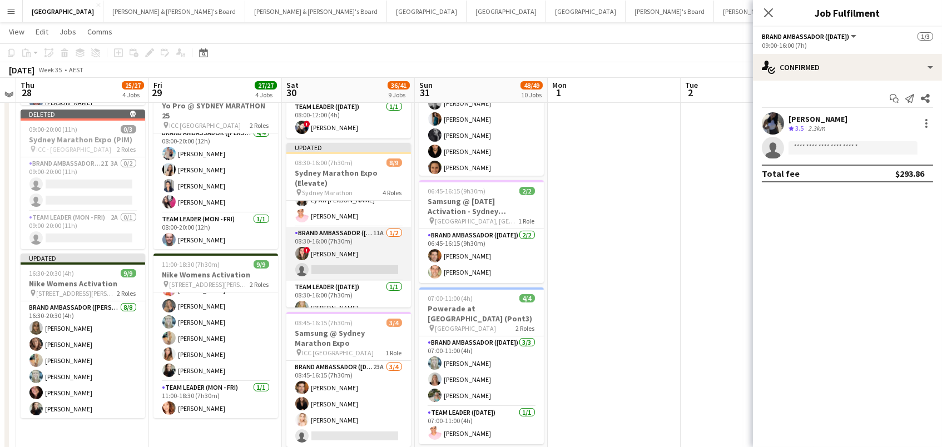
click at [336, 245] on app-card-role "Brand Ambassador (Saturday) 11A 1/2 08:30-16:00 (7h30m) ! Bonnie Renwick single…" at bounding box center [348, 254] width 125 height 54
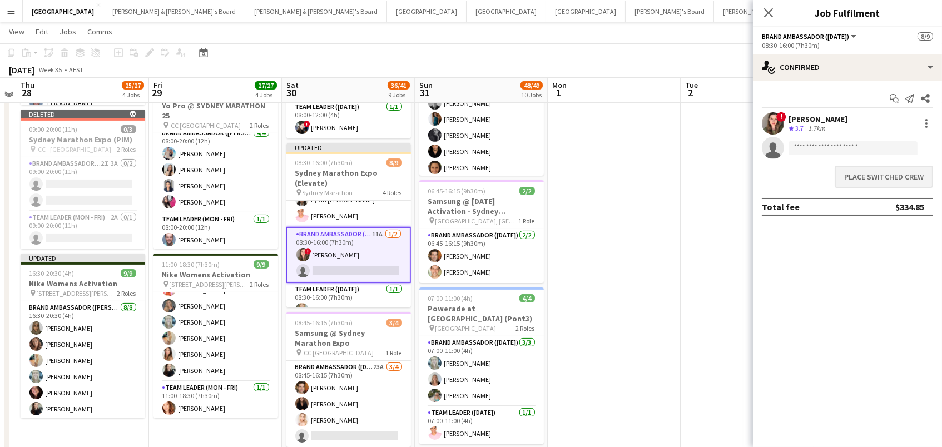
click at [902, 178] on button "Place switched crew" at bounding box center [883, 177] width 98 height 22
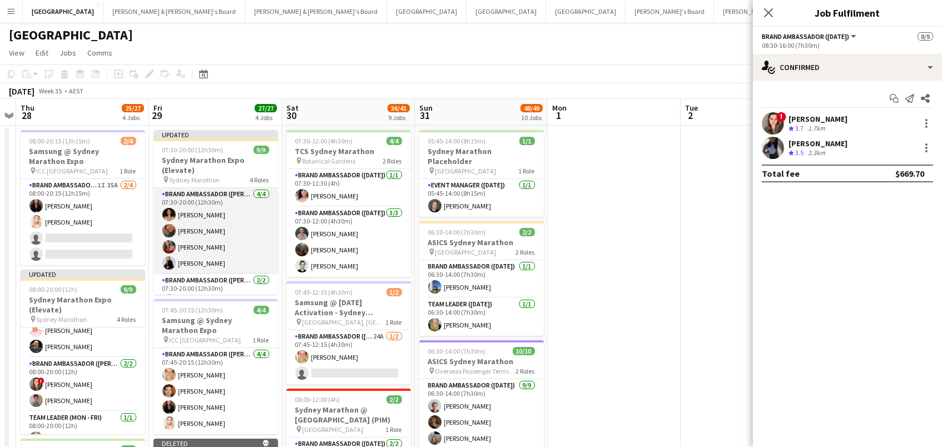
click at [225, 246] on app-card-role "Brand Ambassador (Mon - Fri) 4/4 07:30-20:00 (12h30m) Patricia Mora Roberta Rod…" at bounding box center [215, 231] width 125 height 86
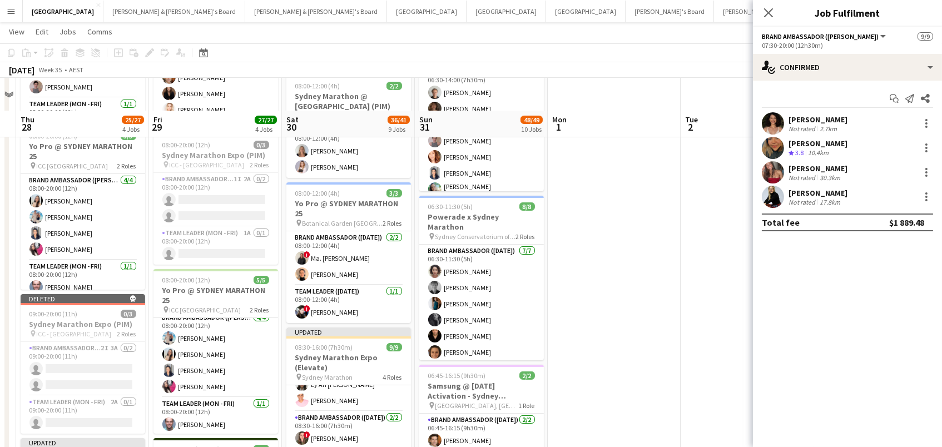
scroll to position [381, 0]
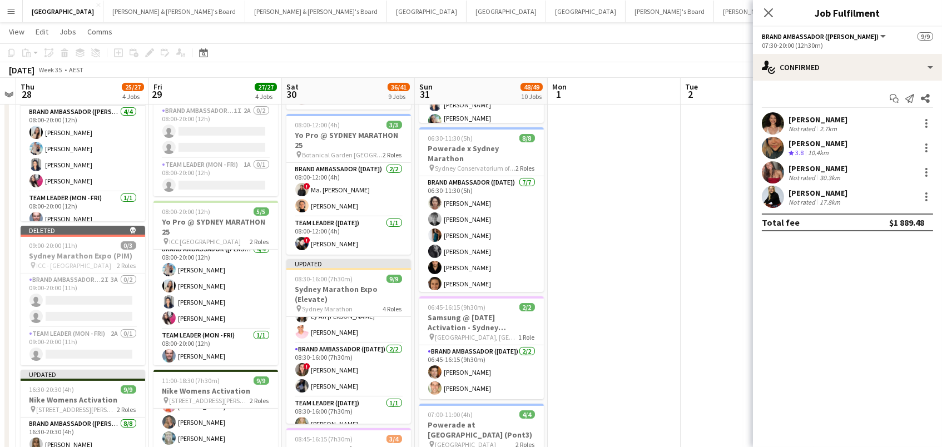
click at [829, 169] on div "Laura Fairbairn" at bounding box center [817, 168] width 59 height 10
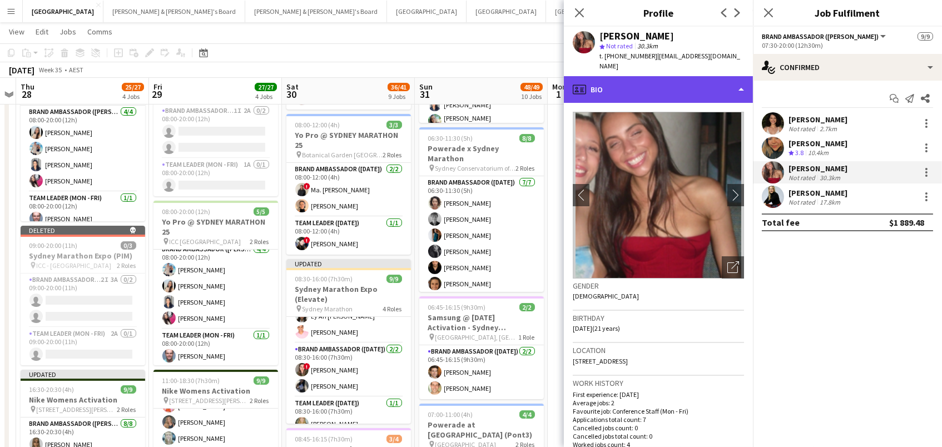
click at [686, 76] on div "profile Bio" at bounding box center [658, 89] width 189 height 27
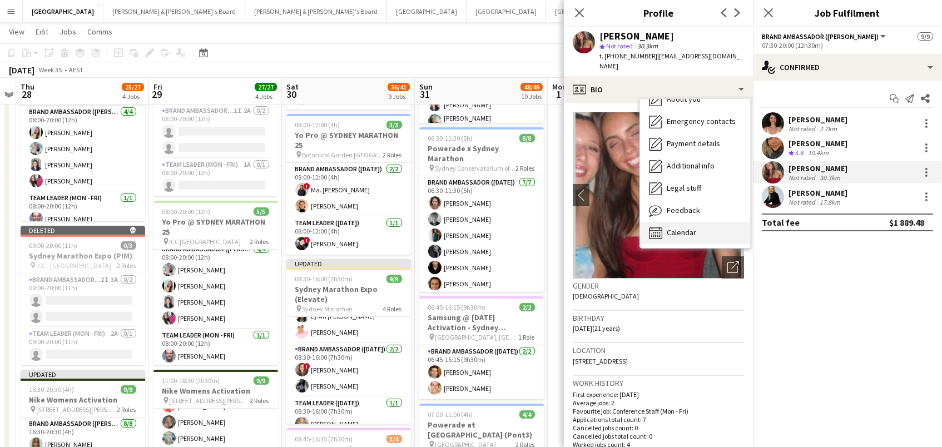
click at [708, 223] on div "Calendar Calendar" at bounding box center [695, 233] width 110 height 22
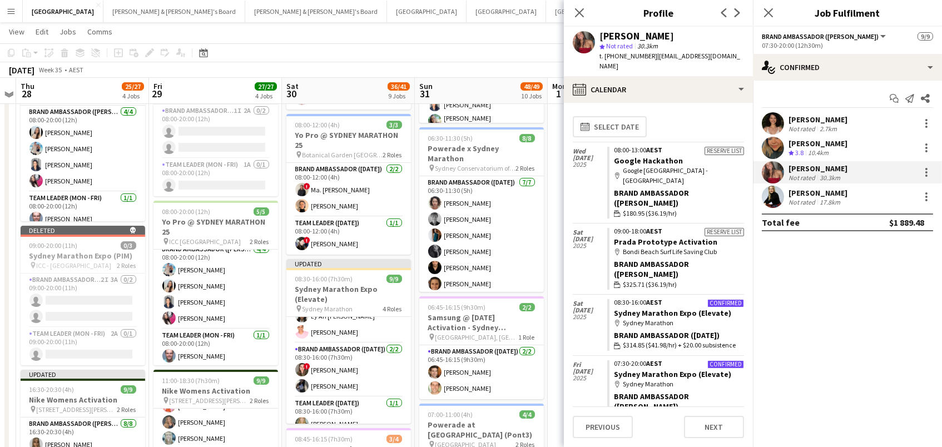
scroll to position [382, 0]
click at [393, 55] on app-toolbar "Copy Paste Paste Command V Paste with crew Command Shift V Paste linked Job Del…" at bounding box center [471, 52] width 942 height 19
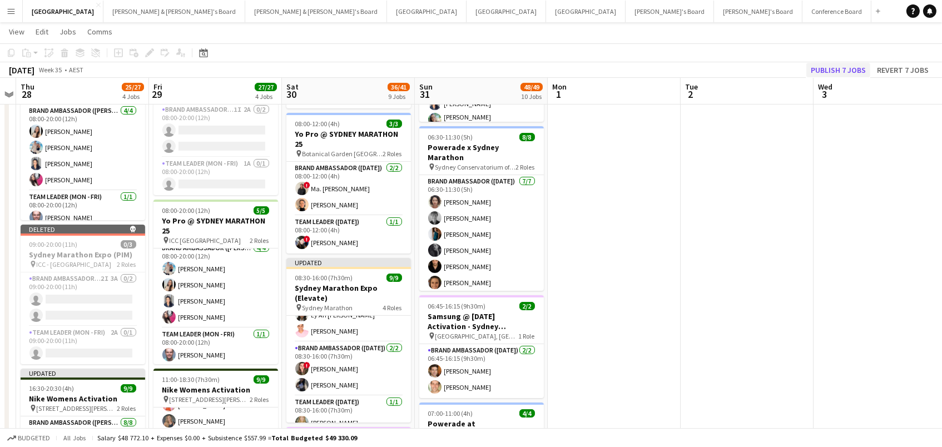
click at [840, 68] on button "Publish 7 jobs" at bounding box center [838, 70] width 64 height 14
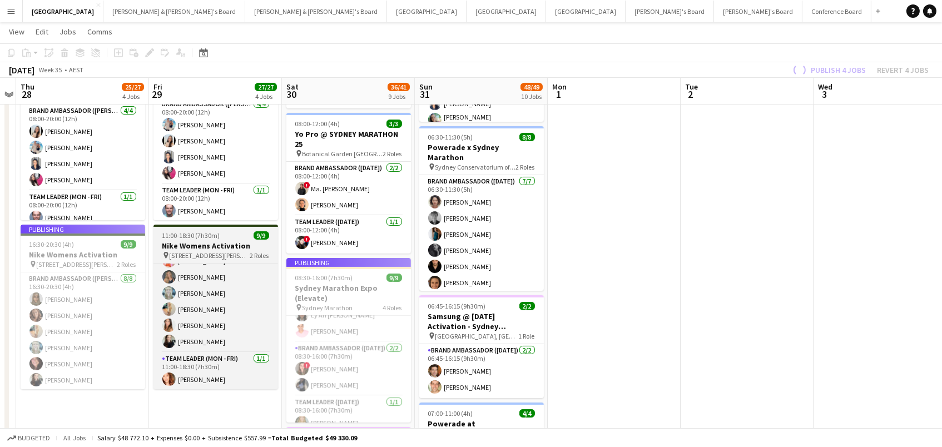
scroll to position [114, 0]
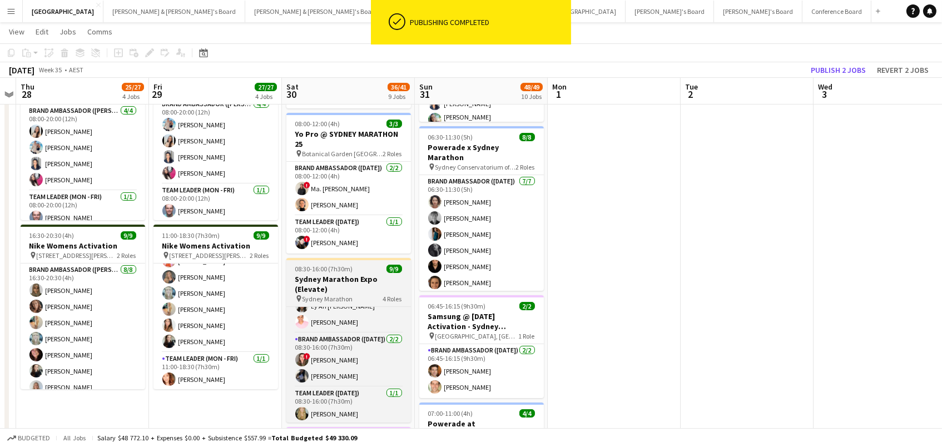
click at [325, 280] on h3 "Sydney Marathon Expo (Elevate)" at bounding box center [348, 284] width 125 height 20
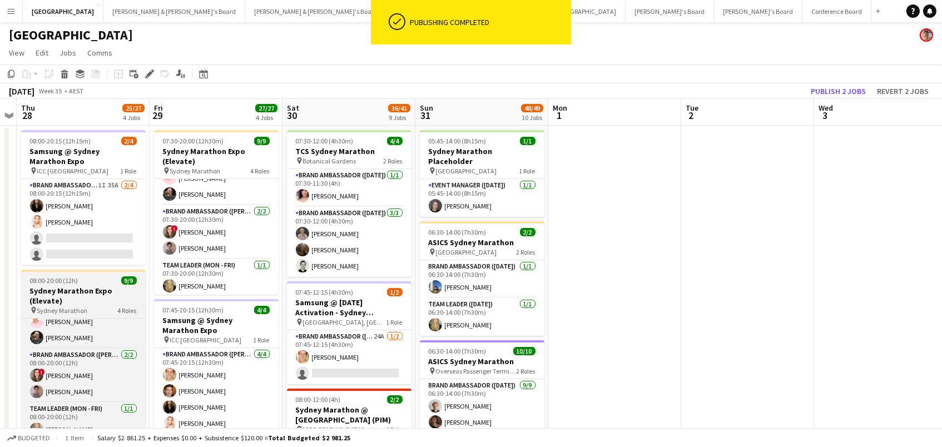
scroll to position [0, 0]
click at [92, 290] on h3 "Sydney Marathon Expo (Elevate)" at bounding box center [83, 296] width 125 height 20
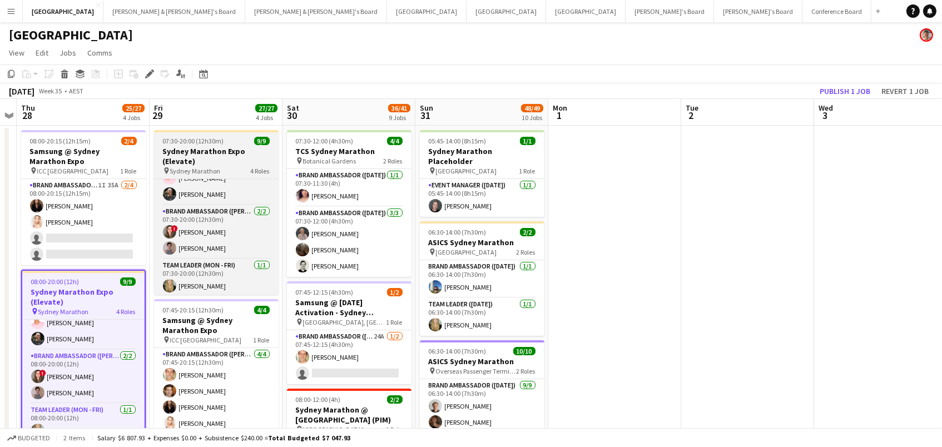
click at [251, 141] on div "07:30-20:00 (12h30m) 9/9" at bounding box center [216, 141] width 125 height 8
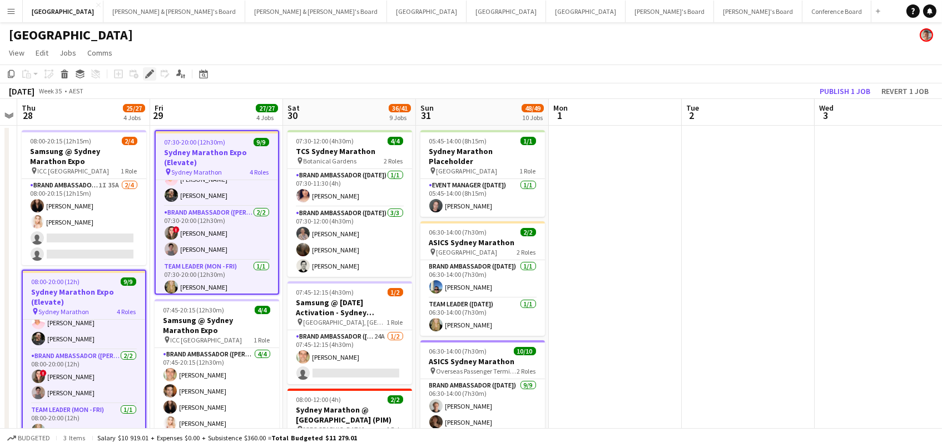
click at [147, 69] on icon "Edit" at bounding box center [149, 73] width 9 height 9
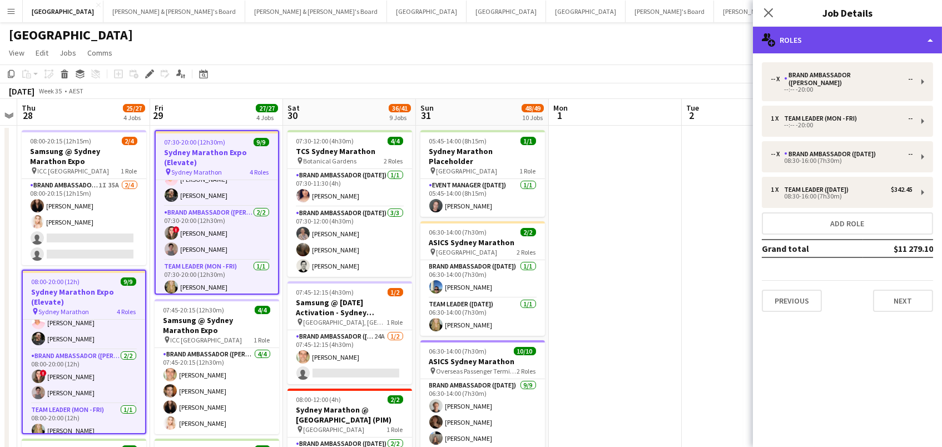
click at [848, 42] on div "multiple-users-add Roles" at bounding box center [847, 40] width 189 height 27
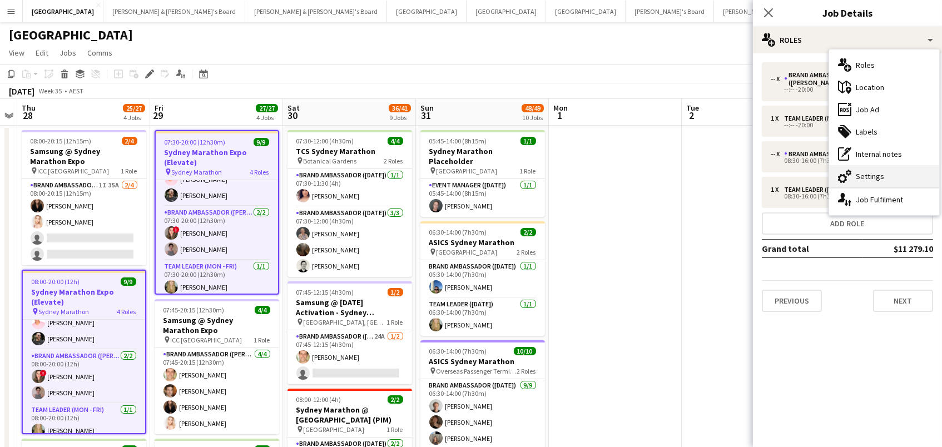
click at [862, 176] on div "cog-double-3 Settings" at bounding box center [884, 176] width 110 height 22
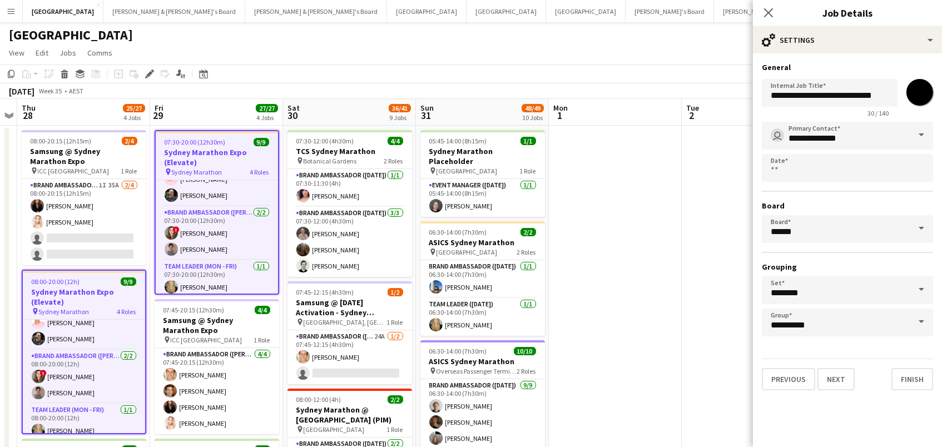
click at [933, 98] on form "**********" at bounding box center [847, 226] width 189 height 328
click at [921, 92] on input "*******" at bounding box center [919, 92] width 40 height 40
type input "*******"
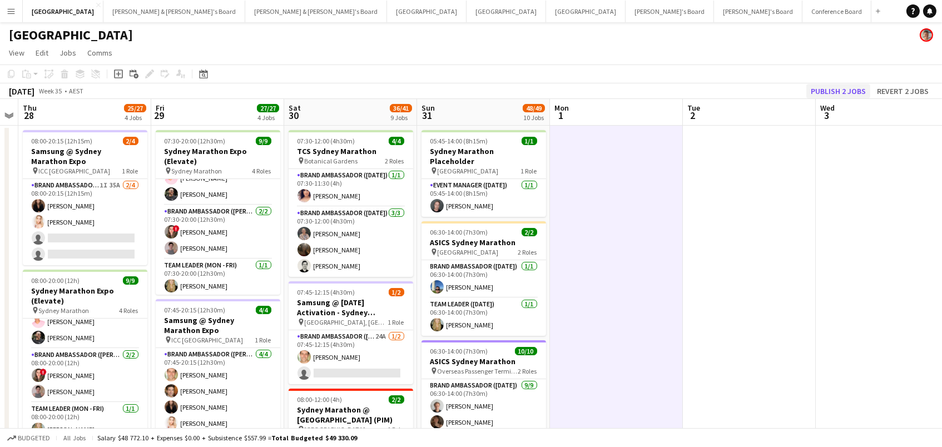
click at [853, 90] on button "Publish 2 jobs" at bounding box center [838, 91] width 64 height 14
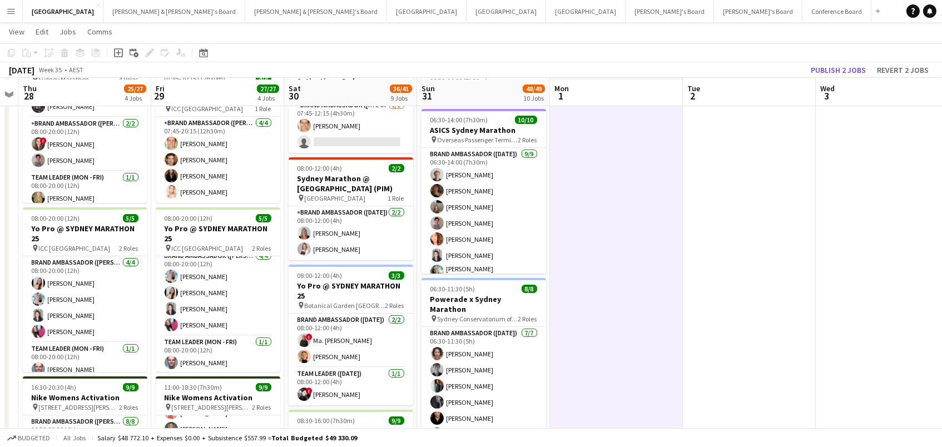
scroll to position [229, 0]
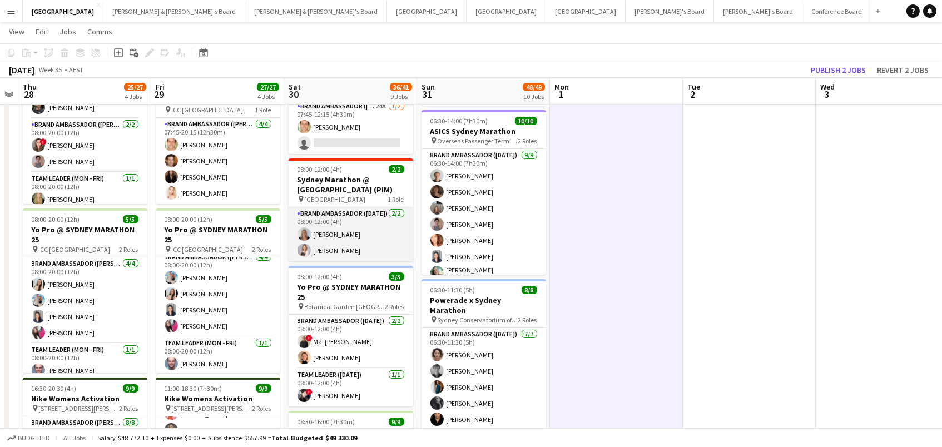
click at [347, 236] on app-card-role "Brand Ambassador (Saturday) 2/2 08:00-12:00 (4h) Ella Sheridan Laura Kislat" at bounding box center [351, 234] width 125 height 54
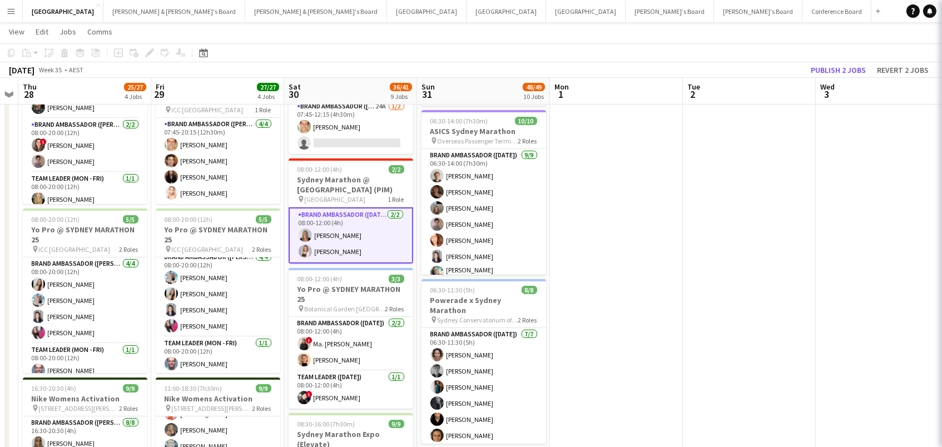
scroll to position [0, 247]
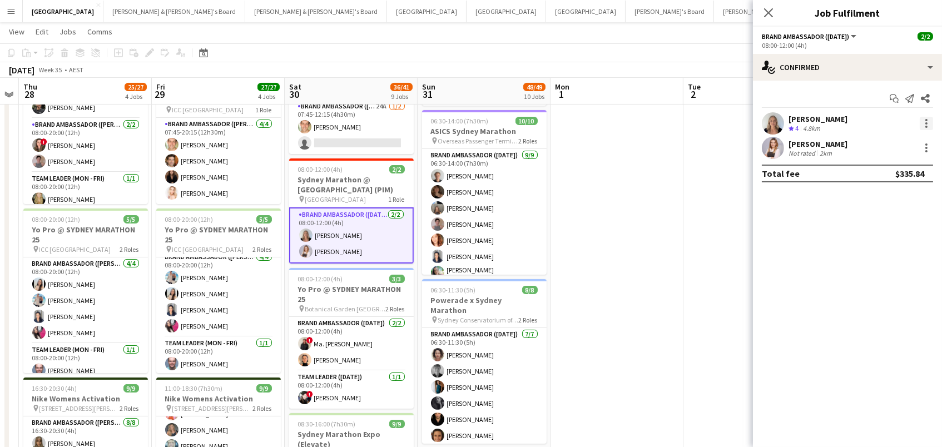
click at [931, 121] on div at bounding box center [925, 123] width 13 height 13
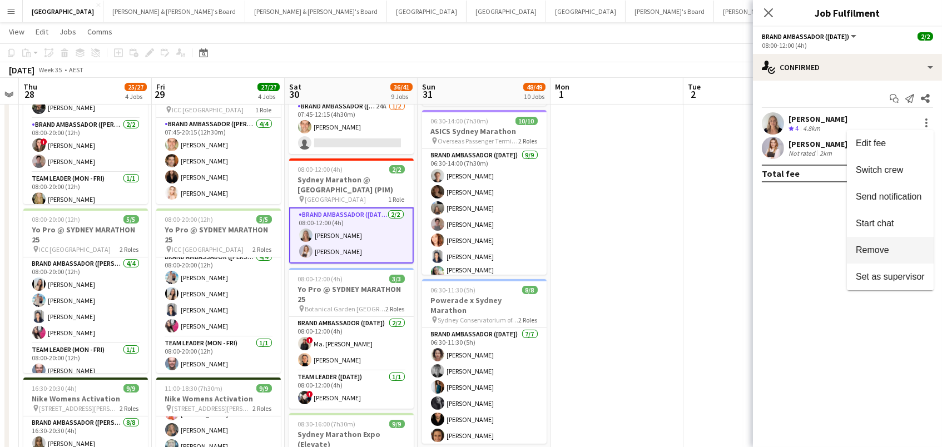
click at [879, 255] on span "Remove" at bounding box center [872, 249] width 33 height 9
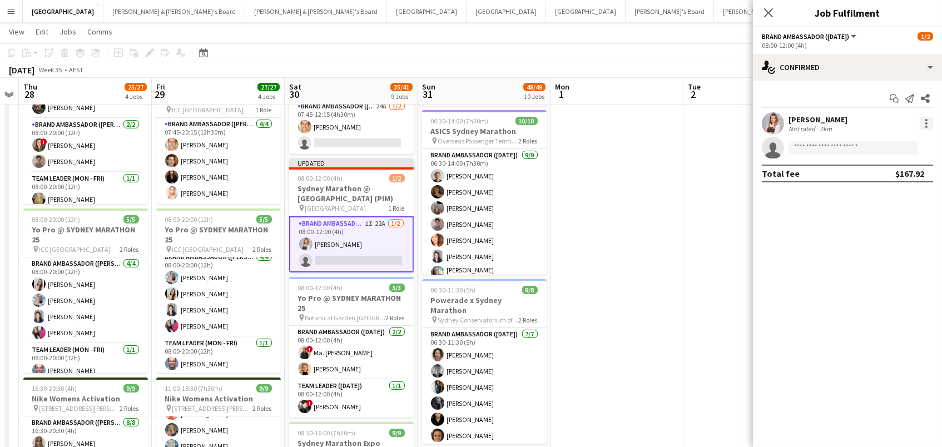
click at [924, 121] on div at bounding box center [925, 123] width 13 height 13
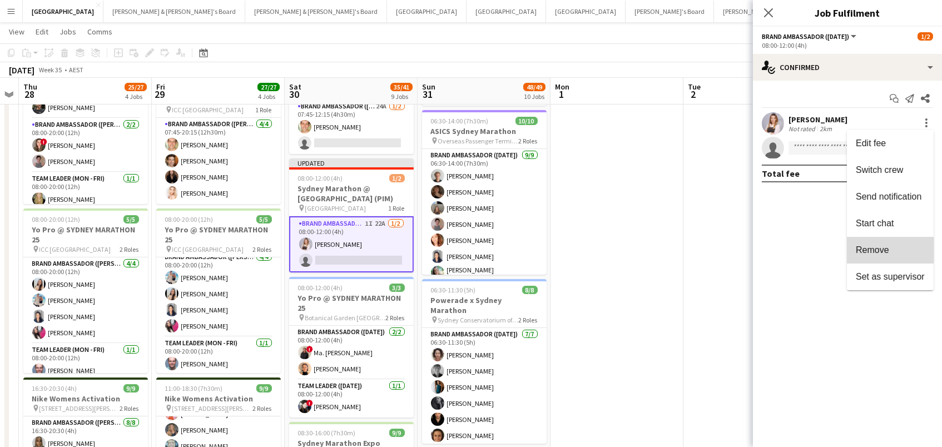
click at [873, 251] on span "Remove" at bounding box center [872, 249] width 33 height 9
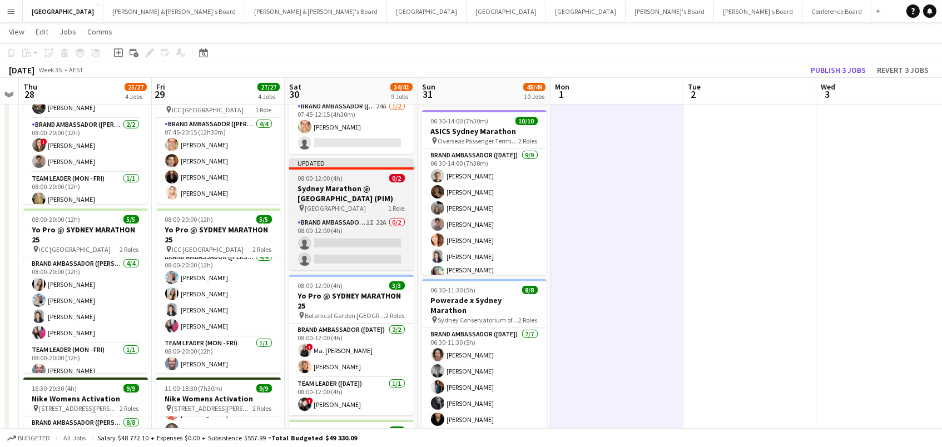
click at [405, 199] on h3 "Sydney Marathon @ Royal Botanical Garden (PIM)" at bounding box center [351, 193] width 125 height 20
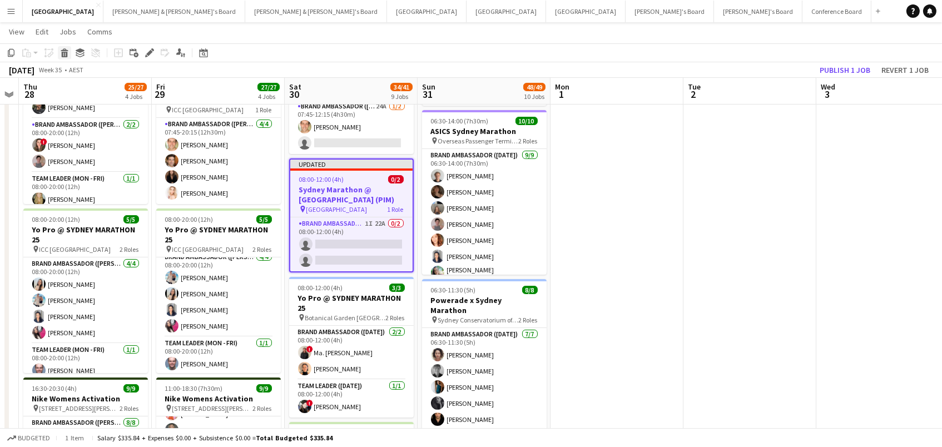
click at [63, 52] on icon at bounding box center [65, 55] width 6 height 6
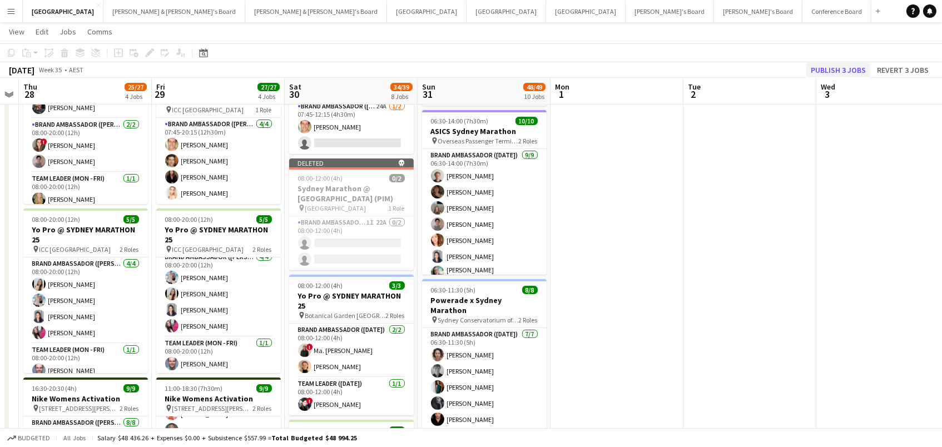
click at [821, 71] on button "Publish 3 jobs" at bounding box center [838, 70] width 64 height 14
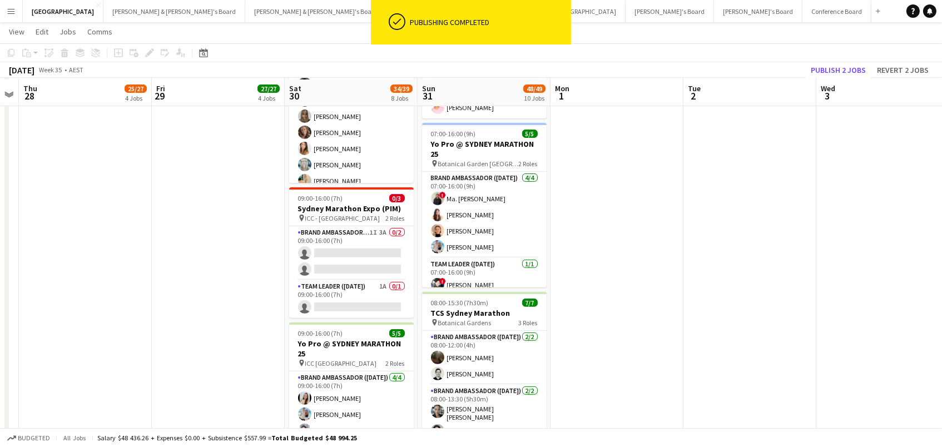
scroll to position [835, 0]
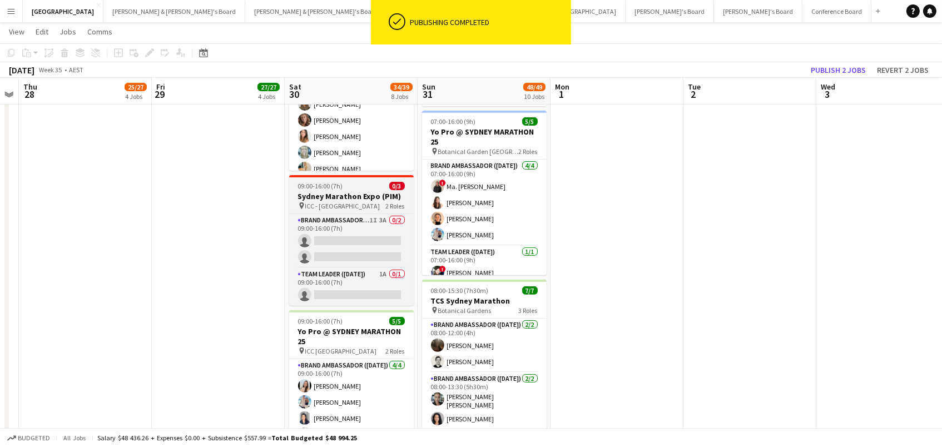
click at [383, 201] on div "pin ICC - Sydney 2 Roles" at bounding box center [351, 205] width 125 height 9
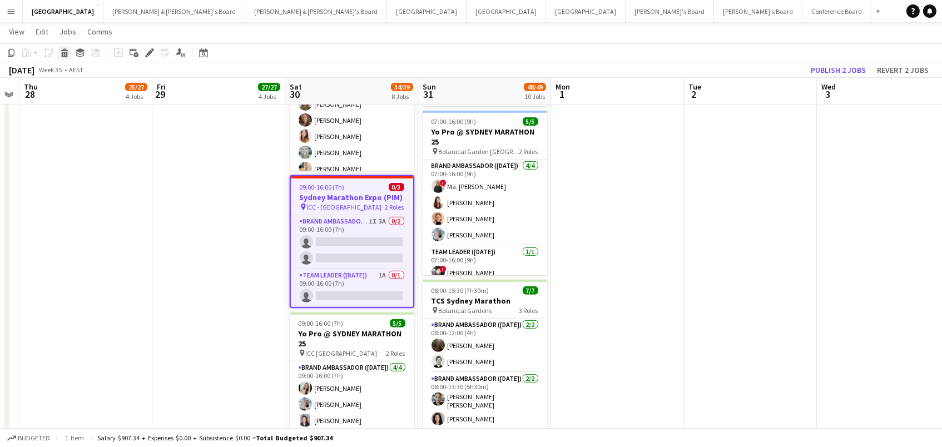
click at [68, 53] on icon "Delete" at bounding box center [64, 52] width 9 height 9
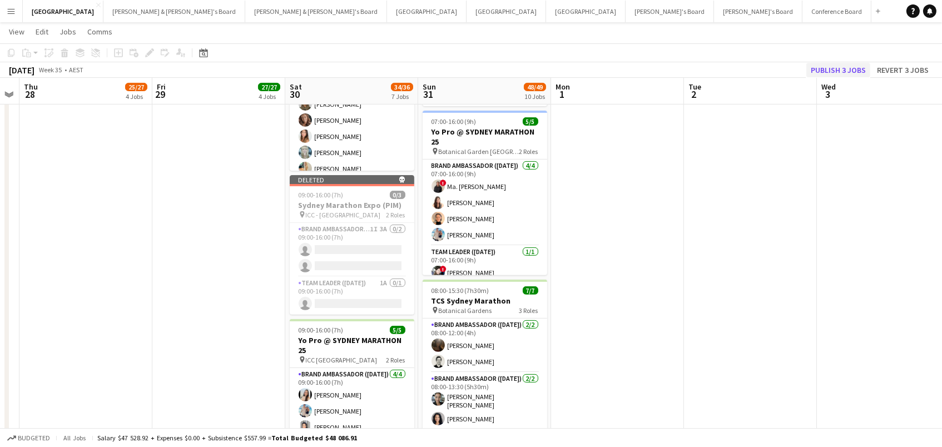
click at [831, 68] on button "Publish 3 jobs" at bounding box center [838, 70] width 64 height 14
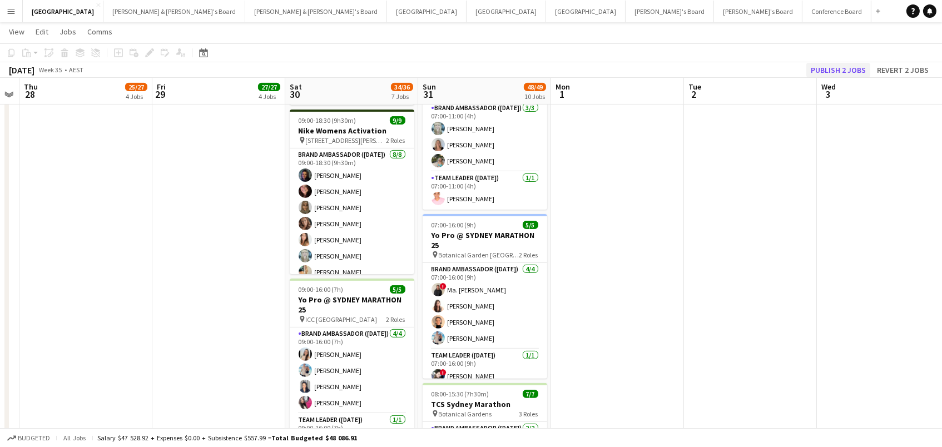
click at [831, 68] on button "Publish 2 jobs" at bounding box center [838, 70] width 64 height 14
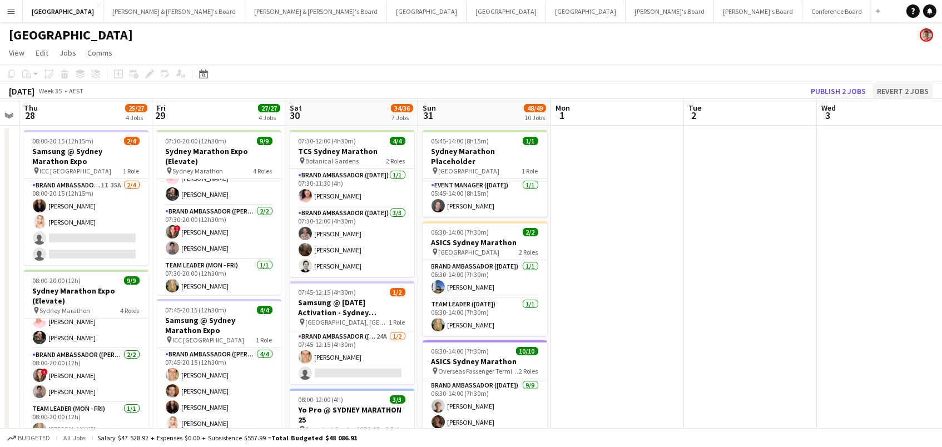
scroll to position [0, 0]
click at [863, 91] on button "Publish 2 jobs" at bounding box center [838, 91] width 64 height 14
click at [868, 88] on button "Publish 2 jobs" at bounding box center [838, 91] width 64 height 14
click at [843, 96] on button "Publish 2 jobs" at bounding box center [838, 91] width 64 height 14
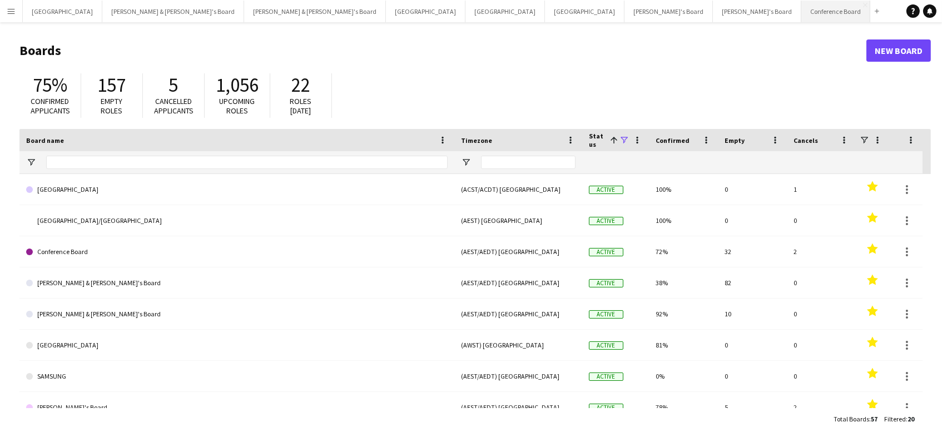
click at [801, 6] on button "Conference Board Close" at bounding box center [835, 12] width 69 height 22
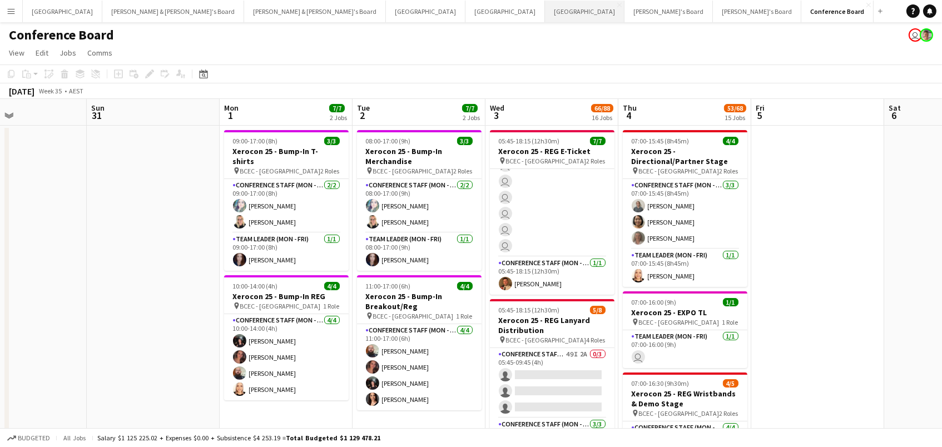
scroll to position [30, 0]
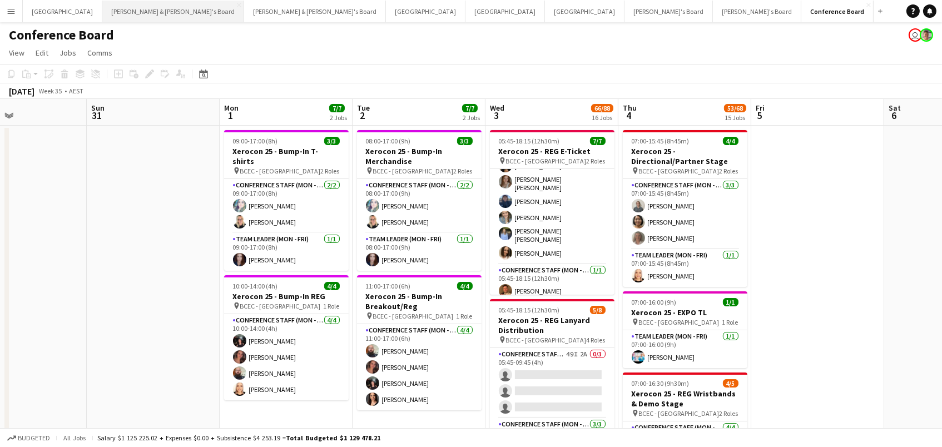
click at [102, 4] on button "[PERSON_NAME] & [PERSON_NAME]'s Board Close" at bounding box center [173, 12] width 142 height 22
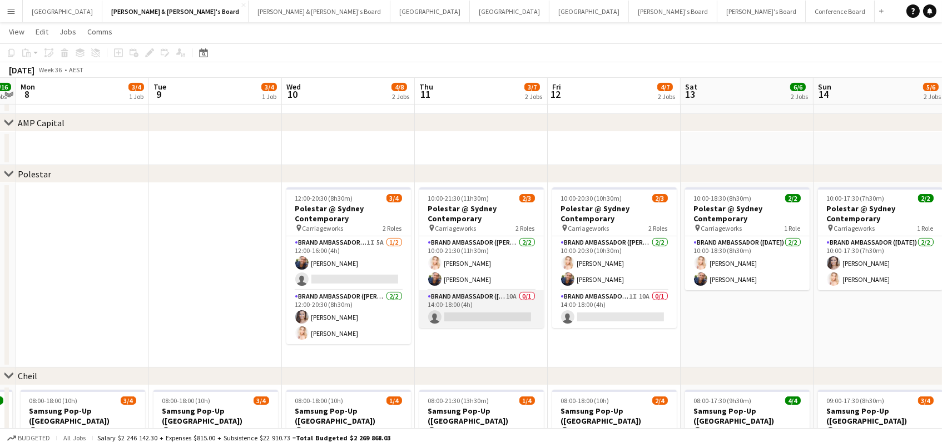
scroll to position [529, 0]
click at [495, 302] on app-card-role "Brand Ambassador (Mon - Fri) 10A 0/1 14:00-18:00 (4h) single-neutral-actions" at bounding box center [481, 308] width 125 height 38
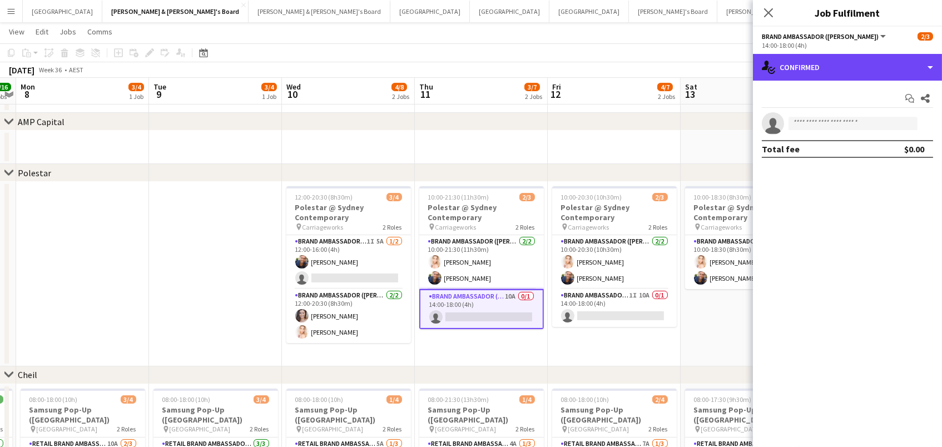
drag, startPoint x: 857, startPoint y: 71, endPoint x: 854, endPoint y: 77, distance: 6.0
click at [856, 71] on div "single-neutral-actions-check-2 Confirmed" at bounding box center [847, 67] width 189 height 27
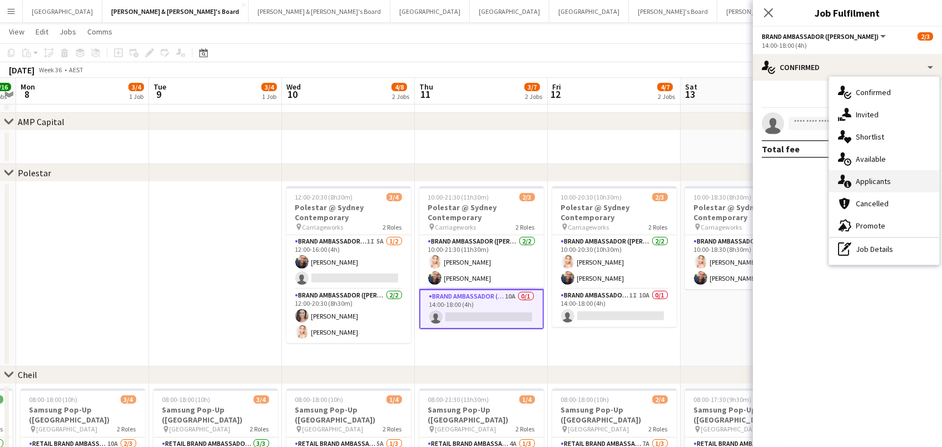
click at [876, 180] on div "single-neutral-actions-information Applicants" at bounding box center [884, 181] width 110 height 22
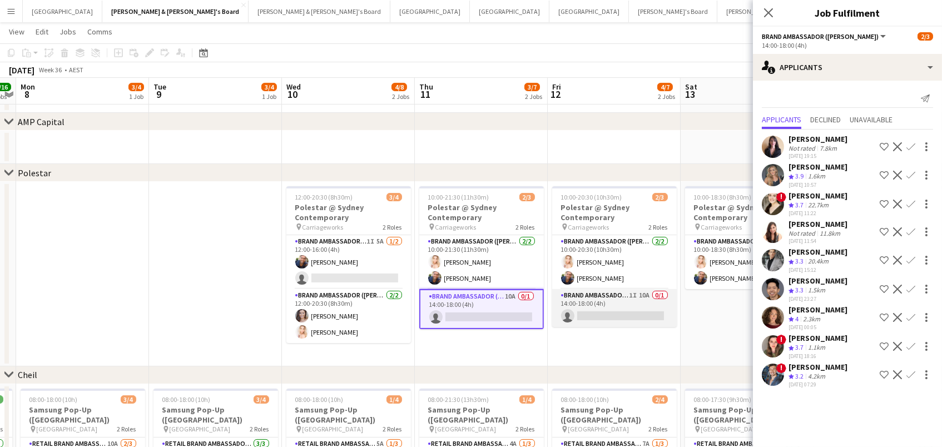
click at [594, 306] on app-card-role "Brand Ambassador (Mon - Fri) 1I 10A 0/1 14:00-18:00 (4h) single-neutral-actions" at bounding box center [614, 308] width 125 height 38
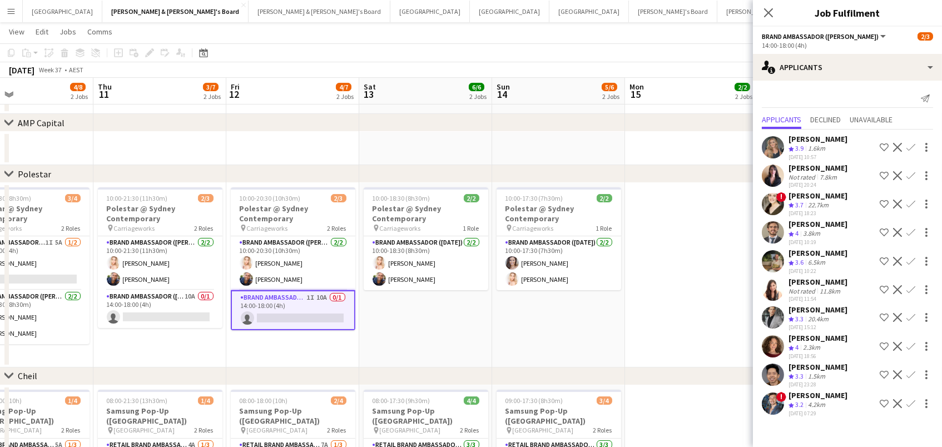
scroll to position [528, 0]
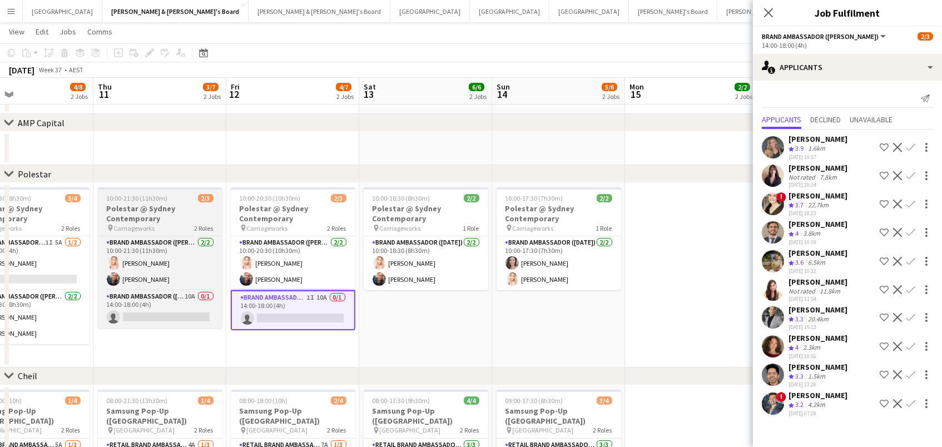
click at [130, 196] on span "10:00-21:30 (11h30m)" at bounding box center [137, 198] width 61 height 8
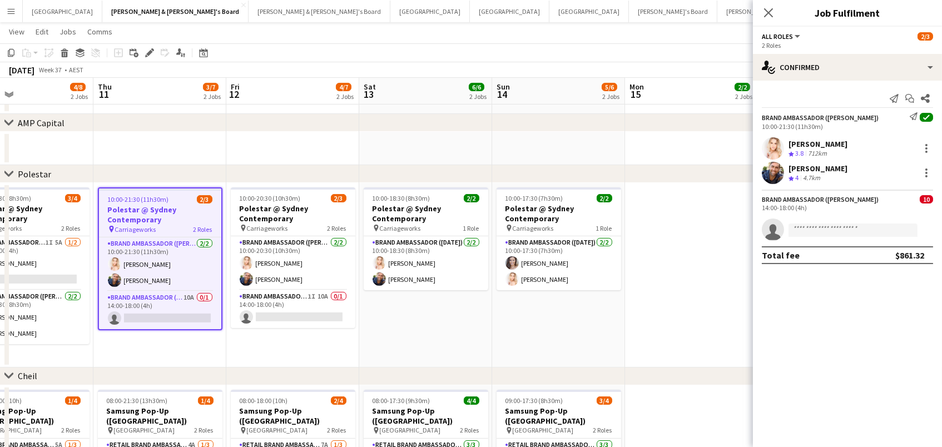
scroll to position [0, 305]
drag, startPoint x: 146, startPoint y: 54, endPoint x: 686, endPoint y: 61, distance: 539.8
click at [147, 54] on icon at bounding box center [149, 53] width 6 height 6
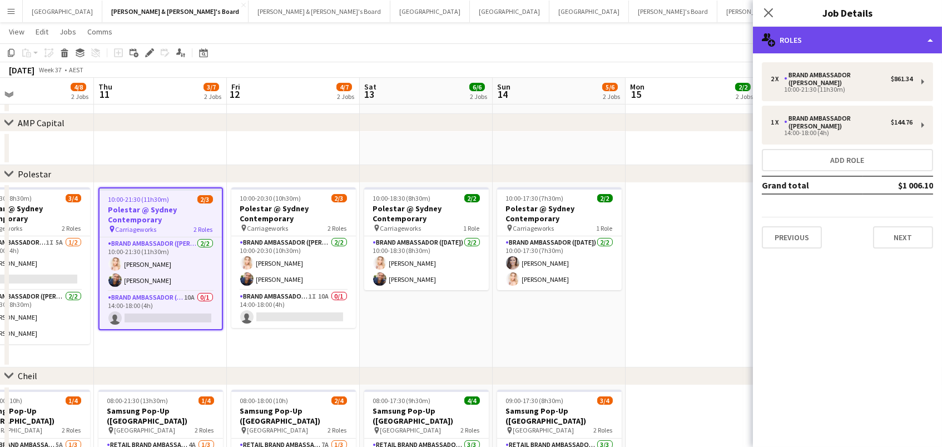
click at [860, 46] on div "multiple-users-add Roles" at bounding box center [847, 40] width 189 height 27
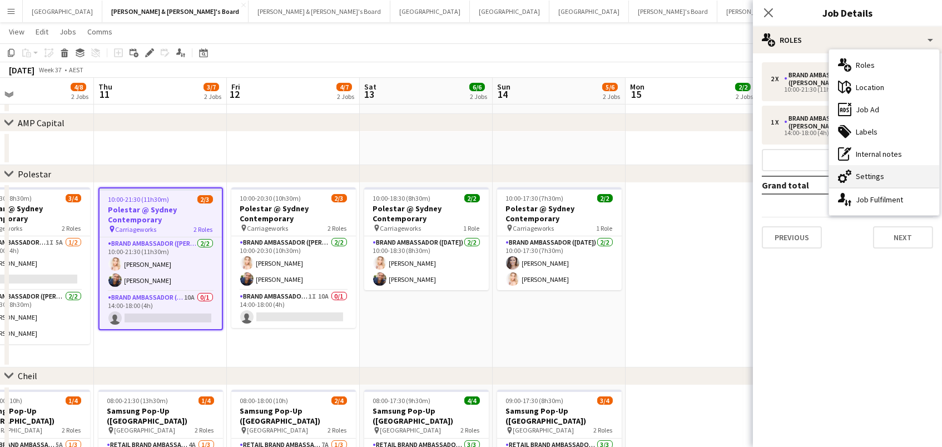
click at [857, 170] on div "cog-double-3 Settings" at bounding box center [884, 176] width 110 height 22
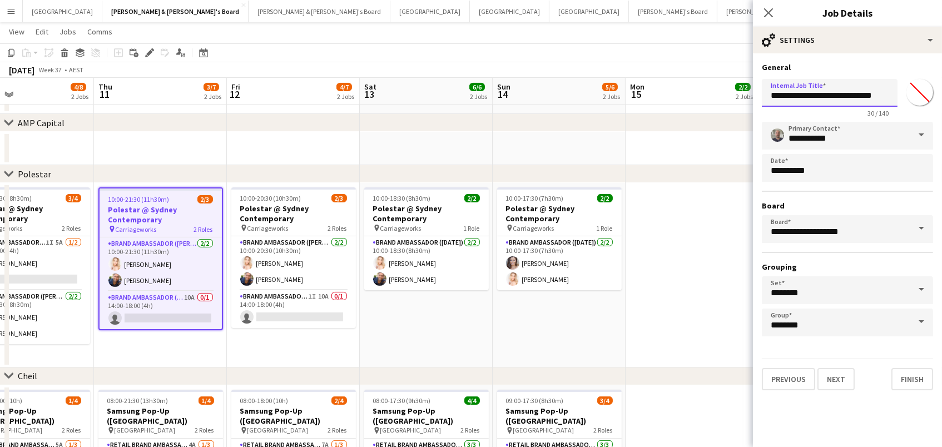
click at [867, 94] on input "**********" at bounding box center [830, 93] width 136 height 28
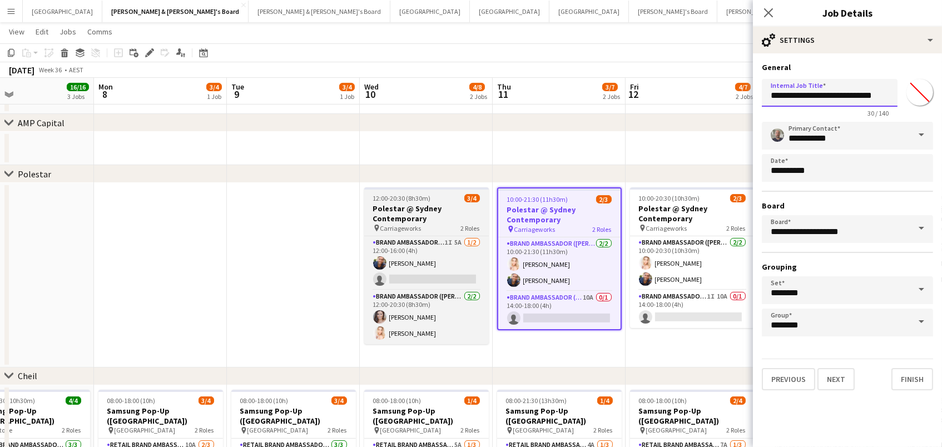
scroll to position [0, 331]
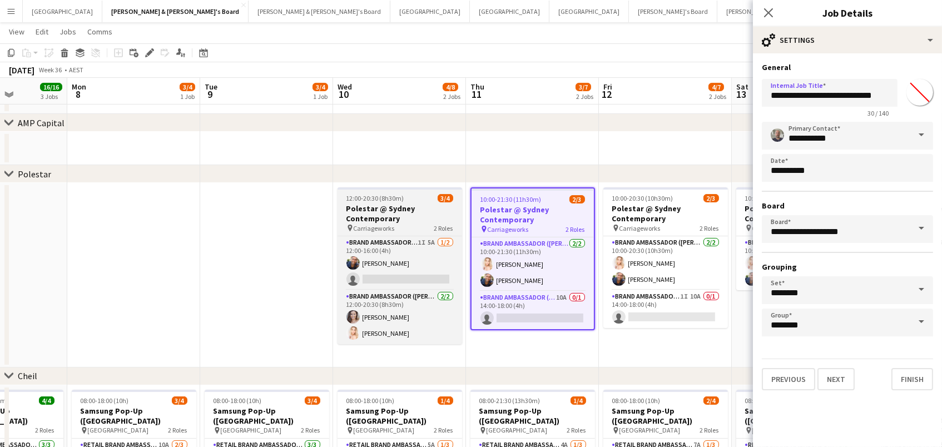
click at [413, 212] on h3 "Polestar @ Sydney Contemporary" at bounding box center [399, 213] width 125 height 20
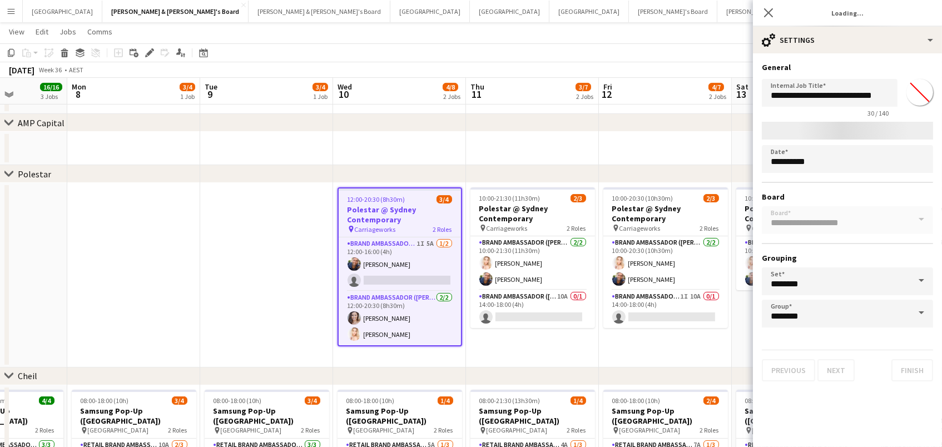
type input "*******"
type input "**********"
type input "*******"
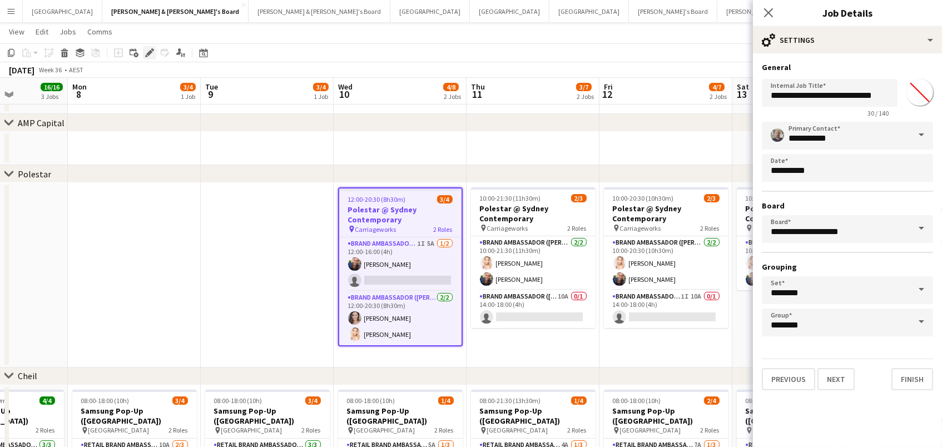
click at [147, 53] on icon at bounding box center [149, 53] width 6 height 6
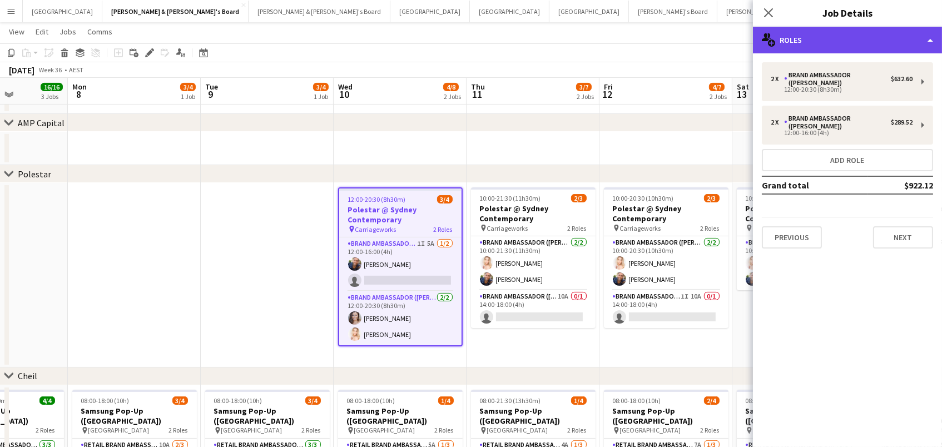
click at [816, 36] on div "multiple-users-add Roles" at bounding box center [847, 40] width 189 height 27
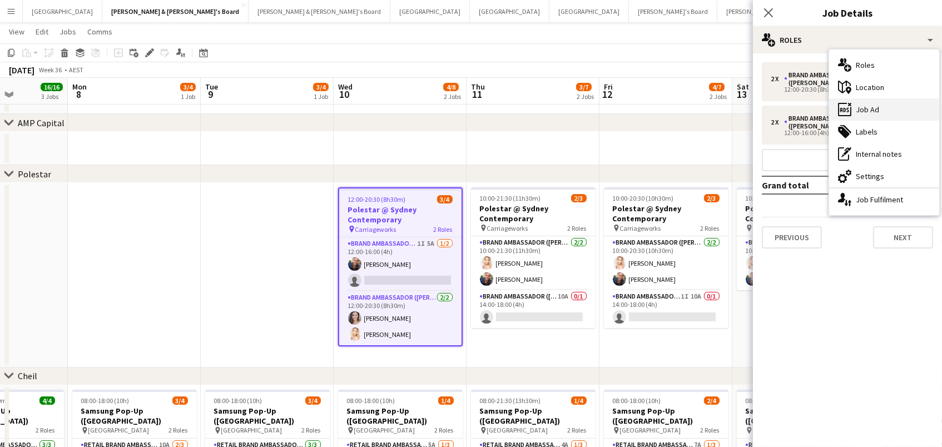
click at [870, 106] on div "ads-window Job Ad" at bounding box center [884, 109] width 110 height 22
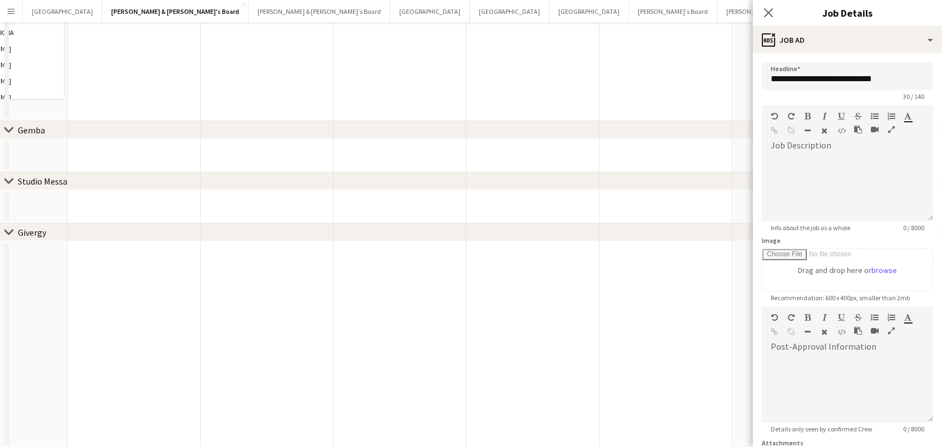
scroll to position [0, 0]
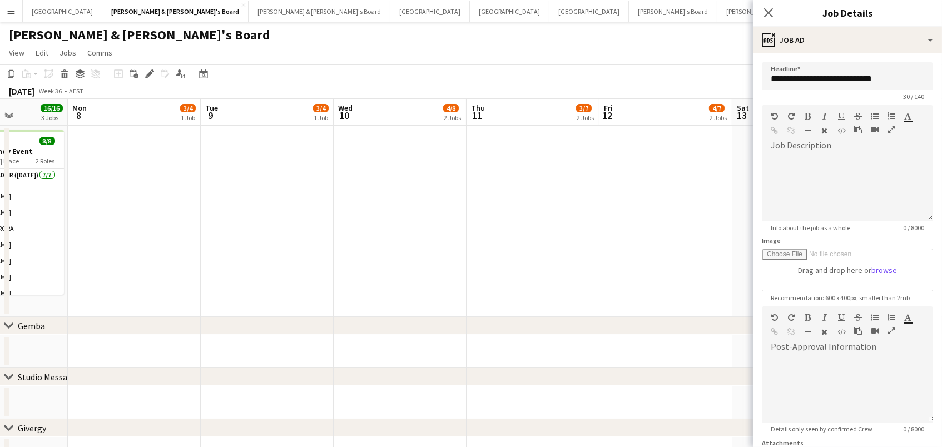
click at [312, 157] on app-date-cell at bounding box center [267, 221] width 133 height 191
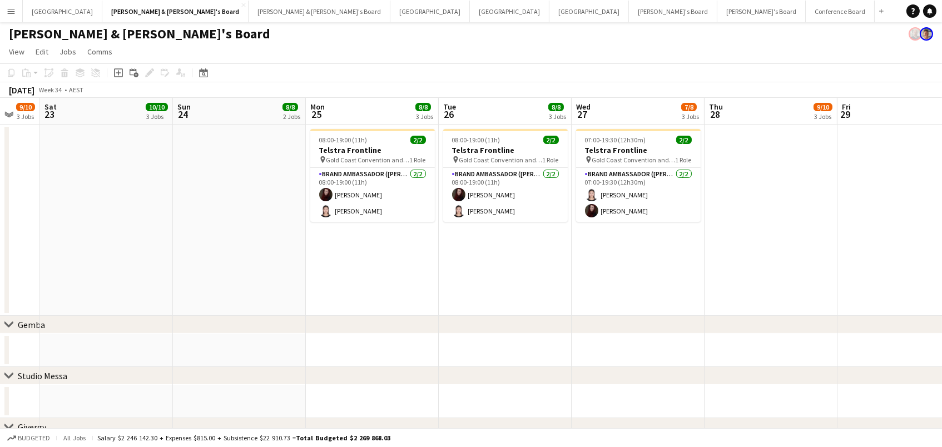
scroll to position [0, 368]
